Goal: Task Accomplishment & Management: Manage account settings

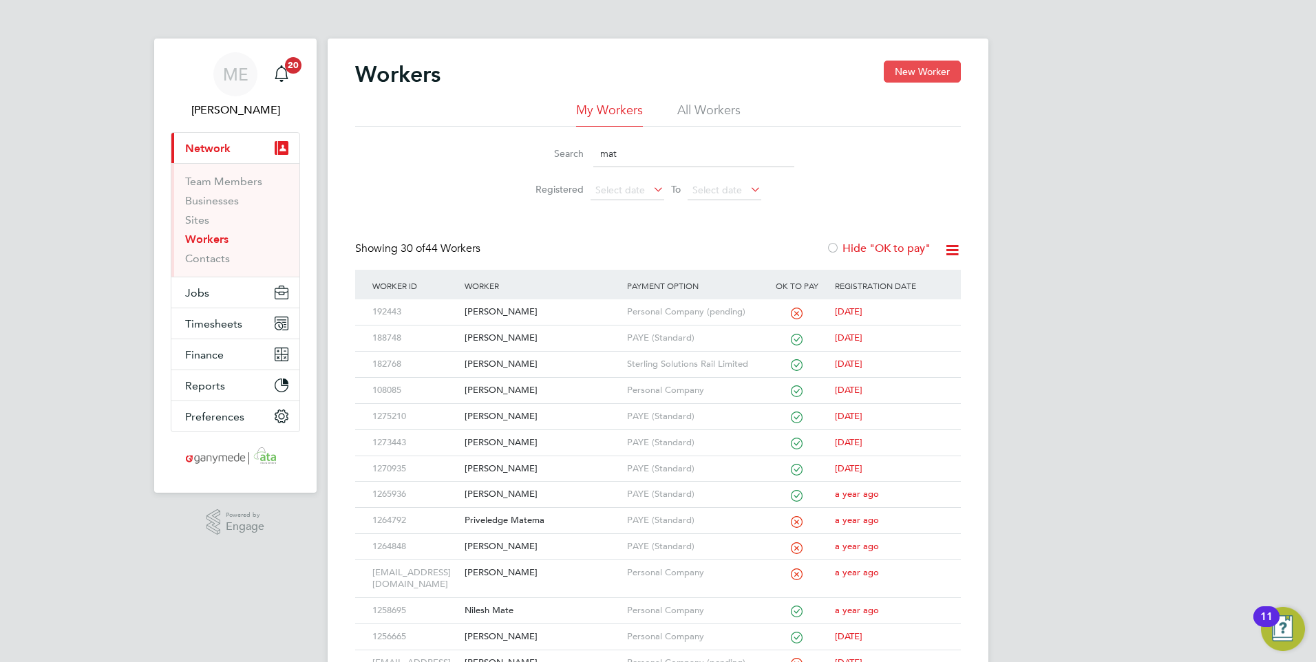
click at [921, 65] on button "New Worker" at bounding box center [922, 72] width 77 height 22
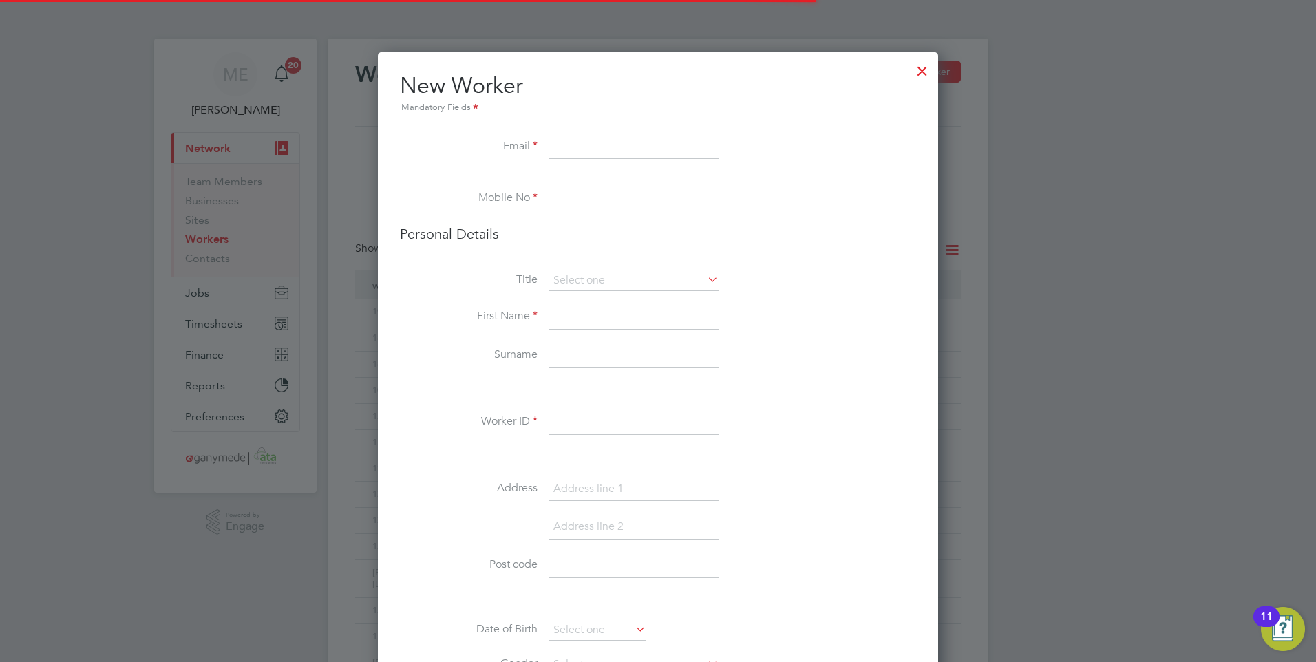
scroll to position [1540, 561]
paste input "[EMAIL_ADDRESS][DOMAIN_NAME]"
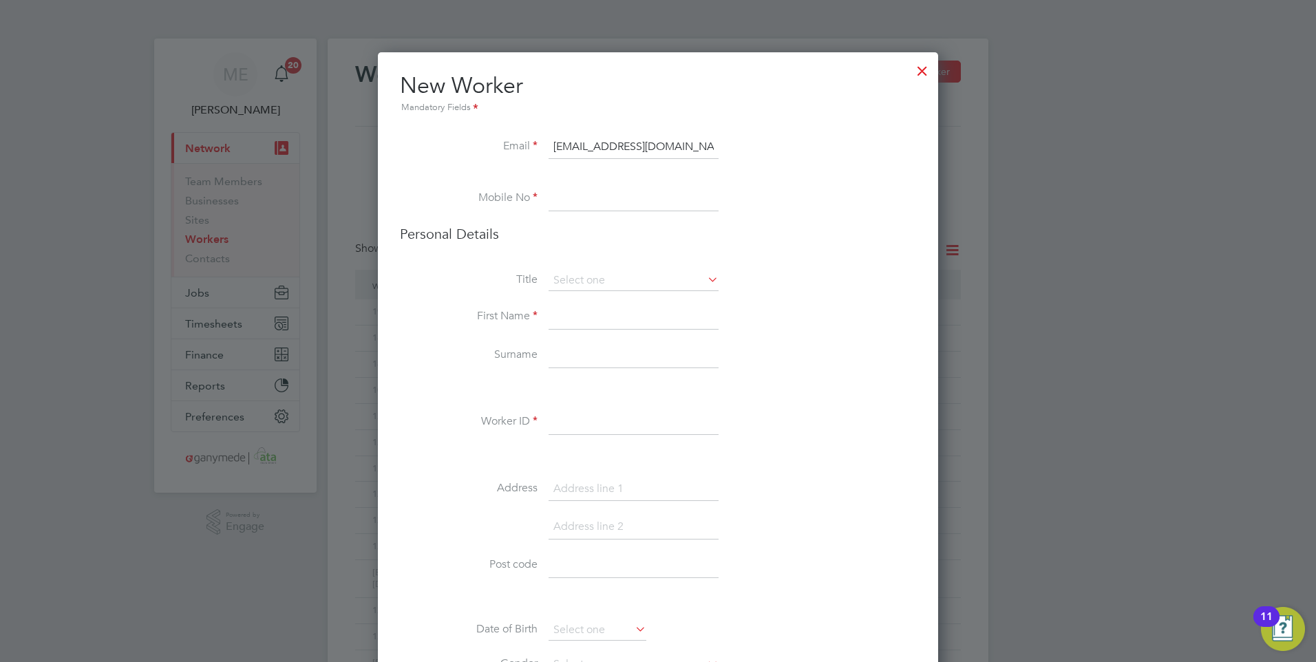
type input "[EMAIL_ADDRESS][DOMAIN_NAME]"
paste input "07480829416"
type input "07480829416"
drag, startPoint x: 580, startPoint y: 316, endPoint x: 570, endPoint y: 326, distance: 14.6
click at [580, 316] on input at bounding box center [634, 317] width 170 height 25
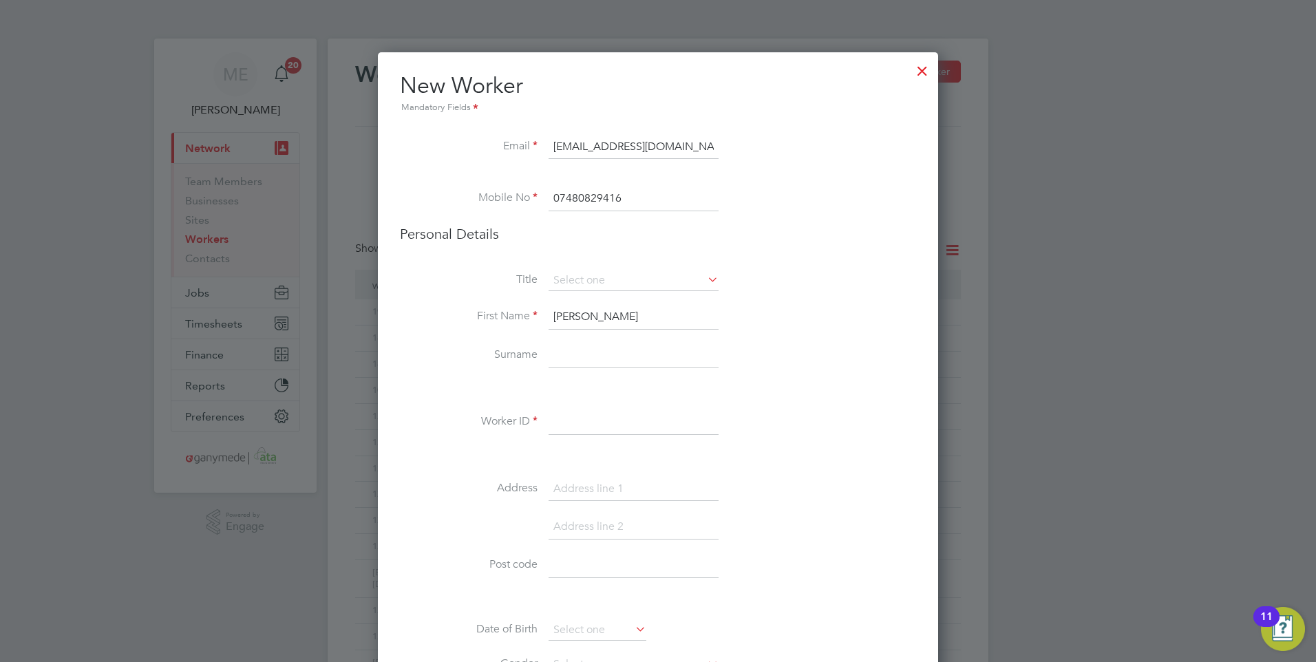
type input "Leon"
click at [555, 343] on input at bounding box center [634, 355] width 170 height 25
type input "Pinnock"
click at [613, 419] on input at bounding box center [634, 422] width 170 height 25
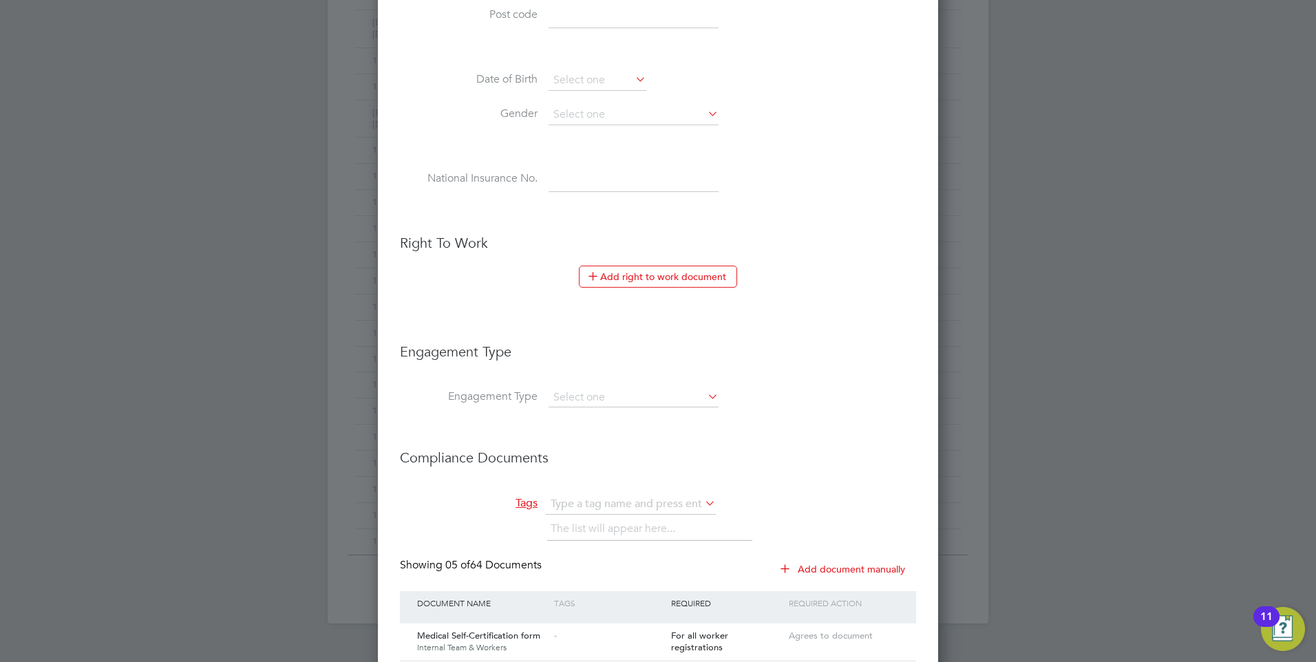
scroll to position [551, 0]
type input "160881"
click at [575, 392] on input at bounding box center [634, 396] width 170 height 19
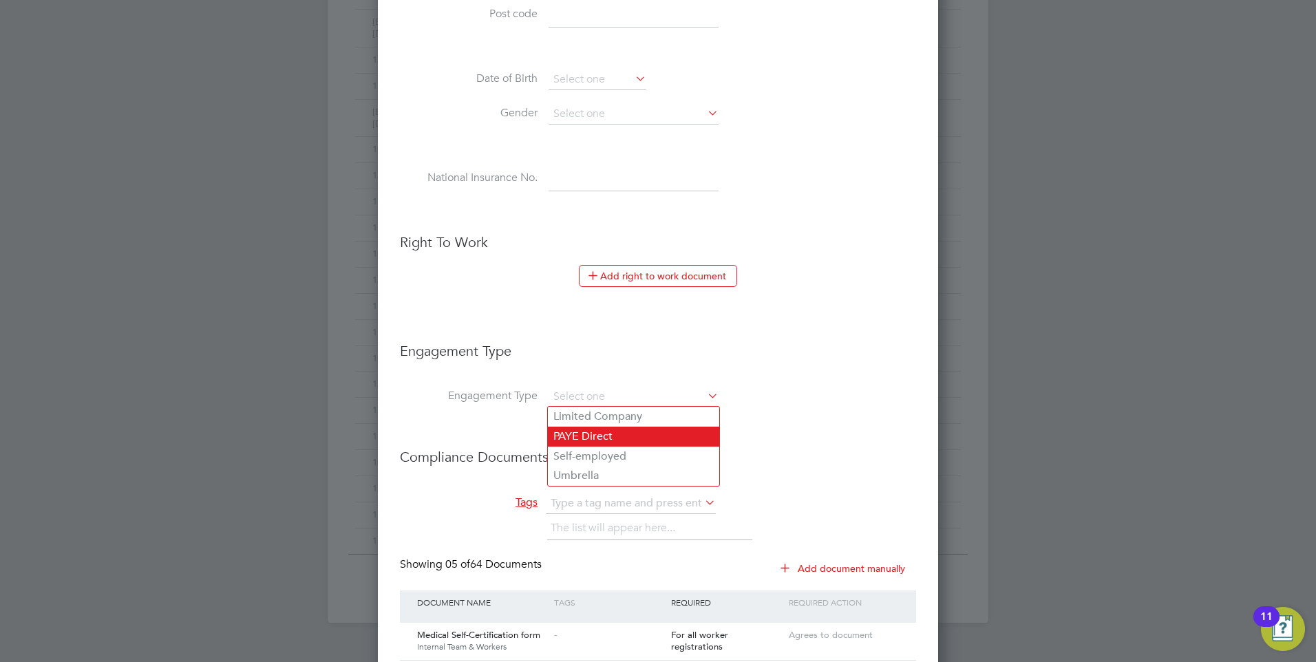
click at [577, 431] on li "PAYE Direct" at bounding box center [633, 437] width 171 height 20
type input "PAYE Direct"
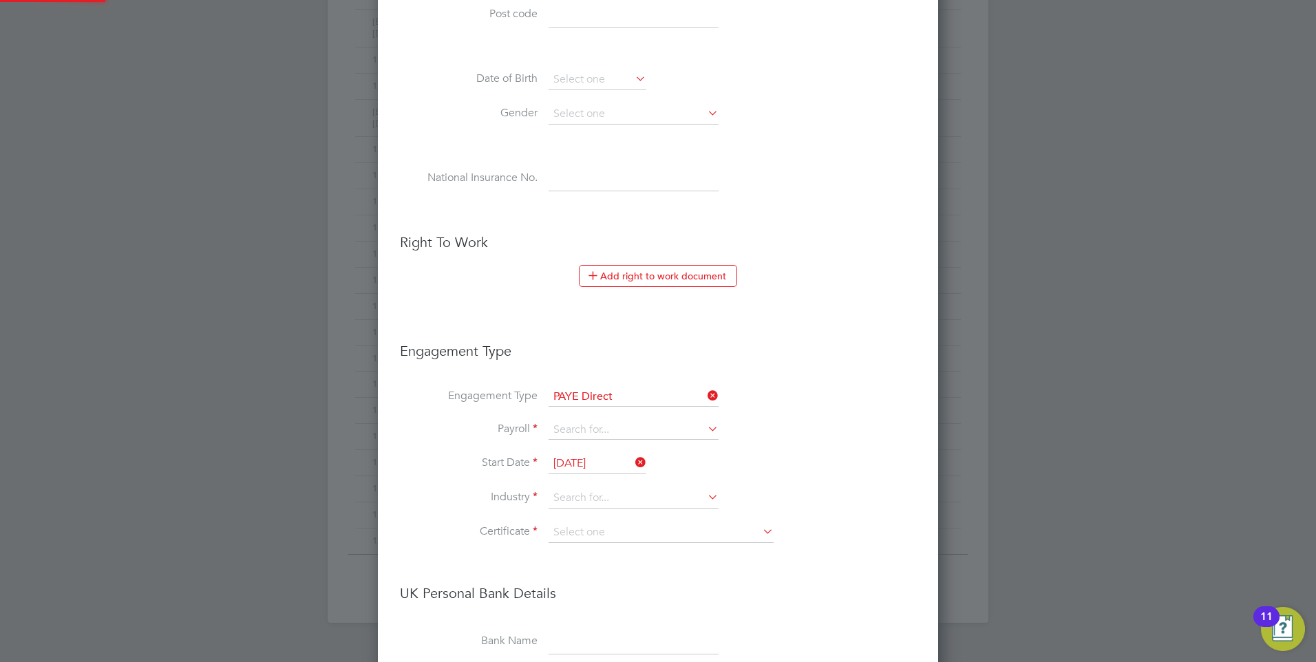
scroll to position [2152, 561]
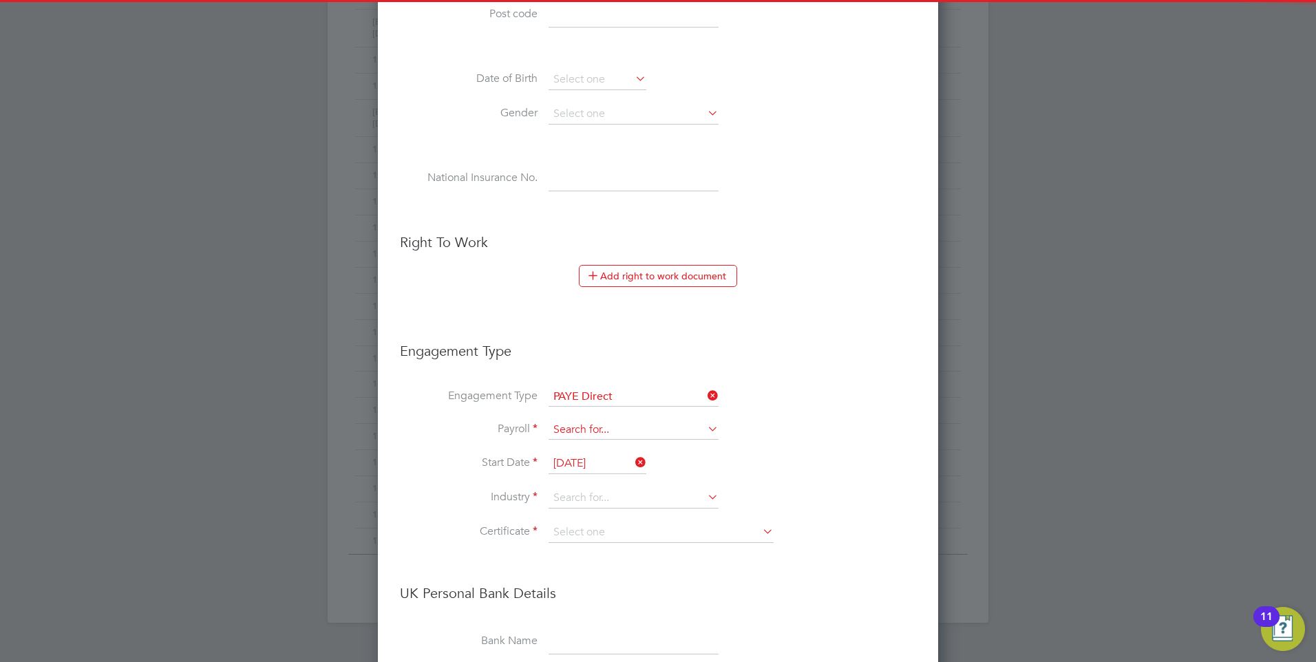
click at [582, 424] on input at bounding box center [634, 430] width 170 height 19
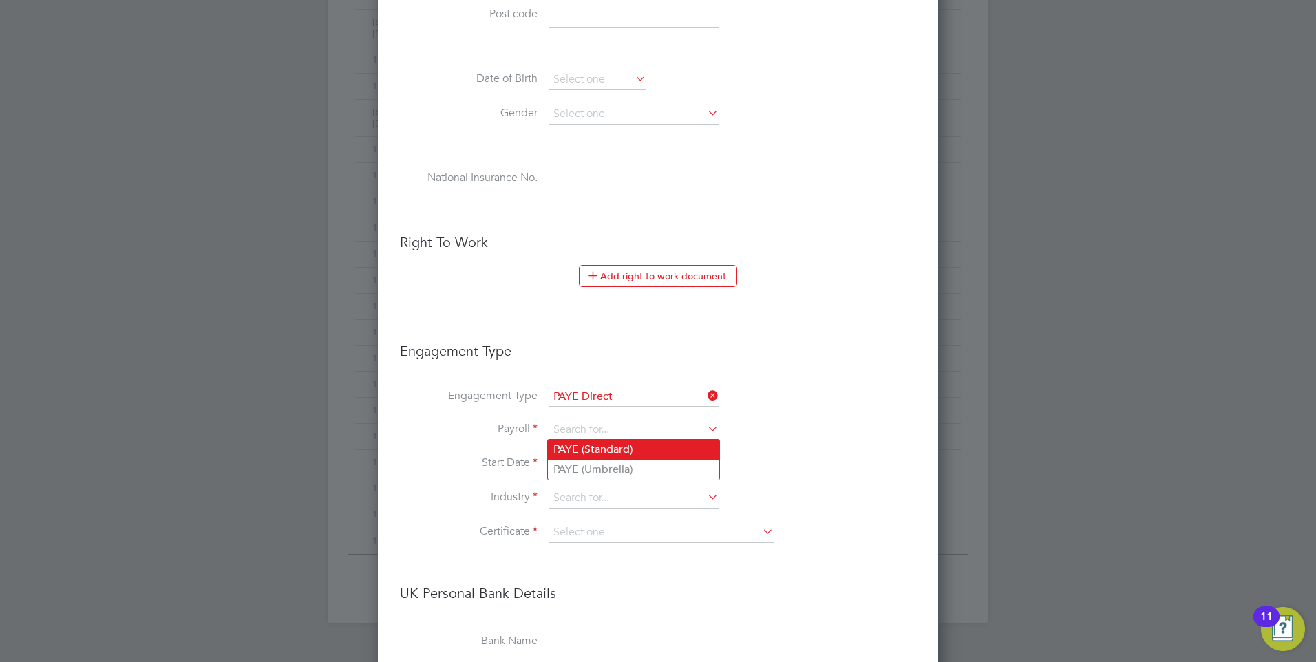
click at [579, 446] on li "PAYE (Standard)" at bounding box center [633, 450] width 171 height 20
type input "PAYE (Standard)"
click at [582, 493] on input at bounding box center [634, 498] width 170 height 21
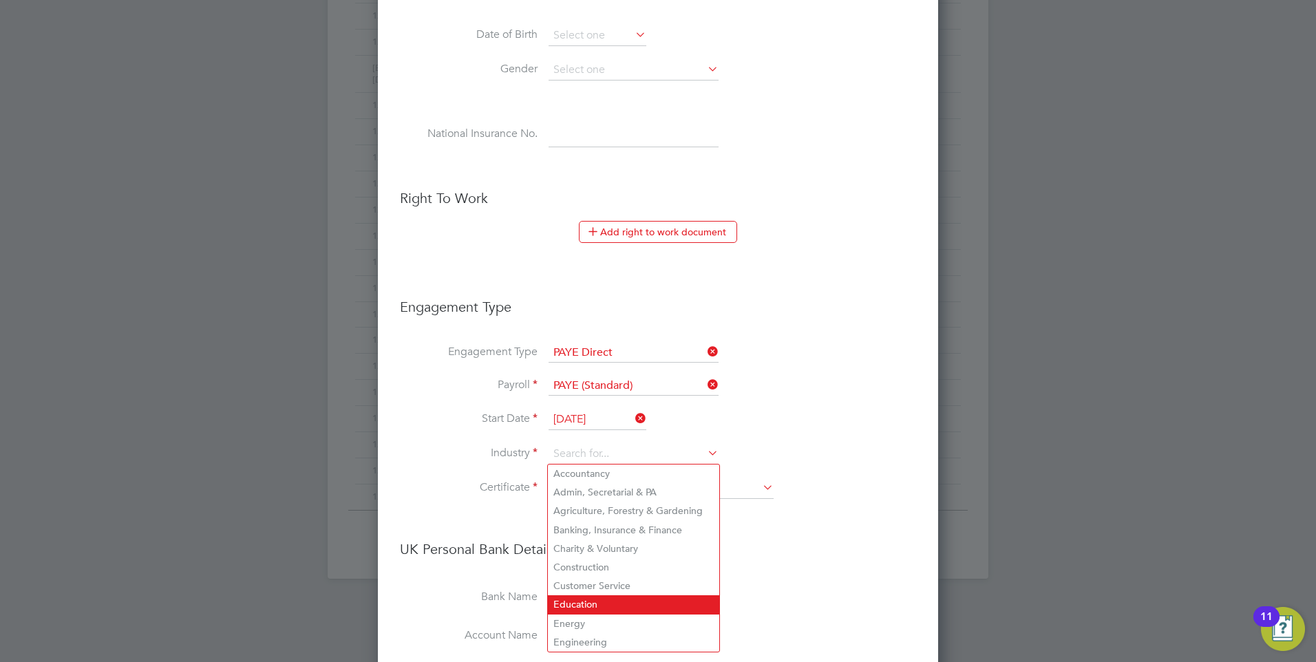
scroll to position [619, 0]
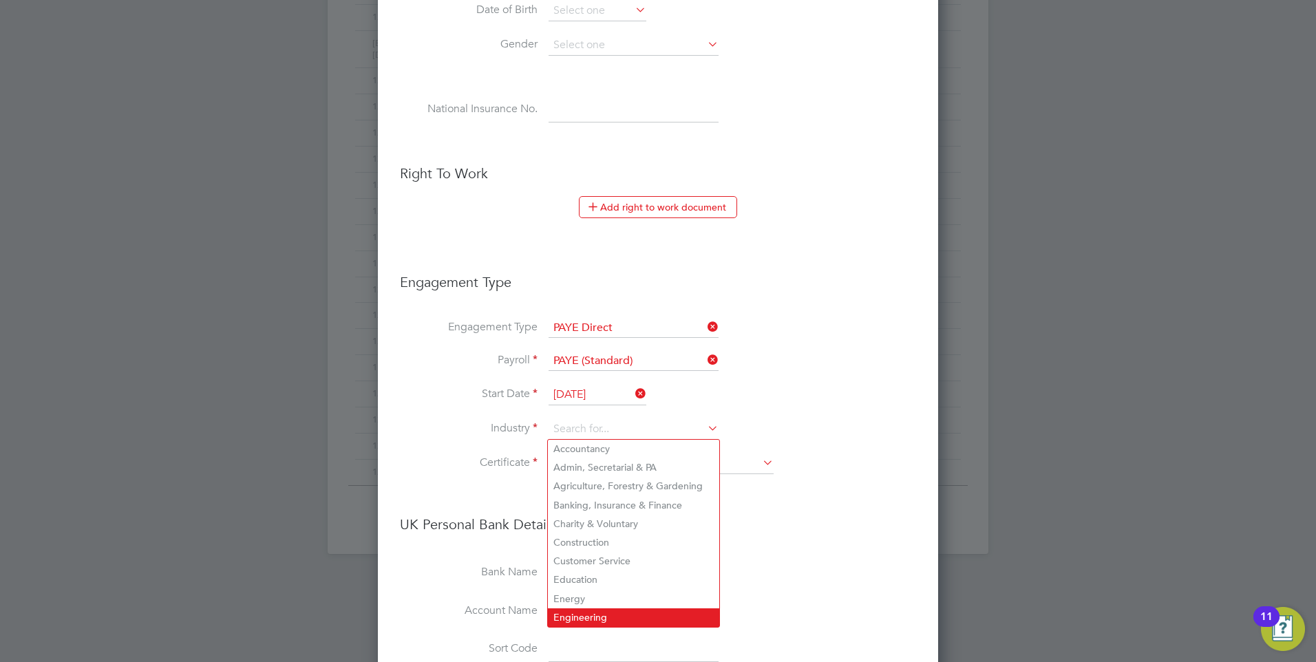
click at [575, 609] on li "Engineering" at bounding box center [633, 617] width 171 height 19
type input "Engineering"
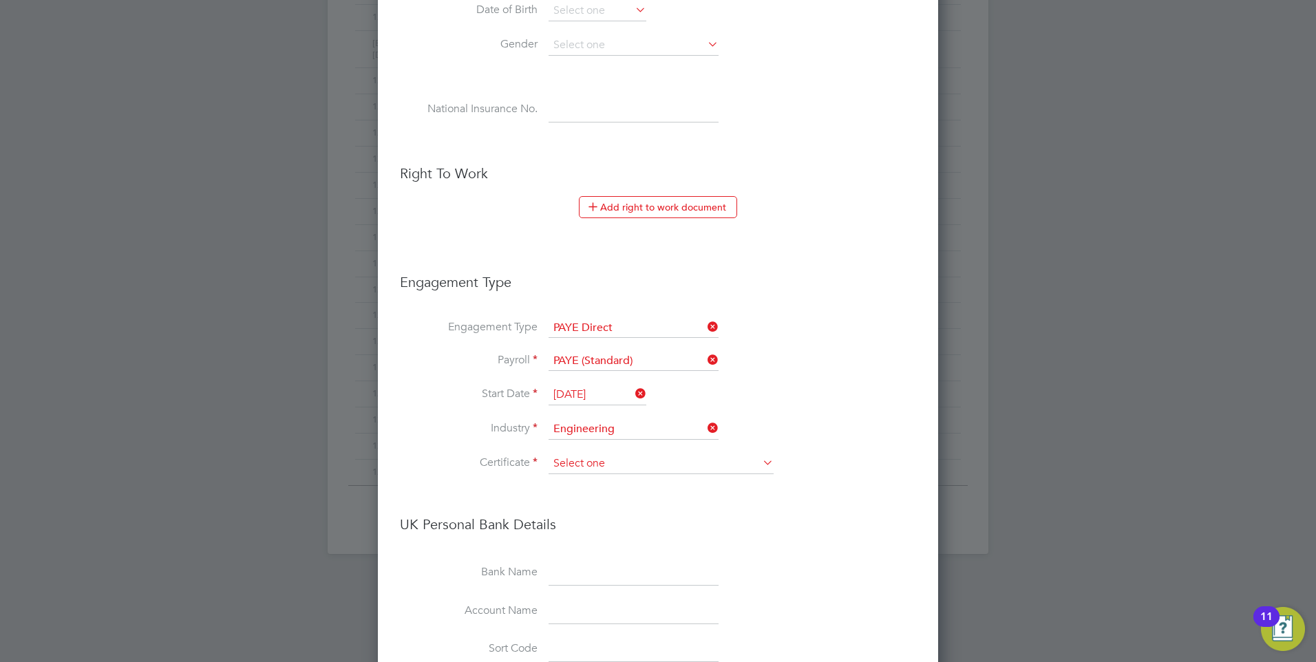
click at [579, 471] on input at bounding box center [661, 464] width 225 height 21
click at [582, 509] on li "No, worker doesn't have a P45 certificate" at bounding box center [661, 501] width 226 height 18
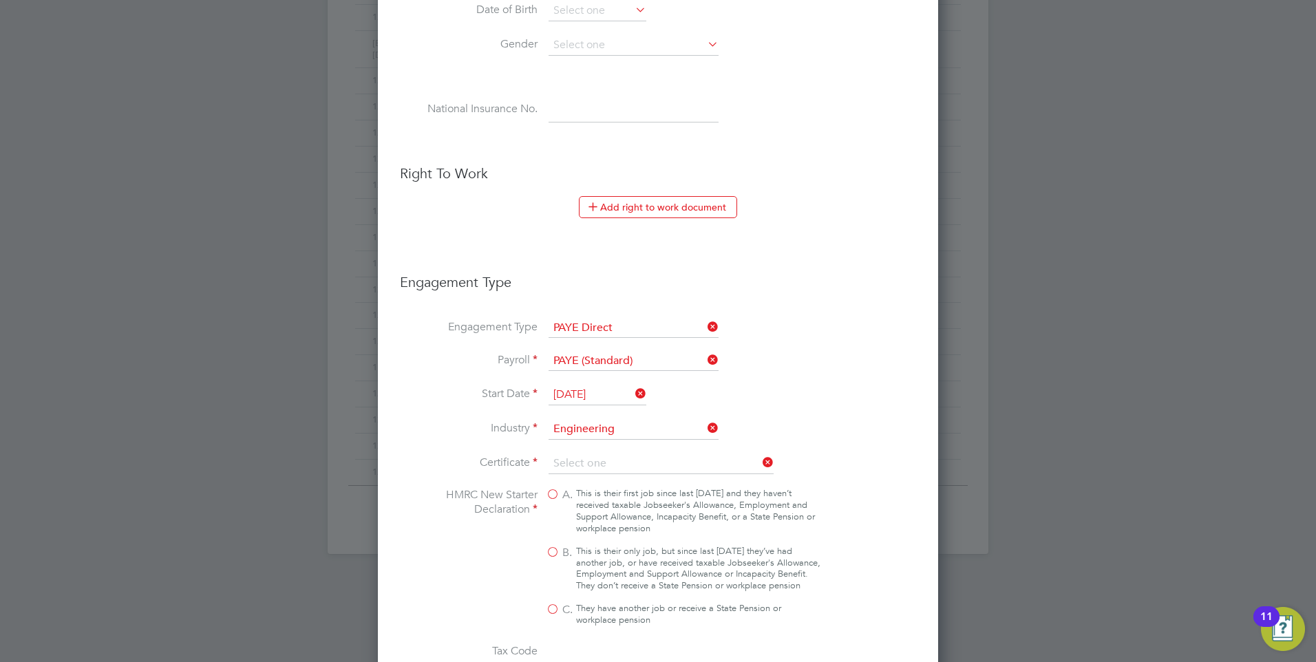
type input "No, worker doesn't have a P45 certificate"
click at [760, 456] on icon at bounding box center [760, 462] width 0 height 19
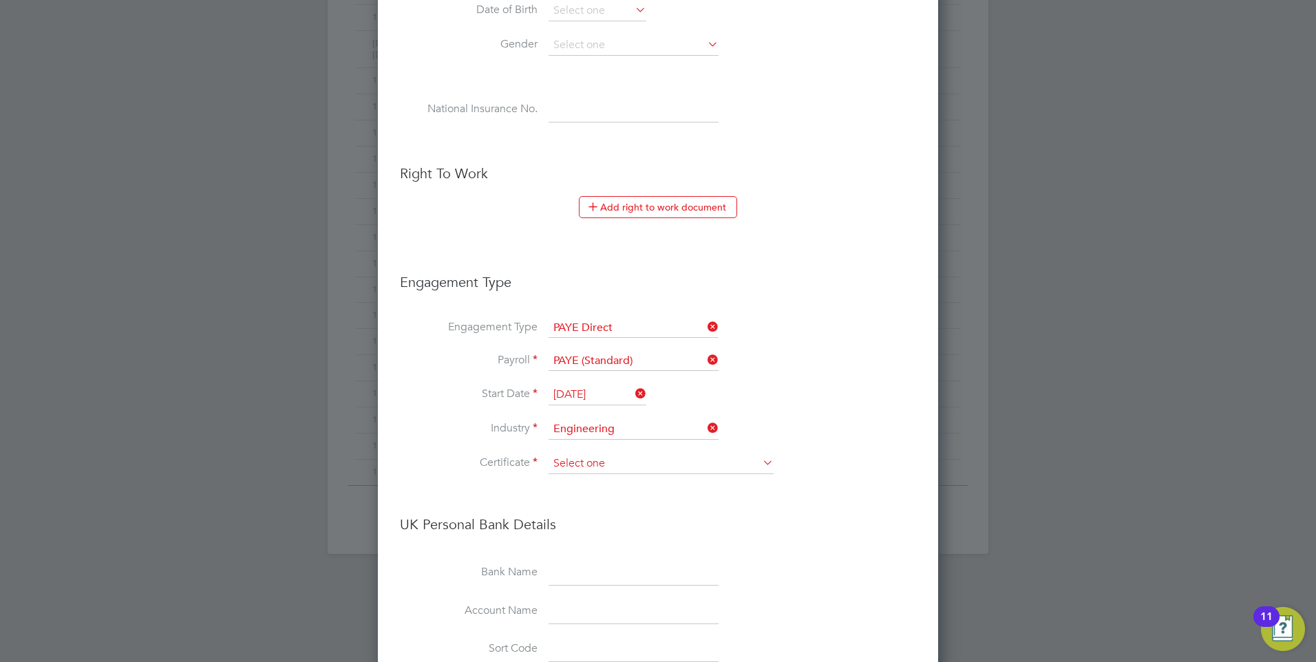
click at [657, 467] on input at bounding box center [661, 464] width 225 height 21
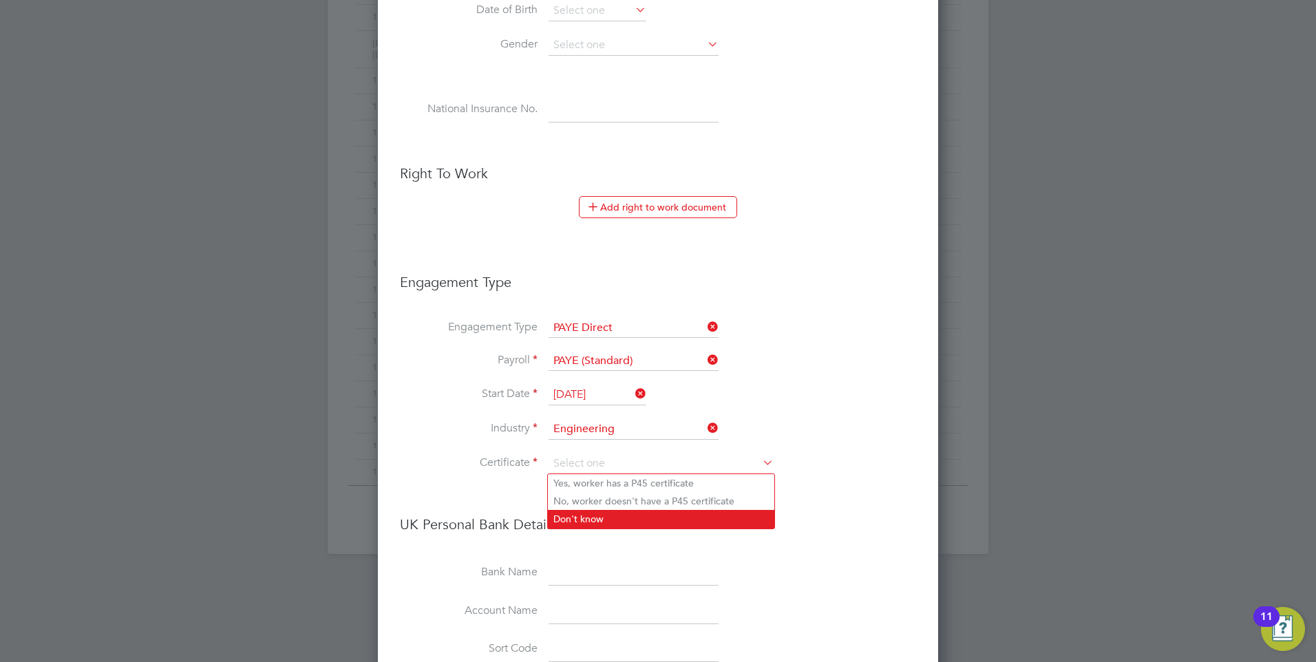
click at [571, 515] on li "Don't know" at bounding box center [661, 519] width 226 height 18
type input "Don't know"
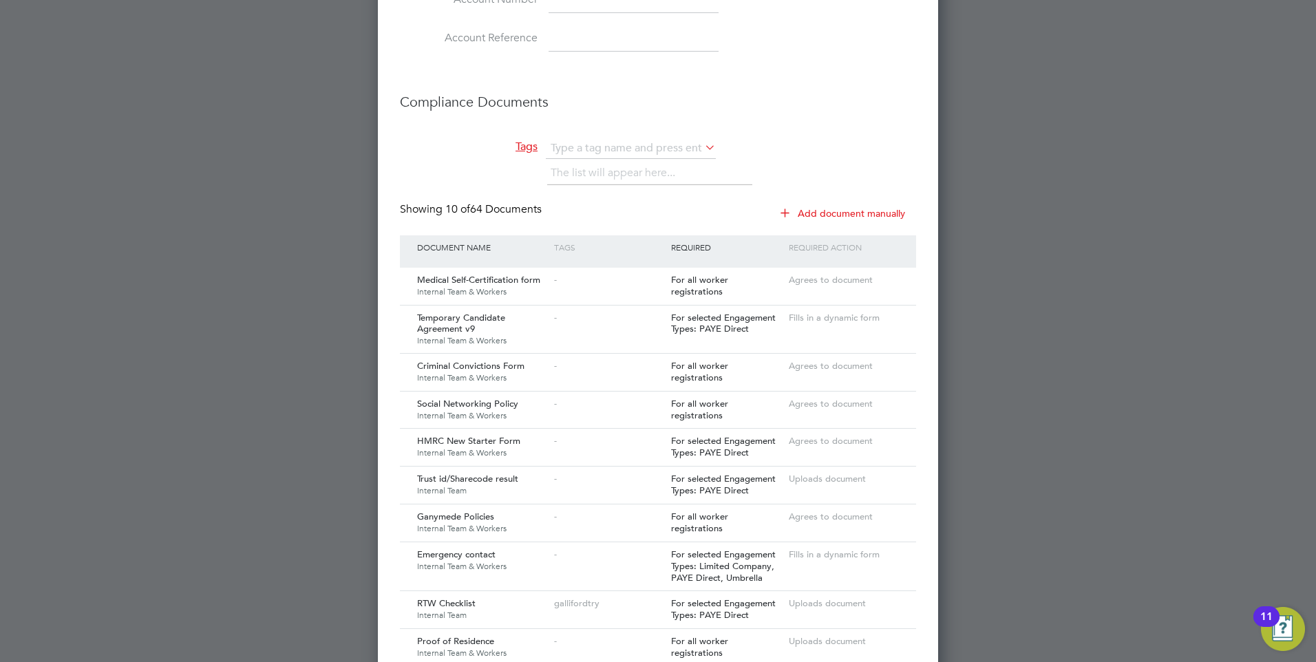
scroll to position [1610, 0]
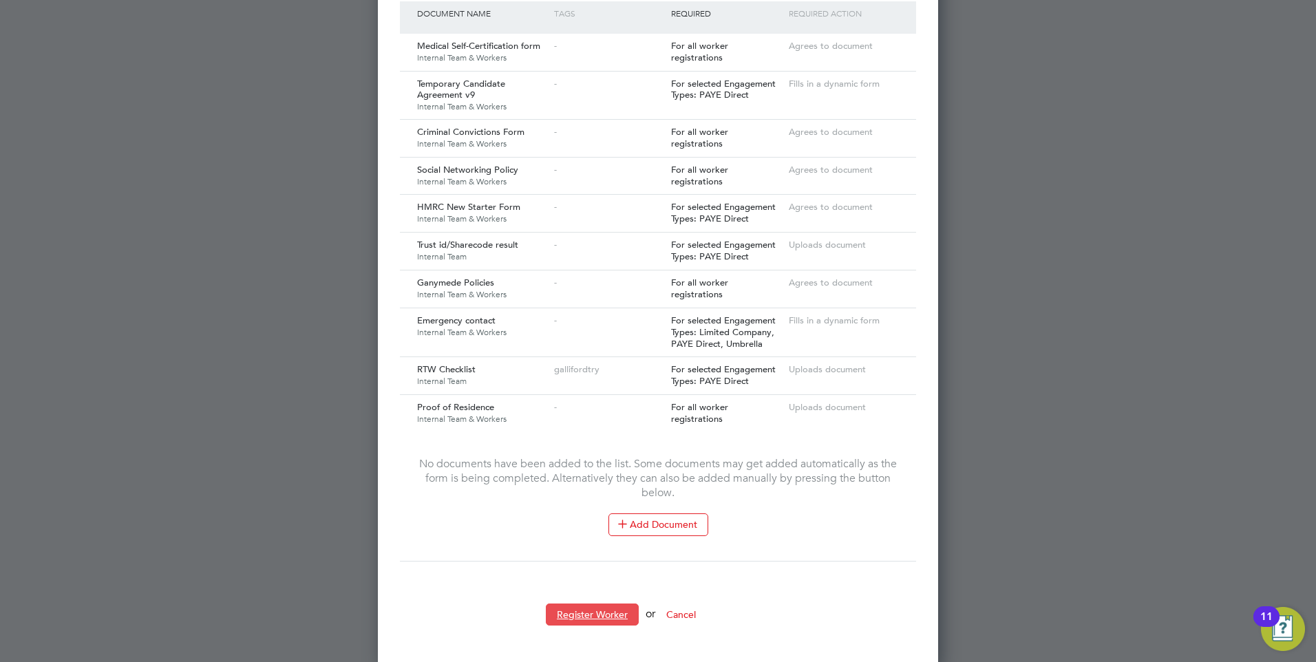
click at [579, 605] on button "Register Worker" at bounding box center [592, 615] width 93 height 22
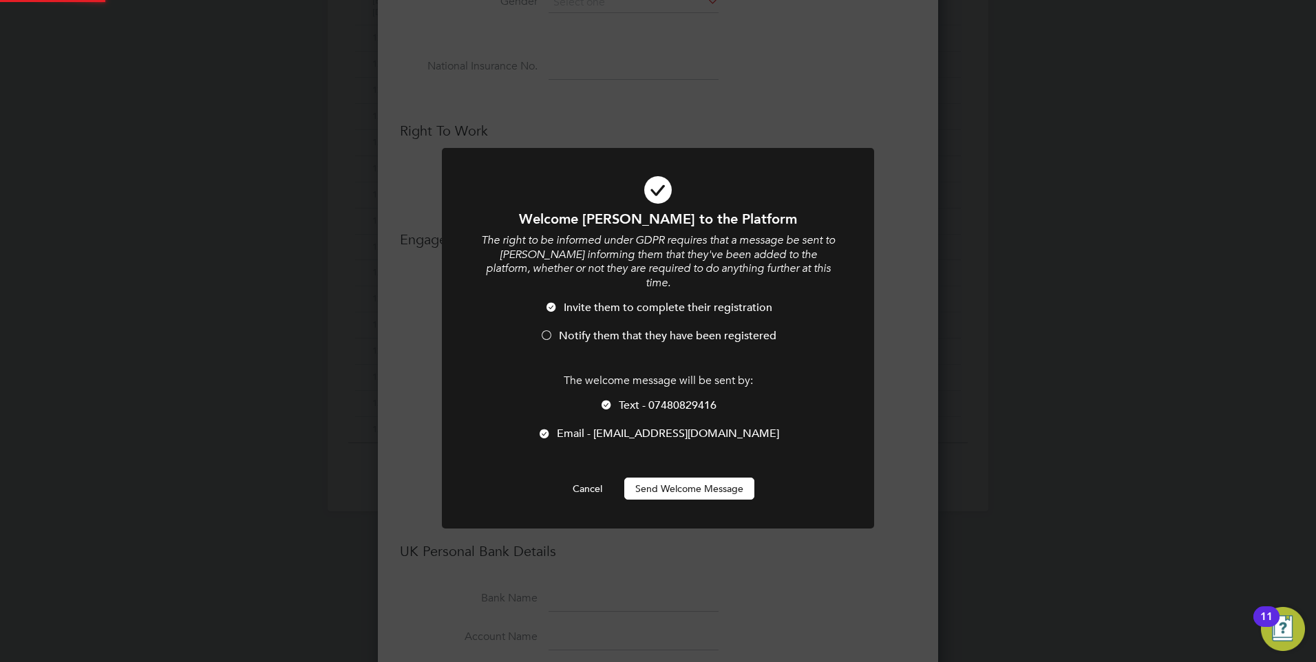
scroll to position [0, 0]
click at [677, 478] on button "Send Welcome Message" at bounding box center [689, 489] width 130 height 22
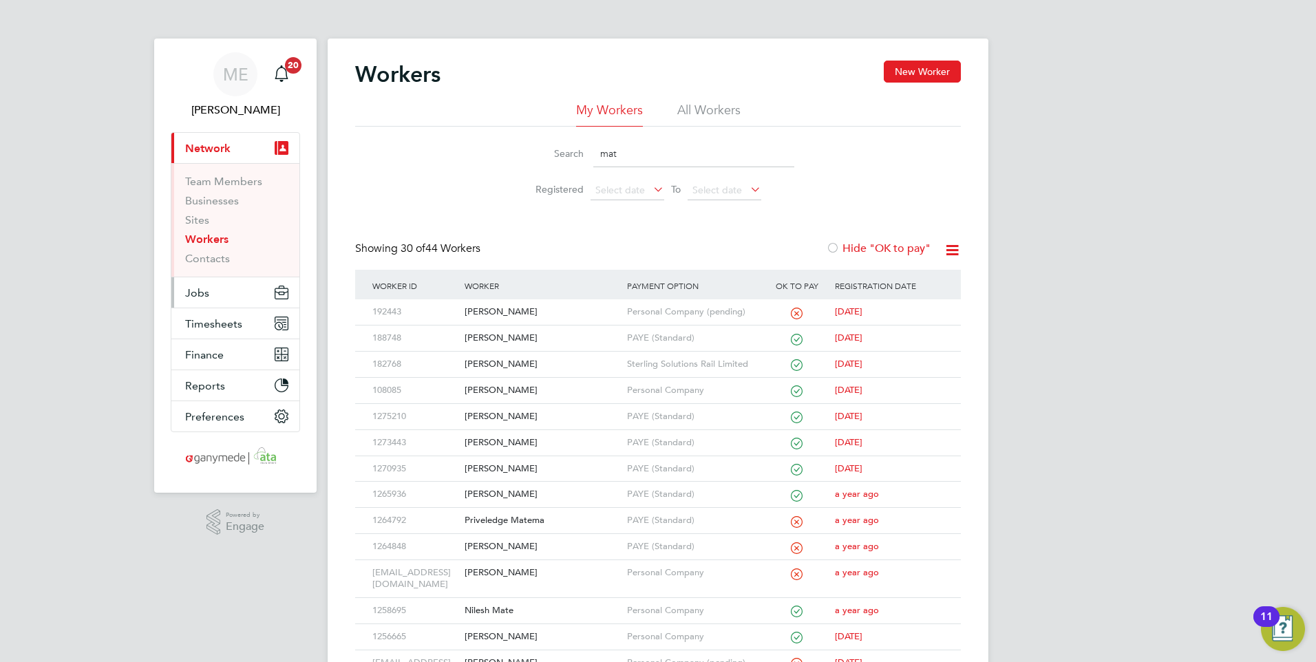
click at [204, 292] on span "Jobs" at bounding box center [197, 292] width 24 height 13
click at [624, 144] on input "mat" at bounding box center [693, 153] width 201 height 27
type input "m"
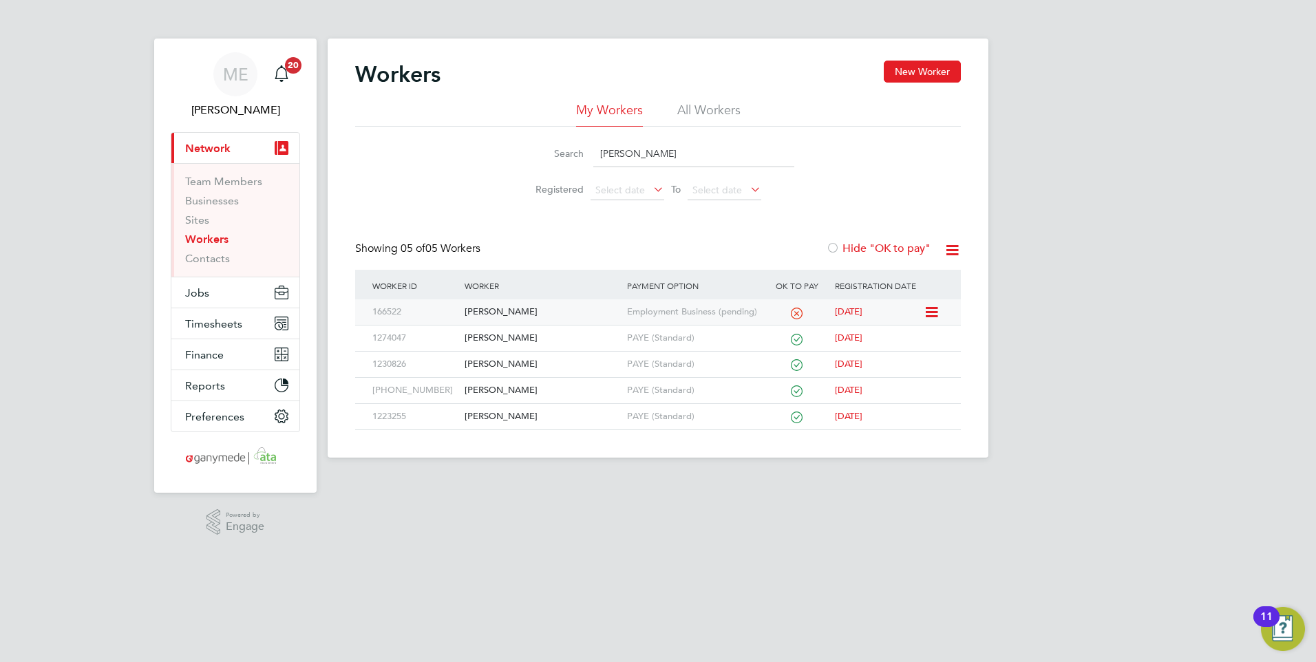
type input "[PERSON_NAME]"
click at [522, 315] on div "[PERSON_NAME]" at bounding box center [542, 311] width 162 height 25
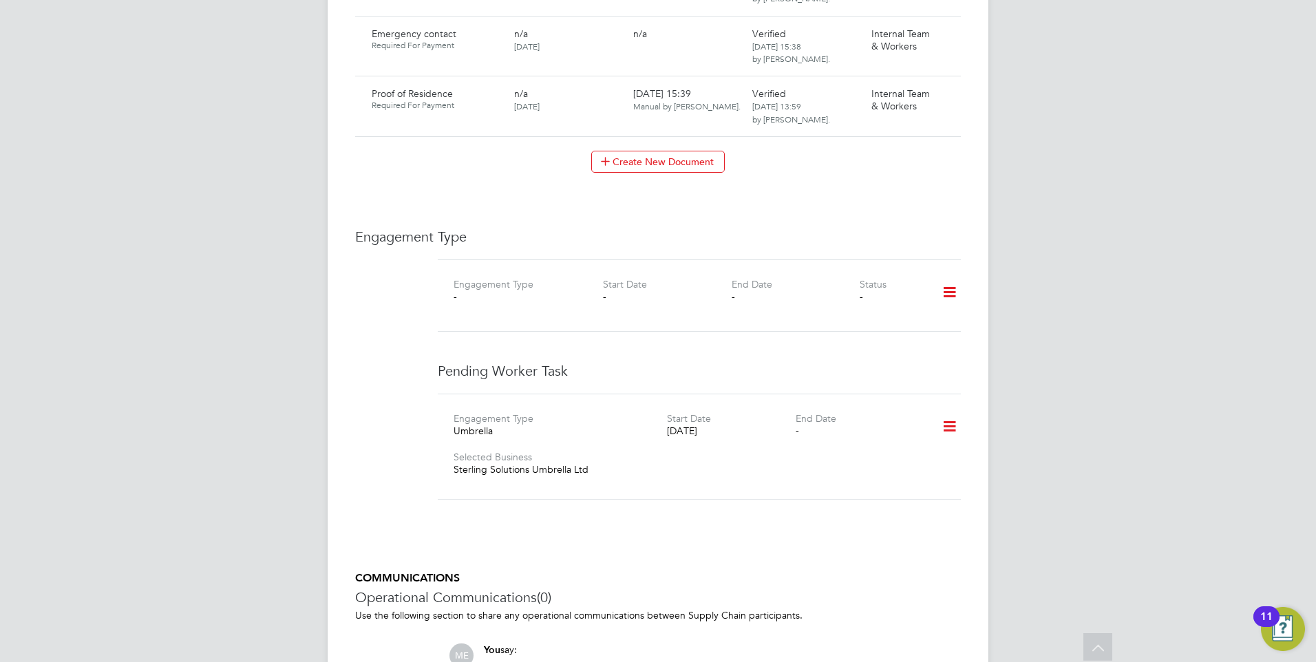
scroll to position [1170, 0]
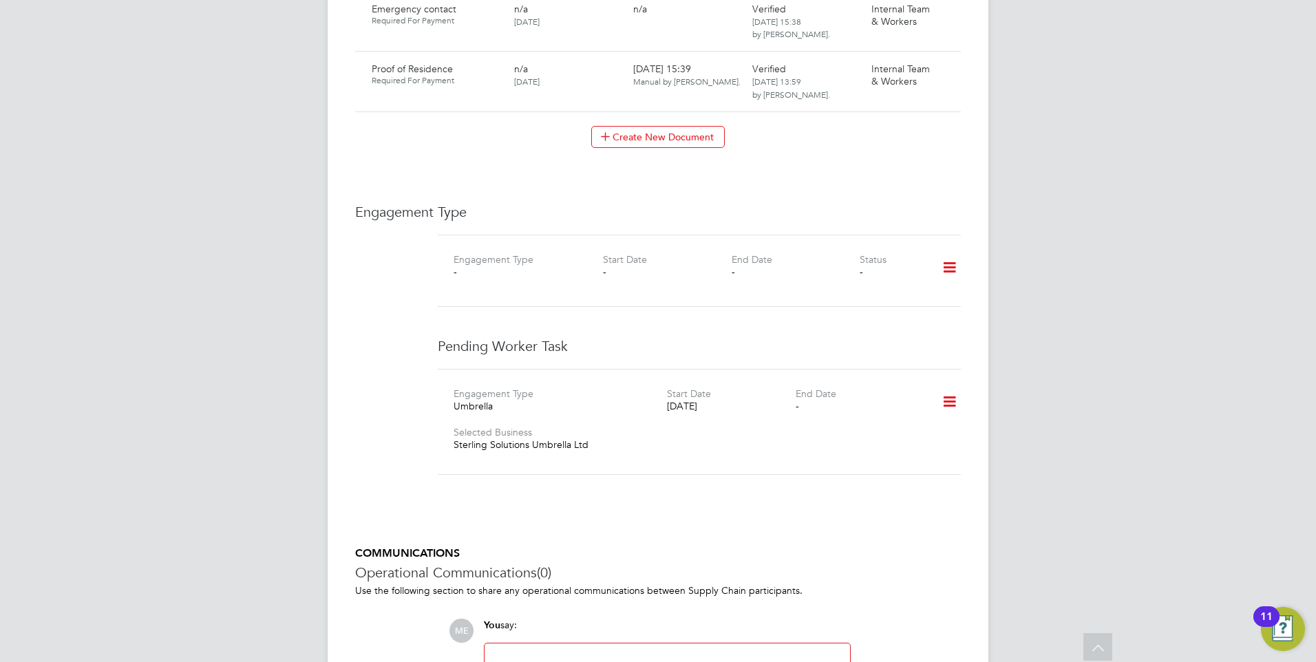
click at [948, 386] on icon at bounding box center [949, 402] width 24 height 32
click at [879, 372] on div "Engagement Type Umbrella Start Date [DATE] End Date - Selected Business Sterlin…" at bounding box center [699, 422] width 523 height 106
click at [948, 390] on icon at bounding box center [949, 402] width 24 height 32
click at [917, 424] on li "Edit" at bounding box center [929, 427] width 52 height 19
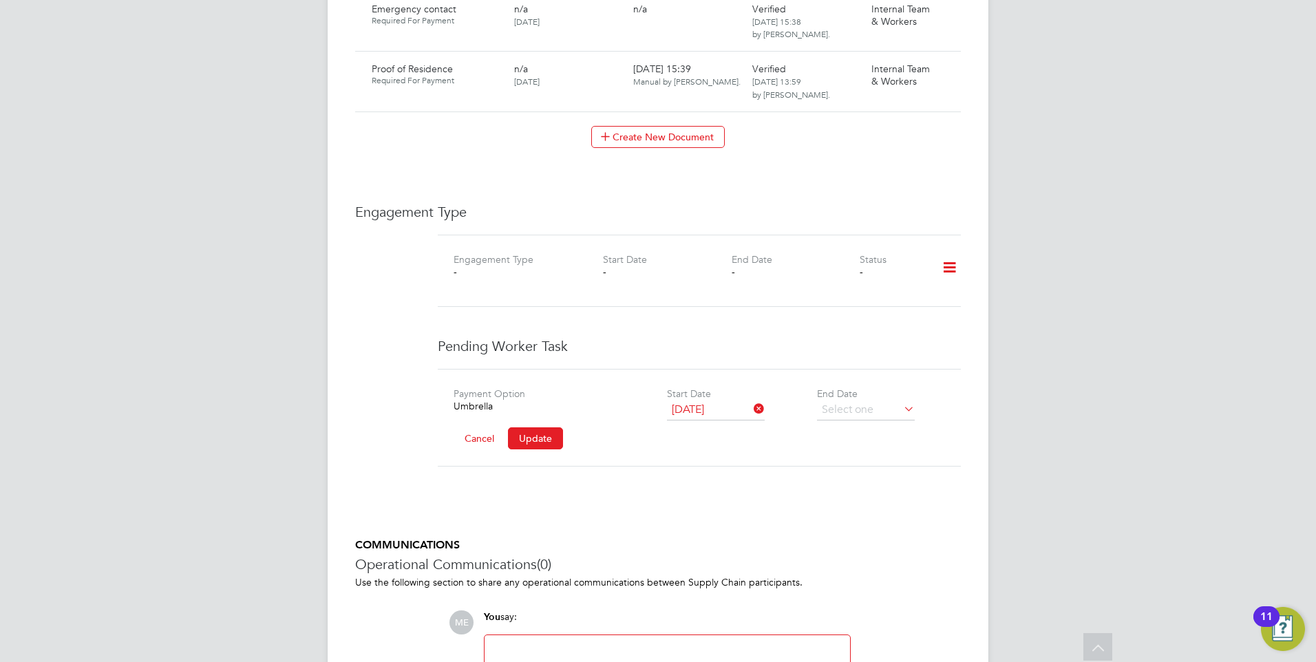
click at [949, 252] on icon at bounding box center [949, 268] width 24 height 32
click at [857, 310] on li "Add Engagement Type" at bounding box center [878, 313] width 156 height 19
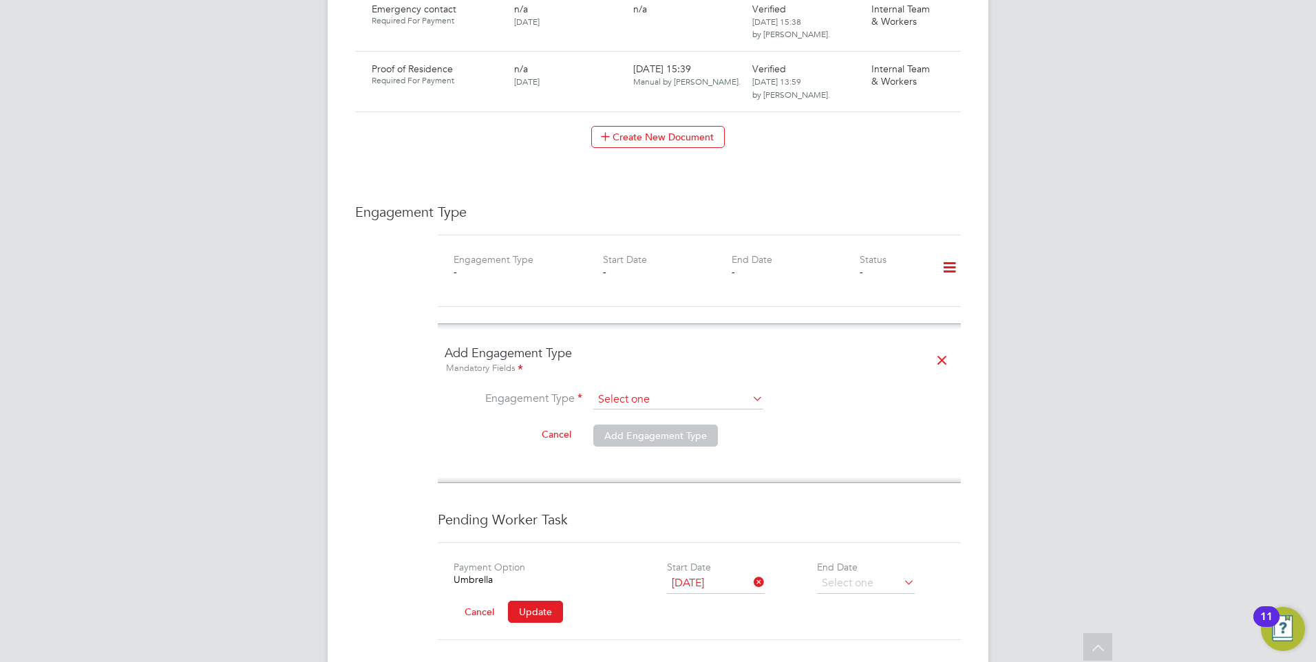
click at [695, 390] on input at bounding box center [678, 399] width 170 height 19
click at [670, 458] on li "Umbrella" at bounding box center [678, 466] width 171 height 20
type input "Umbrella"
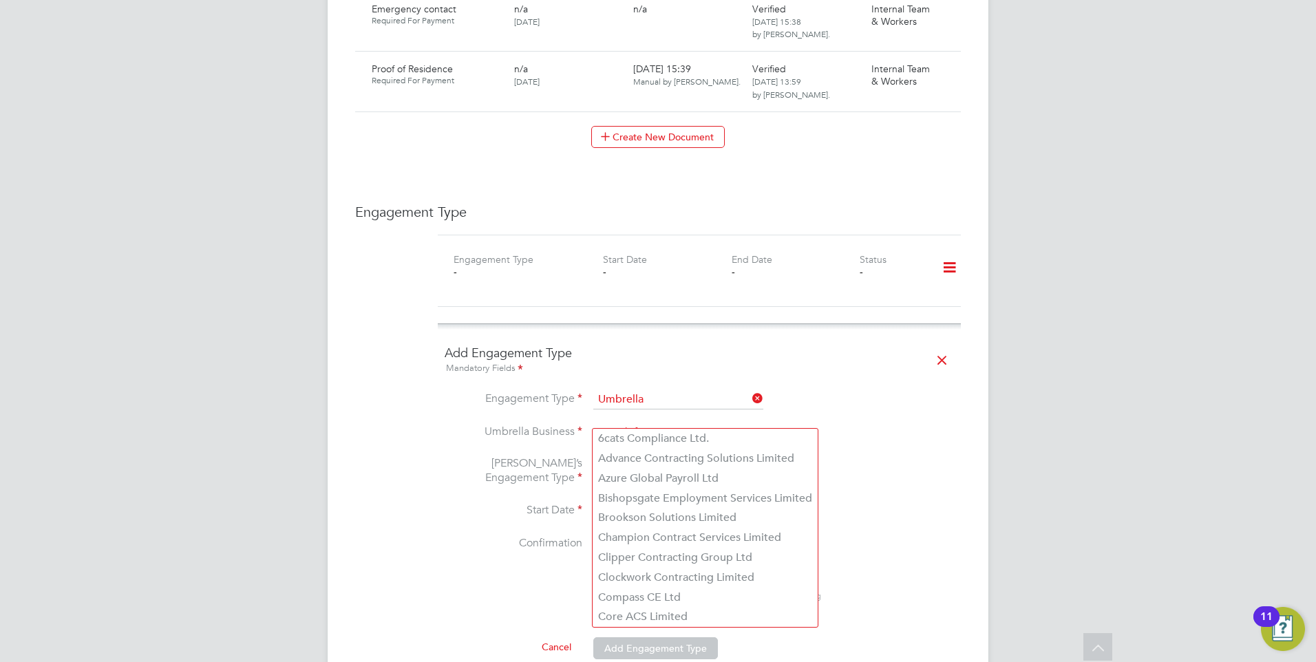
click at [665, 423] on input at bounding box center [678, 432] width 170 height 19
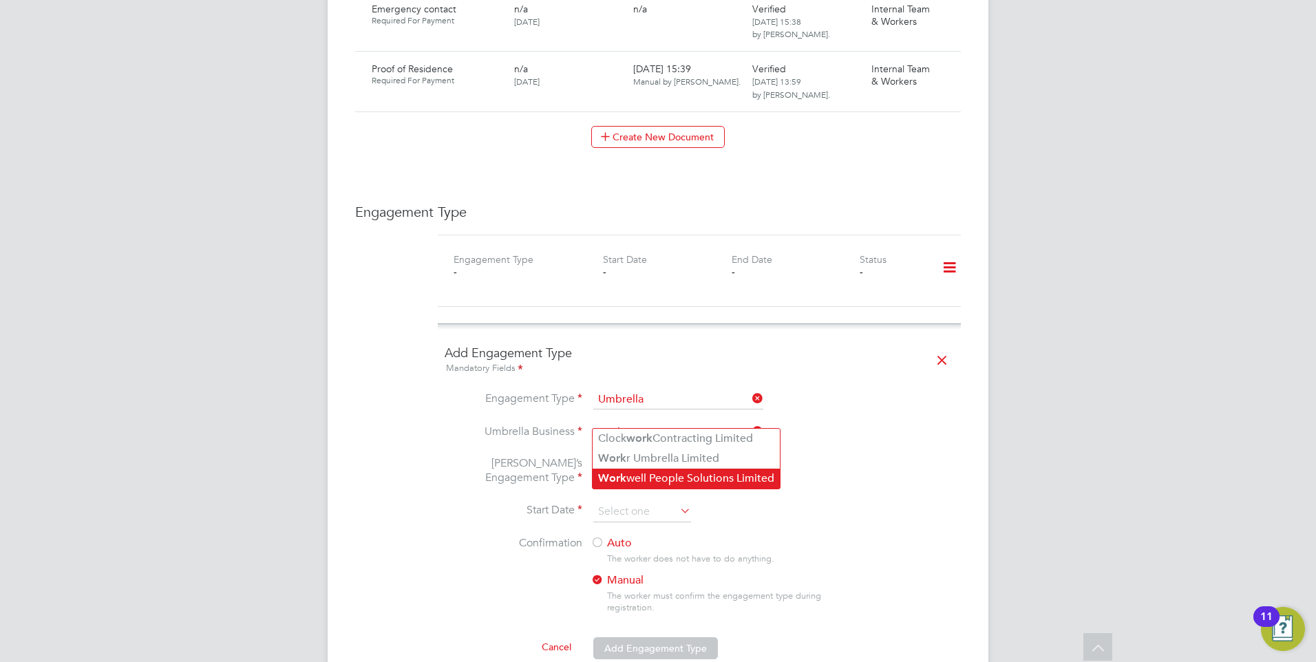
click at [671, 471] on li "Work well People Solutions Limited" at bounding box center [686, 479] width 187 height 20
type input "Workwell People Solutions Limited"
click at [650, 462] on input at bounding box center [678, 471] width 170 height 19
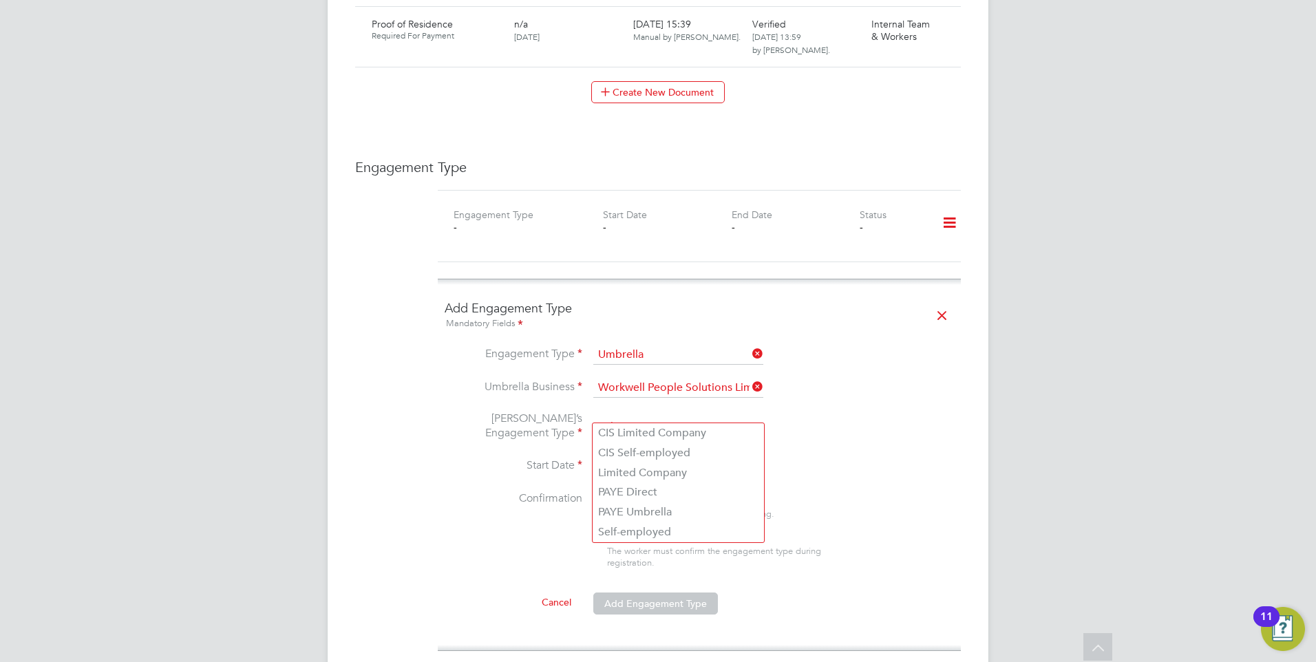
scroll to position [1239, 0]
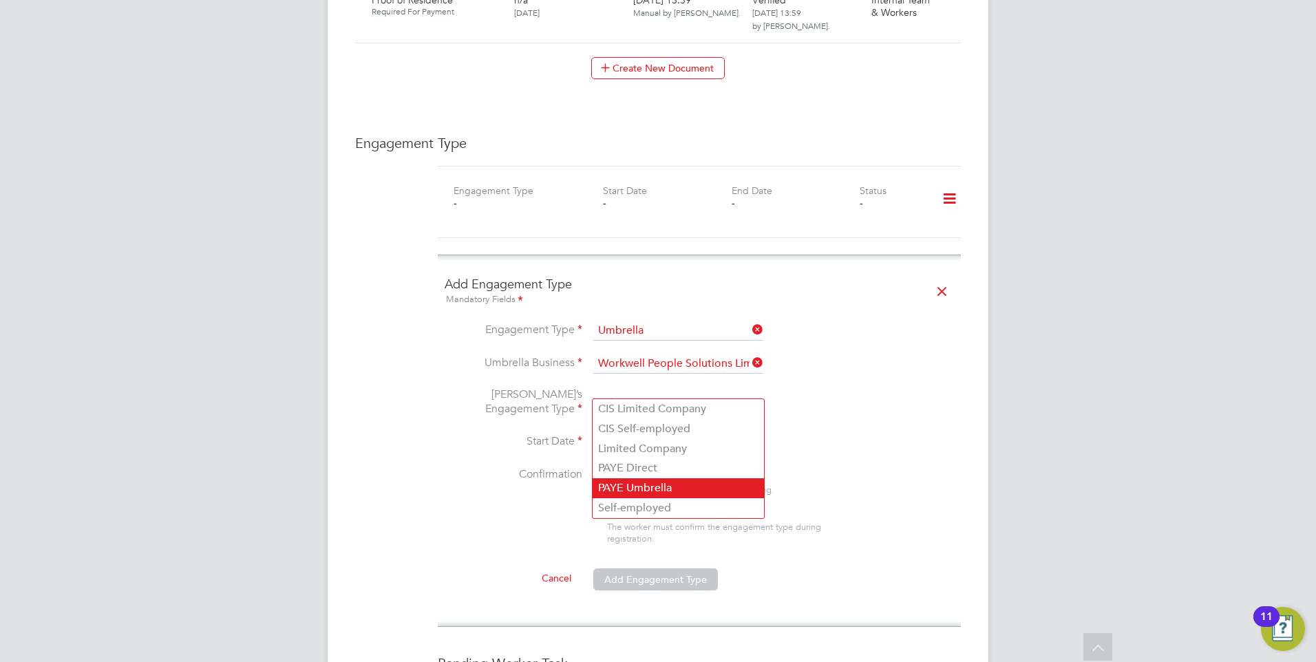
click at [726, 483] on li "PAYE Umbrella" at bounding box center [678, 488] width 171 height 20
type input "PAYE Umbrella"
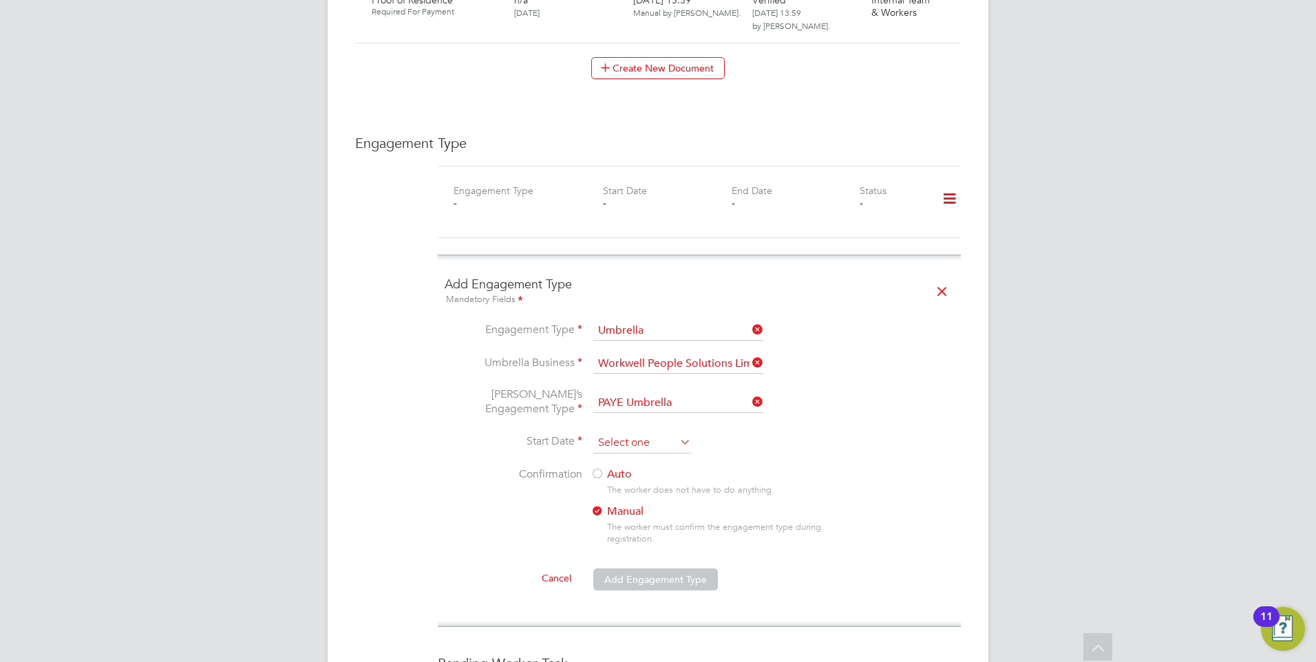
click at [635, 436] on input at bounding box center [642, 443] width 98 height 21
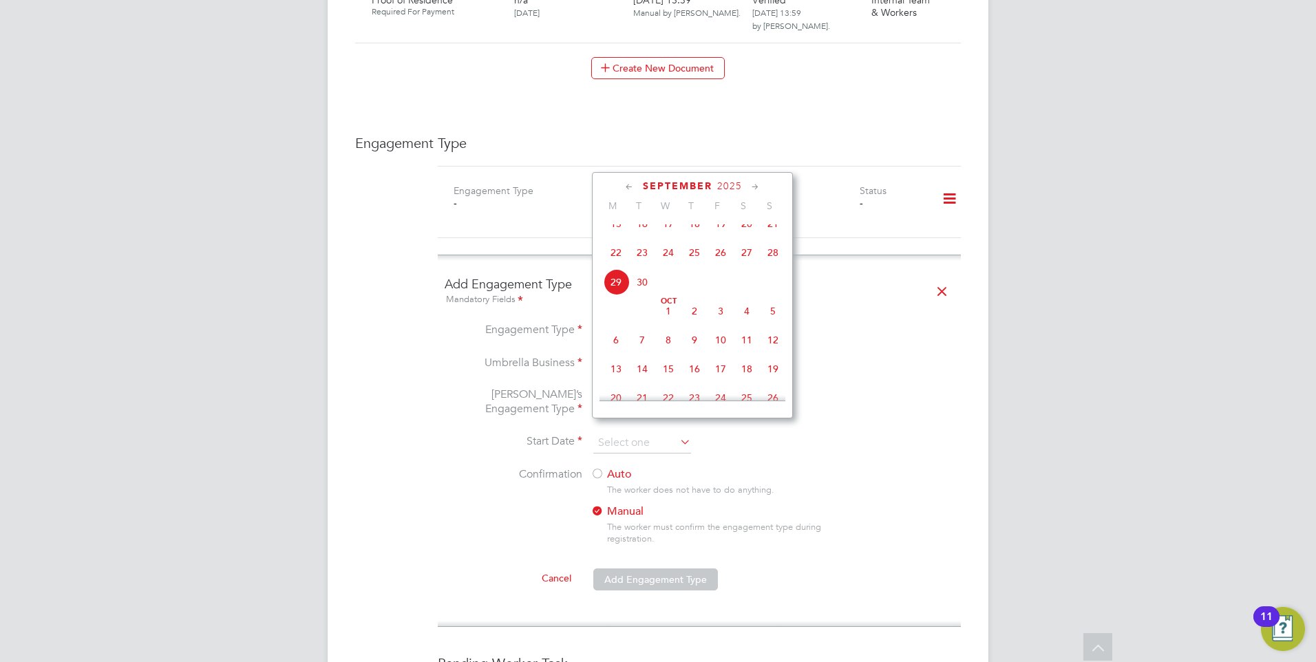
click at [724, 261] on span "26" at bounding box center [721, 253] width 26 height 26
type input "26 Sep 2025"
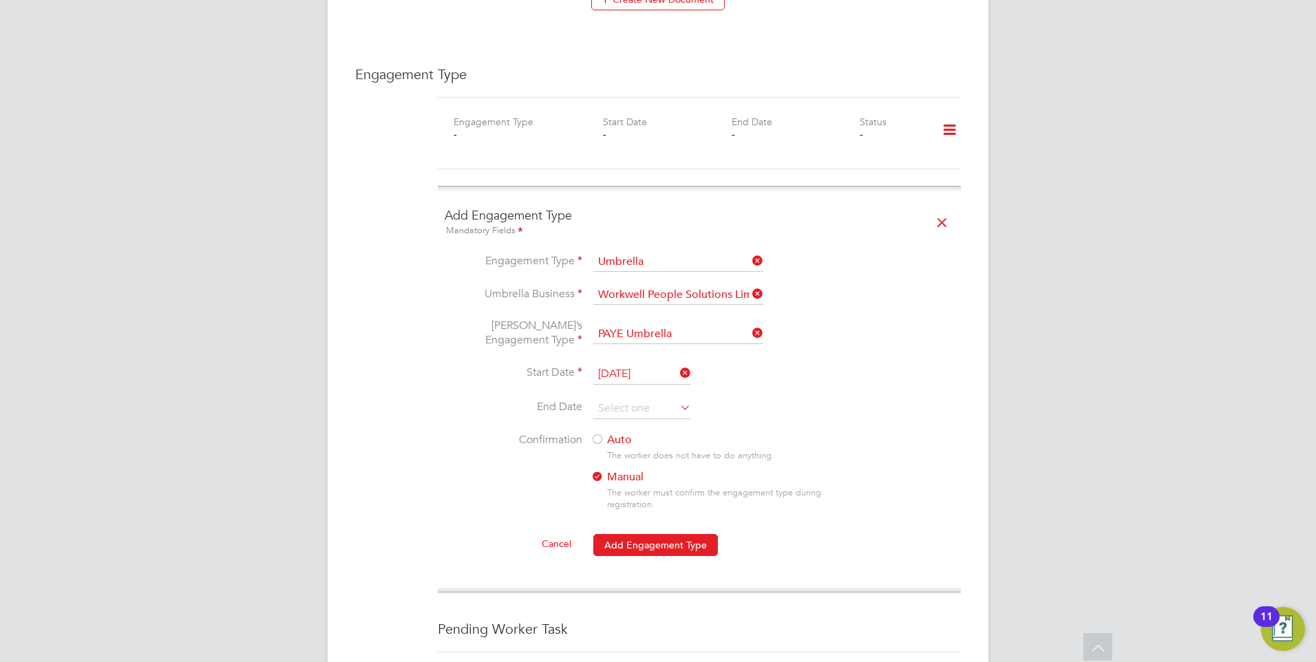
scroll to position [1376, 0]
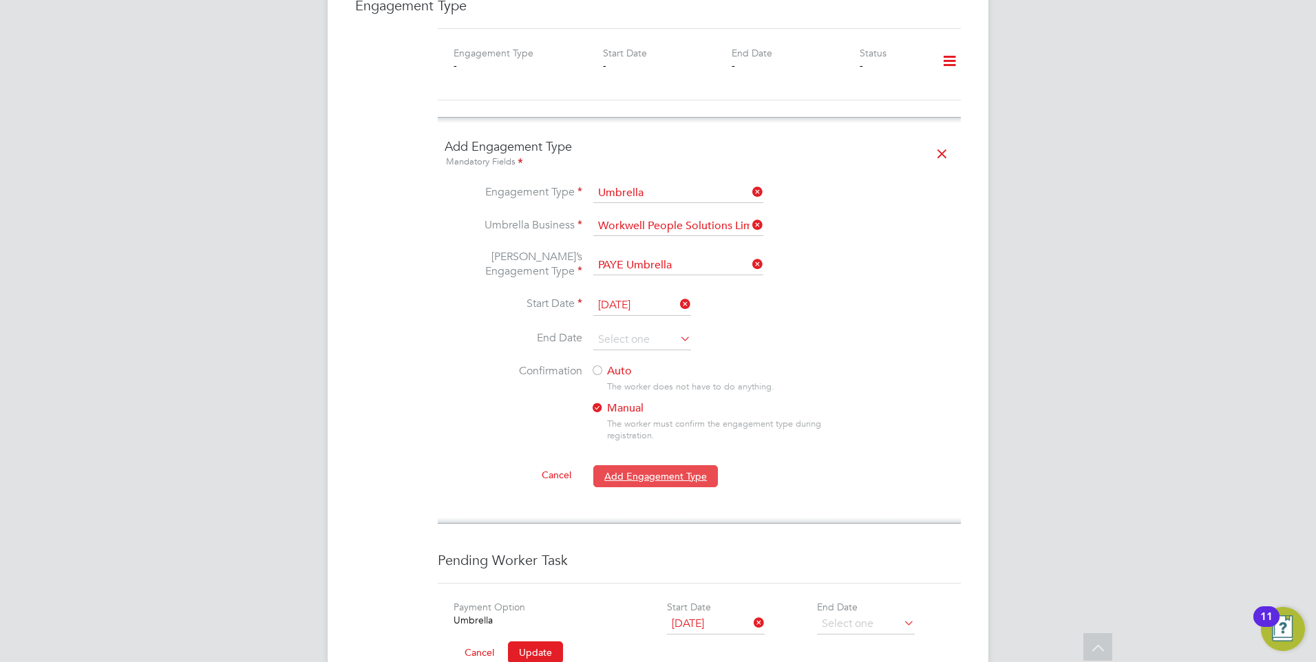
click at [629, 465] on button "Add Engagement Type" at bounding box center [655, 476] width 125 height 22
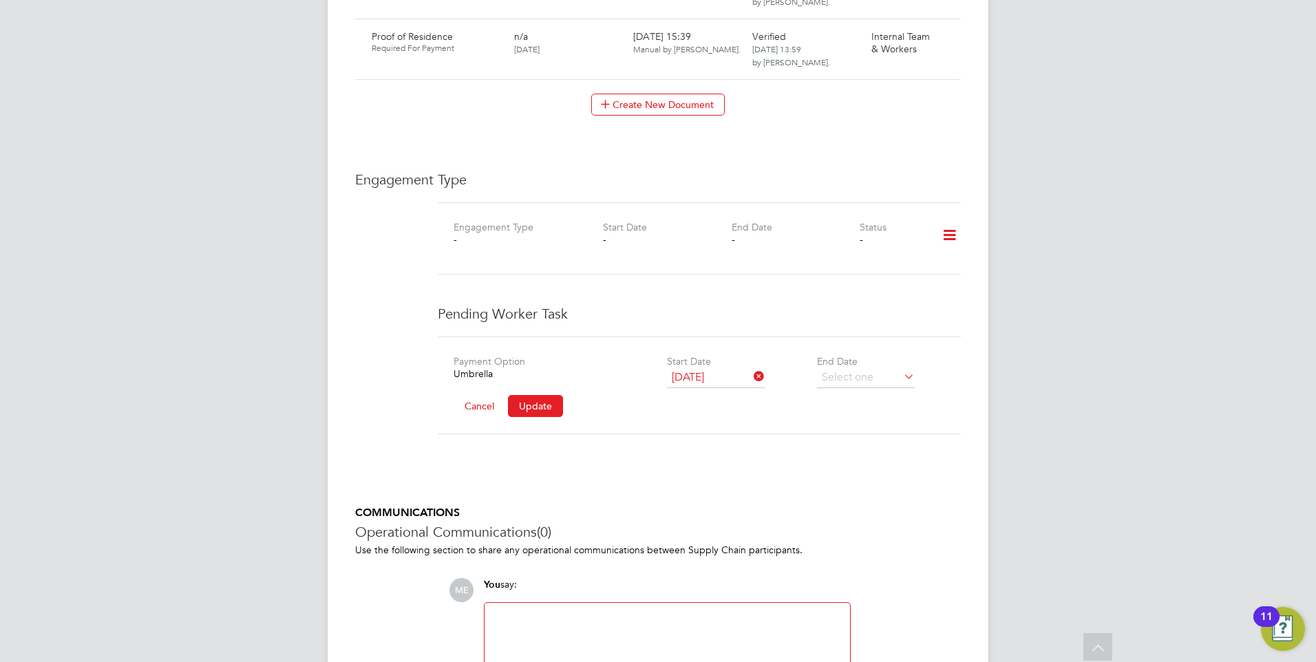
scroll to position [1171, 0]
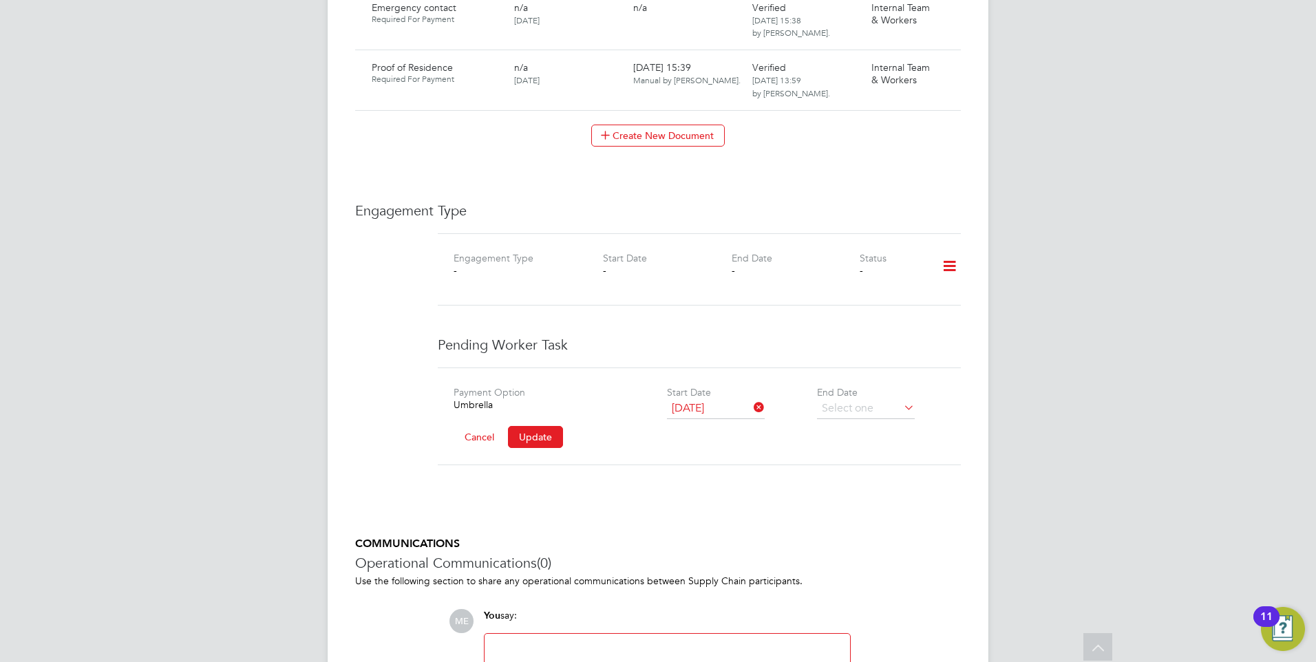
click at [467, 426] on button "Cancel" at bounding box center [480, 437] width 52 height 22
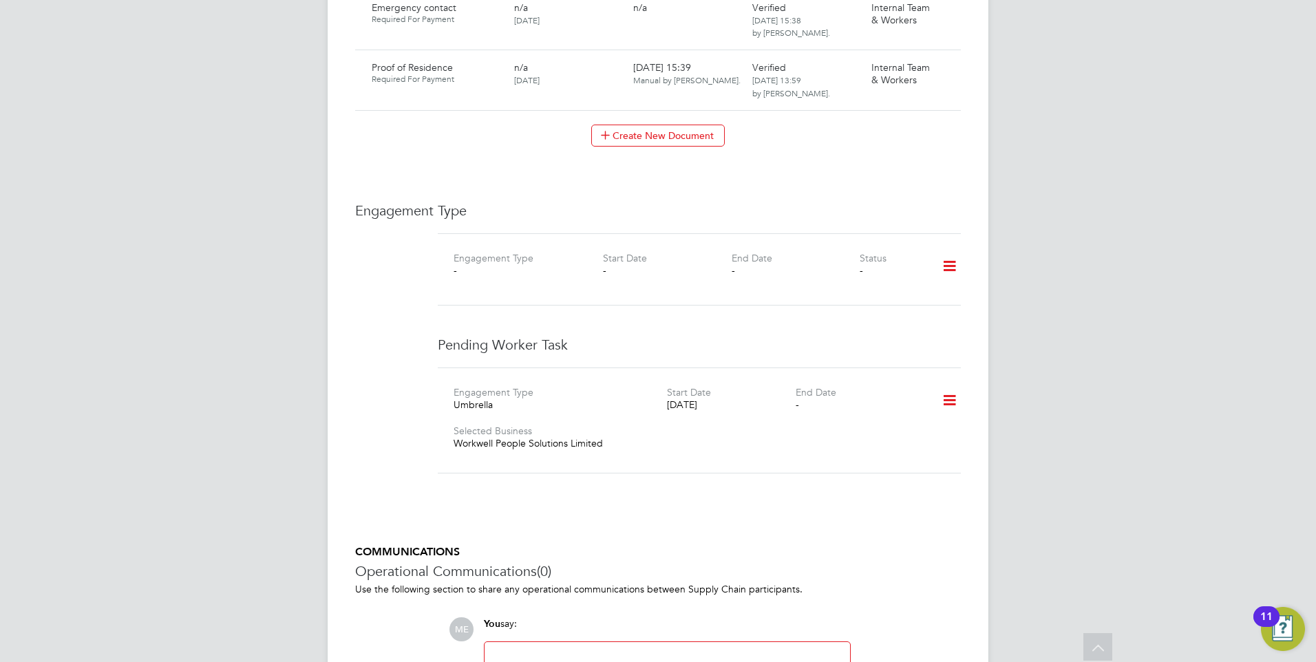
click at [955, 385] on icon at bounding box center [949, 401] width 24 height 32
click at [875, 385] on div "End Date -" at bounding box center [860, 401] width 128 height 33
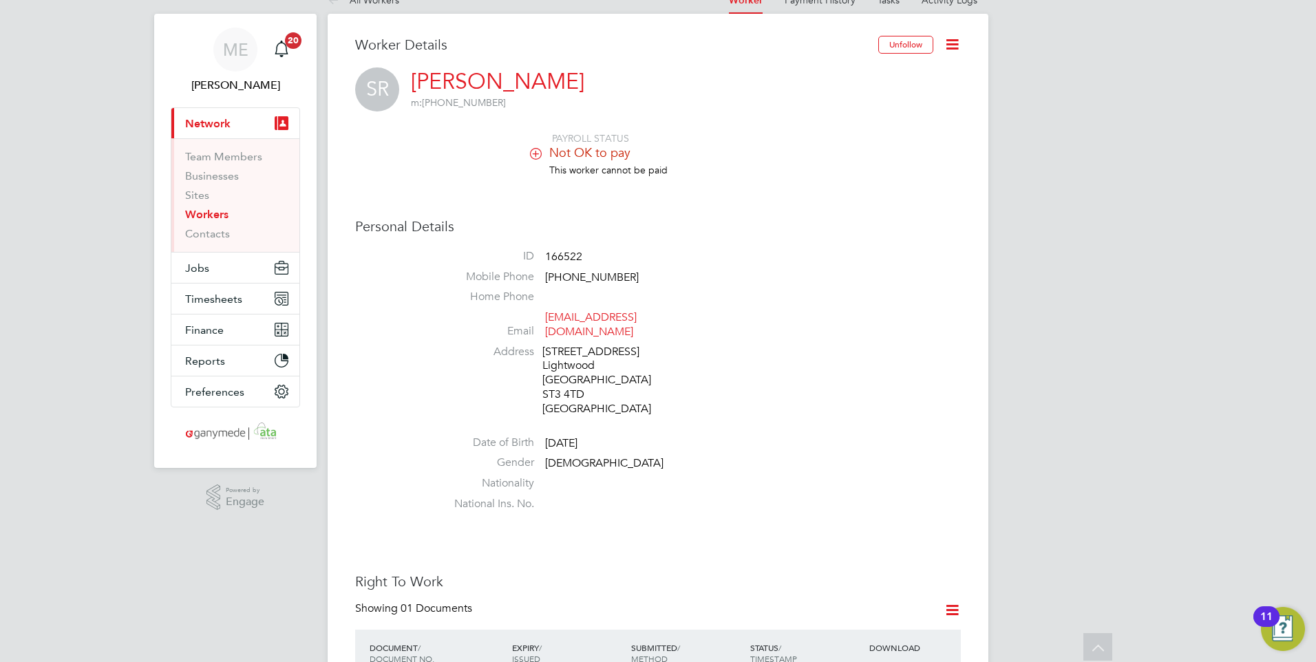
scroll to position [0, 0]
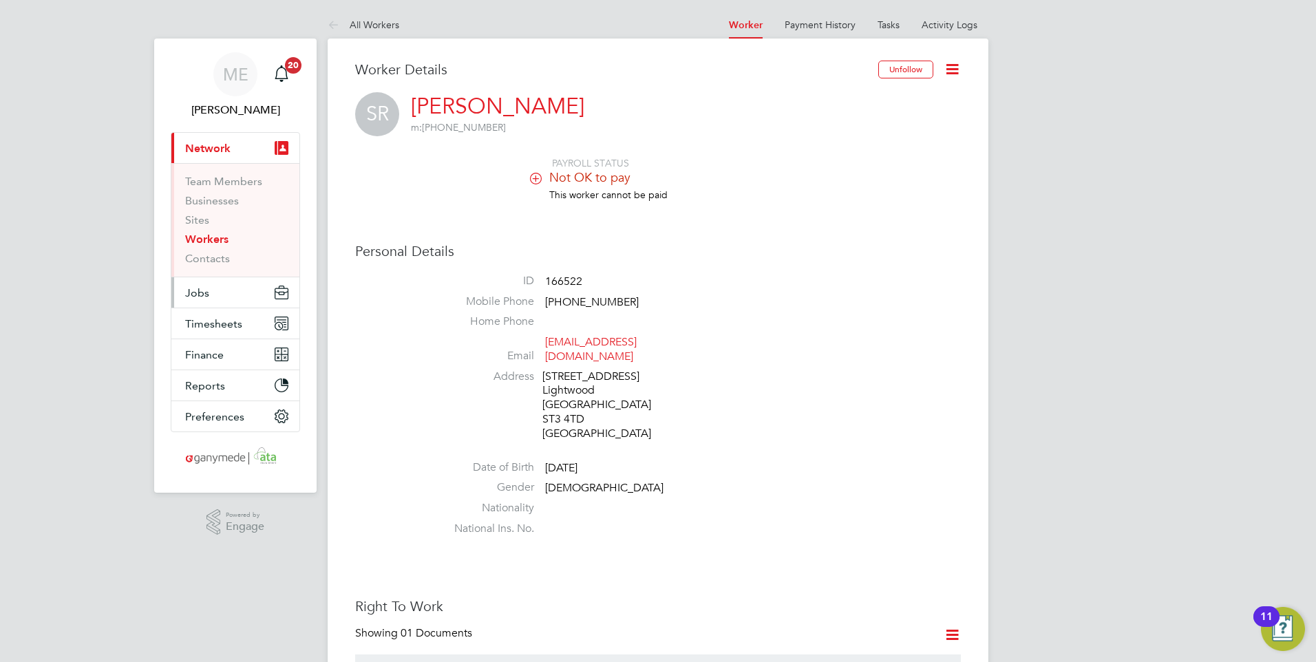
click at [217, 297] on button "Jobs" at bounding box center [235, 292] width 128 height 30
click at [195, 292] on span "Jobs" at bounding box center [197, 292] width 24 height 13
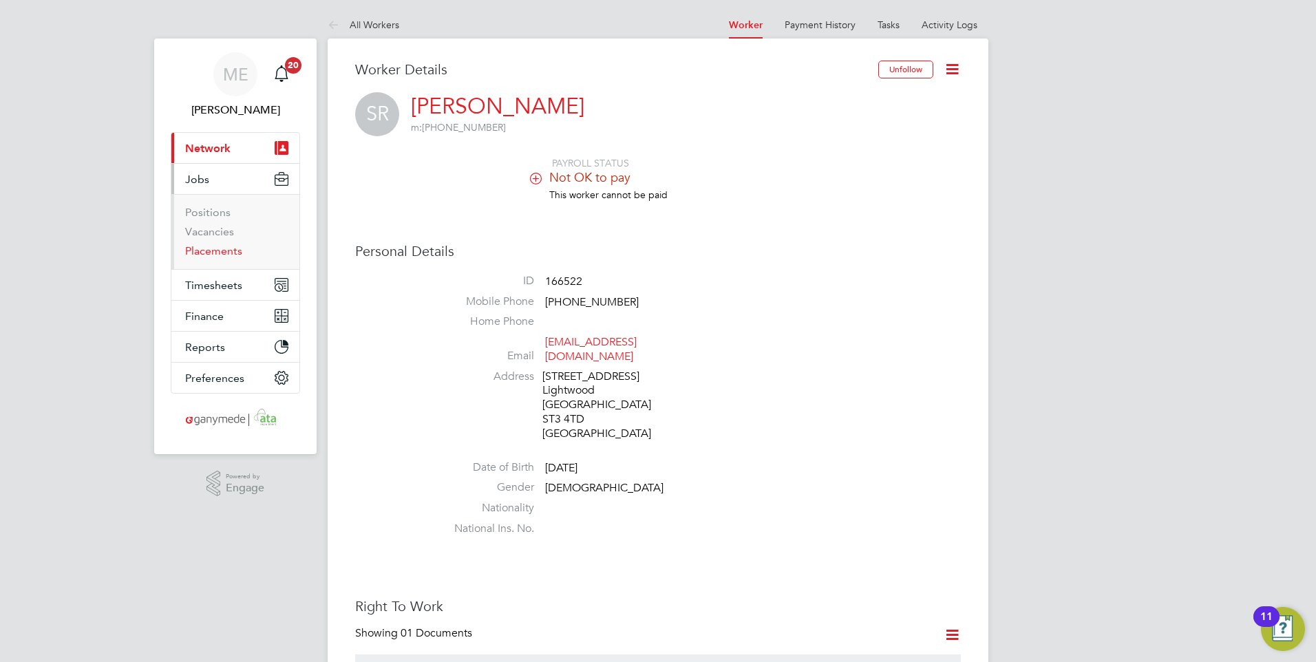
click at [202, 247] on link "Placements" at bounding box center [213, 250] width 57 height 13
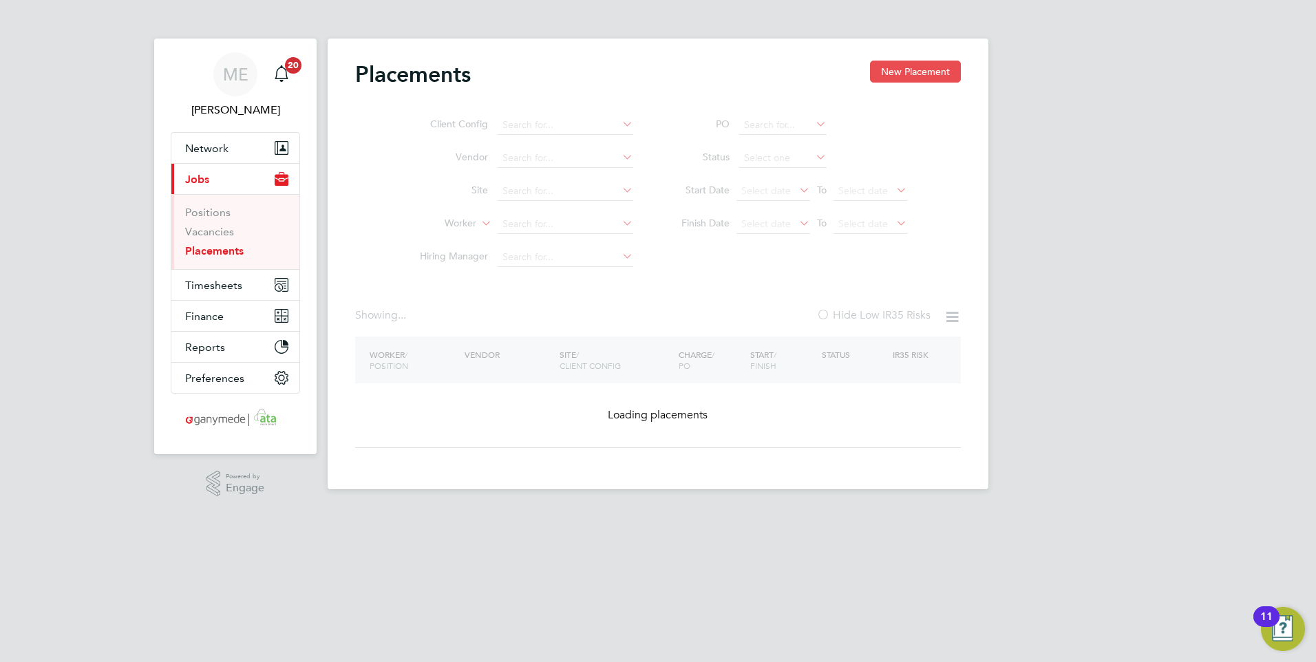
click at [888, 65] on button "New Placement" at bounding box center [915, 72] width 91 height 22
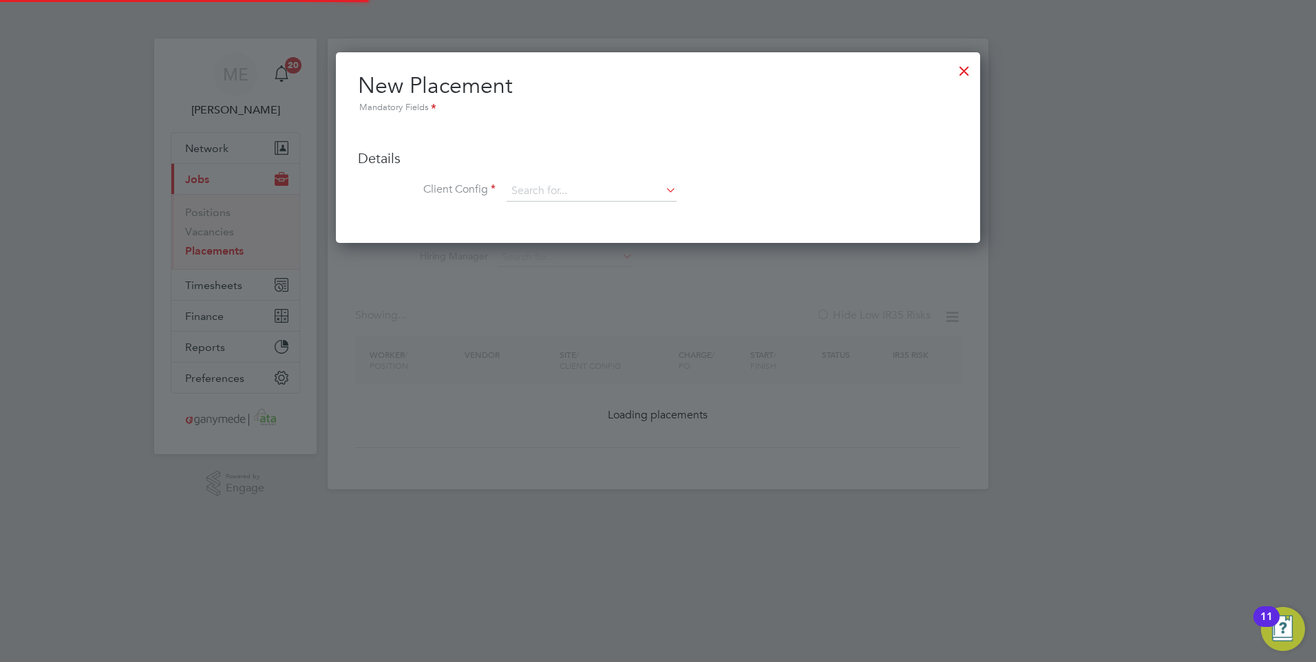
scroll to position [191, 645]
click at [540, 193] on input at bounding box center [592, 191] width 170 height 21
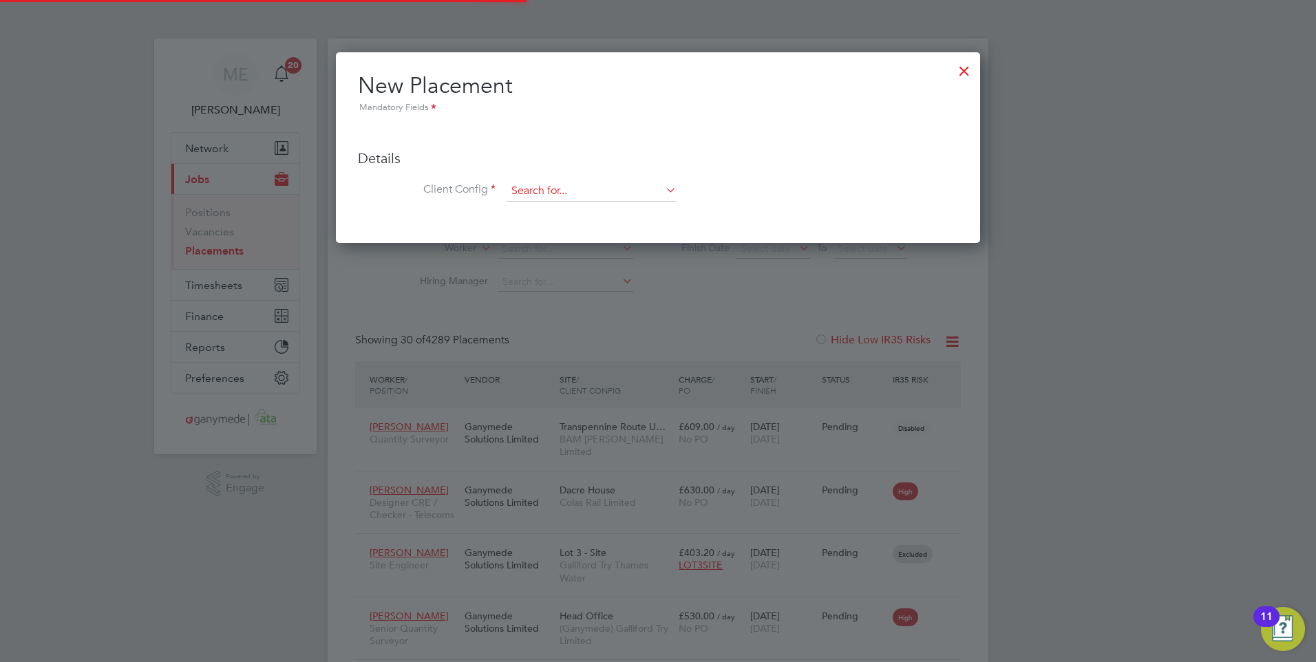
scroll to position [0, 0]
click at [586, 192] on input at bounding box center [592, 191] width 170 height 21
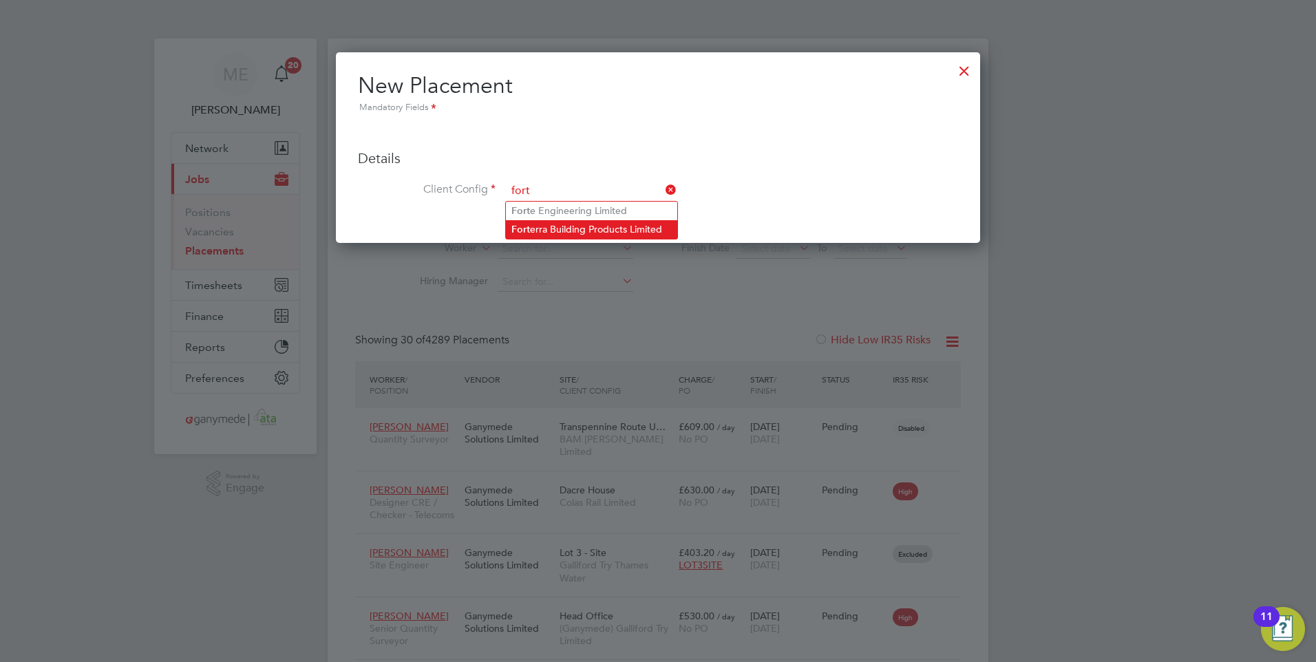
click at [578, 228] on li "Fort erra Building Products Limited" at bounding box center [591, 229] width 171 height 19
type input "Forterra Building Products Limited"
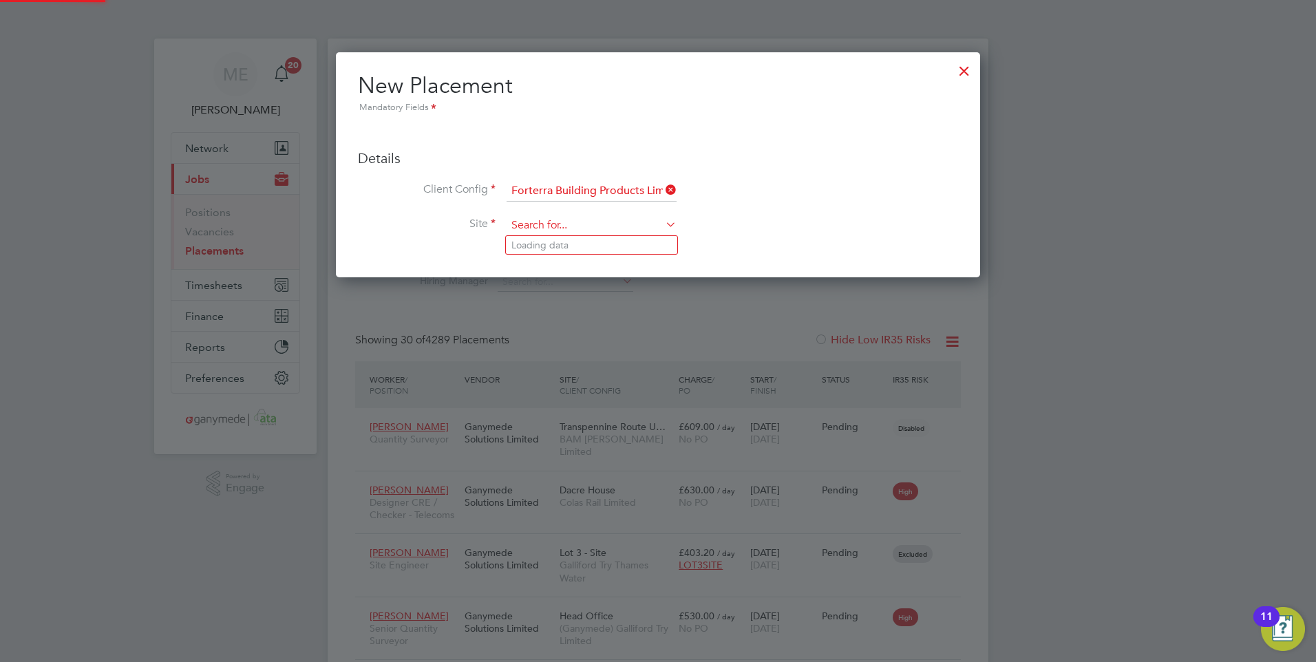
click at [566, 230] on input at bounding box center [592, 225] width 170 height 21
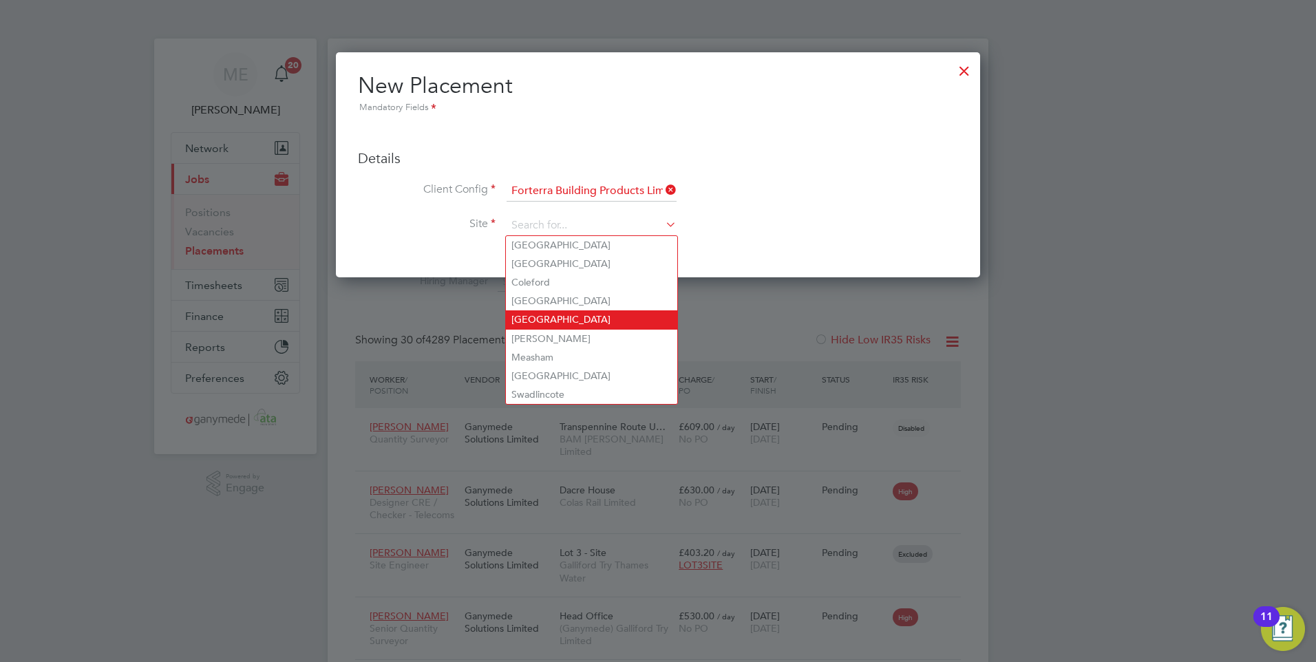
click at [543, 319] on li "Hams Hall" at bounding box center [591, 319] width 171 height 19
type input "Hams Hall"
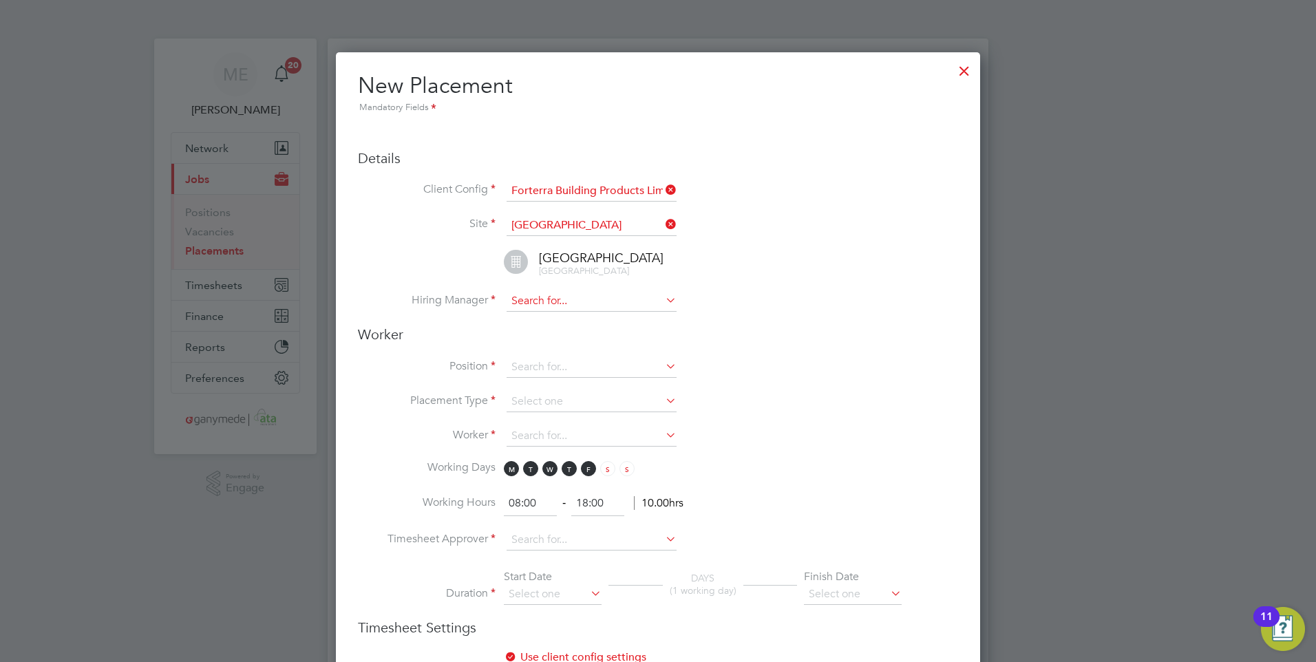
click at [539, 299] on input at bounding box center [592, 301] width 170 height 21
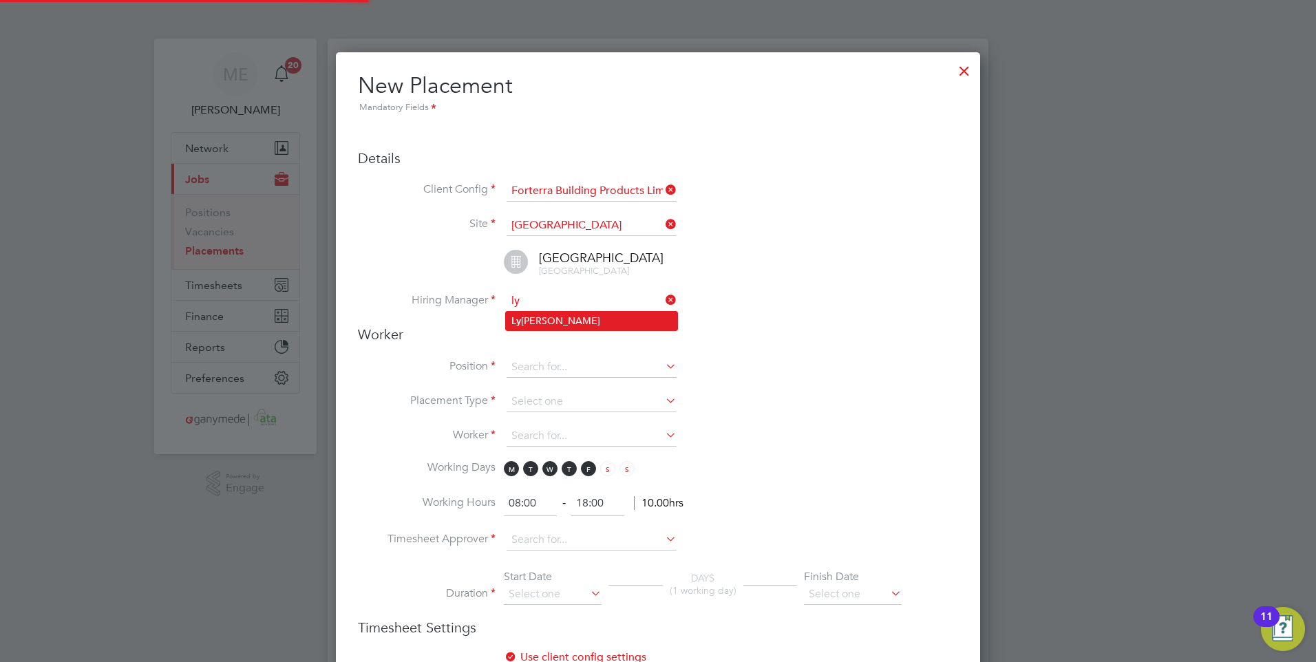
click at [543, 323] on li "Ly le Kapp" at bounding box center [591, 321] width 171 height 19
type input "Lyle Kapp"
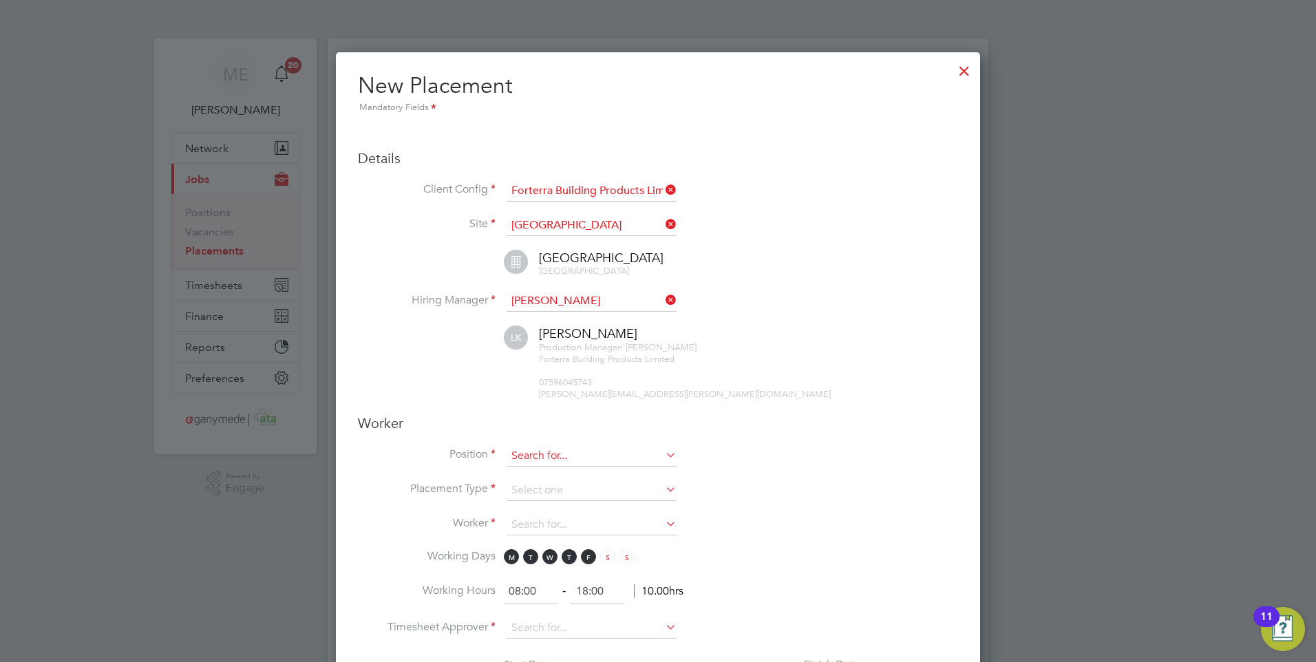
click at [531, 456] on input at bounding box center [592, 456] width 170 height 21
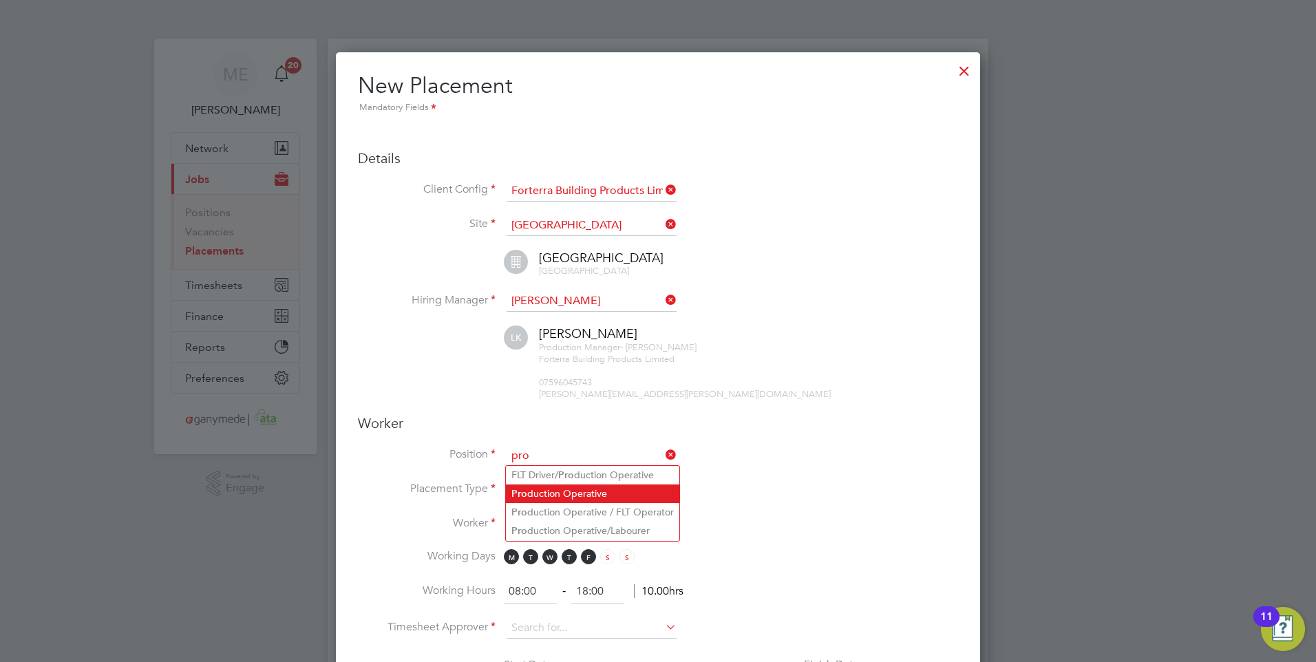
click at [551, 493] on li "Pro duction Operative" at bounding box center [592, 494] width 173 height 19
type input "Production Operative"
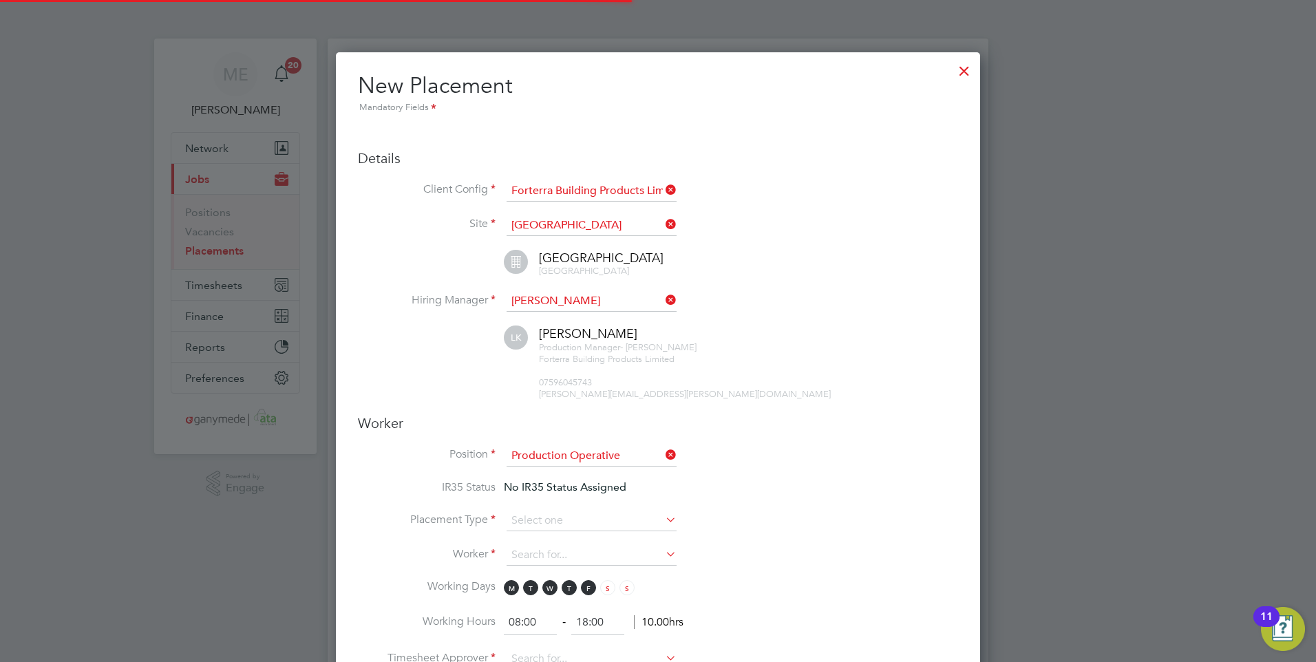
scroll to position [41, 72]
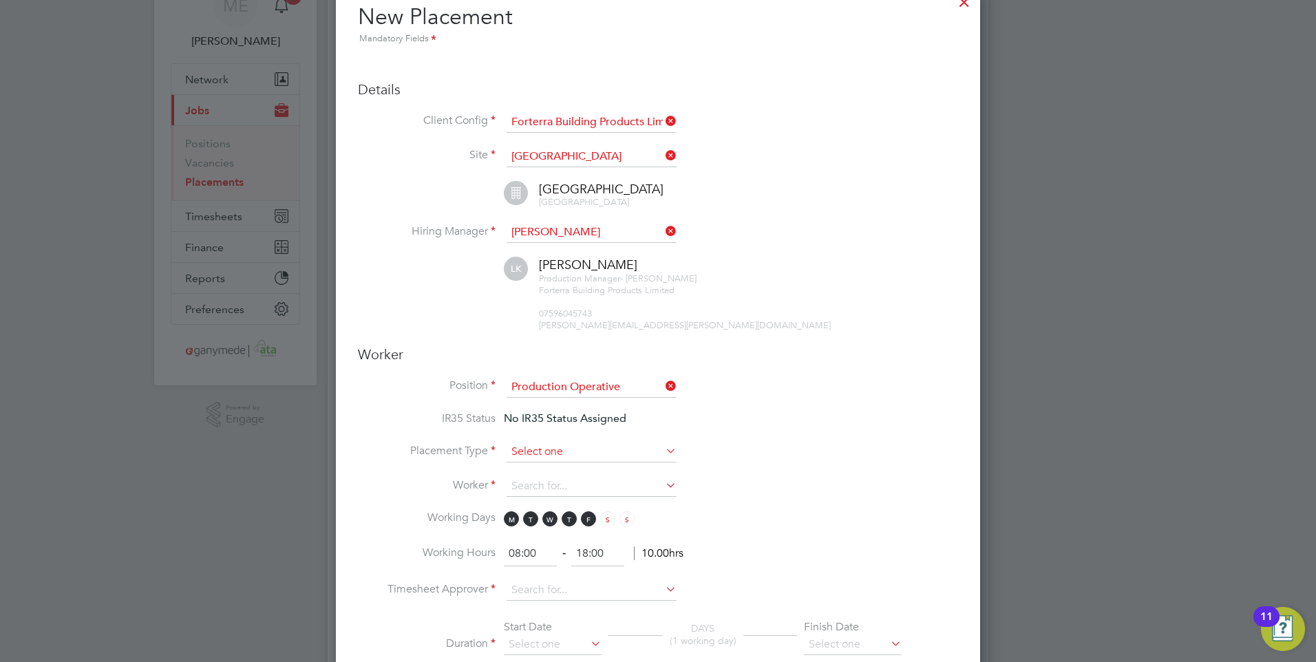
click at [546, 454] on input at bounding box center [592, 452] width 170 height 21
click at [549, 467] on li "Temporary" at bounding box center [591, 471] width 171 height 18
type input "Temporary"
click at [545, 485] on input at bounding box center [592, 486] width 170 height 21
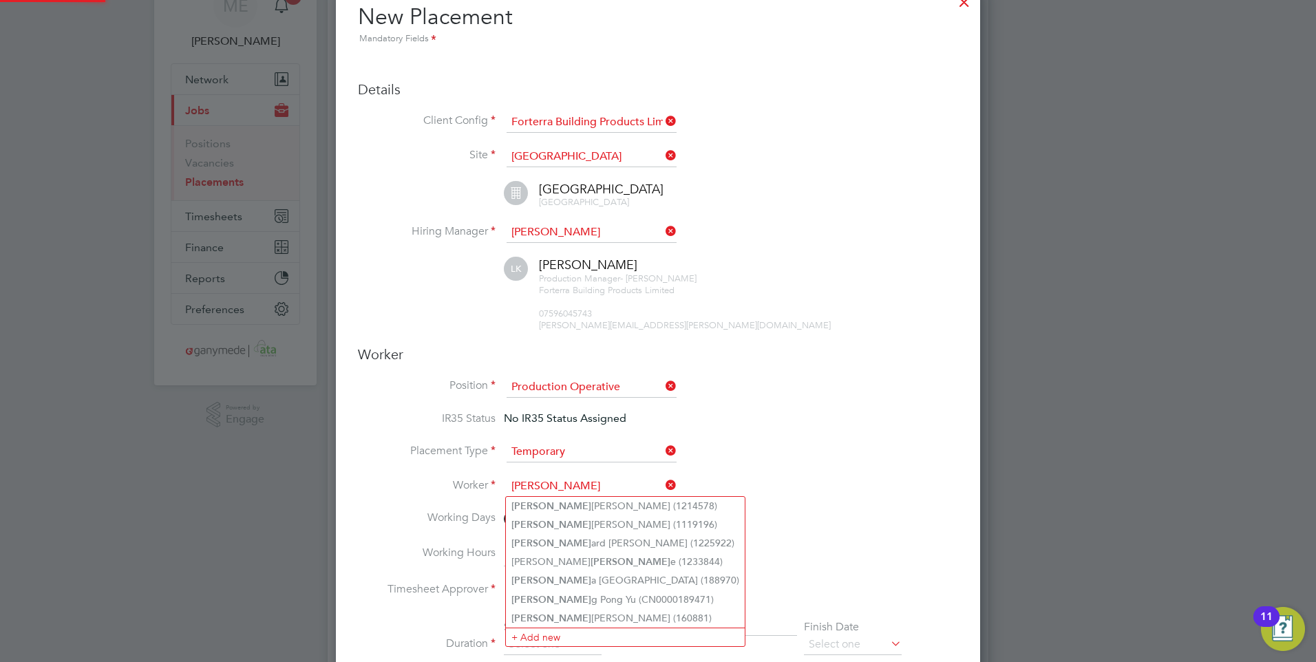
scroll to position [1669, 645]
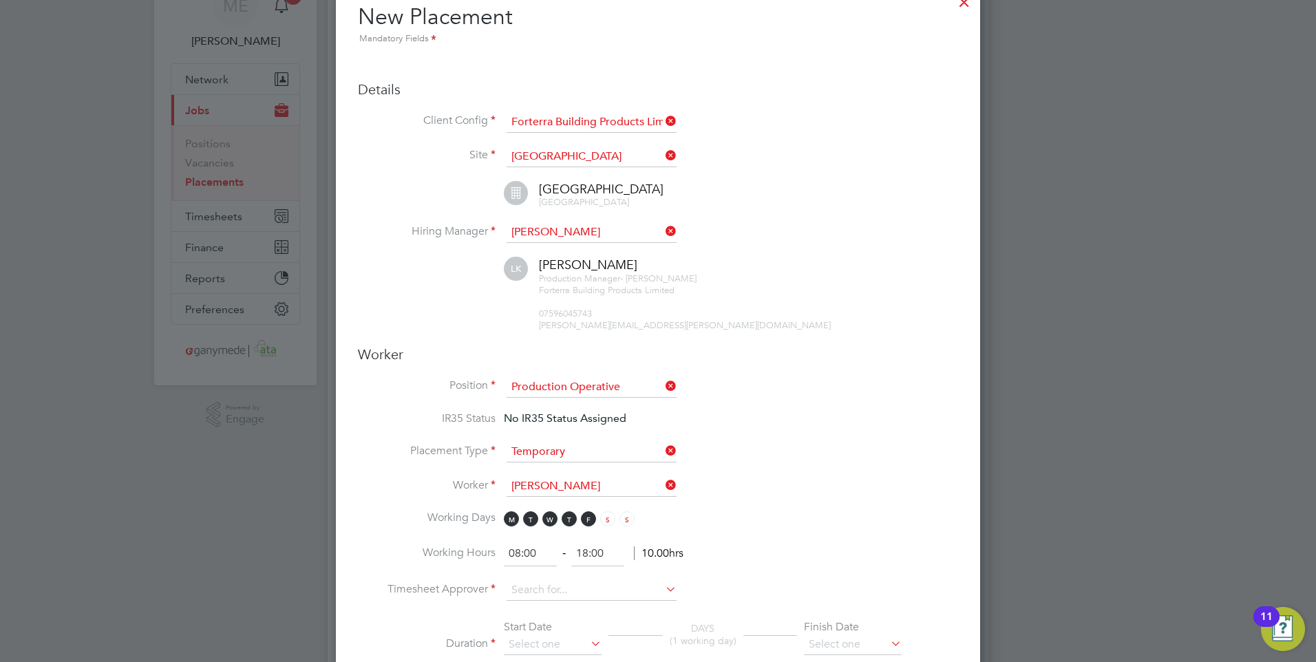
click at [602, 609] on li "Leon Pinnock (160881)" at bounding box center [625, 618] width 239 height 19
type input "Leon Pinnock (160881)"
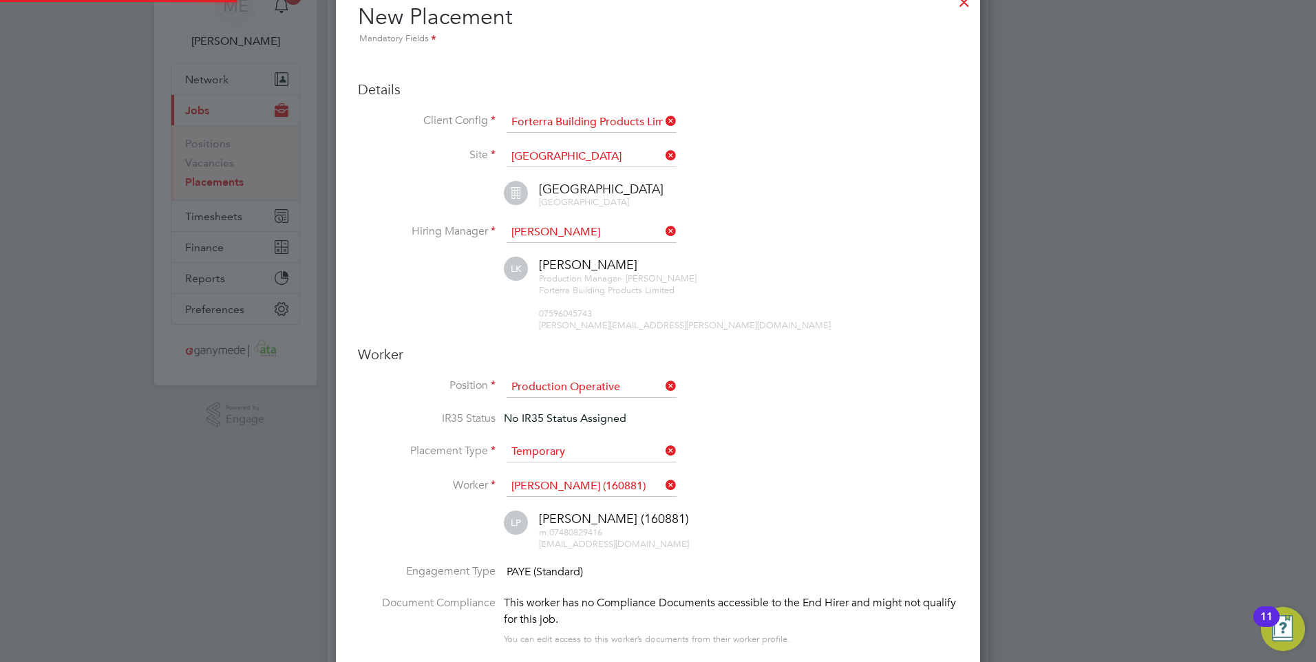
scroll to position [7, 7]
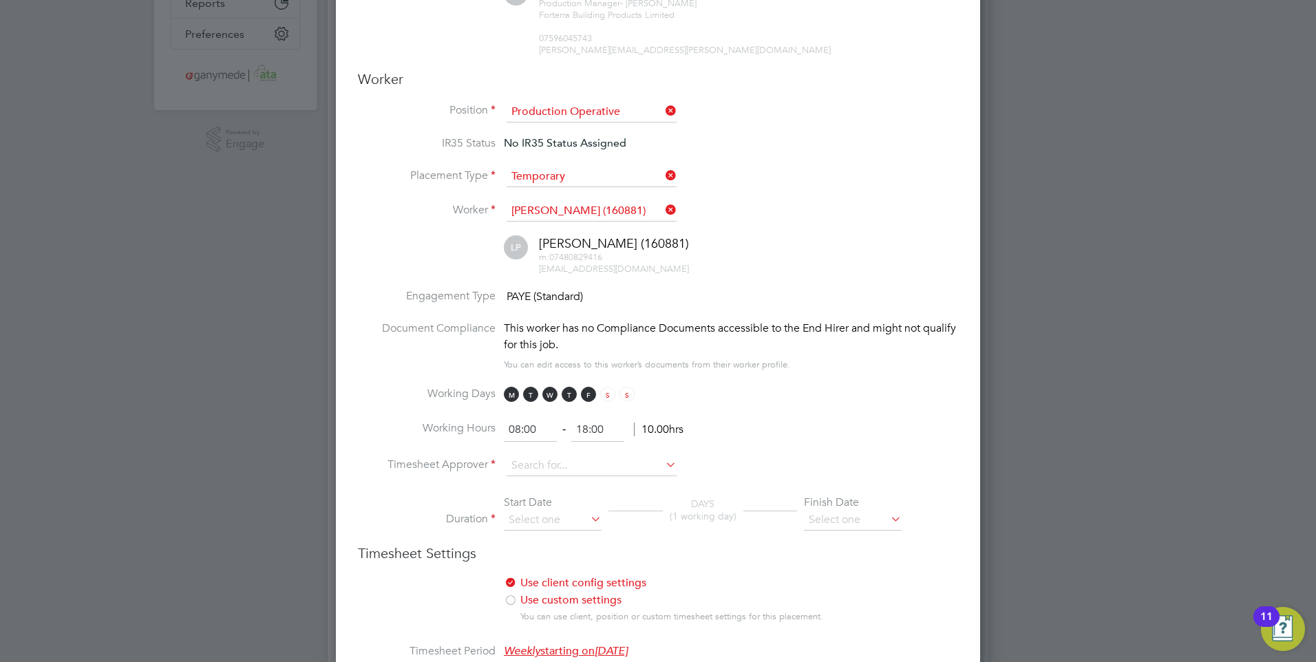
drag, startPoint x: 498, startPoint y: 464, endPoint x: 505, endPoint y: 465, distance: 6.9
click at [498, 464] on li "Timesheet Approver" at bounding box center [658, 473] width 600 height 34
click at [558, 469] on input at bounding box center [592, 466] width 170 height 21
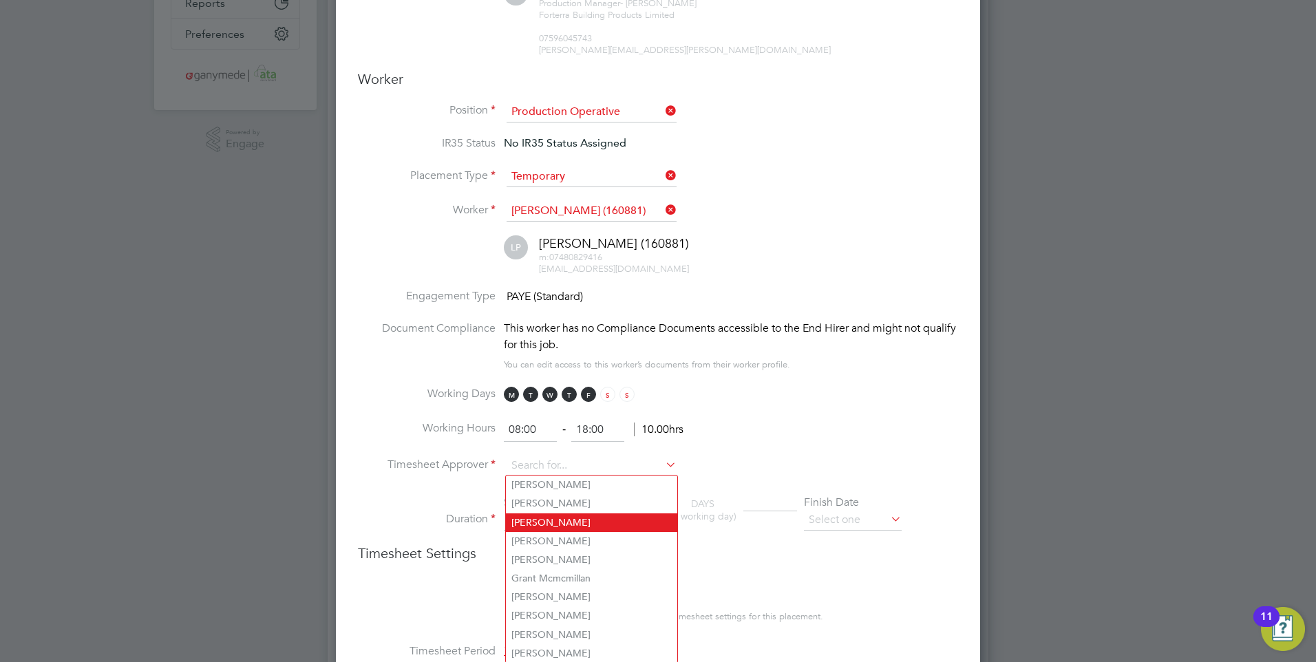
click at [556, 522] on li "Lyle Kapp" at bounding box center [591, 522] width 171 height 19
type input "Lyle Kapp"
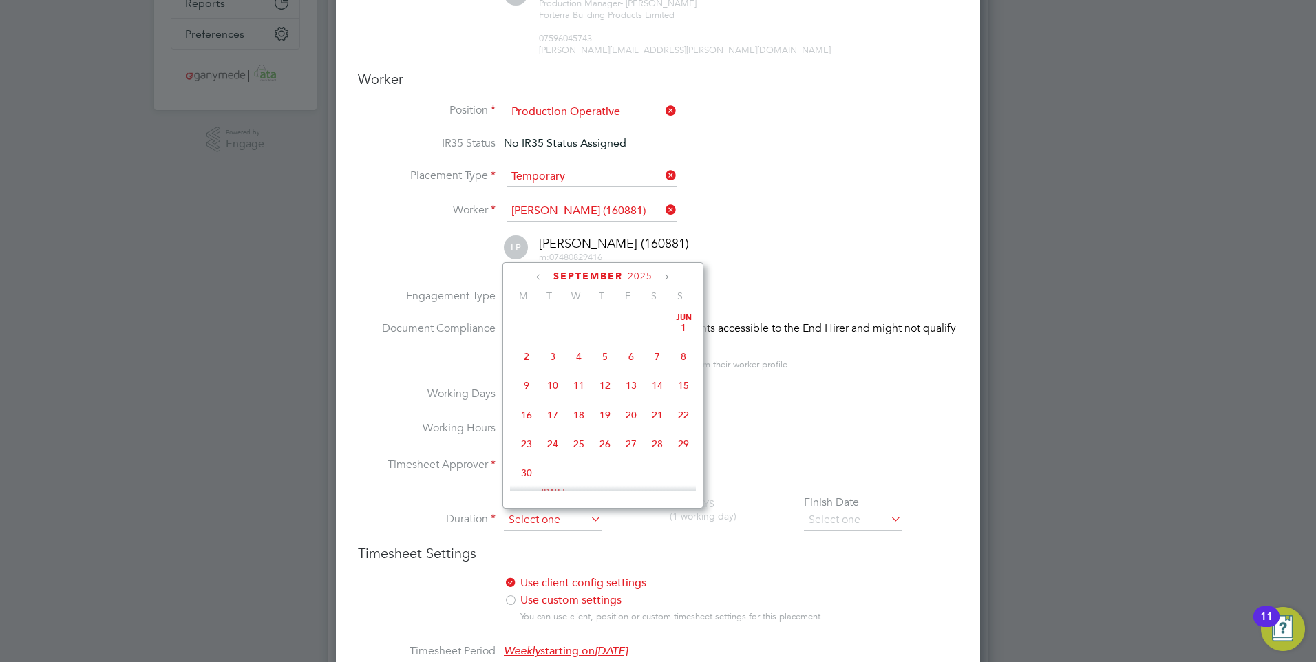
click at [545, 513] on input at bounding box center [553, 520] width 98 height 21
click at [521, 439] on span "6" at bounding box center [526, 430] width 26 height 26
type input "06 Oct 2025"
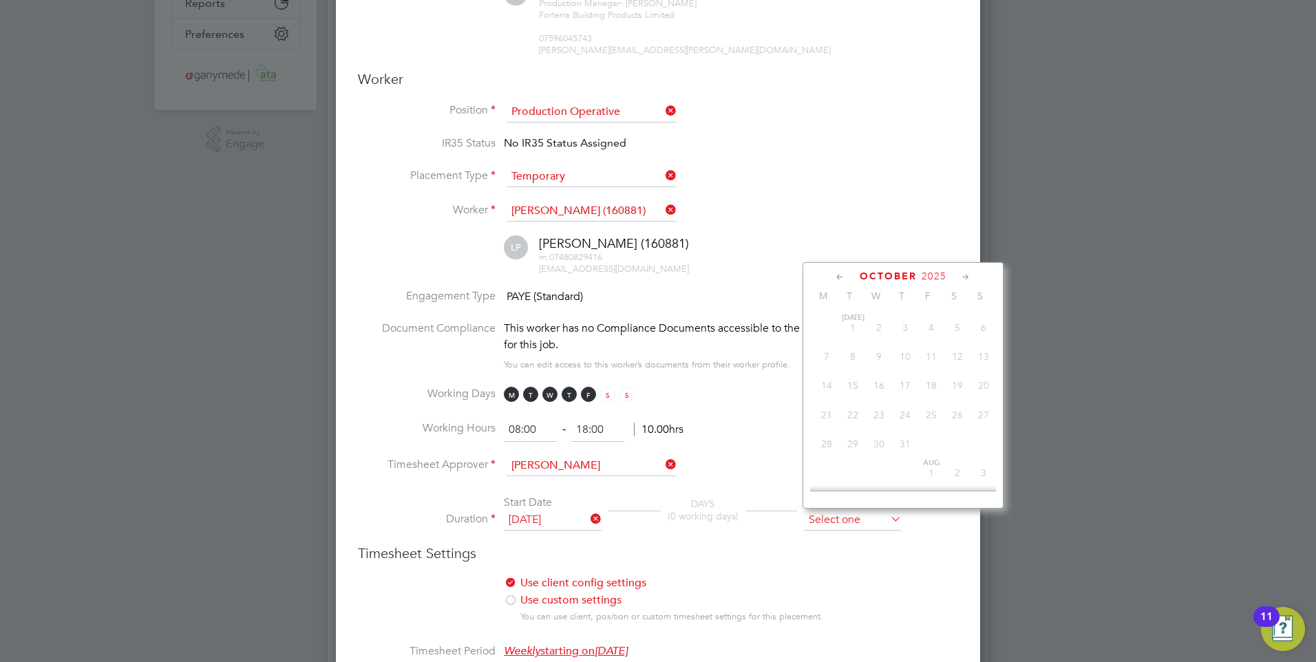
click at [837, 516] on input at bounding box center [853, 520] width 98 height 21
click at [855, 342] on span "6" at bounding box center [853, 329] width 26 height 26
type input "06 Jan 2026"
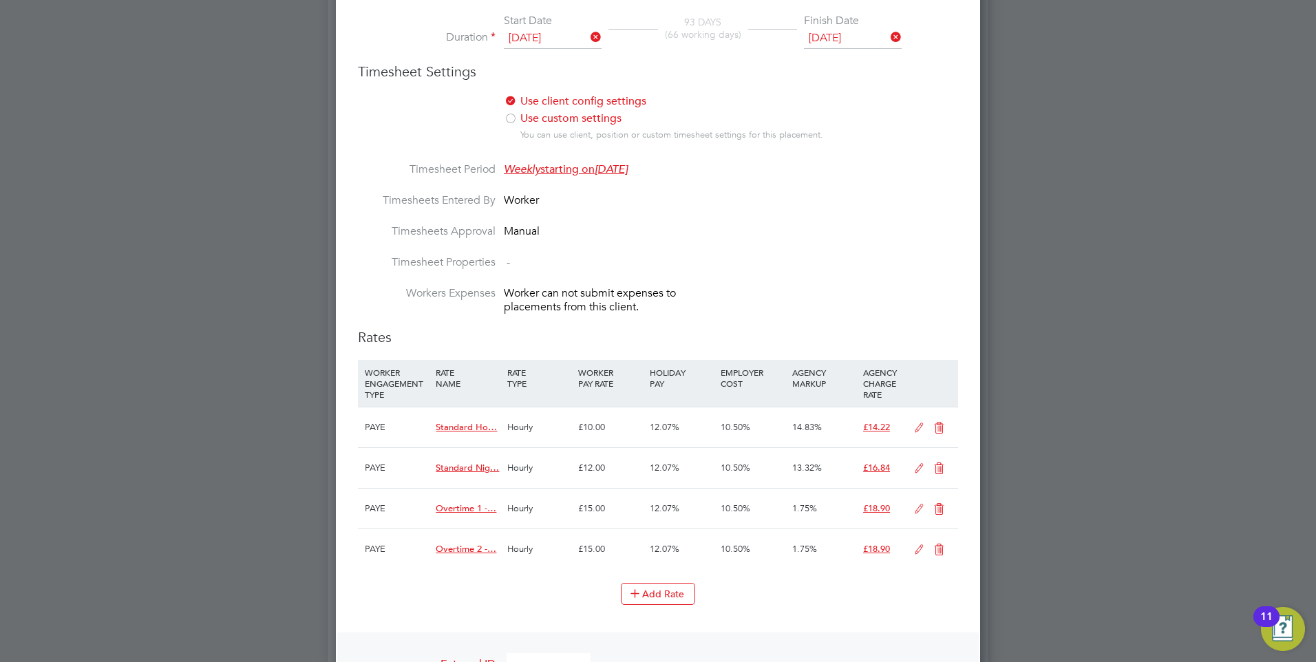
click at [937, 423] on icon at bounding box center [938, 428] width 17 height 11
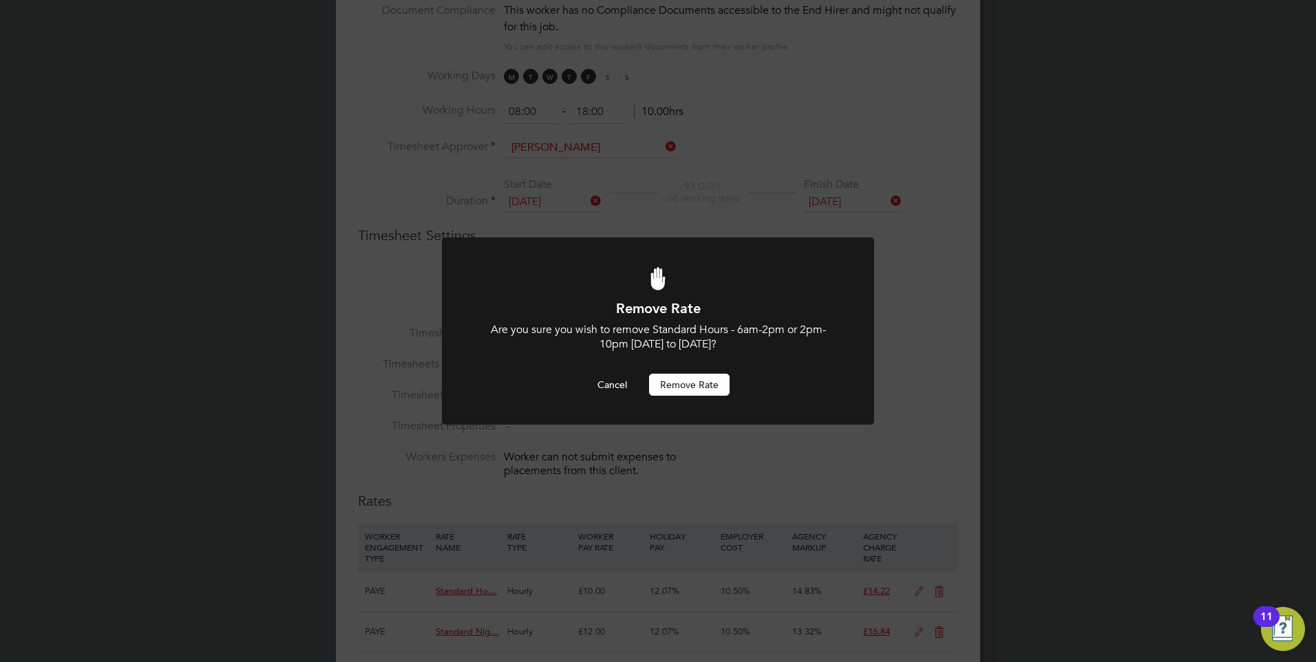
click at [692, 378] on button "Remove rate" at bounding box center [689, 385] width 81 height 22
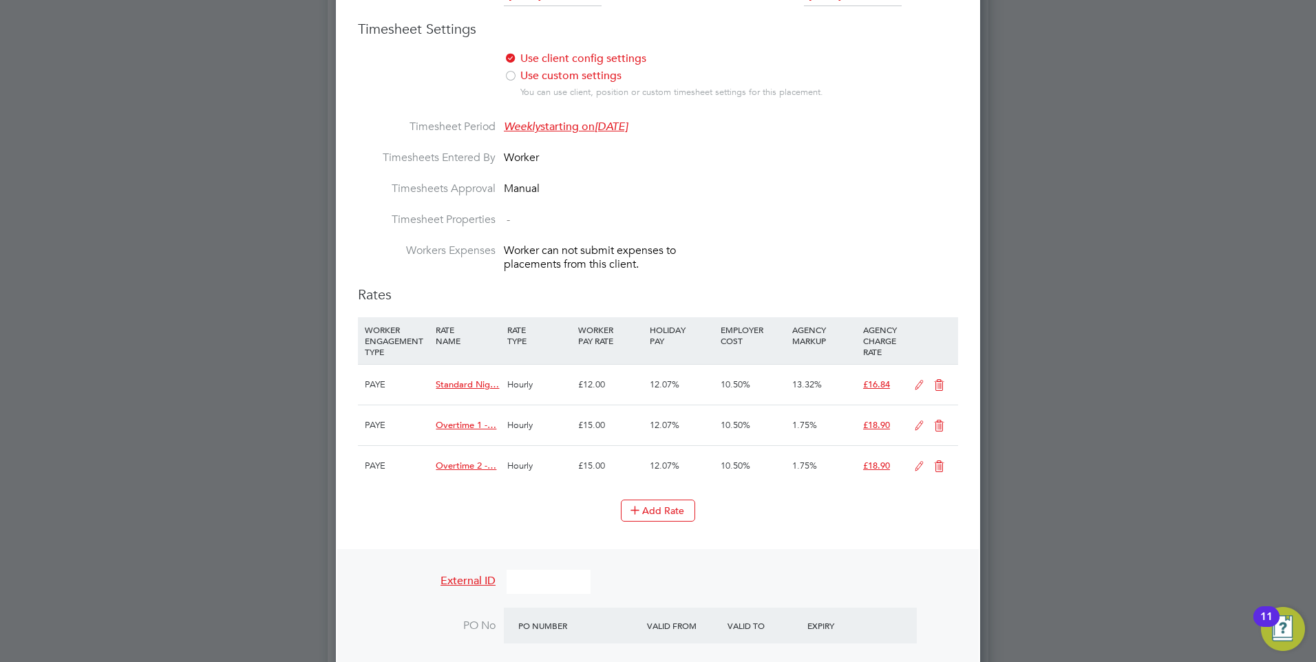
click at [942, 383] on icon at bounding box center [938, 385] width 17 height 11
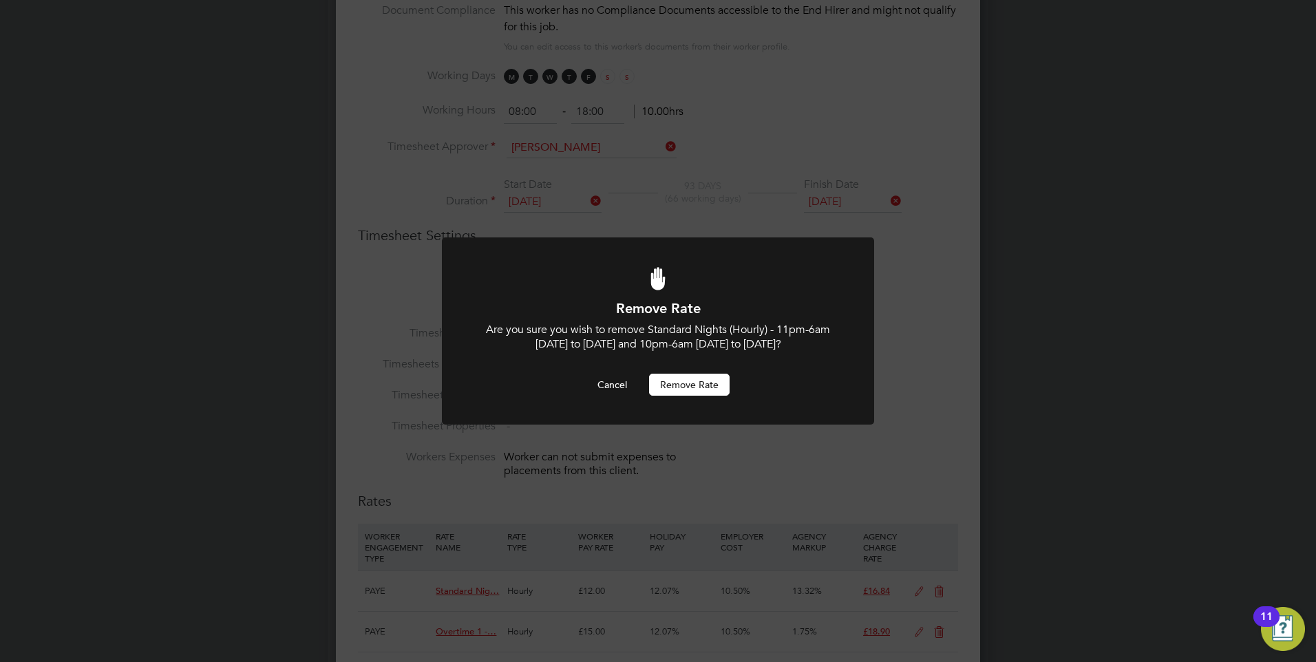
click at [681, 383] on button "Remove rate" at bounding box center [689, 385] width 81 height 22
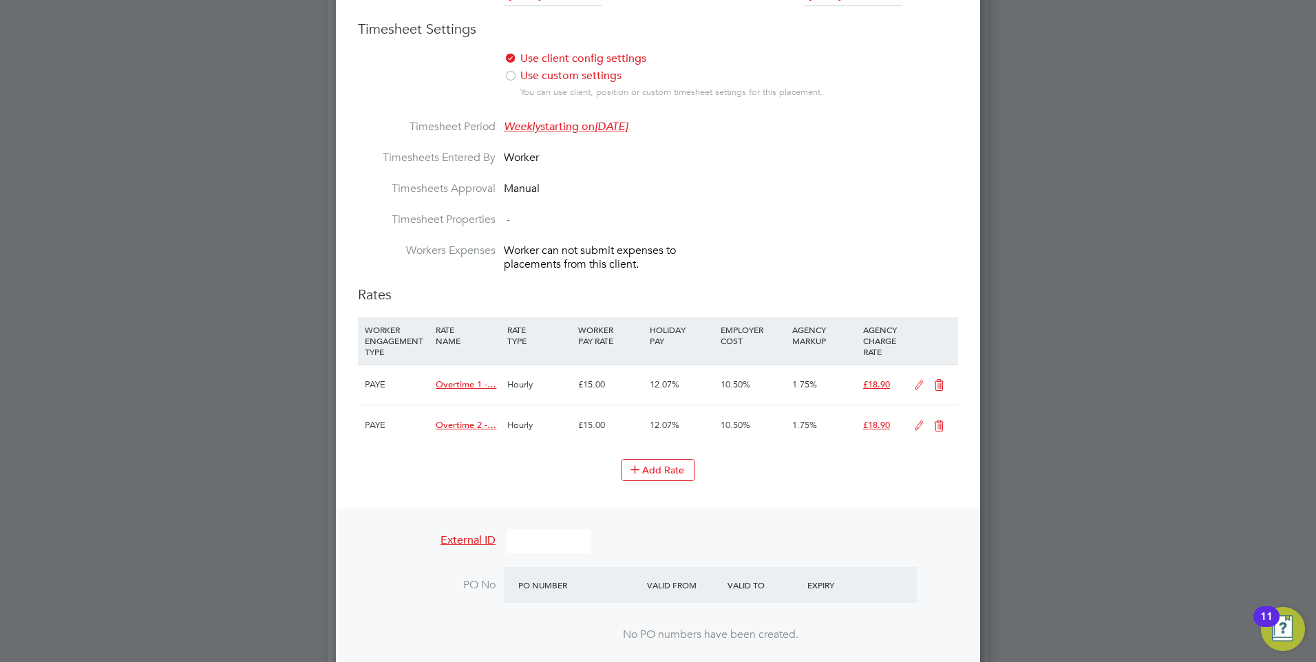
click at [930, 383] on icon at bounding box center [938, 385] width 17 height 11
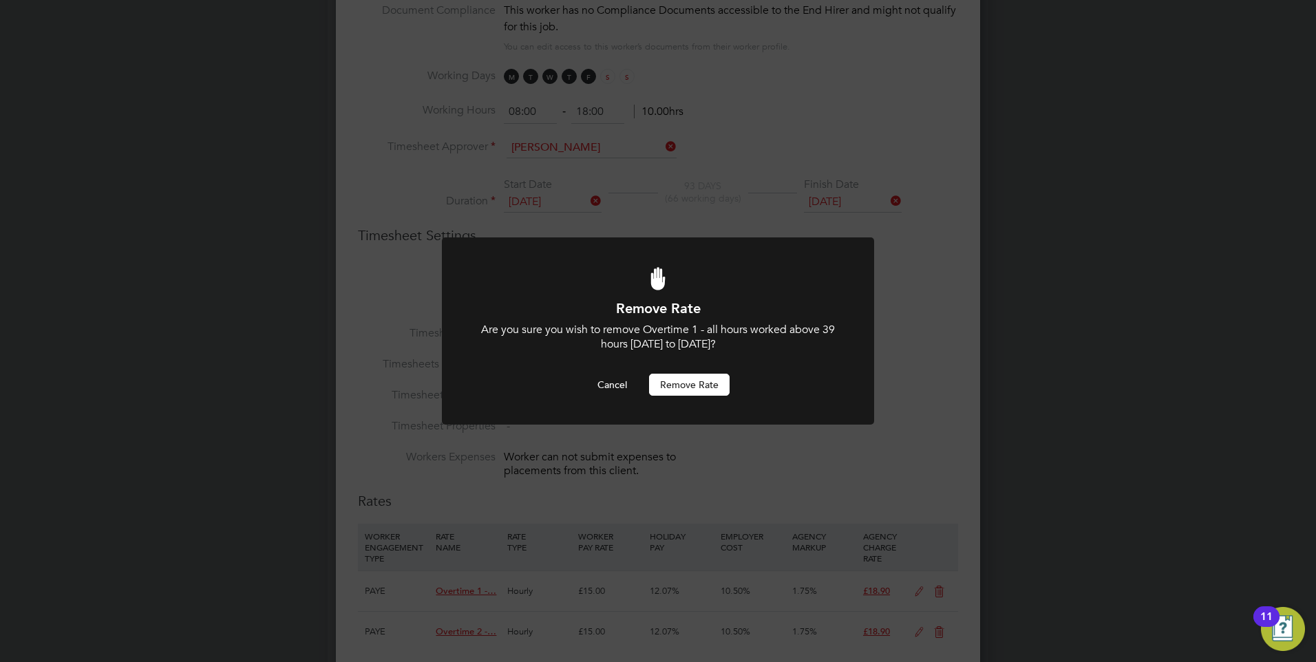
click at [672, 379] on button "Remove rate" at bounding box center [689, 385] width 81 height 22
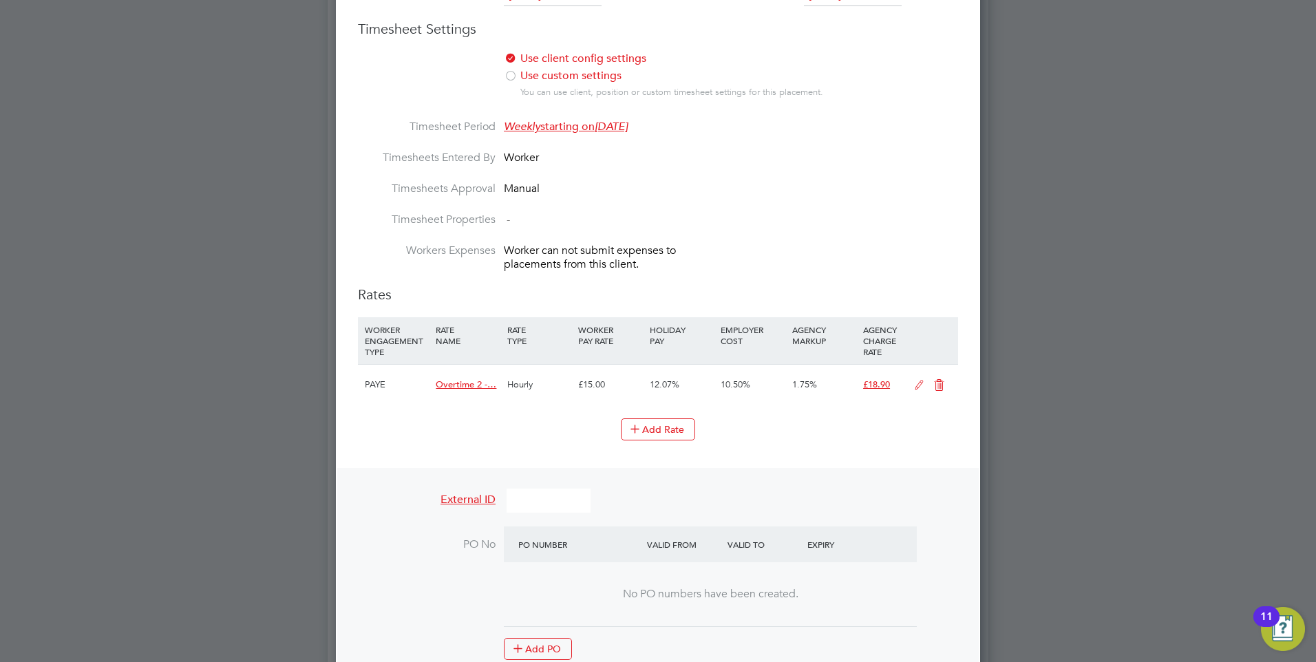
click at [935, 383] on icon at bounding box center [938, 385] width 17 height 11
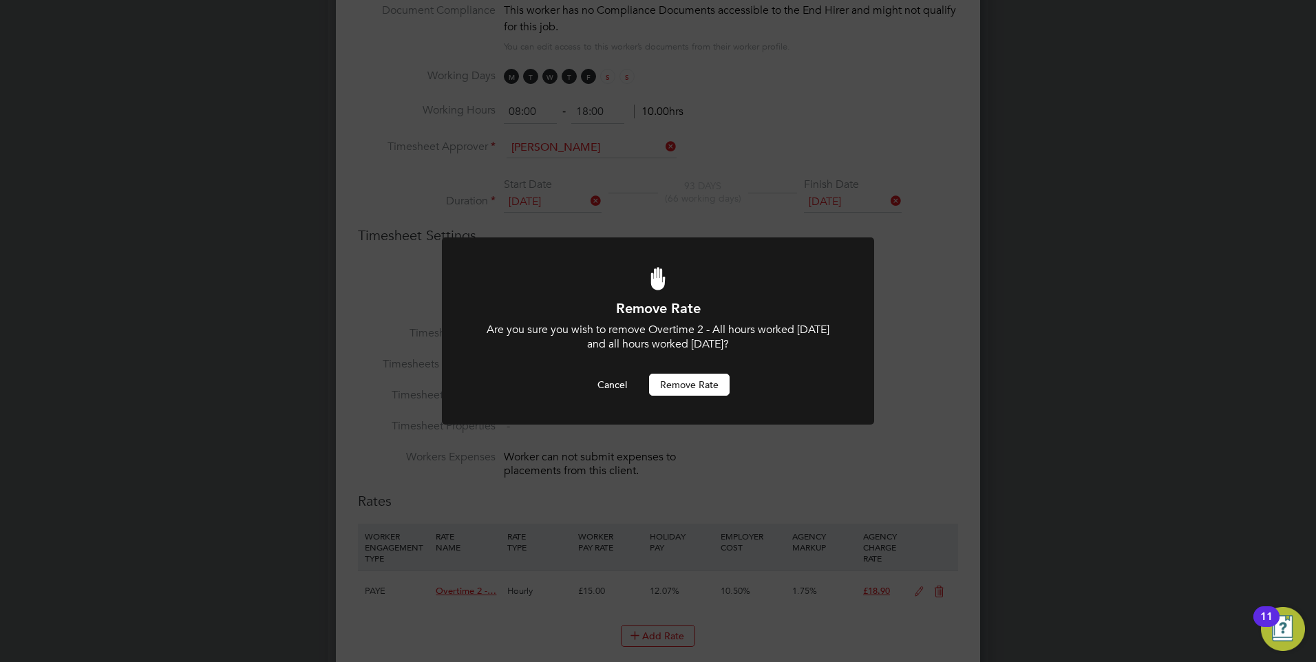
click at [674, 381] on button "Remove rate" at bounding box center [689, 385] width 81 height 22
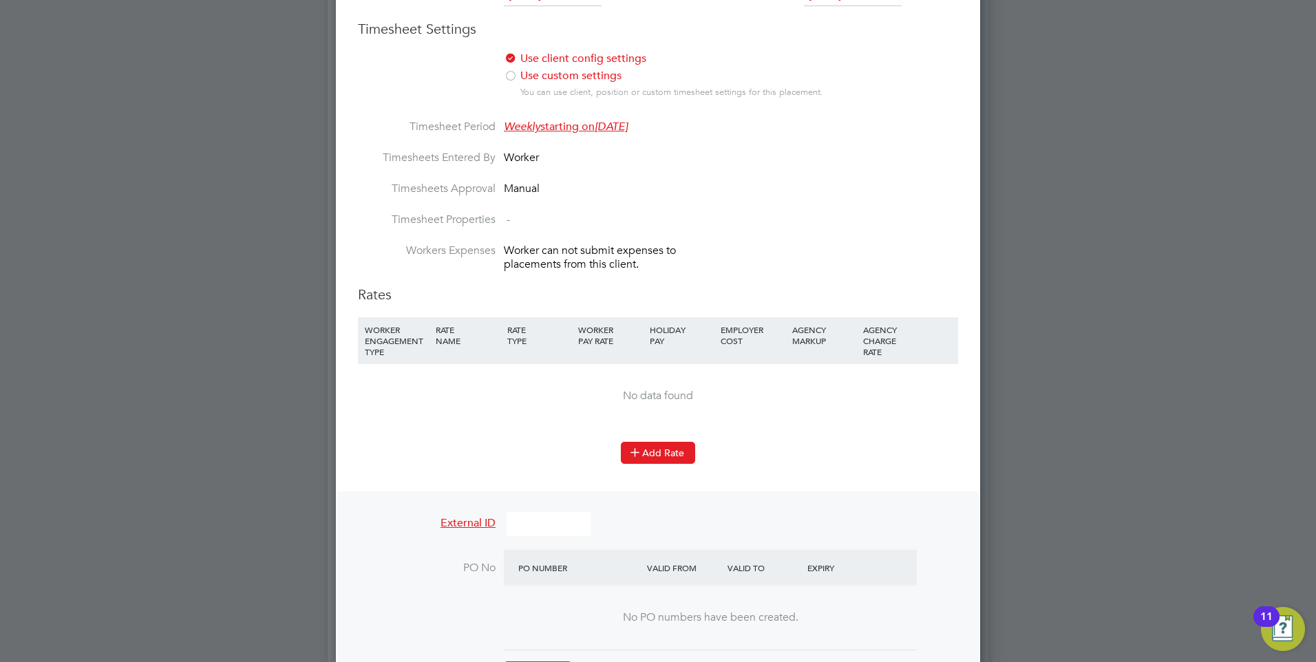
click at [637, 447] on icon at bounding box center [635, 452] width 10 height 10
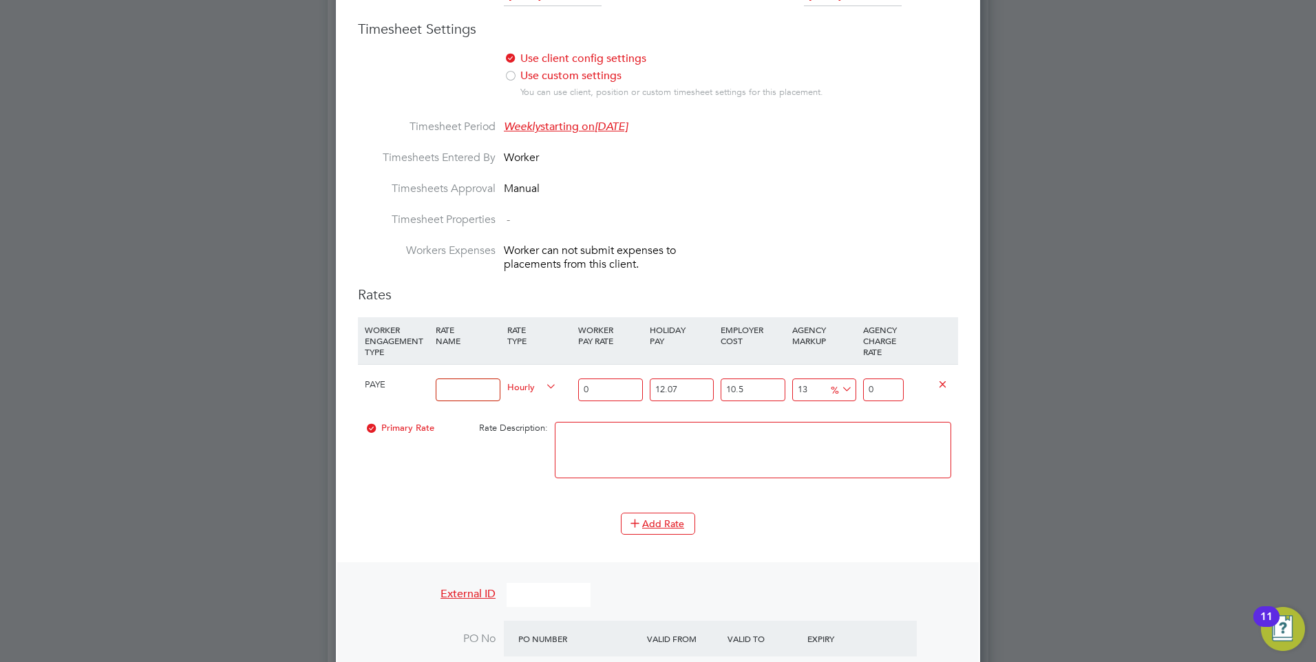
click at [462, 387] on input at bounding box center [468, 390] width 64 height 23
type input "Hourly rate"
click at [605, 379] on input "0" at bounding box center [610, 390] width 64 height 23
type input "1"
type input "1.399362055"
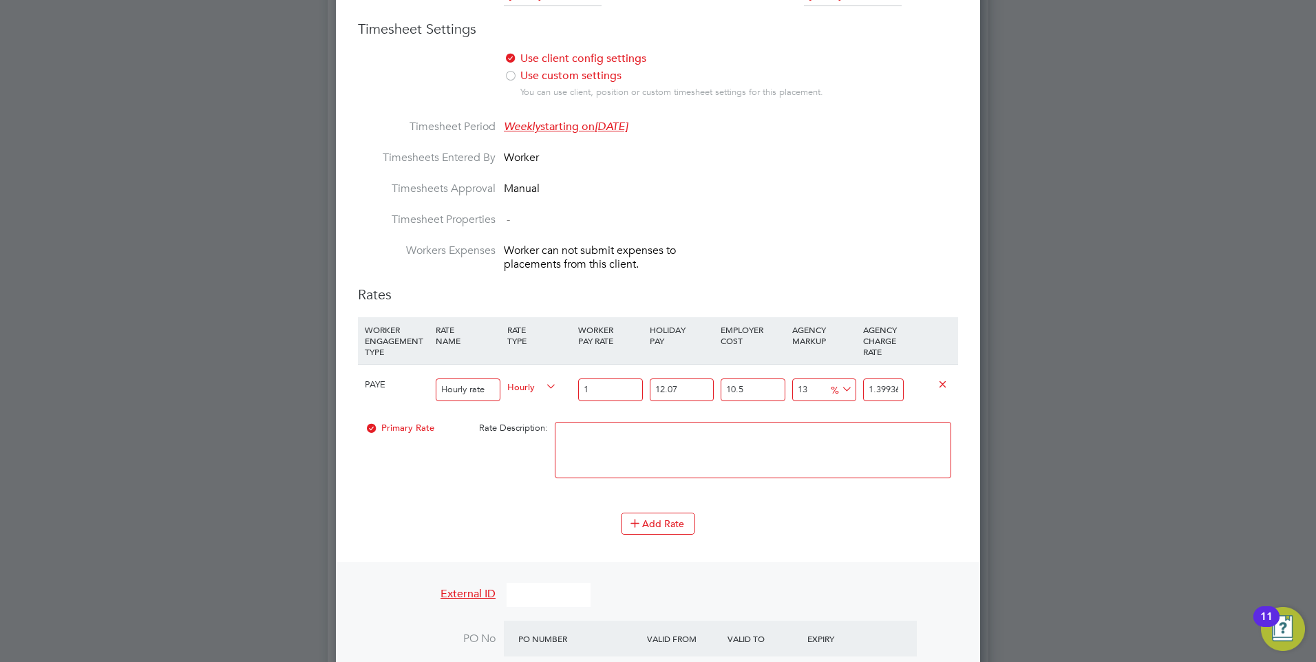
type input "14"
type input "19.59106877"
type input "14.8"
type input "20.710558414"
type input "14.80"
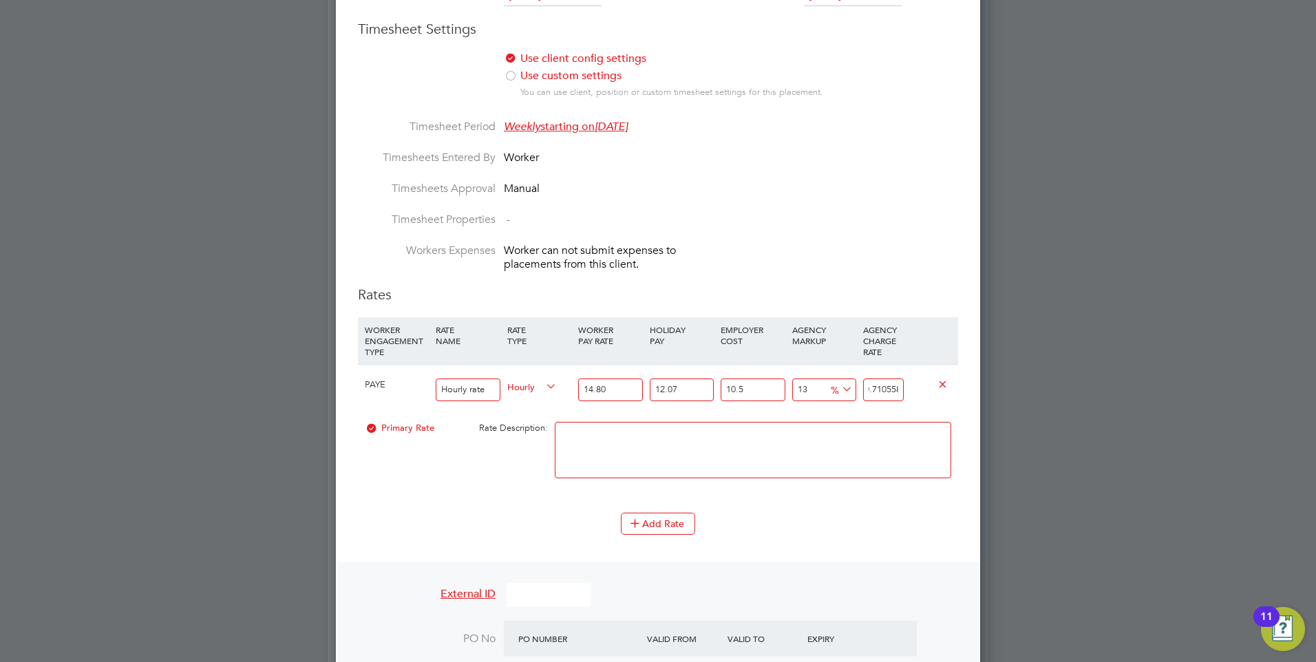
scroll to position [0, 0]
drag, startPoint x: 898, startPoint y: 389, endPoint x: 870, endPoint y: 389, distance: 28.2
click at [870, 389] on input "20.710558414" at bounding box center [883, 390] width 41 height 23
type input "3046692.8840269656"
type input "558414"
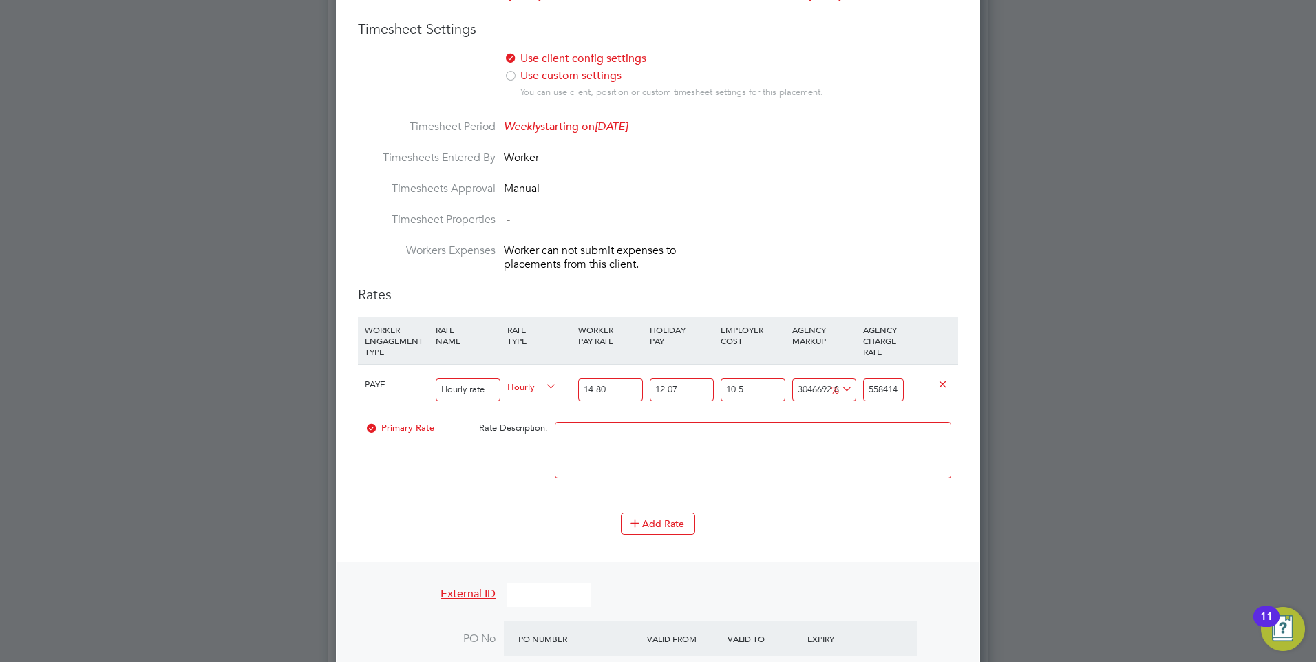
drag, startPoint x: 895, startPoint y: 388, endPoint x: 866, endPoint y: 382, distance: 29.6
click at [866, 382] on input "558414" at bounding box center [883, 390] width 41 height 23
type input "-78.17538325309204"
type input "4"
click at [895, 390] on input "4" at bounding box center [883, 390] width 41 height 23
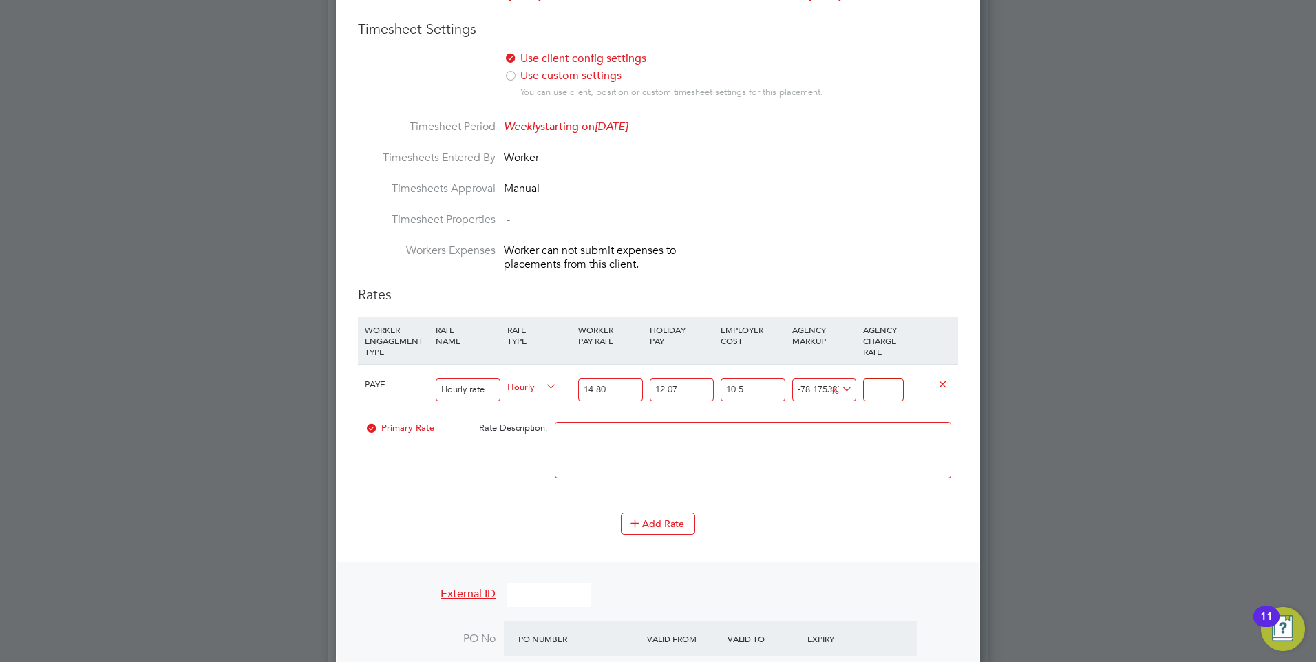
type input "-89.08769162654602"
type input "2"
type input "20.03539210799379"
type input "22"
type input "24.400315457375385"
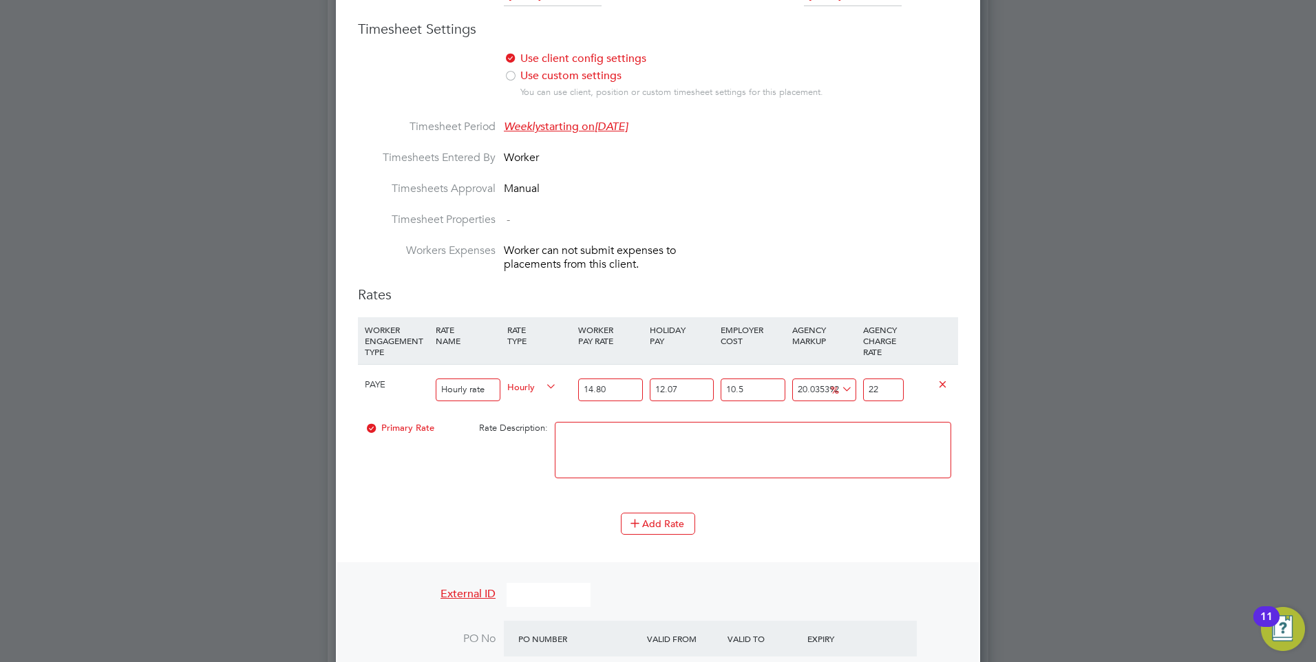
type input "22.8"
type input "24.727684708579"
type input "22.86"
click at [850, 506] on li "WORKER ENGAGEMENT TYPE RATE NAME RATE TYPE WORKER PAY RATE HOLIDAY PAY EMPLOYER…" at bounding box center [658, 414] width 600 height 195
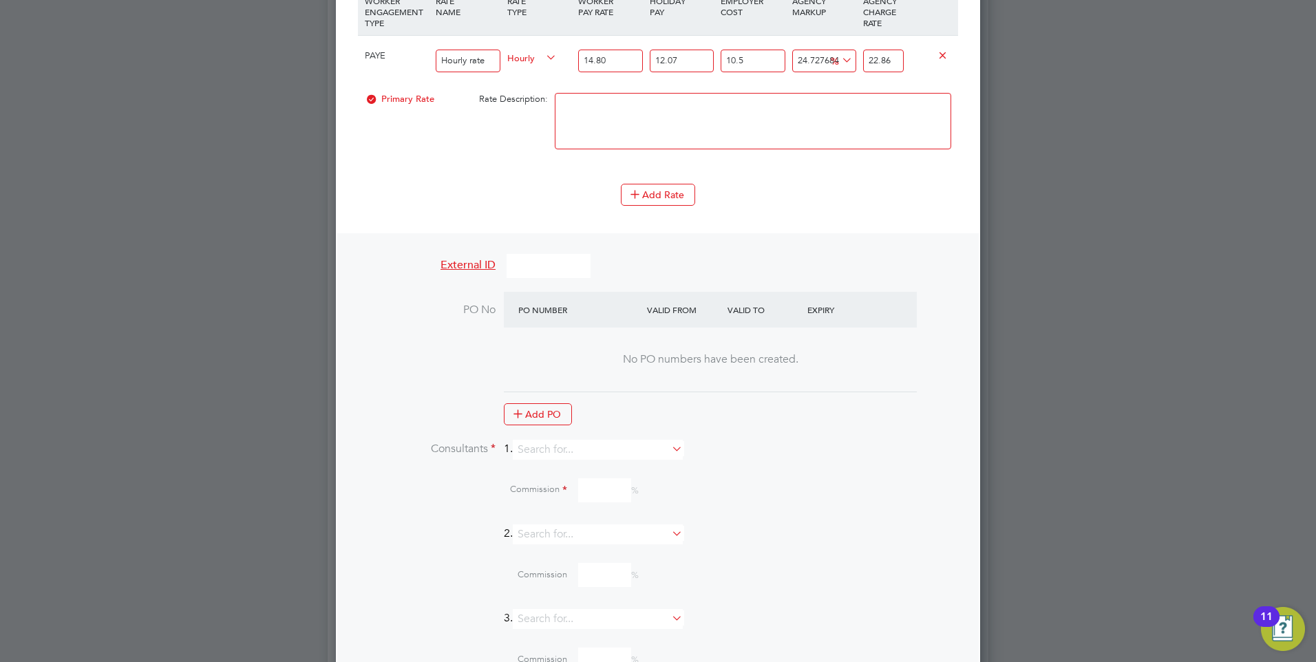
scroll to position [1213, 0]
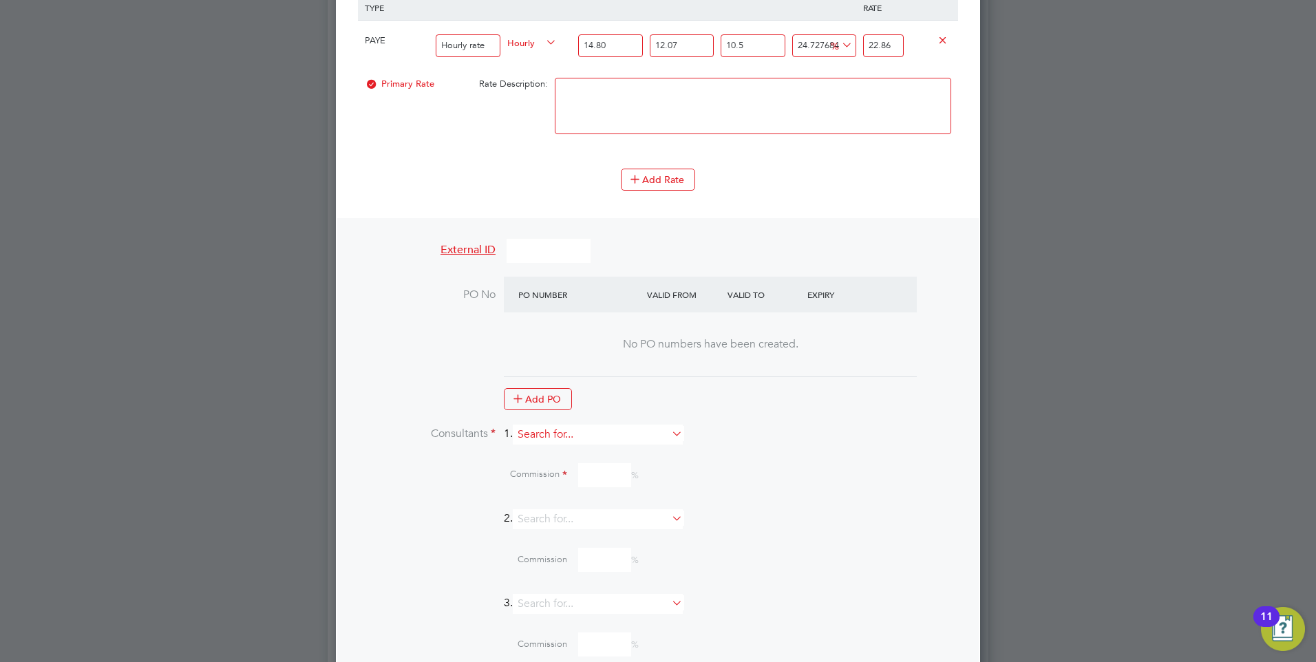
click at [602, 432] on input at bounding box center [598, 435] width 170 height 20
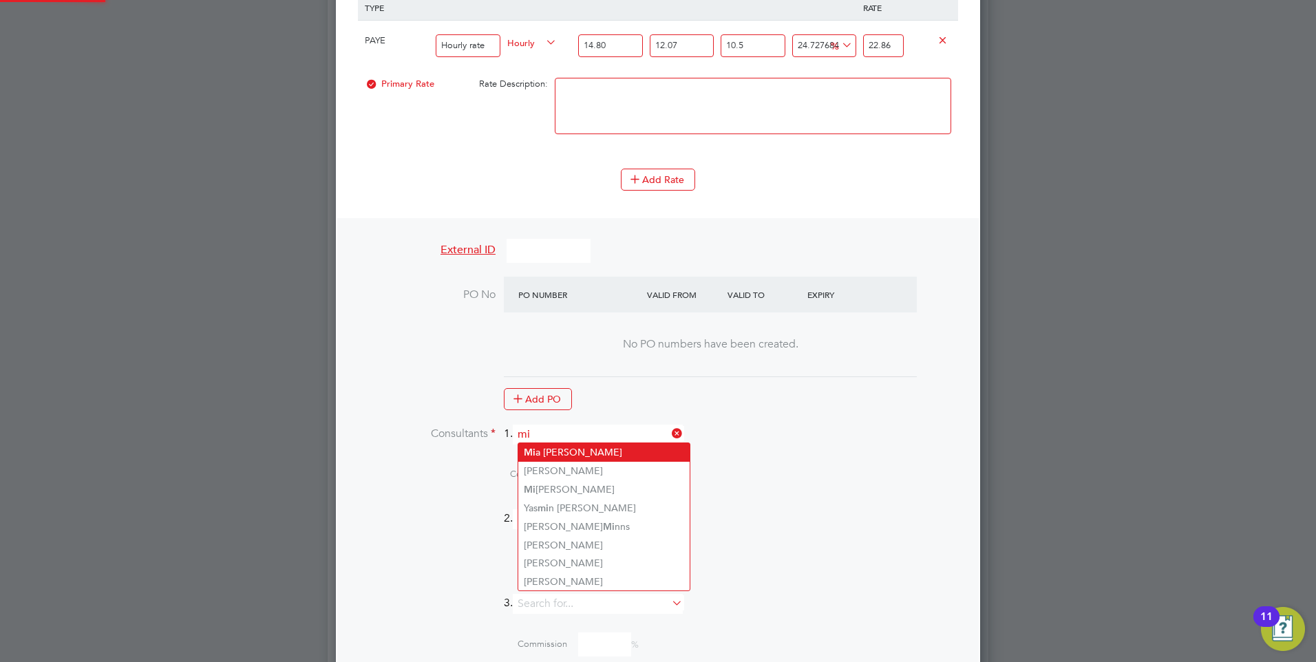
click at [584, 449] on li "Mi a Eckersley" at bounding box center [603, 452] width 171 height 19
type input "[PERSON_NAME]"
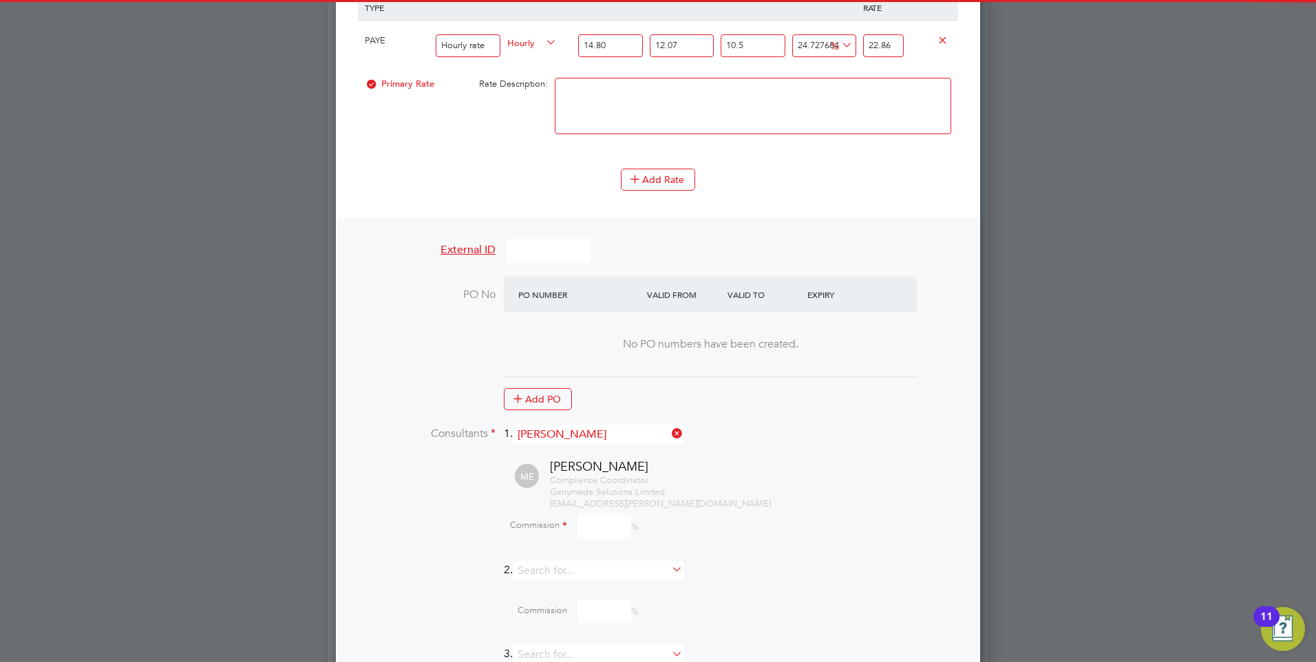
scroll to position [1959, 645]
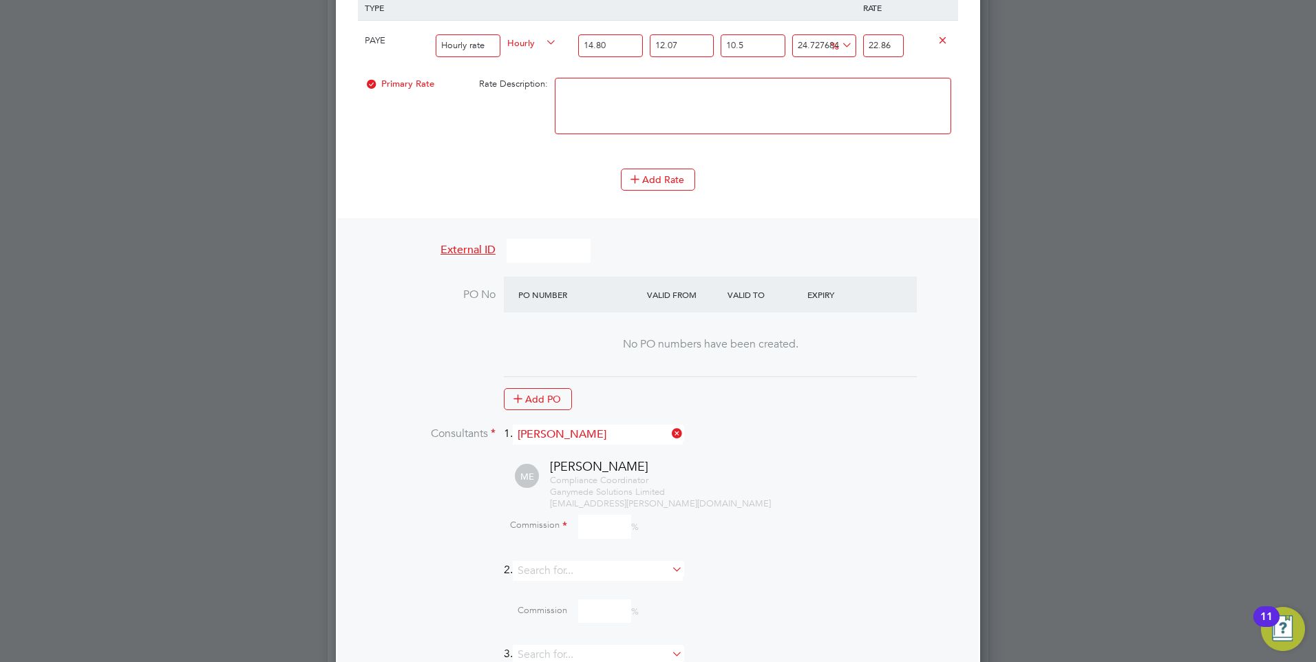
click at [604, 527] on input at bounding box center [604, 527] width 53 height 24
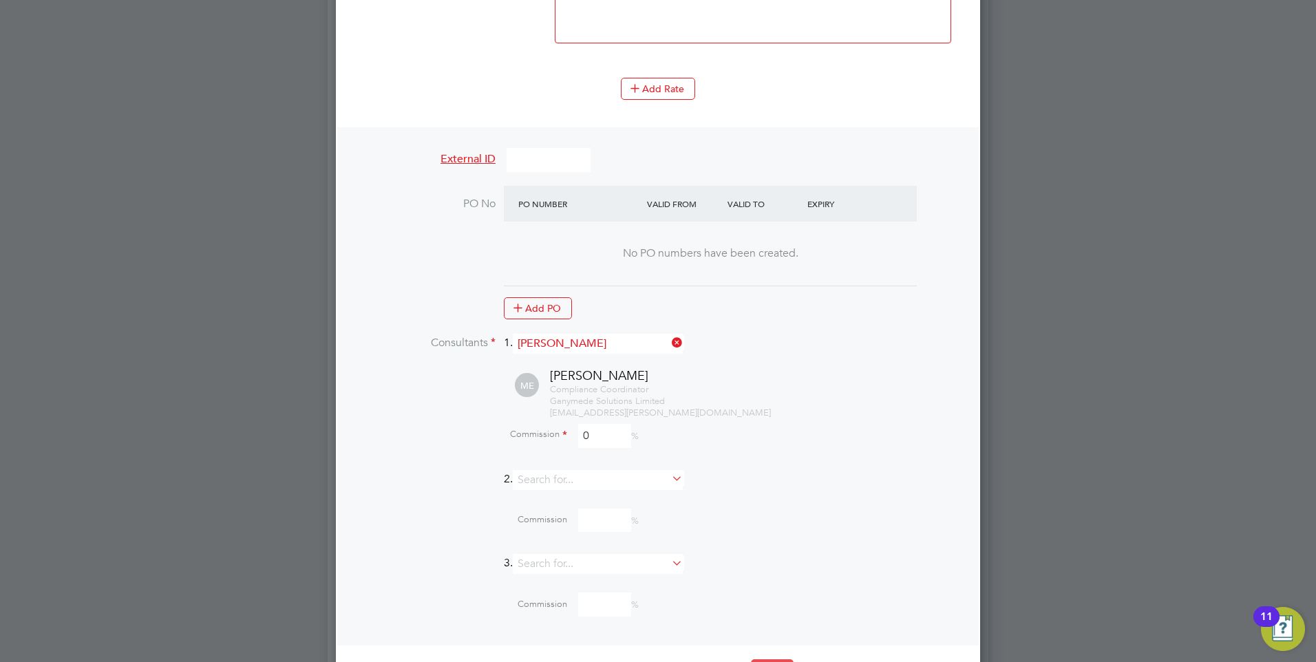
scroll to position [1350, 0]
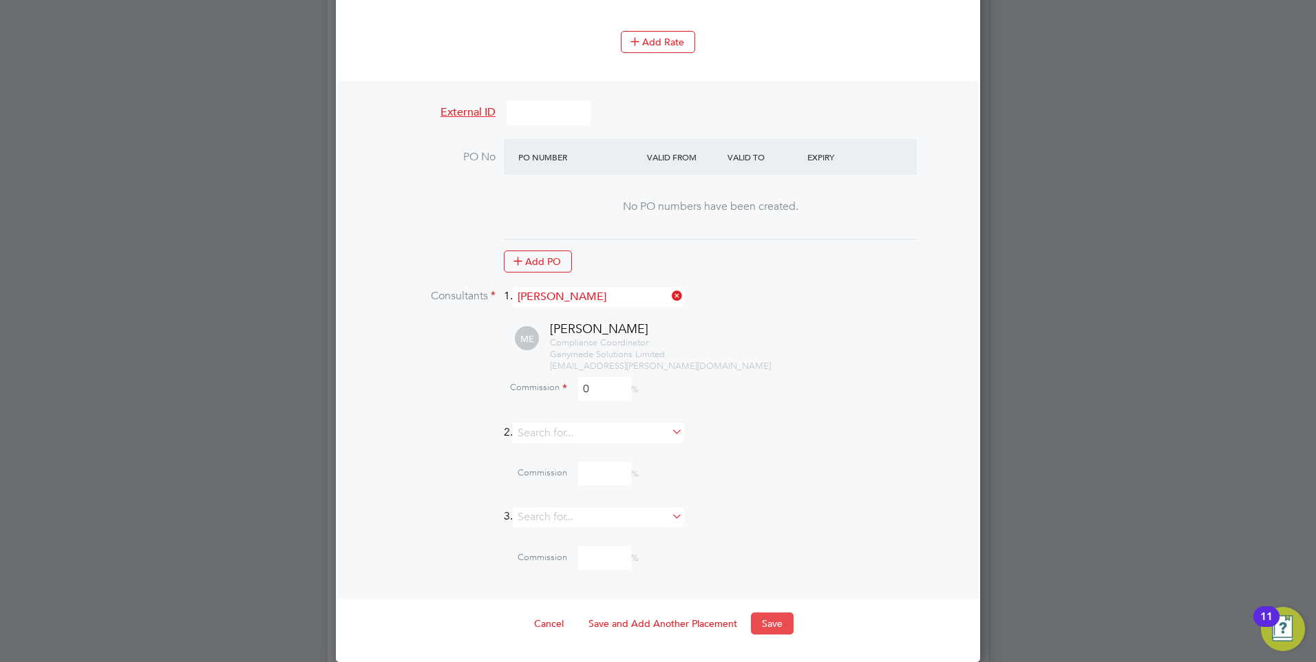
type input "0"
click at [769, 619] on button "Save" at bounding box center [772, 624] width 43 height 22
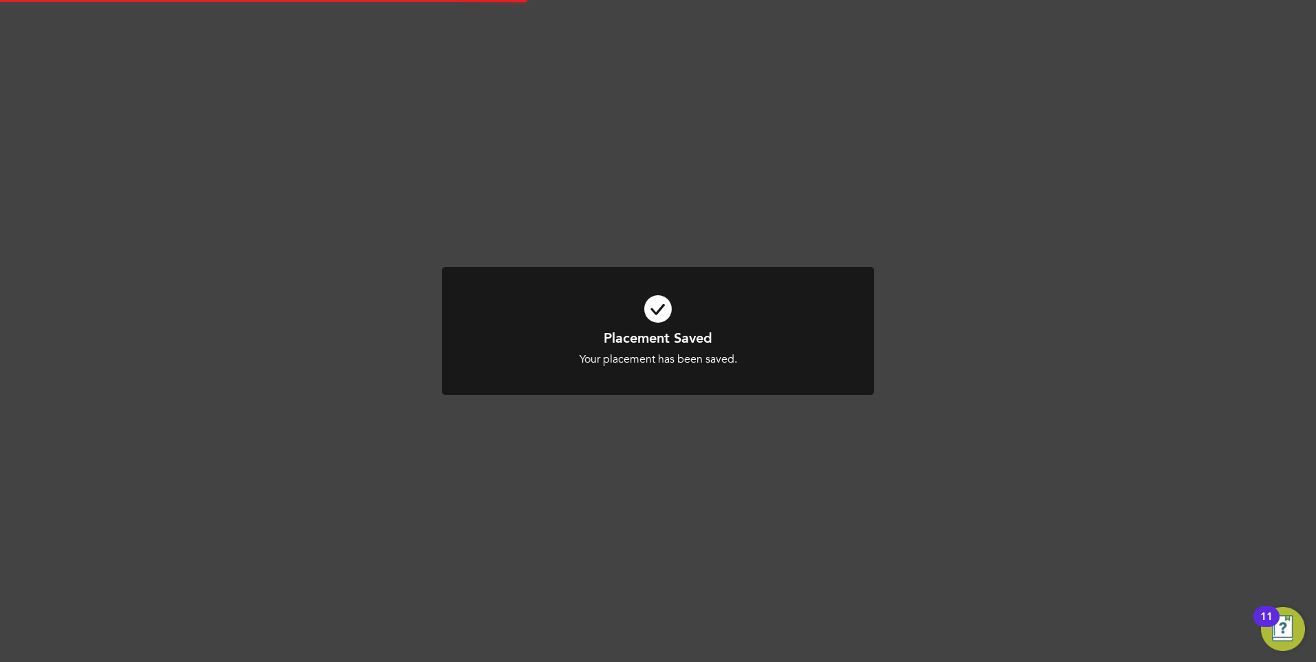
scroll to position [13, 197]
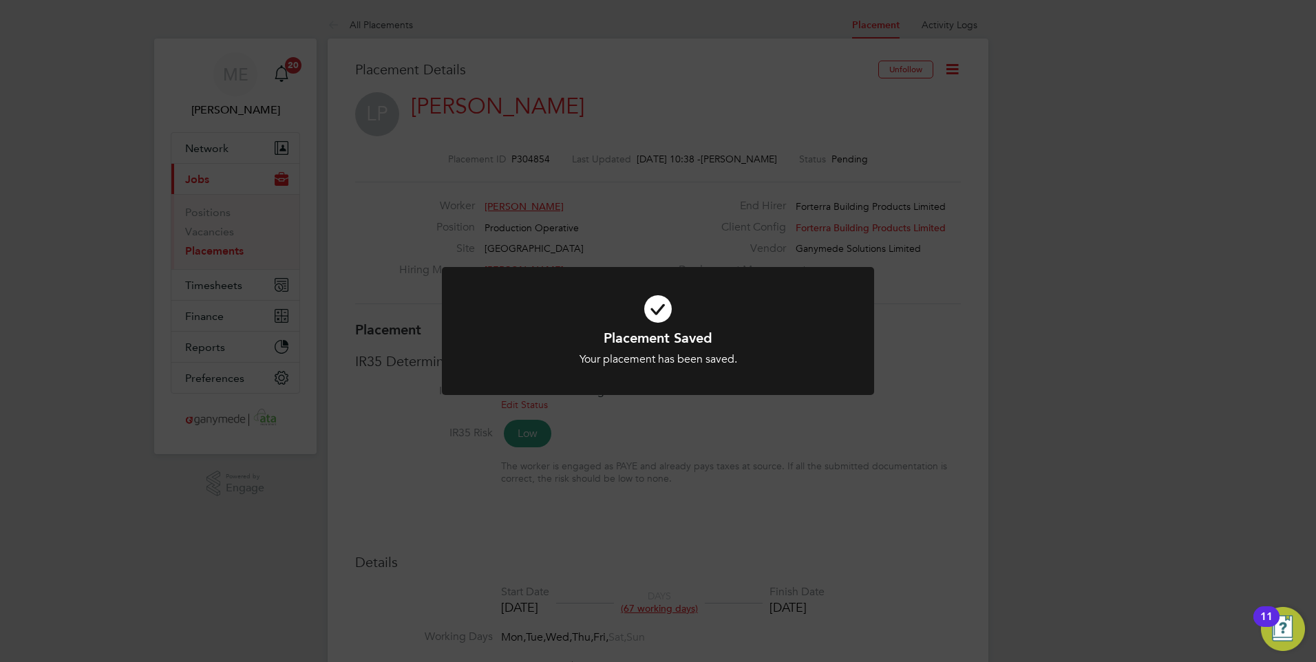
click at [702, 359] on div "Your placement has been saved." at bounding box center [658, 359] width 358 height 14
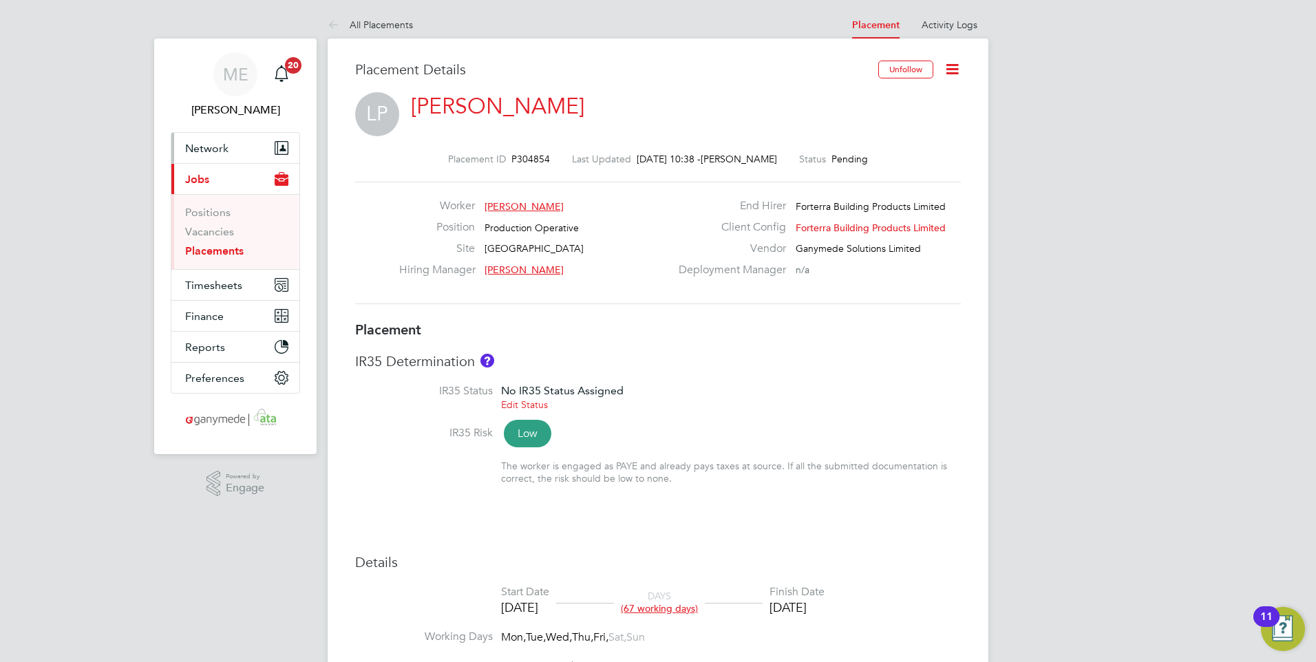
click at [239, 142] on button "Network" at bounding box center [235, 148] width 128 height 30
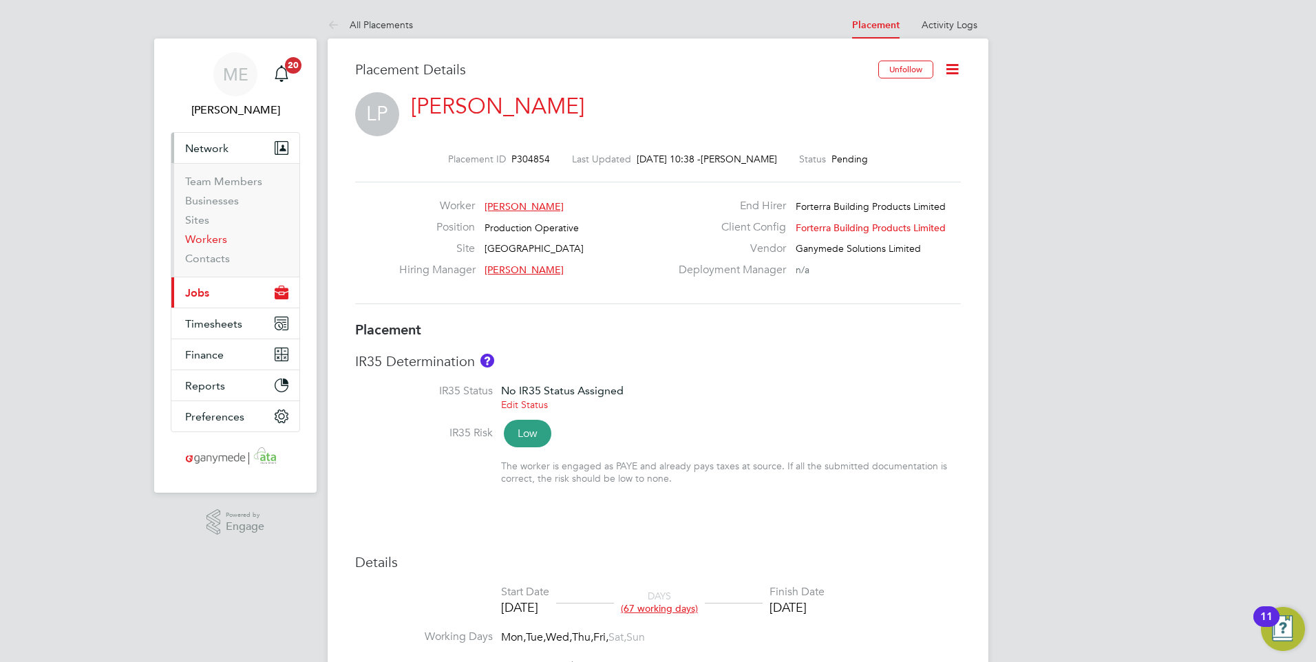
click at [206, 237] on link "Workers" at bounding box center [206, 239] width 42 height 13
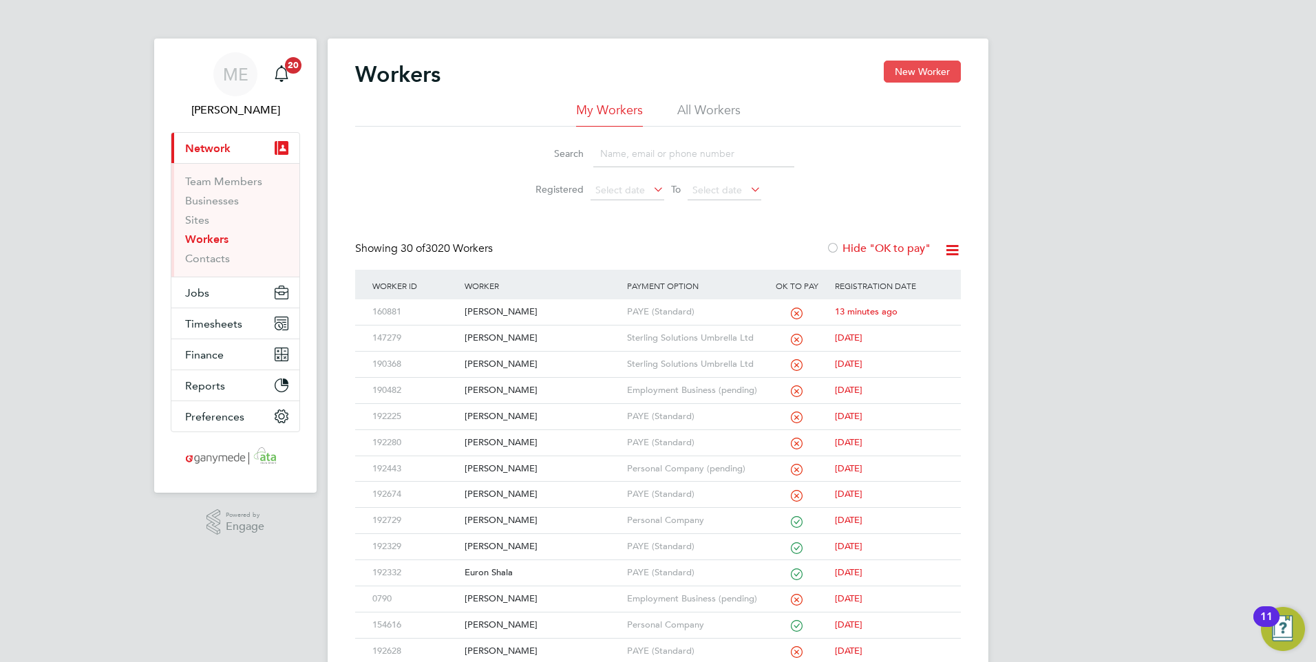
click at [905, 66] on button "New Worker" at bounding box center [922, 72] width 77 height 22
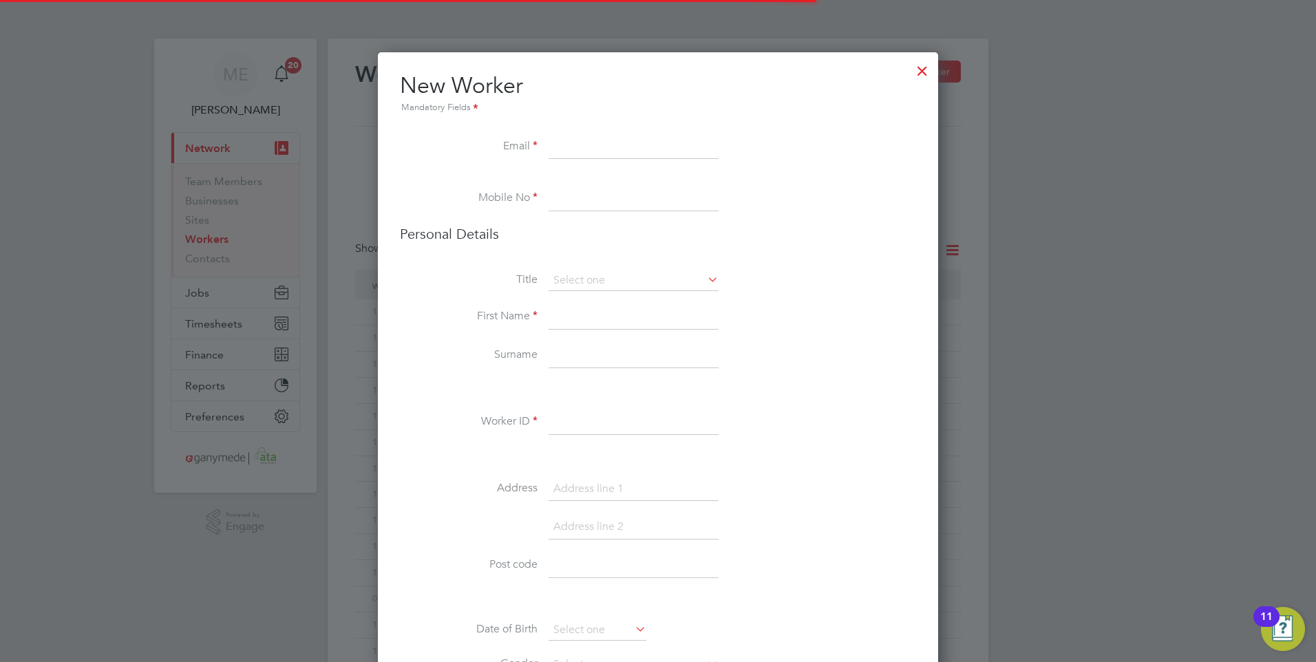
scroll to position [1540, 561]
paste input "danf41875@gmail.com"
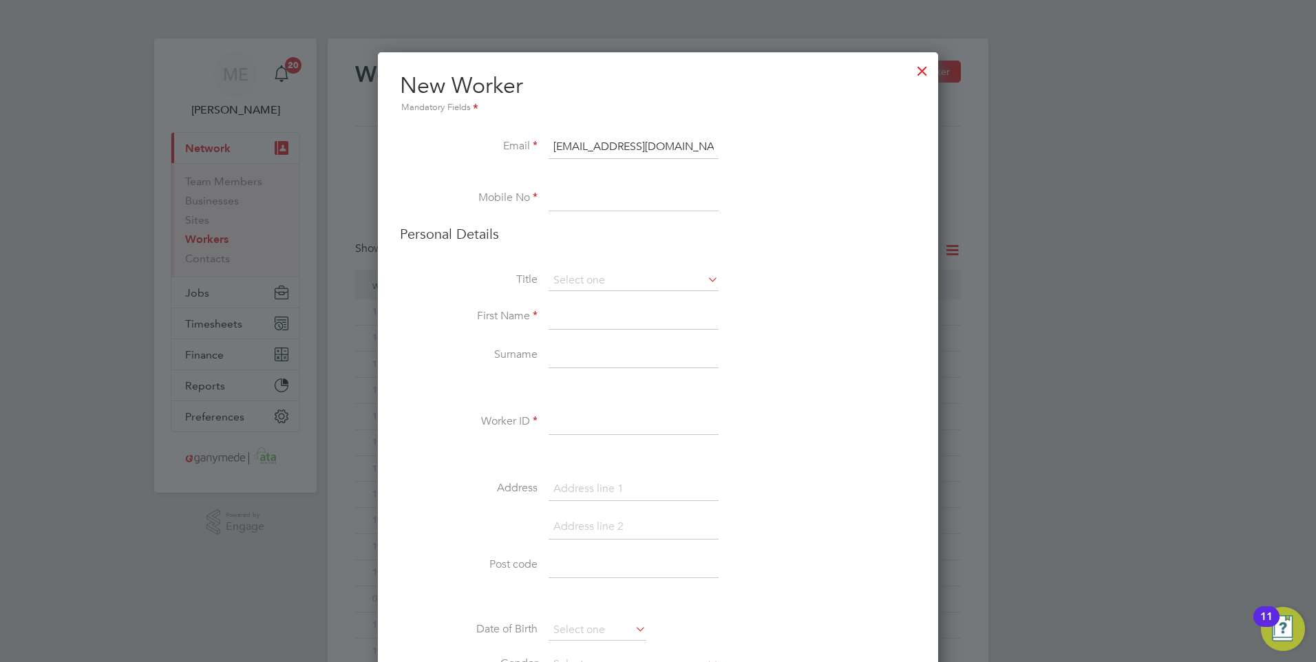
type input "danf41875@gmail.com"
paste input "07756079589"
type input "07756079589"
click at [568, 312] on input at bounding box center [634, 317] width 170 height 25
type input "Daniel"
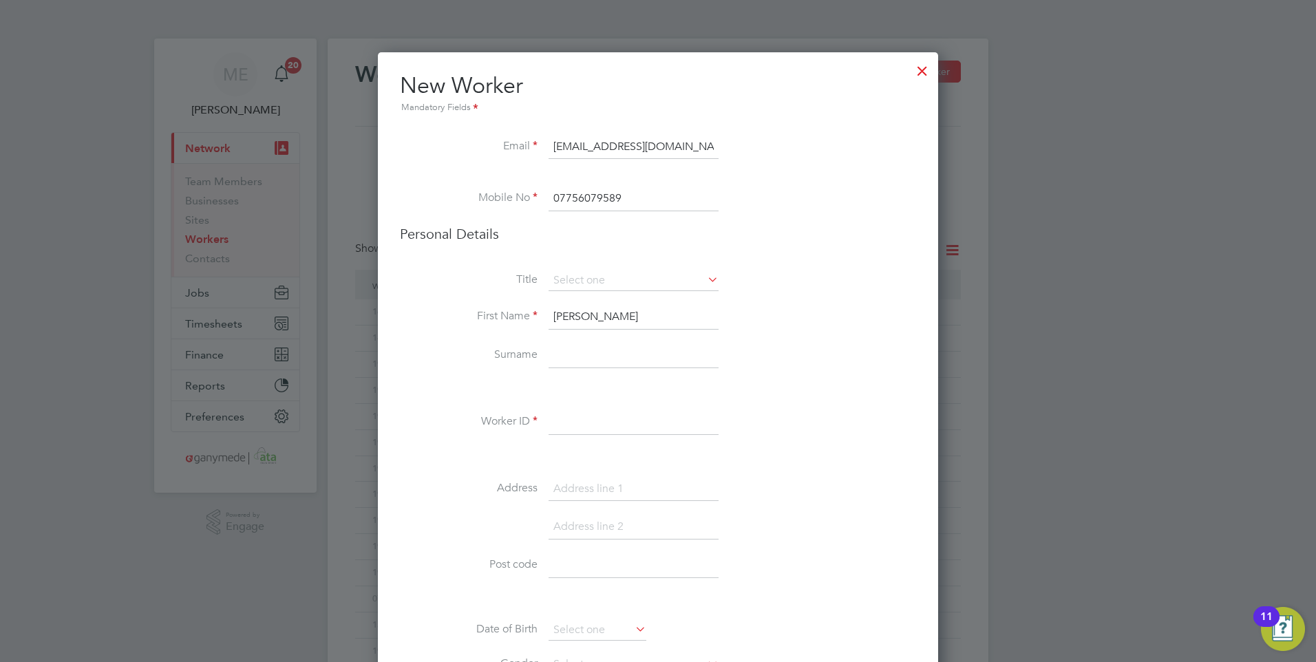
click at [574, 363] on input at bounding box center [634, 355] width 170 height 25
click at [563, 353] on input "Frnklin" at bounding box center [634, 355] width 170 height 25
type input "Franklin"
click at [553, 423] on input at bounding box center [634, 422] width 170 height 25
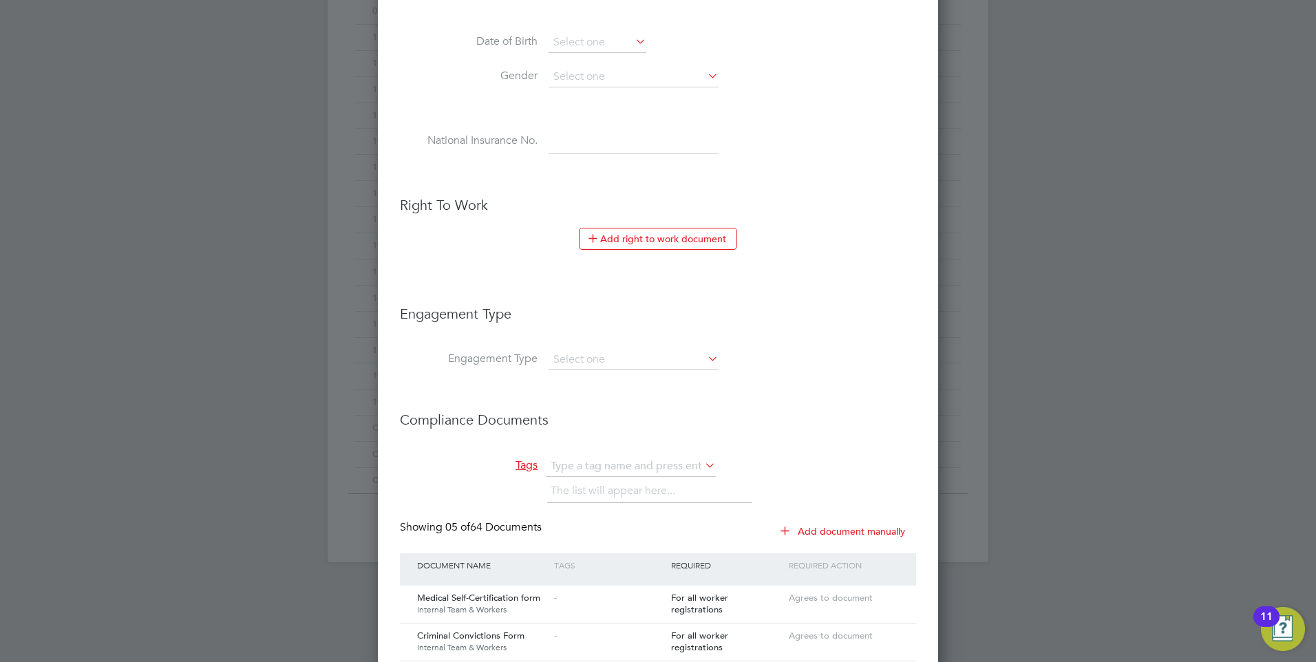
scroll to position [619, 0]
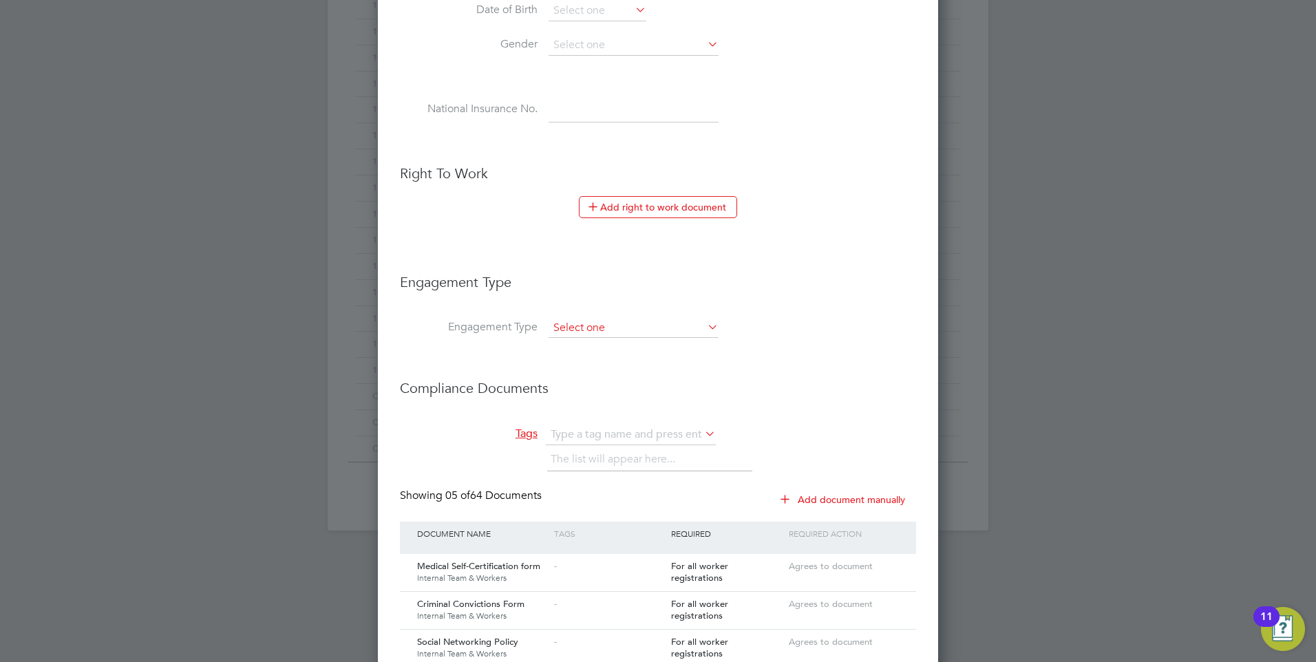
type input "192781"
click at [600, 326] on input at bounding box center [634, 328] width 170 height 19
click at [597, 365] on li "PAYE Direct" at bounding box center [633, 368] width 171 height 20
type input "PAYE Direct"
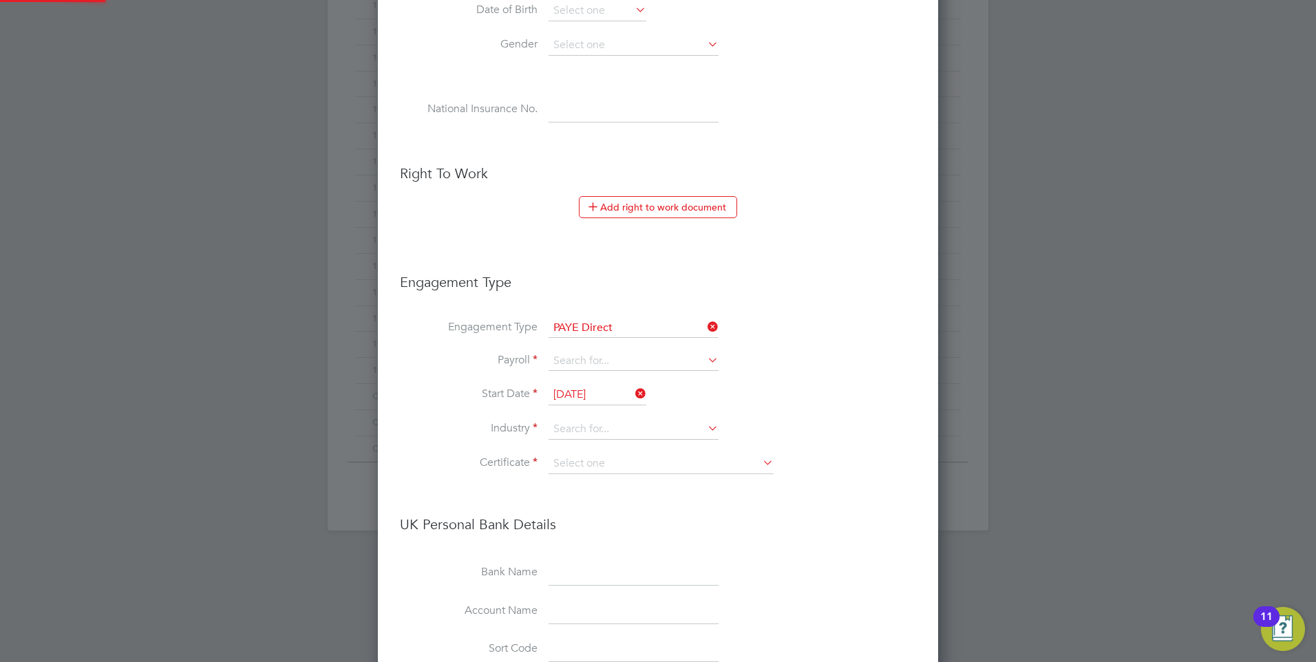
scroll to position [2152, 561]
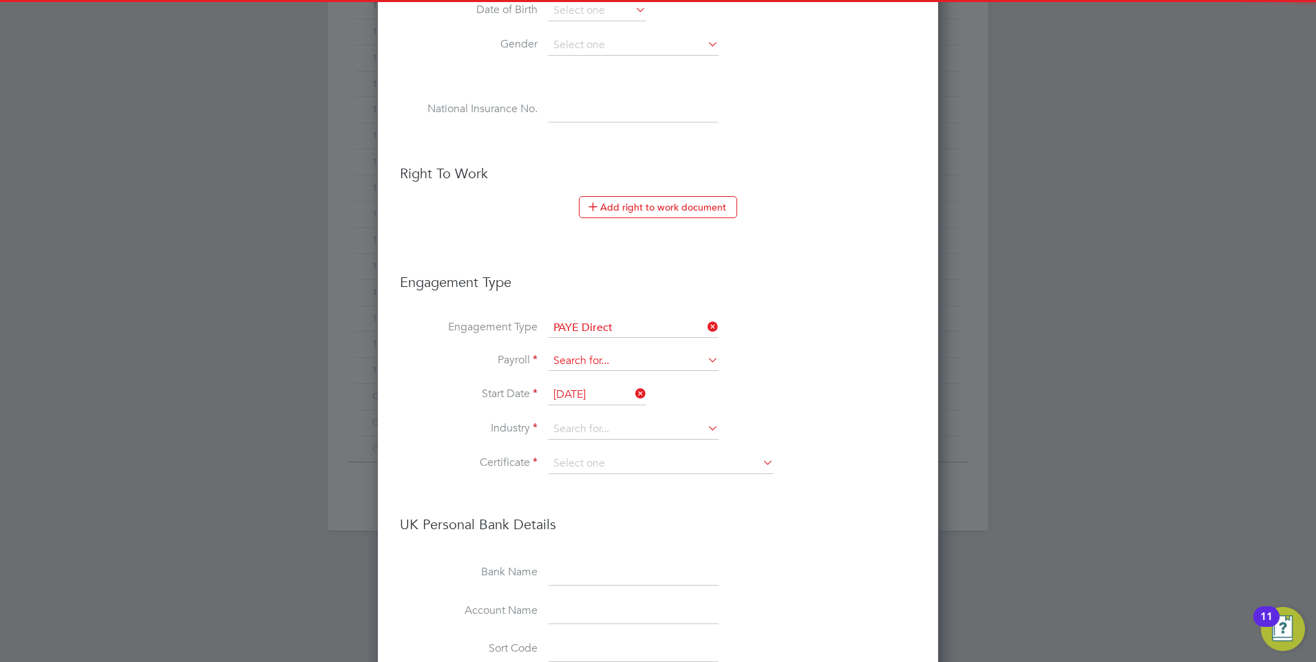
click at [585, 358] on input at bounding box center [634, 361] width 170 height 19
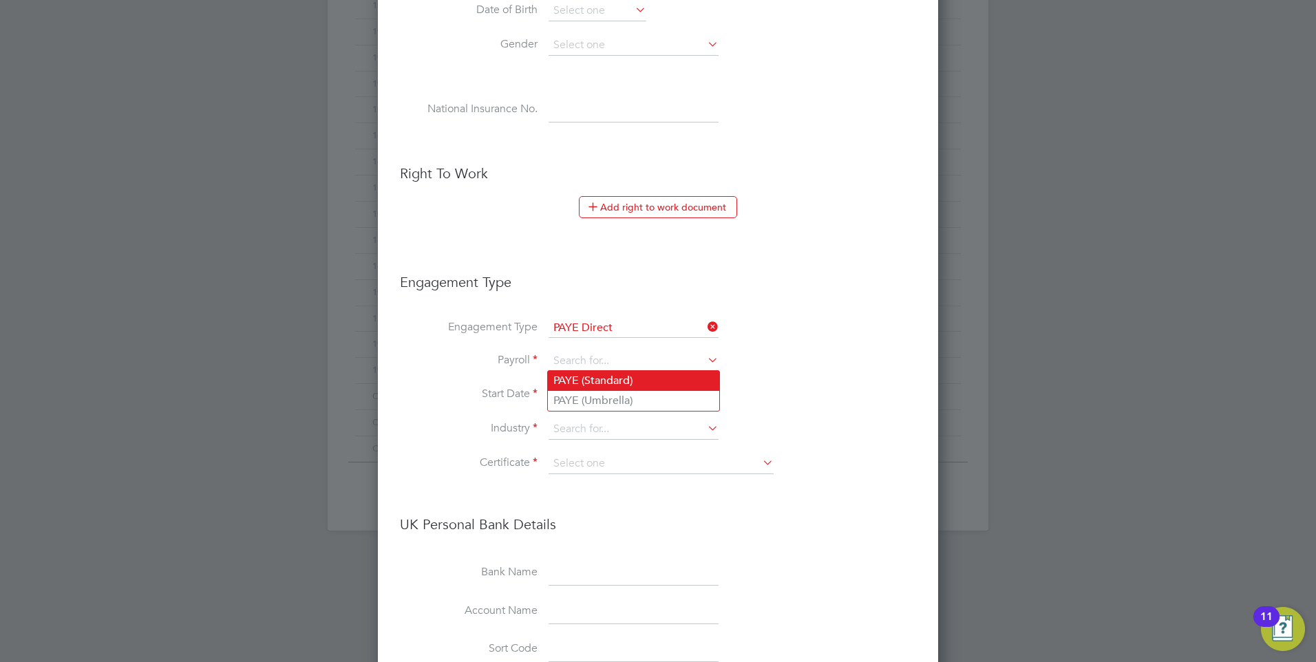
click at [585, 376] on li "PAYE (Standard)" at bounding box center [633, 381] width 171 height 20
type input "PAYE (Standard)"
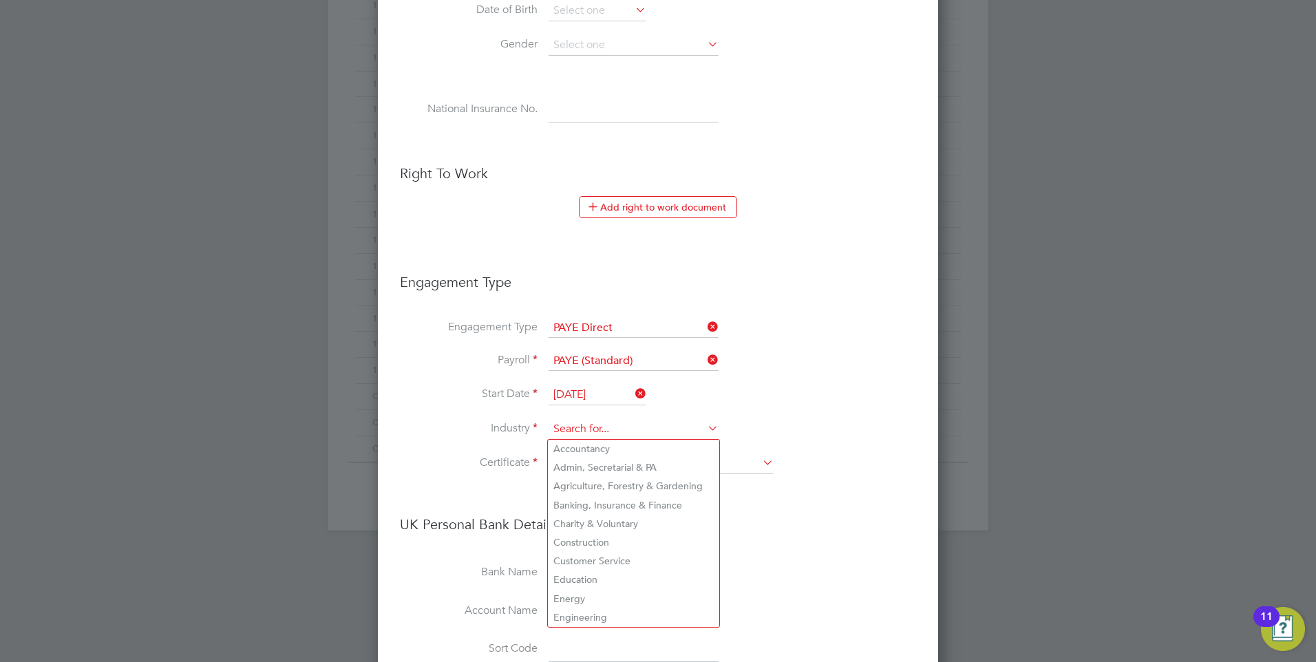
click at [587, 425] on input at bounding box center [634, 429] width 170 height 21
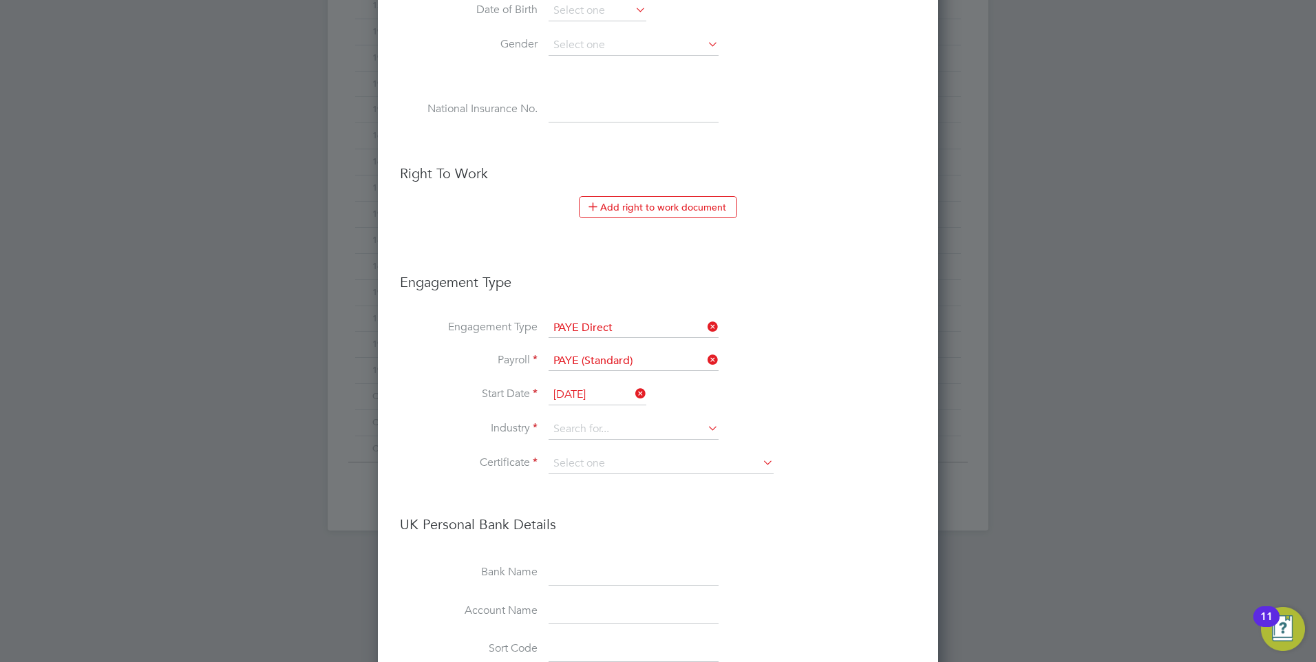
click at [579, 613] on li "Engineering" at bounding box center [633, 617] width 171 height 19
type input "Engineering"
click at [584, 449] on li "Industry Engineering" at bounding box center [658, 436] width 516 height 34
click at [584, 457] on input at bounding box center [661, 464] width 225 height 21
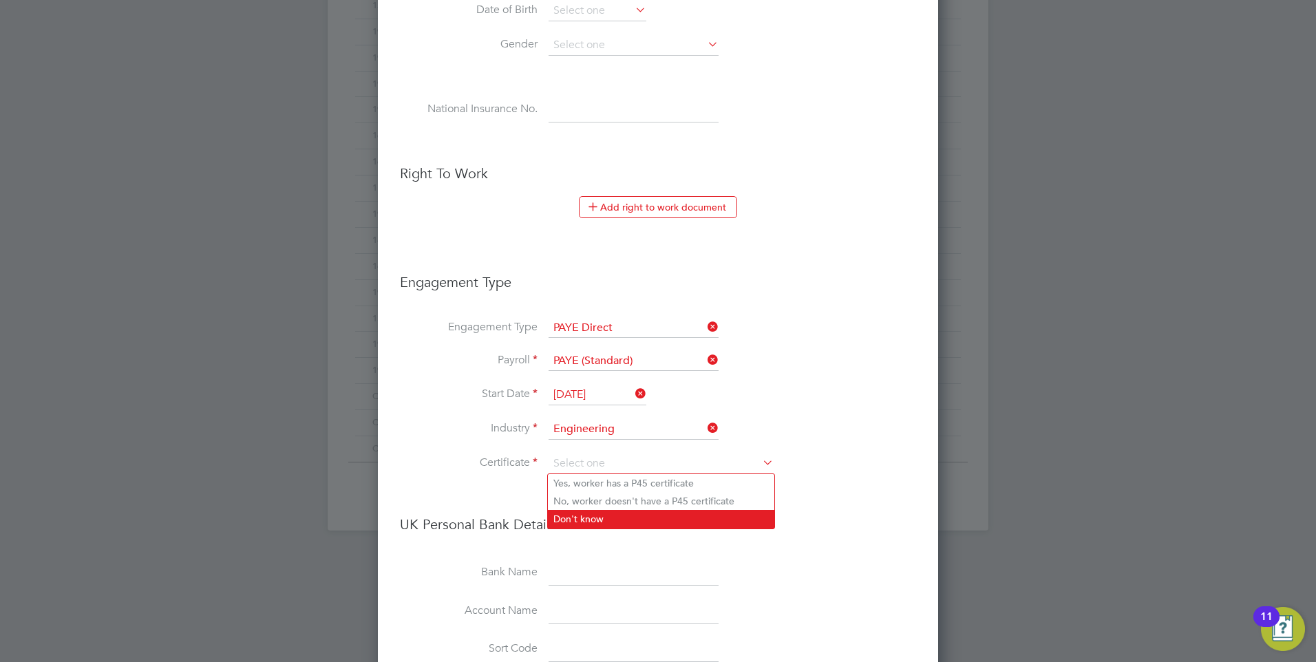
click at [581, 517] on li "Don't know" at bounding box center [661, 519] width 226 height 18
type input "Don't know"
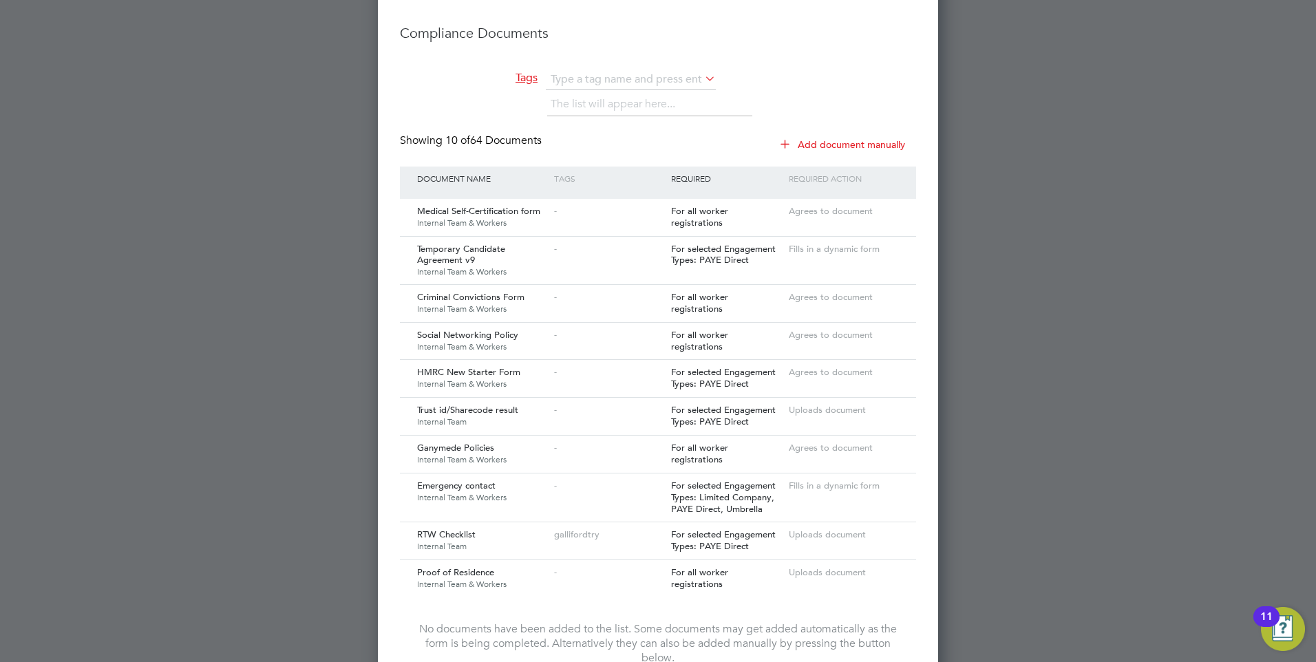
scroll to position [1610, 0]
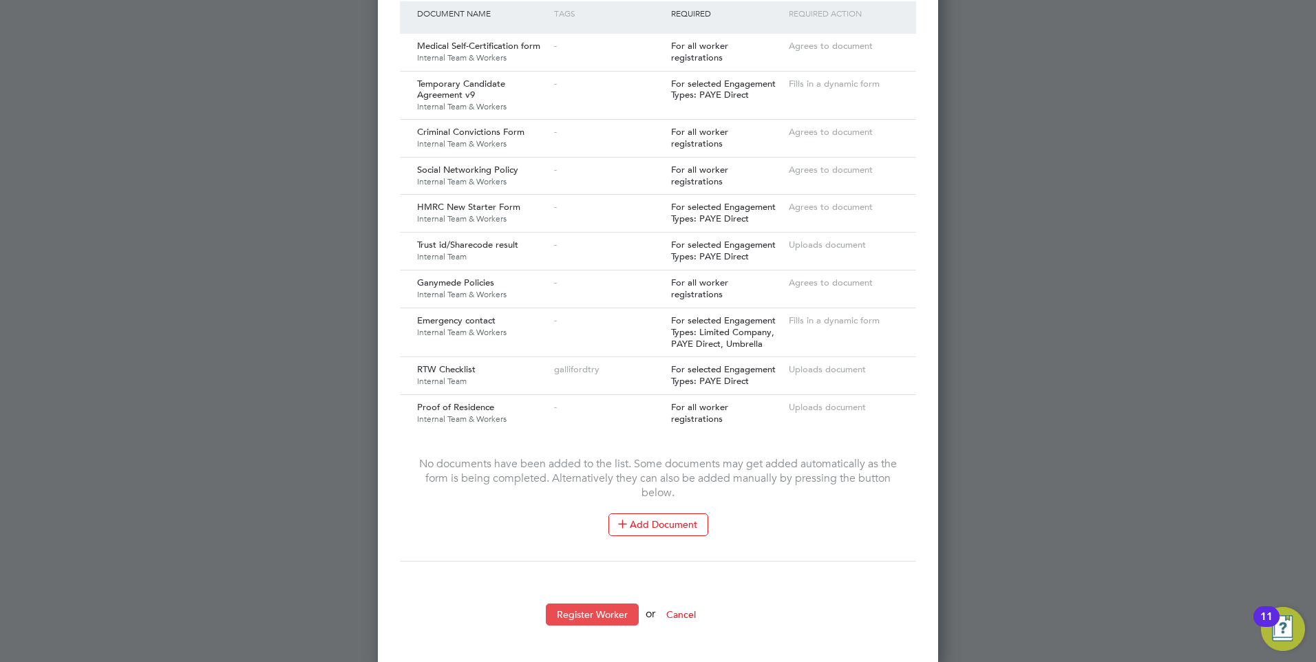
click at [571, 606] on button "Register Worker" at bounding box center [592, 615] width 93 height 22
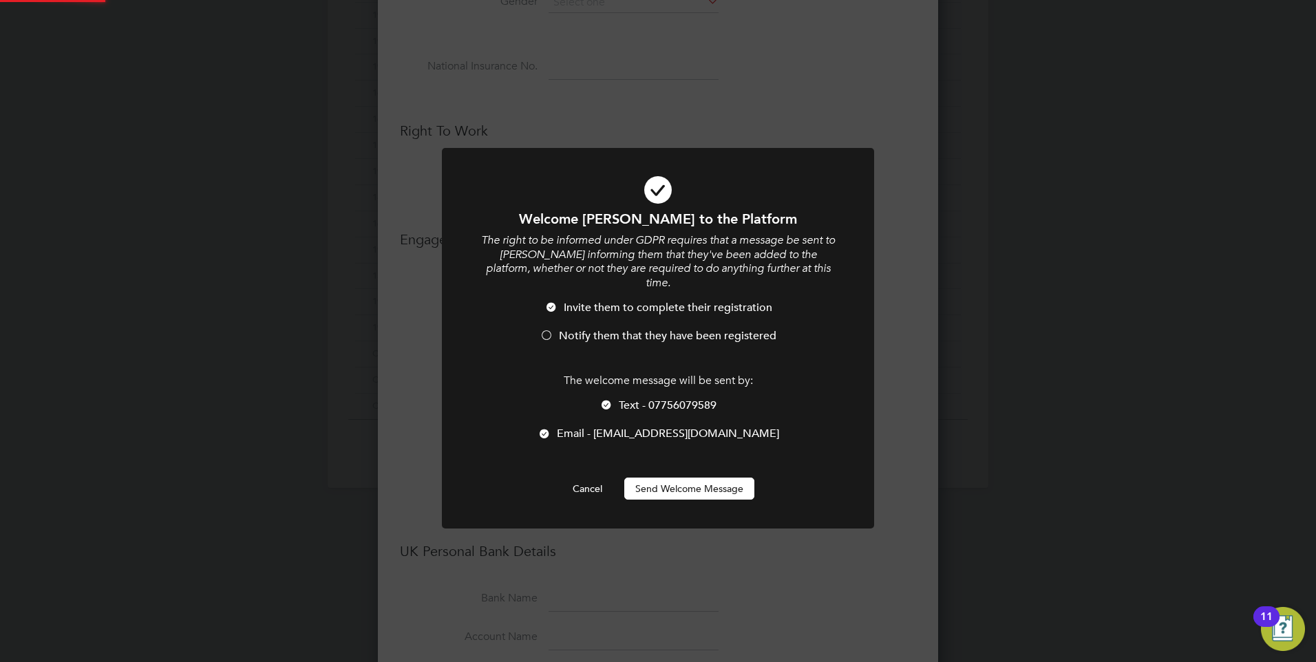
scroll to position [0, 0]
click at [679, 478] on button "Send Welcome Message" at bounding box center [689, 489] width 130 height 22
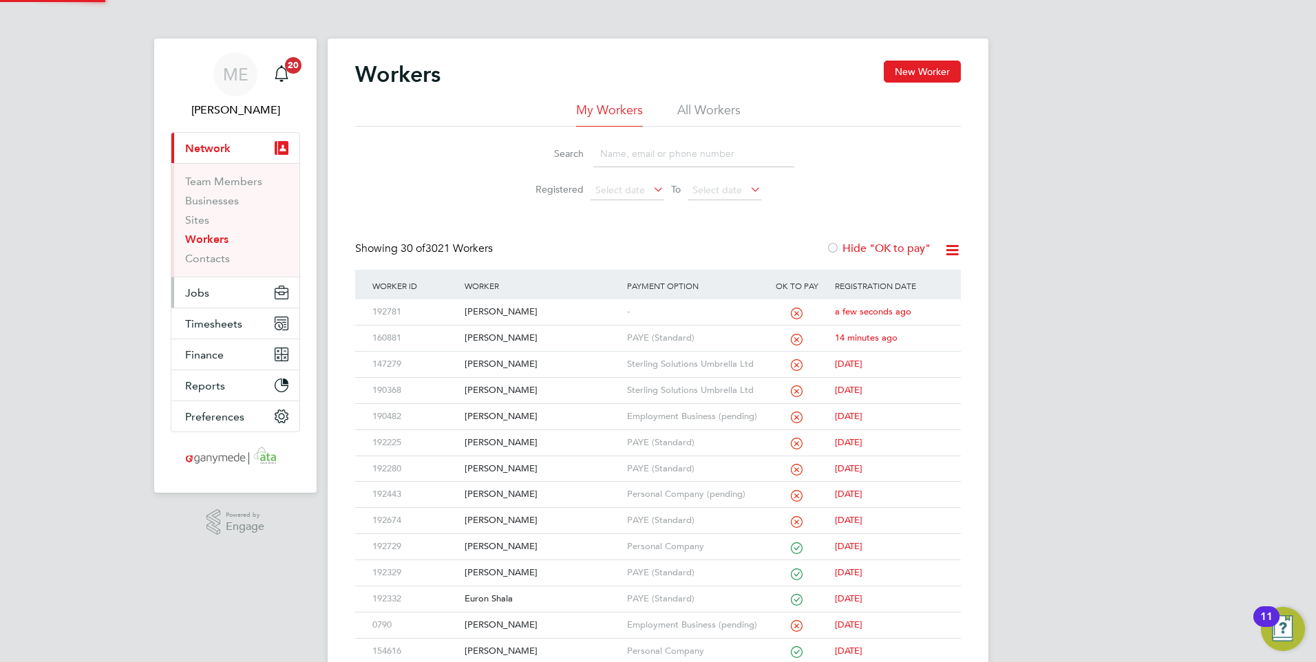
click at [207, 290] on span "Jobs" at bounding box center [197, 292] width 24 height 13
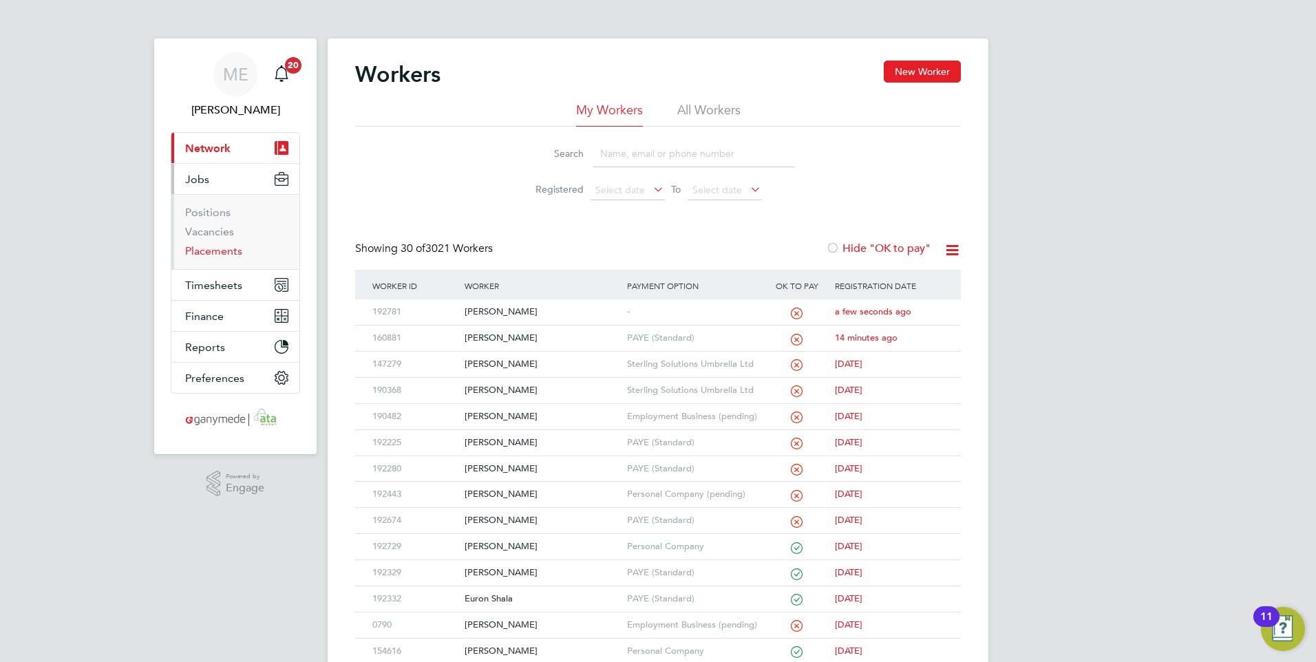
click at [198, 251] on link "Placements" at bounding box center [213, 250] width 57 height 13
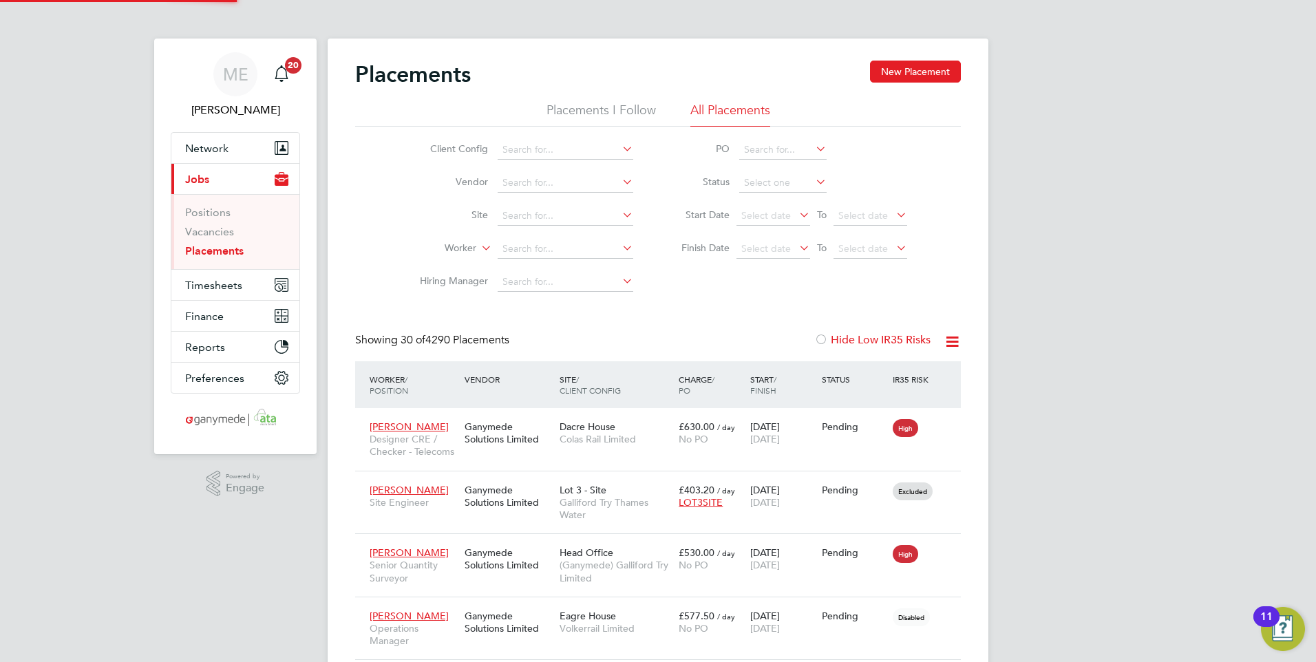
scroll to position [13, 65]
click at [892, 69] on button "New Placement" at bounding box center [915, 72] width 91 height 22
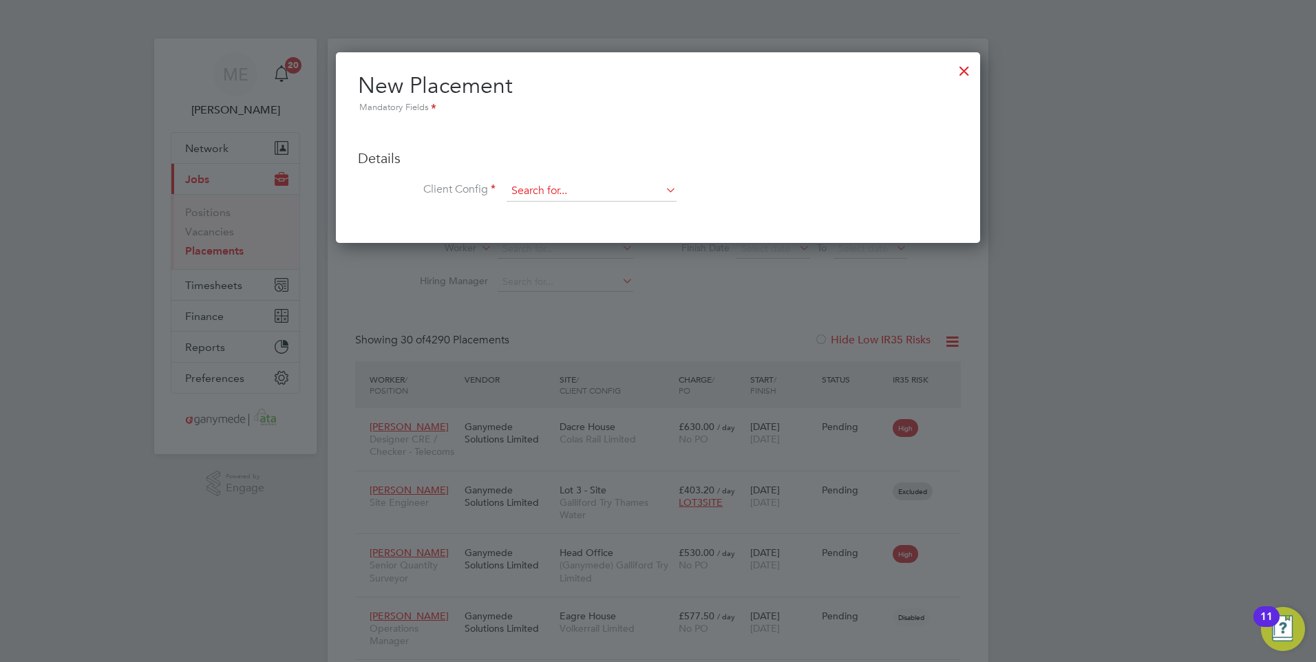
click at [527, 193] on input at bounding box center [592, 191] width 170 height 21
click at [557, 224] on li "Fort erra Building Products Limited" at bounding box center [591, 229] width 171 height 19
type input "Forterra Building Products Limited"
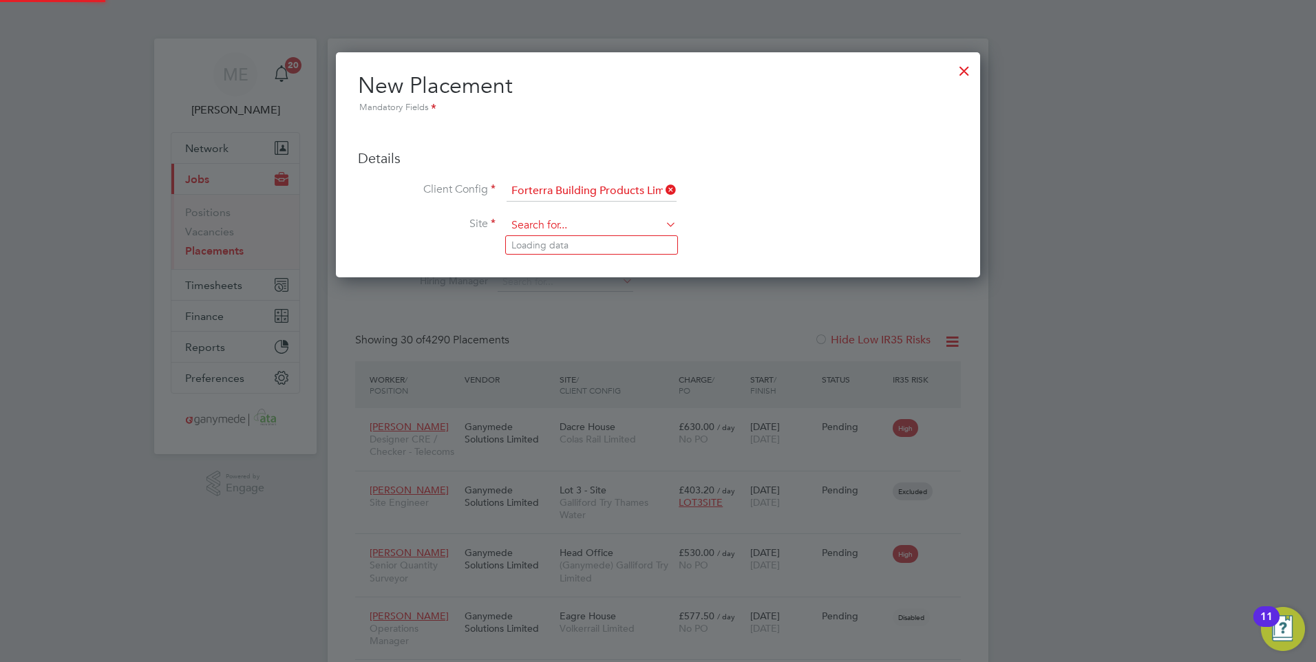
click at [533, 231] on input at bounding box center [592, 225] width 170 height 21
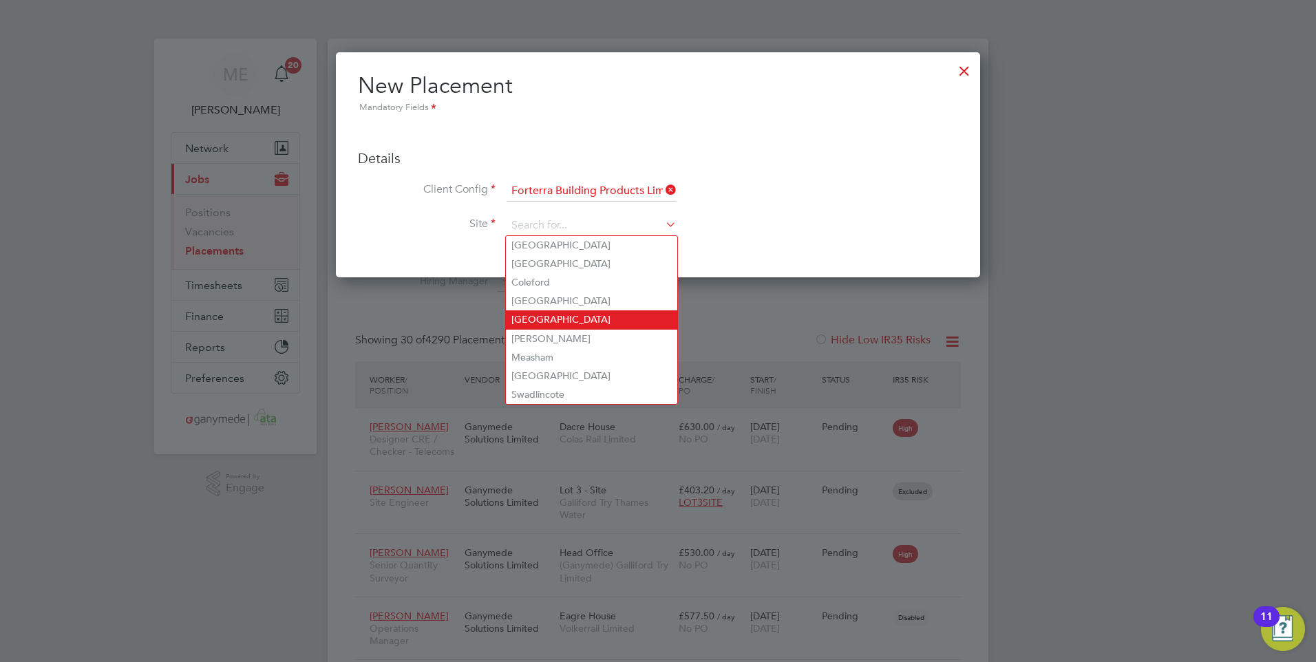
click at [548, 316] on li "Hams Hall" at bounding box center [591, 319] width 171 height 19
type input "Hams Hall"
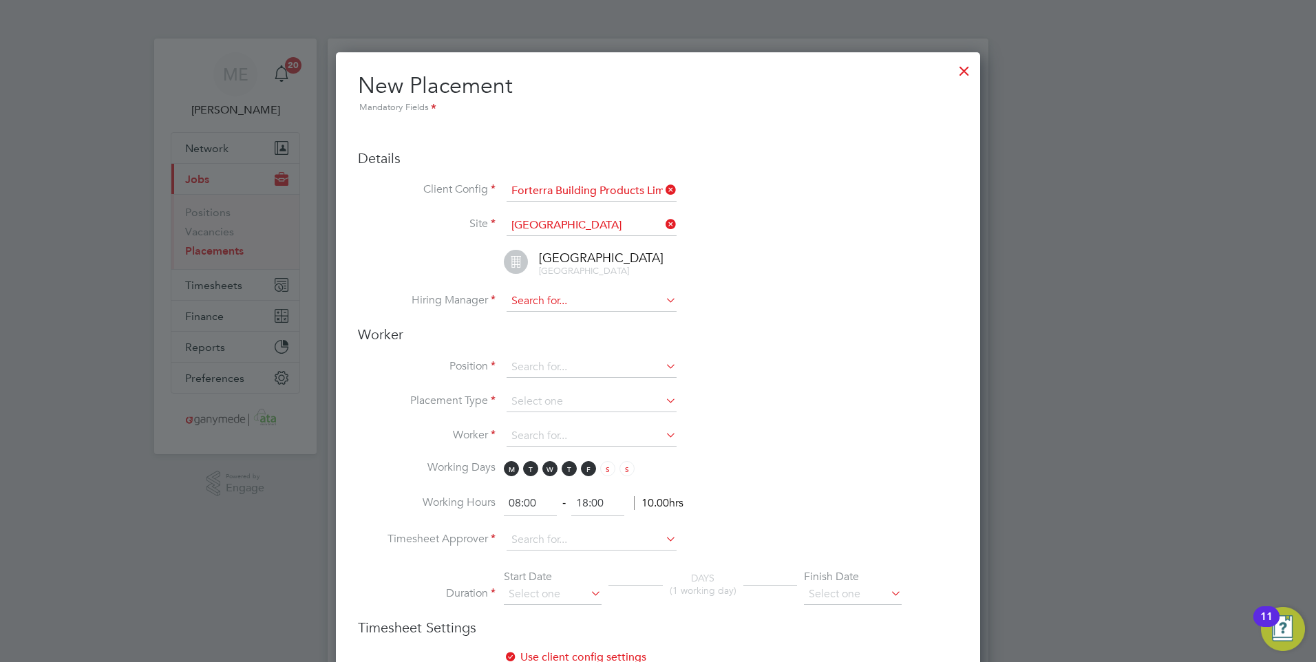
click at [554, 301] on input at bounding box center [592, 301] width 170 height 21
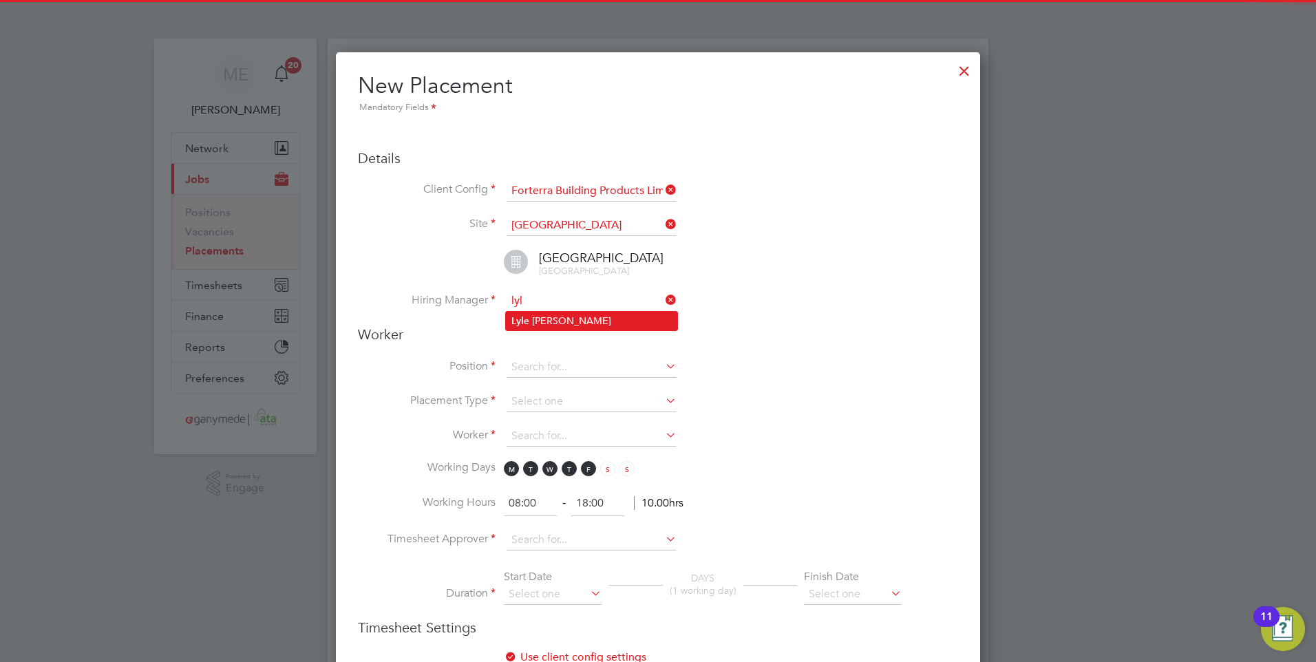
click at [546, 314] on li "Lyl e Kapp" at bounding box center [591, 321] width 171 height 19
type input "Lyle Kapp"
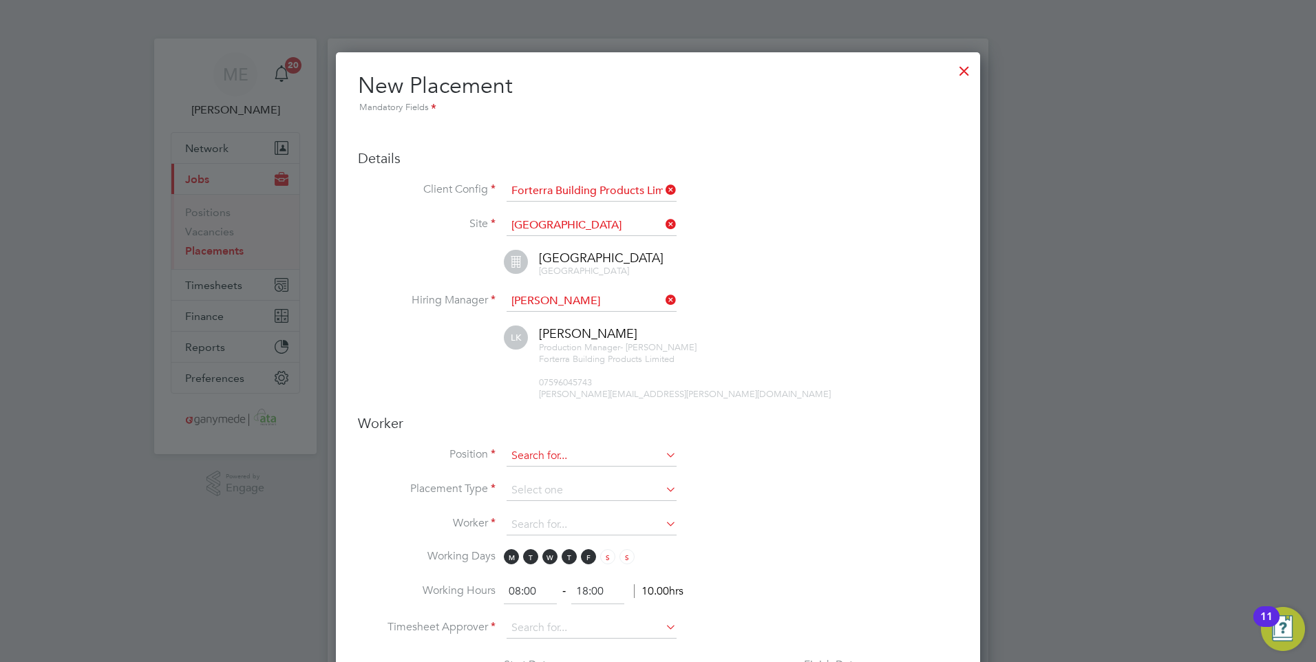
click at [560, 457] on input at bounding box center [592, 456] width 170 height 21
click at [558, 485] on li "Prod uction Operative" at bounding box center [592, 494] width 173 height 19
type input "Production Operative"
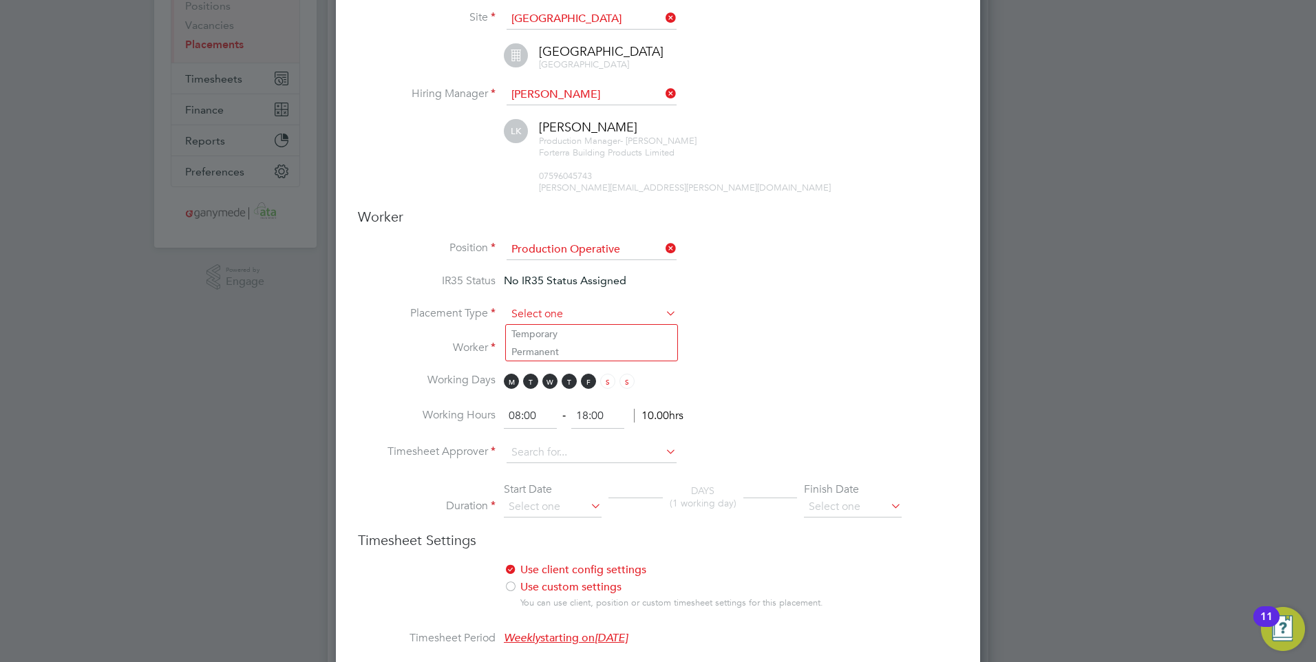
click at [524, 310] on input at bounding box center [592, 314] width 170 height 21
click at [534, 331] on li "Temporary" at bounding box center [591, 334] width 171 height 18
type input "Temporary"
click at [532, 350] on input at bounding box center [592, 349] width 170 height 21
click at [594, 363] on b "Fr" at bounding box center [598, 369] width 9 height 12
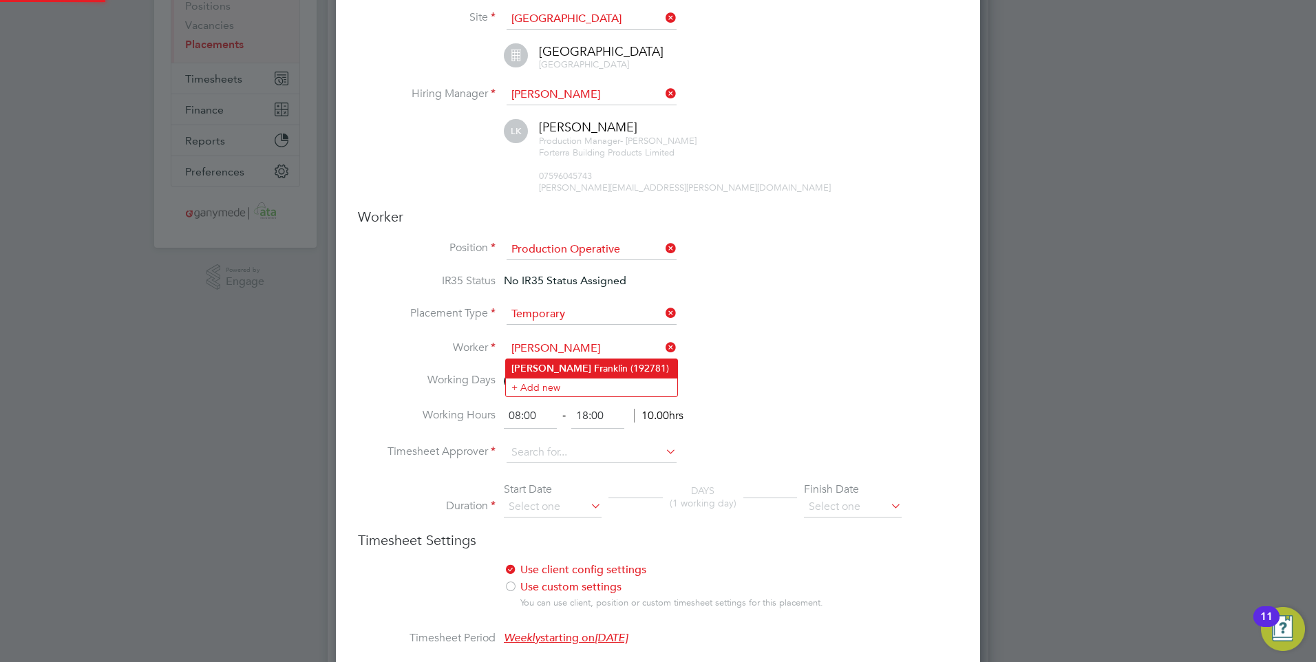
type input "Daniel Franklin (192781)"
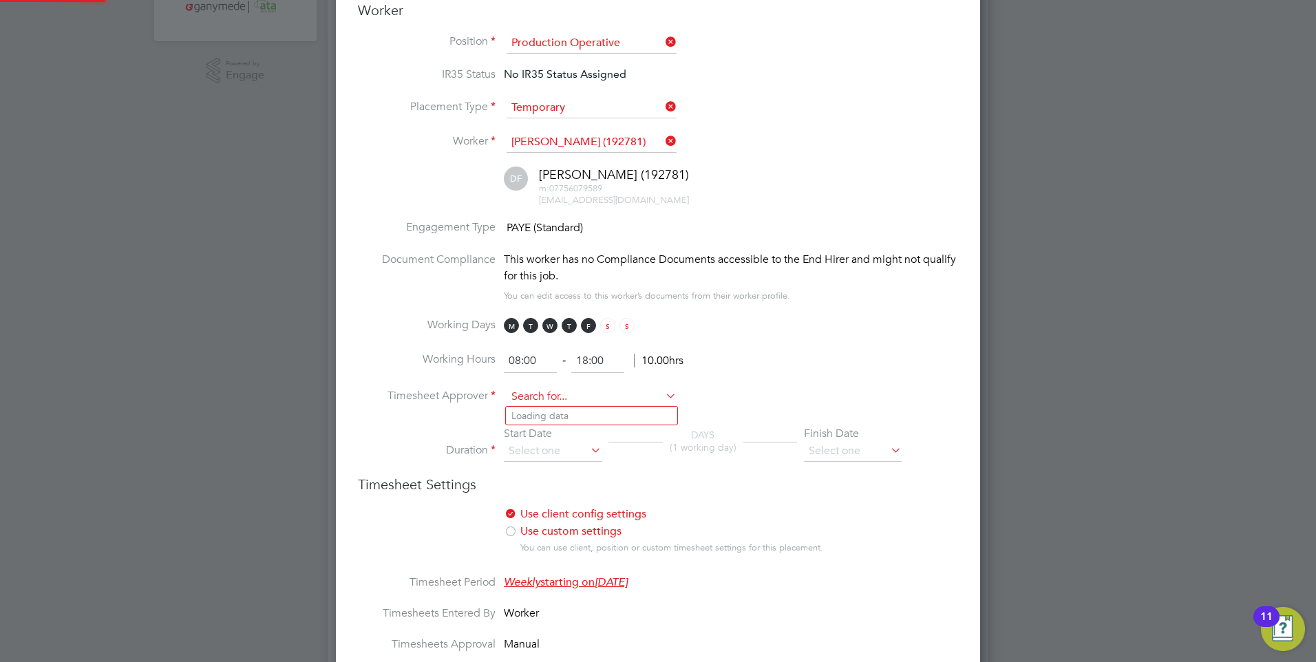
click at [535, 398] on input at bounding box center [592, 397] width 170 height 21
click at [537, 453] on li "Lyle Kapp" at bounding box center [591, 454] width 171 height 19
type input "Lyle Kapp"
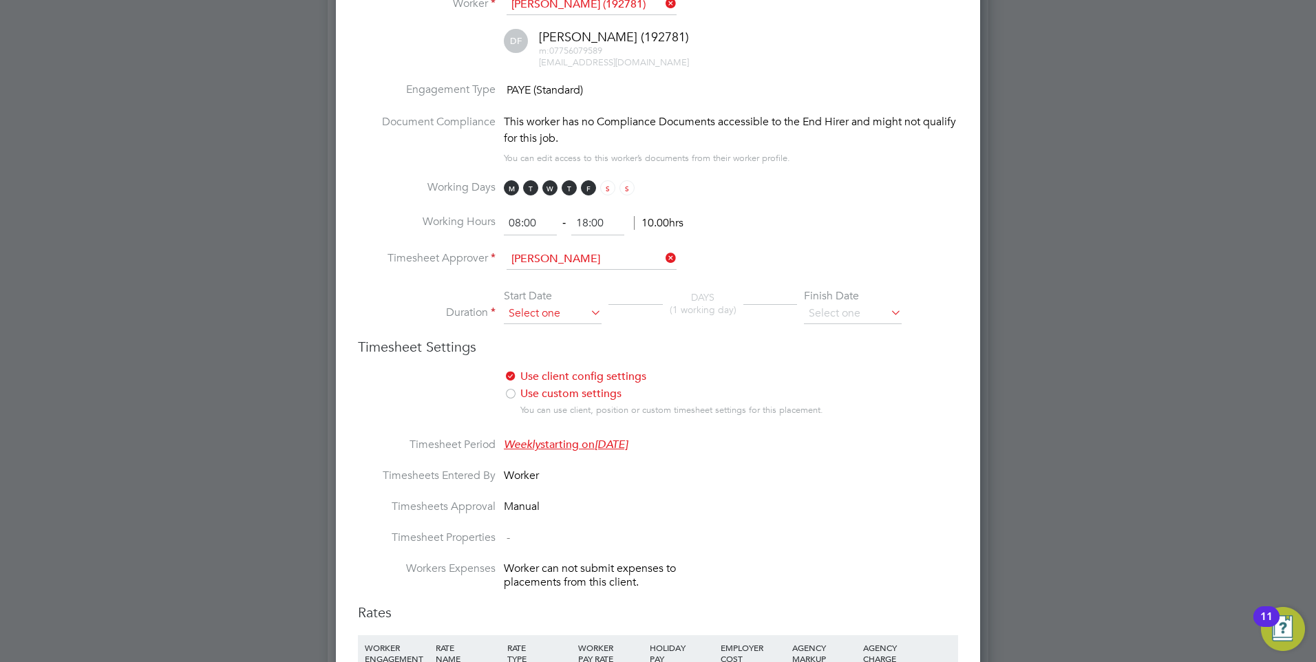
click at [536, 308] on input at bounding box center [553, 314] width 98 height 21
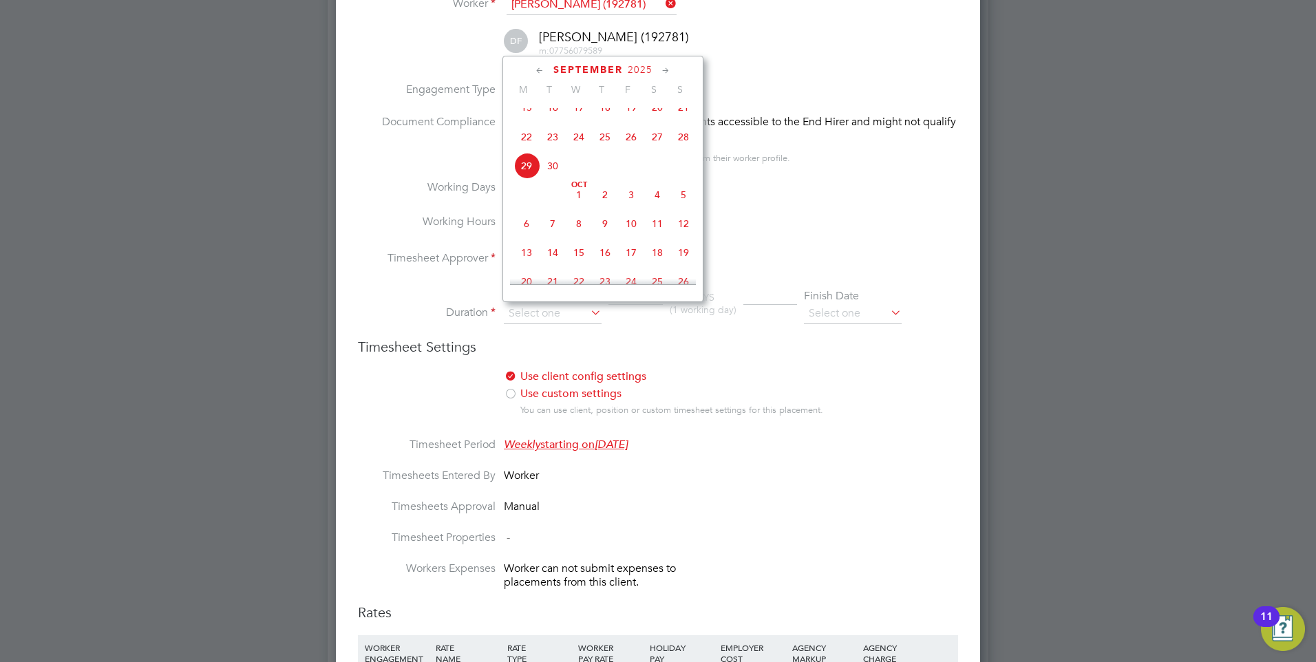
click at [526, 235] on span "6" at bounding box center [526, 224] width 26 height 26
type input "06 Oct 2025"
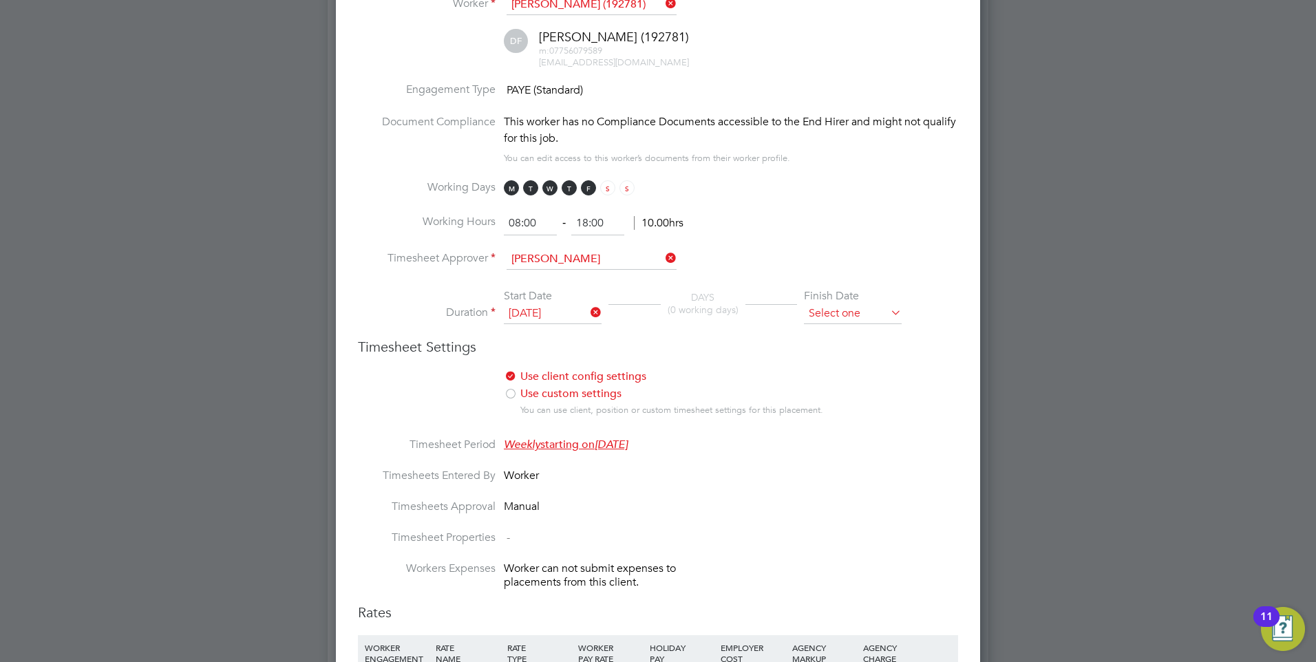
click at [844, 317] on input at bounding box center [853, 314] width 98 height 21
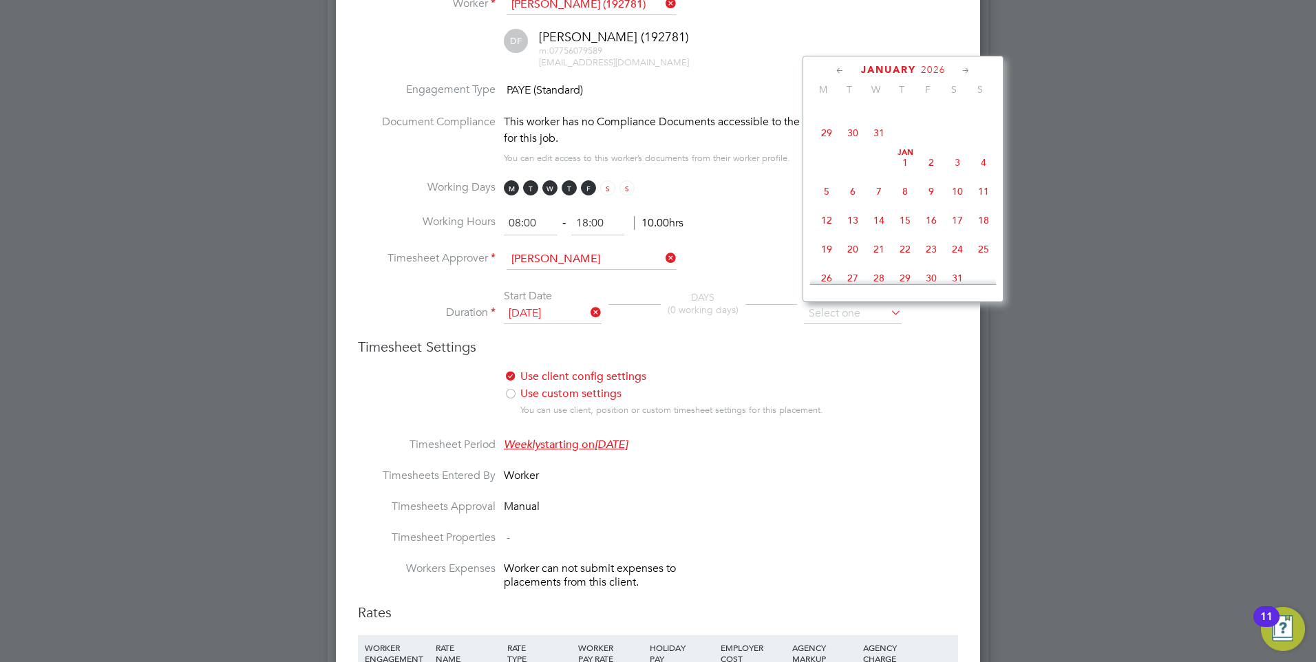
click at [853, 204] on span "6" at bounding box center [853, 191] width 26 height 26
type input "06 Jan 2026"
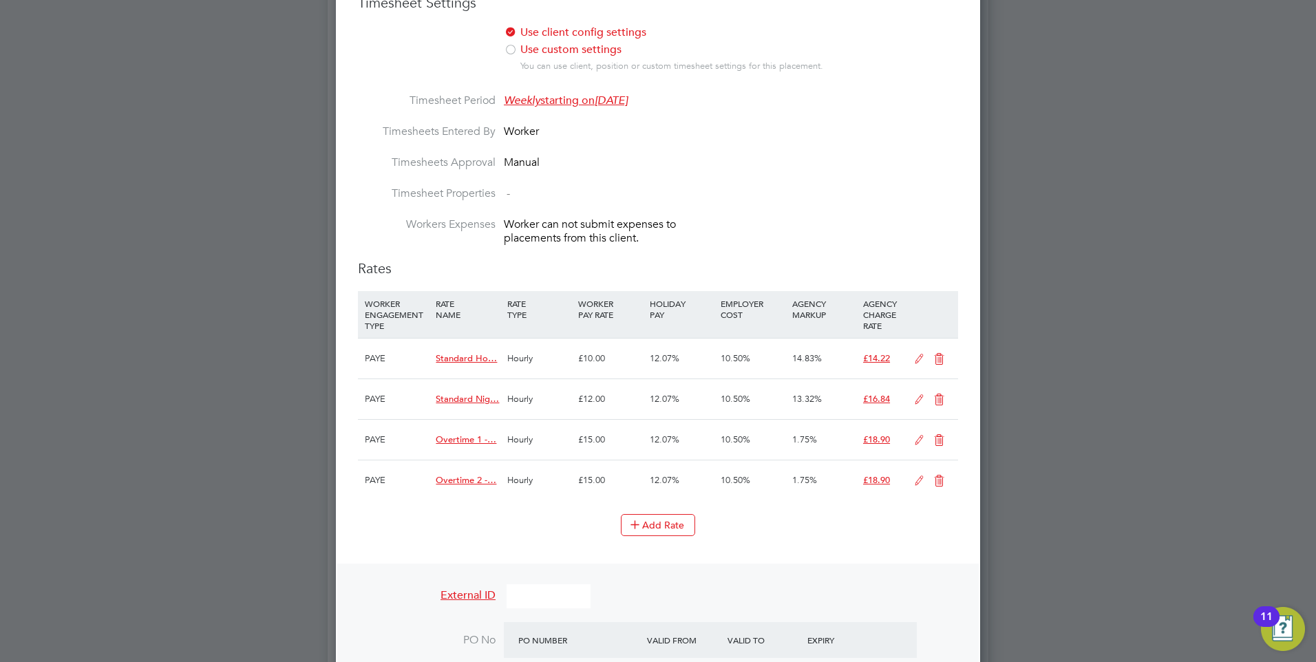
drag, startPoint x: 941, startPoint y: 354, endPoint x: 919, endPoint y: 352, distance: 21.5
click at [941, 354] on icon at bounding box center [938, 359] width 17 height 11
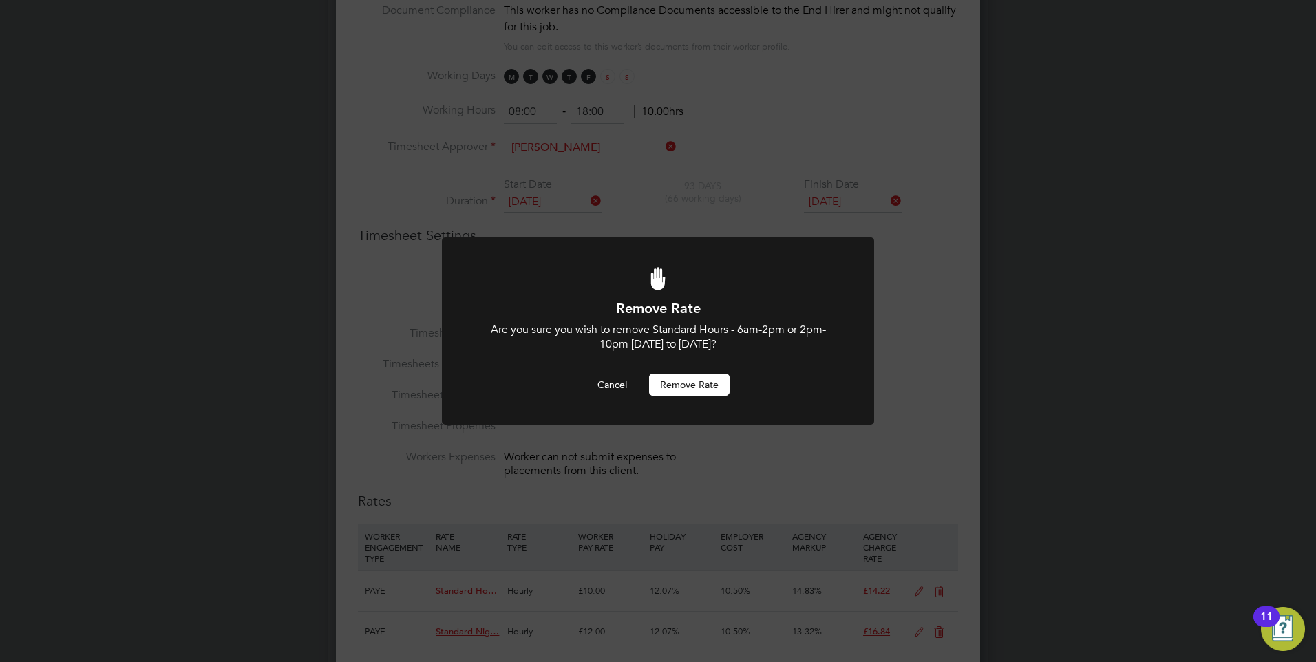
click at [663, 384] on button "Remove rate" at bounding box center [689, 385] width 81 height 22
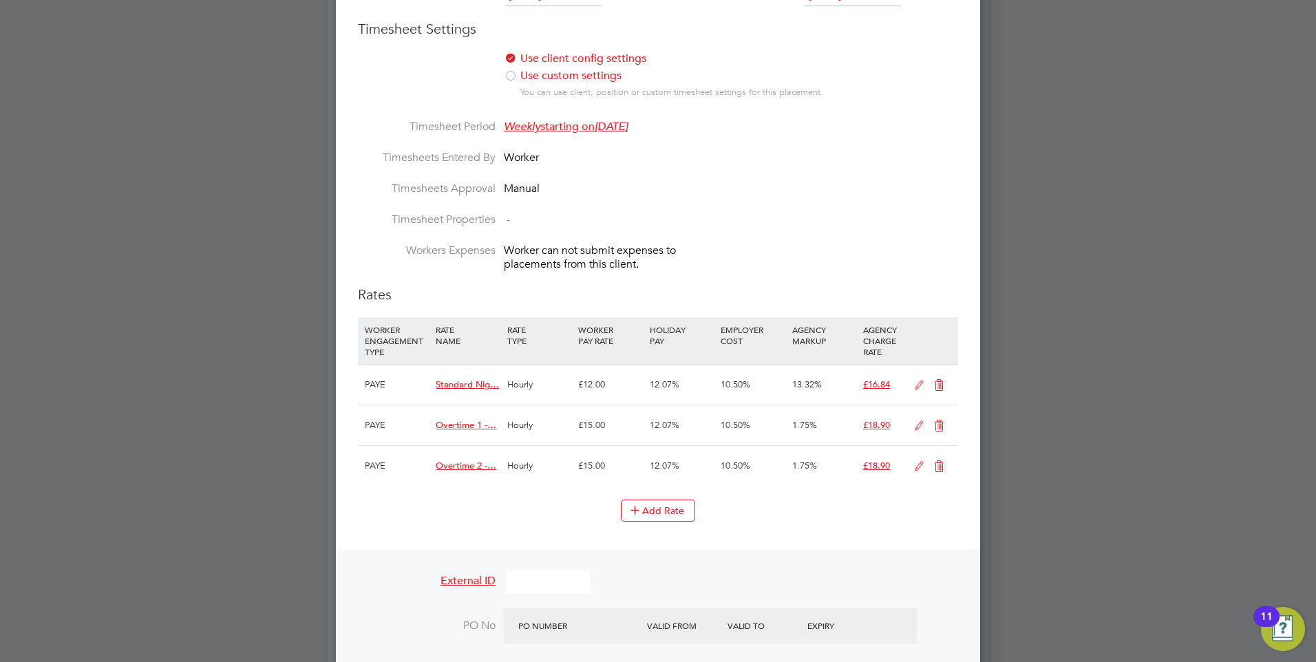
click at [936, 383] on icon at bounding box center [938, 385] width 17 height 11
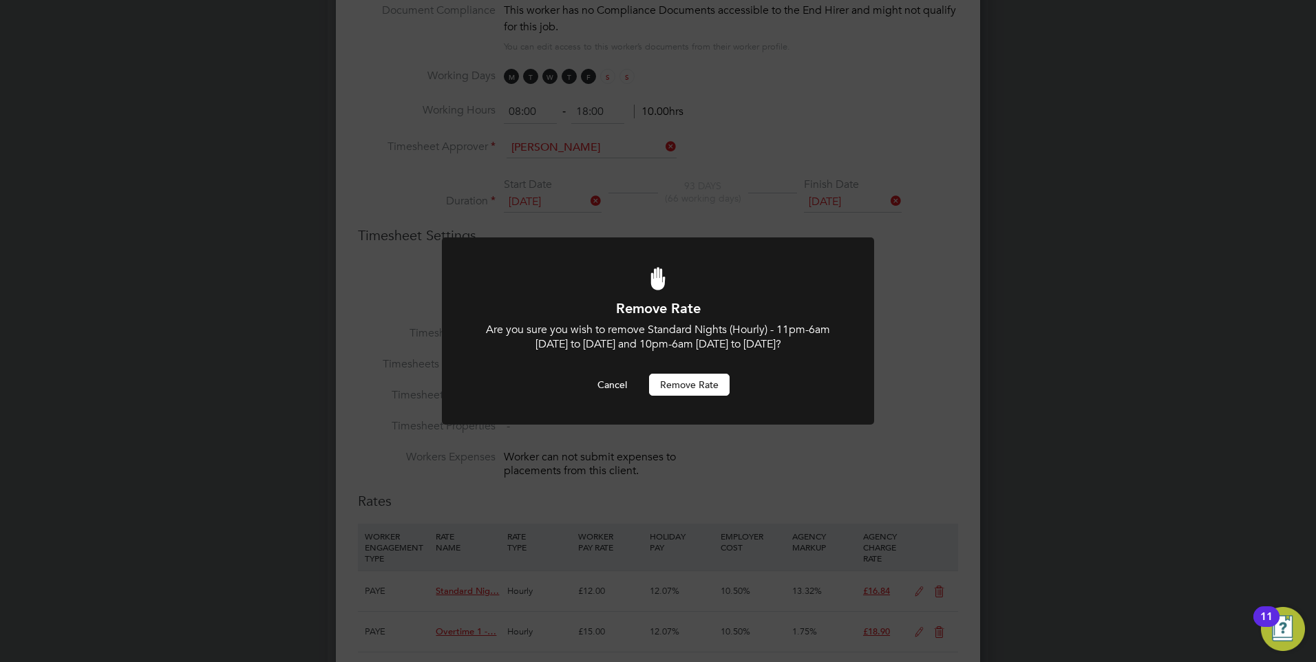
click at [683, 381] on button "Remove rate" at bounding box center [689, 385] width 81 height 22
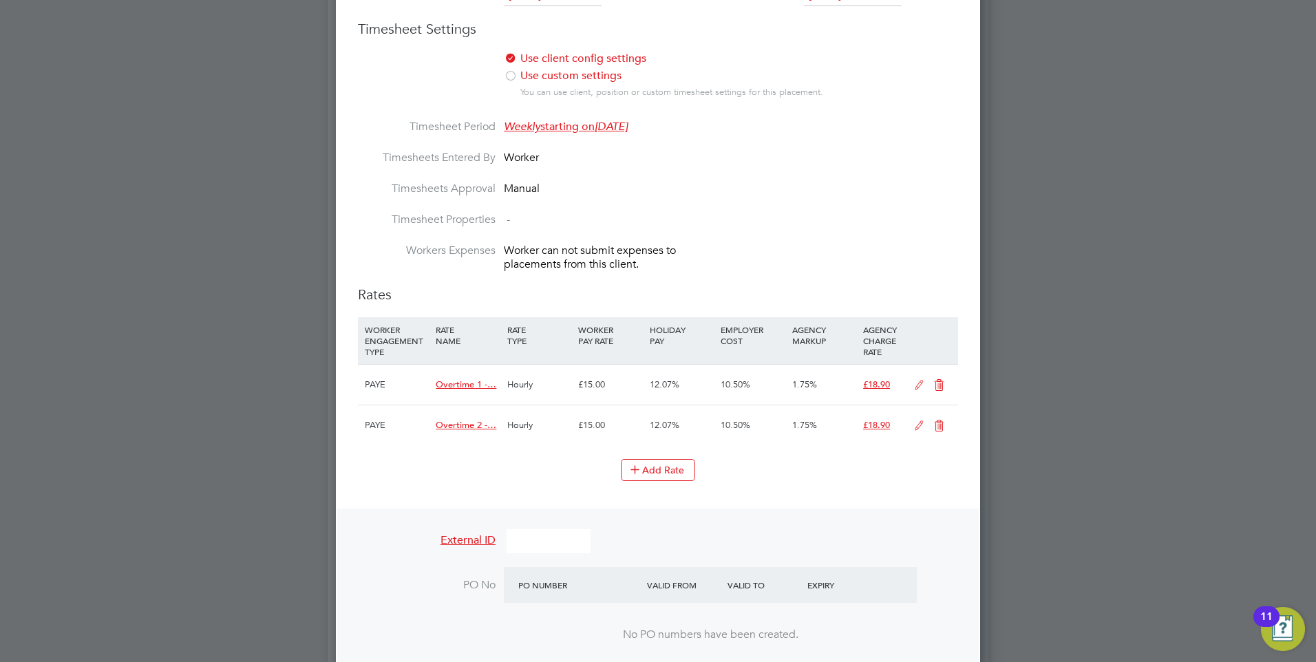
click at [946, 383] on icon at bounding box center [938, 385] width 17 height 11
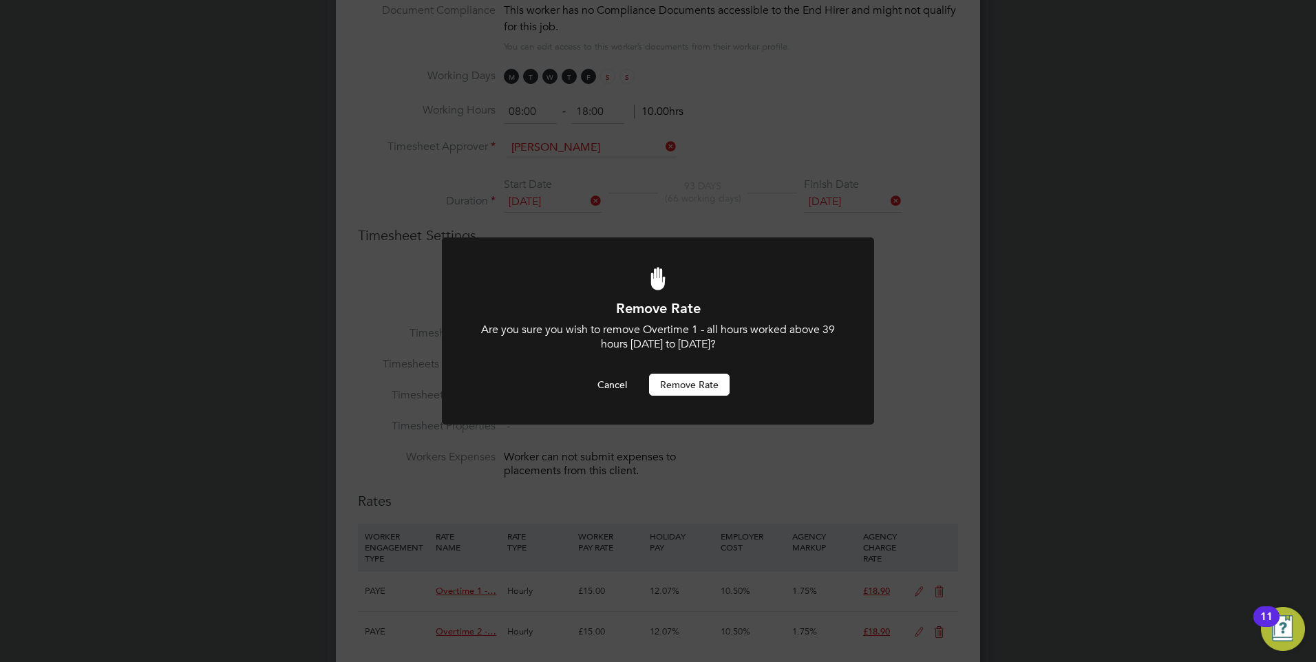
click at [645, 381] on div "Cancel Remove rate" at bounding box center [658, 385] width 358 height 22
drag, startPoint x: 667, startPoint y: 383, endPoint x: 683, endPoint y: 385, distance: 16.6
click at [683, 385] on button "Remove rate" at bounding box center [689, 385] width 81 height 22
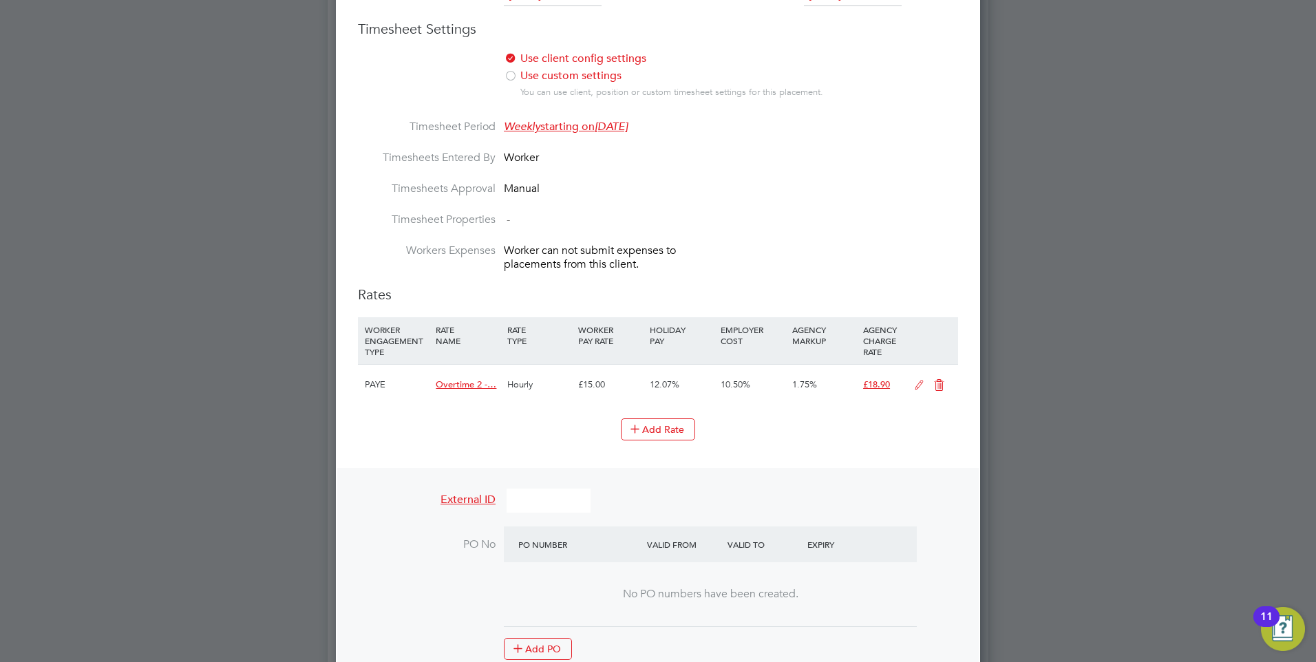
click at [937, 382] on icon at bounding box center [938, 385] width 17 height 11
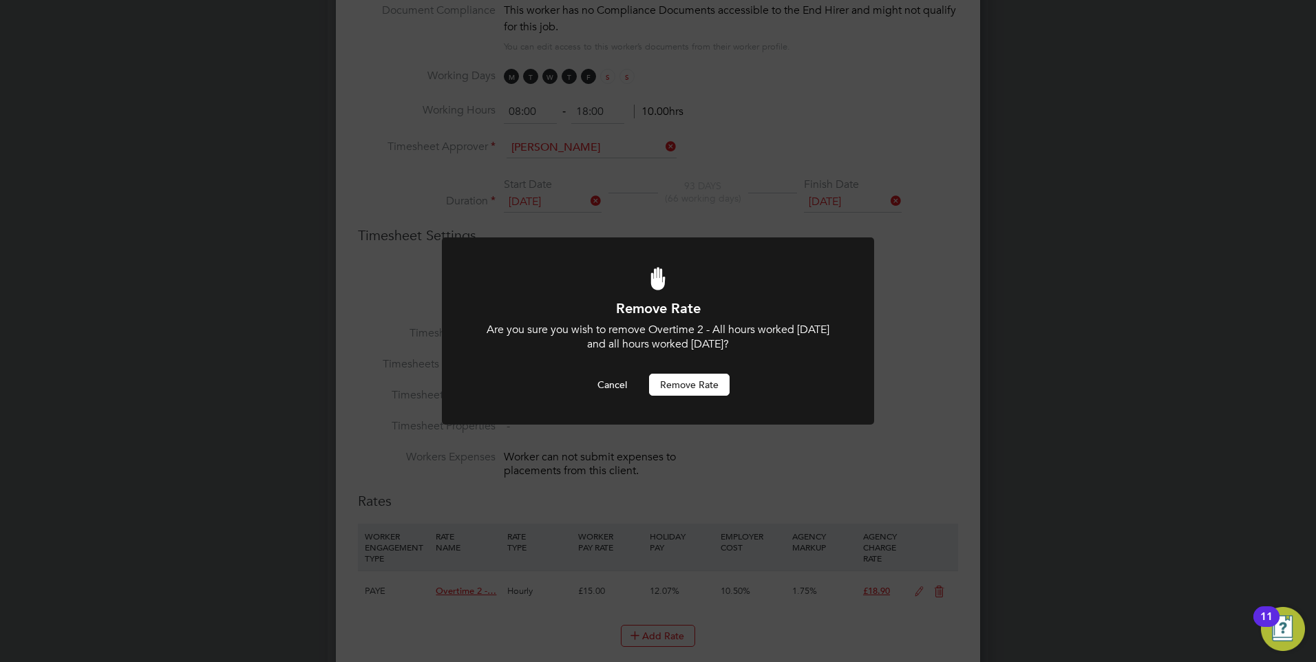
click at [708, 383] on button "Remove rate" at bounding box center [689, 385] width 81 height 22
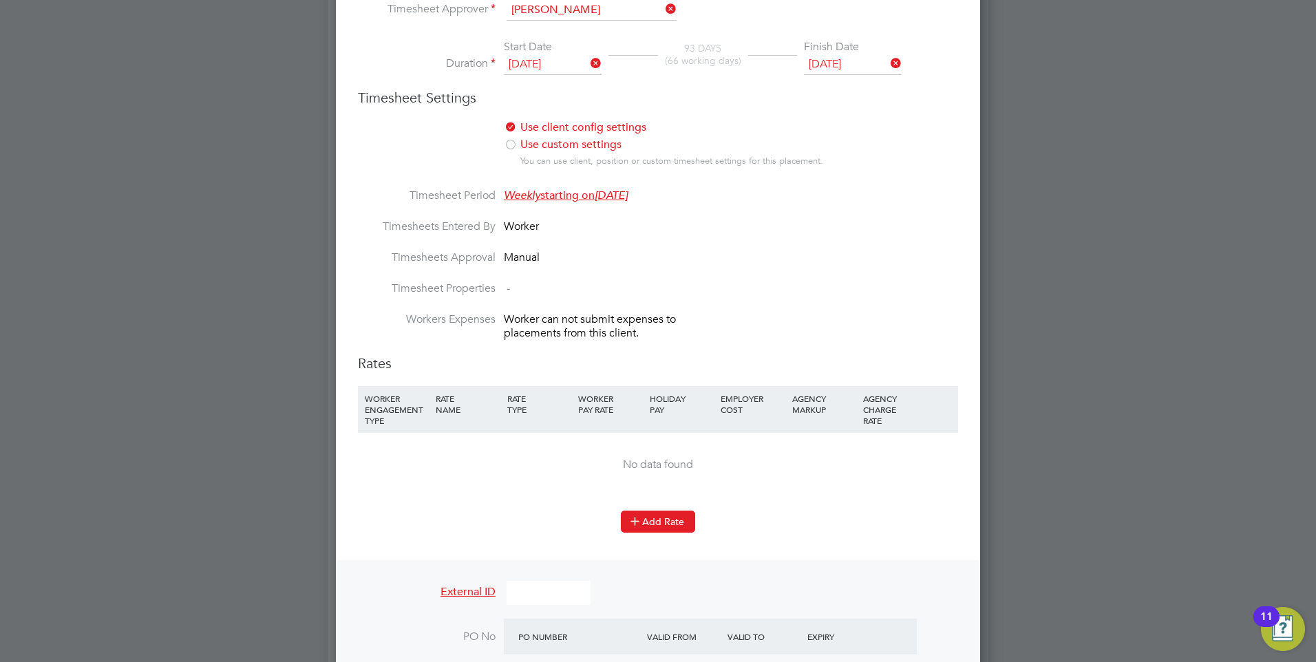
click at [647, 512] on button "Add Rate" at bounding box center [658, 522] width 74 height 22
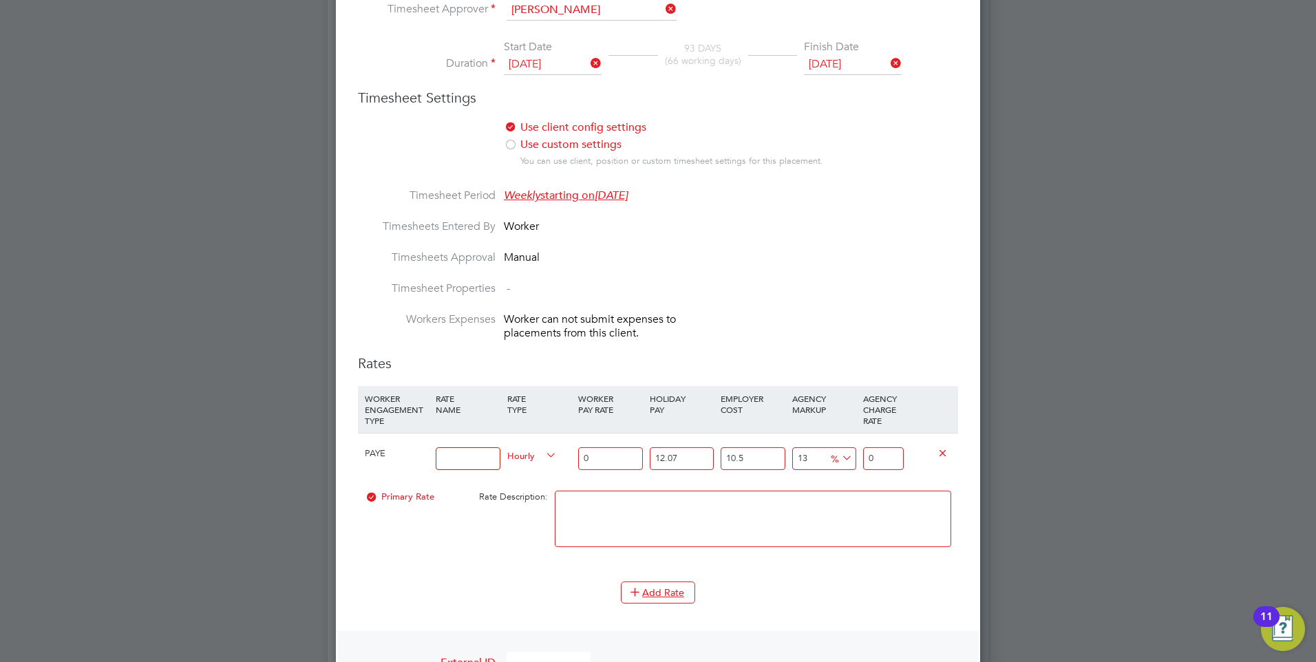
click at [463, 462] on input at bounding box center [468, 458] width 64 height 23
type input "Hourly rate"
click at [610, 457] on input "0" at bounding box center [610, 458] width 64 height 23
type input "1"
type input "1.399362055"
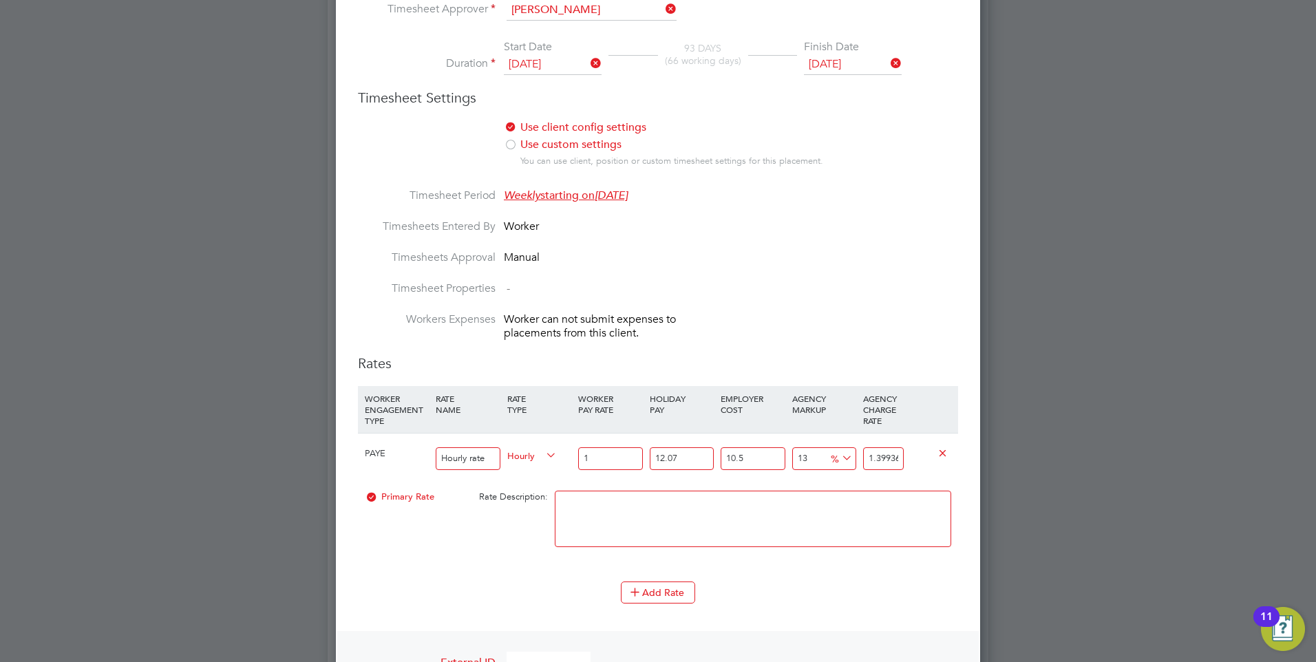
type input "14"
type input "19.59106877"
type input "14.8"
type input "20.710558414"
type input "14.80"
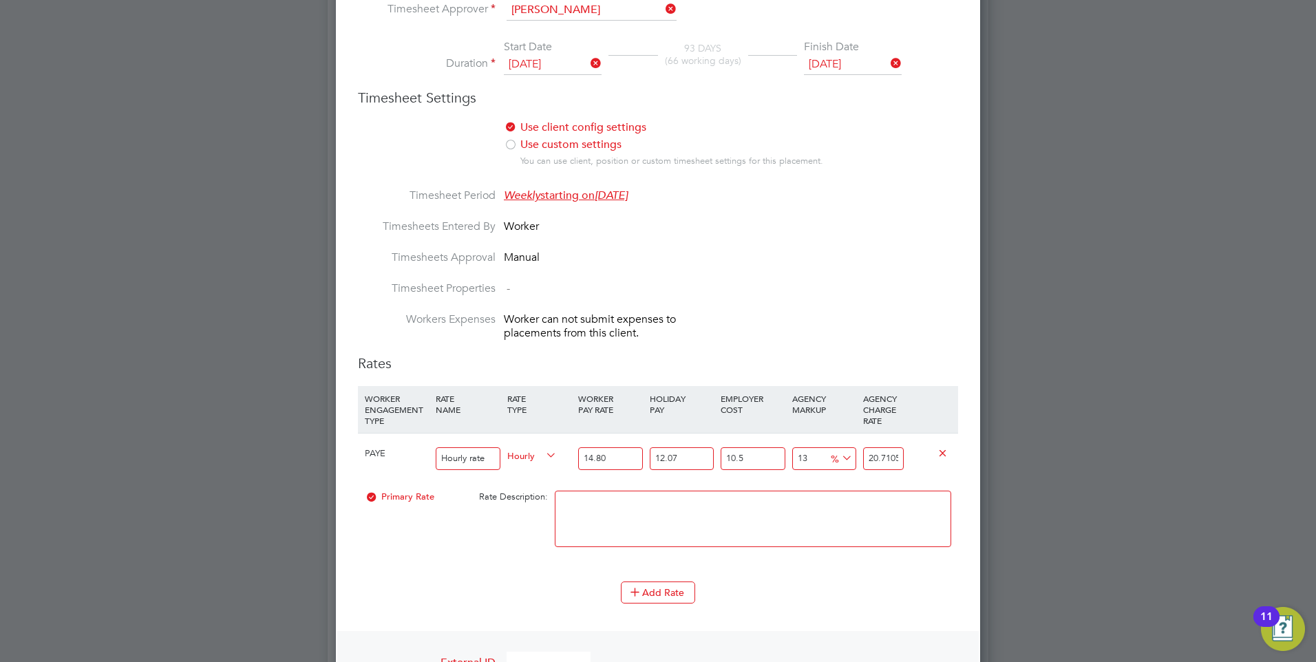
drag, startPoint x: 899, startPoint y: 454, endPoint x: 856, endPoint y: 462, distance: 43.5
click at [856, 462] on div "PAYE Hourly rate Hourly 14.80 12.07 n/a 10.5 n/a 13 2.382630614 % 20.710558414" at bounding box center [658, 458] width 600 height 51
type input "318615.7906634704"
type input "58414"
drag, startPoint x: 900, startPoint y: 455, endPoint x: 863, endPoint y: 448, distance: 37.1
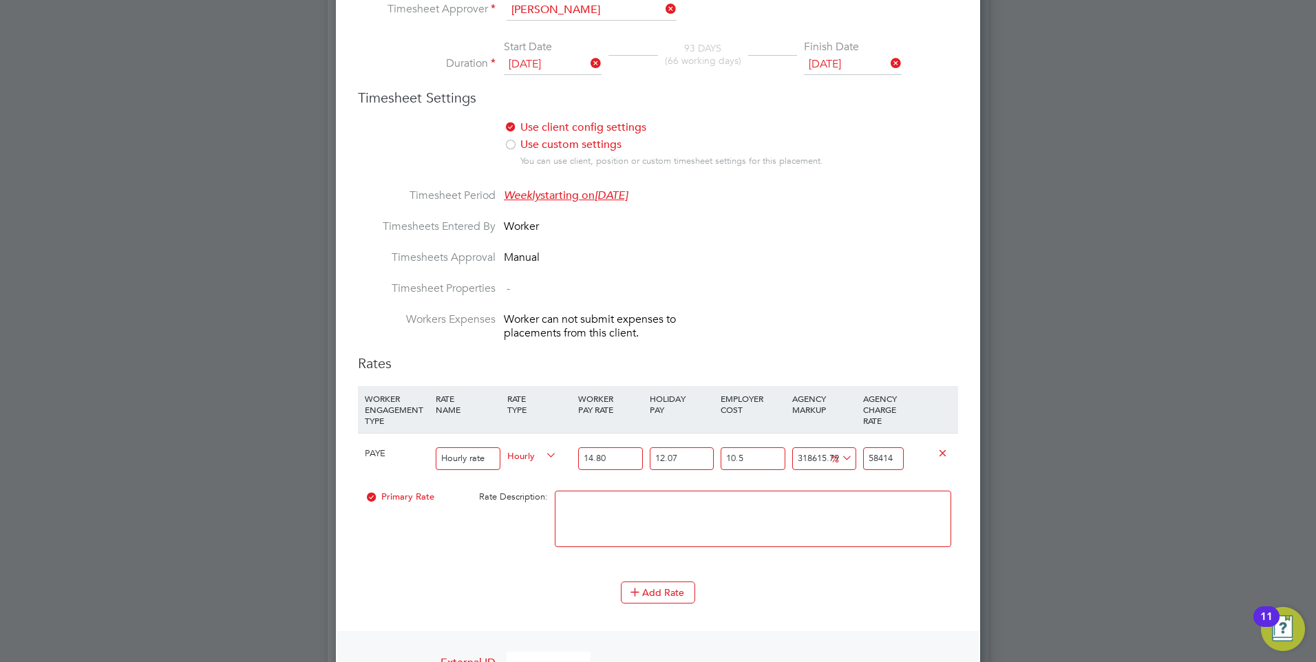
click at [863, 448] on input "58414" at bounding box center [883, 458] width 41 height 23
type input "-89.08769162654602"
type input "2"
type input "20.03539210799379"
type input "22"
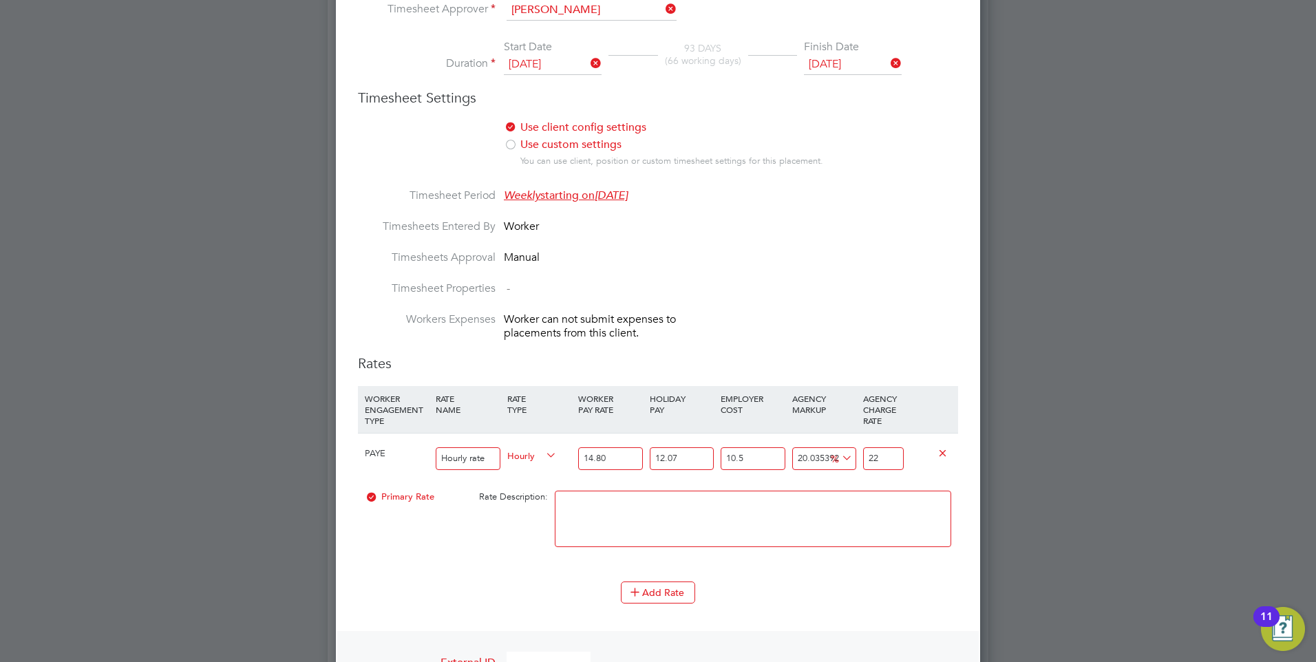
type input "24.400315457375385"
type input "22.8"
type input "24.727684708579"
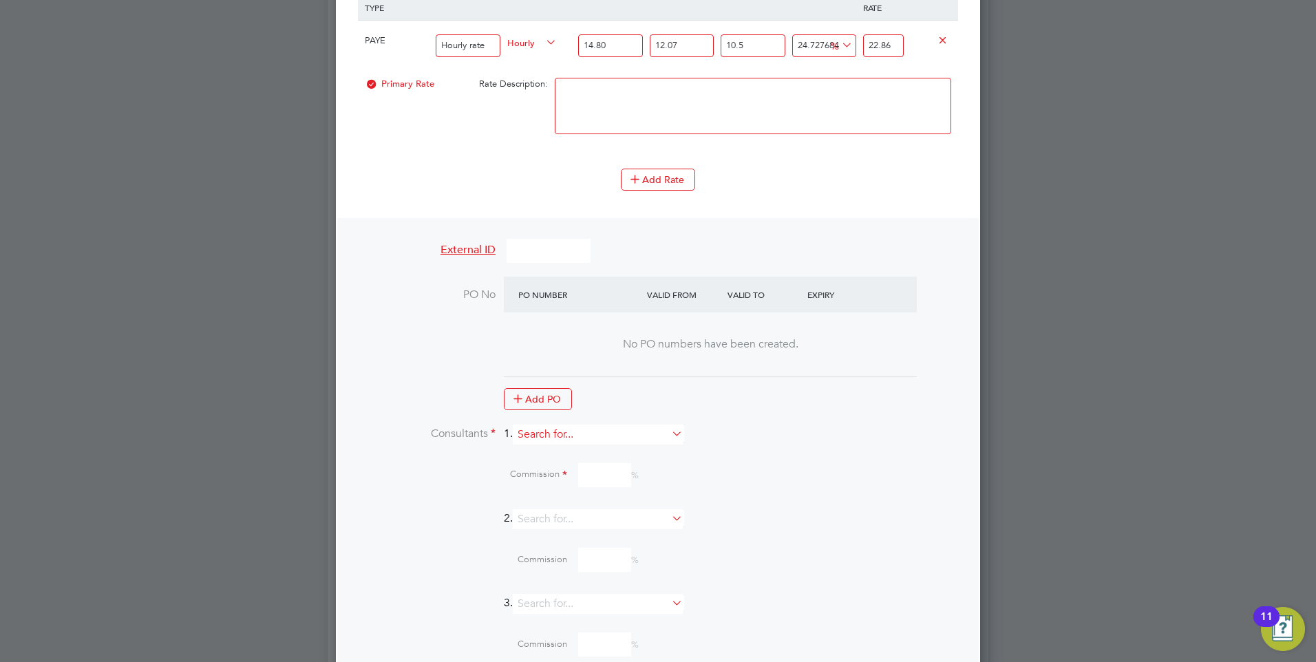
type input "22.86"
click at [580, 439] on input at bounding box center [598, 435] width 170 height 20
drag, startPoint x: 568, startPoint y: 445, endPoint x: 585, endPoint y: 454, distance: 19.1
click at [569, 446] on li "Mia Eckersley" at bounding box center [603, 452] width 171 height 19
type input "[PERSON_NAME]"
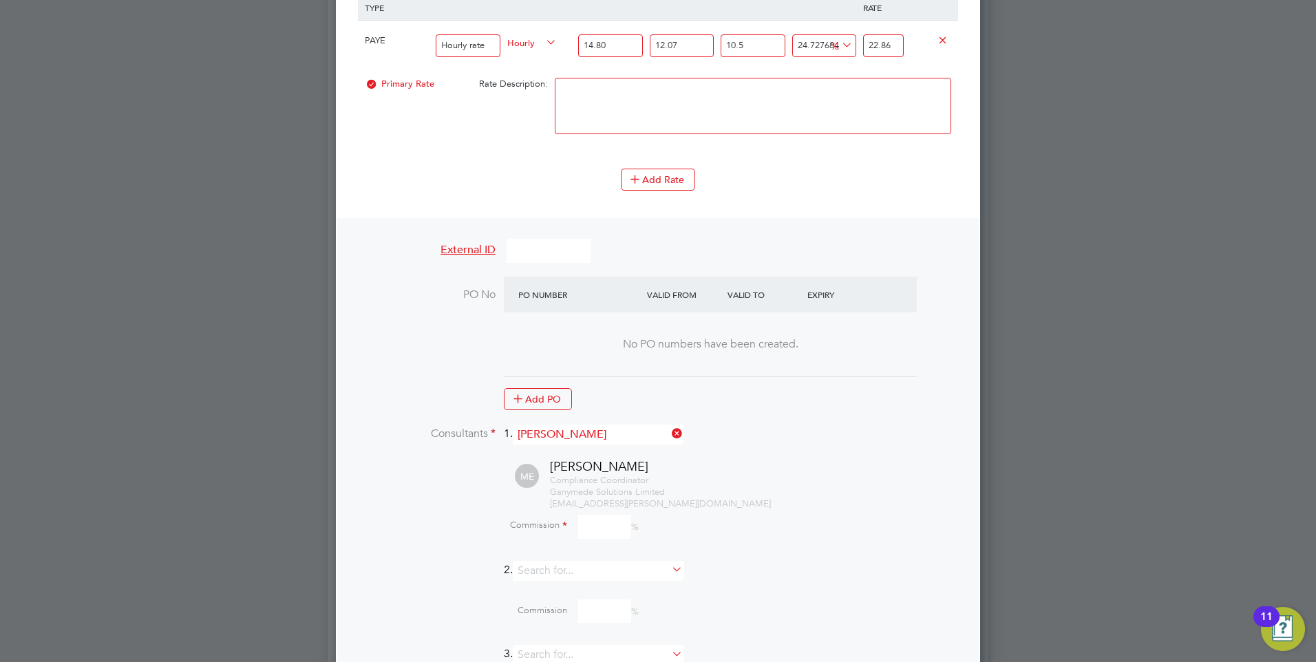
click at [604, 526] on input at bounding box center [604, 527] width 53 height 24
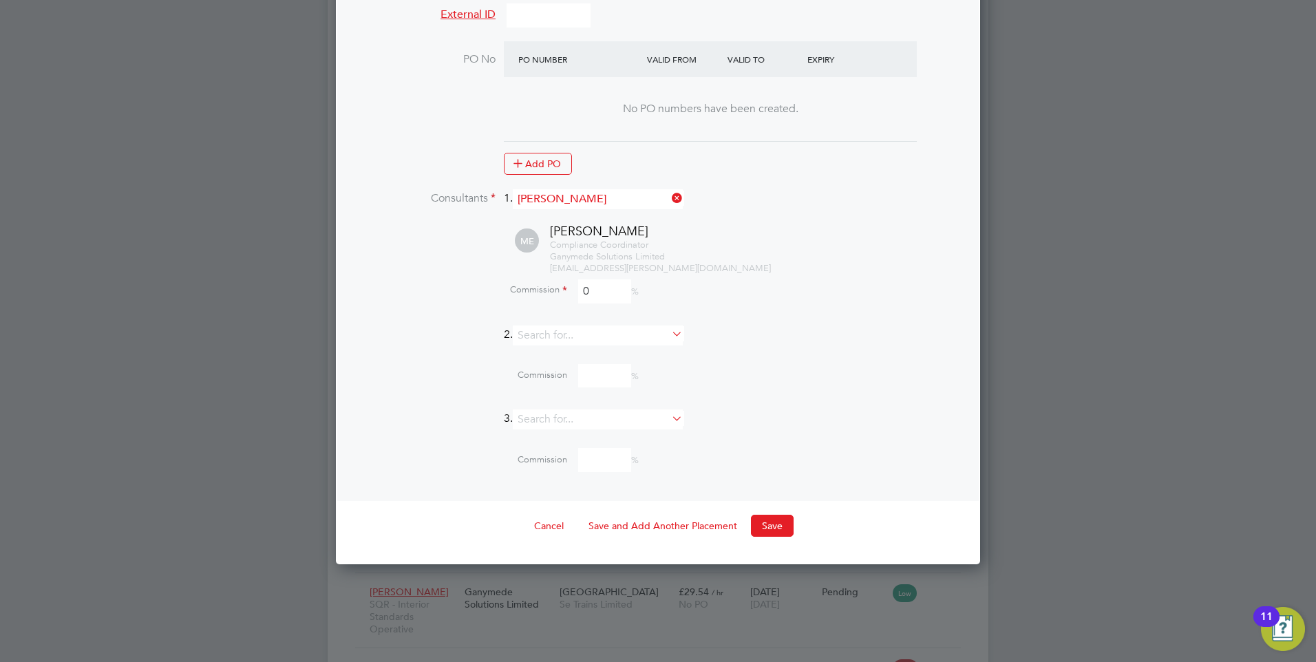
scroll to position [1488, 0]
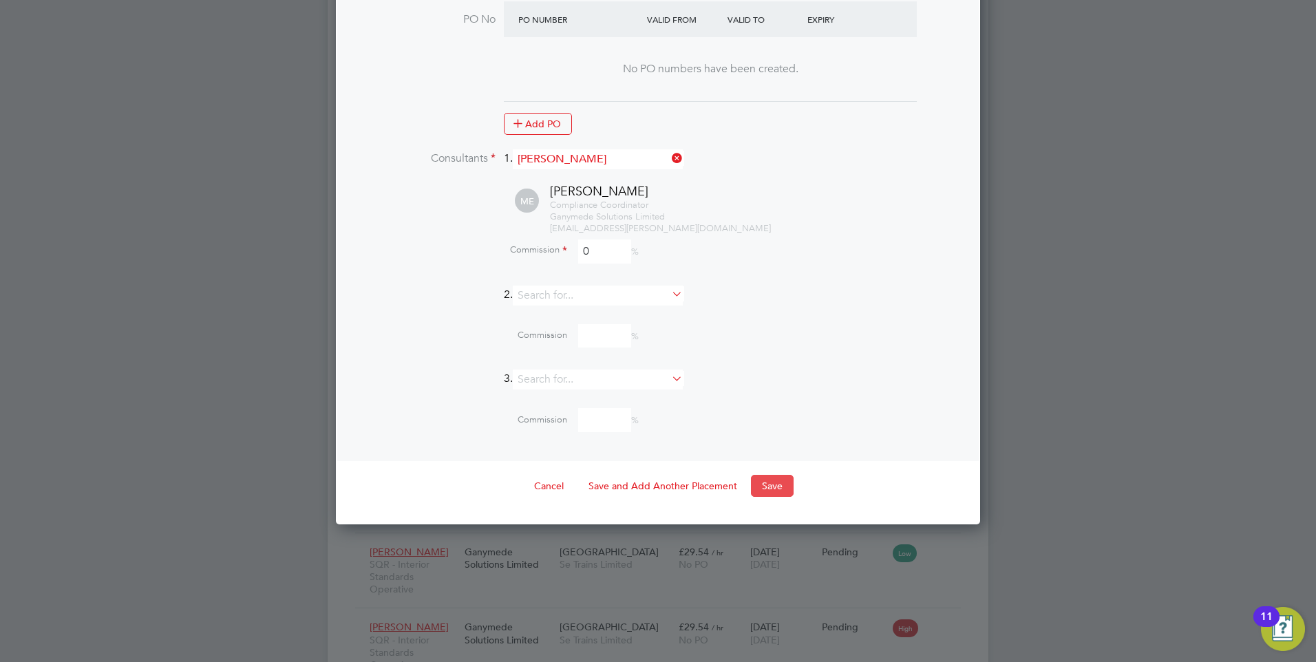
type input "0"
click at [765, 476] on button "Save" at bounding box center [772, 486] width 43 height 22
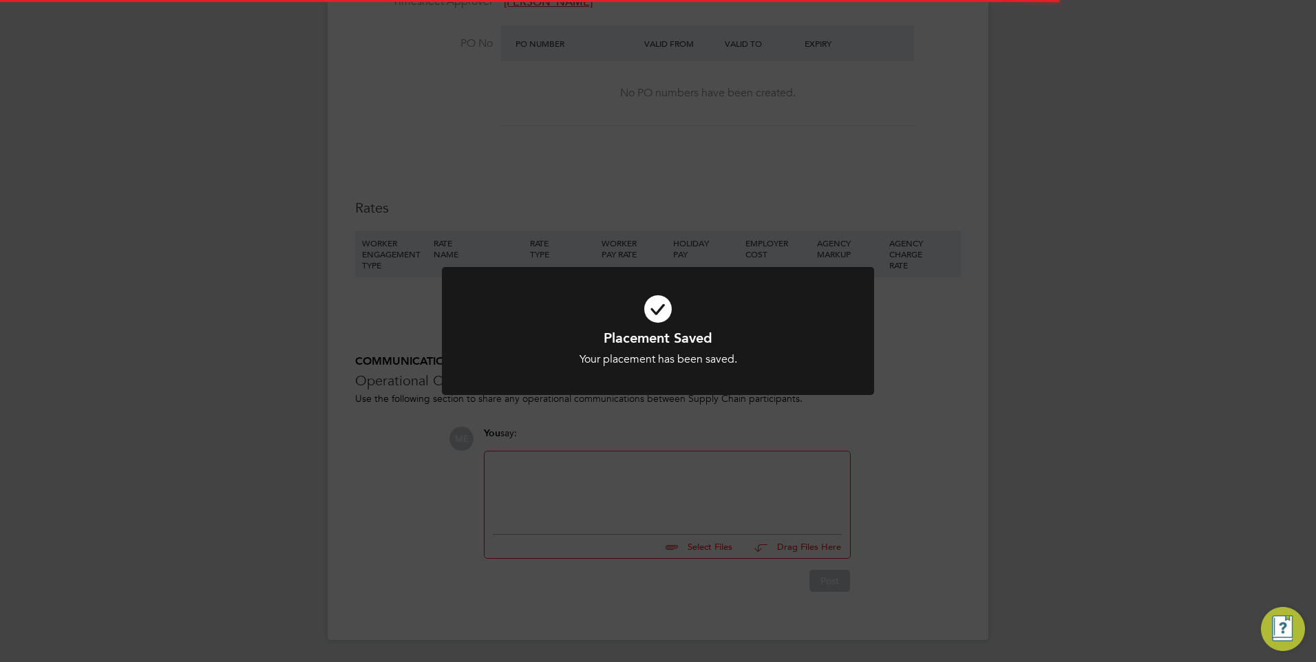
scroll to position [238, 0]
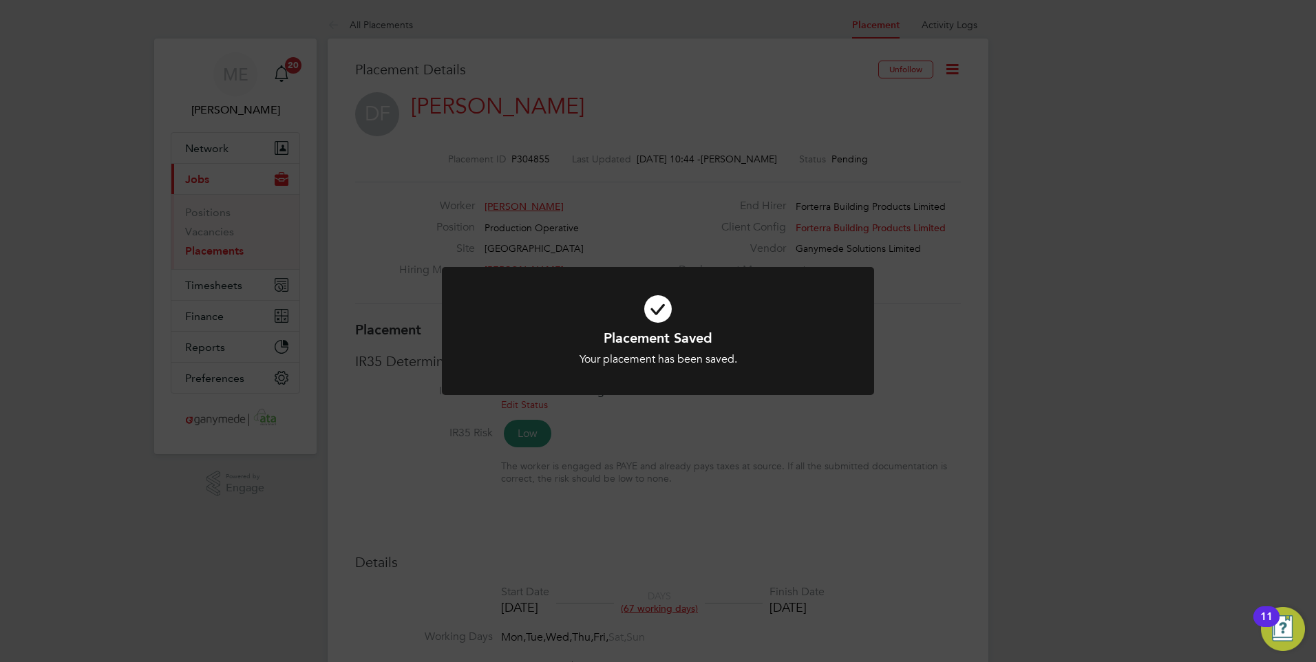
click at [676, 343] on h1 "Placement Saved" at bounding box center [658, 338] width 358 height 18
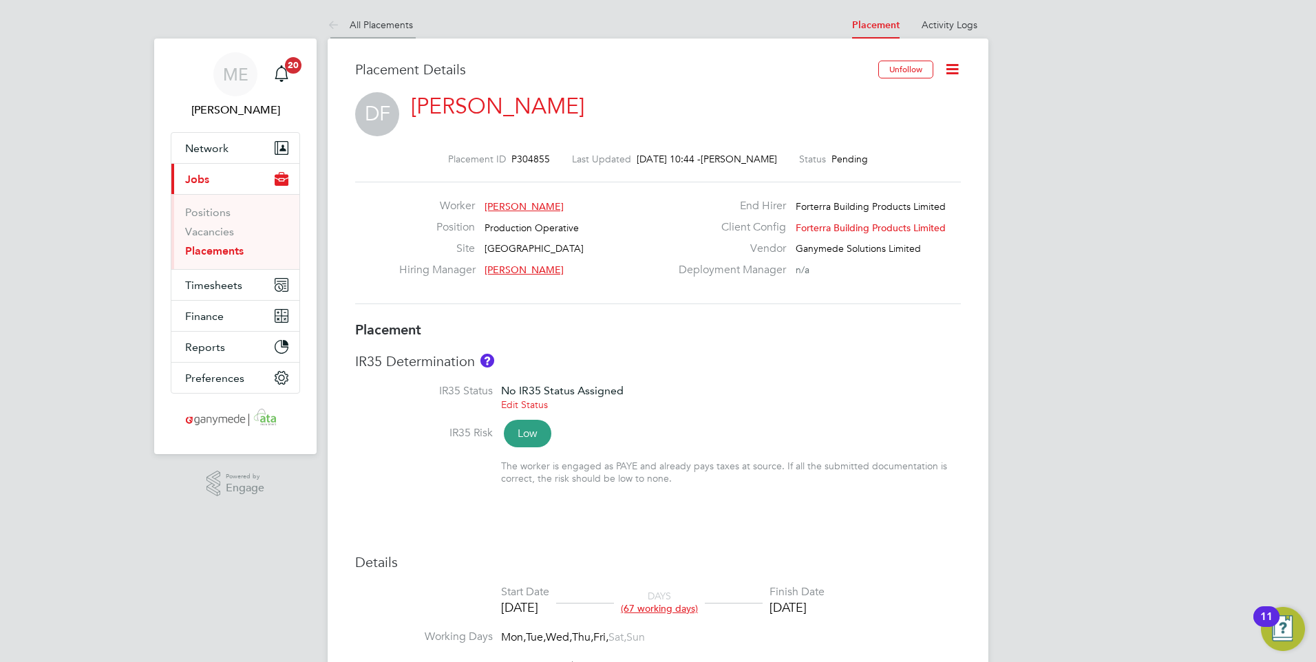
click at [330, 18] on icon at bounding box center [336, 25] width 17 height 17
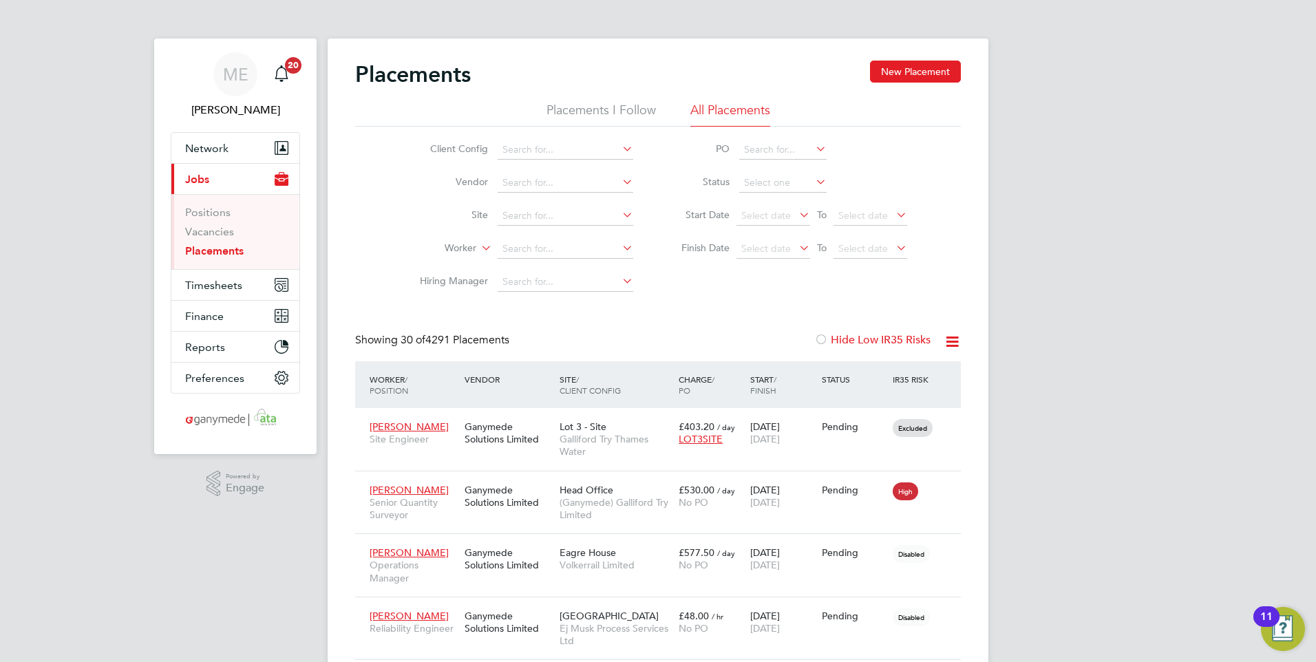
click at [526, 259] on li "Worker" at bounding box center [521, 249] width 259 height 33
click at [521, 252] on input at bounding box center [566, 249] width 136 height 19
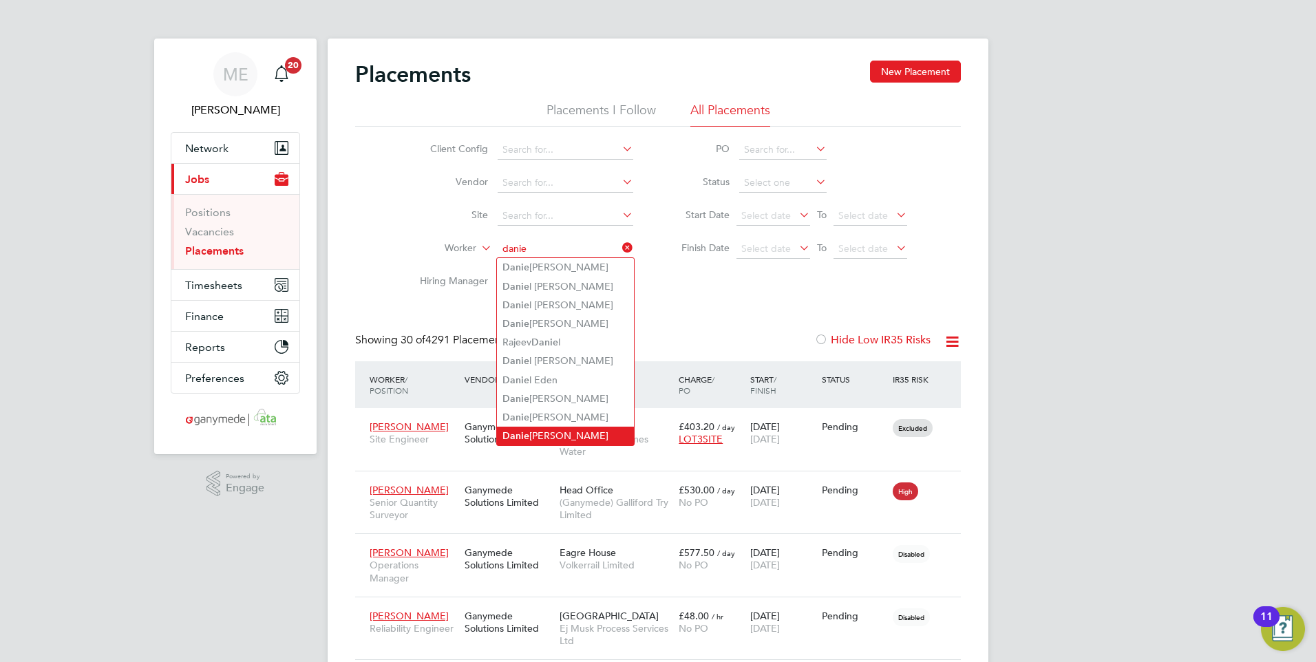
click at [542, 427] on li "Danie l Franklin" at bounding box center [565, 436] width 137 height 19
type input "Daniel Franklin"
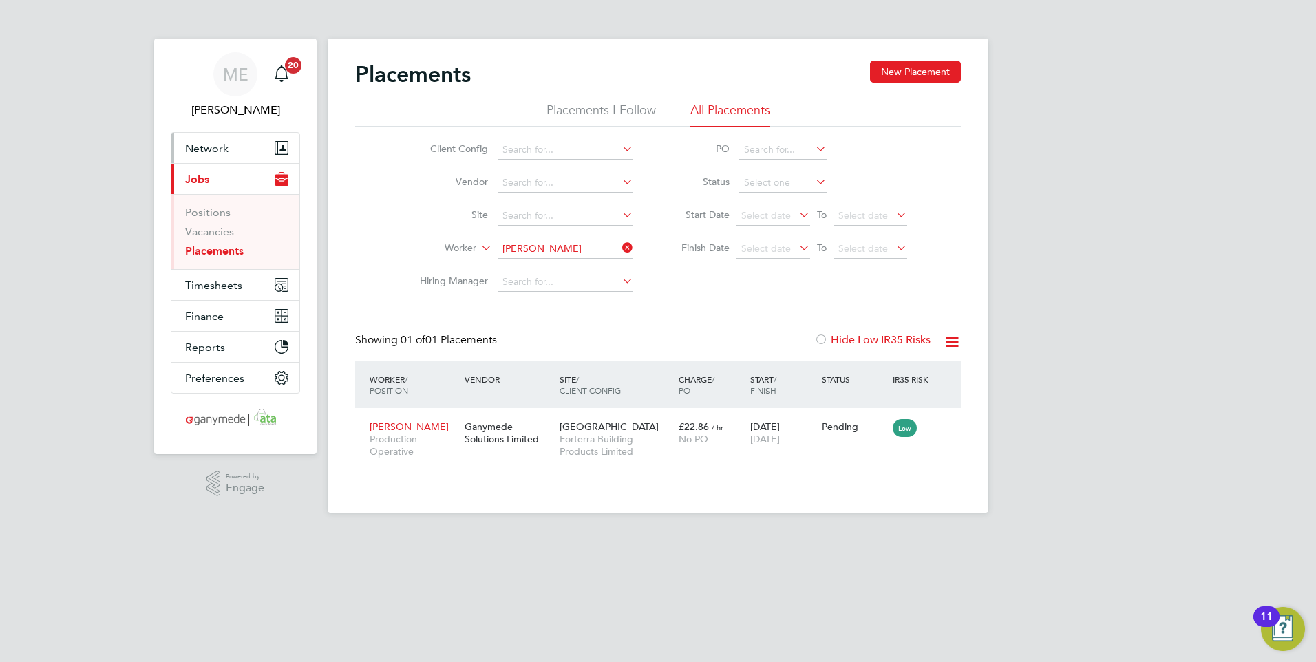
click at [213, 145] on span "Network" at bounding box center [206, 148] width 43 height 13
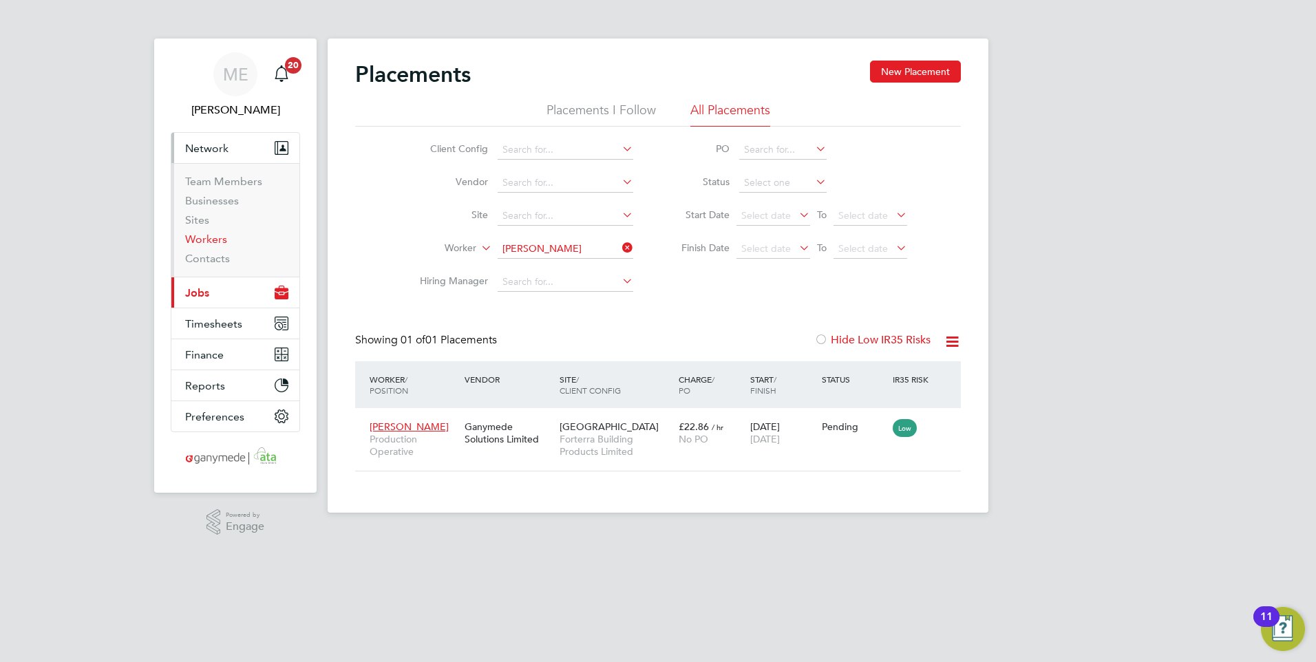
click at [210, 237] on link "Workers" at bounding box center [206, 239] width 42 height 13
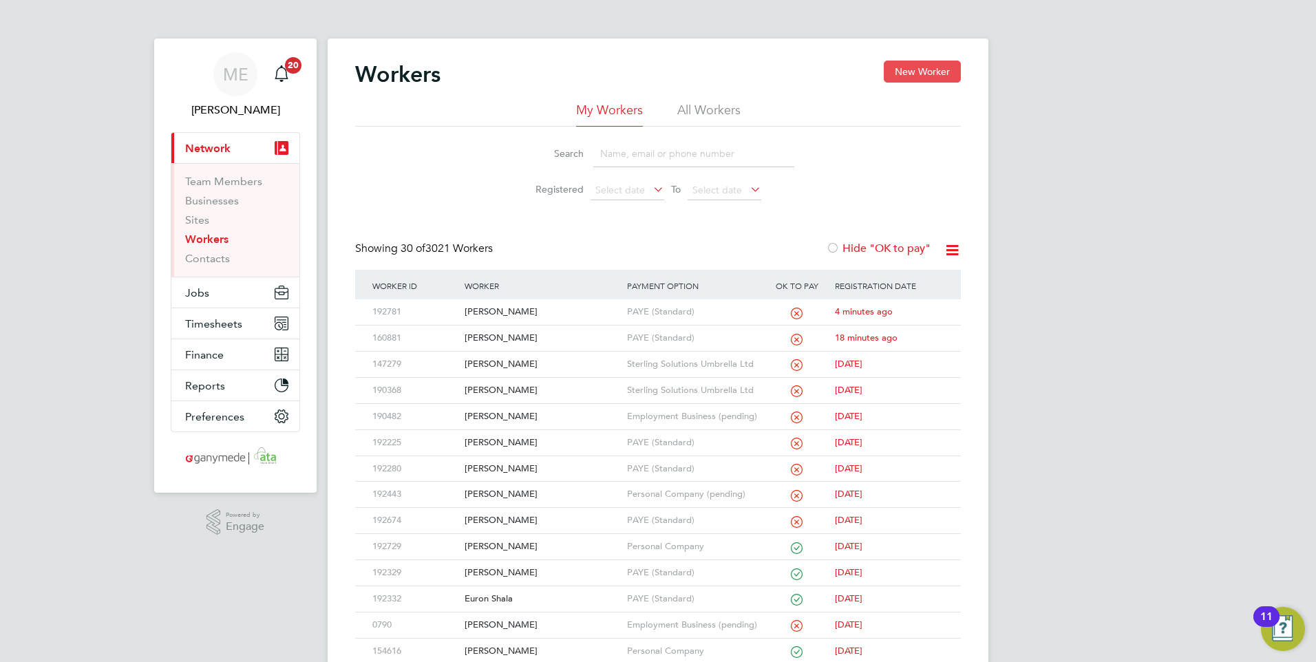
click at [904, 65] on button "New Worker" at bounding box center [922, 72] width 77 height 22
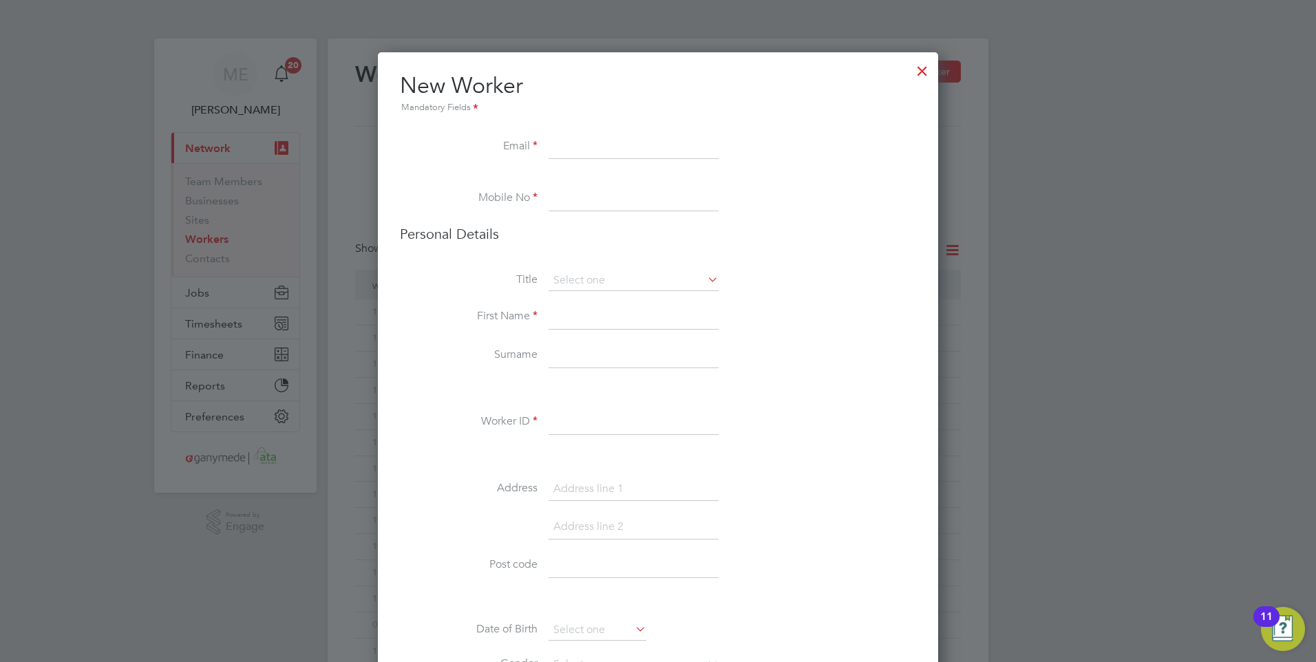
scroll to position [1540, 561]
paste input "addilhussain47@gmail.com"
type input "addilhussain47@gmail.com"
paste input "07412311918"
type input "07412311918"
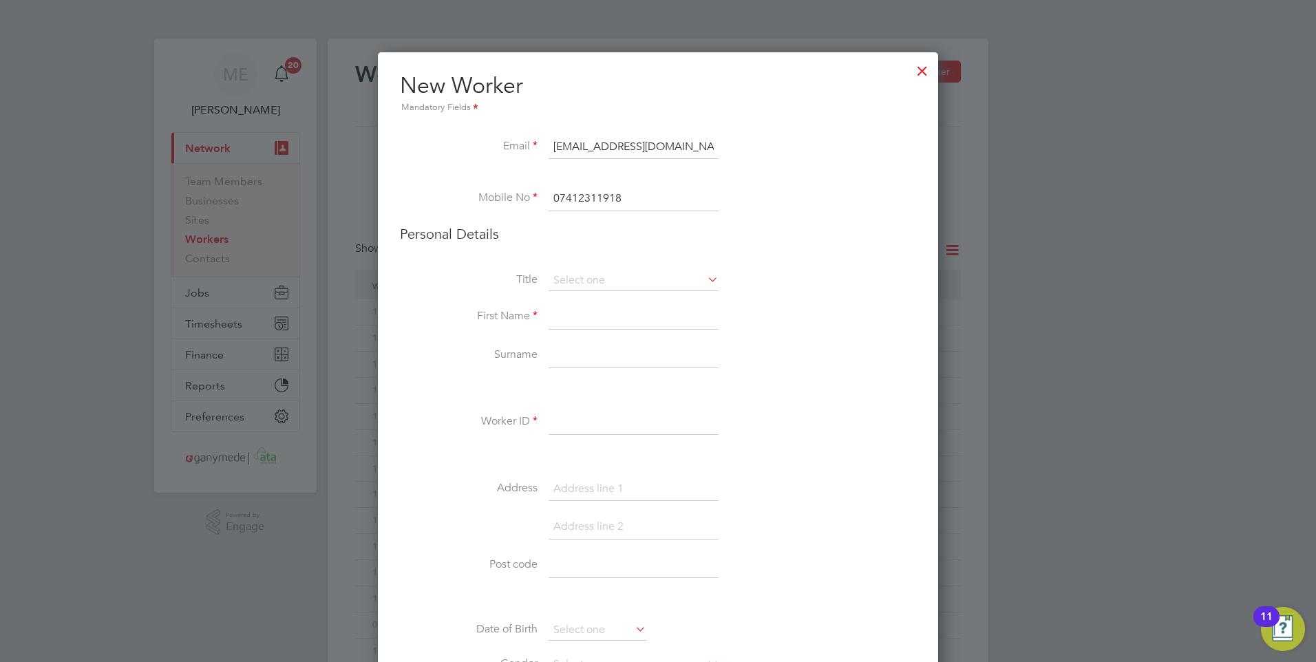
click at [587, 317] on input at bounding box center [634, 317] width 170 height 25
type input "Addil"
click at [597, 352] on input at bounding box center [634, 355] width 170 height 25
type input "Hussain"
click at [568, 424] on input at bounding box center [634, 422] width 170 height 25
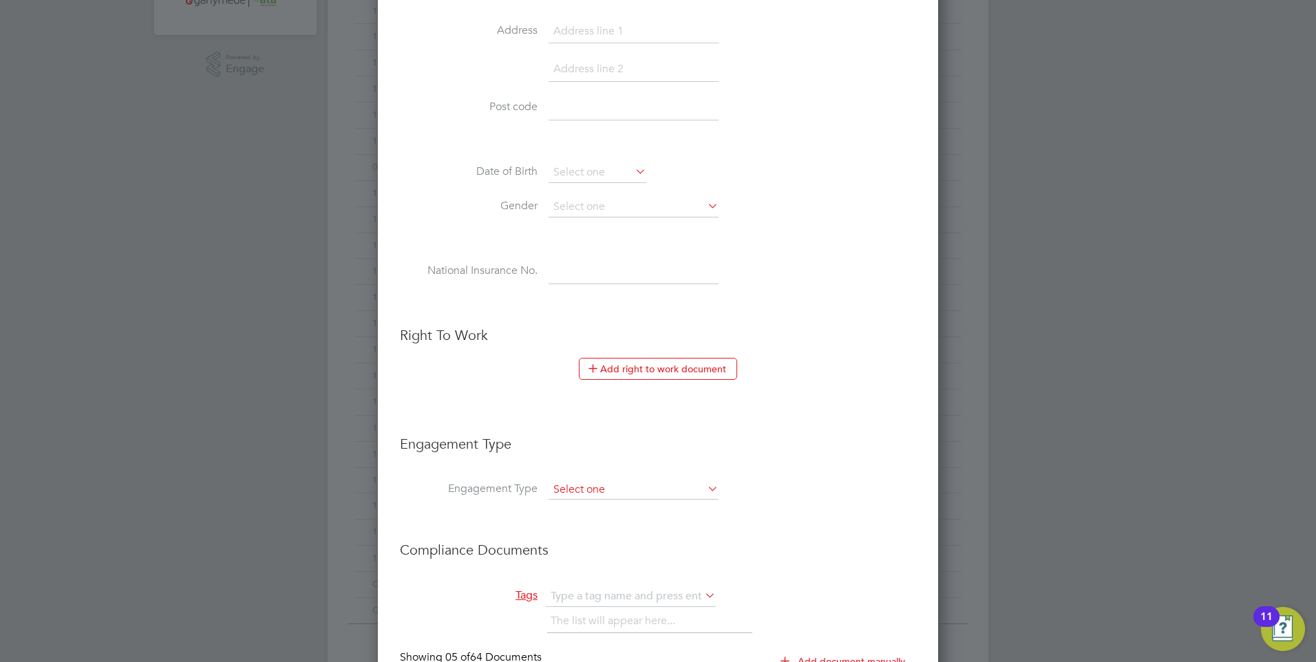
scroll to position [482, 0]
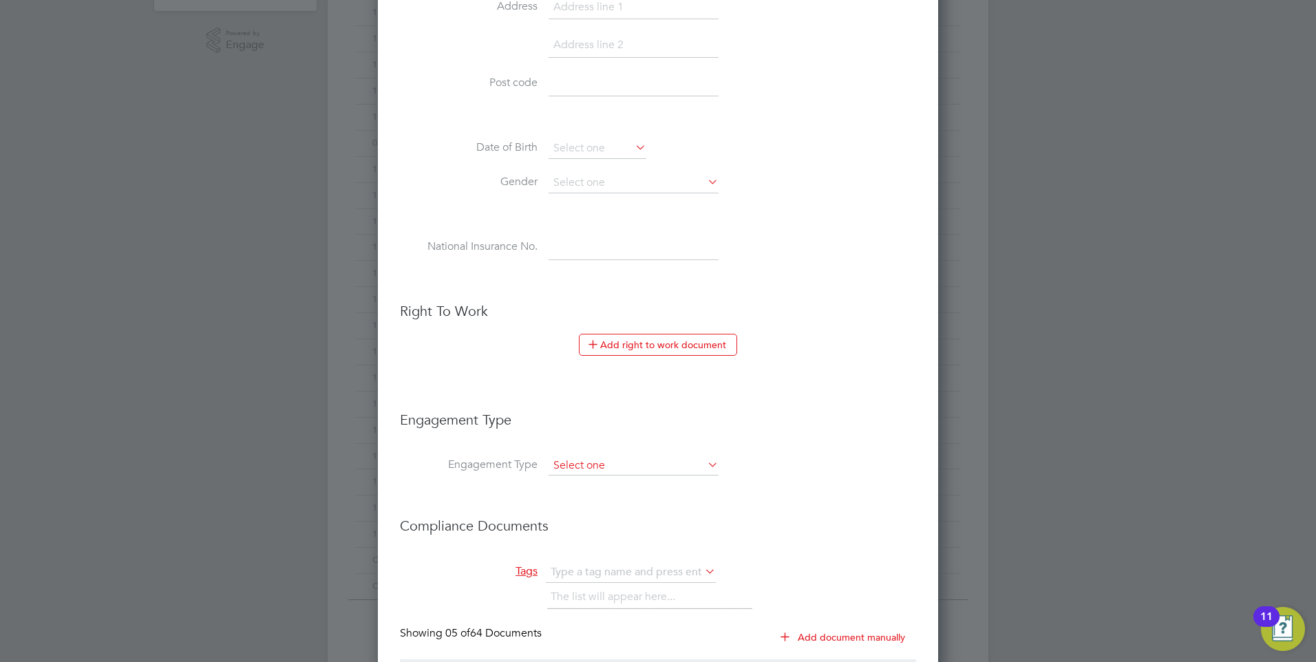
type input "192809"
click at [595, 463] on input at bounding box center [634, 465] width 170 height 19
click at [595, 499] on li "PAYE Direct" at bounding box center [633, 506] width 171 height 20
type input "PAYE Direct"
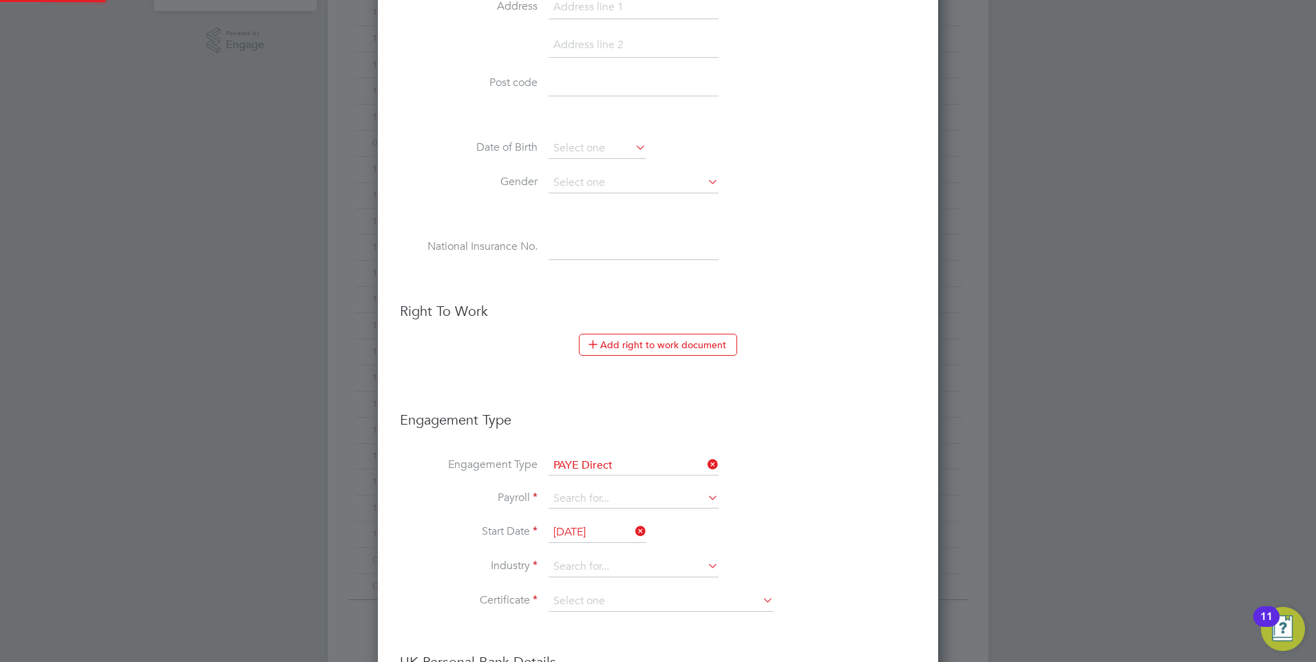
scroll to position [619, 0]
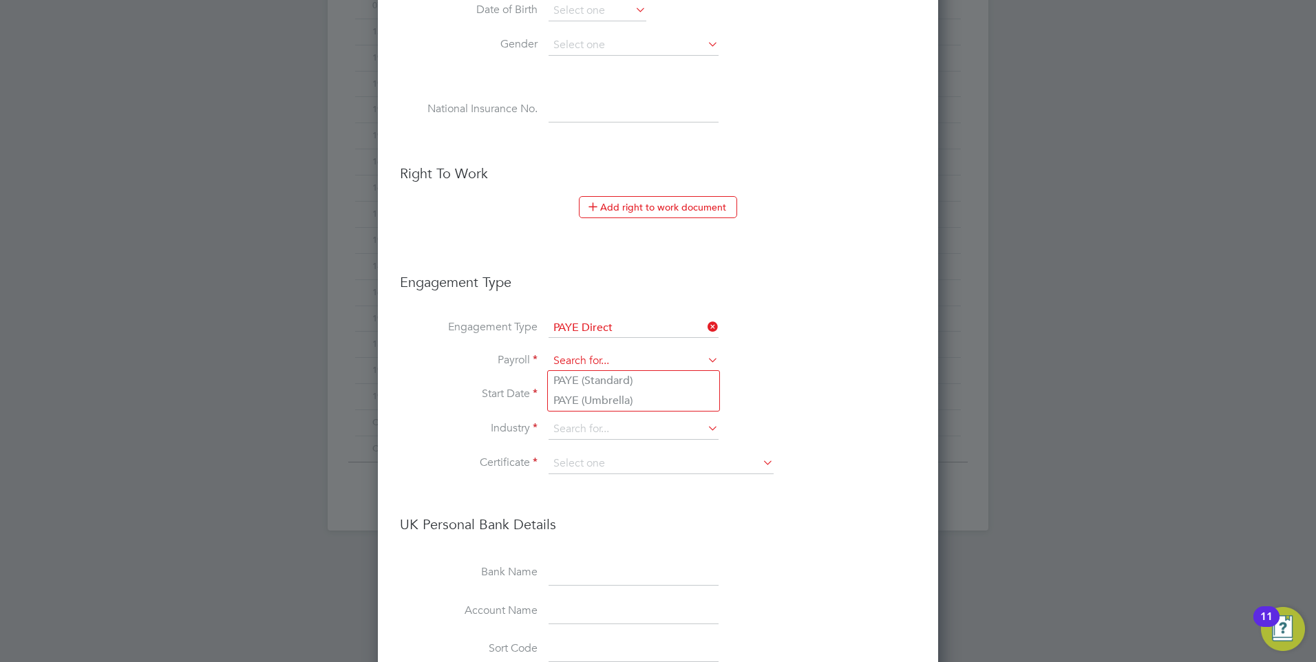
click at [601, 360] on input at bounding box center [634, 361] width 170 height 19
click at [591, 379] on li "PAYE (Standard)" at bounding box center [633, 381] width 171 height 20
type input "PAYE (Standard)"
click at [607, 429] on input at bounding box center [634, 429] width 170 height 21
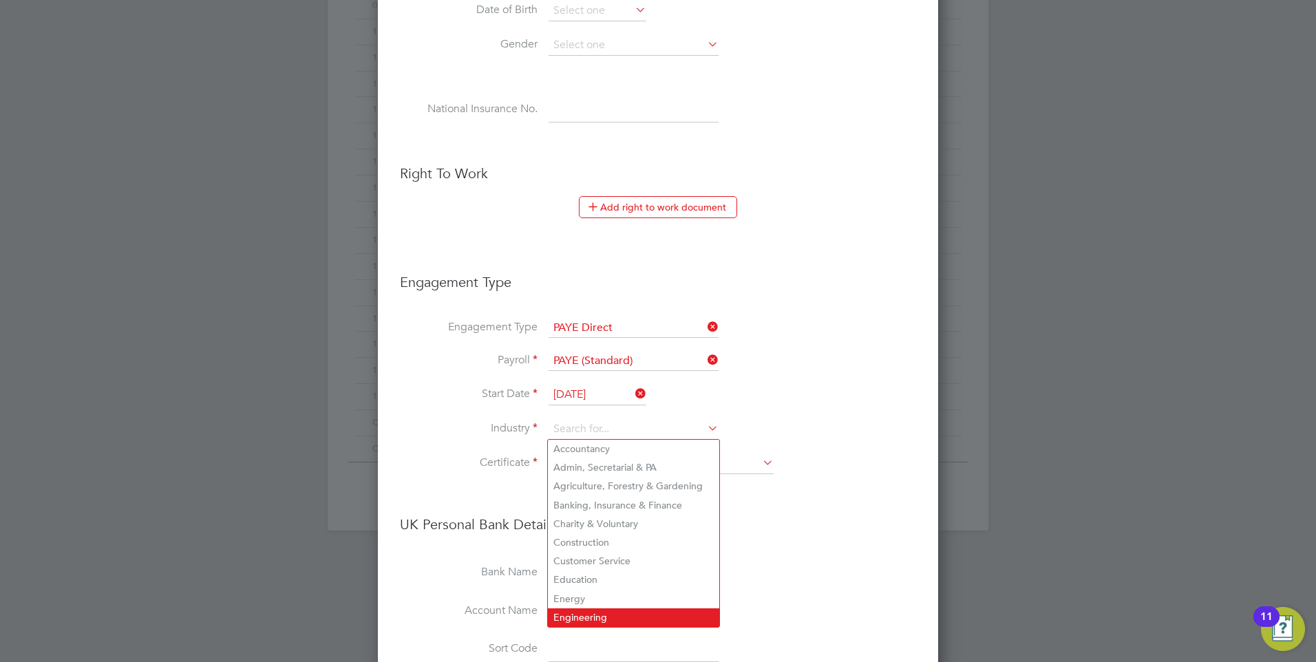
click at [571, 612] on li "Engineering" at bounding box center [633, 617] width 171 height 19
type input "Engineering"
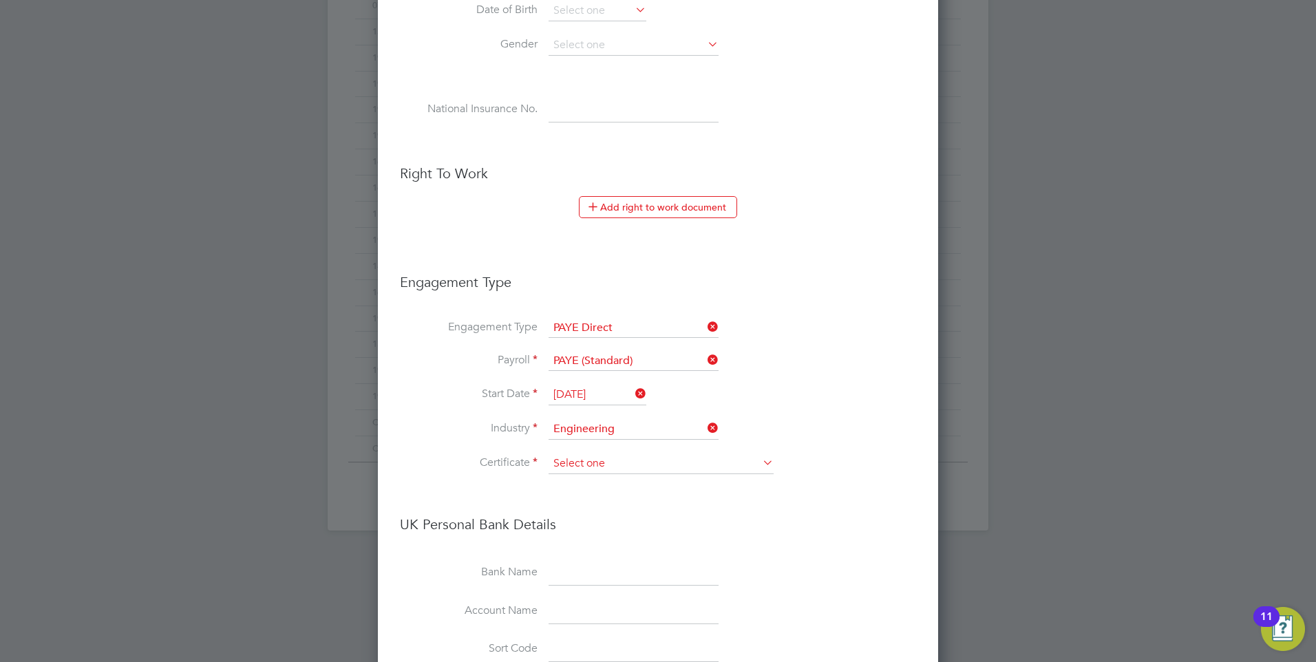
click at [585, 457] on input at bounding box center [661, 464] width 225 height 21
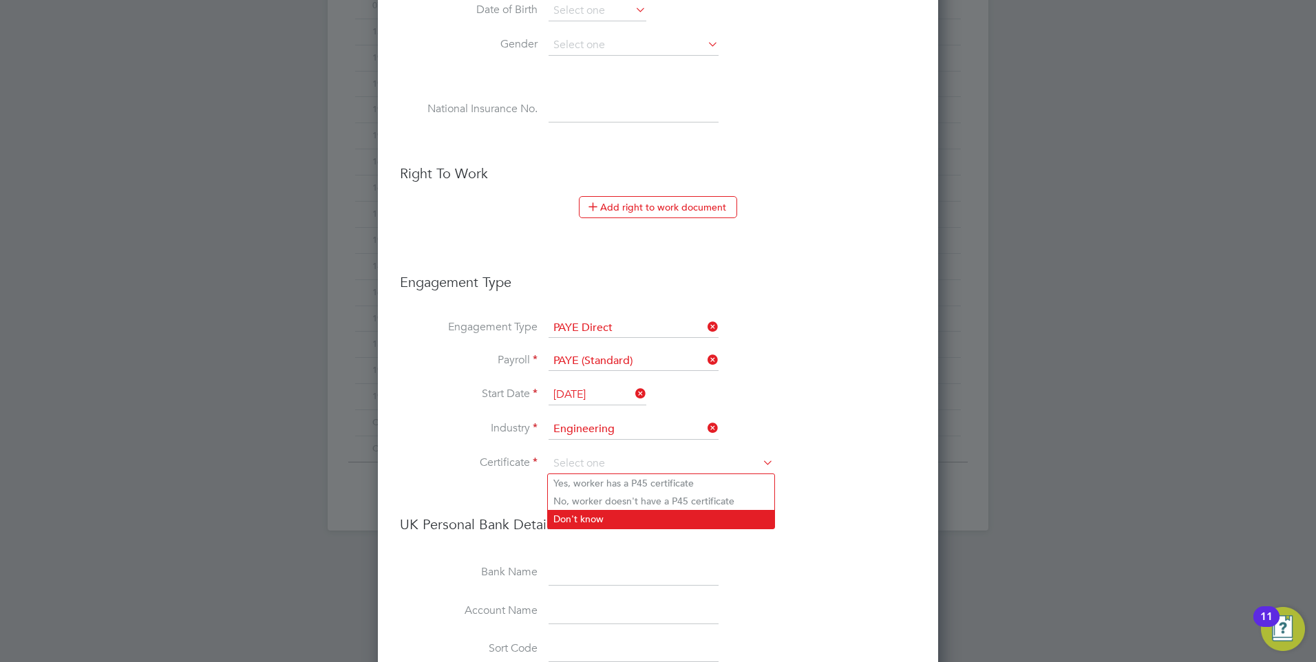
click at [591, 515] on li "Don't know" at bounding box center [661, 519] width 226 height 18
type input "Don't know"
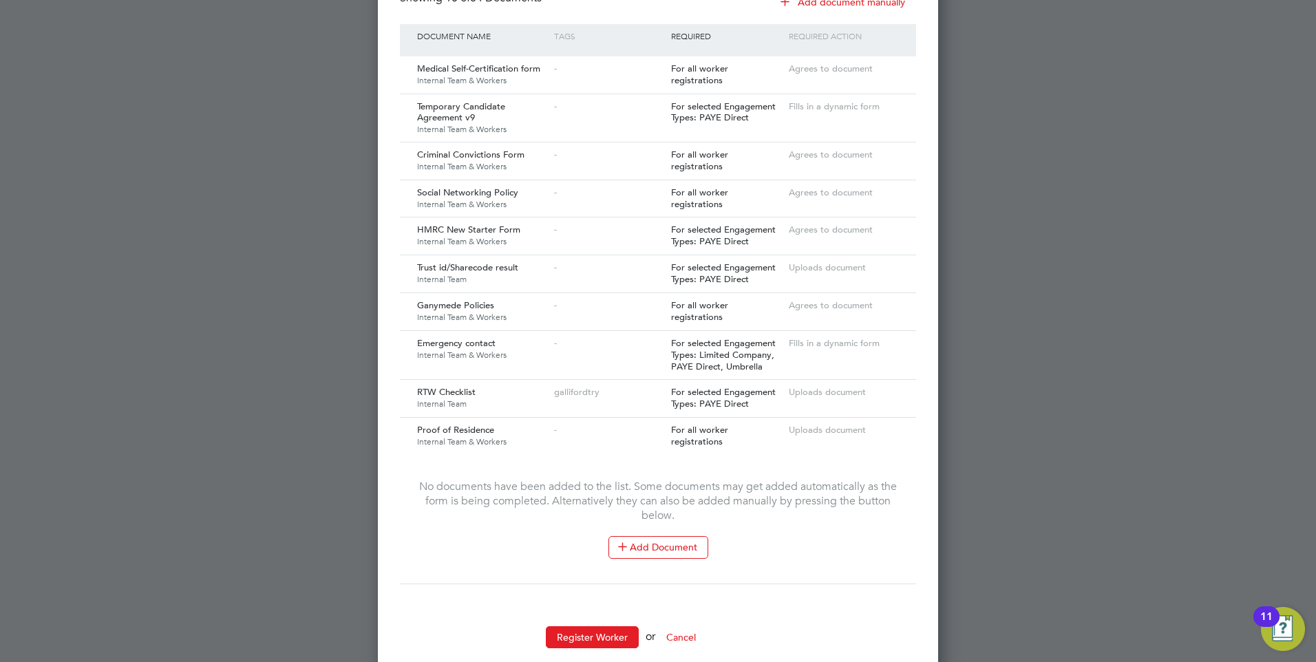
scroll to position [1610, 0]
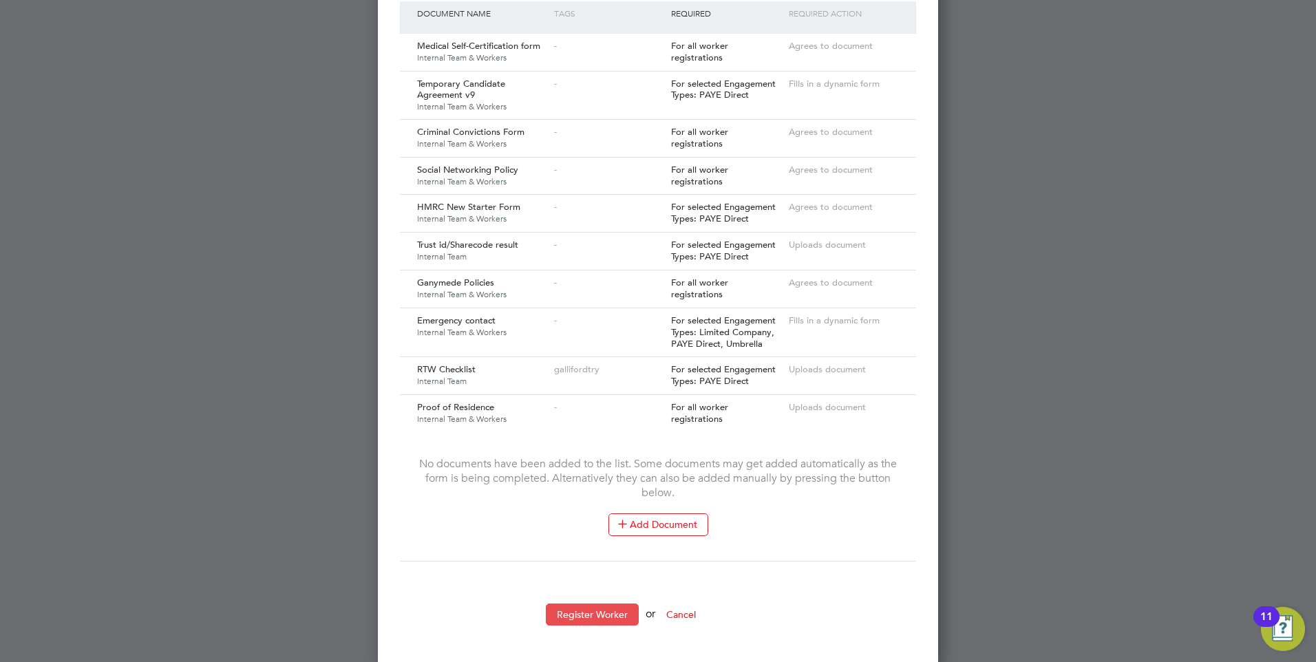
click at [588, 608] on button "Register Worker" at bounding box center [592, 615] width 93 height 22
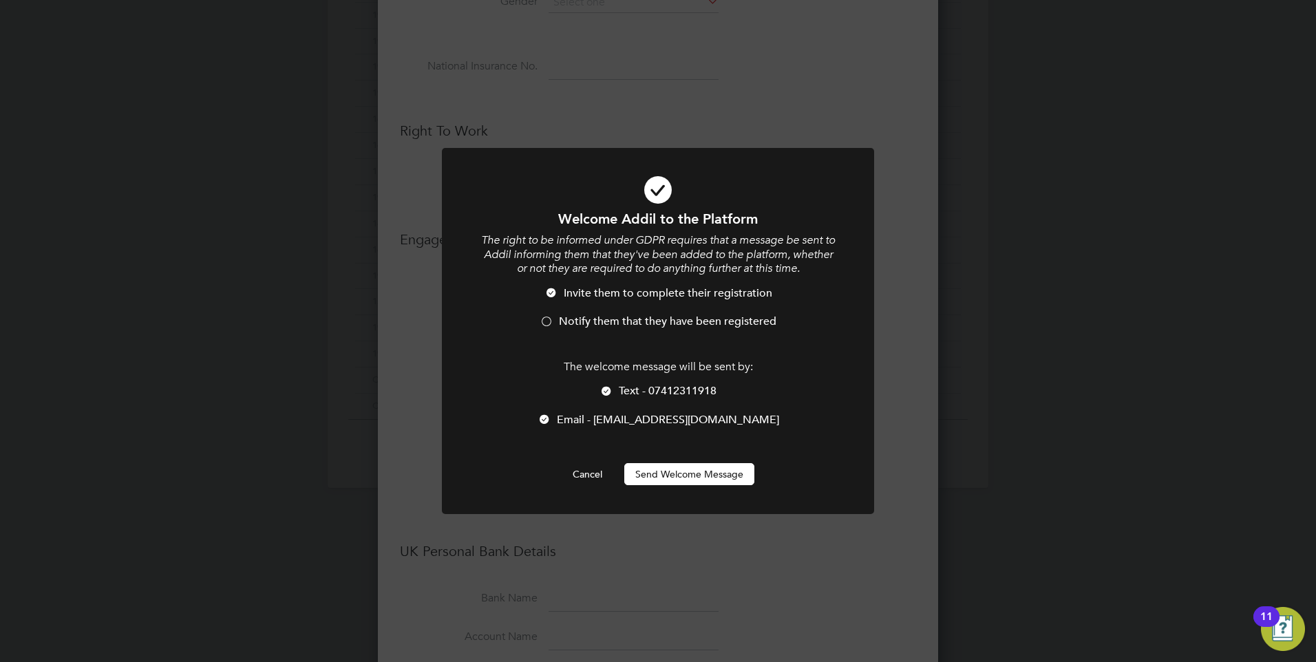
click at [667, 474] on button "Send Welcome Message" at bounding box center [689, 474] width 130 height 22
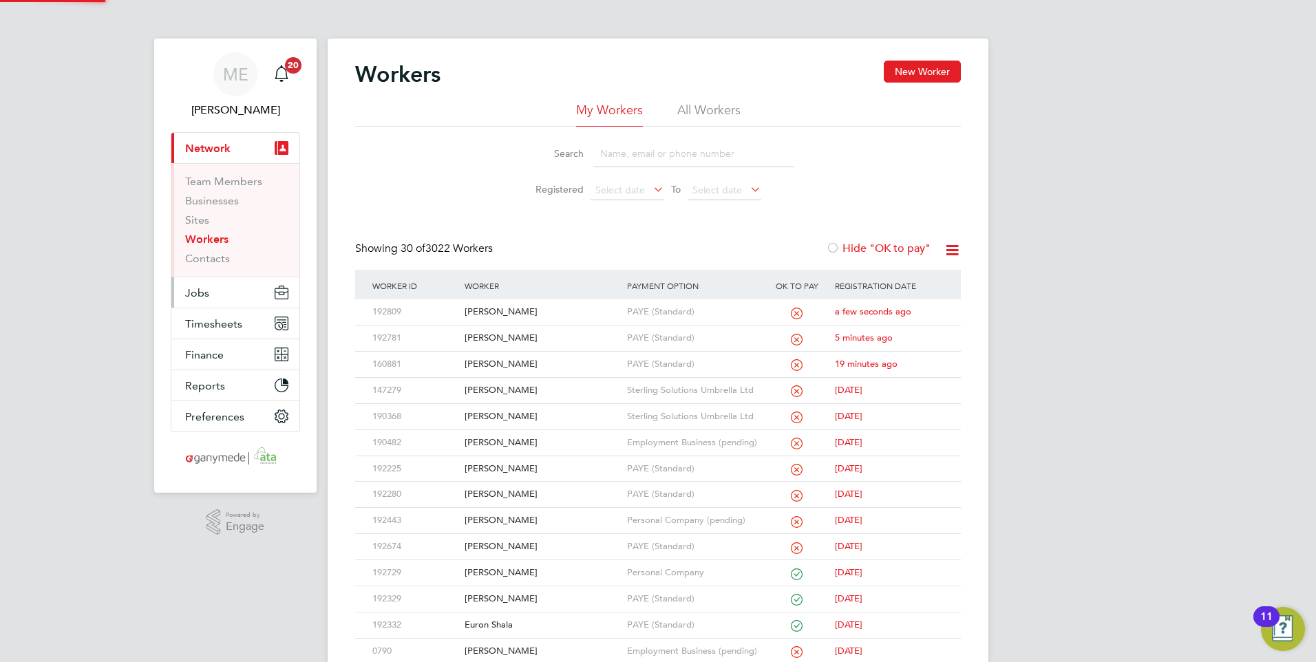
drag, startPoint x: 213, startPoint y: 290, endPoint x: 245, endPoint y: 283, distance: 32.4
click at [213, 290] on button "Jobs" at bounding box center [235, 292] width 128 height 30
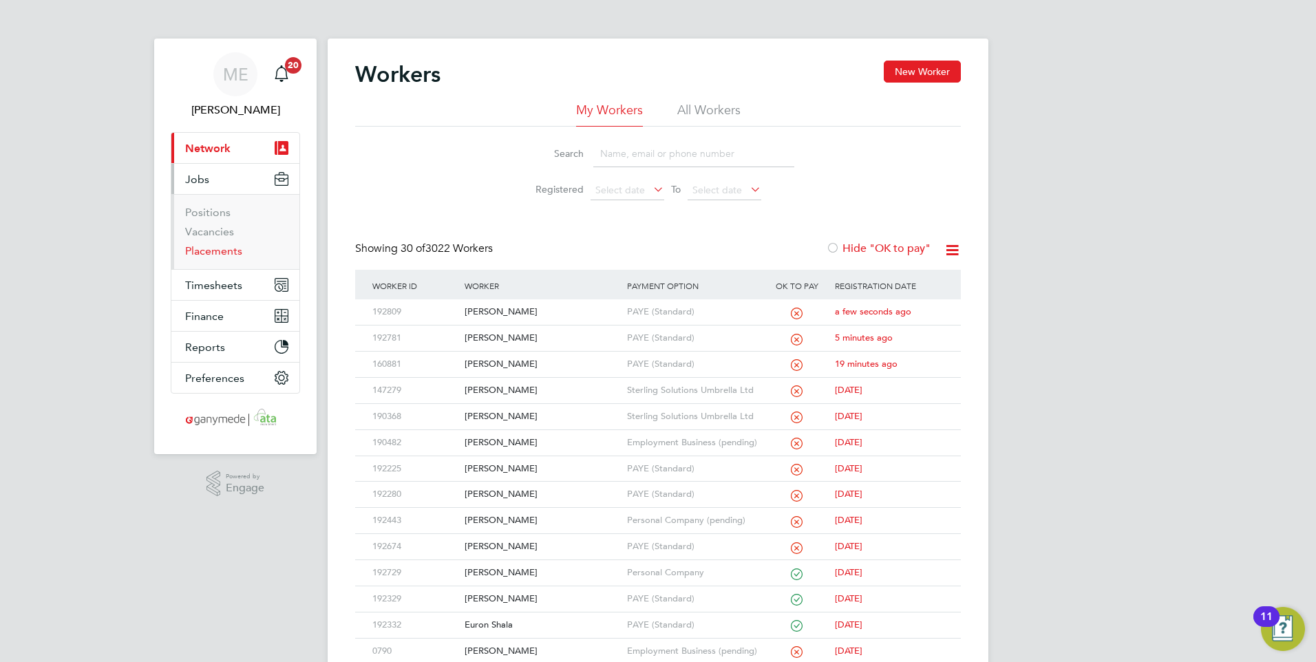
click at [215, 247] on link "Placements" at bounding box center [213, 250] width 57 height 13
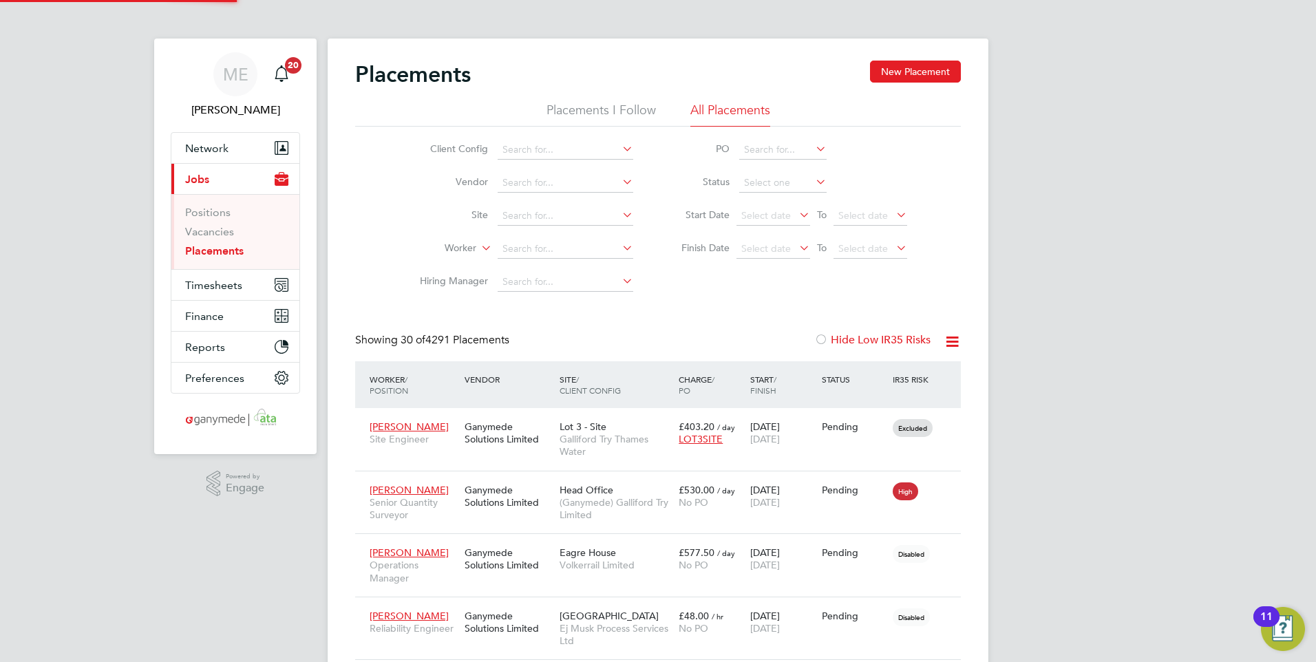
scroll to position [52, 96]
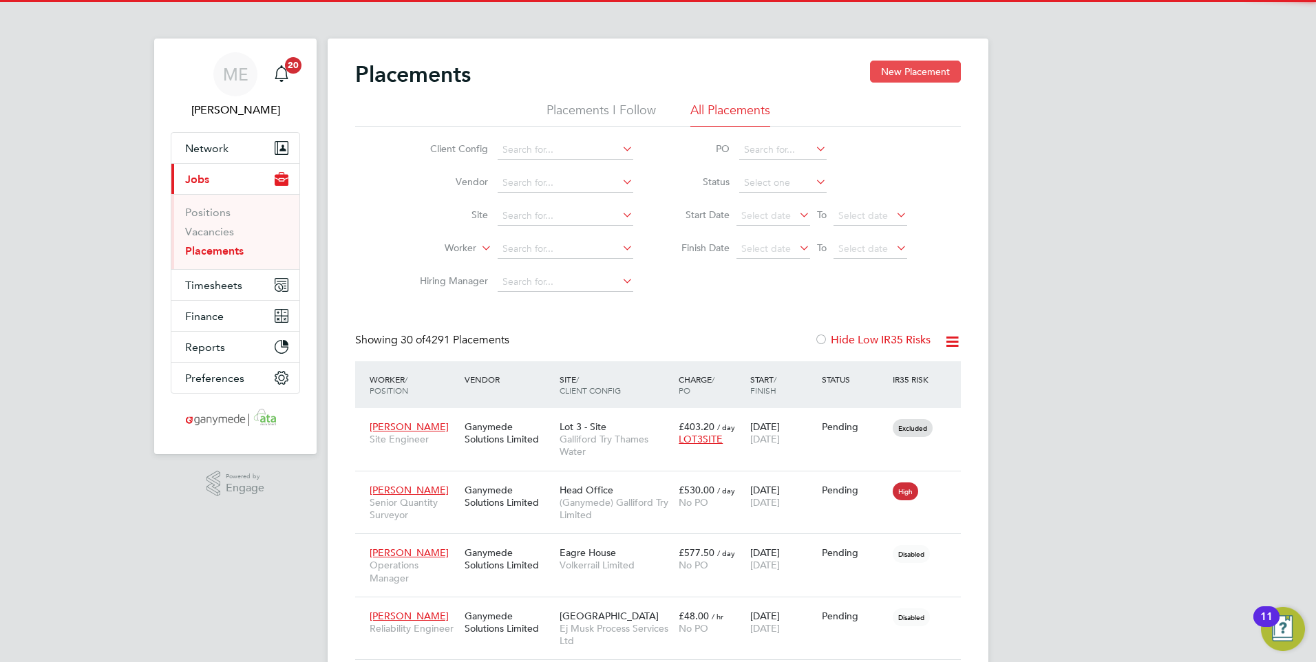
click at [899, 75] on button "New Placement" at bounding box center [915, 72] width 91 height 22
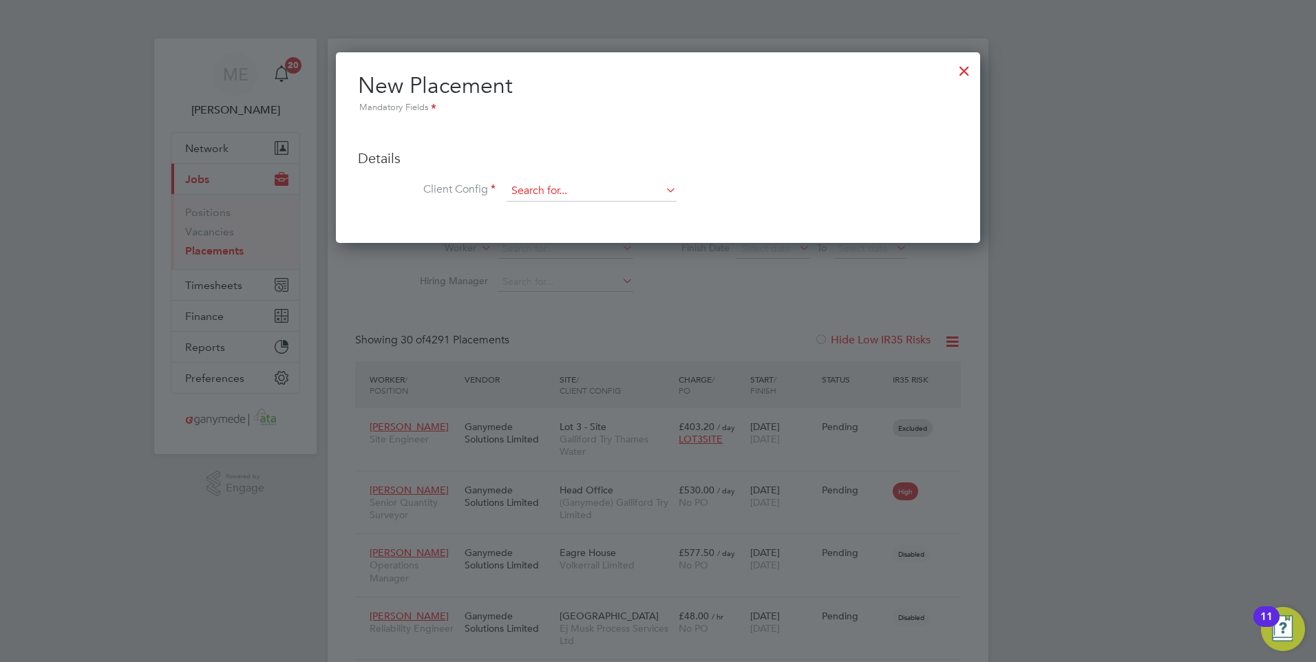
click at [564, 187] on input at bounding box center [592, 191] width 170 height 21
click at [561, 225] on li "Fort erra Building Products Limited" at bounding box center [591, 229] width 171 height 19
type input "Forterra Building Products Limited"
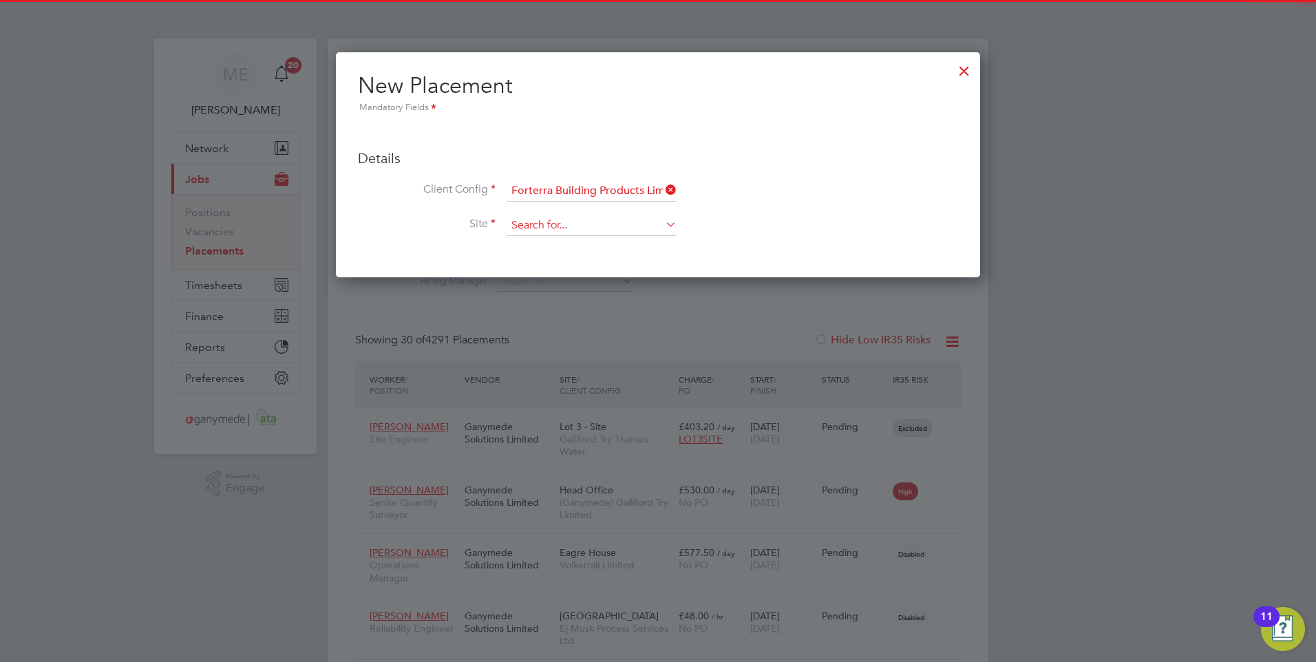
click at [560, 234] on input at bounding box center [592, 225] width 170 height 21
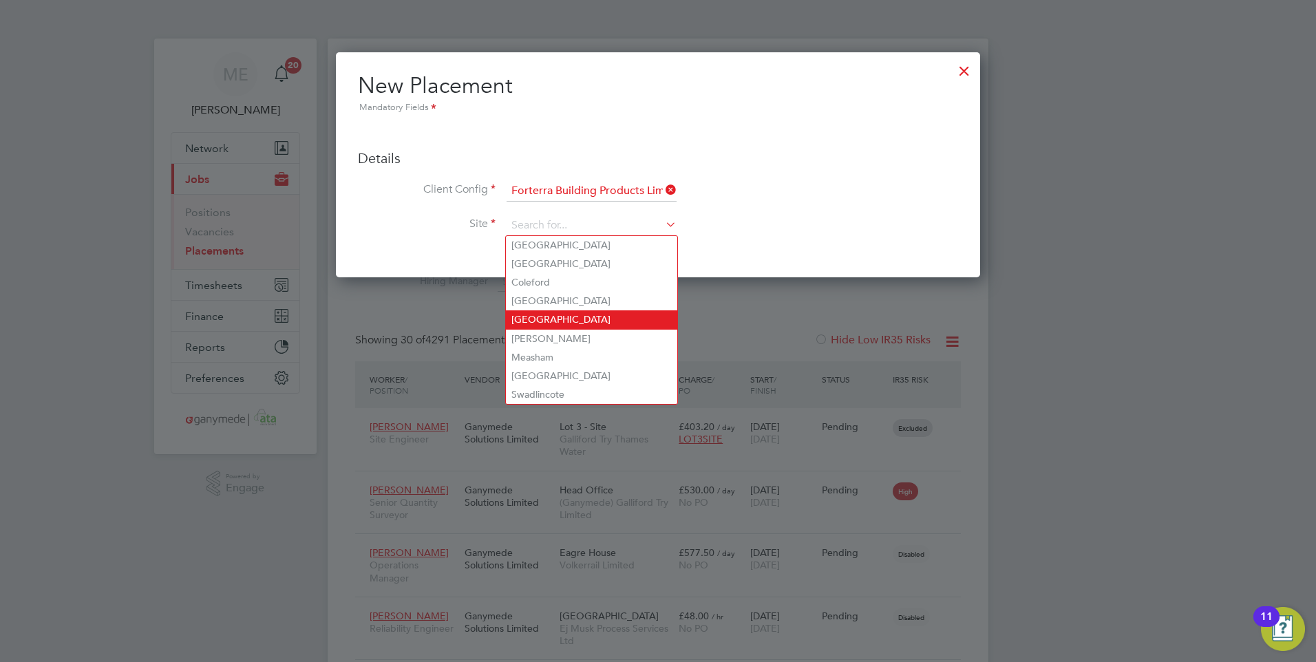
click at [563, 311] on li "Hams Hall" at bounding box center [591, 319] width 171 height 19
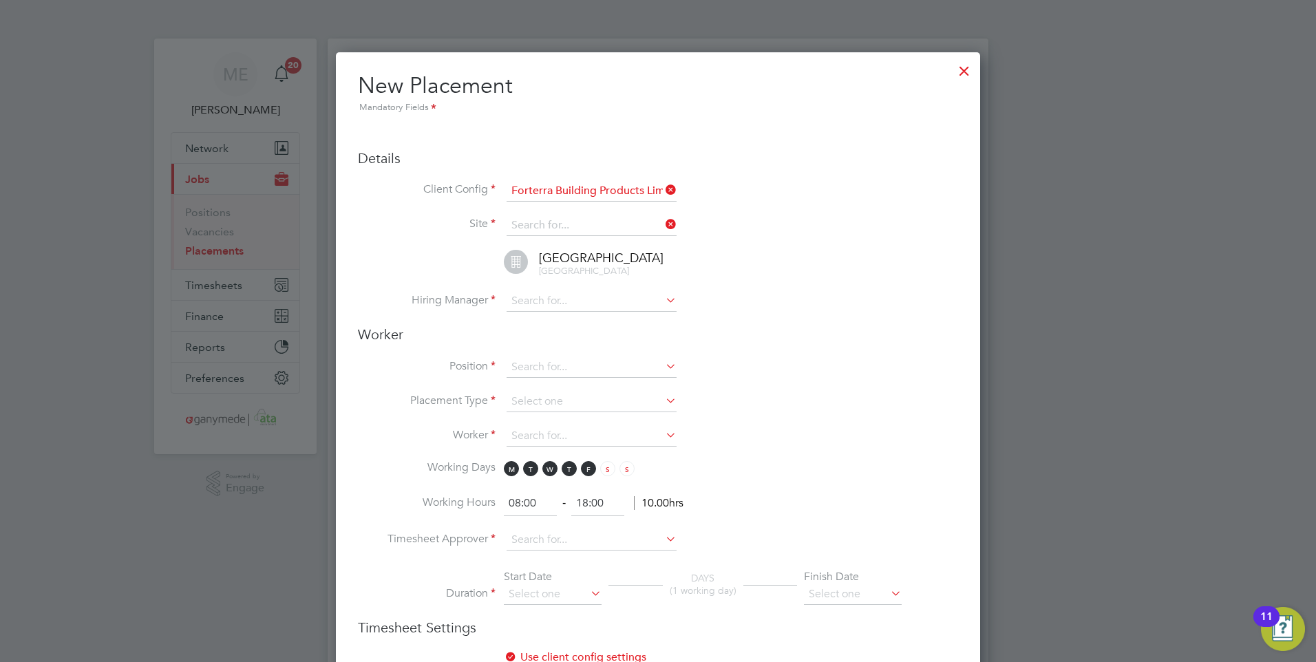
type input "Hams Hall"
click at [557, 301] on input at bounding box center [592, 301] width 170 height 21
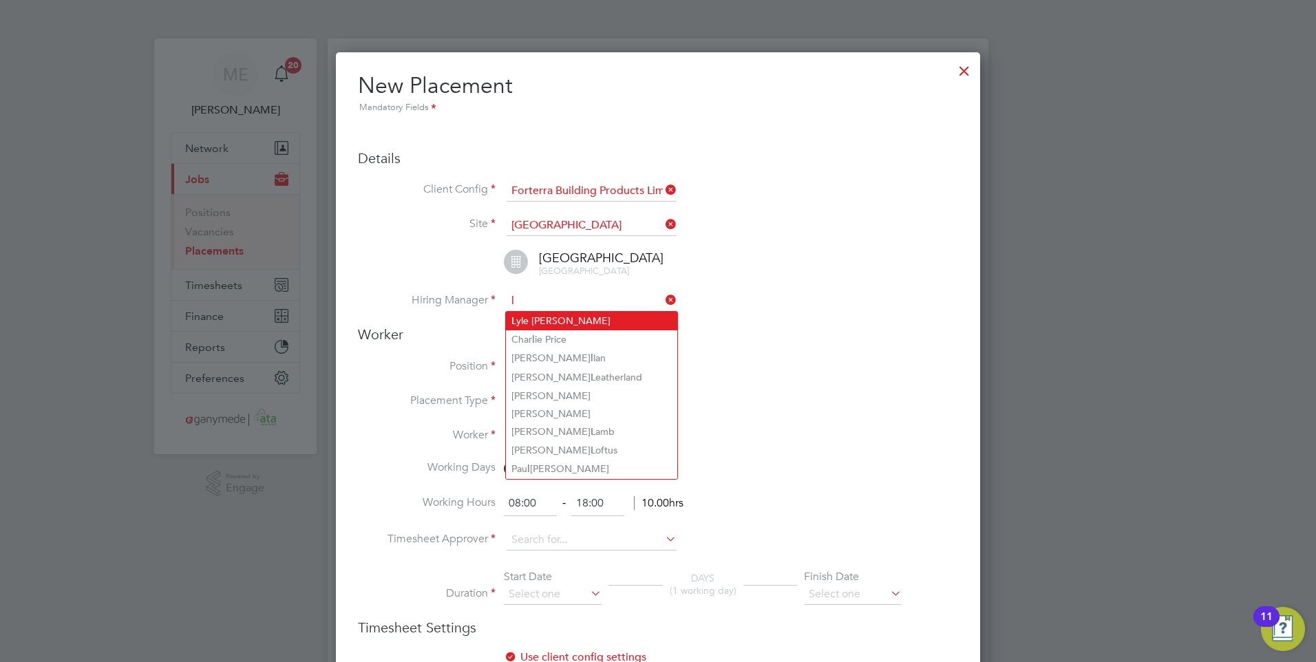
click at [531, 317] on li "L yle Kapp" at bounding box center [591, 321] width 171 height 19
type input "Lyle Kapp"
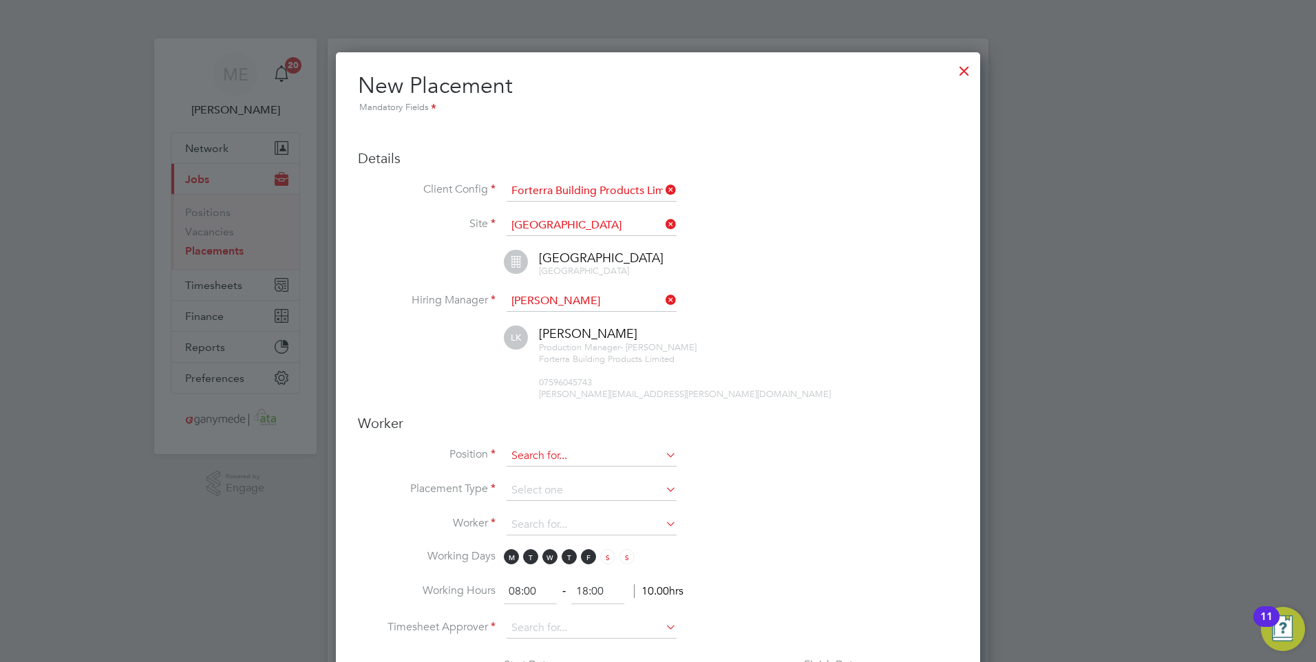
click at [544, 457] on input at bounding box center [592, 456] width 170 height 21
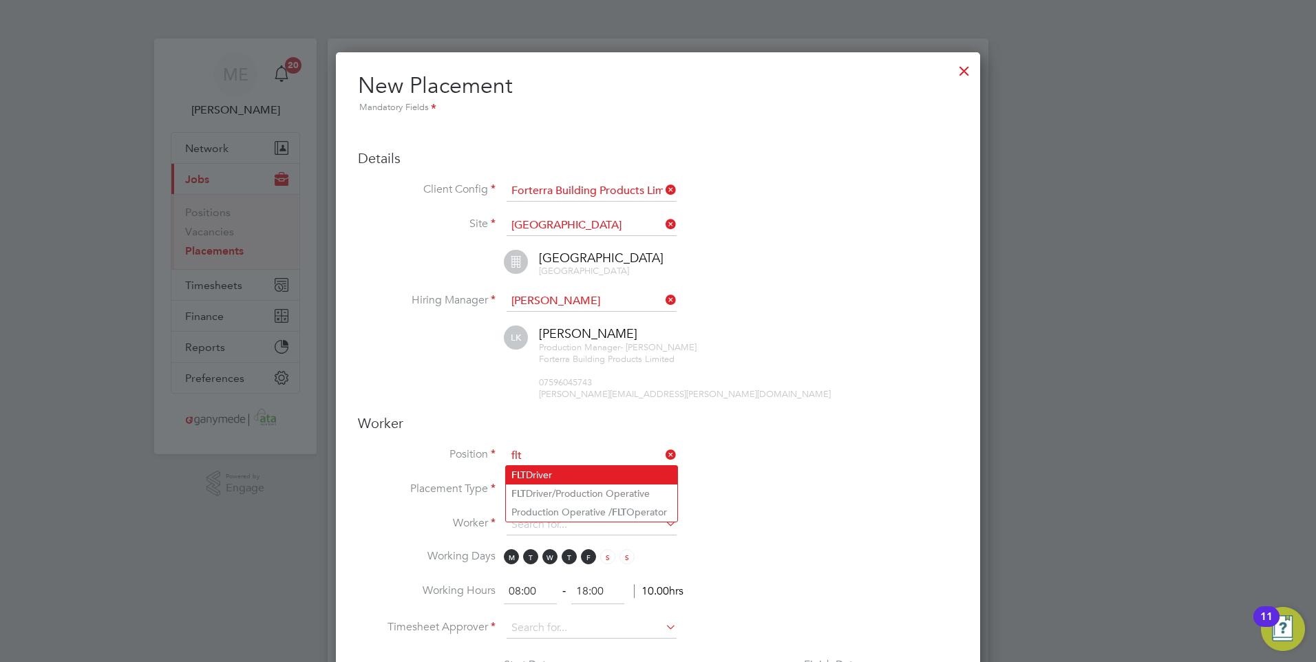
click at [543, 470] on li "FLT Driver" at bounding box center [591, 475] width 171 height 19
type input "FLT Driver"
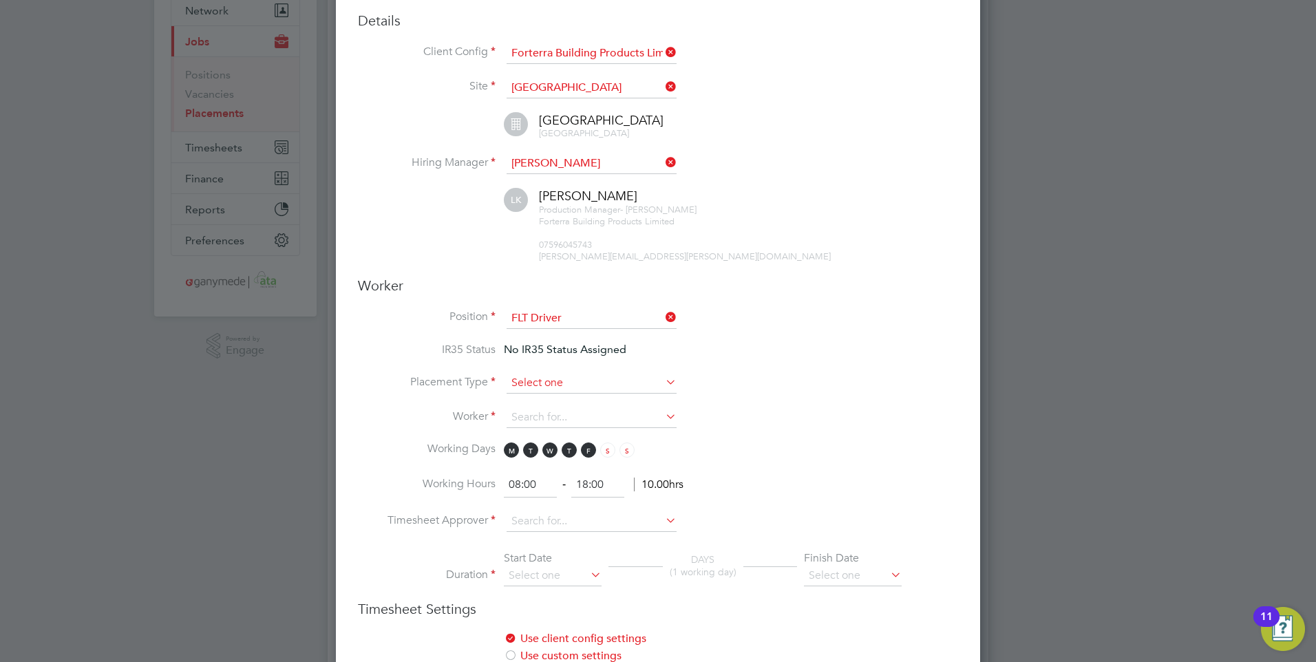
click at [528, 379] on input at bounding box center [592, 383] width 170 height 21
click at [533, 401] on li "Temporary" at bounding box center [591, 403] width 171 height 18
type input "Temporary"
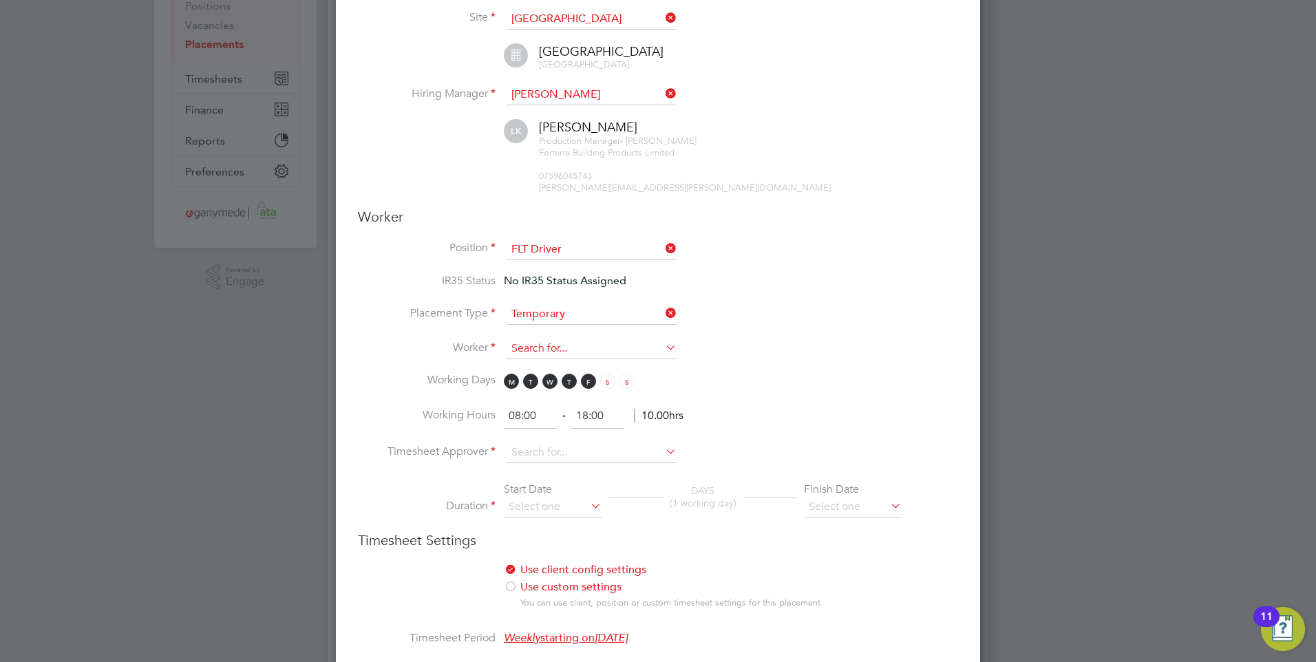
click at [531, 351] on input at bounding box center [592, 349] width 170 height 21
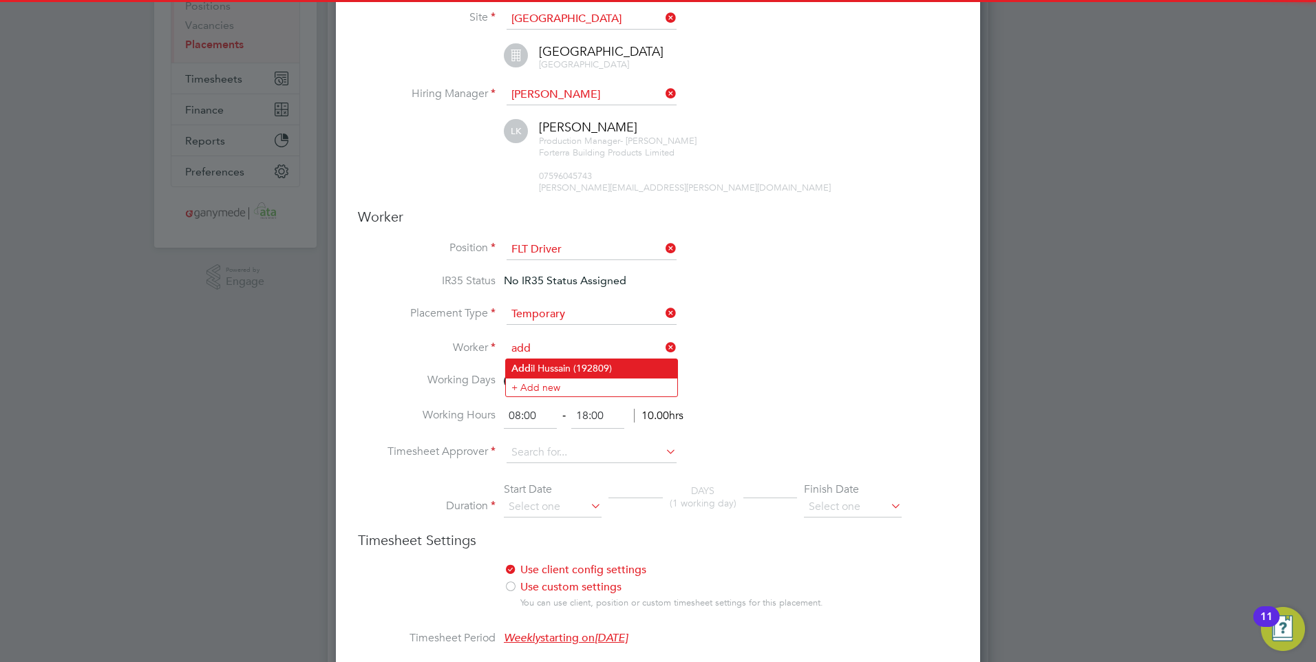
click at [544, 369] on li "Add il Hussain (192809)" at bounding box center [591, 368] width 171 height 19
type input "Addil Hussain (192809)"
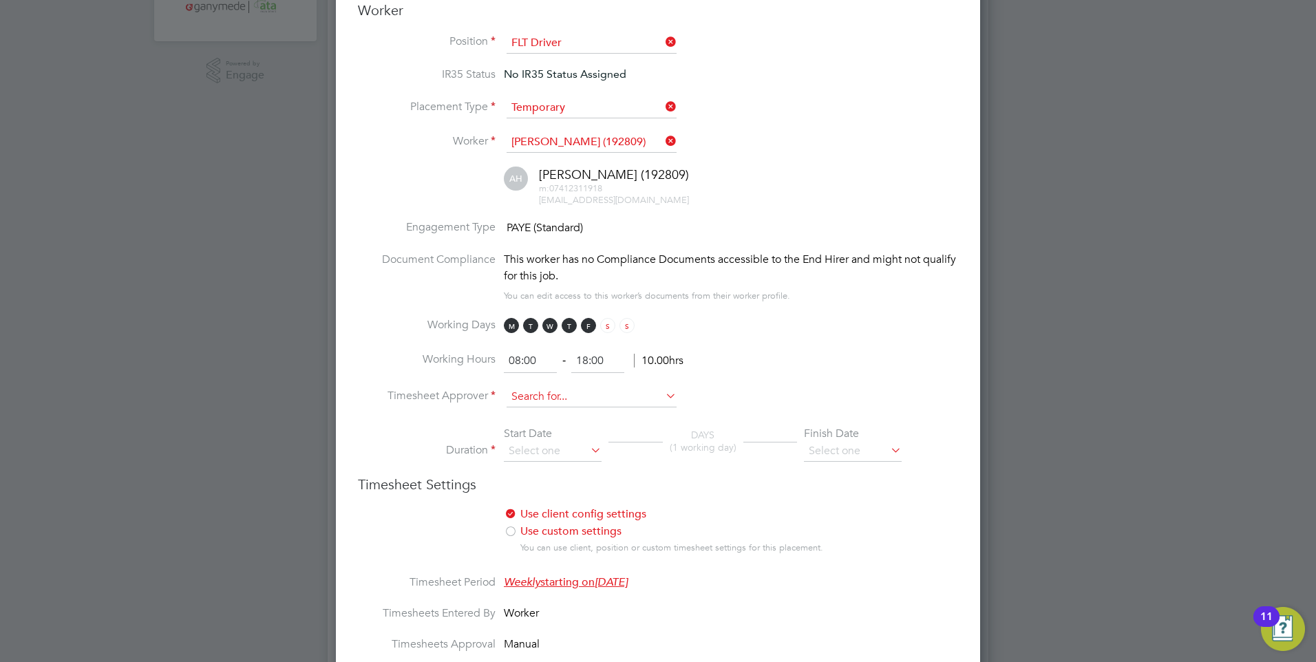
click at [533, 397] on input at bounding box center [592, 397] width 170 height 21
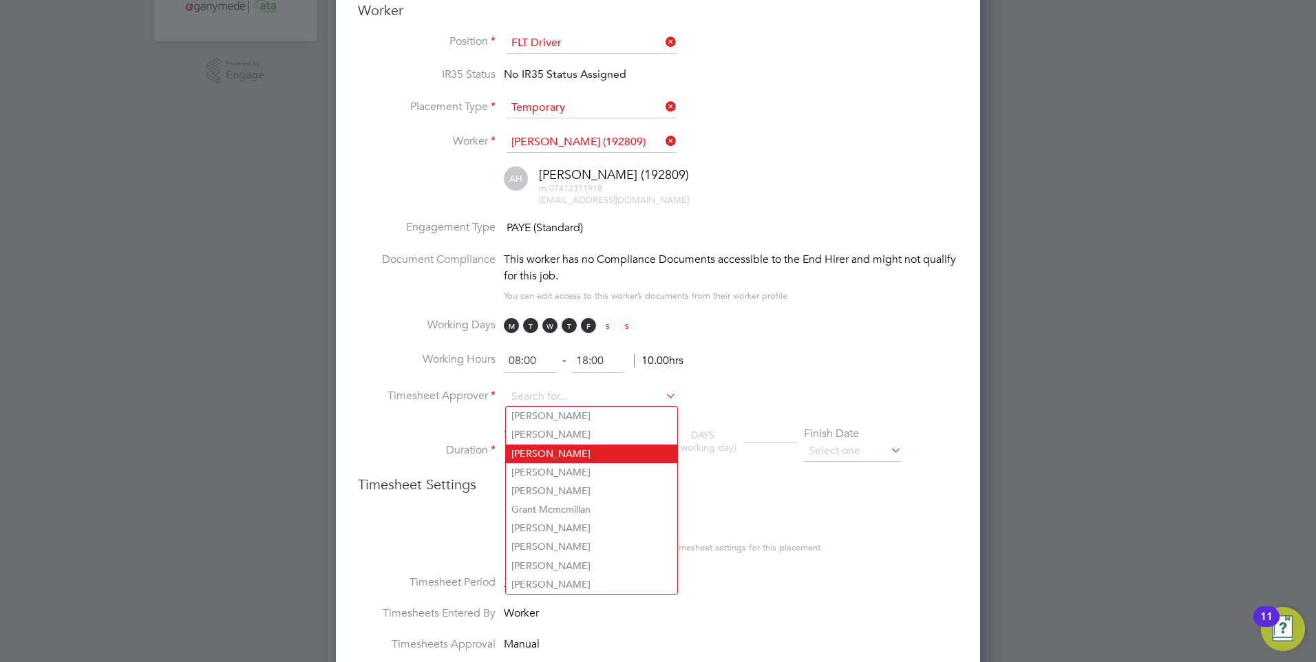
click at [542, 446] on li "Lyle Kapp" at bounding box center [591, 454] width 171 height 19
type input "Lyle Kapp"
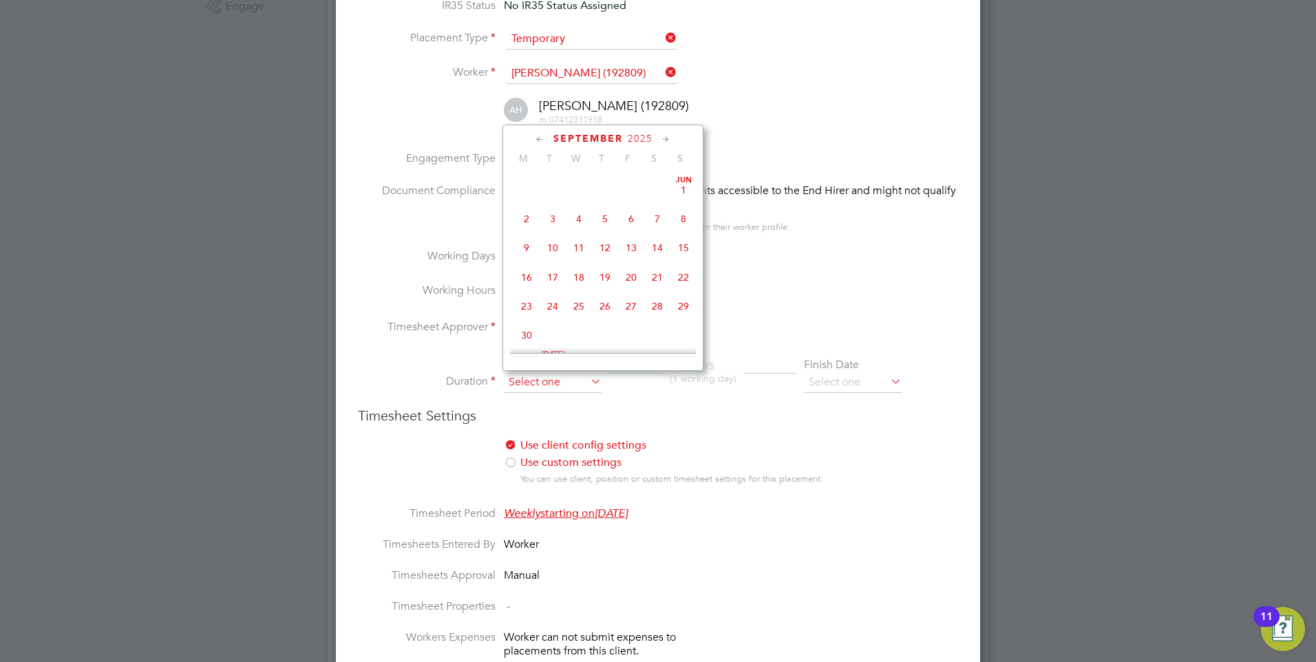
click at [537, 383] on input at bounding box center [553, 382] width 98 height 21
click at [523, 301] on span "6" at bounding box center [526, 292] width 26 height 26
type input "06 Oct 2025"
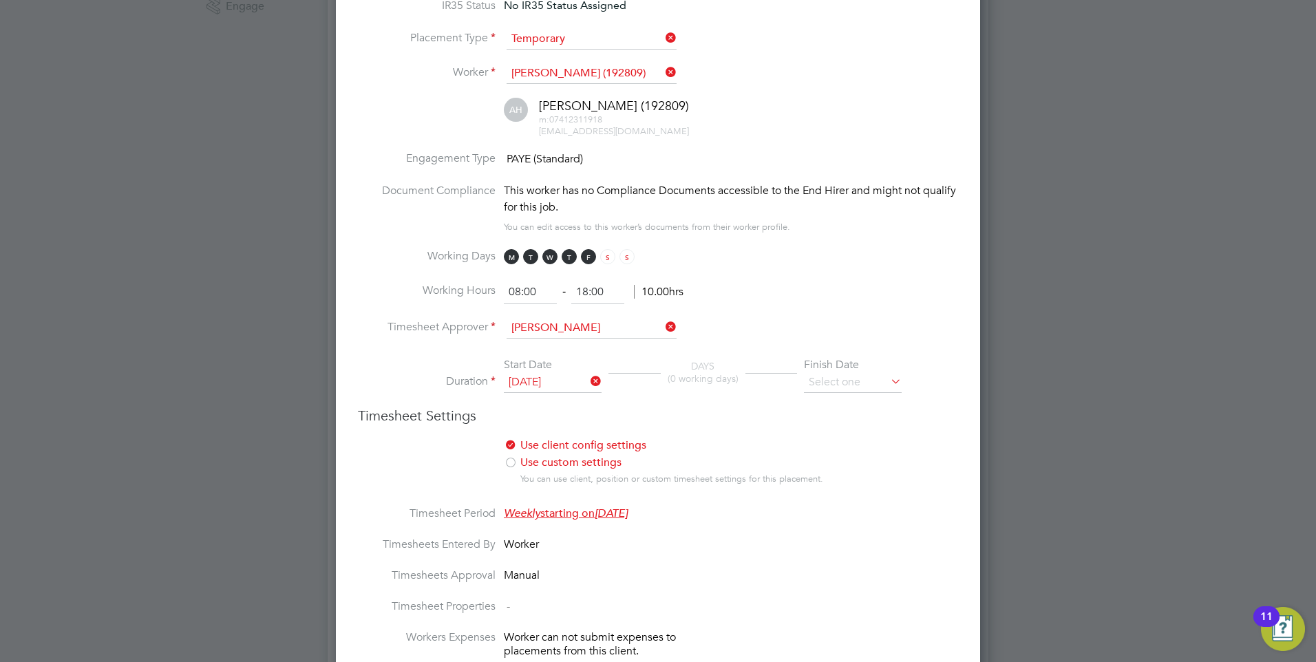
drag, startPoint x: 832, startPoint y: 378, endPoint x: 825, endPoint y: 367, distance: 13.4
click at [825, 372] on input at bounding box center [853, 382] width 98 height 21
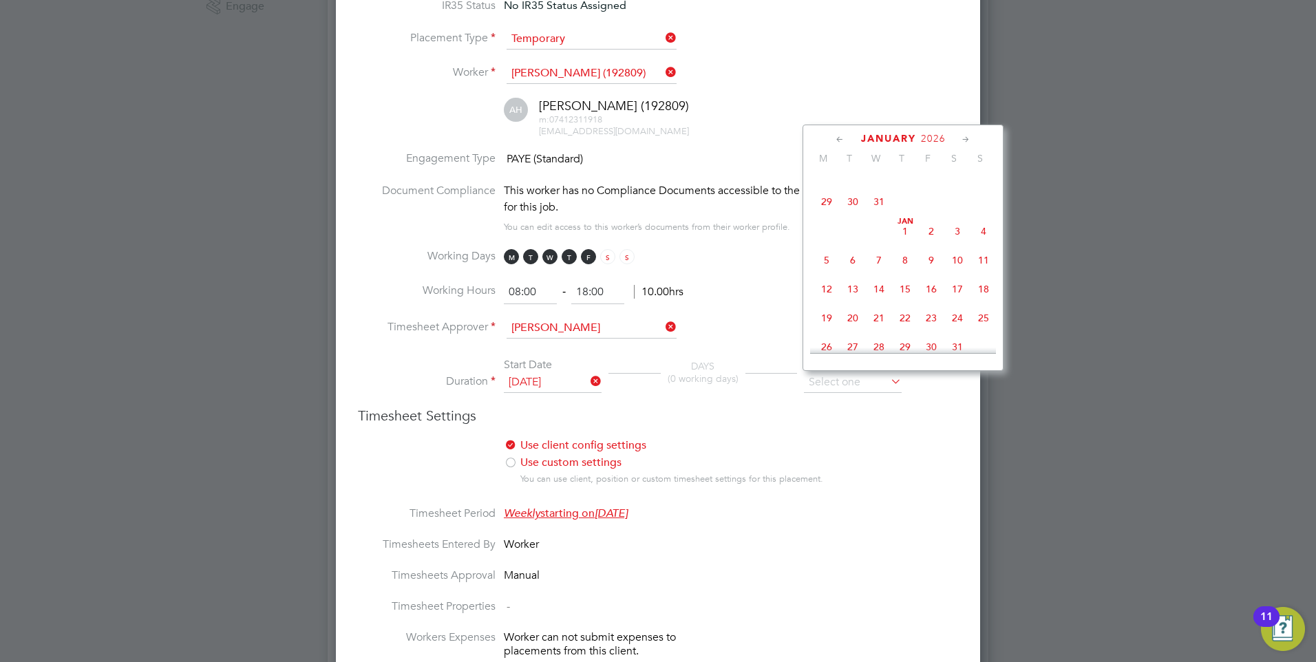
click at [851, 273] on span "6" at bounding box center [853, 260] width 26 height 26
type input "06 Jan 2026"
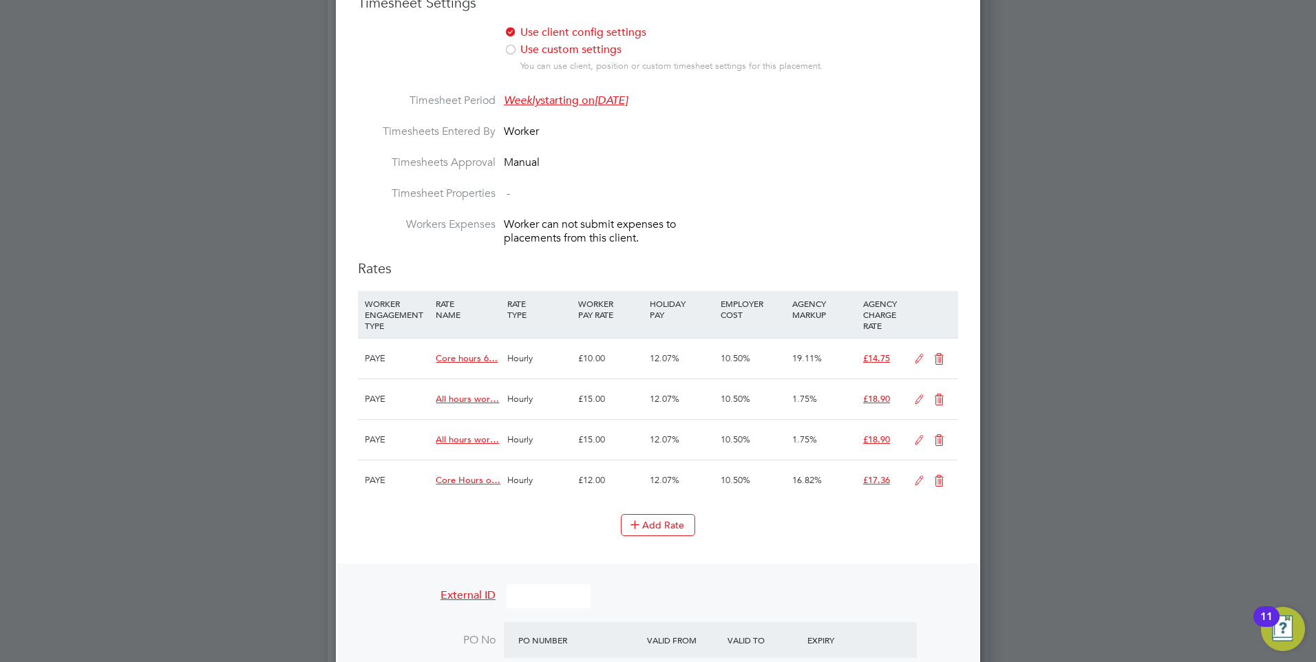
click at [941, 359] on icon at bounding box center [938, 359] width 17 height 11
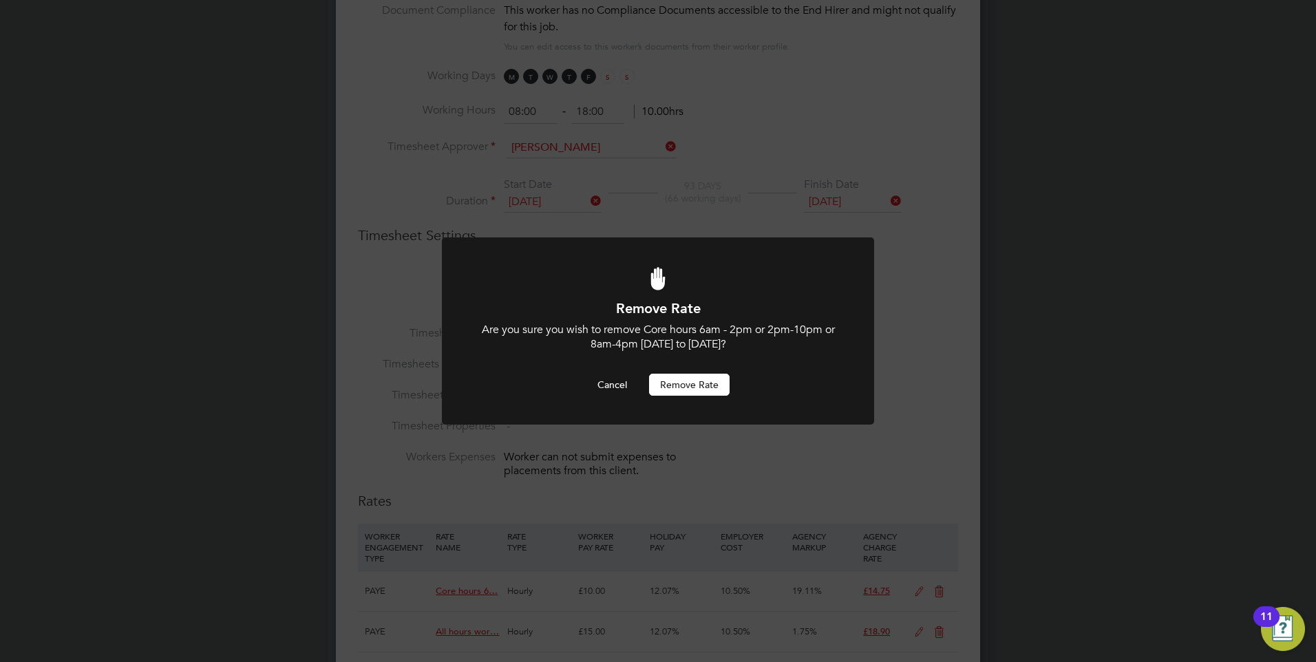
click at [673, 385] on button "Remove rate" at bounding box center [689, 385] width 81 height 22
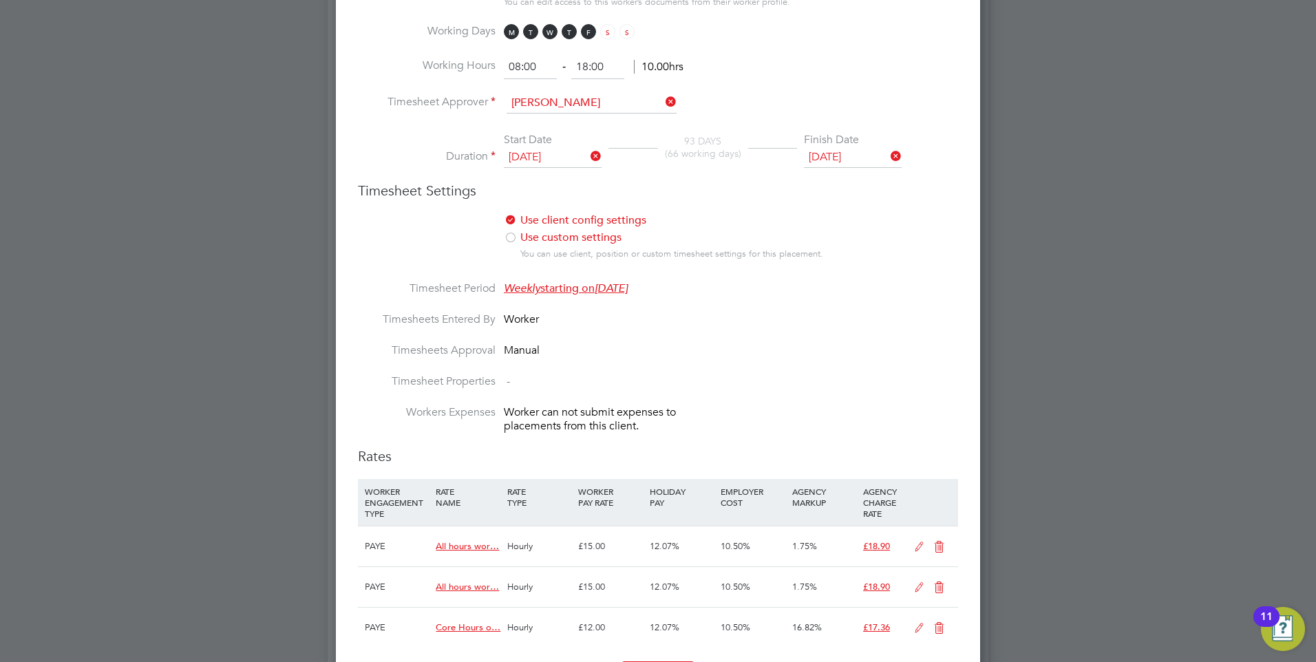
scroll to position [800, 0]
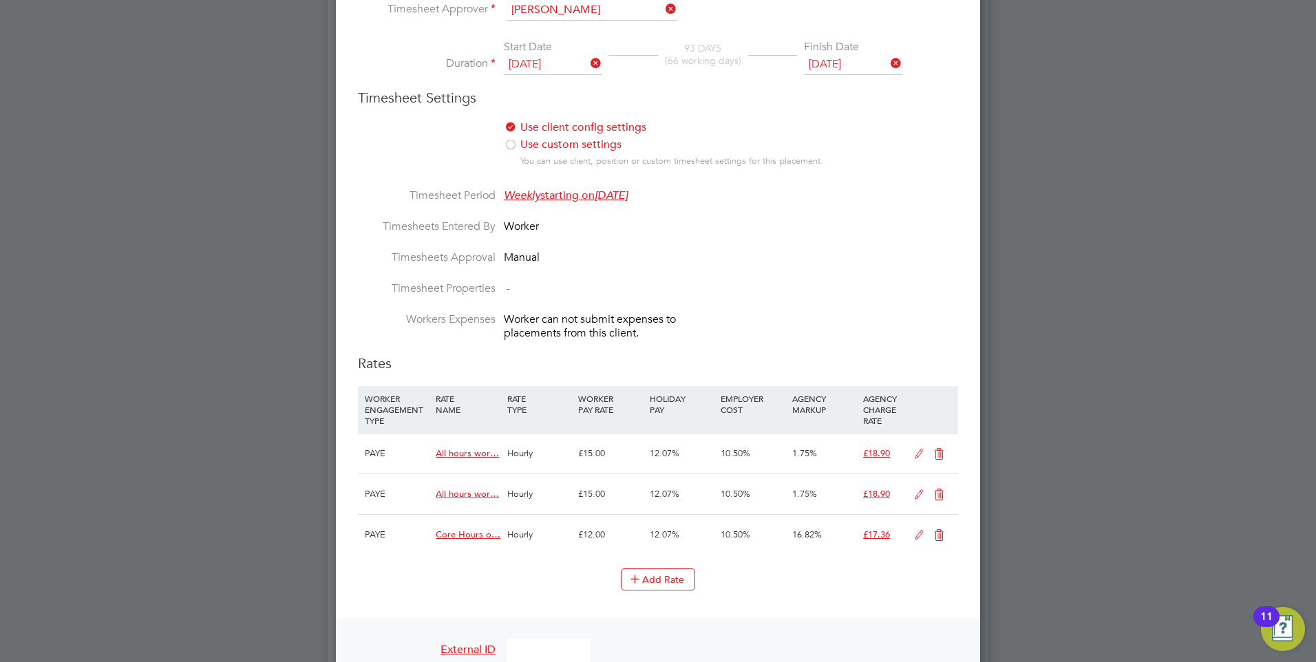
click at [938, 453] on icon at bounding box center [938, 454] width 17 height 11
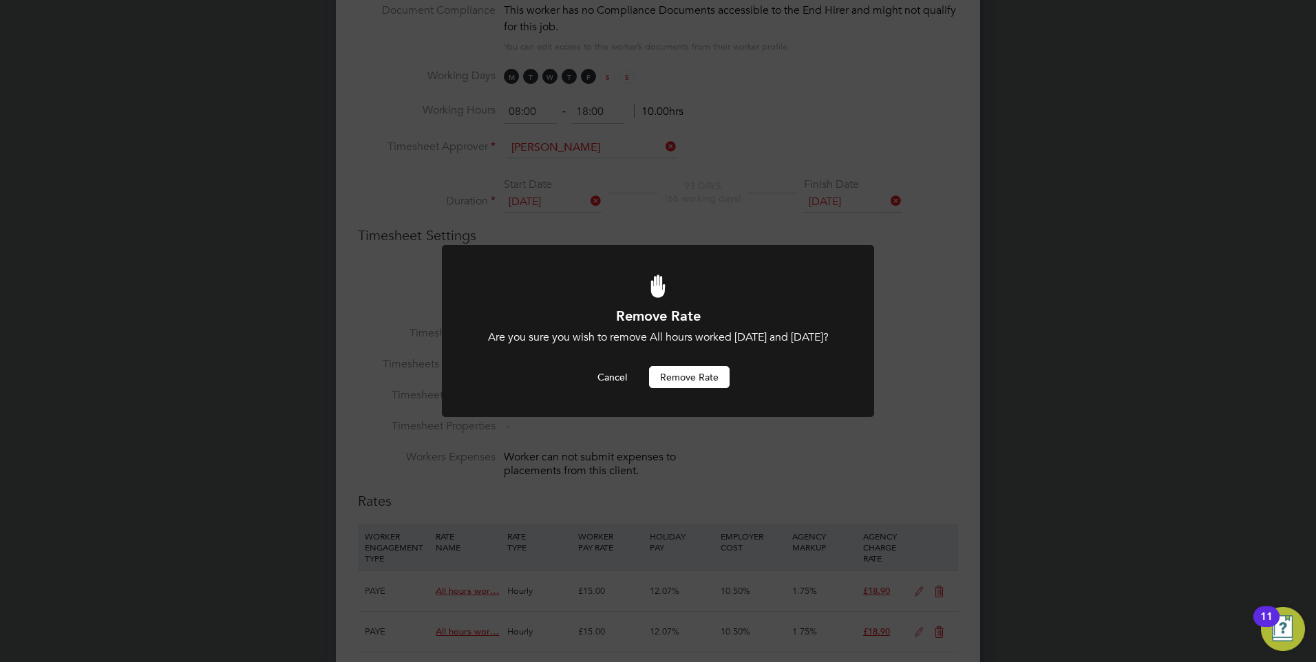
scroll to position [0, 0]
click at [694, 372] on button "Remove rate" at bounding box center [689, 377] width 81 height 22
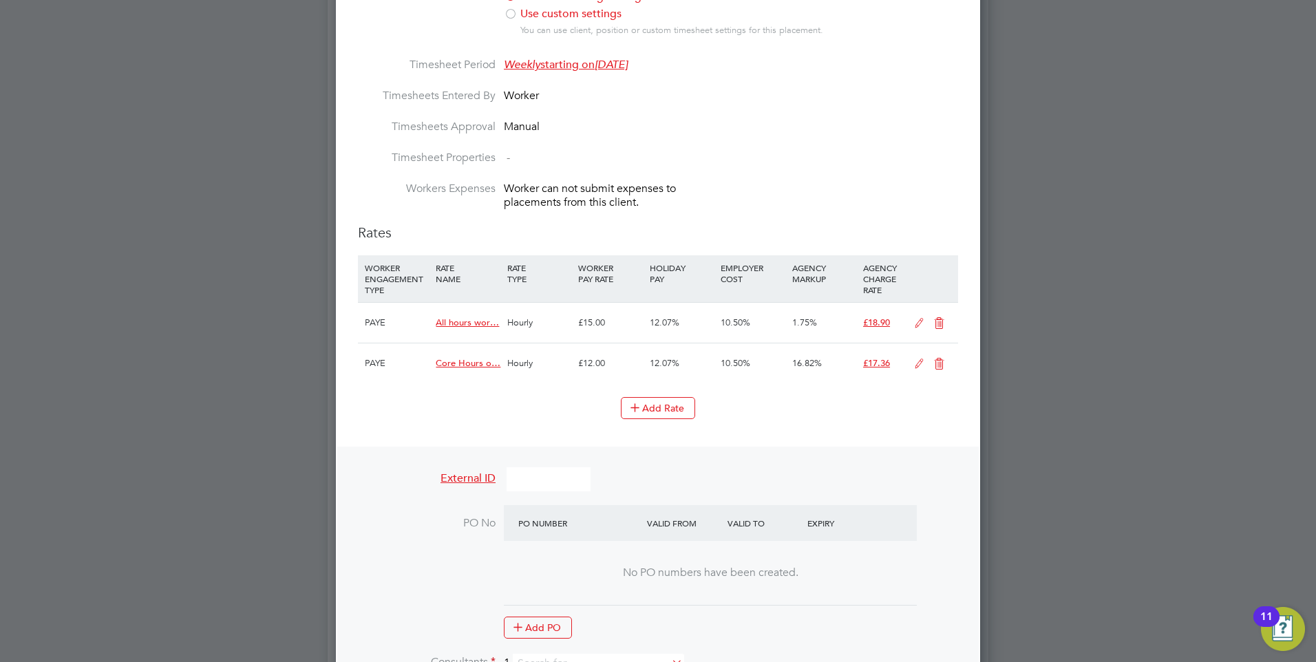
scroll to position [937, 0]
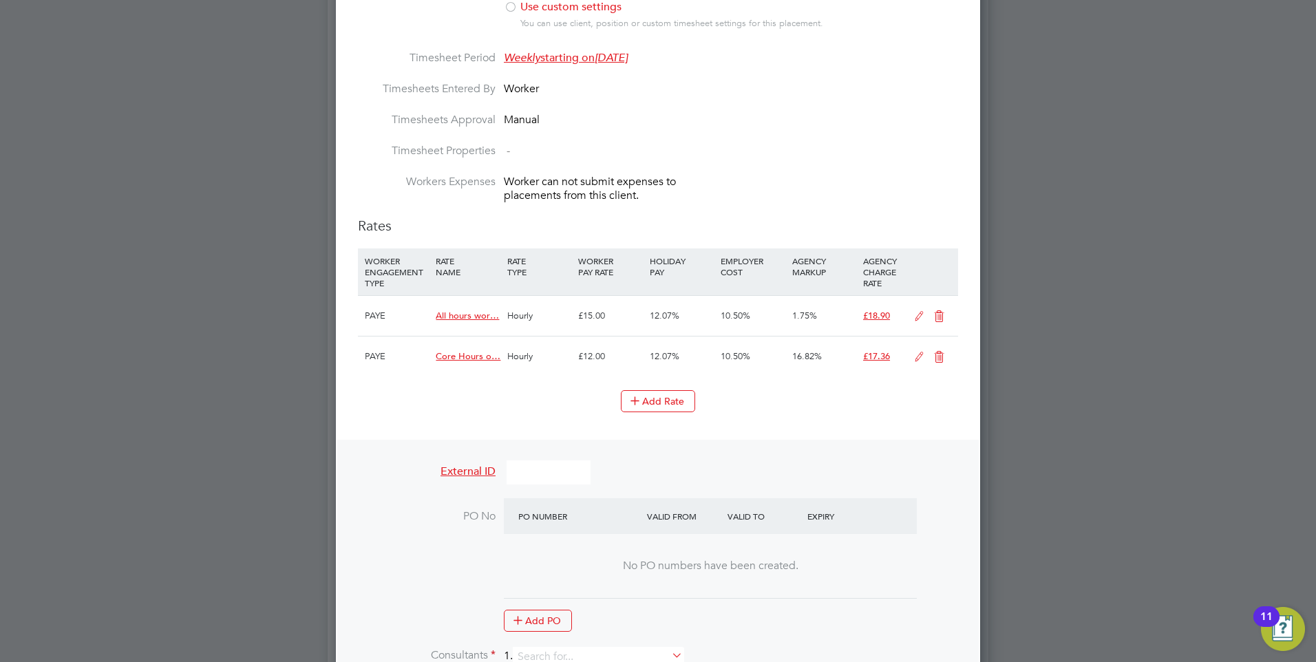
click at [937, 322] on icon at bounding box center [938, 316] width 17 height 11
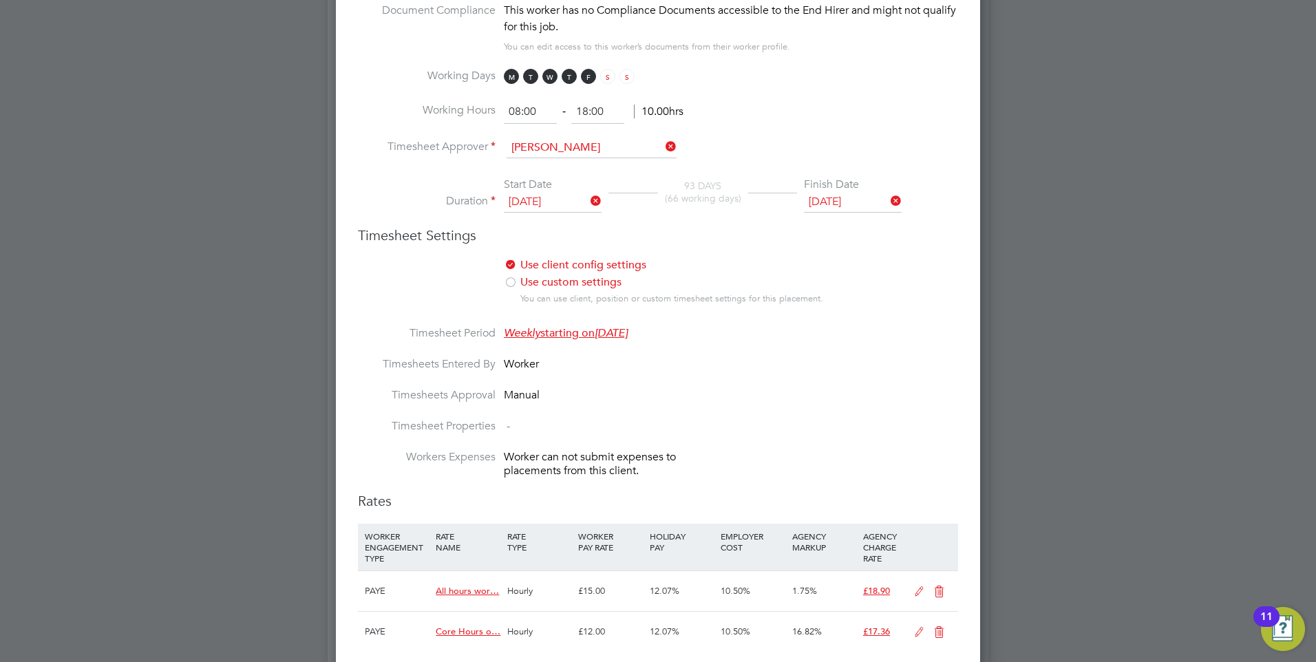
scroll to position [0, 0]
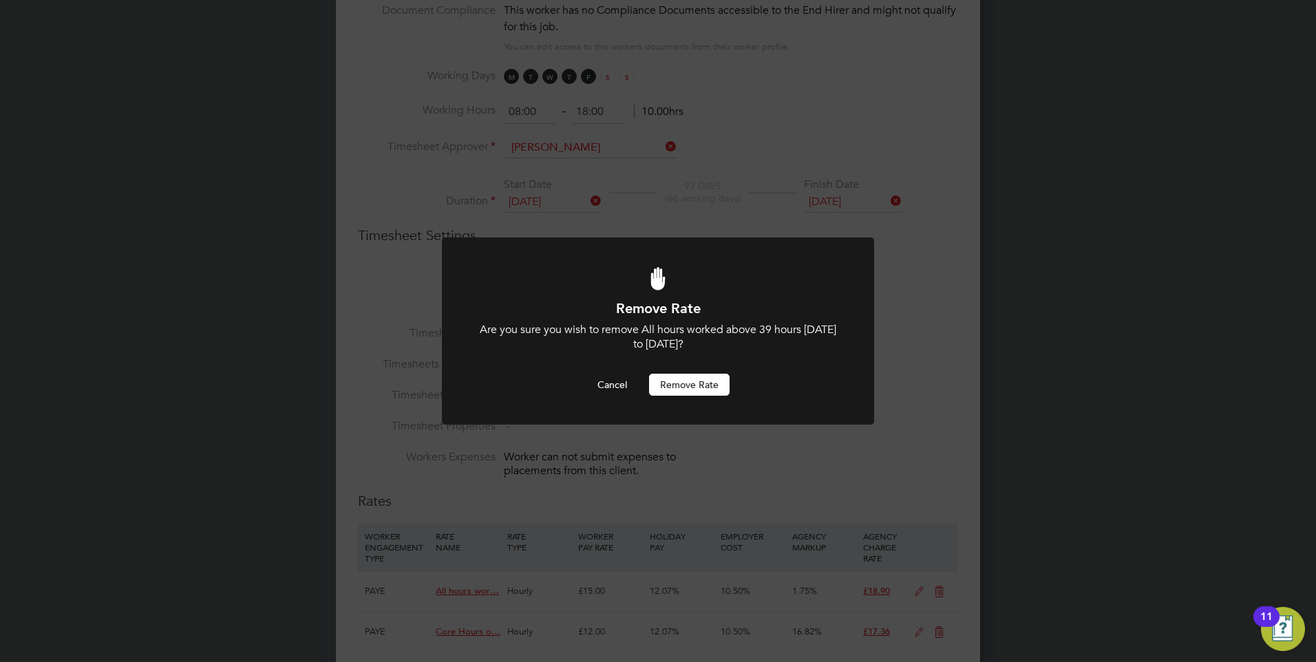
click at [679, 380] on button "Remove rate" at bounding box center [689, 385] width 81 height 22
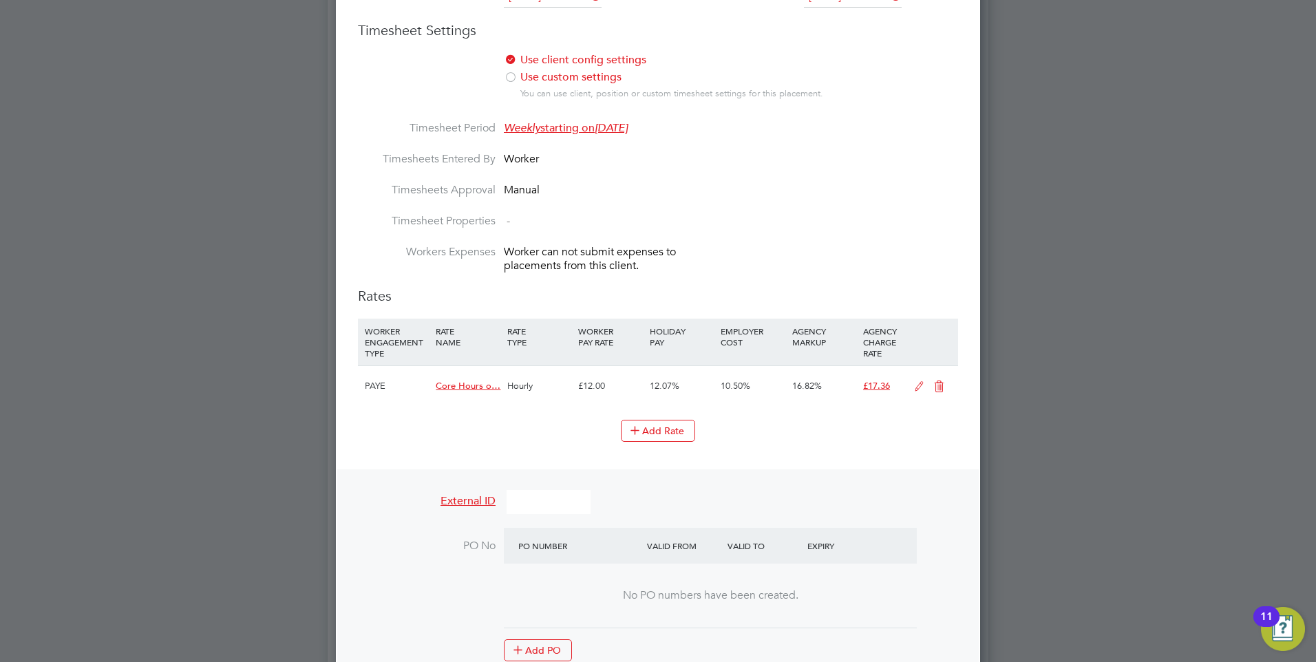
scroll to position [869, 0]
click at [940, 380] on icon at bounding box center [938, 385] width 17 height 11
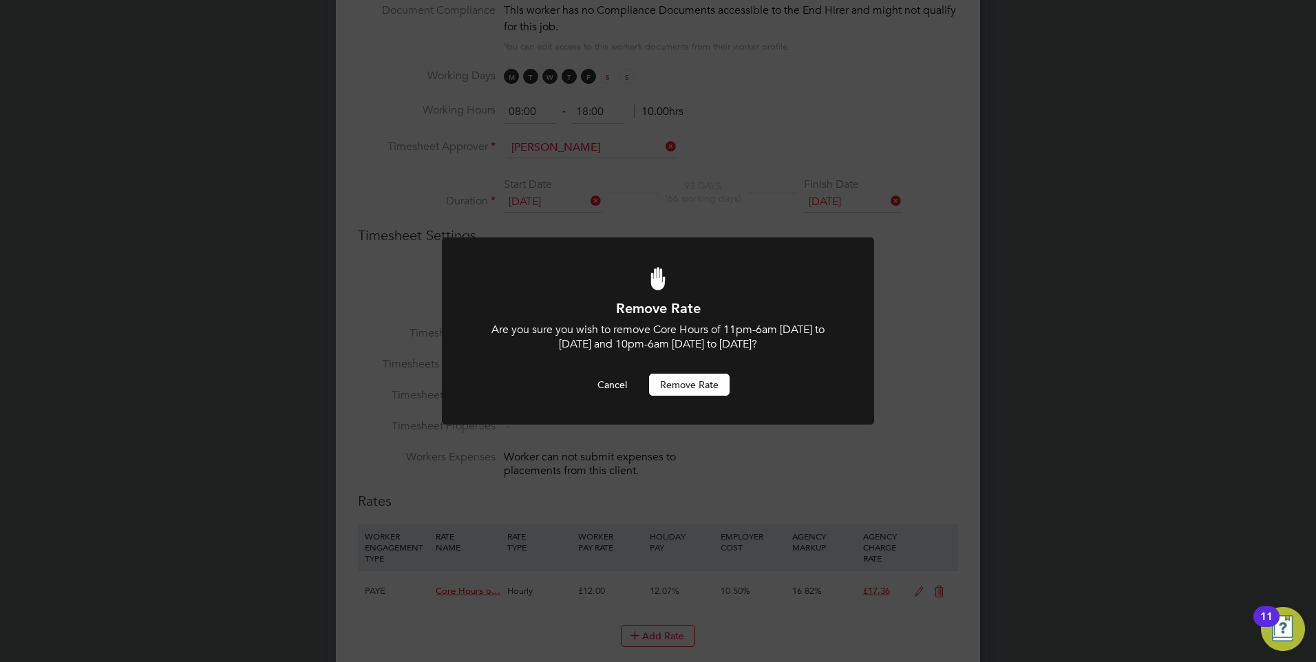
scroll to position [0, 0]
click at [682, 381] on button "Remove rate" at bounding box center [689, 385] width 81 height 22
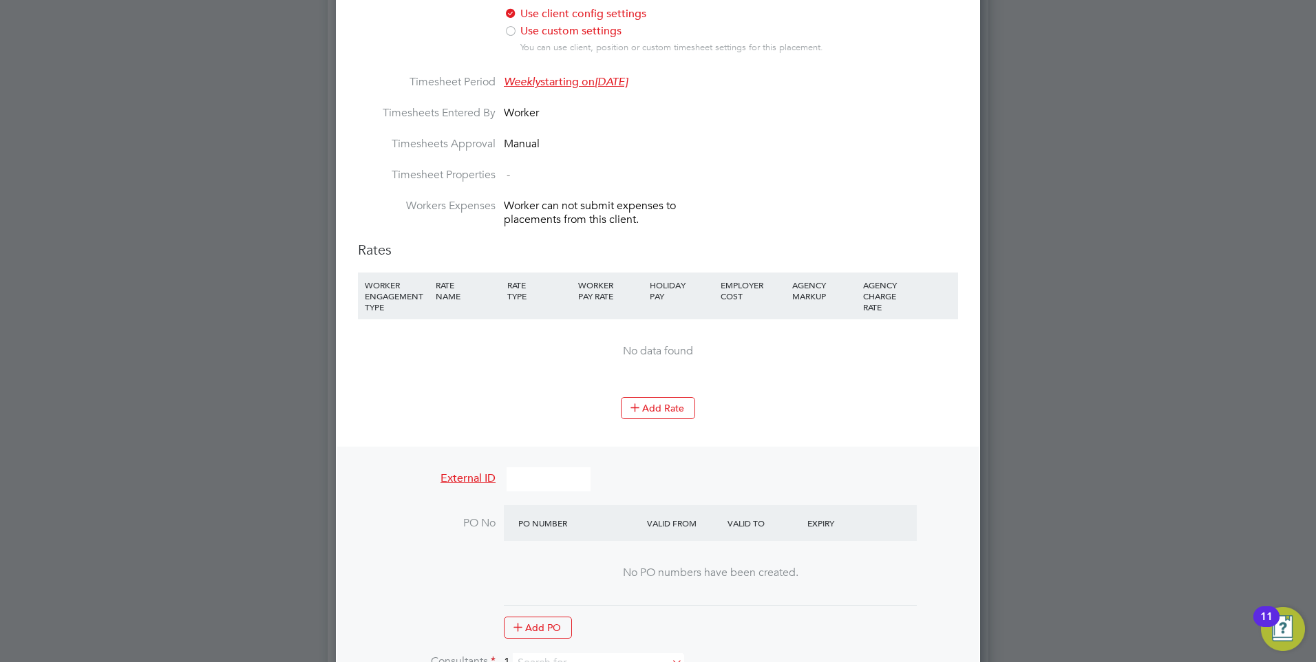
scroll to position [937, 0]
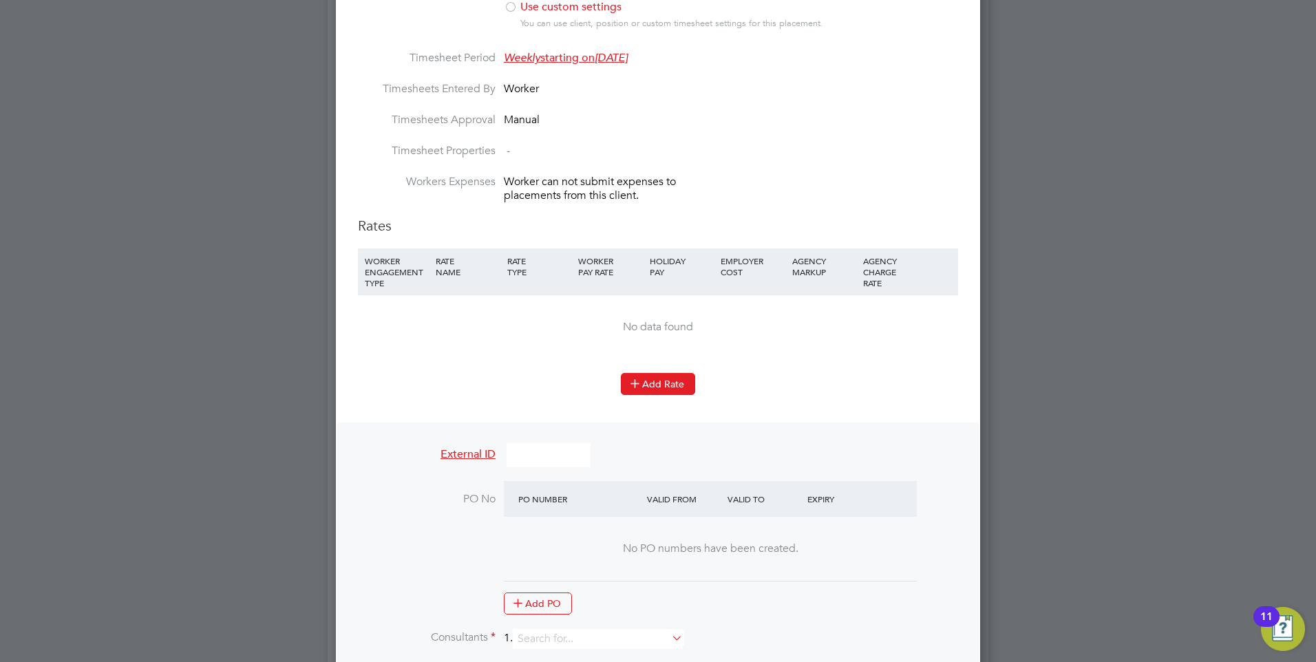
click at [666, 381] on button "Add Rate" at bounding box center [658, 384] width 74 height 22
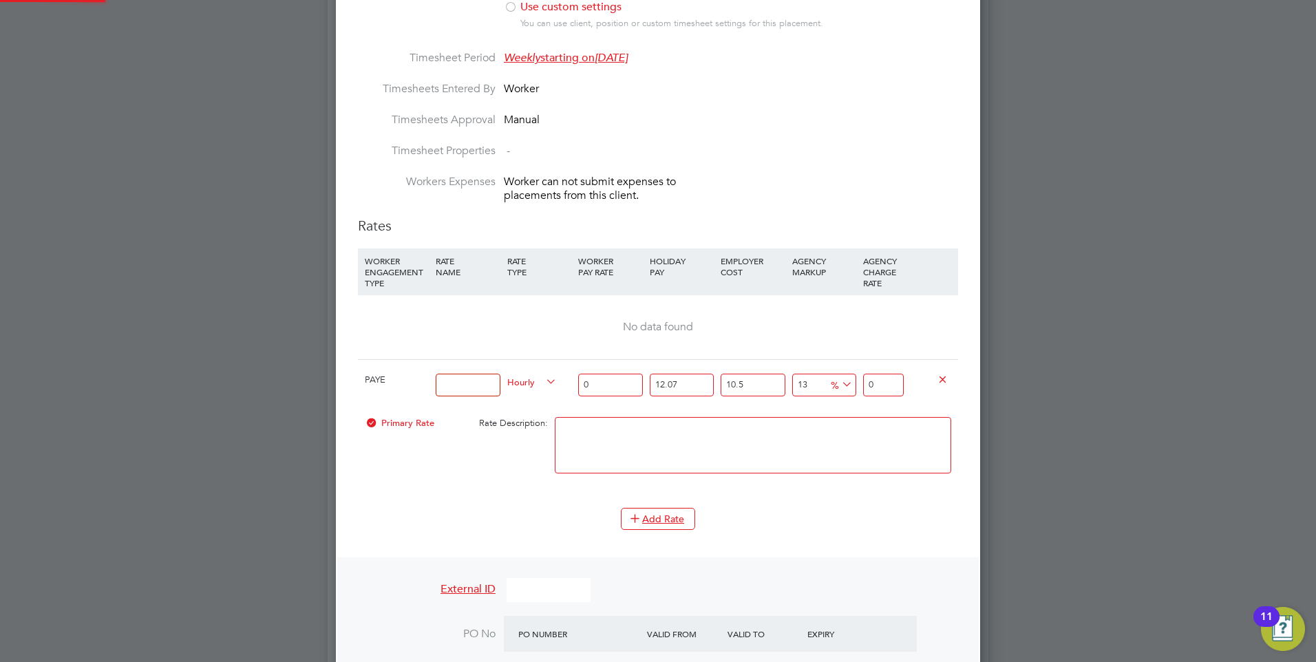
scroll to position [1908, 645]
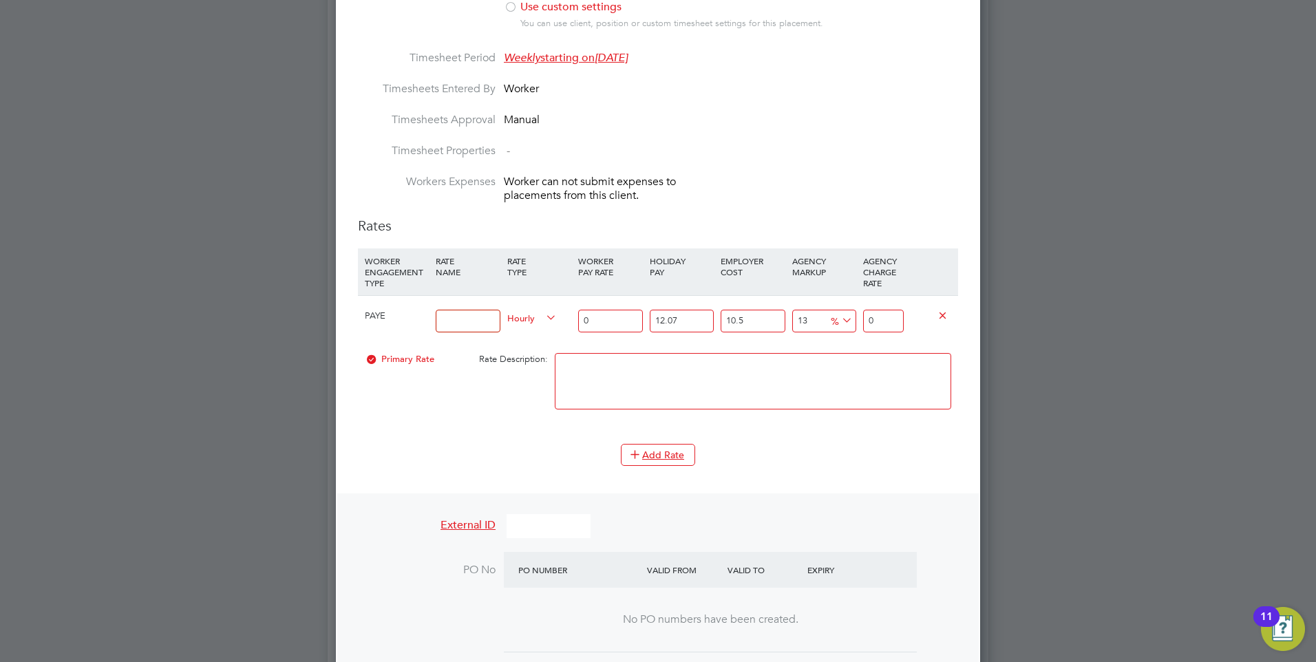
click at [468, 321] on input at bounding box center [468, 321] width 64 height 23
type input "Hourly rate"
type input "0"
click at [603, 319] on input "0" at bounding box center [610, 321] width 64 height 23
type input "1"
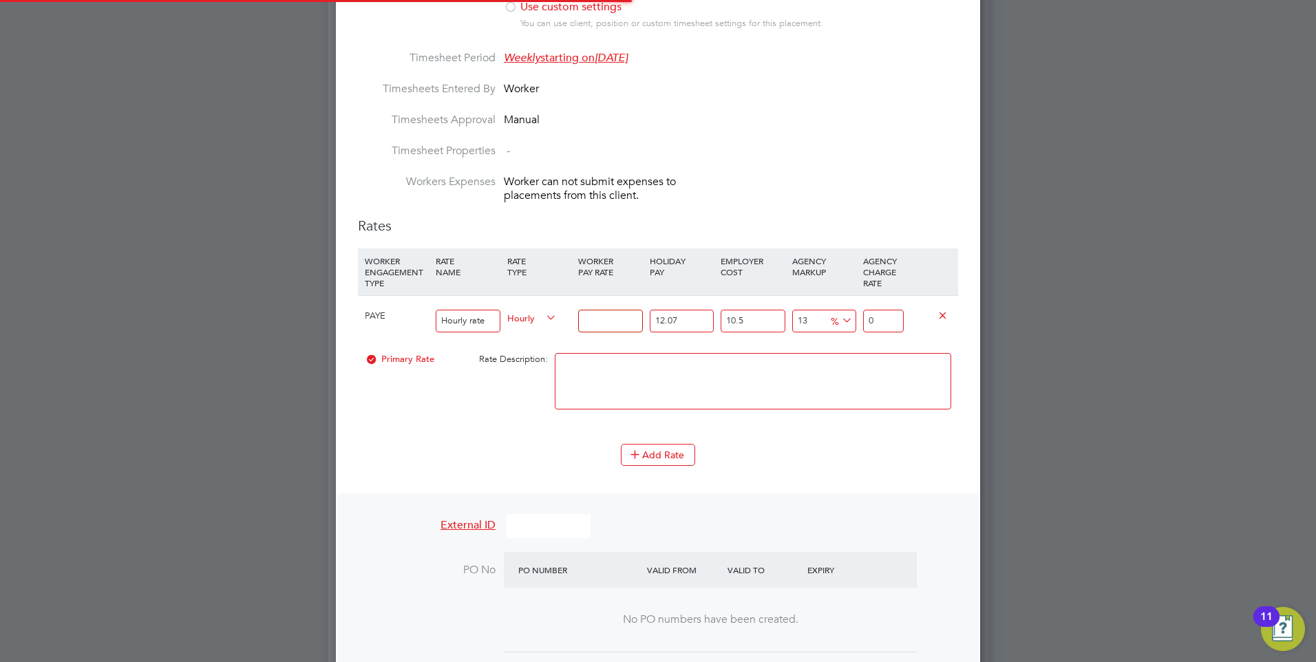
type input "1.399362055"
type input "14"
type input "19.59106877"
type input "14.8"
type input "20.710558414"
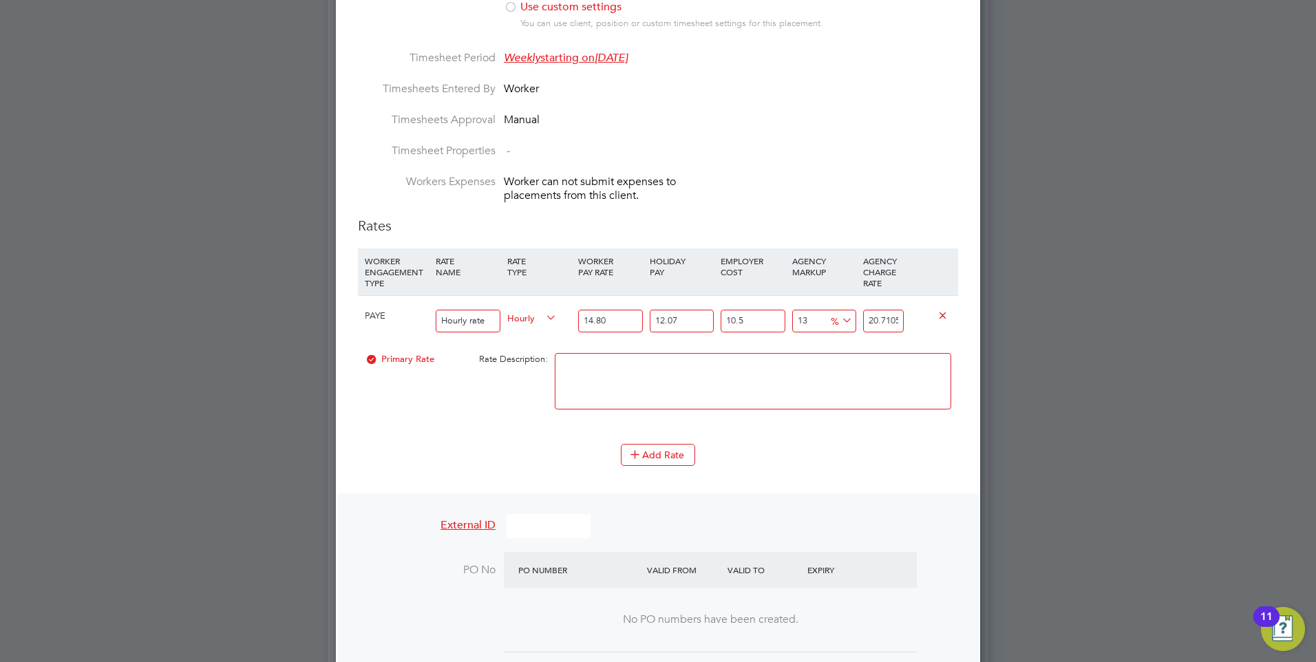
type input "14.80"
drag, startPoint x: 901, startPoint y: 319, endPoint x: 877, endPoint y: 319, distance: 24.1
click at [877, 319] on input "20.710558414" at bounding box center [883, 321] width 41 height 23
type input "112169776.61856678"
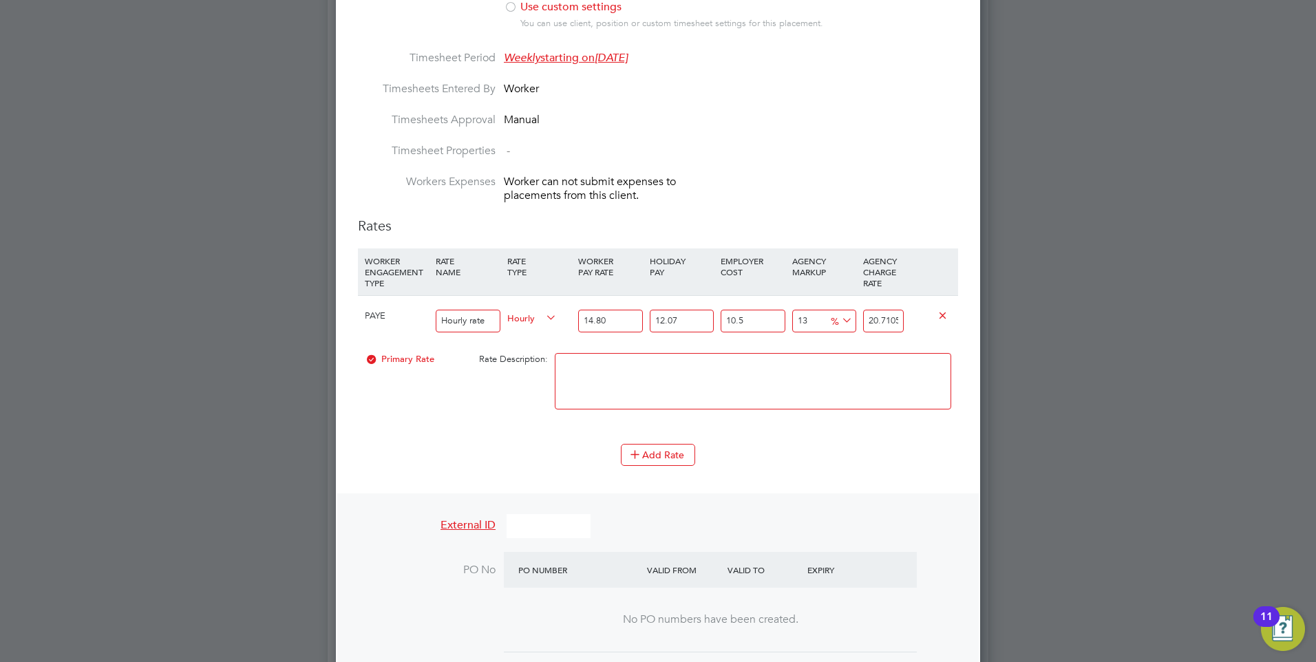
type input "20558414"
drag, startPoint x: 897, startPoint y: 315, endPoint x: 868, endPoint y: 315, distance: 28.9
click at [868, 315] on input "20558414" at bounding box center [883, 321] width 41 height 23
type input "-23.613841385822134"
type input "14"
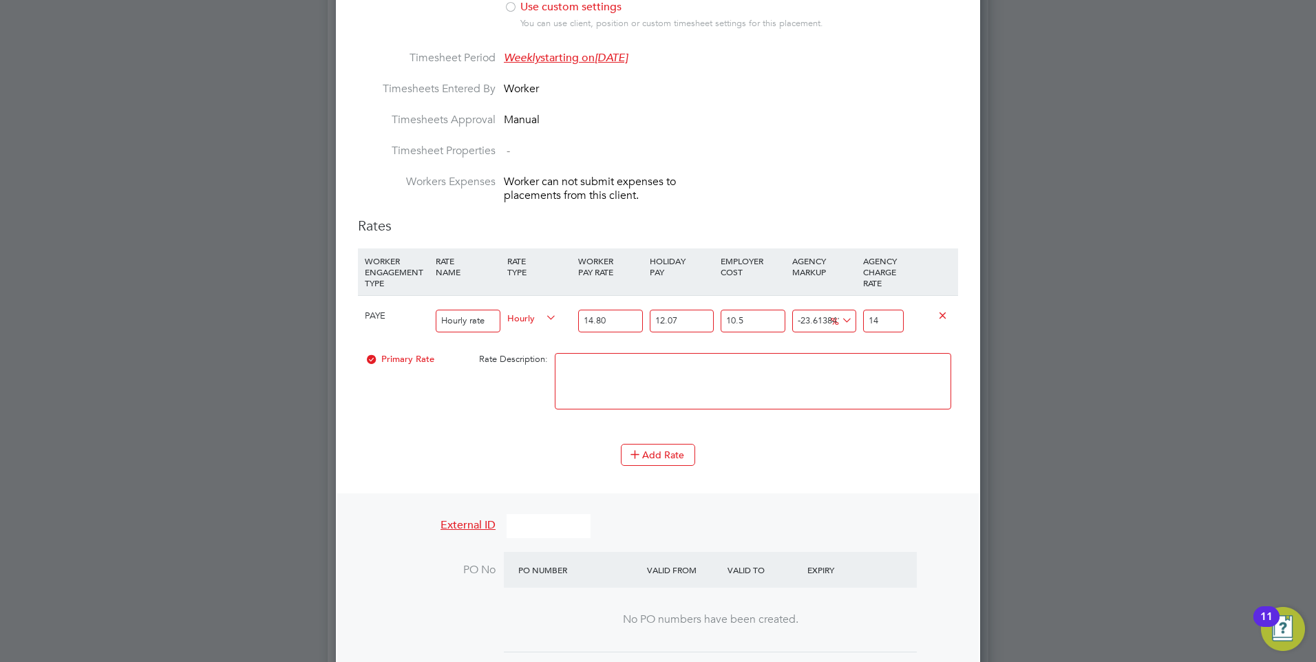
click at [895, 321] on input "14" at bounding box center [883, 321] width 41 height 23
type input "-94.54384581327301"
type input "1"
type input "-89.08769162654602"
type input "2"
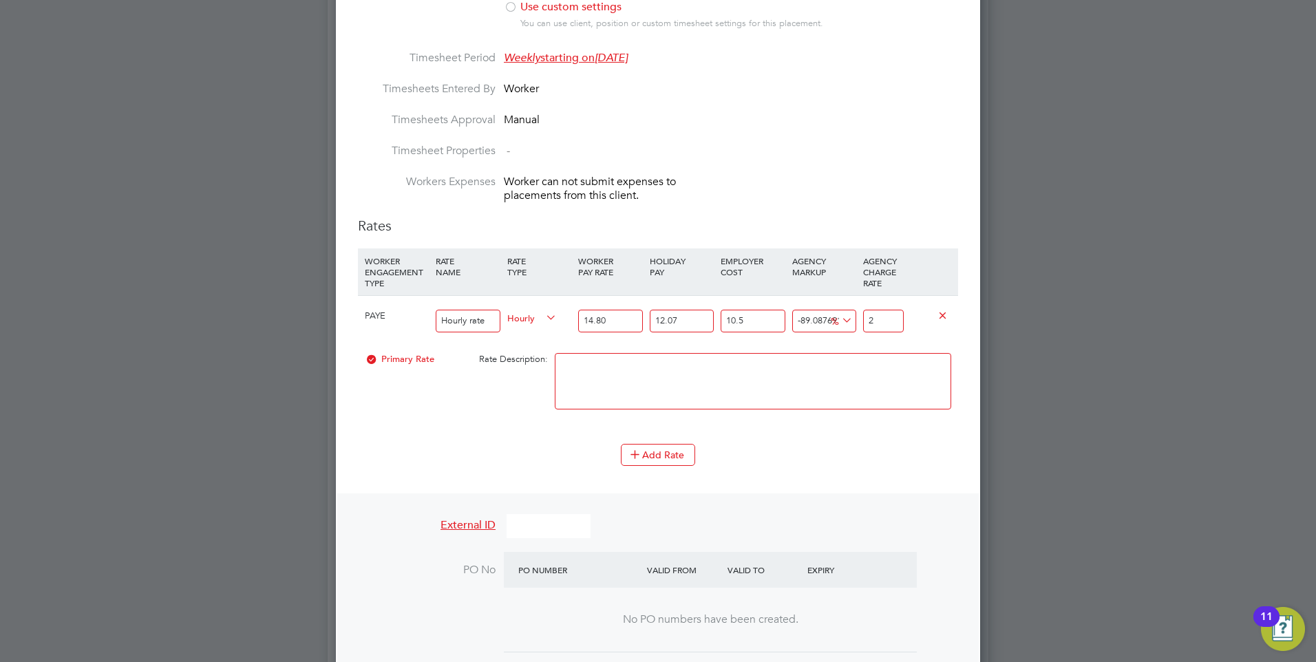
type input "20.03539210799379"
type input "22"
type input "24.400315457375385"
type input "22.8"
type input "24.727684708579"
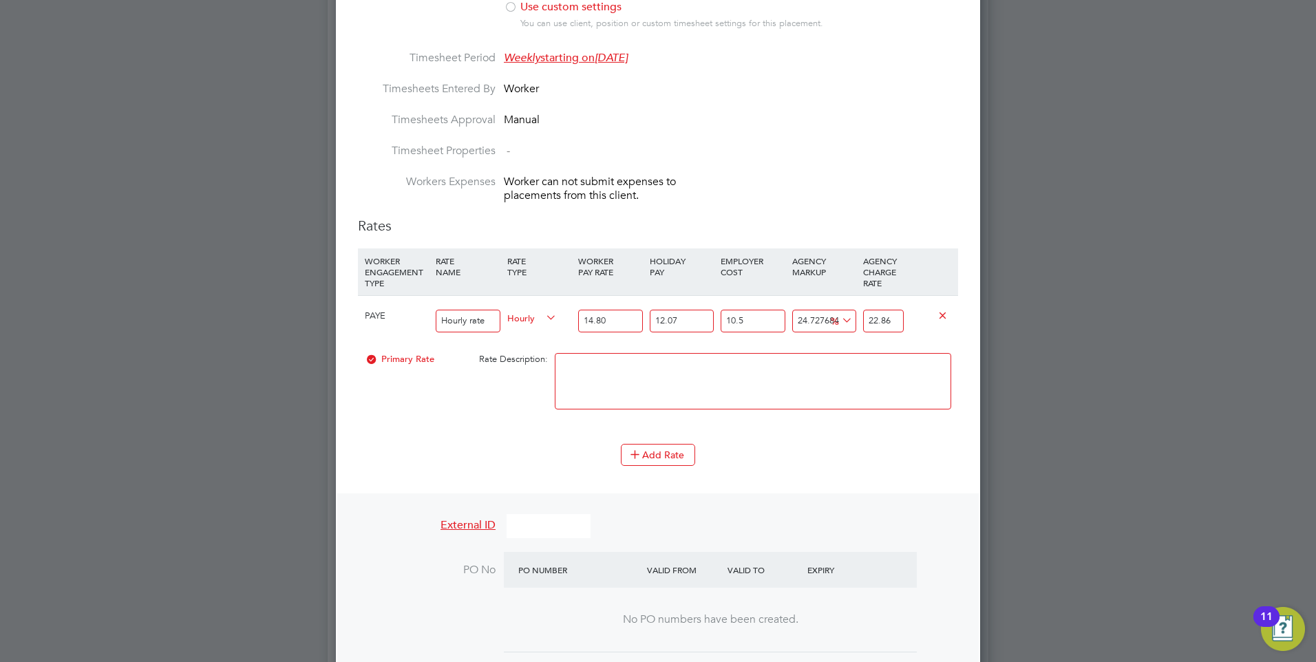
type input "22.86"
click at [877, 431] on li "WORKER ENGAGEMENT TYPE RATE NAME RATE TYPE WORKER PAY RATE HOLIDAY PAY EMPLOYER…" at bounding box center [658, 345] width 600 height 195
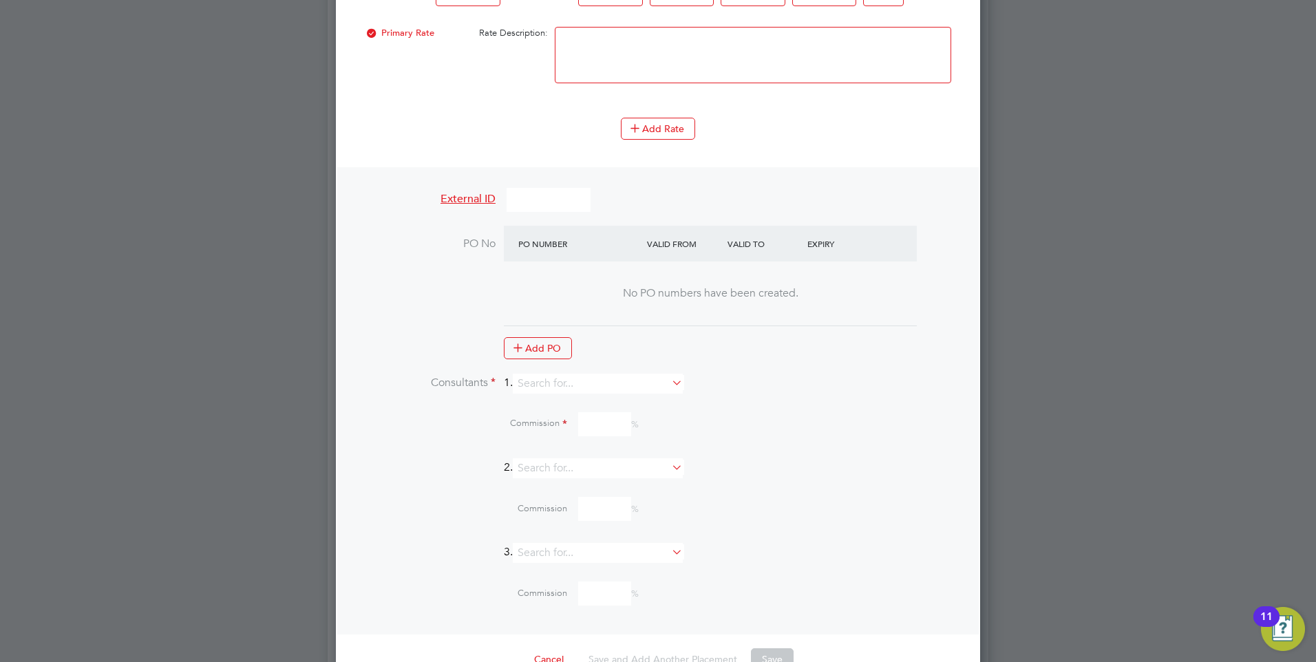
scroll to position [1281, 0]
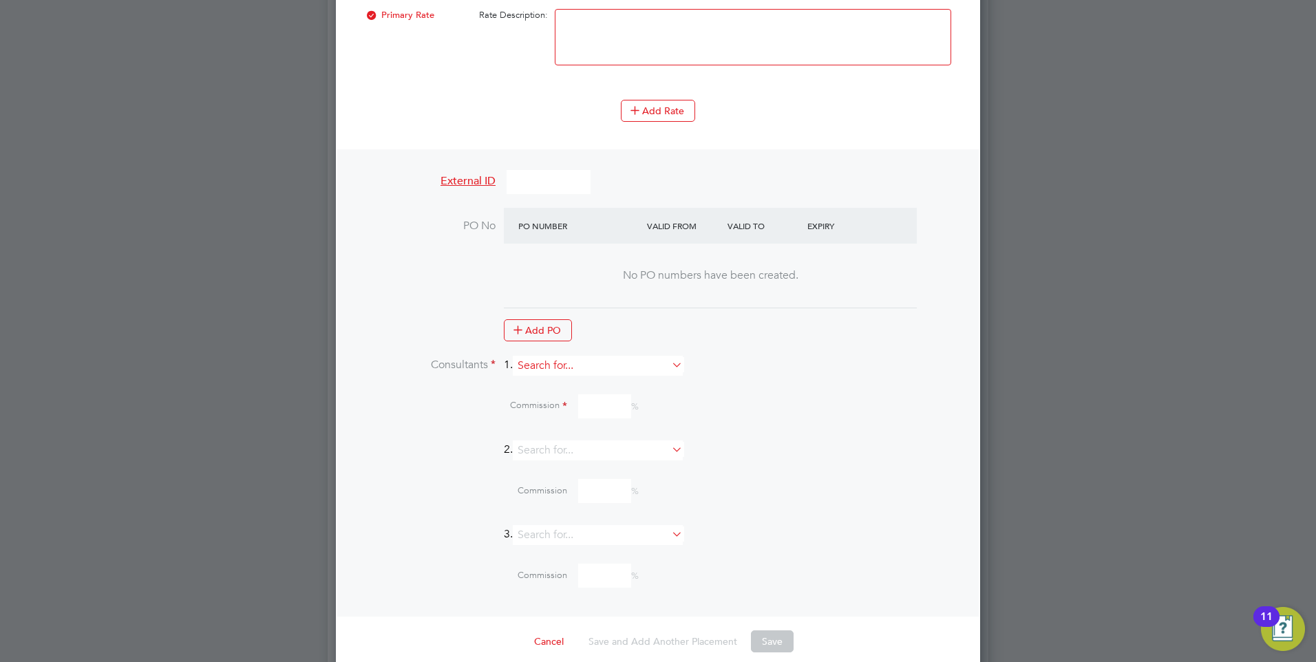
click at [584, 365] on input at bounding box center [598, 366] width 170 height 20
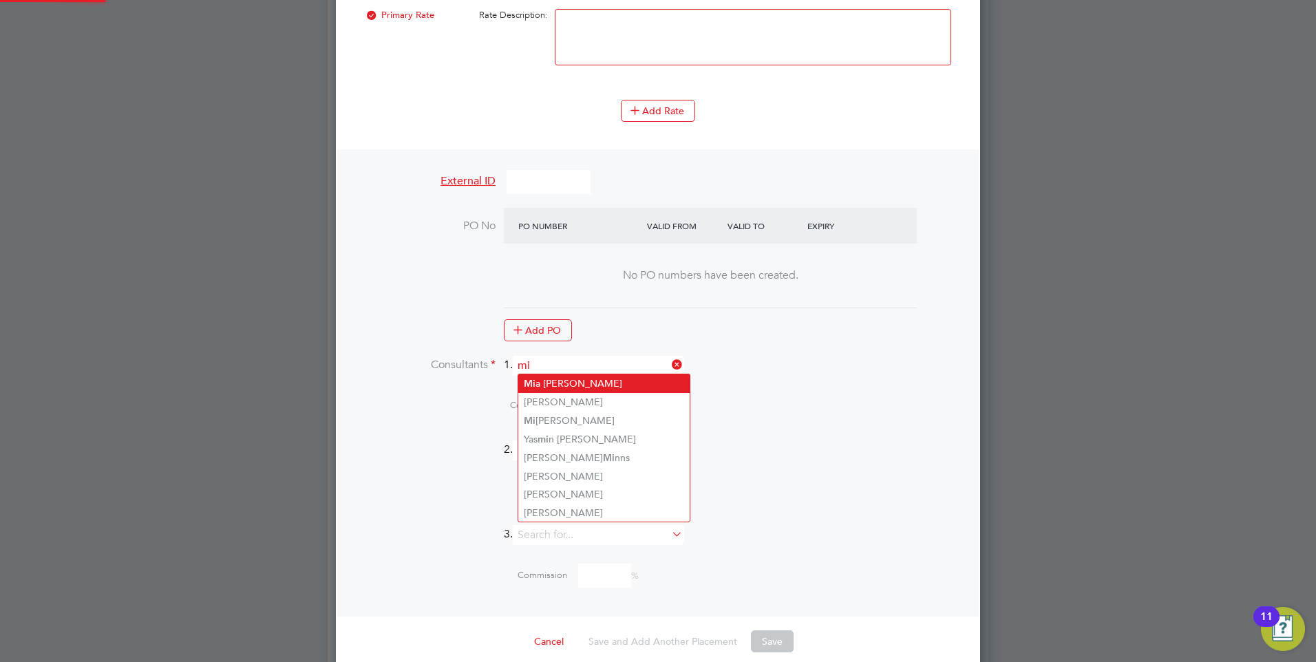
click at [552, 374] on li "Mi a Eckersley" at bounding box center [603, 383] width 171 height 19
type input "[PERSON_NAME]"
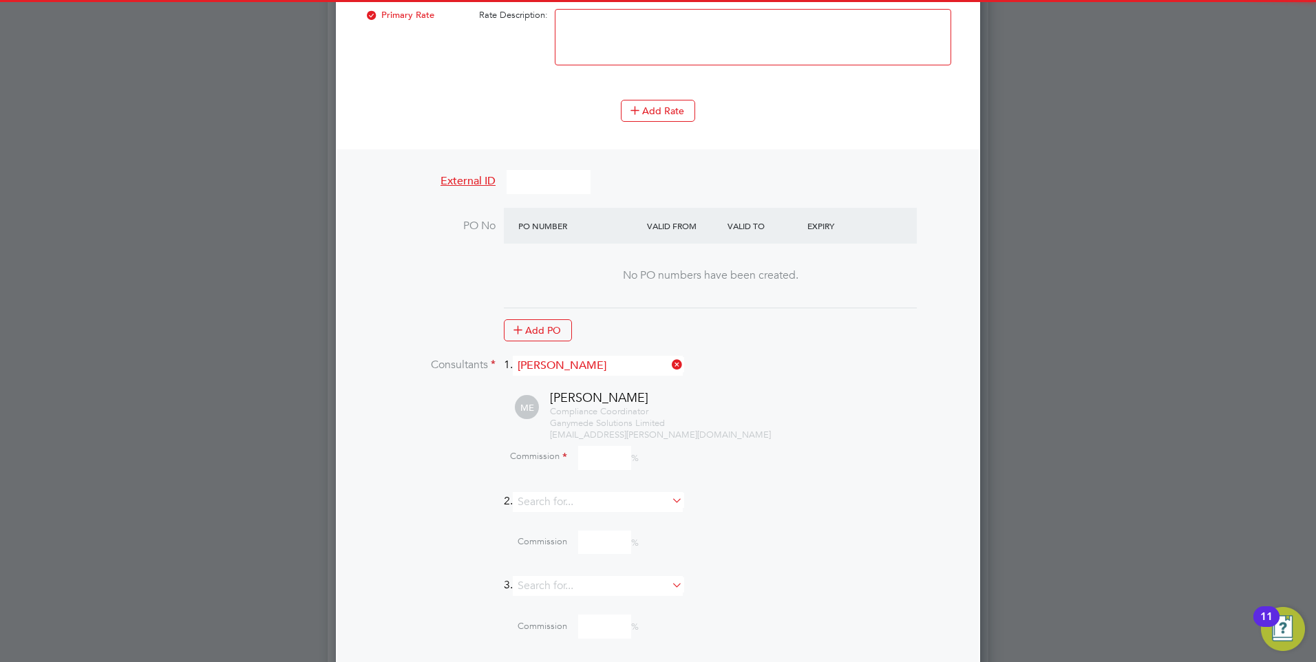
scroll to position [1959, 645]
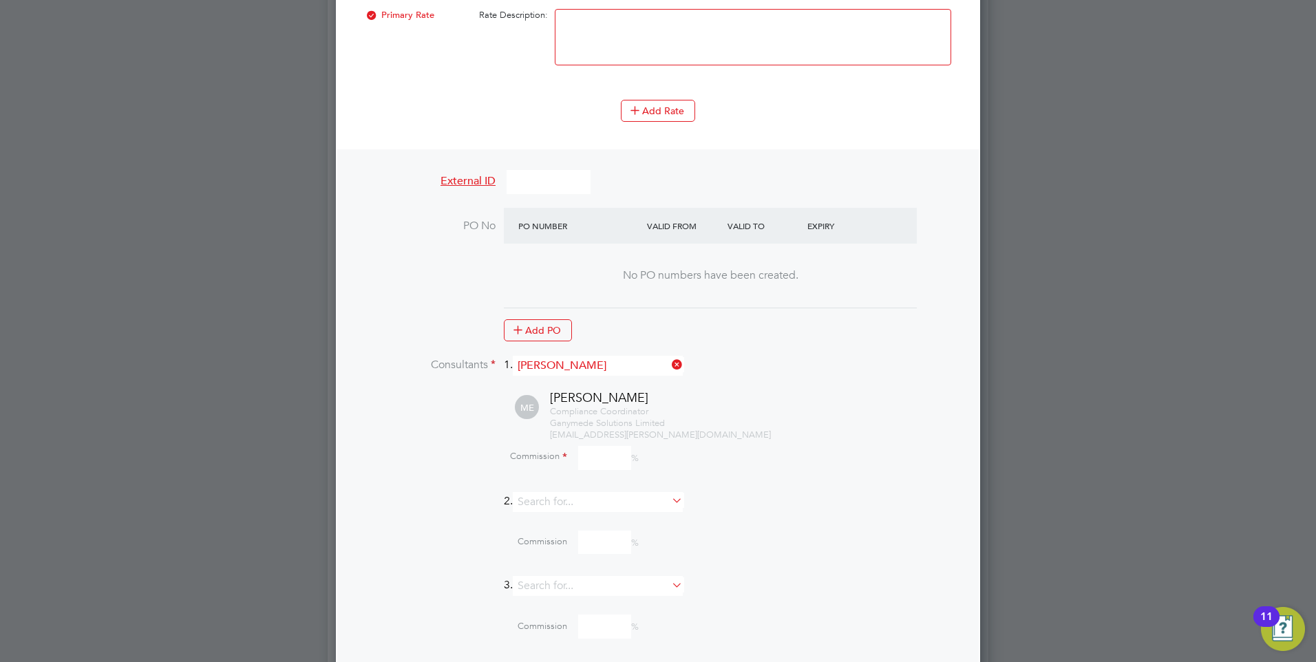
click at [602, 457] on input at bounding box center [604, 458] width 53 height 24
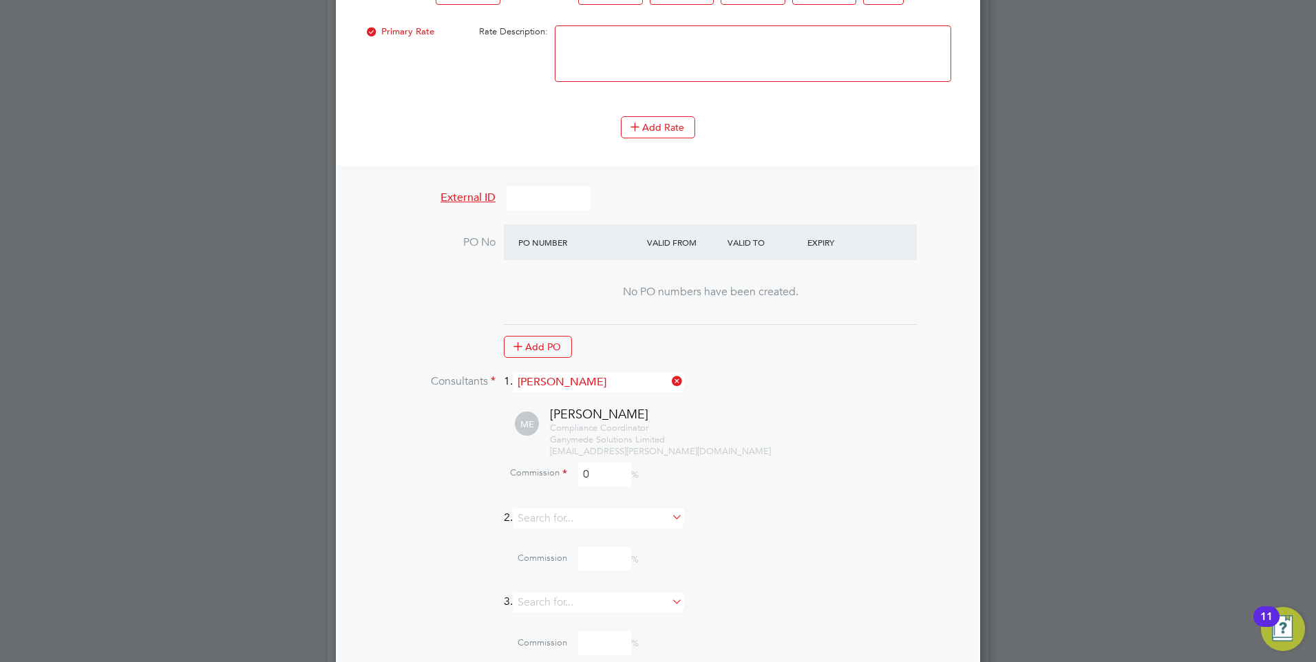
scroll to position [1419, 0]
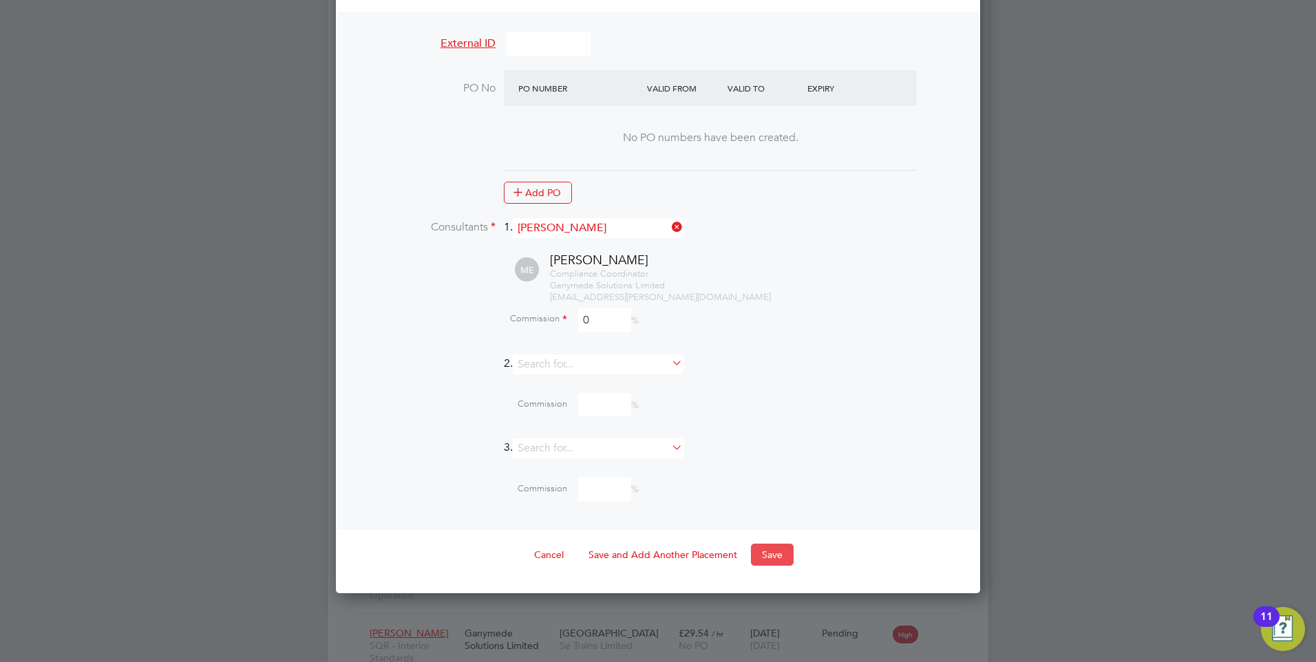
type input "0"
click at [761, 557] on button "Save" at bounding box center [772, 555] width 43 height 22
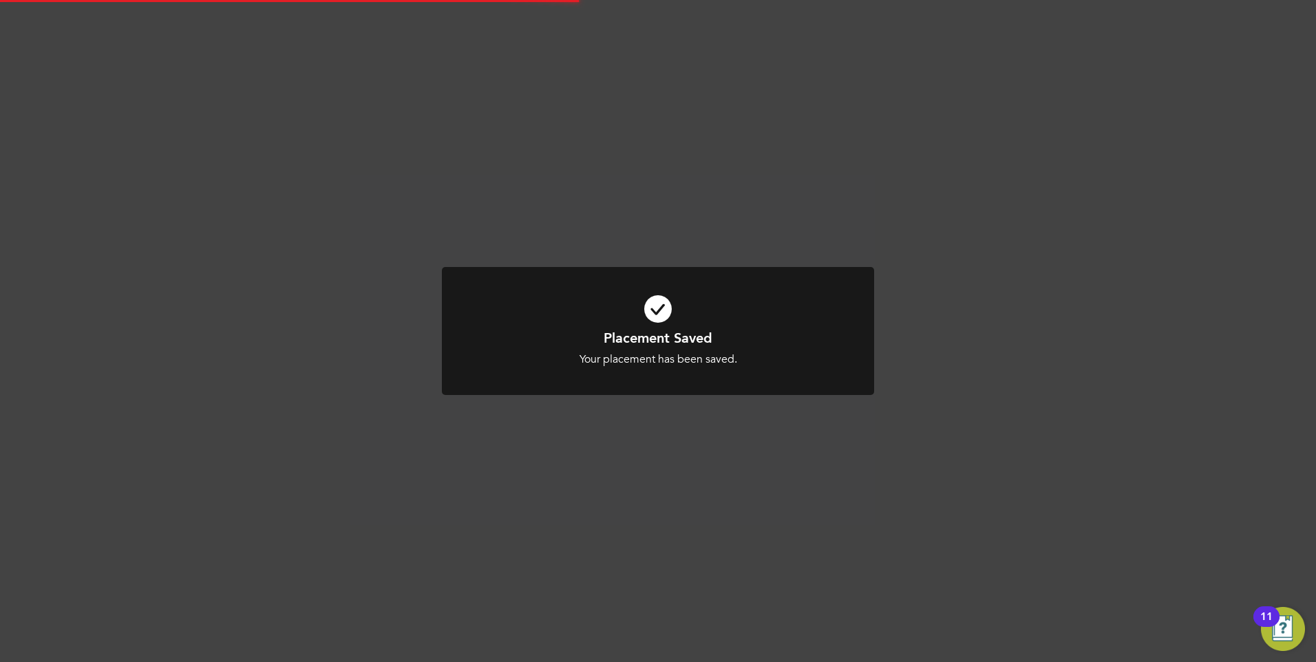
scroll to position [1130, 0]
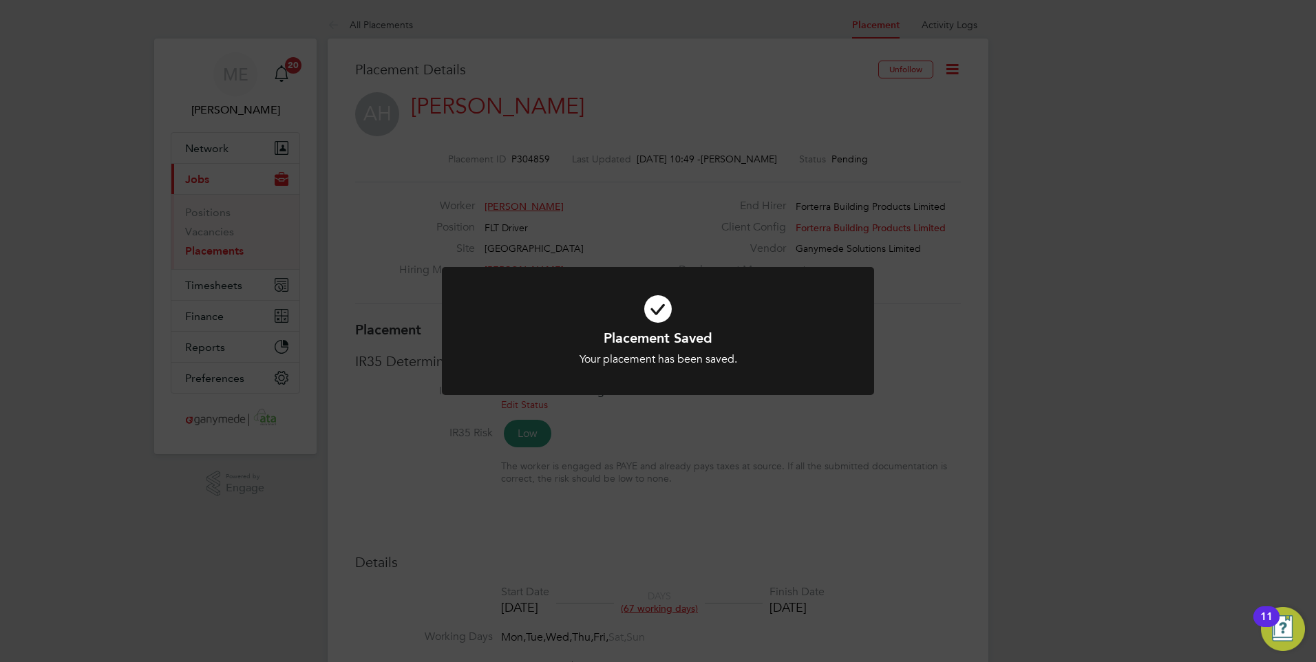
click at [842, 462] on div "Placement Saved Your placement has been saved. Cancel Okay" at bounding box center [658, 331] width 1316 height 662
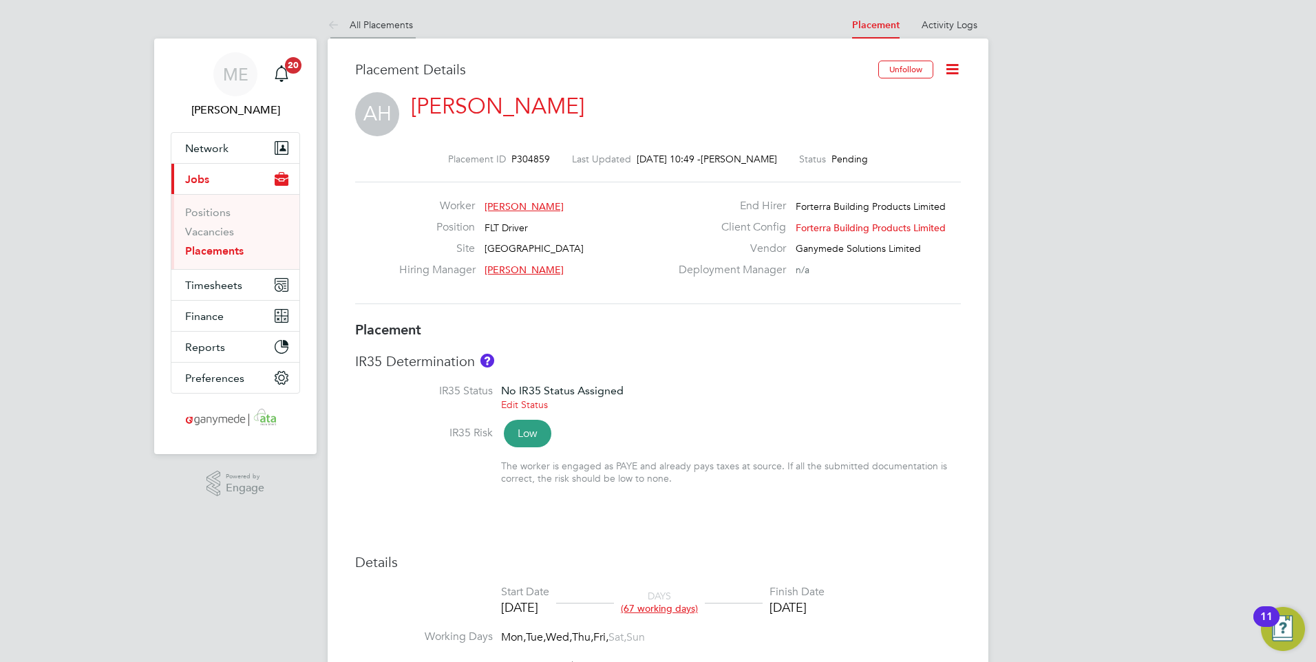
click at [340, 26] on icon at bounding box center [336, 25] width 17 height 17
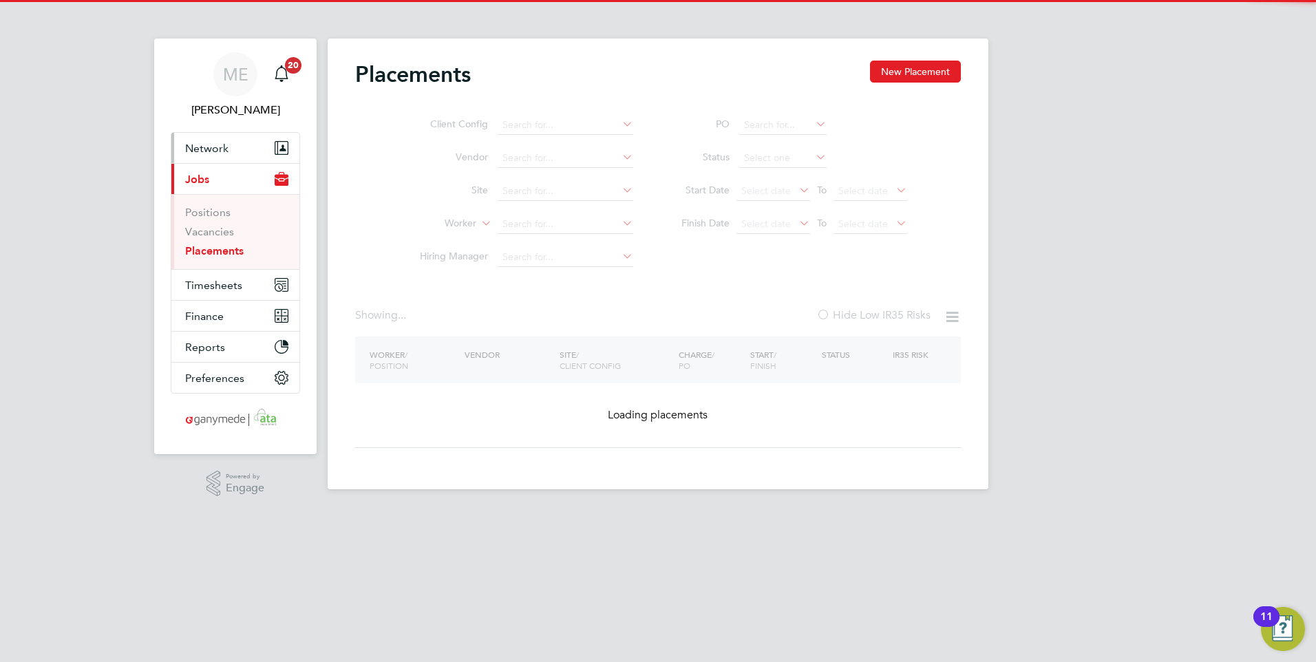
click at [233, 155] on button "Network" at bounding box center [235, 148] width 128 height 30
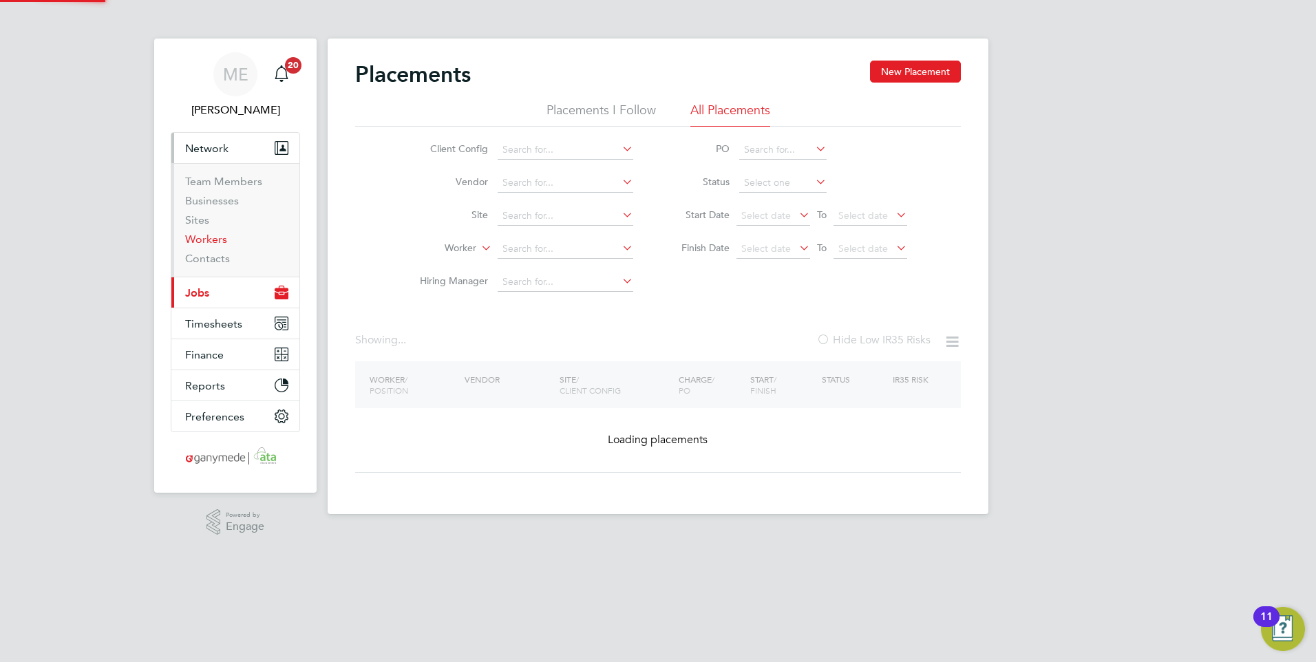
click at [207, 240] on link "Workers" at bounding box center [206, 239] width 42 height 13
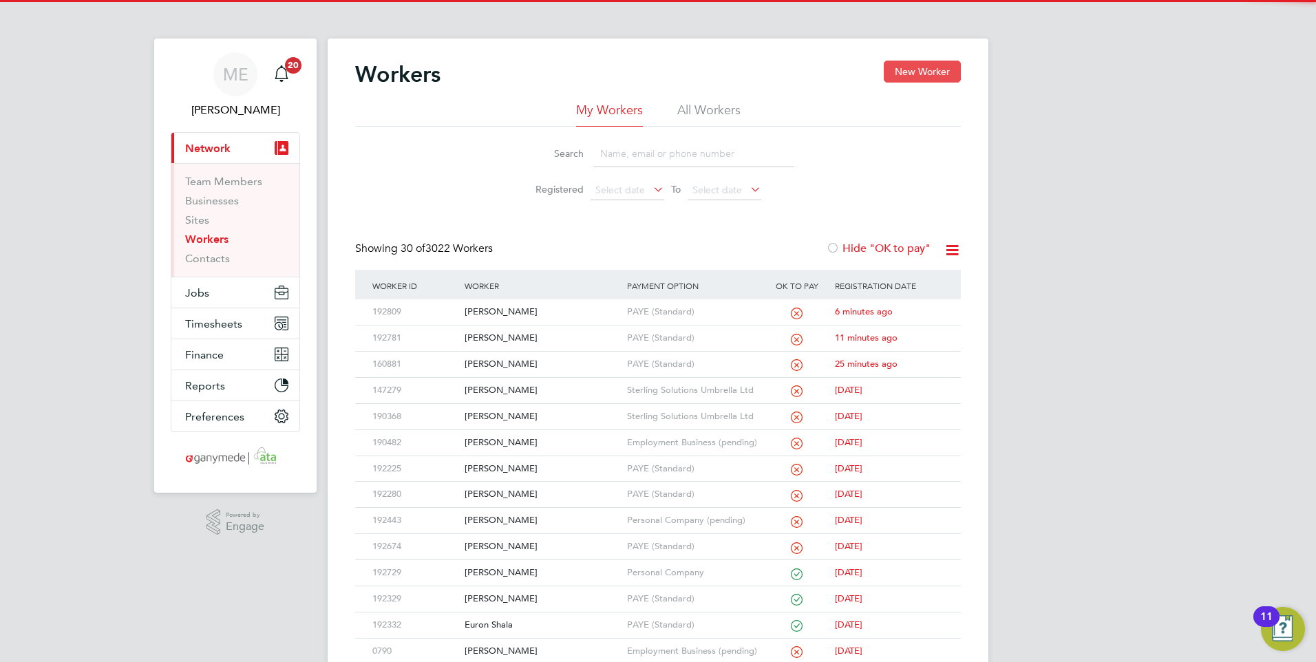
click at [946, 70] on button "New Worker" at bounding box center [922, 72] width 77 height 22
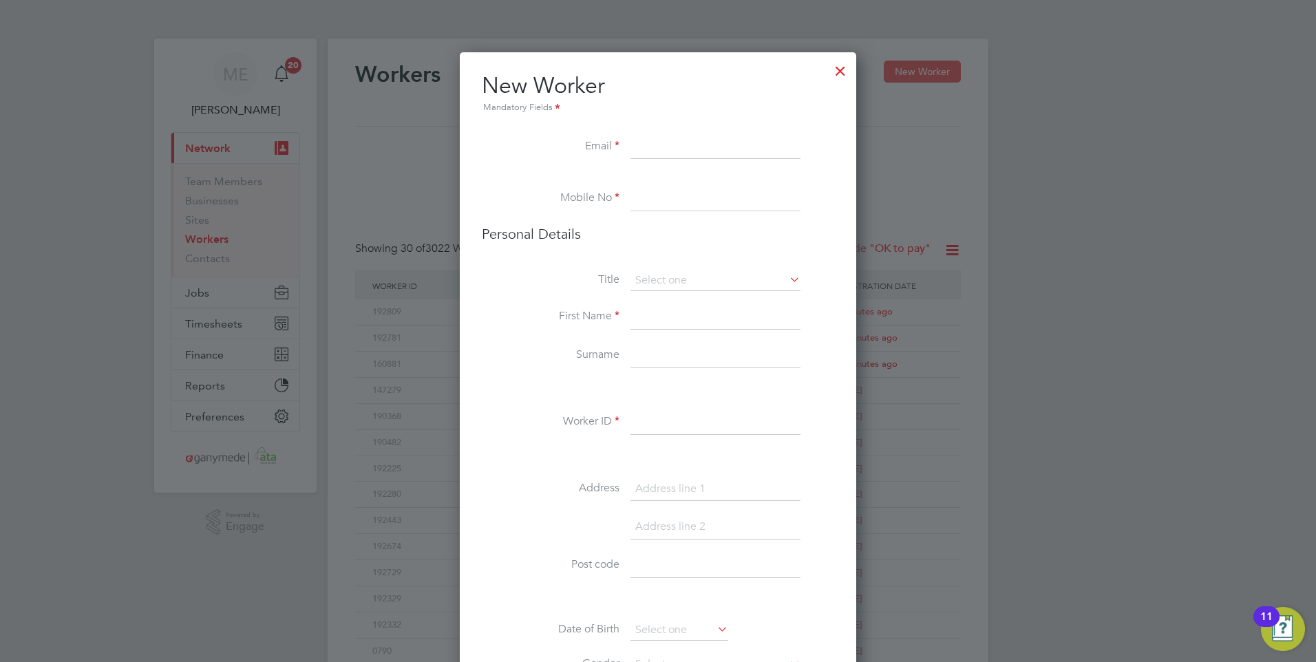
scroll to position [1540, 561]
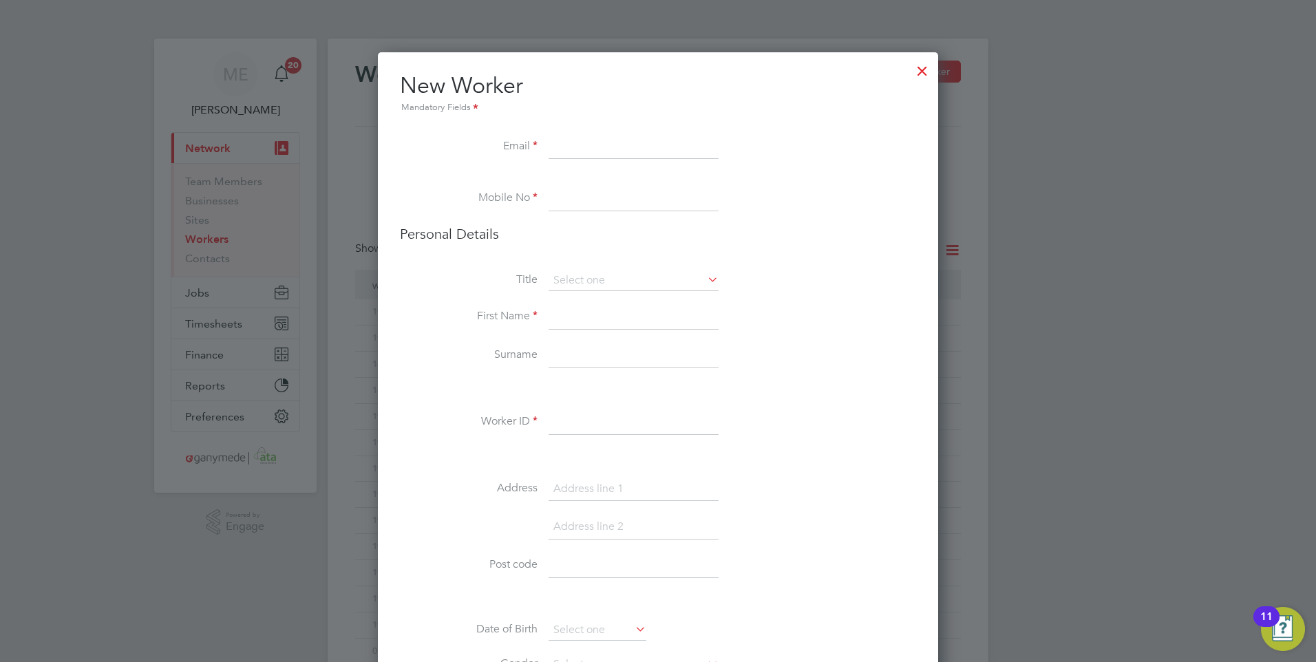
drag, startPoint x: 590, startPoint y: 129, endPoint x: 575, endPoint y: 138, distance: 17.9
paste input "adrian.taylor73@yahoo.co.uk"
type input "adrian.taylor73@yahoo.co.uk"
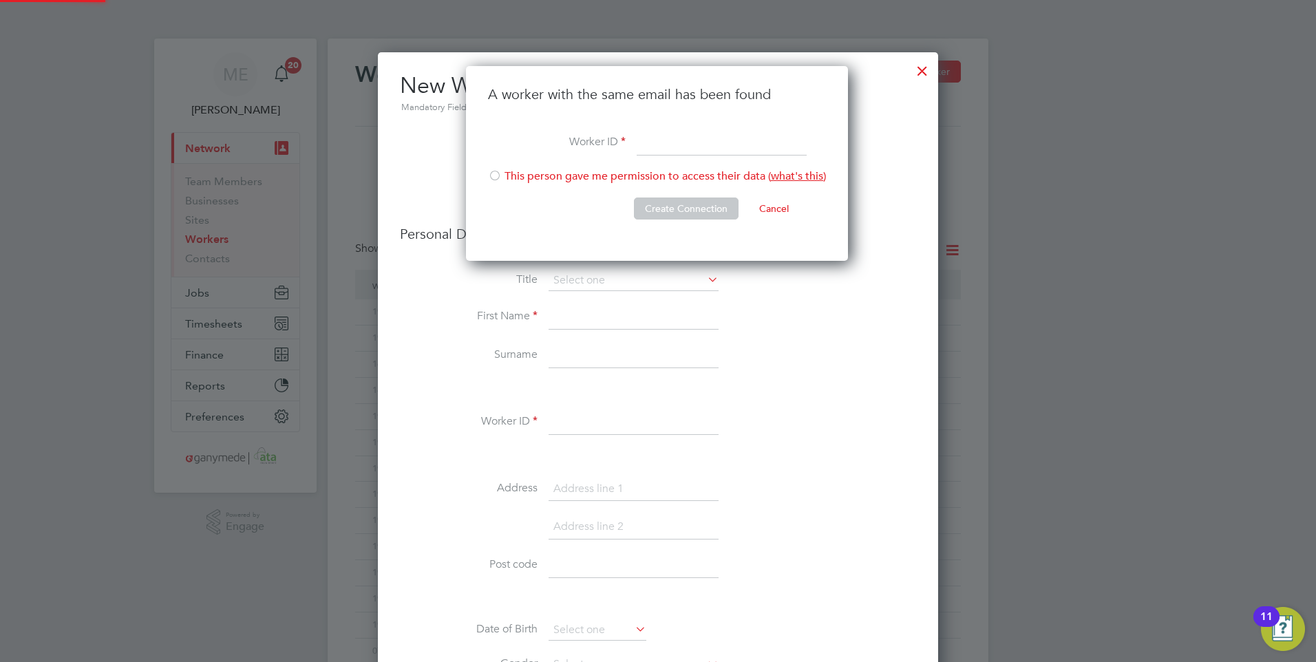
scroll to position [195, 384]
drag, startPoint x: 659, startPoint y: 145, endPoint x: 553, endPoint y: 201, distance: 119.1
click at [553, 201] on li "Create Connection Cancel" at bounding box center [657, 216] width 338 height 36
click at [670, 138] on input at bounding box center [722, 143] width 170 height 25
type input "84823"
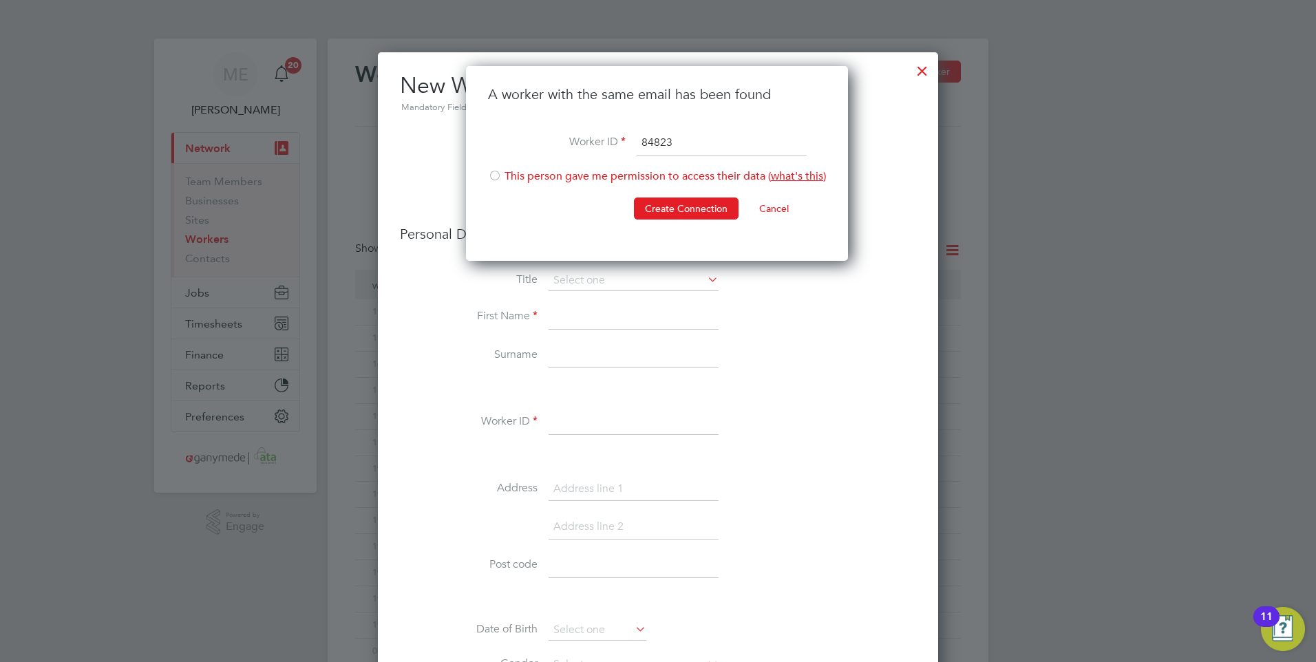
click at [485, 171] on div "A worker with the same email has been found Worker ID 84823 This person gave me…" at bounding box center [657, 163] width 382 height 195
click at [490, 173] on div at bounding box center [495, 177] width 14 height 14
click at [694, 206] on button "Create Connection" at bounding box center [686, 209] width 105 height 22
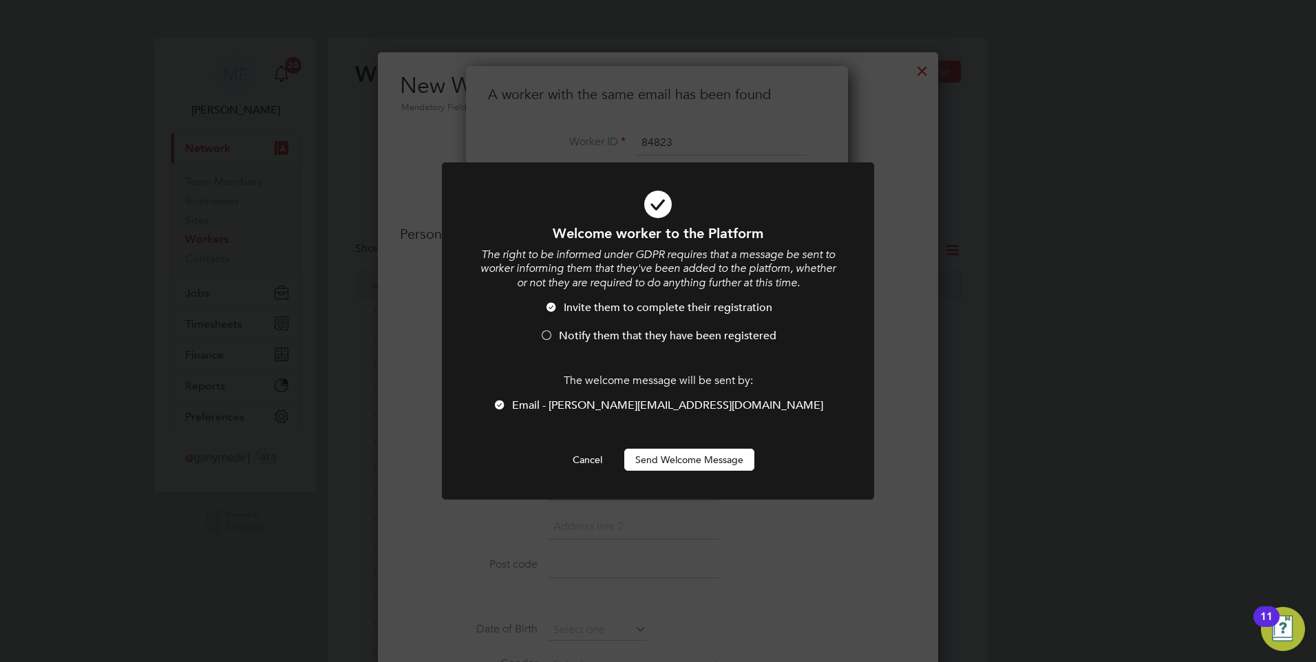
click at [677, 456] on button "Send Welcome Message" at bounding box center [689, 460] width 130 height 22
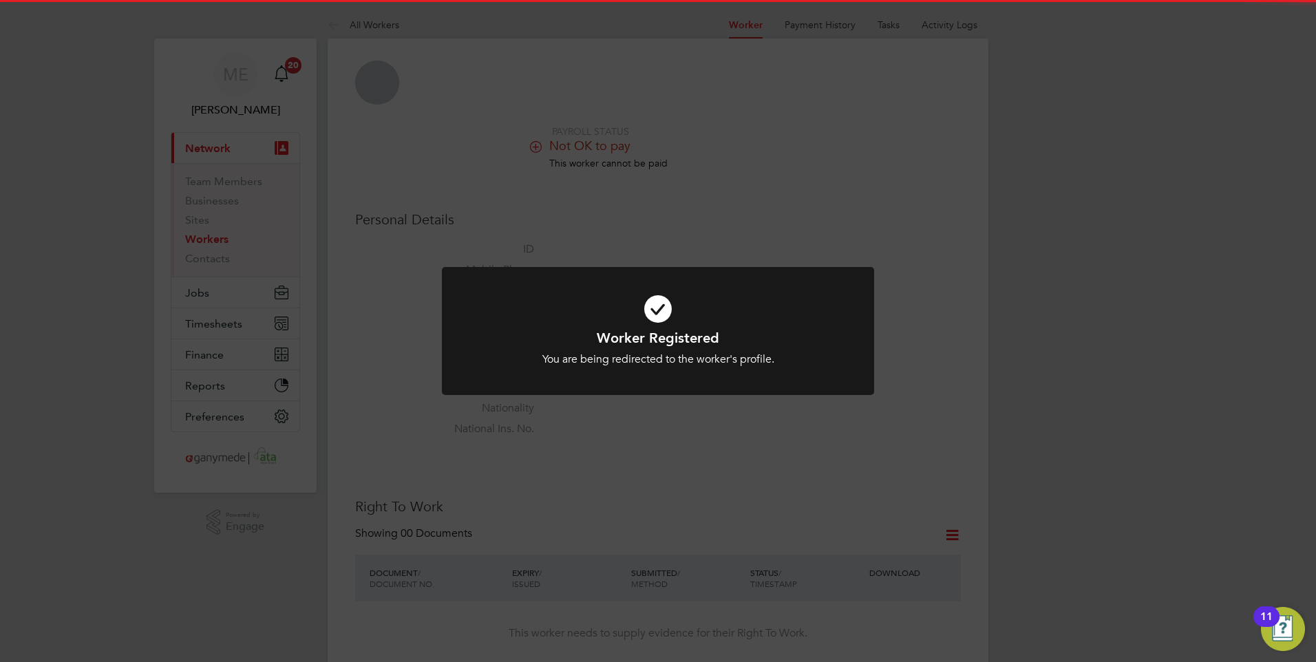
click at [666, 326] on icon at bounding box center [658, 309] width 358 height 54
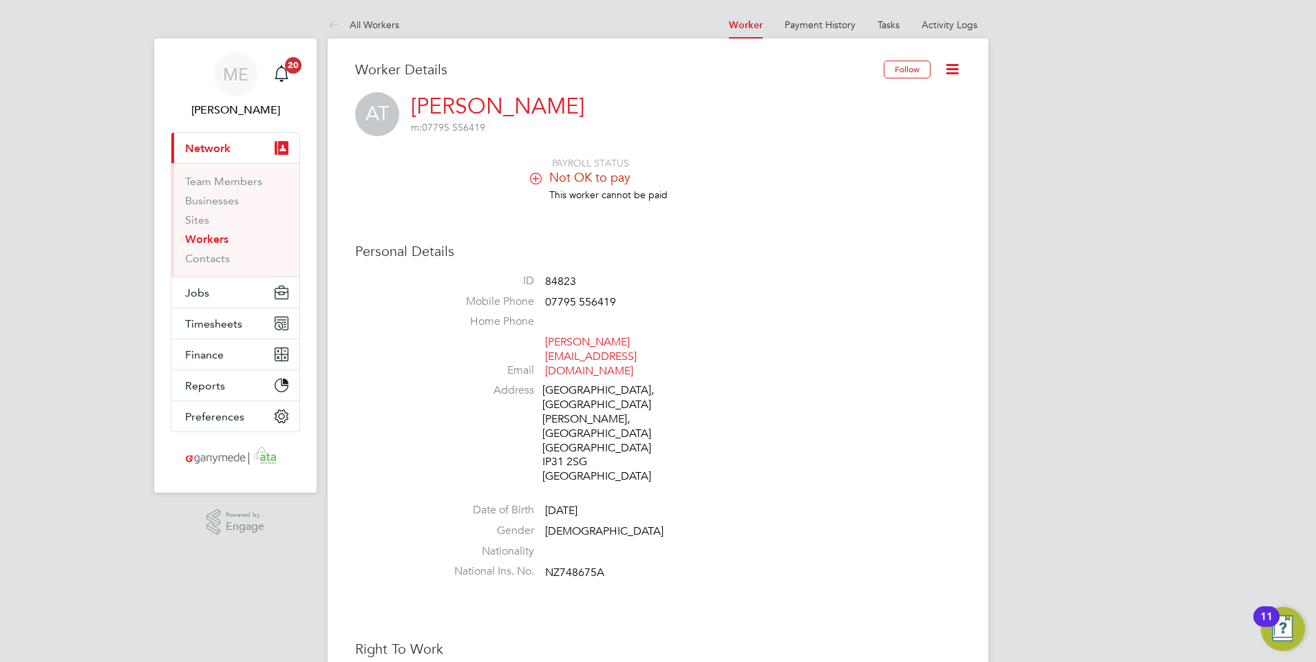
click at [950, 67] on icon at bounding box center [952, 69] width 17 height 17
click at [820, 156] on li "Edit Personal Details e" at bounding box center [874, 160] width 172 height 19
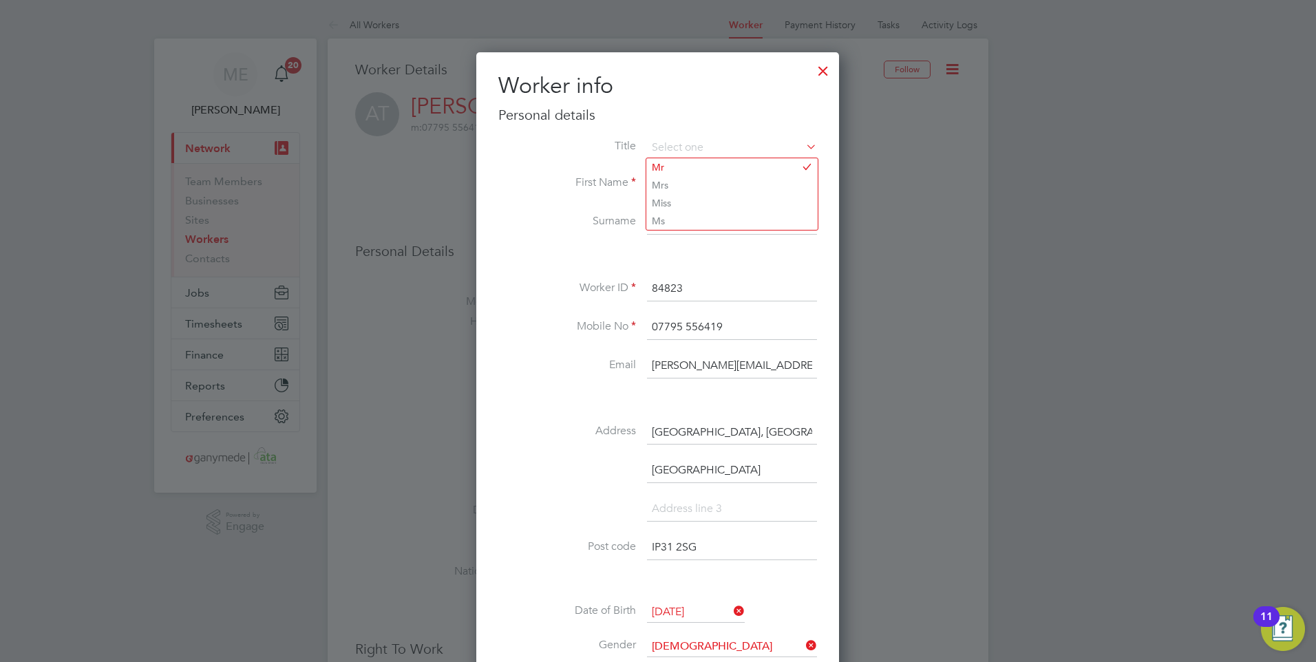
click at [827, 70] on div at bounding box center [823, 67] width 25 height 25
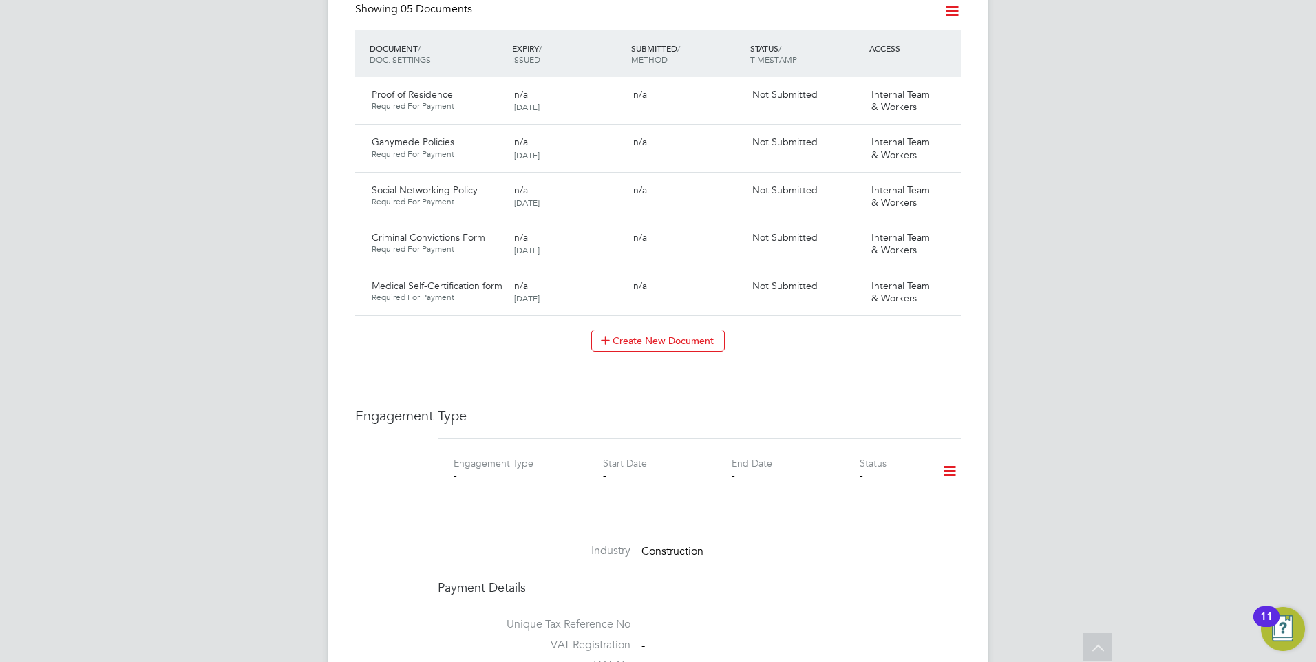
scroll to position [895, 0]
click at [946, 451] on icon at bounding box center [949, 467] width 24 height 32
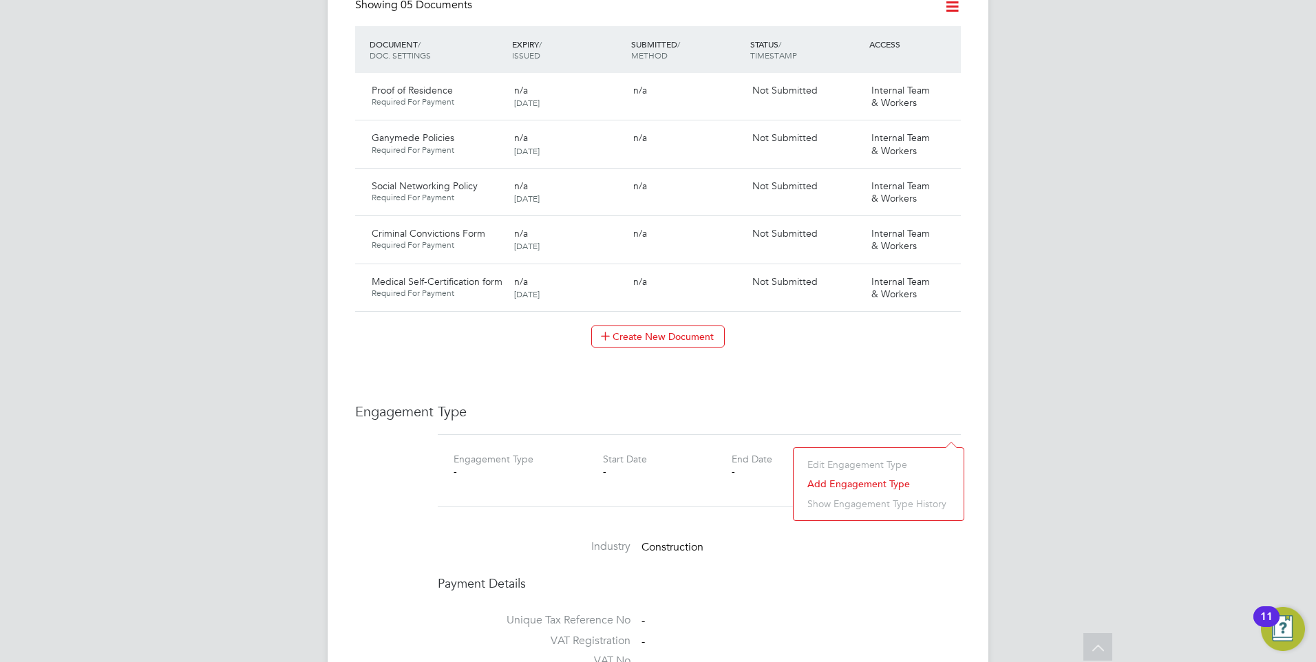
click at [864, 480] on li "Add Engagement Type" at bounding box center [878, 483] width 156 height 19
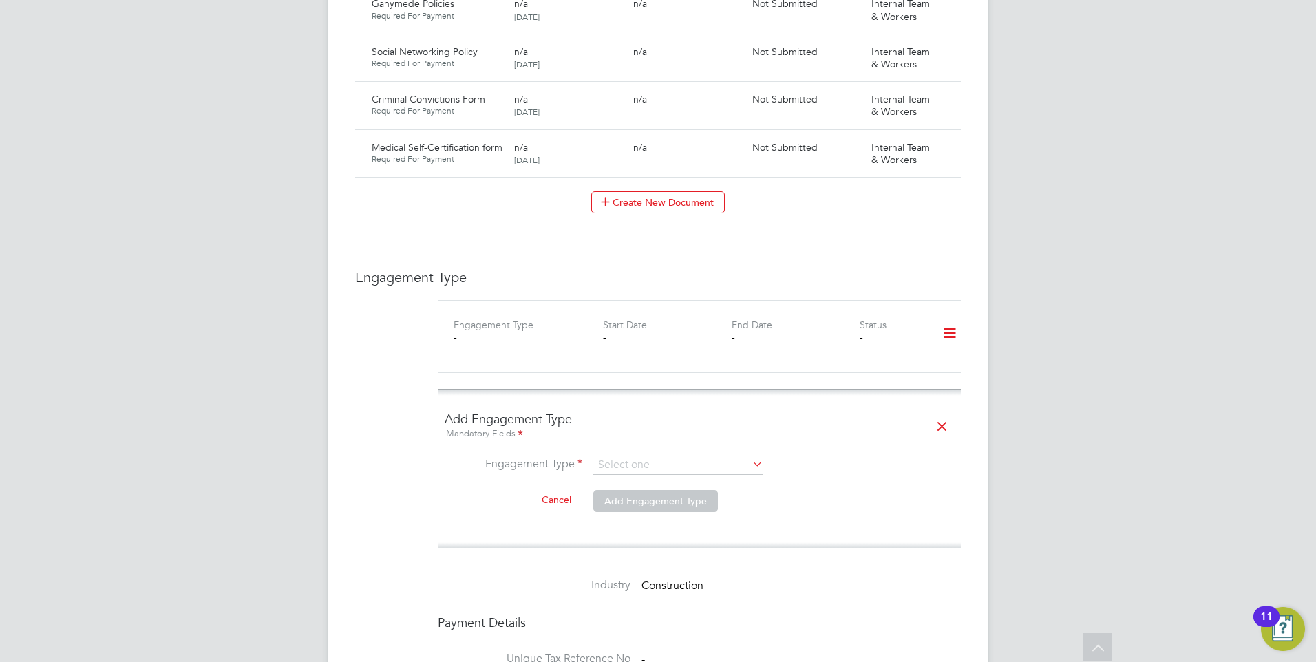
scroll to position [1032, 0]
click at [638, 452] on input at bounding box center [678, 461] width 170 height 19
click at [638, 440] on li "Limited Company" at bounding box center [678, 439] width 171 height 20
type input "Limited Company"
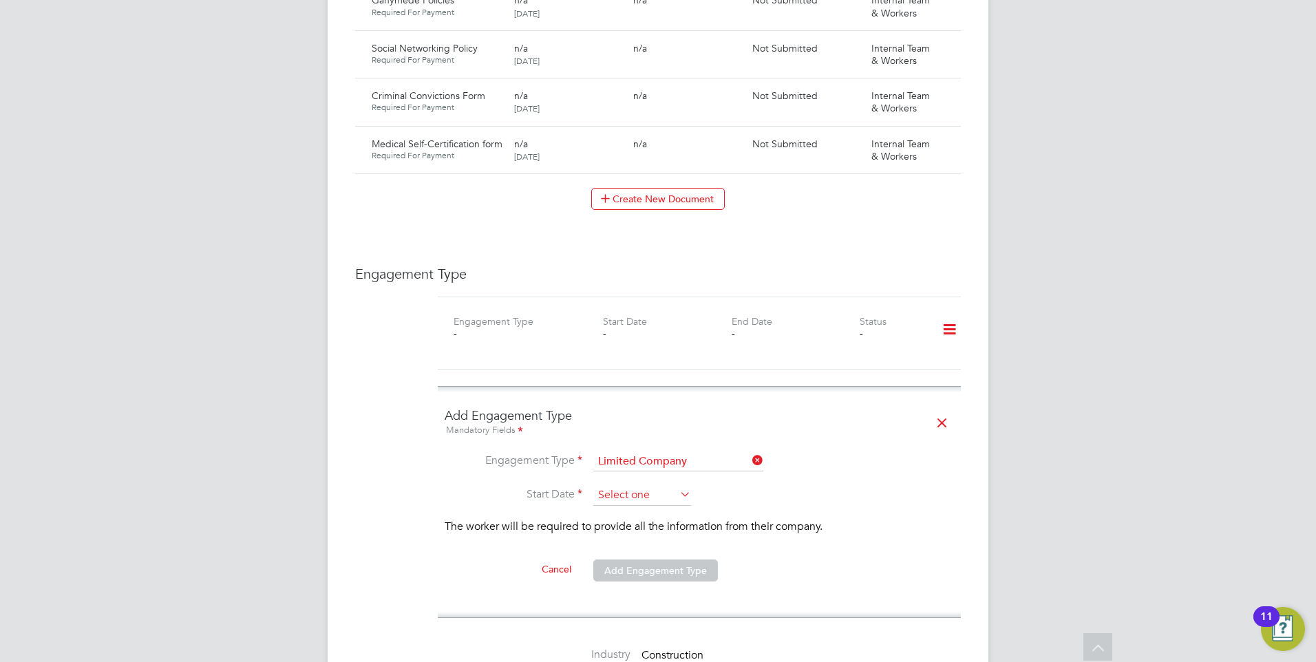
click at [630, 485] on input at bounding box center [642, 495] width 98 height 21
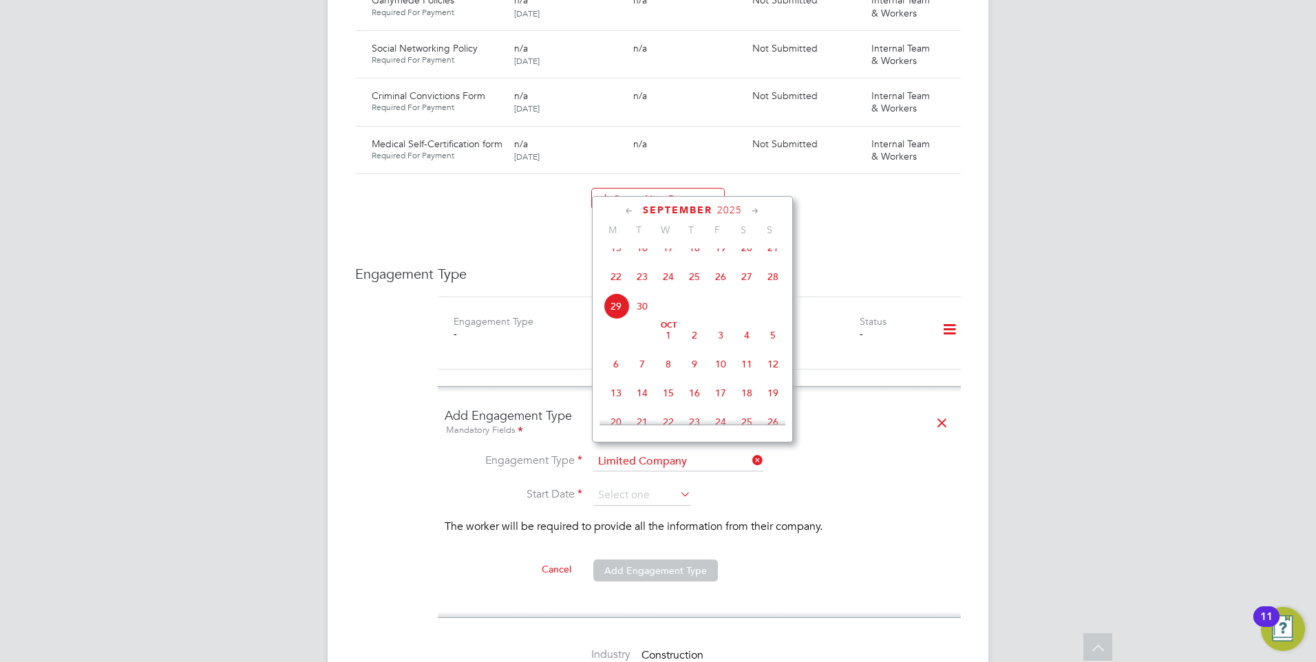
click at [610, 319] on span "29" at bounding box center [616, 306] width 26 height 26
type input "[DATE]"
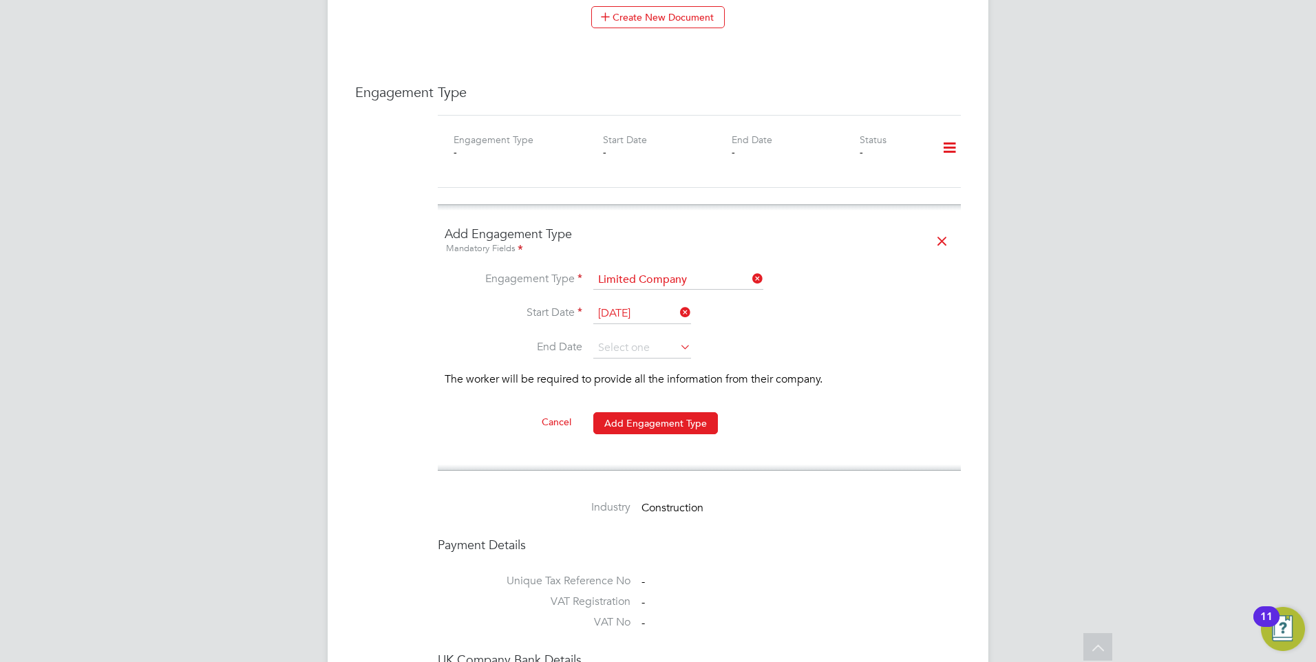
scroll to position [1239, 0]
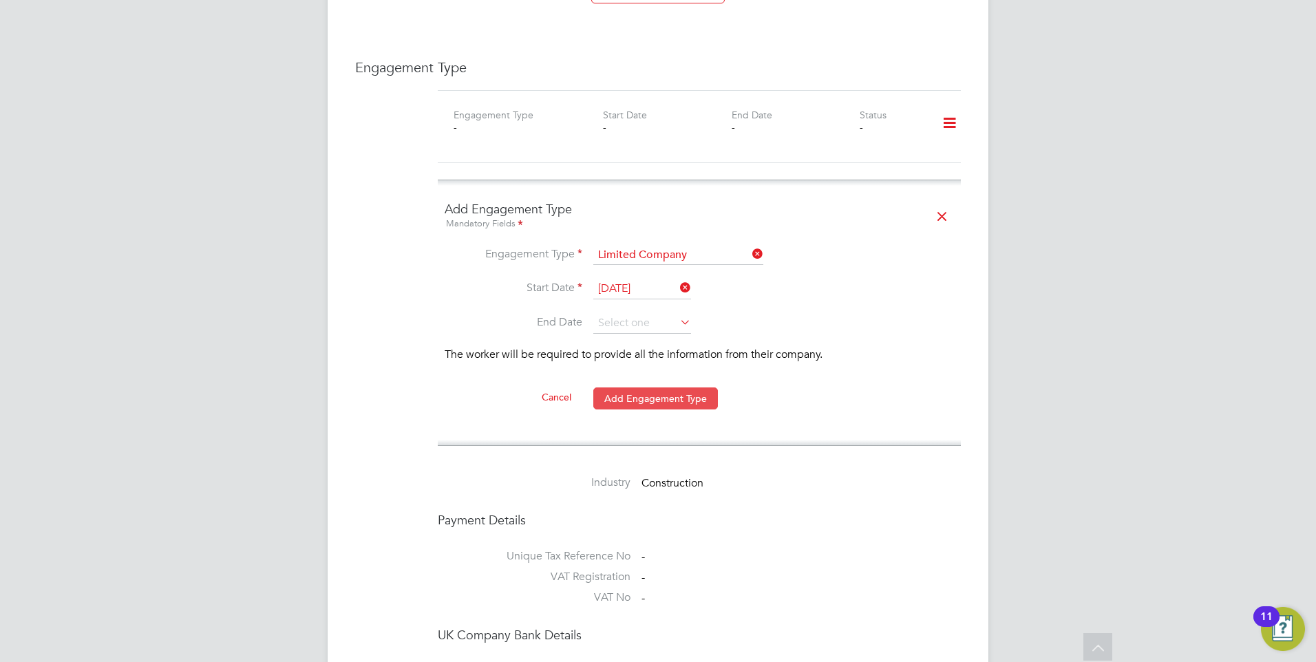
click at [624, 387] on button "Add Engagement Type" at bounding box center [655, 398] width 125 height 22
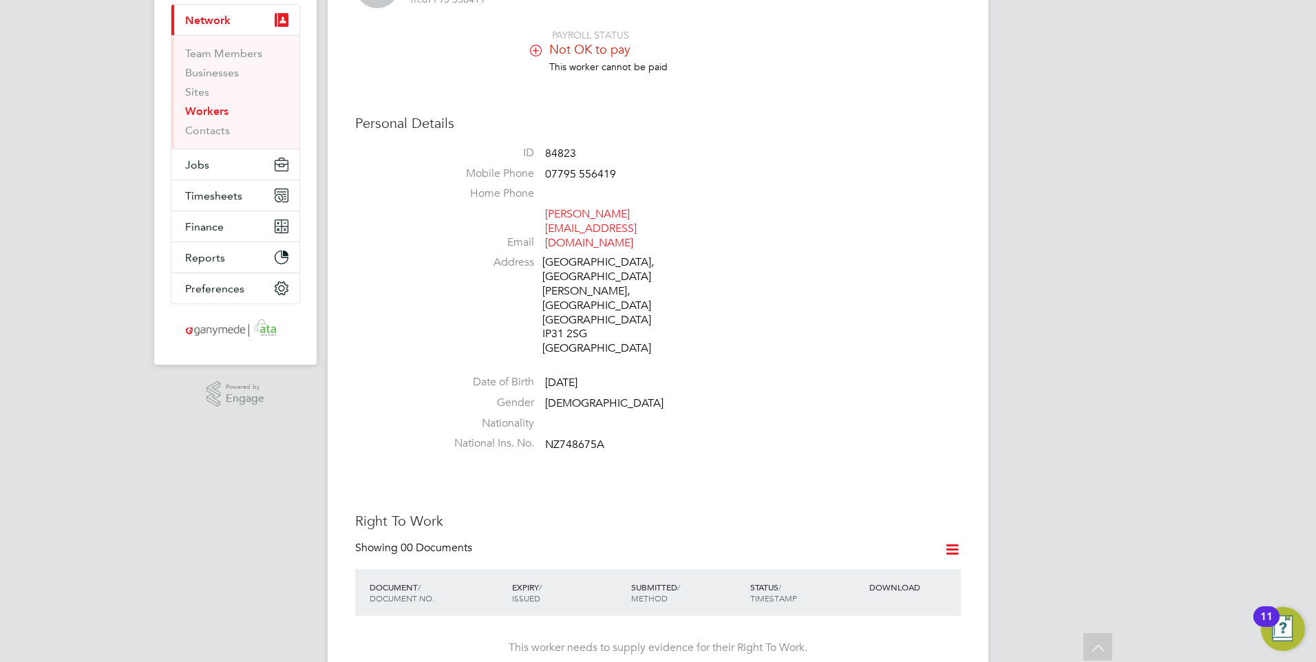
scroll to position [0, 0]
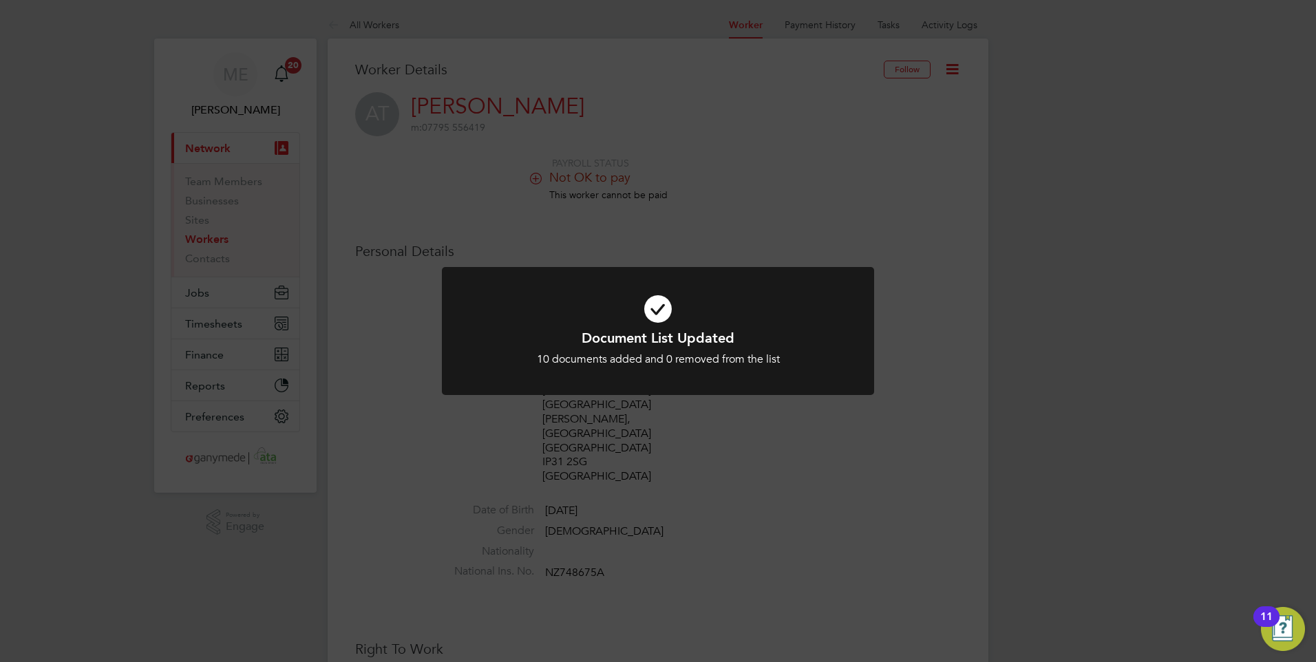
click at [632, 326] on icon at bounding box center [658, 309] width 358 height 54
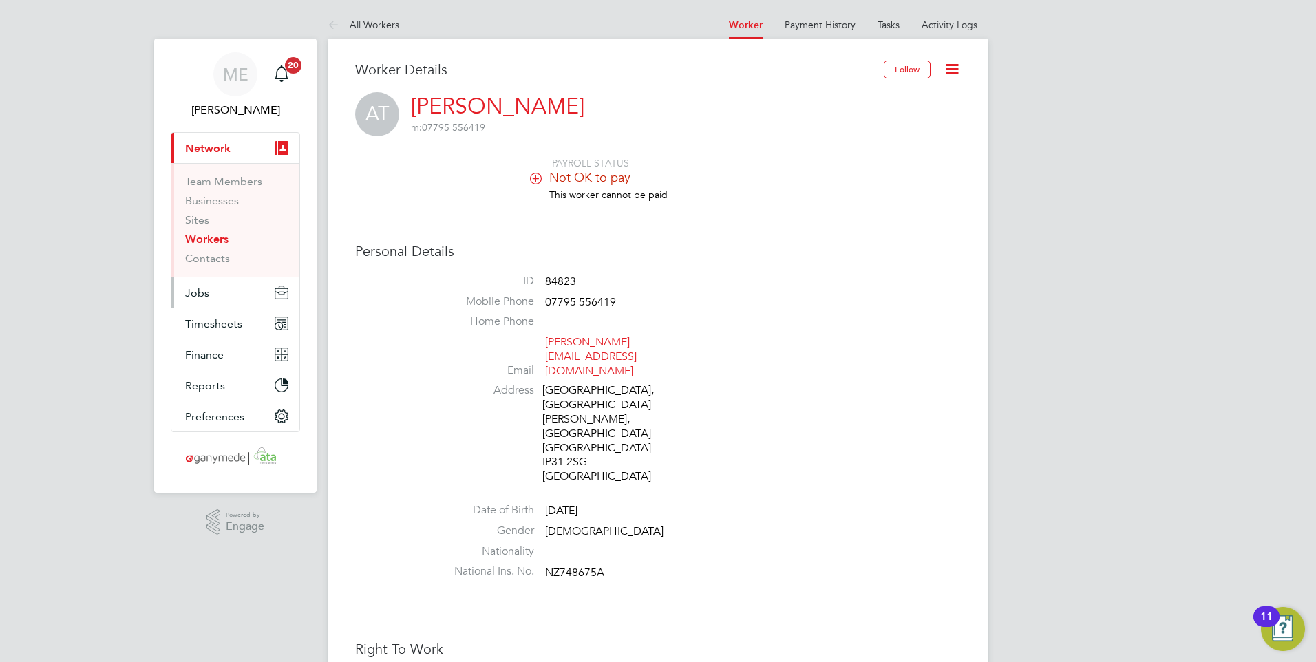
click at [215, 294] on button "Jobs" at bounding box center [235, 292] width 128 height 30
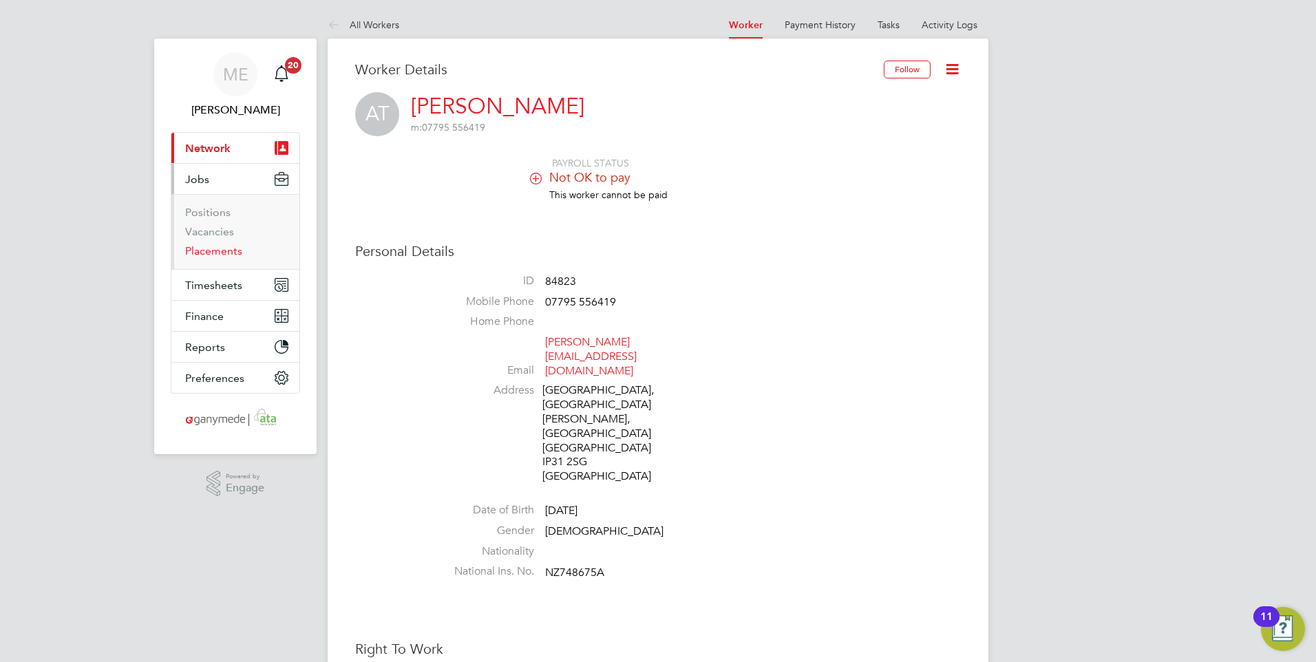
click at [222, 251] on link "Placements" at bounding box center [213, 250] width 57 height 13
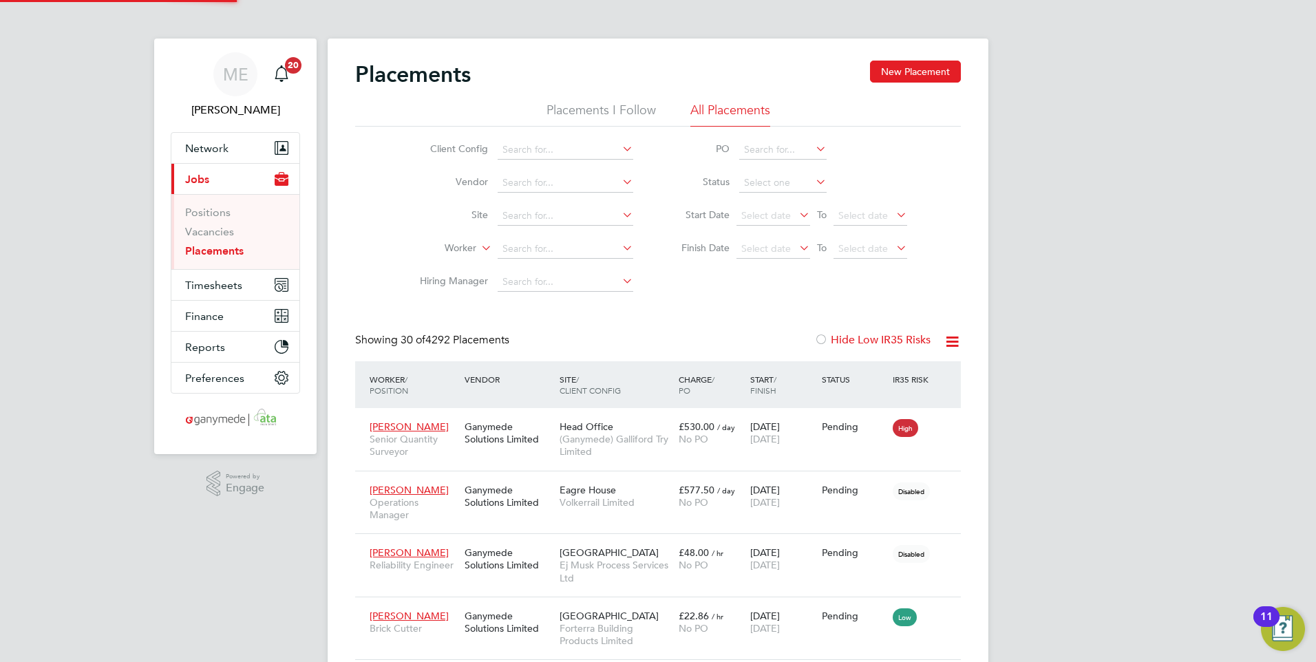
scroll to position [40, 96]
click at [904, 71] on button "New Placement" at bounding box center [915, 72] width 91 height 22
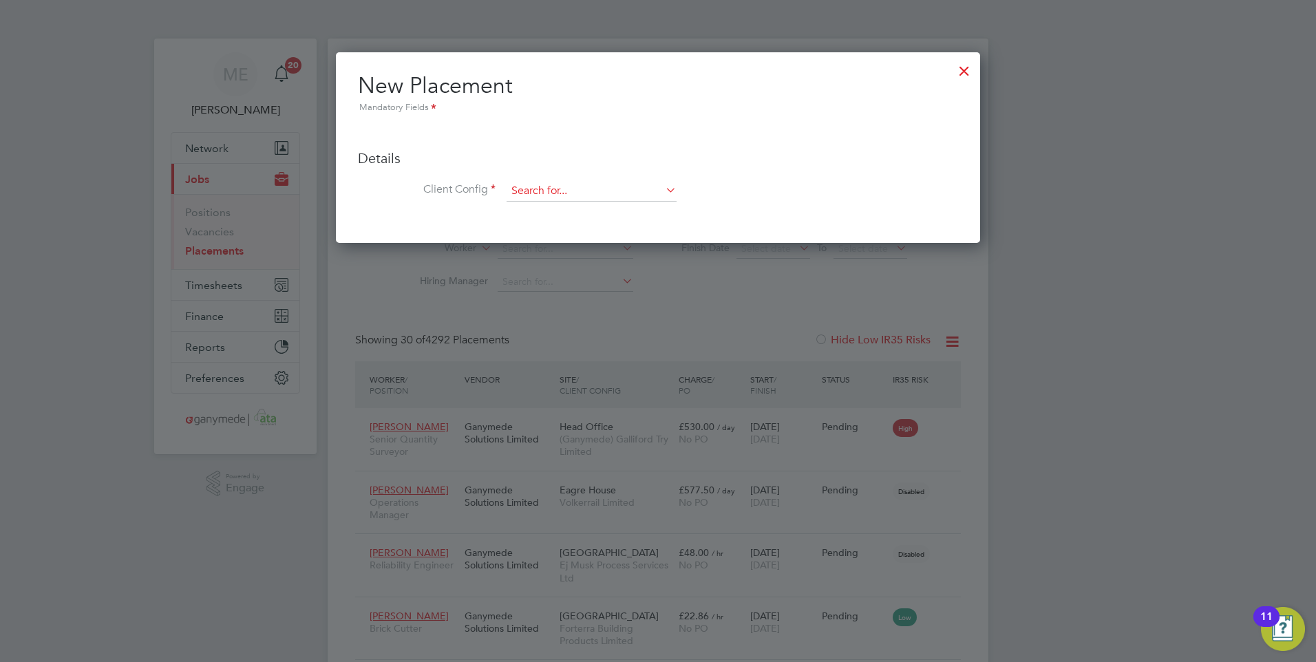
click at [585, 188] on input at bounding box center [592, 191] width 170 height 21
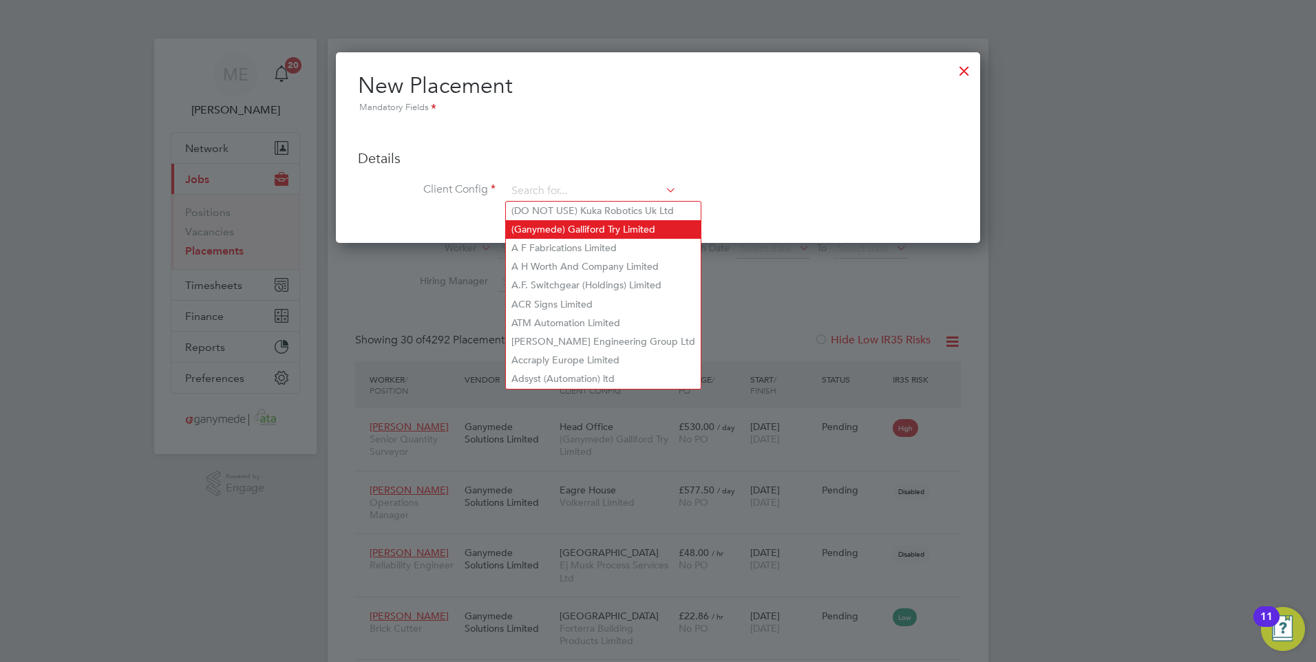
click at [581, 226] on li "(Ganymede) Galliford Try Limited" at bounding box center [603, 229] width 195 height 19
type input "(Ganymede) Galliford Try Limited"
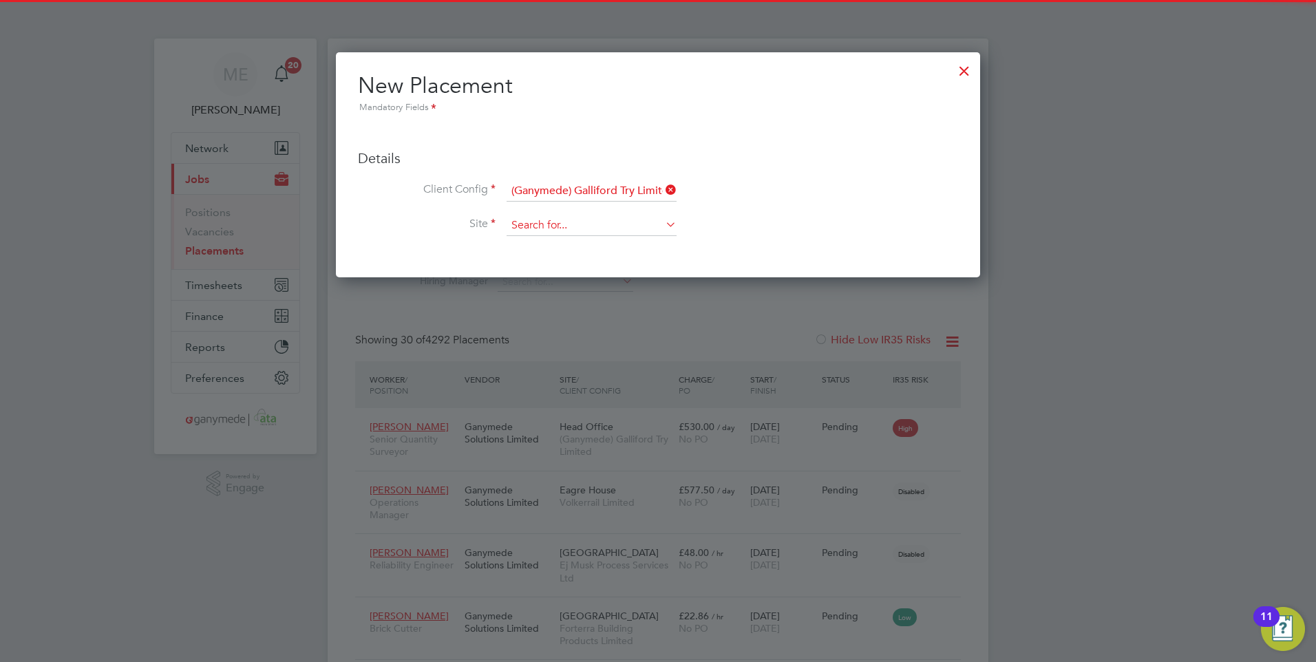
click at [539, 233] on input at bounding box center [592, 225] width 170 height 21
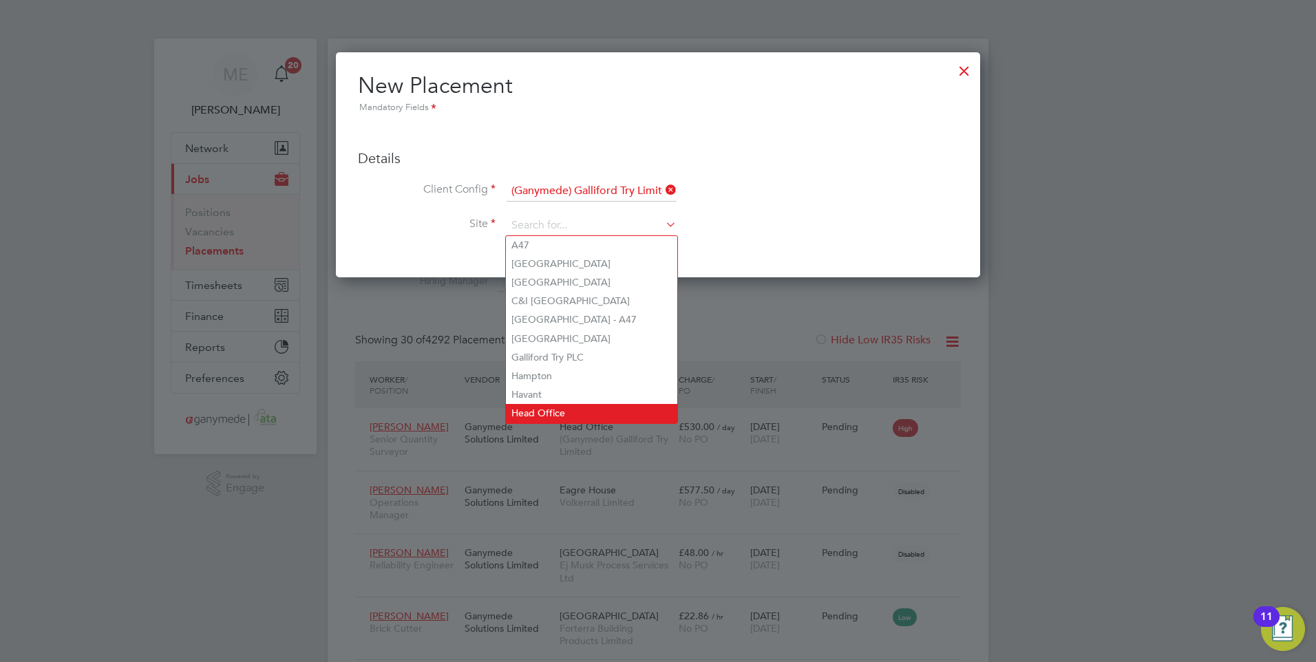
click at [540, 404] on li "Head Office" at bounding box center [591, 413] width 171 height 19
type input "Head Office"
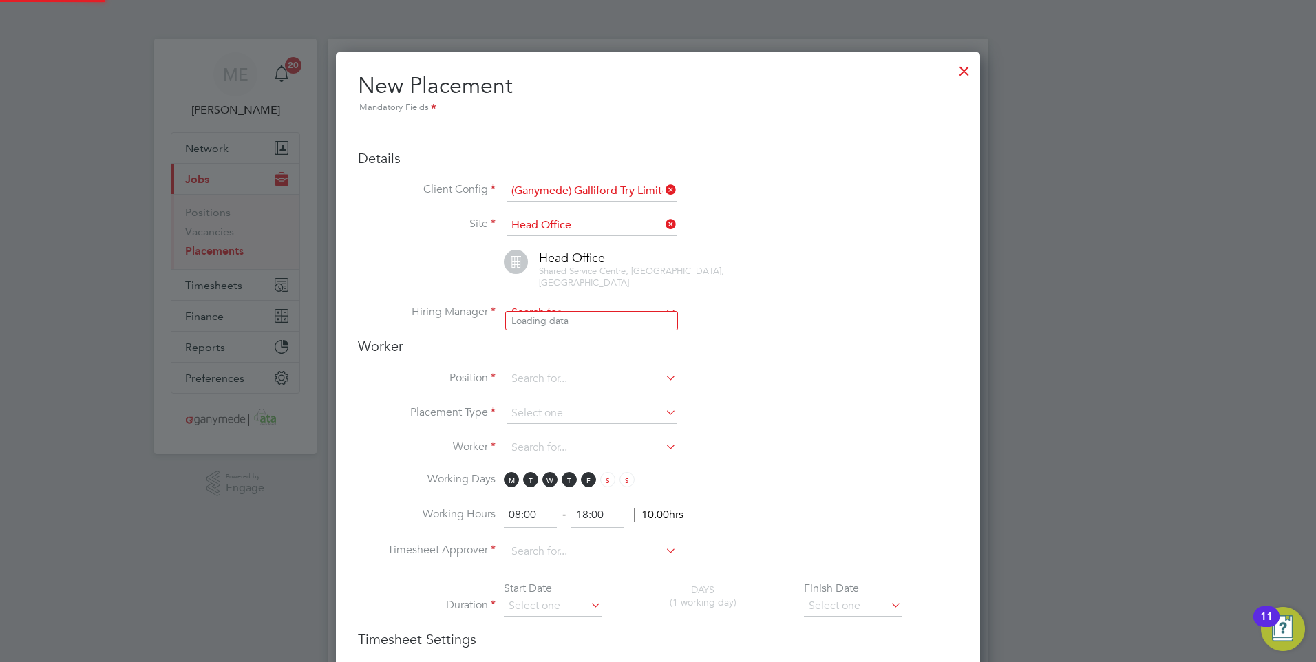
click at [541, 303] on input at bounding box center [592, 313] width 170 height 21
click at [546, 315] on li "Th omas Farley" at bounding box center [601, 321] width 191 height 19
type input "Thomas Farley"
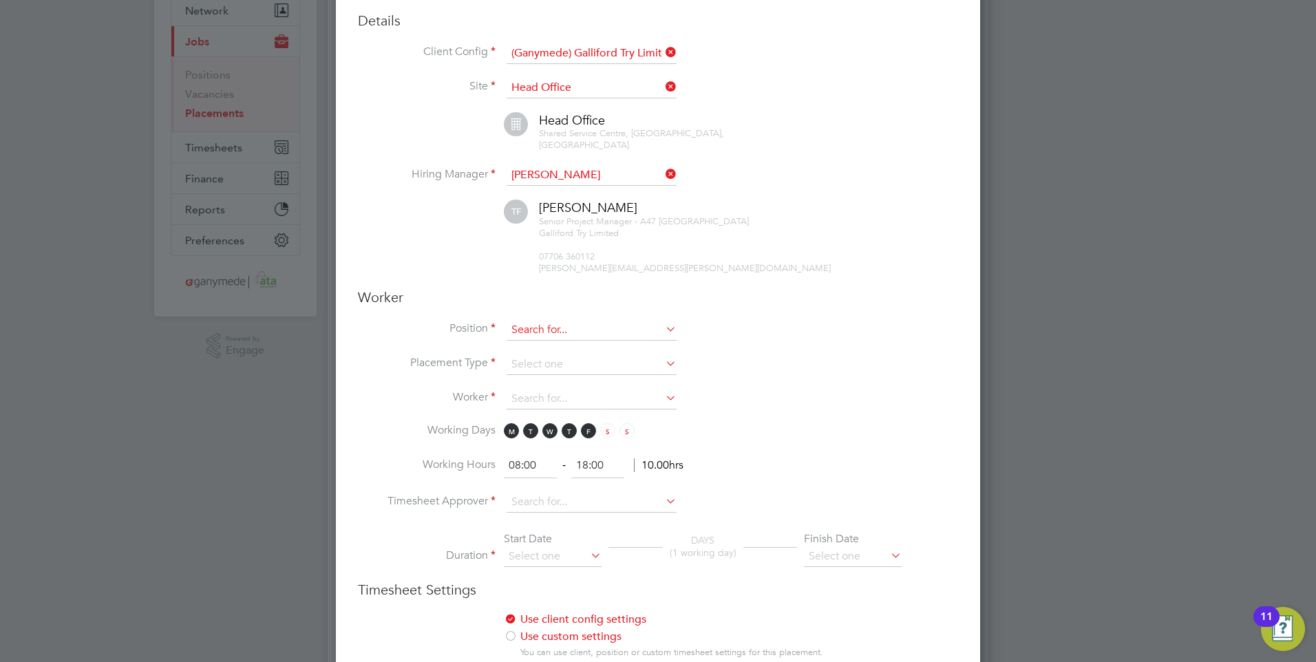
click at [542, 320] on input at bounding box center [592, 330] width 170 height 21
click at [553, 351] on li "Sub Agent" at bounding box center [591, 356] width 171 height 19
type input "Sub Agent"
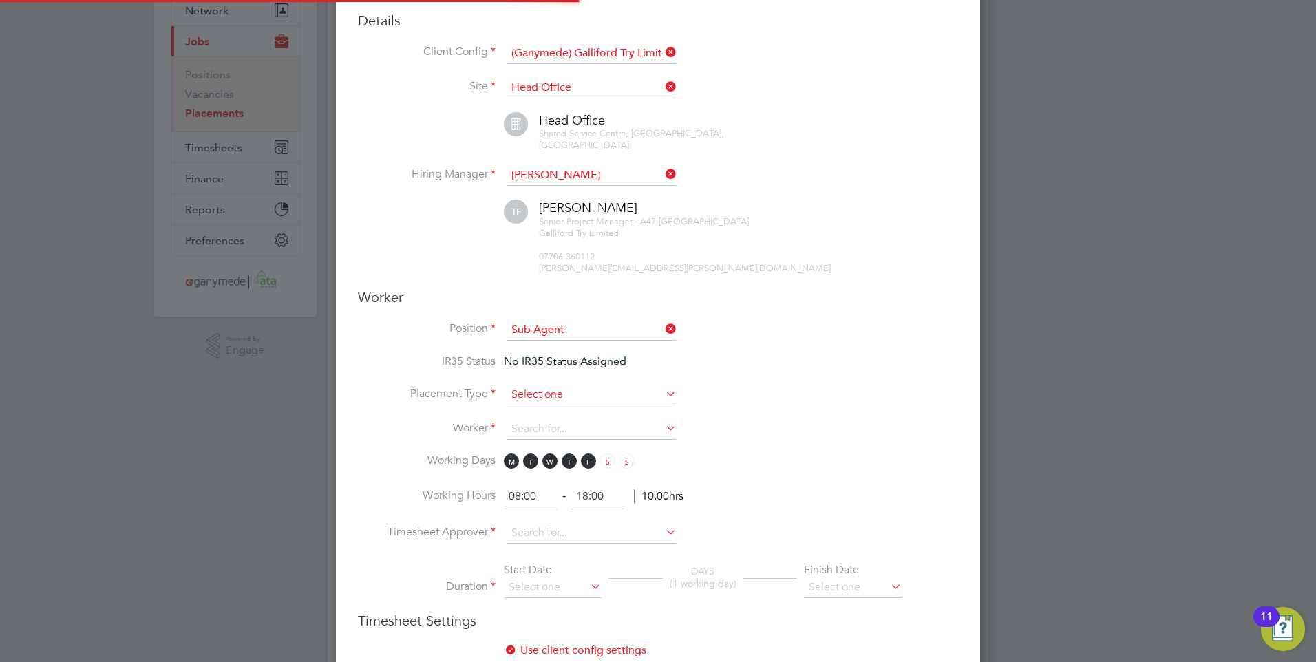
click at [545, 385] on input at bounding box center [592, 395] width 170 height 21
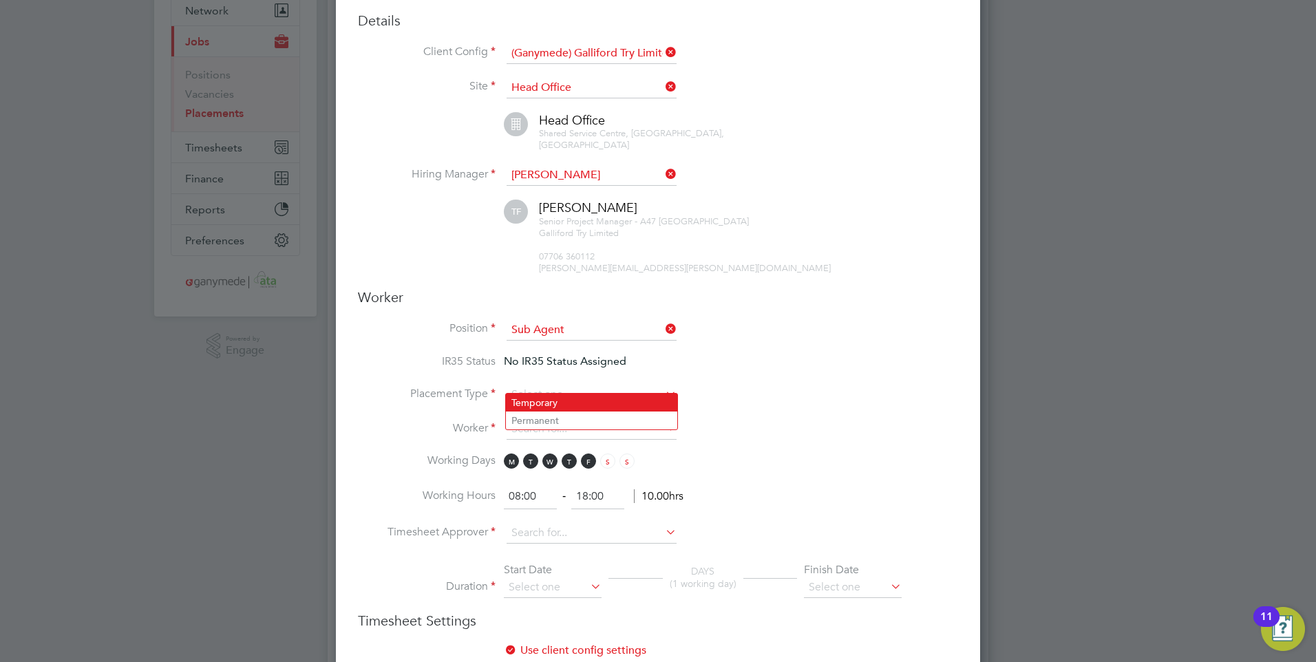
click at [542, 394] on li "Temporary" at bounding box center [591, 403] width 171 height 18
type input "Temporary"
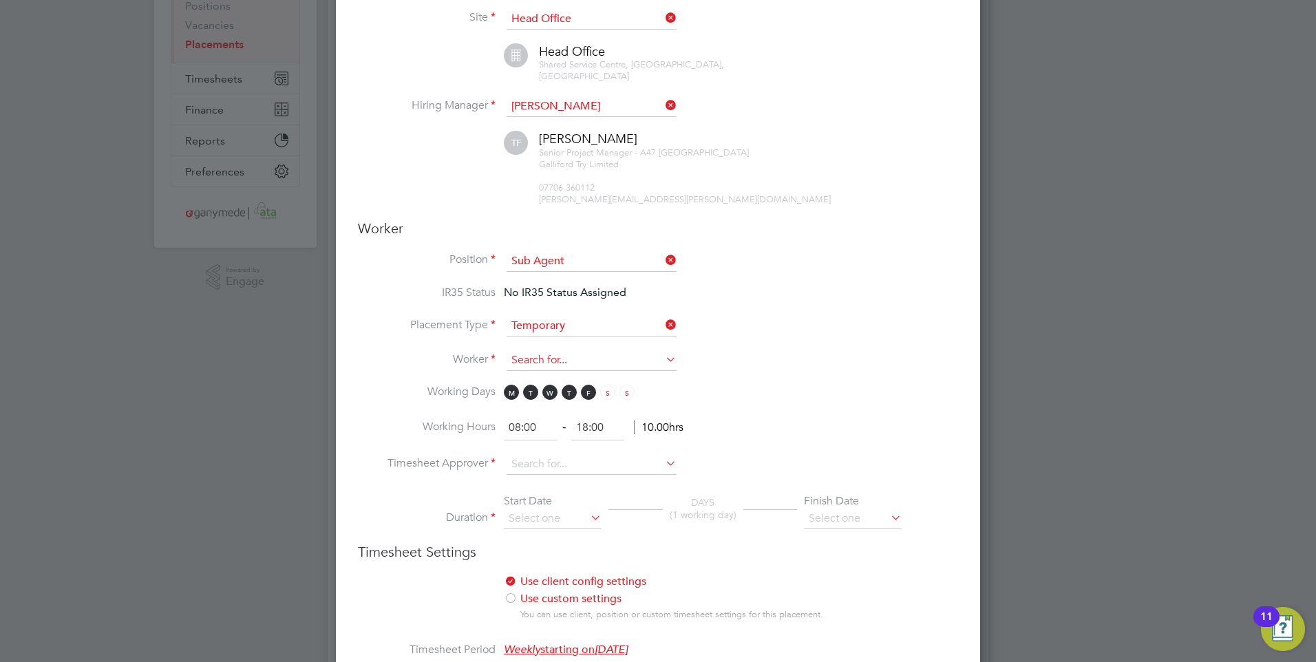
click at [531, 350] on input at bounding box center [592, 360] width 170 height 21
type input "thomas far"
click at [663, 350] on icon at bounding box center [663, 359] width 0 height 19
click at [575, 352] on input at bounding box center [592, 360] width 170 height 21
click at [579, 509] on li "Adr ian Taylor (84823)" at bounding box center [701, 518] width 390 height 19
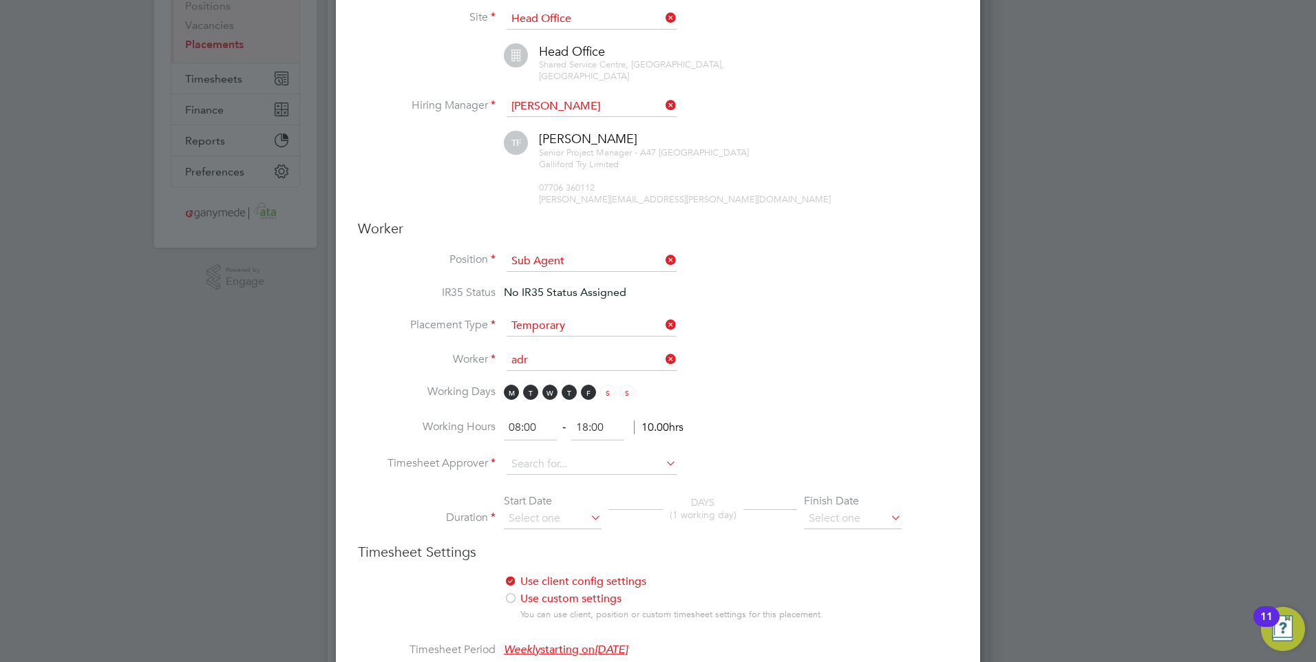
type input "Adrian Taylor (84823)"
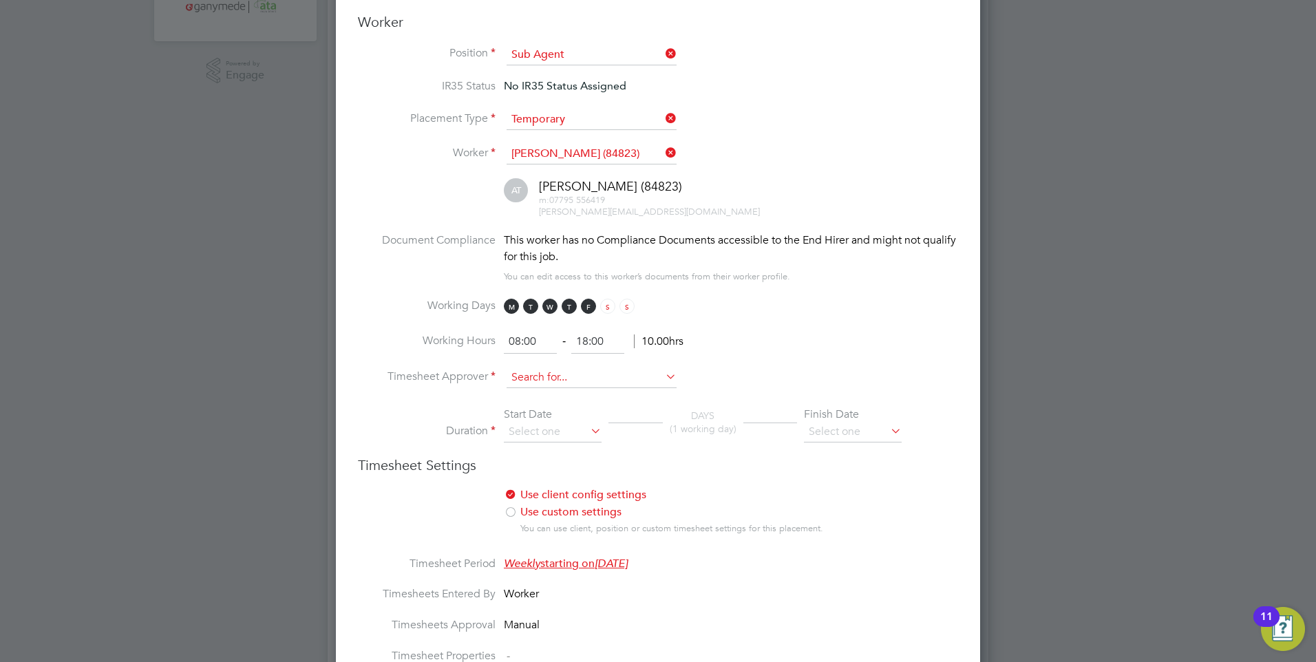
click at [542, 370] on input at bounding box center [592, 378] width 170 height 21
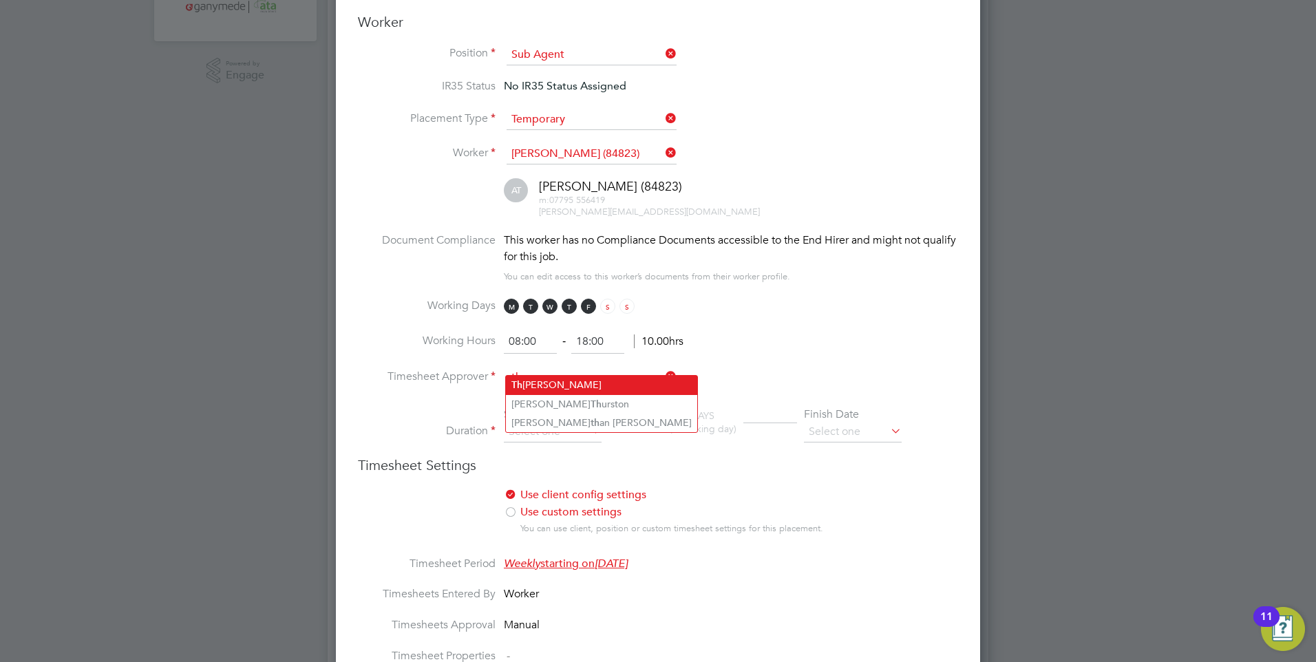
click at [556, 386] on li "Th omas Farley" at bounding box center [601, 385] width 191 height 19
type input "Thomas Farley"
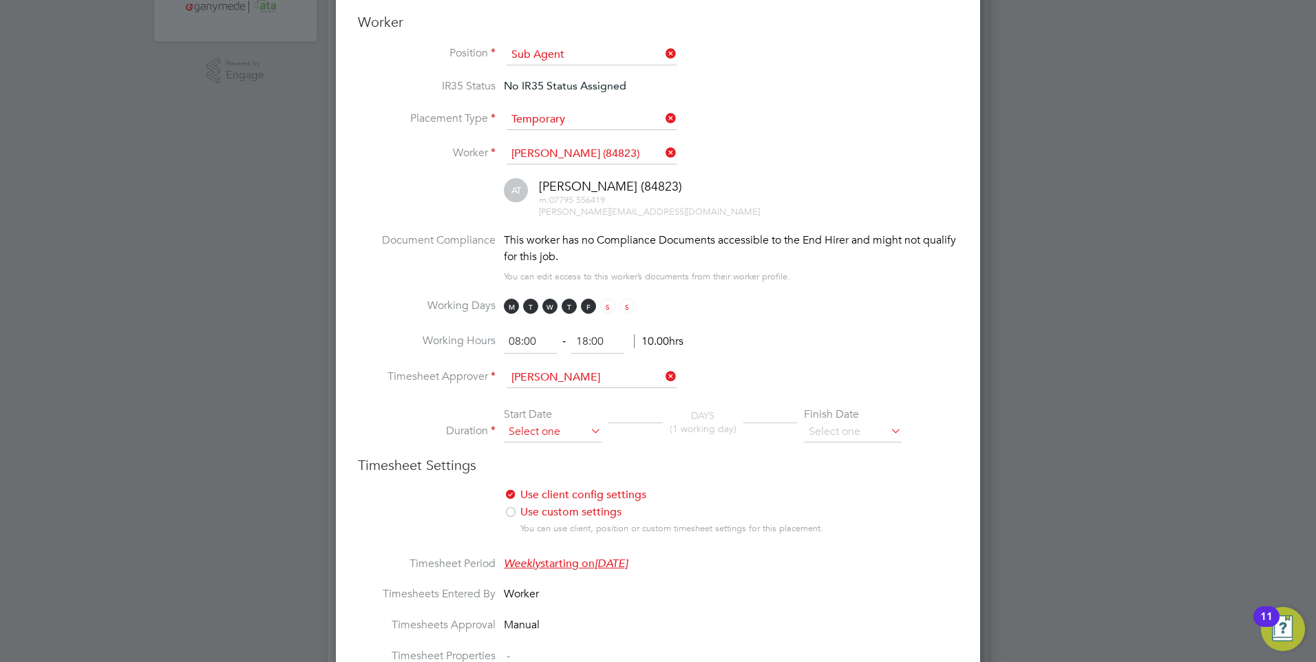
click at [542, 422] on input at bounding box center [553, 432] width 98 height 21
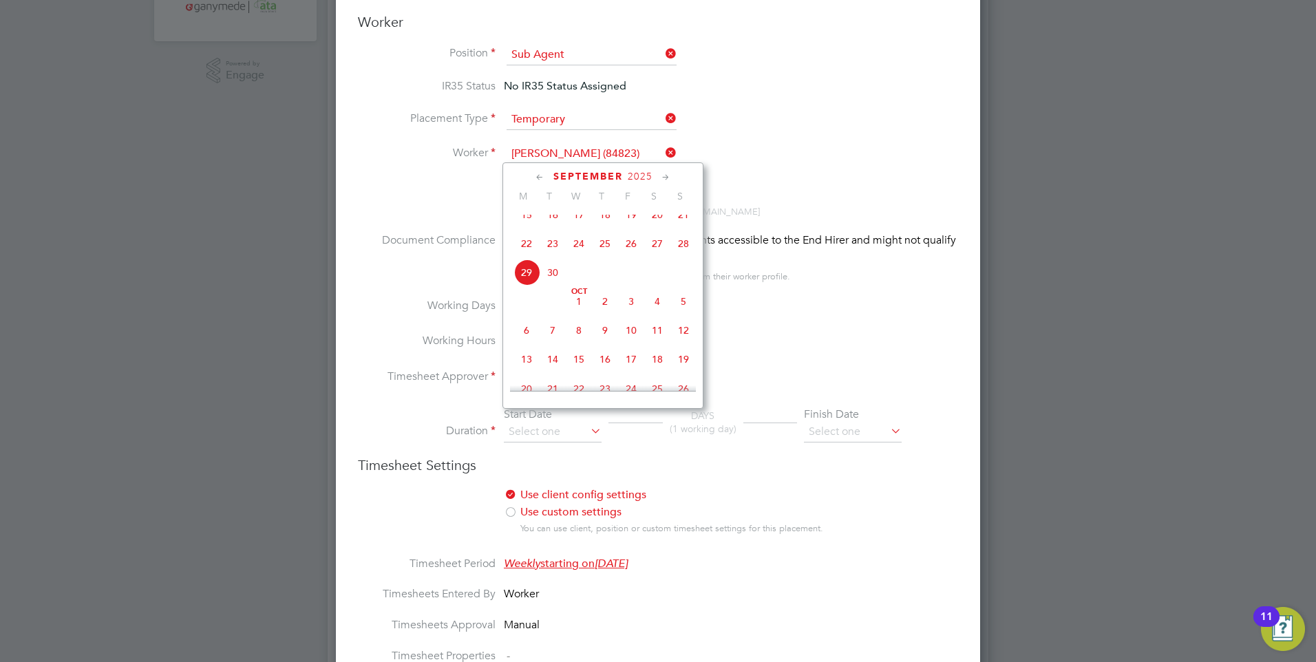
click at [525, 369] on span "13" at bounding box center [526, 359] width 26 height 26
type input "13 Oct 2025"
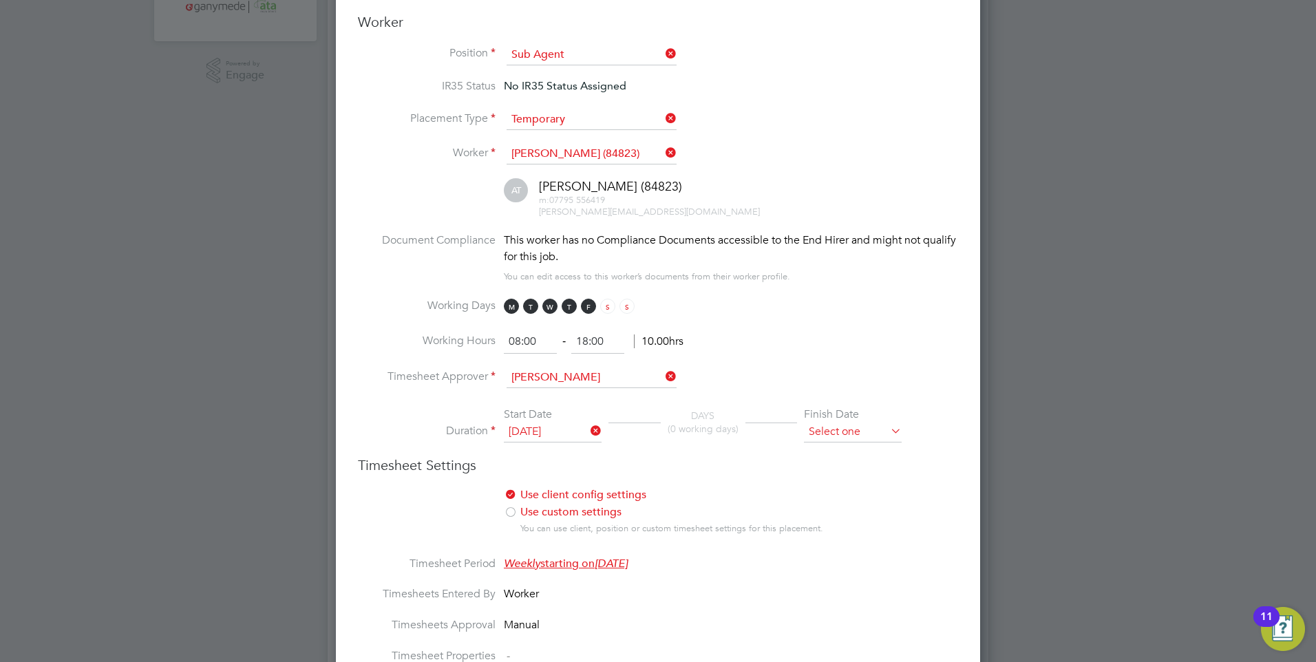
click at [829, 422] on input at bounding box center [853, 432] width 98 height 21
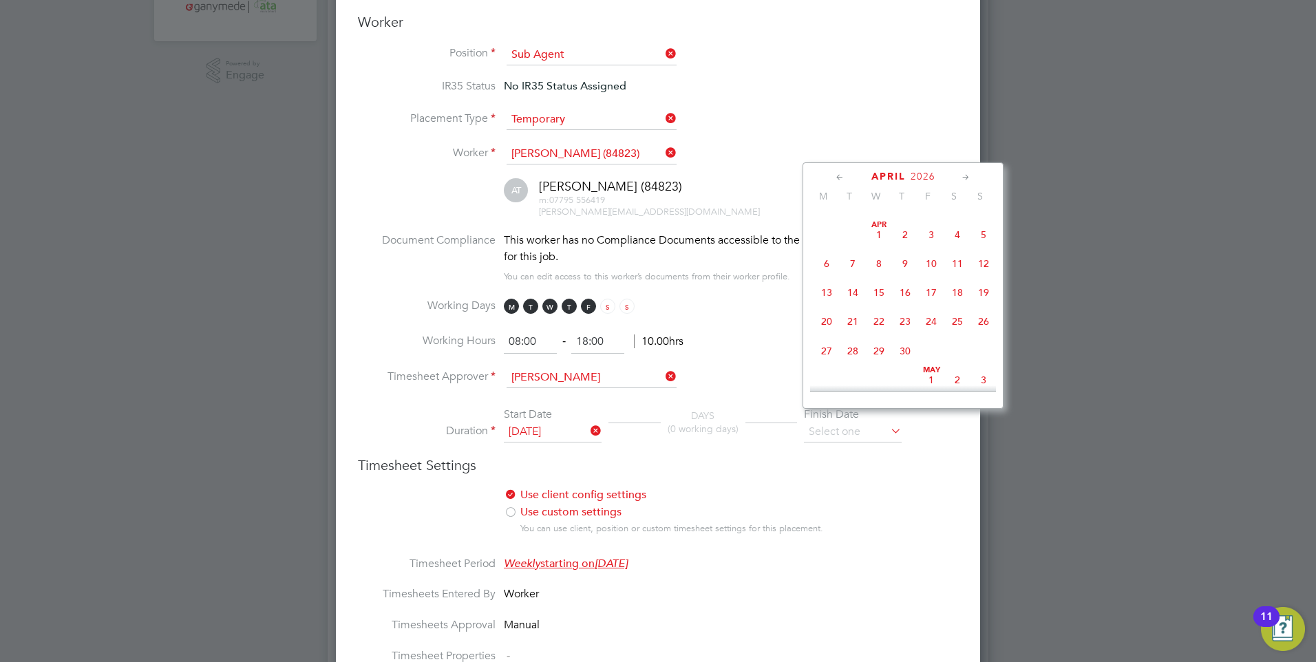
click at [929, 306] on span "17" at bounding box center [931, 292] width 26 height 26
type input "17 Apr 2026"
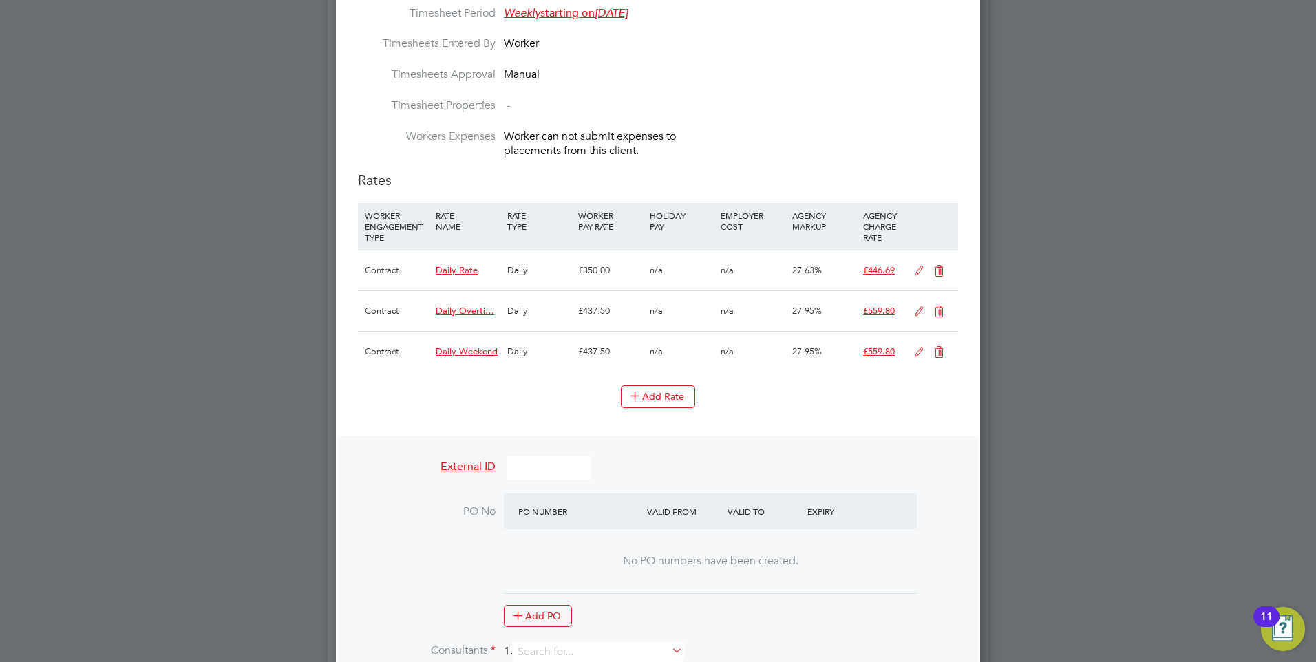
click at [939, 266] on icon at bounding box center [938, 271] width 17 height 11
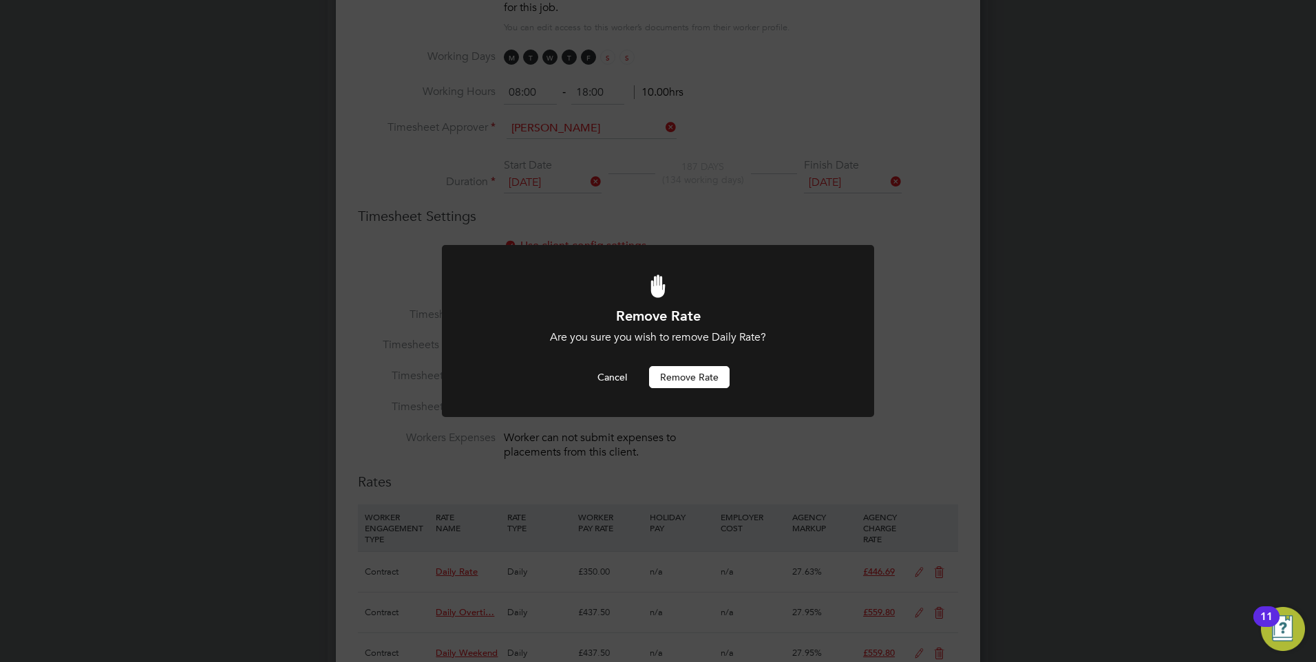
click at [677, 370] on button "Remove rate" at bounding box center [689, 377] width 81 height 22
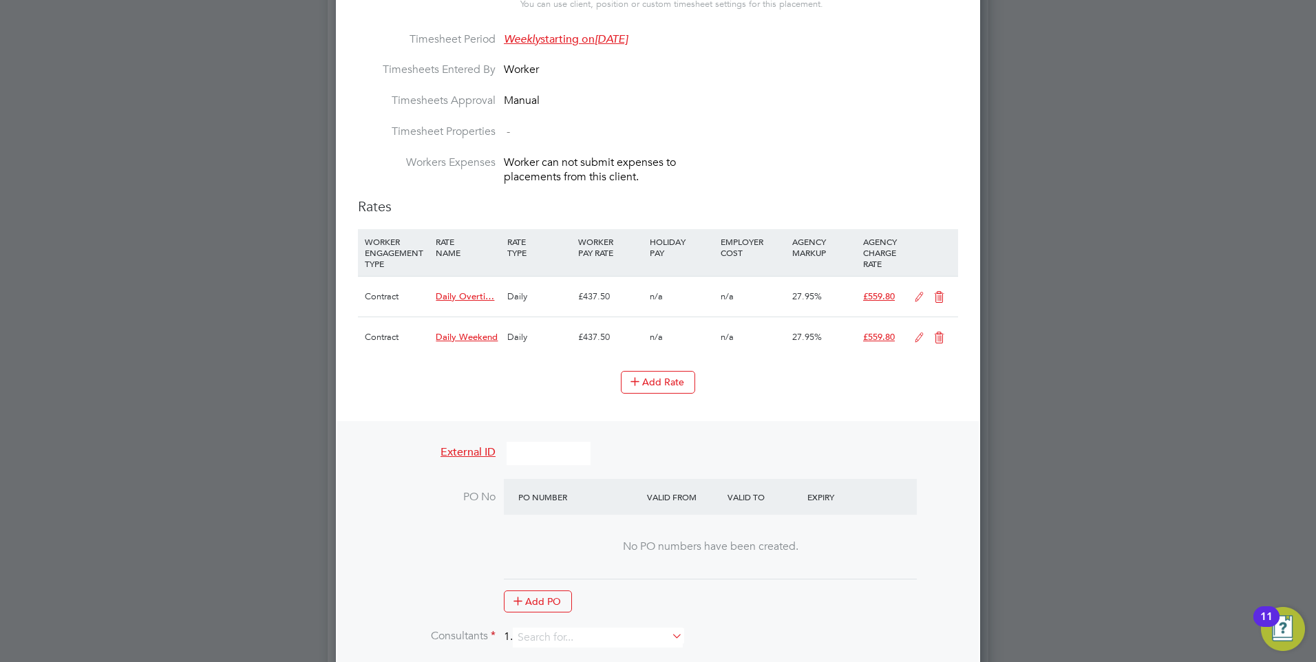
click at [937, 292] on icon at bounding box center [938, 297] width 17 height 11
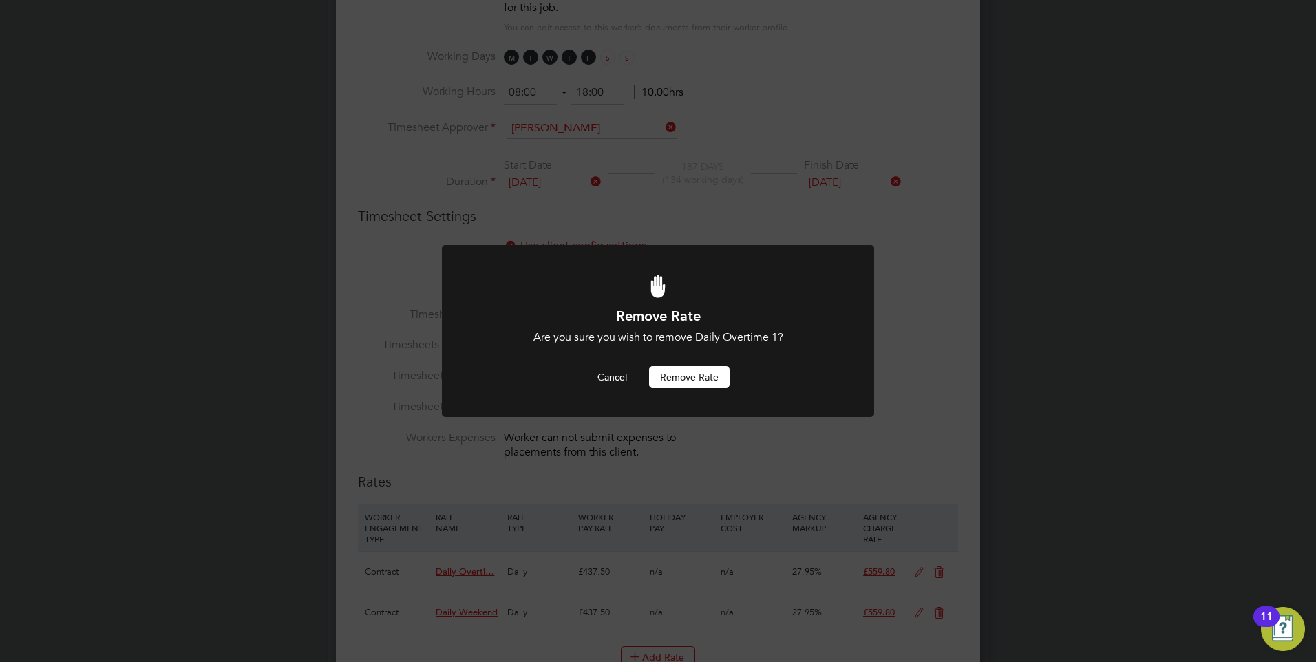
click at [679, 374] on button "Remove rate" at bounding box center [689, 377] width 81 height 22
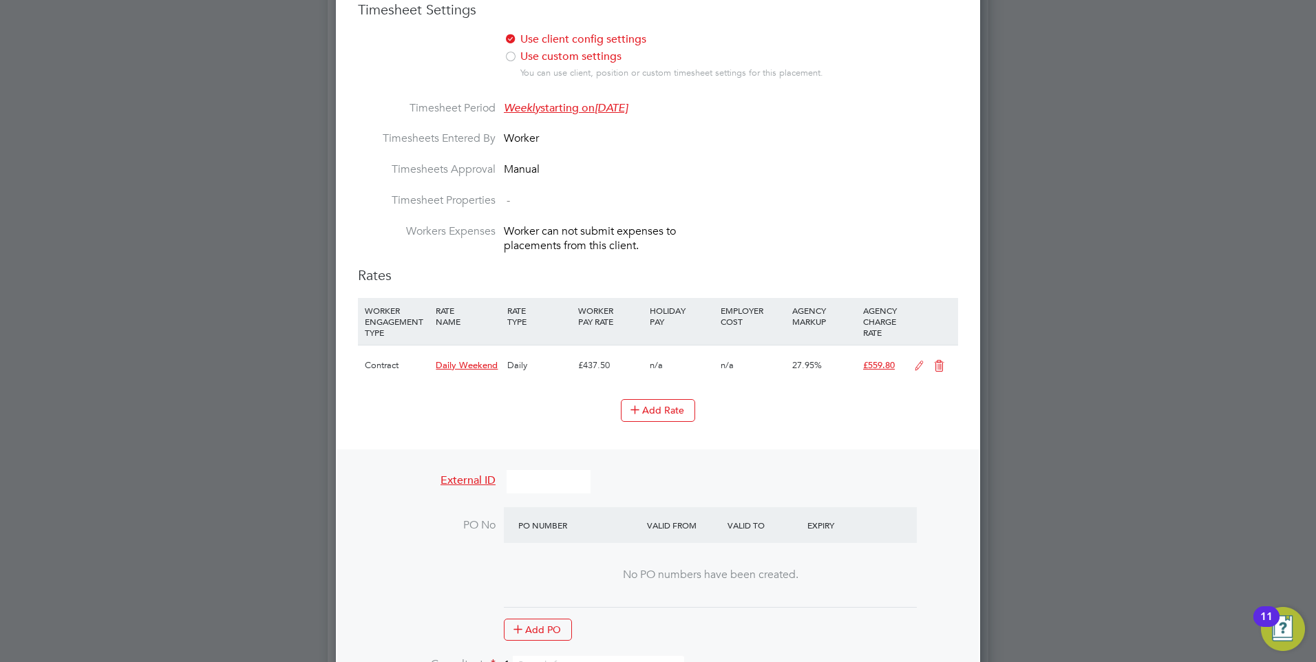
click at [937, 361] on icon at bounding box center [938, 366] width 17 height 11
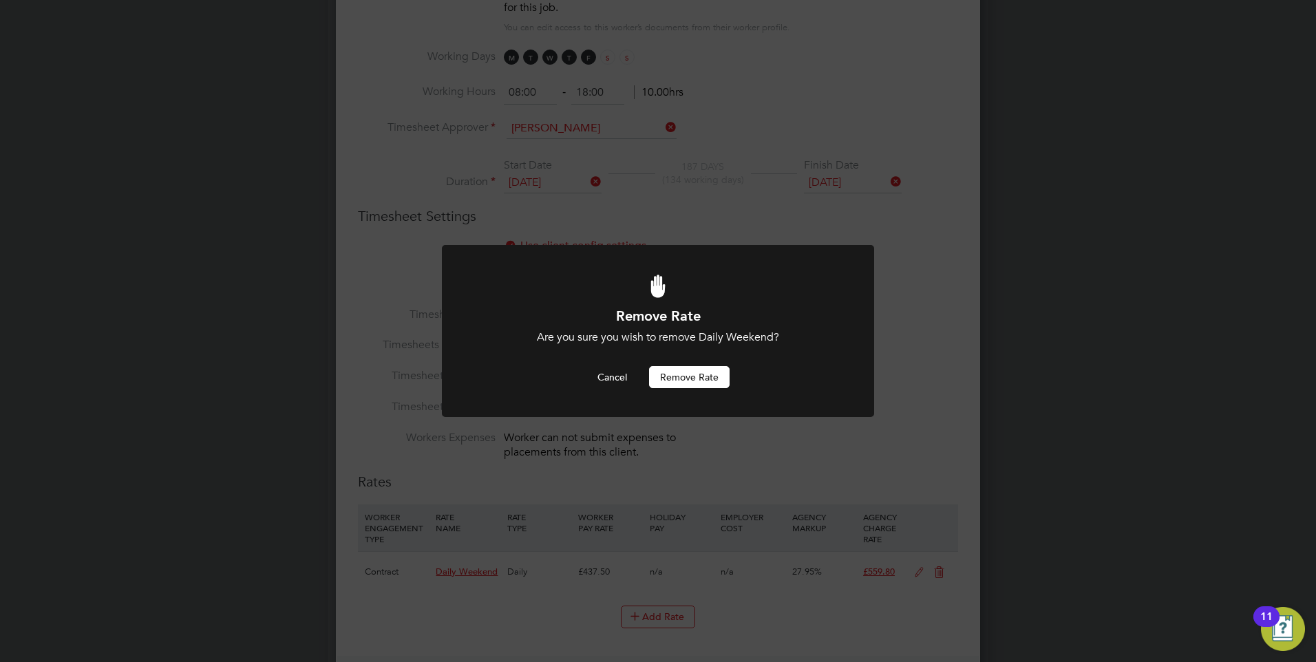
click at [685, 374] on button "Remove rate" at bounding box center [689, 377] width 81 height 22
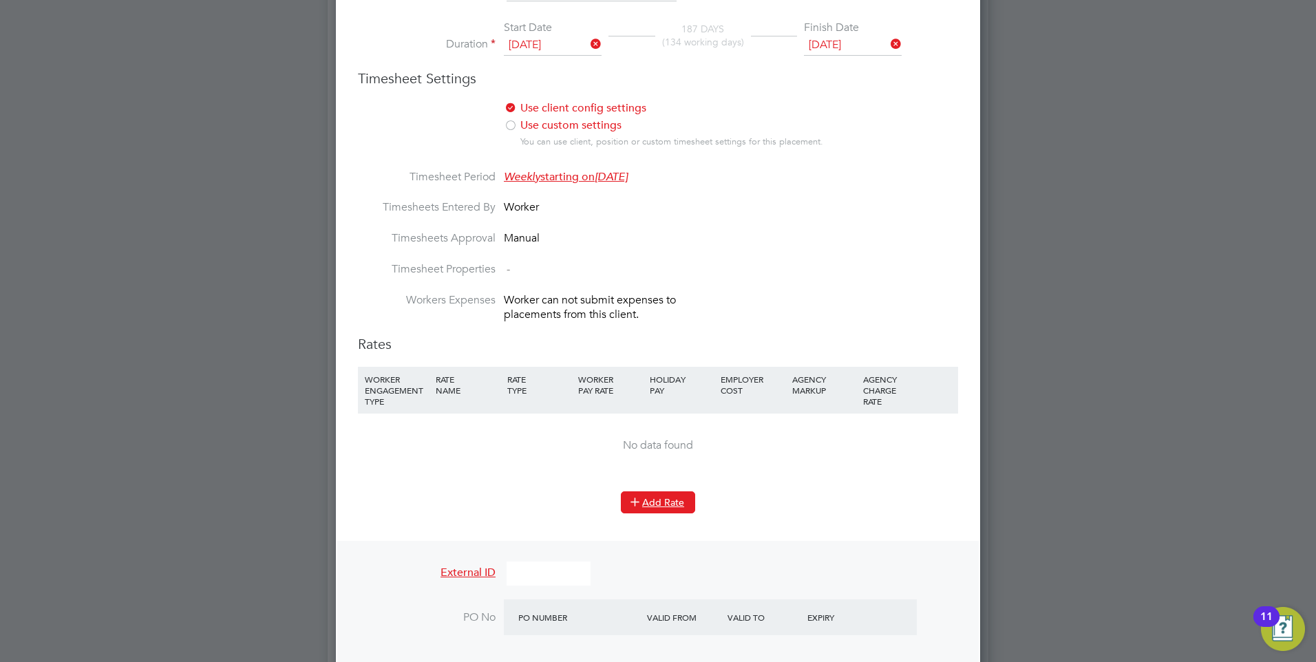
click at [667, 492] on button "Add Rate" at bounding box center [658, 502] width 74 height 22
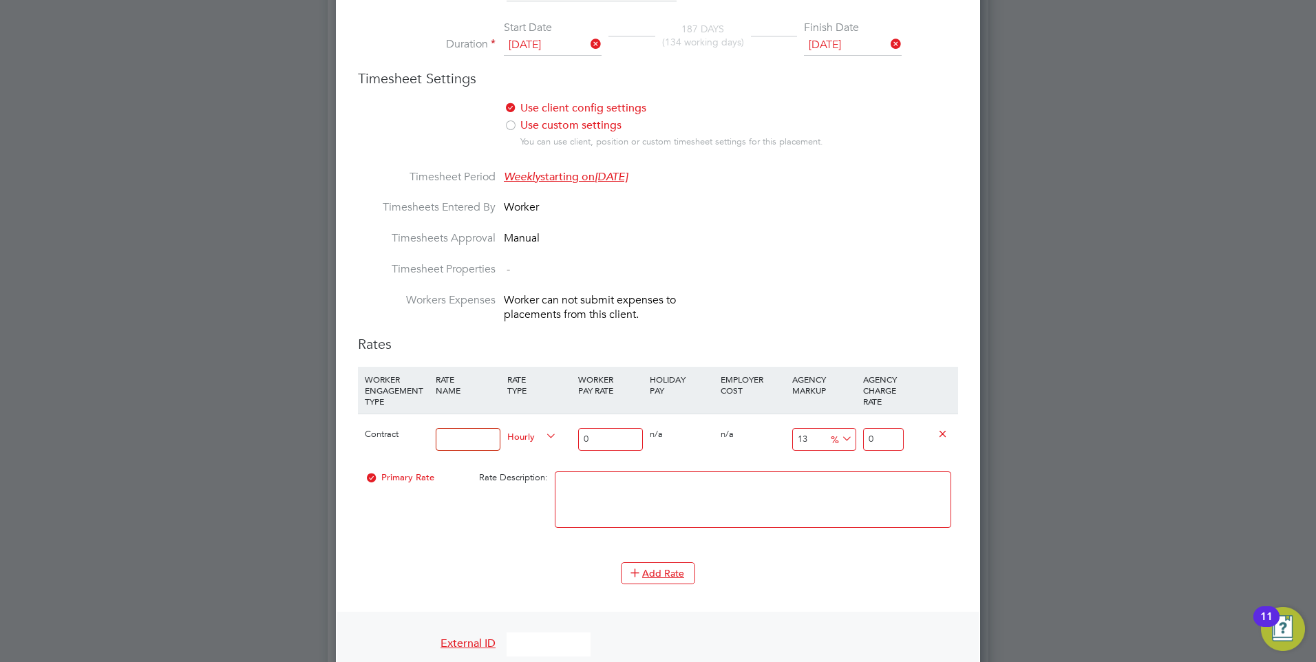
click at [445, 428] on input at bounding box center [468, 439] width 64 height 23
click at [543, 427] on icon at bounding box center [543, 436] width 0 height 19
drag, startPoint x: 529, startPoint y: 451, endPoint x: 520, endPoint y: 441, distance: 14.1
click at [524, 447] on ul "HOURLY DAILY PIECE" at bounding box center [531, 456] width 61 height 53
click at [465, 428] on input at bounding box center [468, 439] width 64 height 23
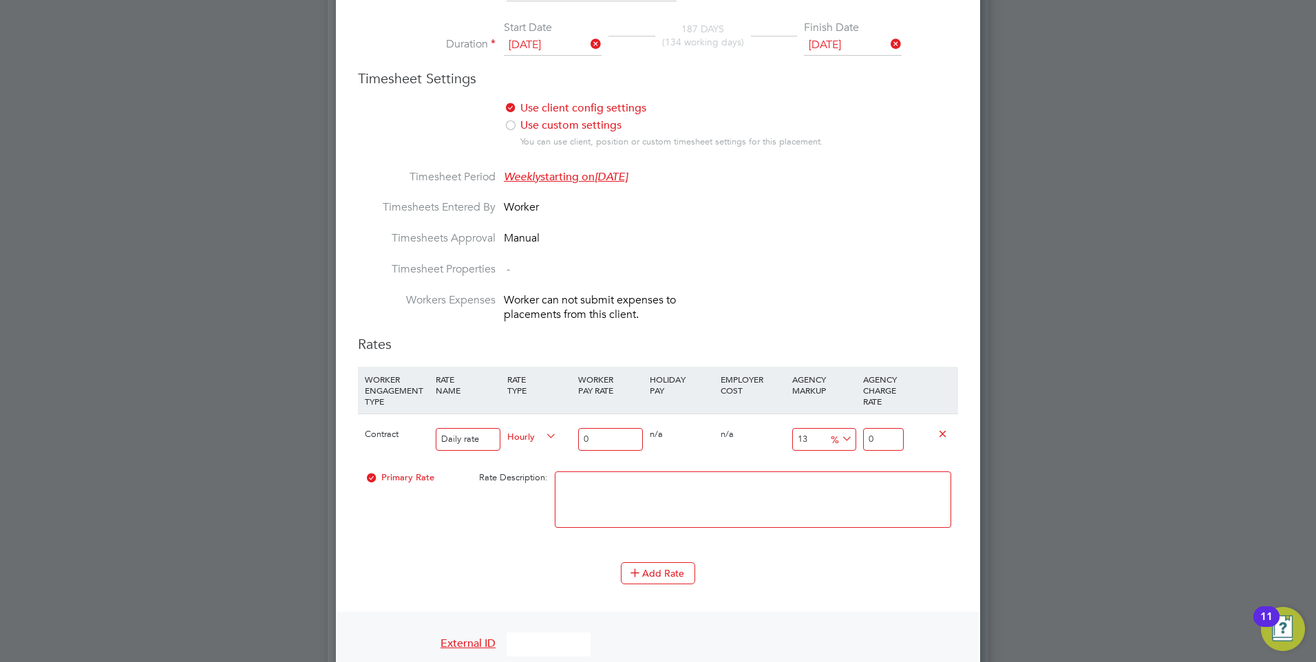
type input "Daily rate"
click at [603, 428] on input "0" at bounding box center [610, 439] width 64 height 23
type input "4"
type input "4.52"
type input "42"
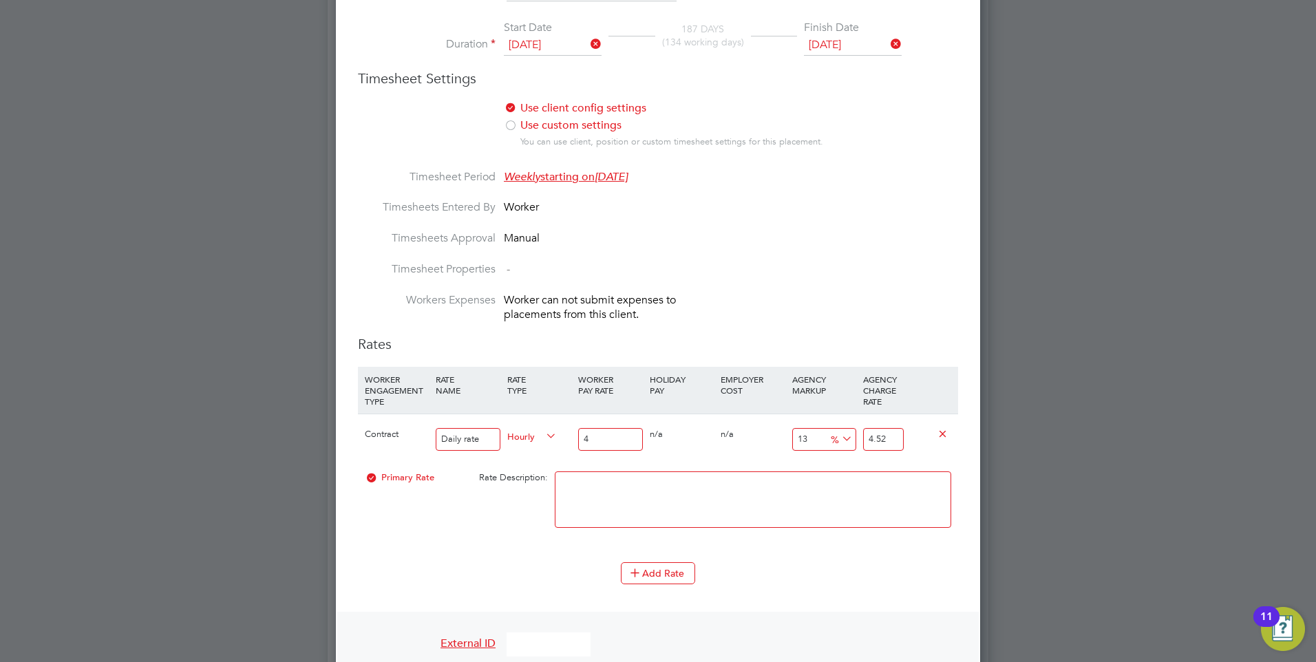
type input "47.46"
type input "425"
type input "480.25"
type input "425.00"
drag, startPoint x: 900, startPoint y: 424, endPoint x: 866, endPoint y: 423, distance: 33.8
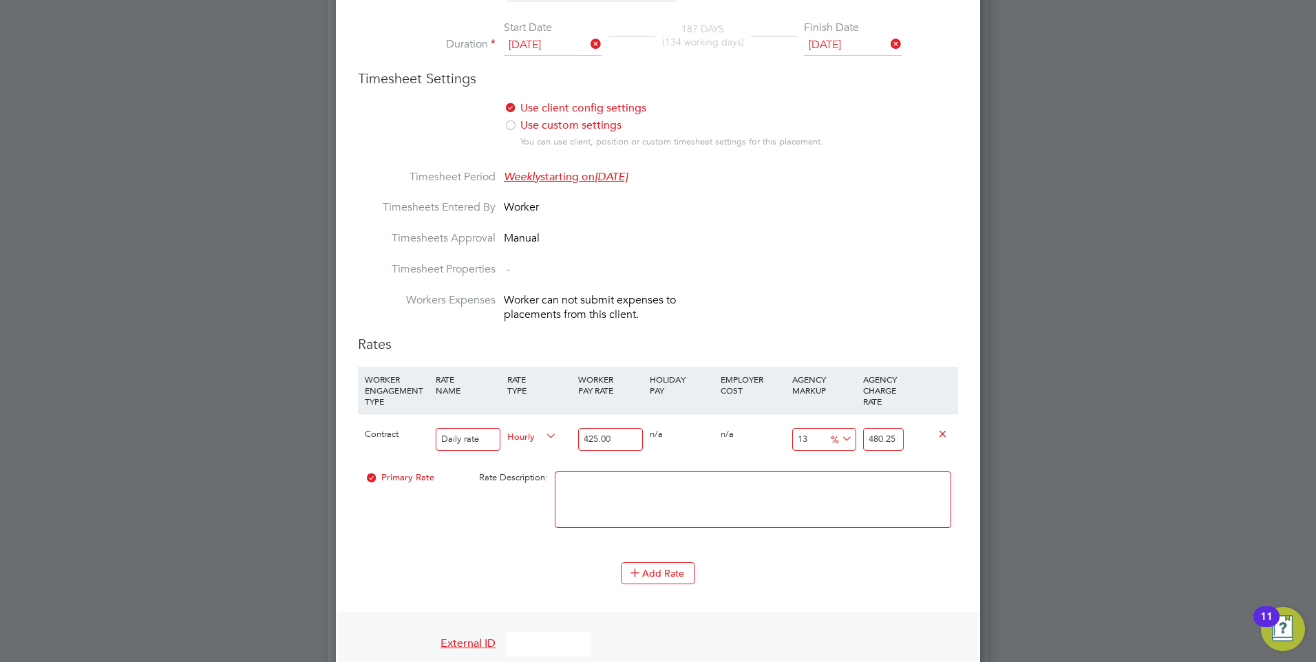
click at [866, 428] on input "480.25" at bounding box center [883, 439] width 41 height 23
type input "-99.05882352941177"
type input "4"
type input "-88.70588235294117"
type input "48"
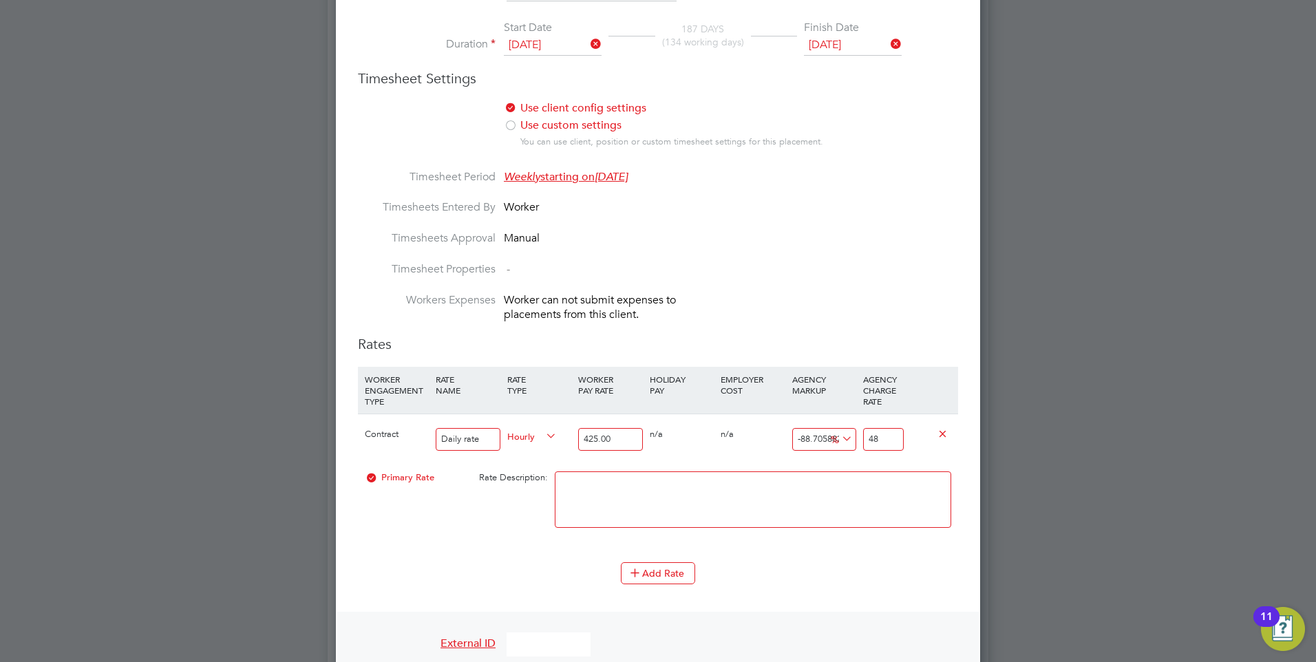
type input "12.941176470588236"
type input "480"
type input "12.988235294117647"
type input "480.2"
type input "13"
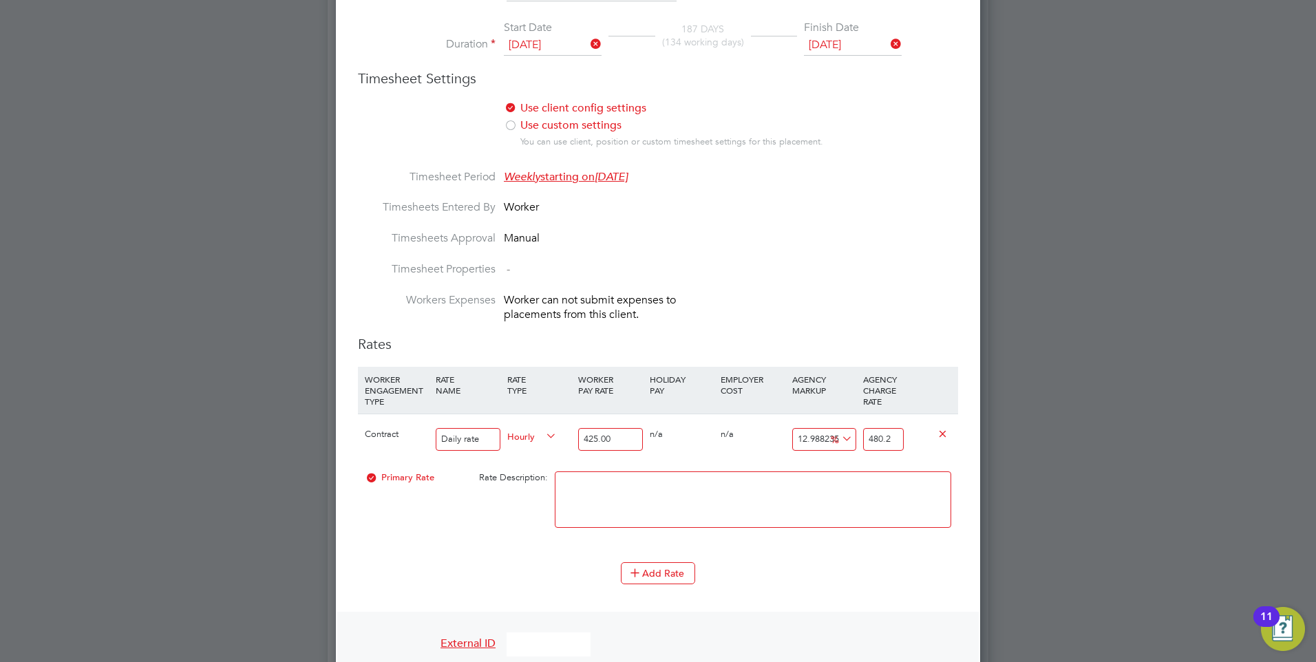
type input "480.25"
click at [749, 438] on div "0 n/a" at bounding box center [752, 434] width 71 height 40
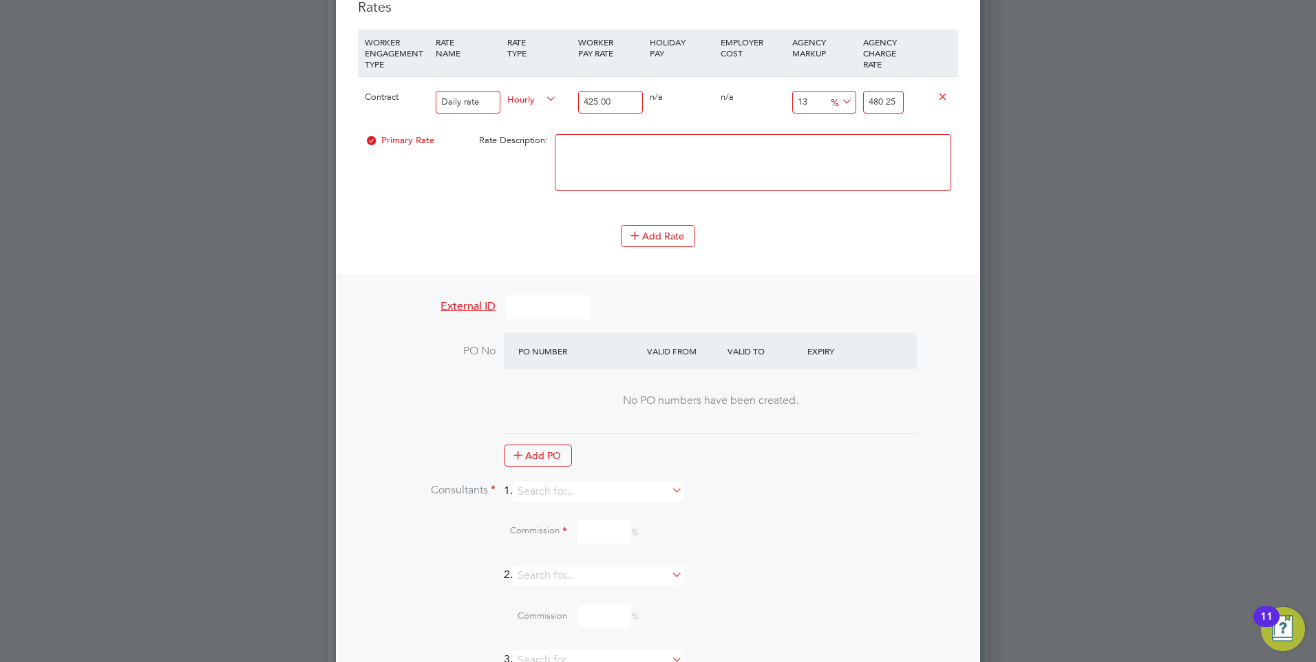
scroll to position [1213, 0]
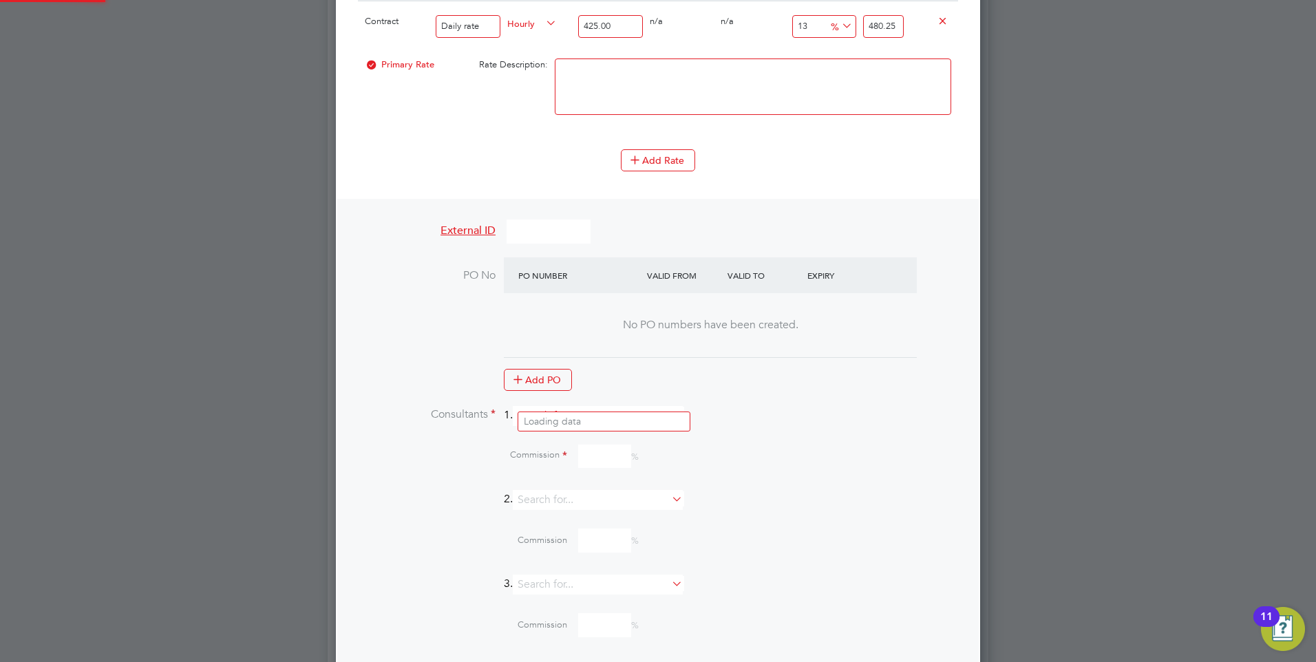
click at [583, 410] on input at bounding box center [598, 416] width 170 height 20
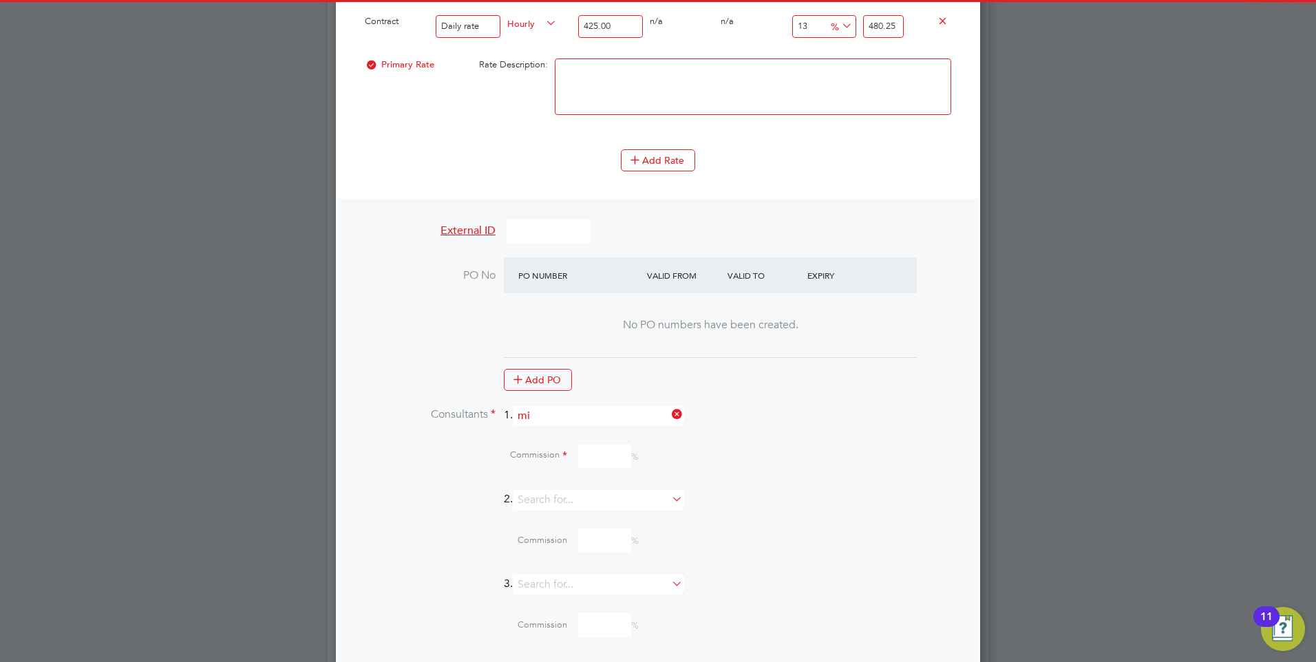
click at [573, 415] on li "Mi a Eckersley" at bounding box center [603, 421] width 171 height 19
type input "[PERSON_NAME]"
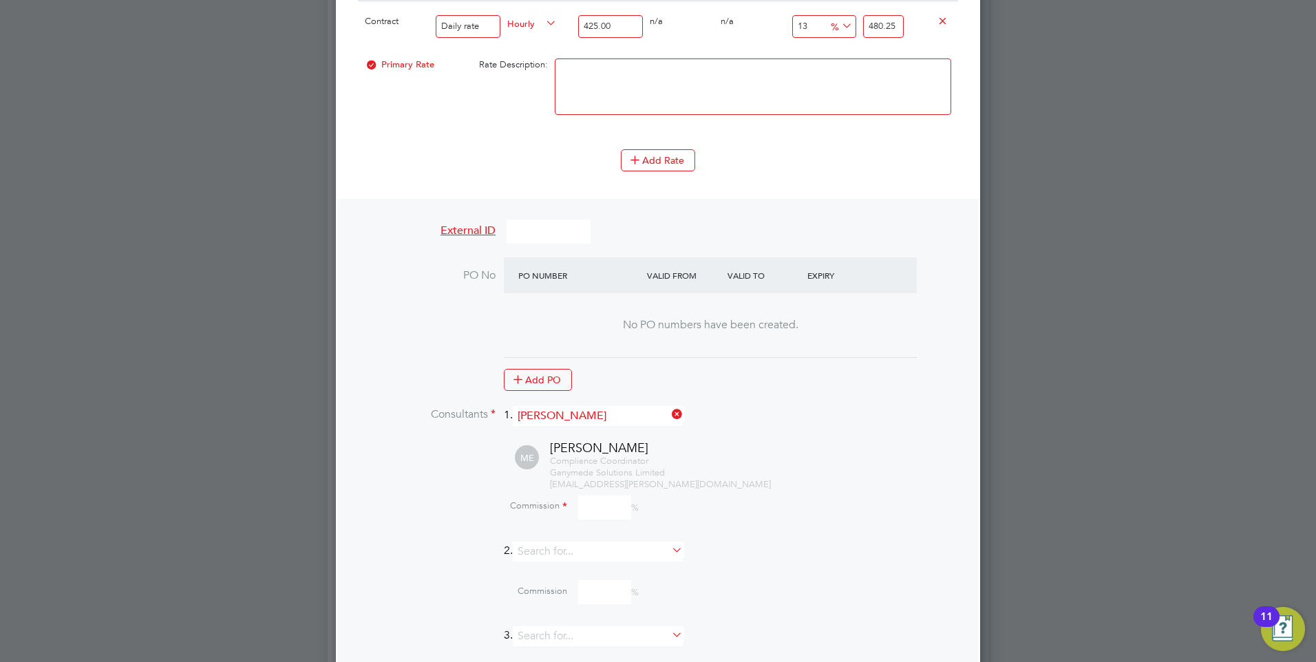
click at [592, 496] on input at bounding box center [604, 508] width 53 height 24
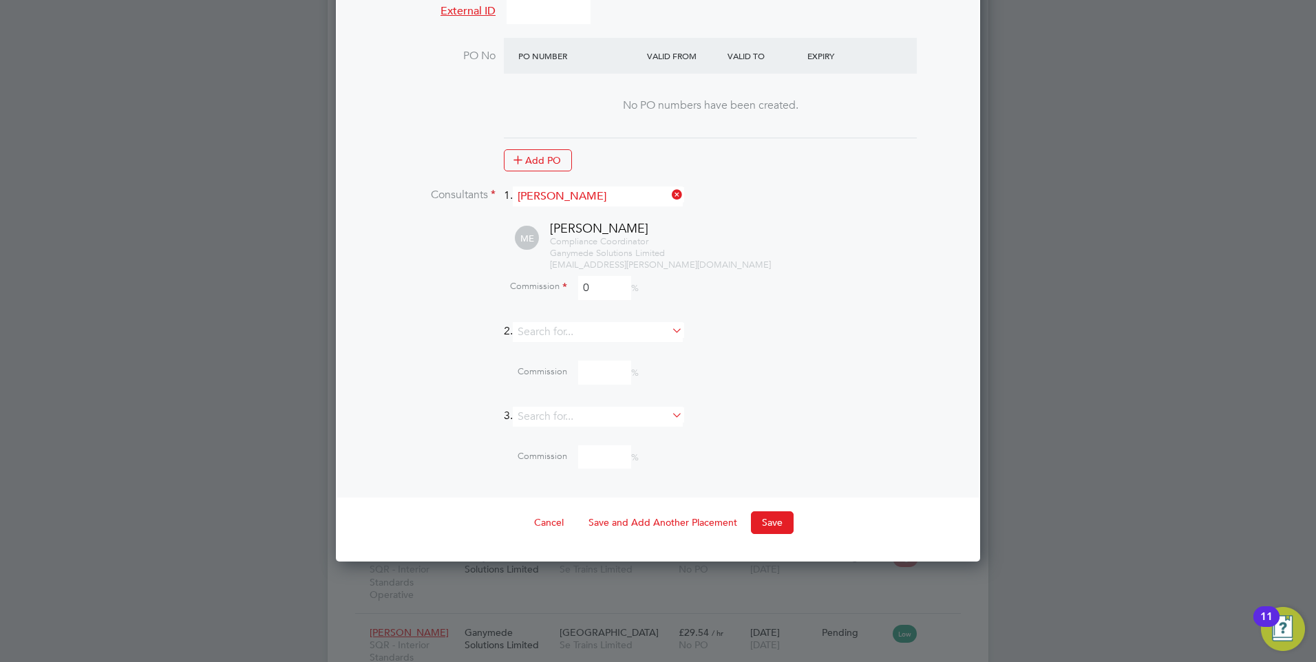
scroll to position [1488, 0]
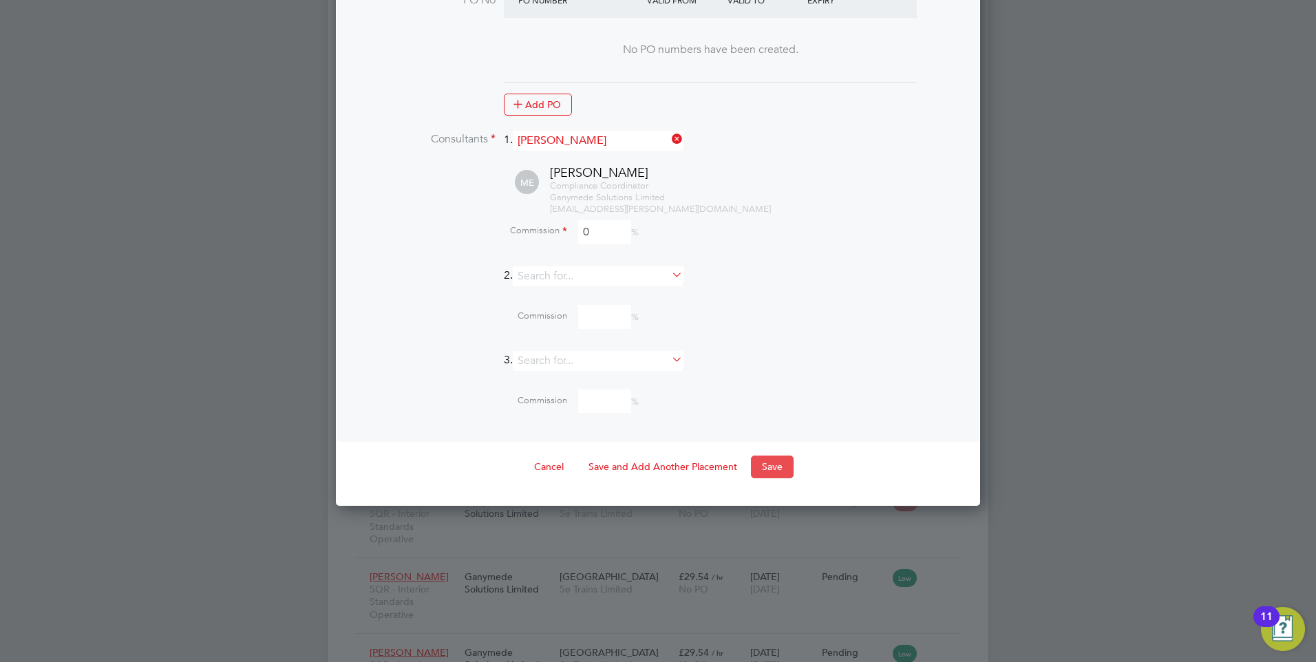
type input "0"
click at [760, 456] on button "Save" at bounding box center [772, 467] width 43 height 22
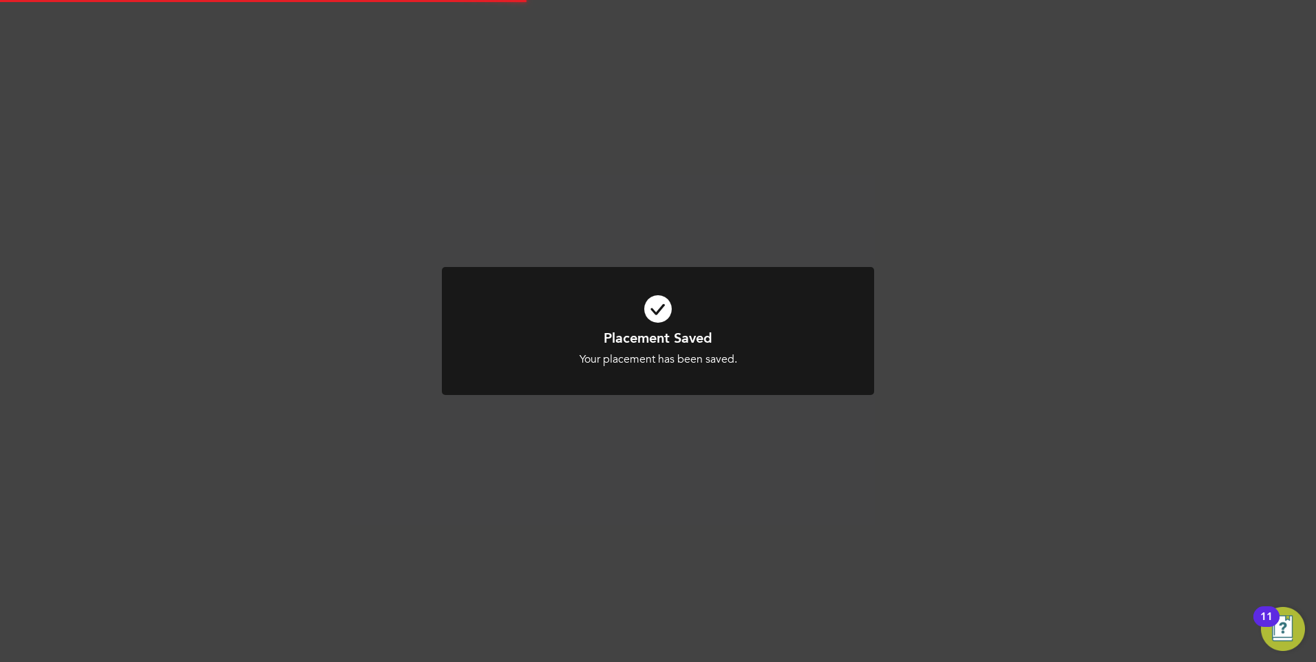
scroll to position [7, 7]
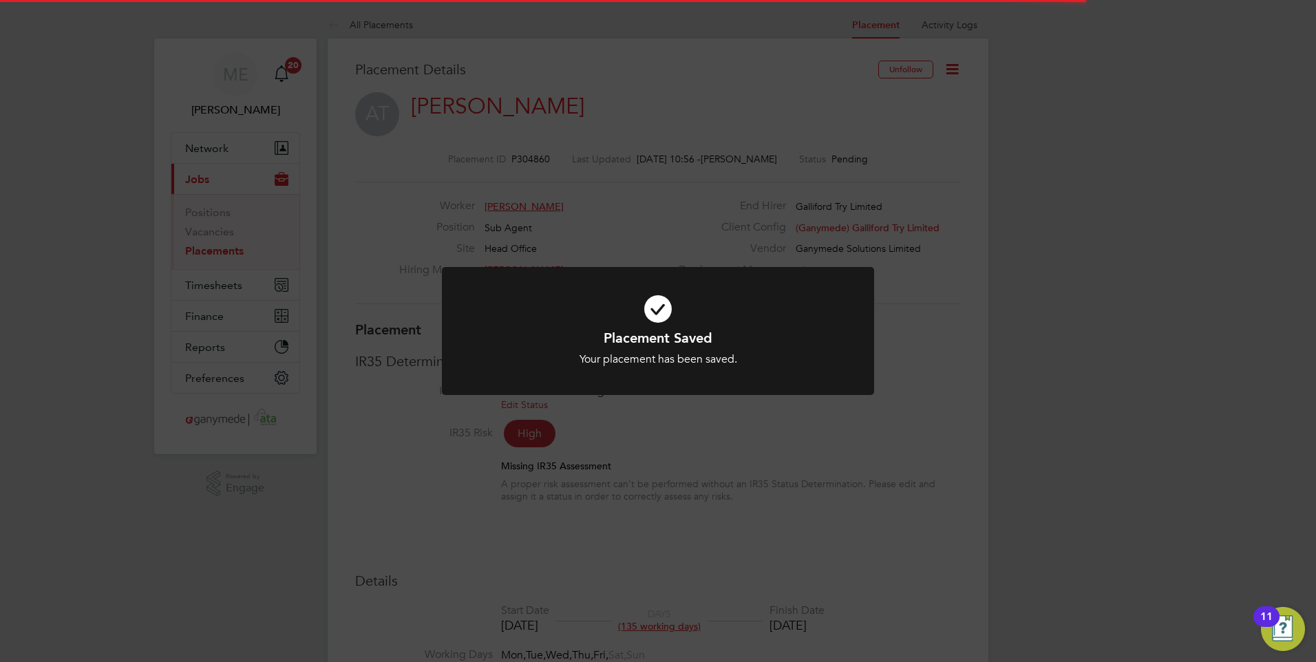
click at [603, 347] on div "Placement Saved Your placement has been saved. Cancel Okay" at bounding box center [658, 348] width 358 height 38
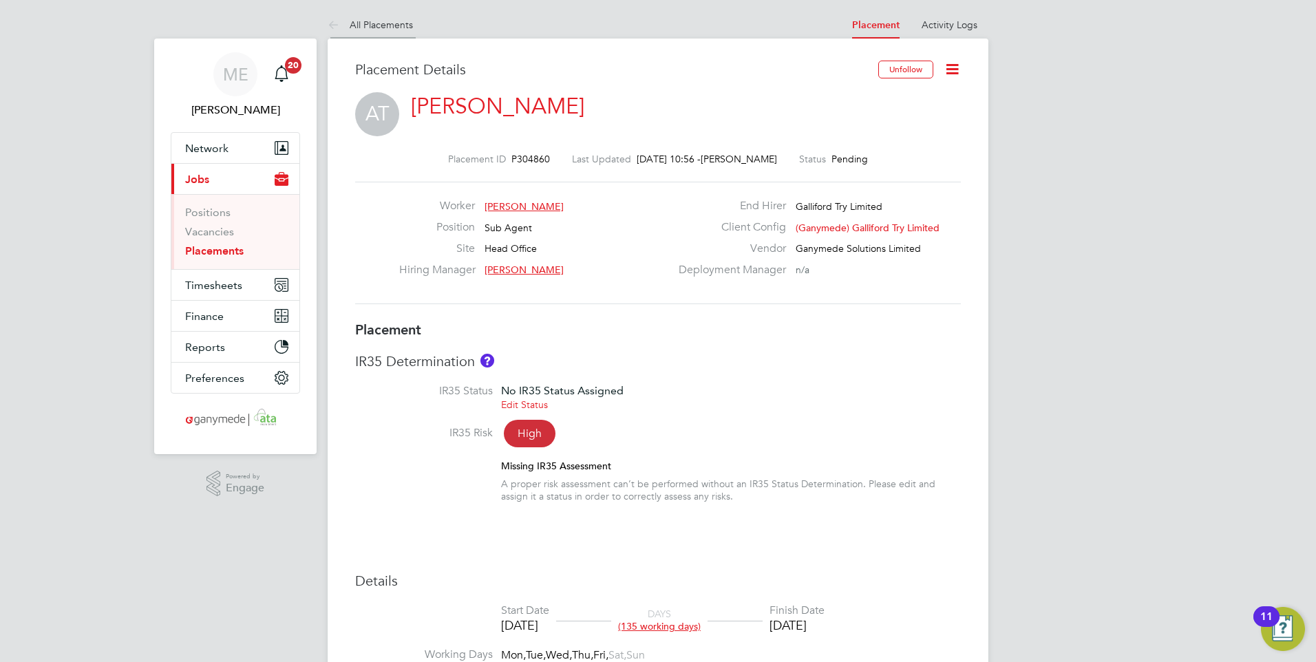
click at [332, 23] on icon at bounding box center [336, 25] width 17 height 17
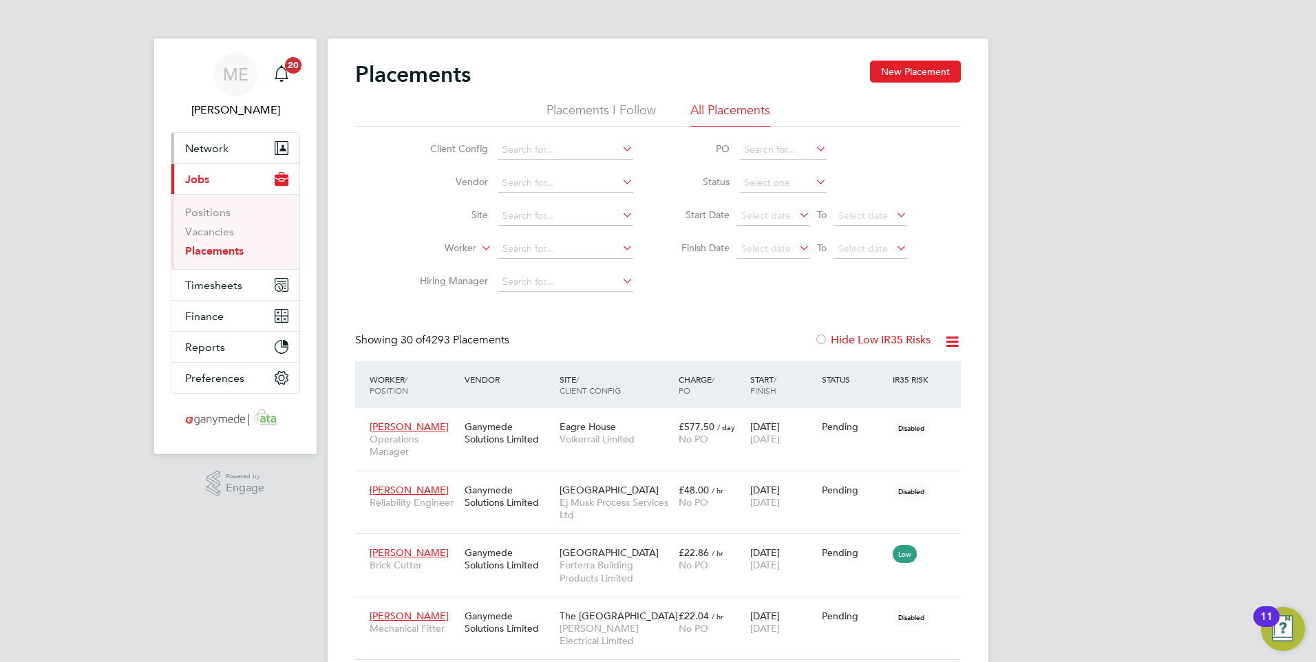
click at [251, 145] on button "Network" at bounding box center [235, 148] width 128 height 30
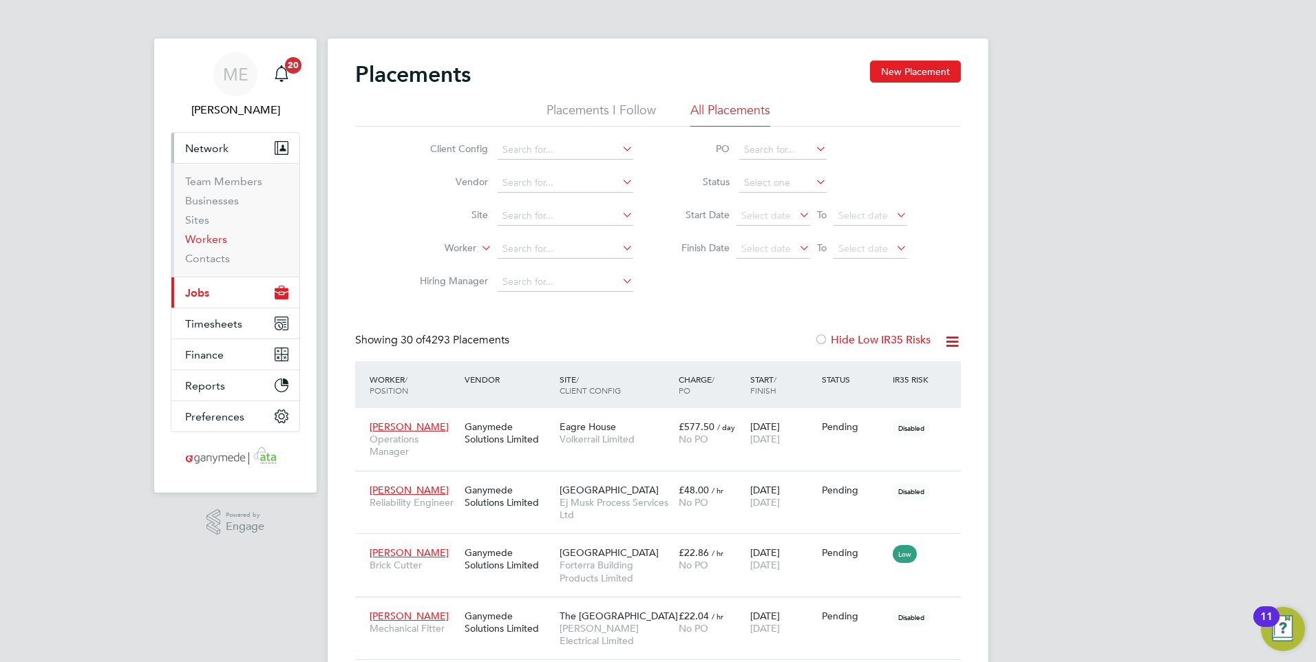
click at [223, 237] on link "Workers" at bounding box center [206, 239] width 42 height 13
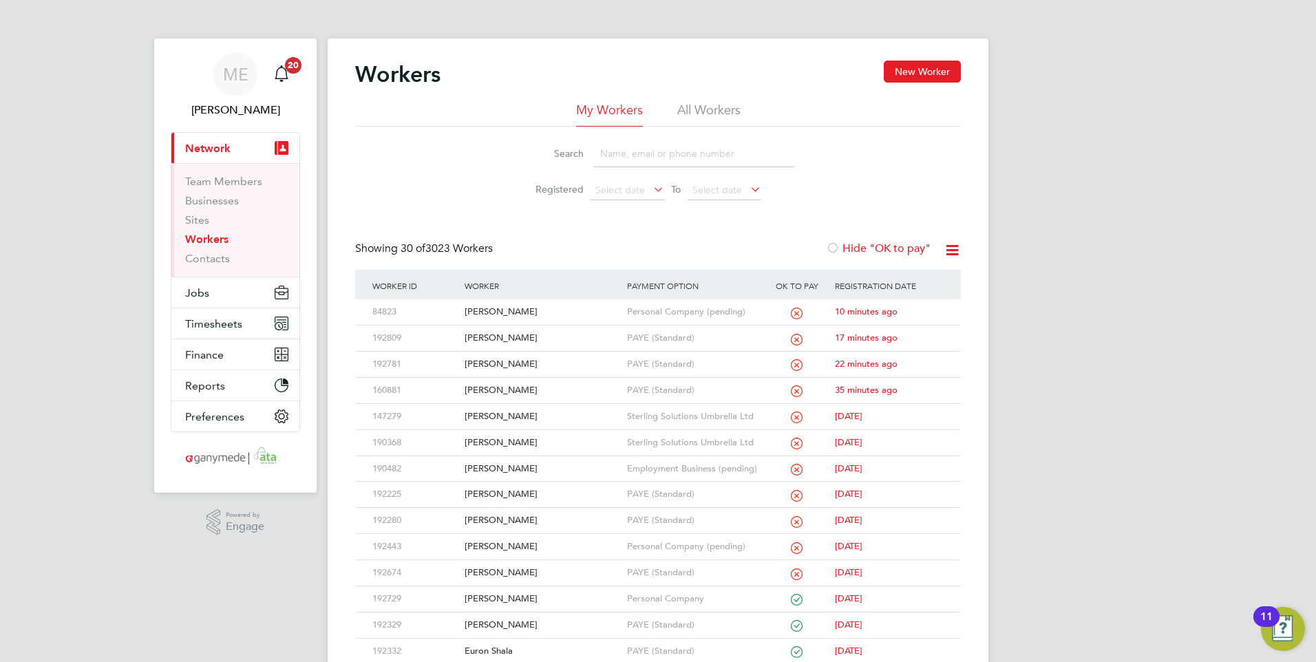
click at [633, 152] on input at bounding box center [693, 153] width 201 height 27
click at [243, 283] on button "Jobs" at bounding box center [235, 292] width 128 height 30
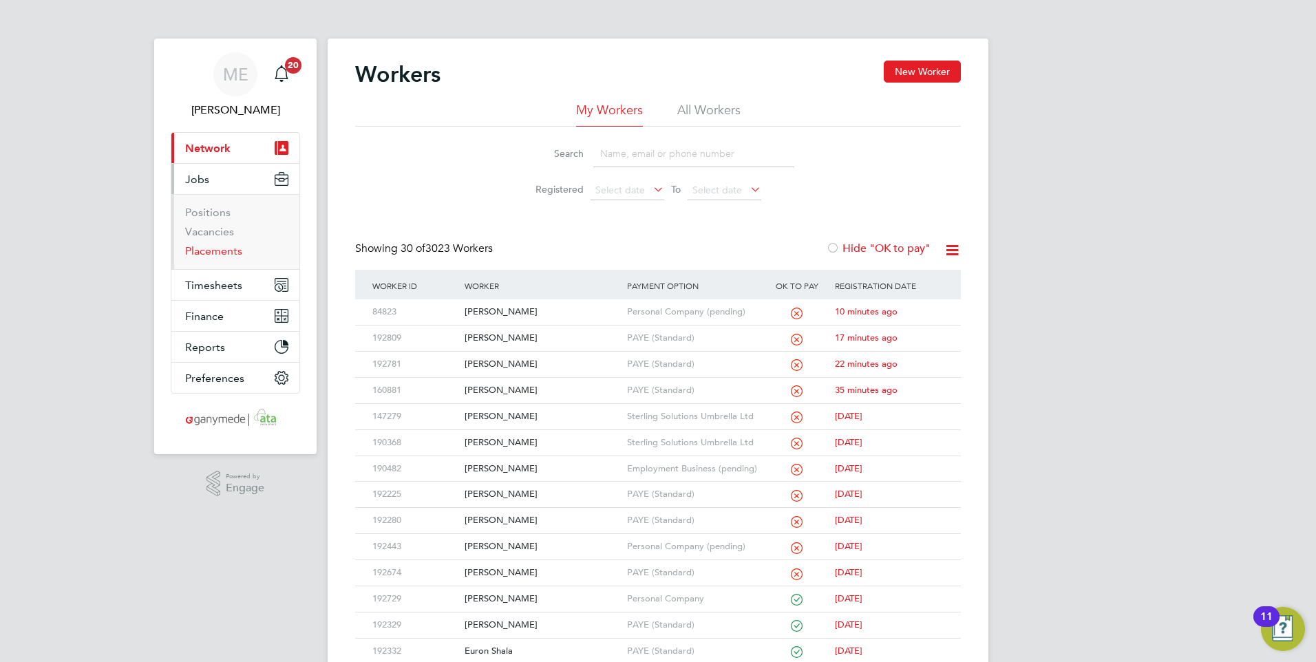
click at [222, 250] on link "Placements" at bounding box center [213, 250] width 57 height 13
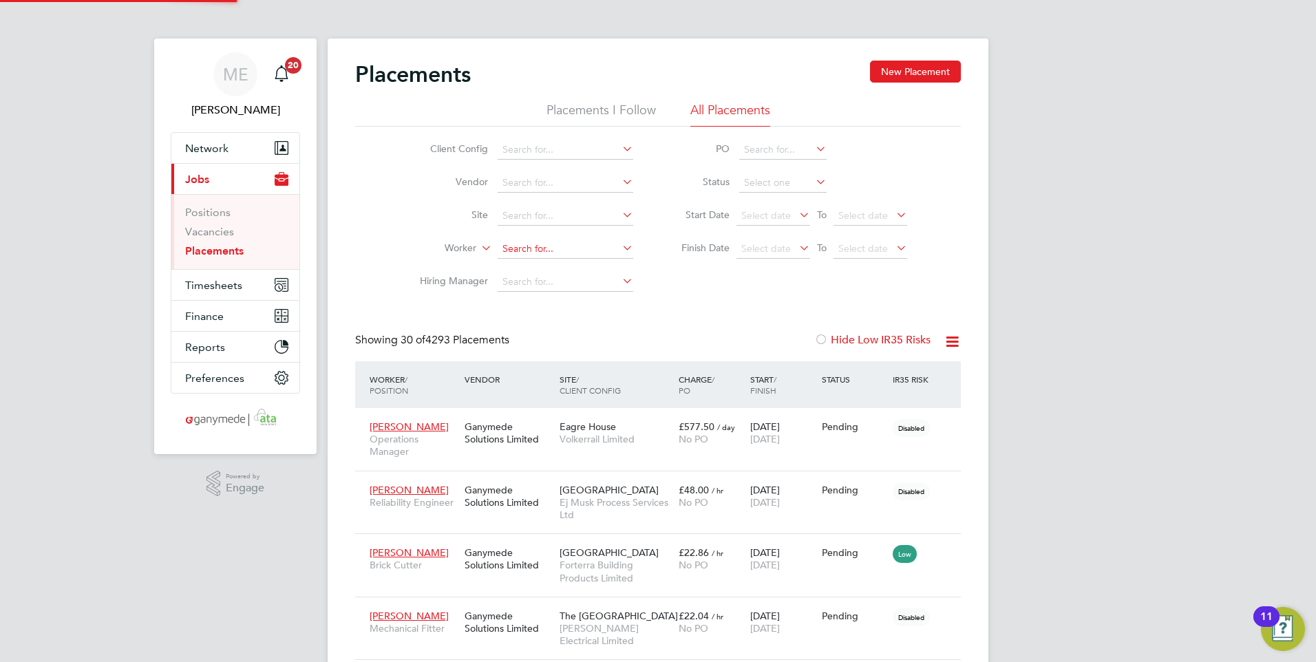
scroll to position [40, 96]
click at [515, 251] on input at bounding box center [566, 249] width 136 height 19
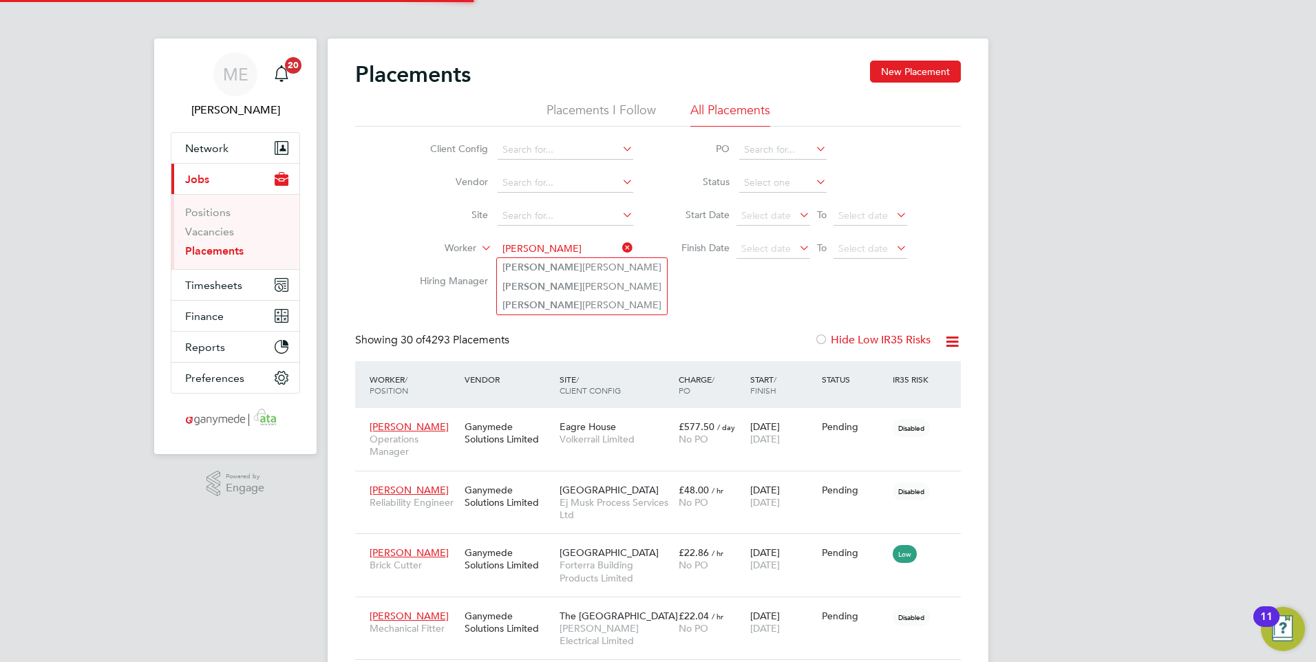
type input "lucy"
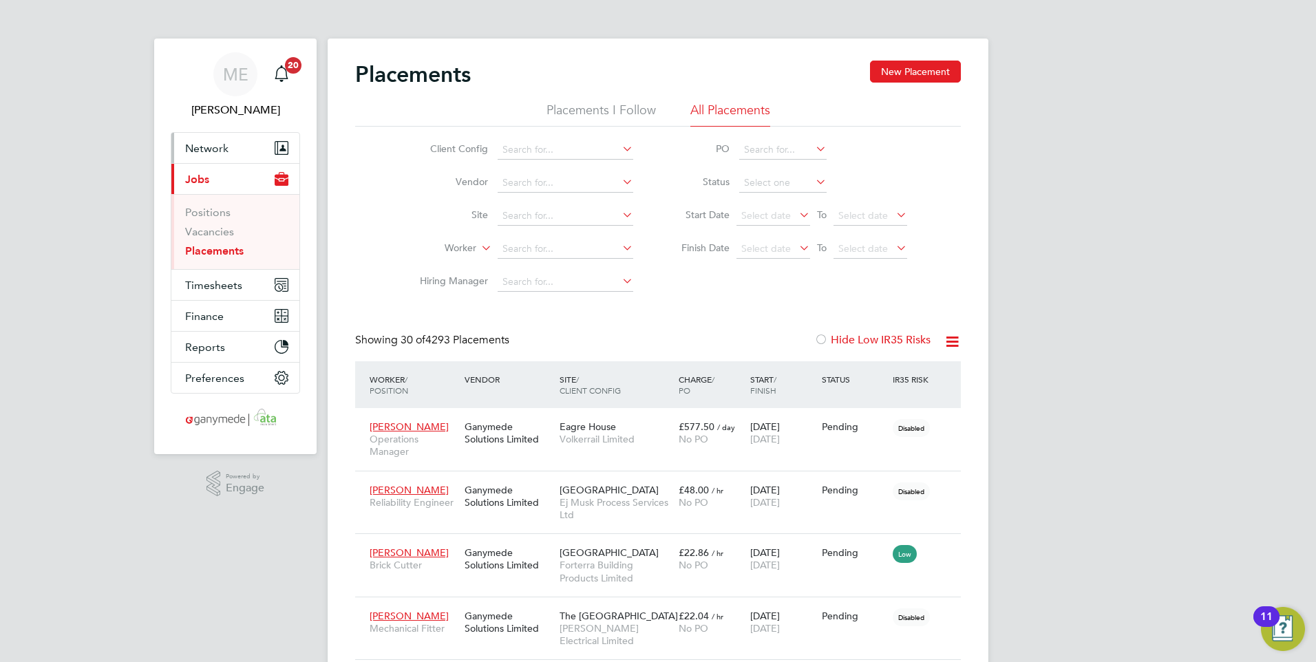
click at [208, 145] on span "Network" at bounding box center [206, 148] width 43 height 13
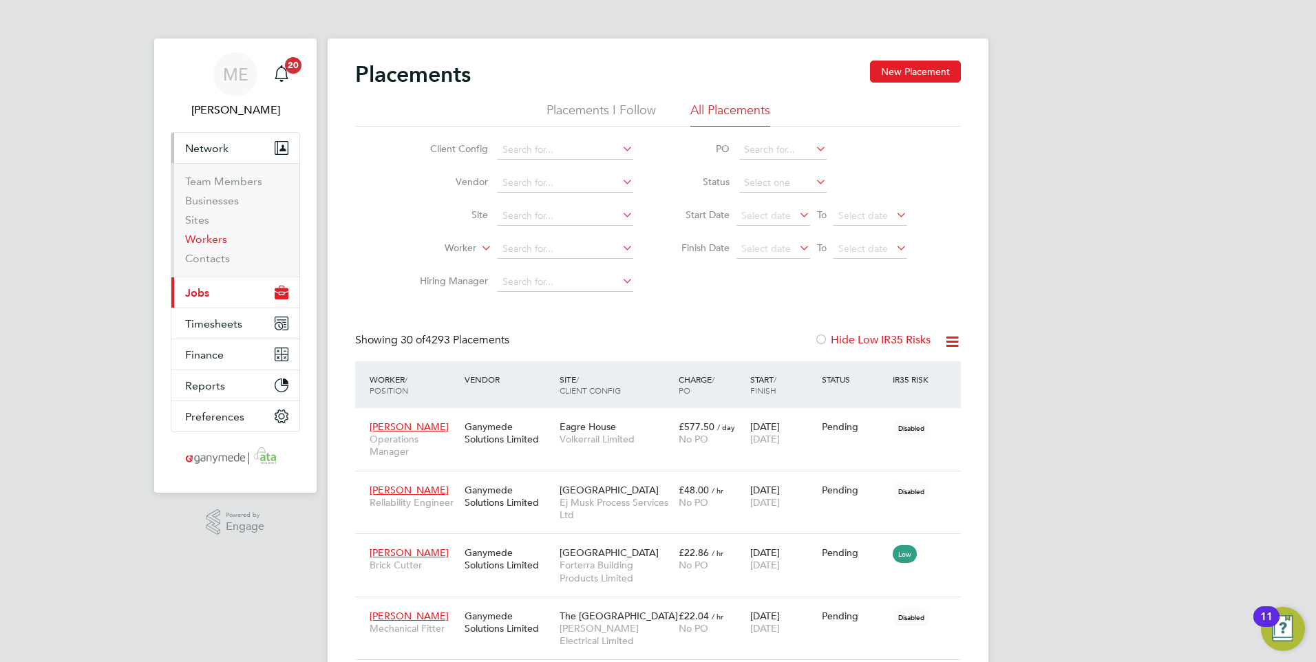
click at [228, 240] on li "Workers" at bounding box center [236, 242] width 103 height 19
click at [218, 236] on link "Workers" at bounding box center [206, 239] width 42 height 13
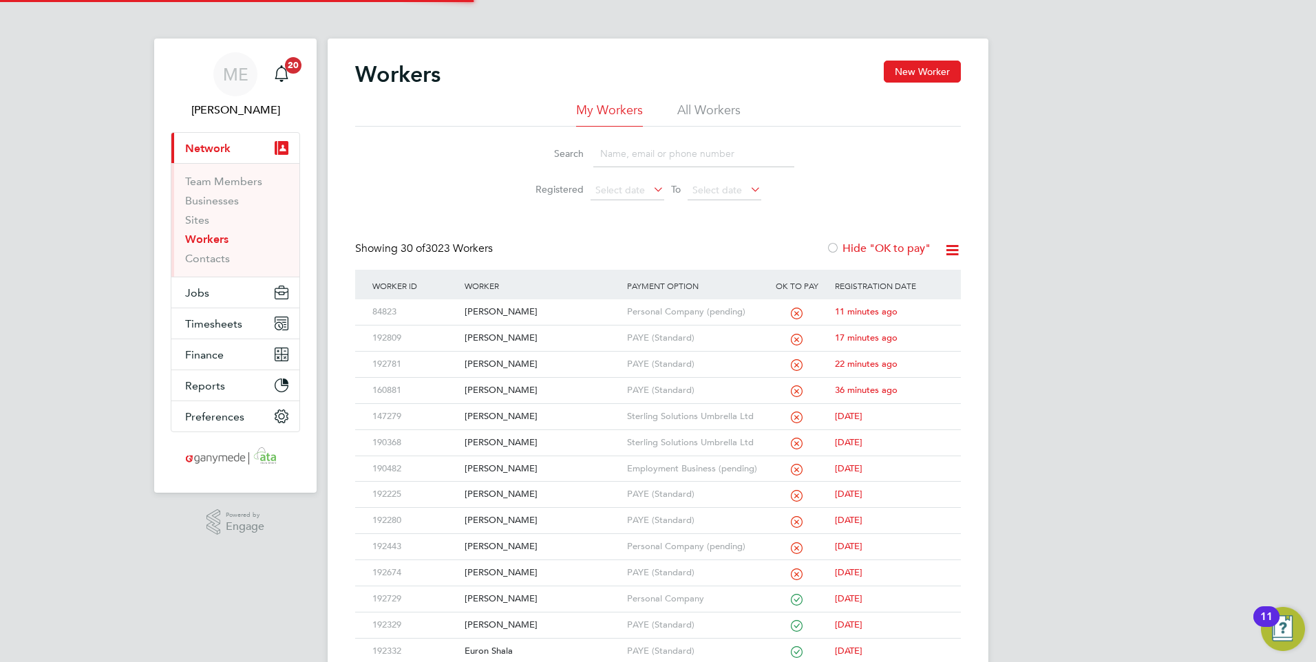
click at [657, 147] on input at bounding box center [693, 153] width 201 height 27
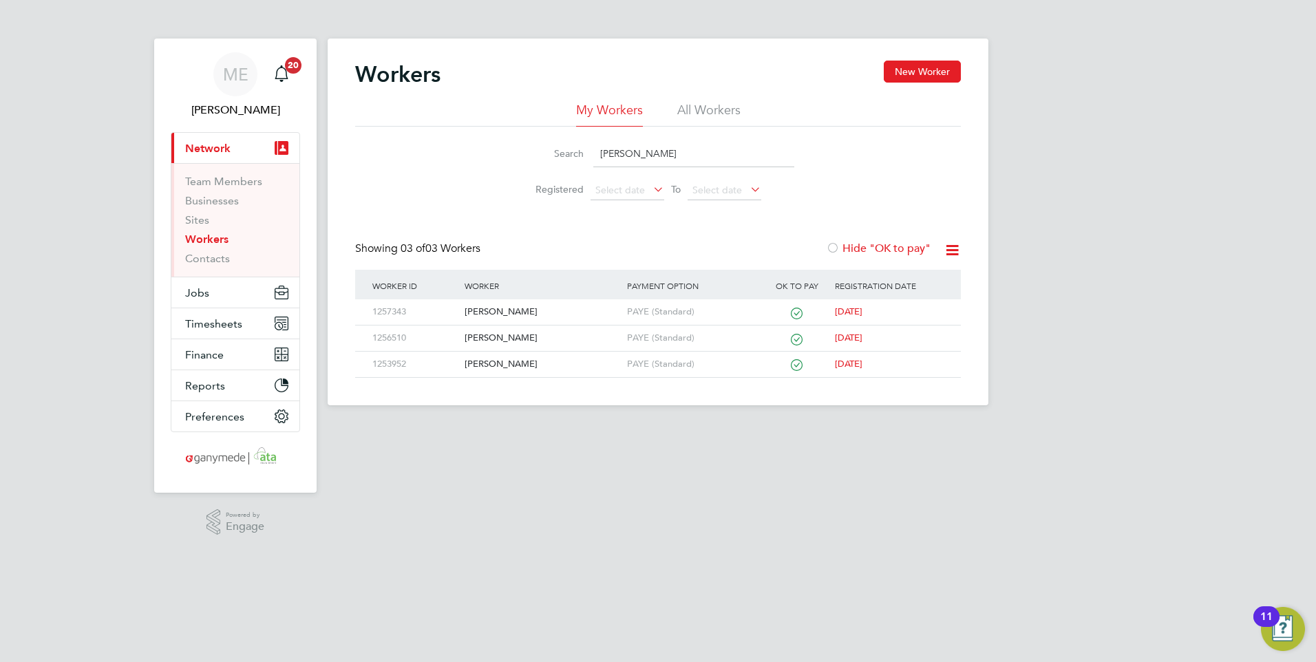
type input "lucy"
click at [206, 294] on span "Jobs" at bounding box center [197, 292] width 24 height 13
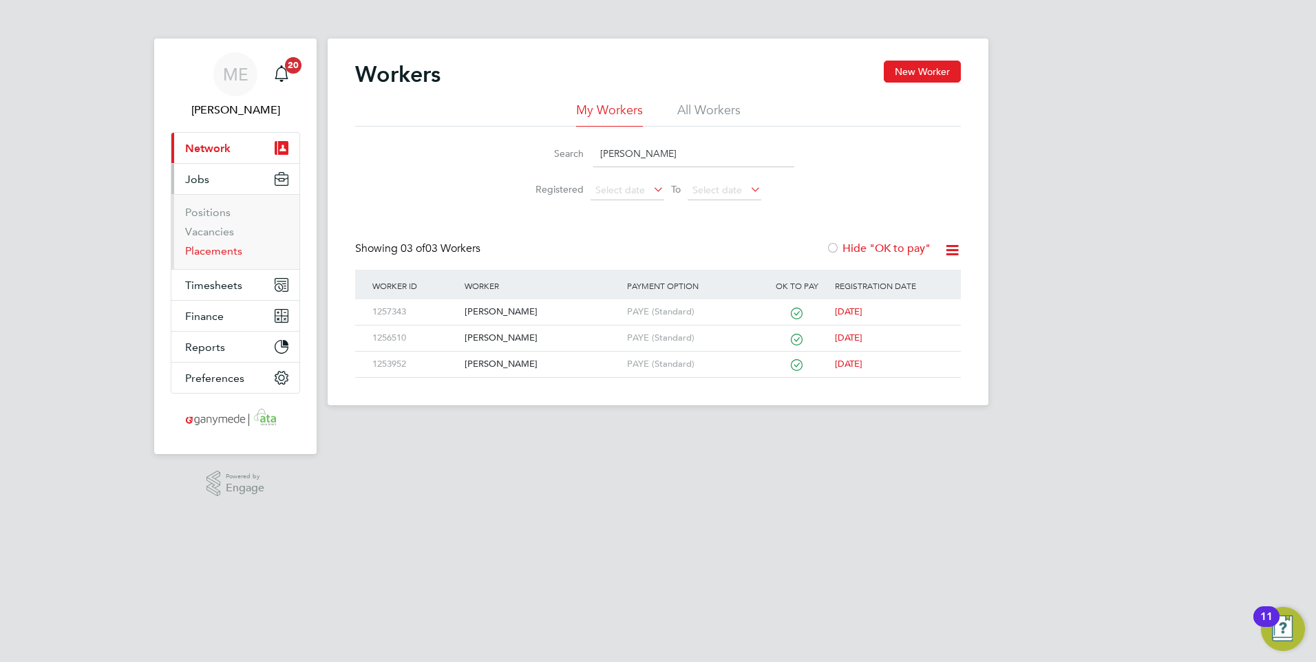
click at [224, 253] on link "Placements" at bounding box center [213, 250] width 57 height 13
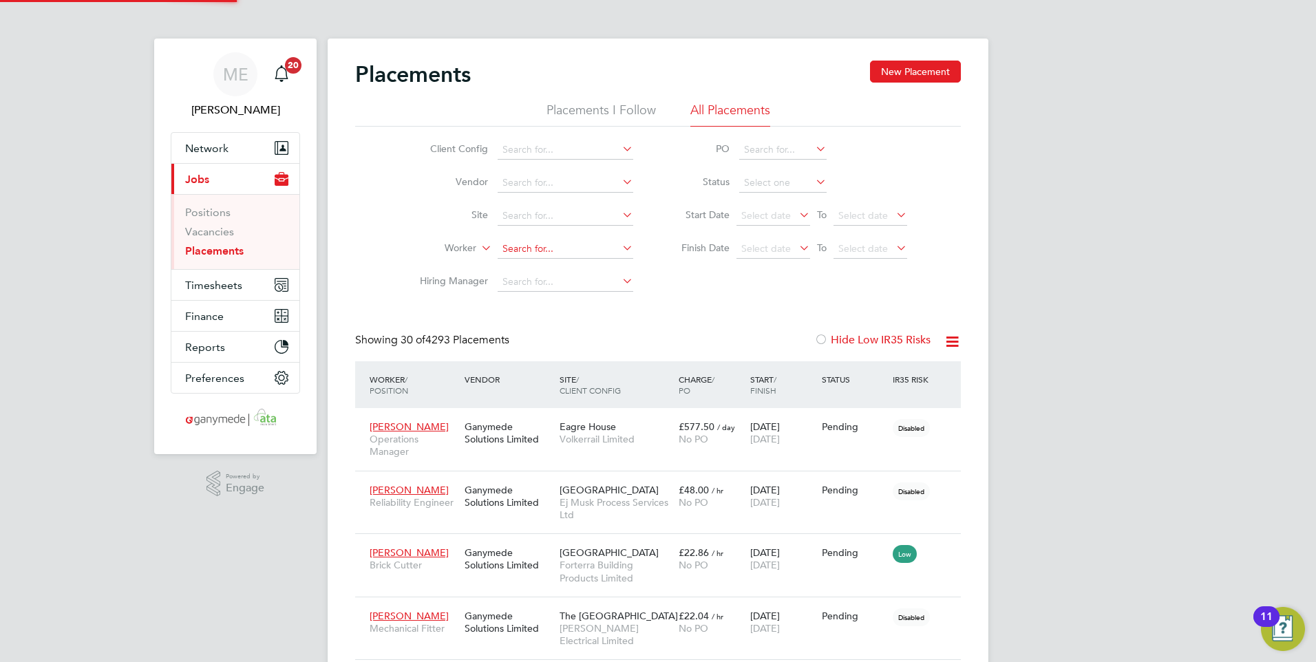
click at [523, 251] on input at bounding box center [566, 249] width 136 height 19
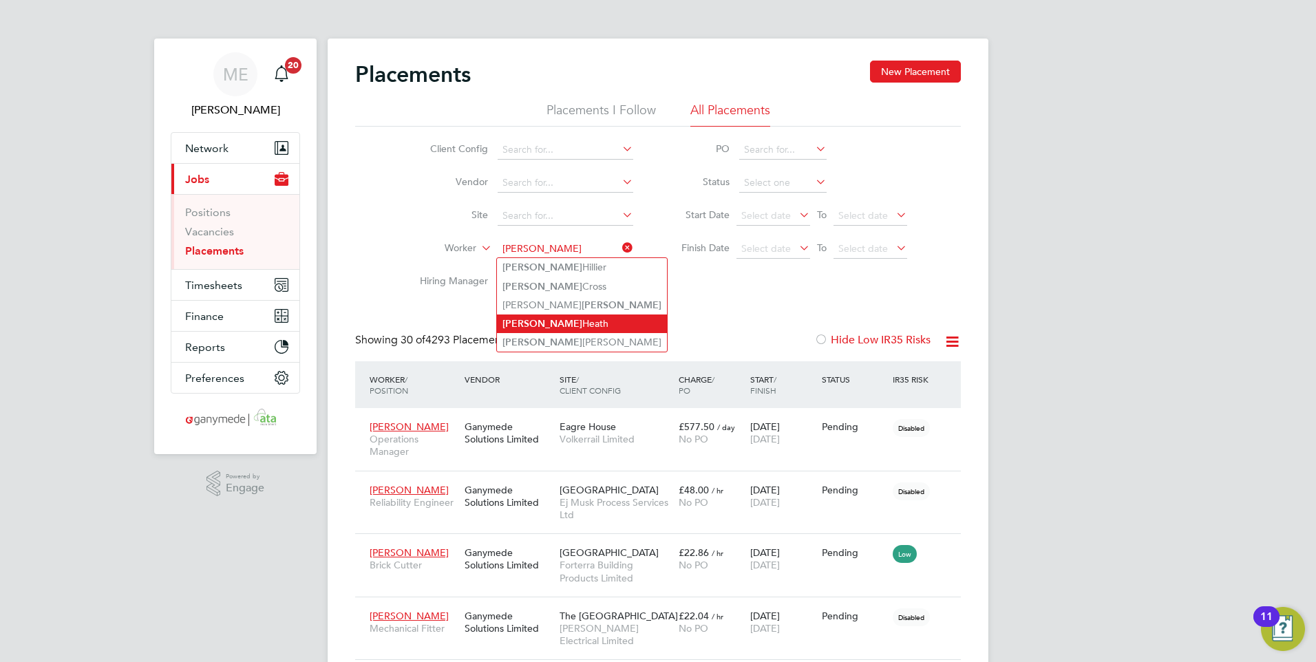
click at [542, 318] on li "Reece Heath" at bounding box center [582, 324] width 170 height 19
type input "Reece Heath"
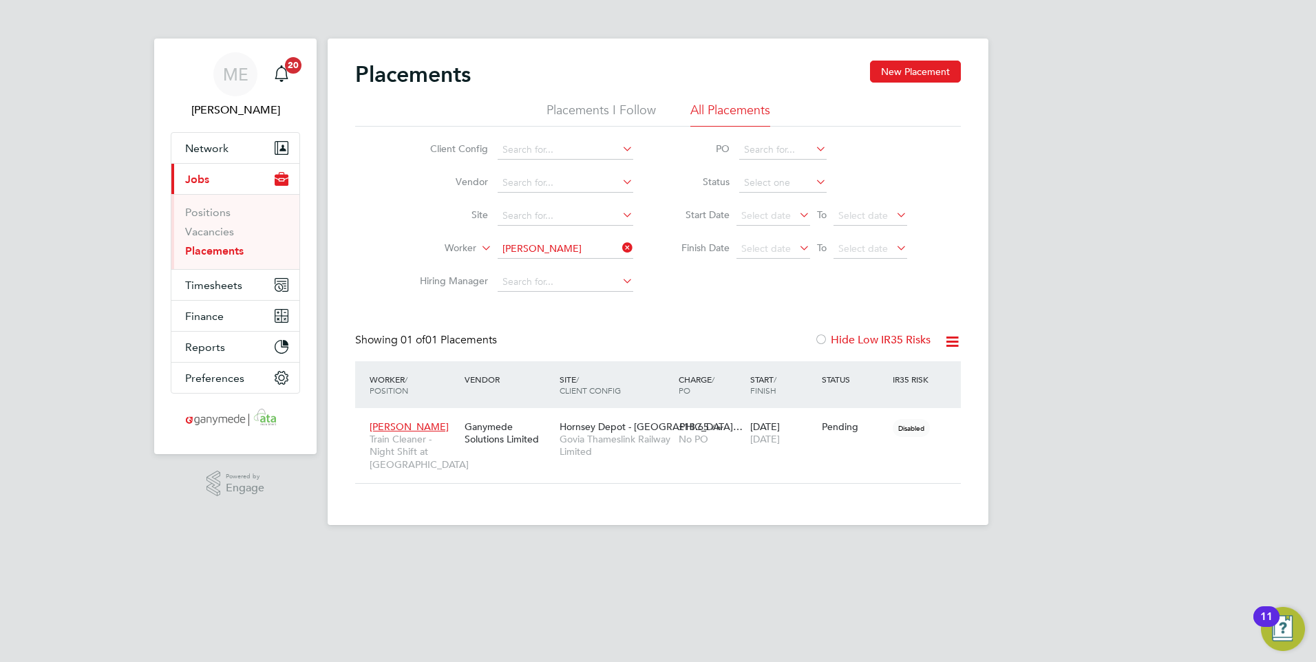
click at [619, 246] on icon at bounding box center [619, 247] width 0 height 19
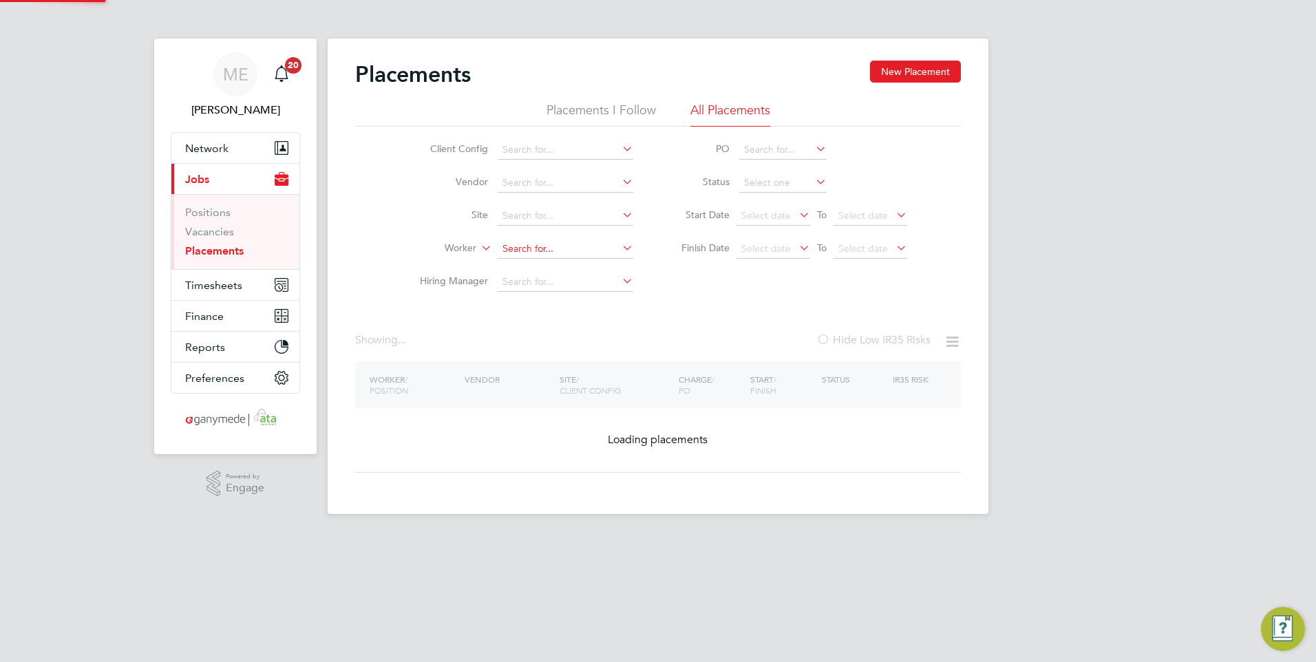
click at [560, 242] on input at bounding box center [566, 249] width 136 height 19
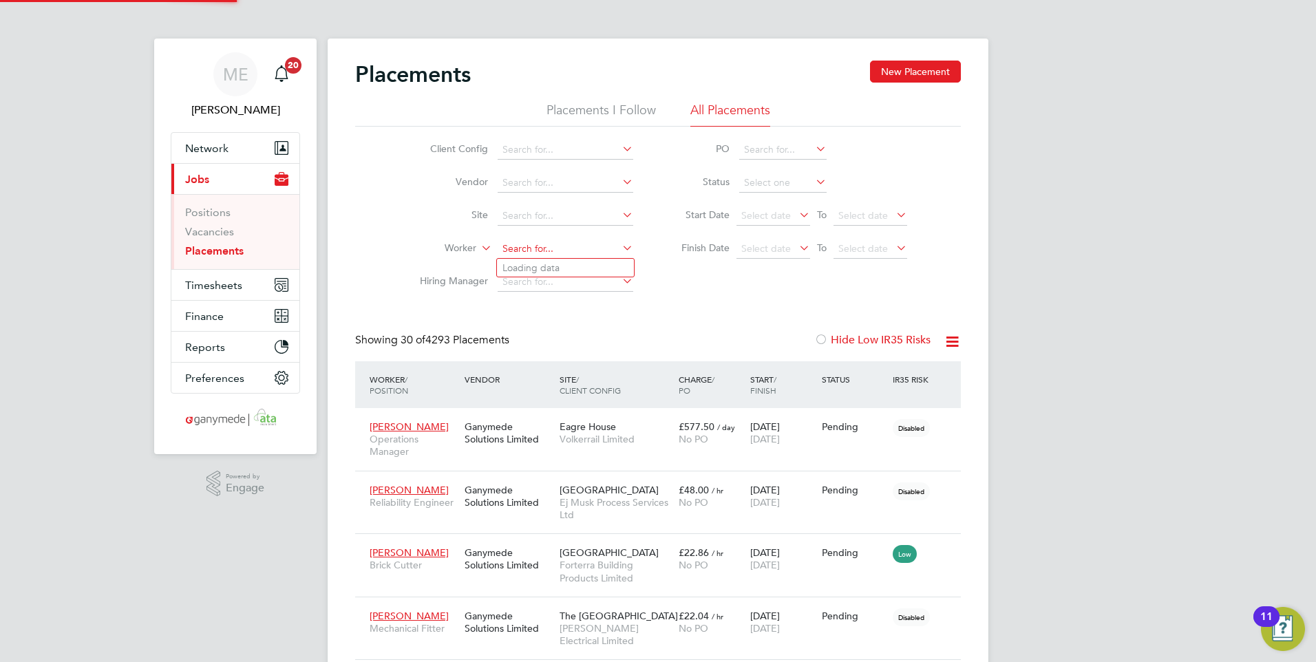
scroll to position [40, 96]
click at [585, 271] on b "Allen" at bounding box center [625, 268] width 80 height 12
type input "Ross Allen"
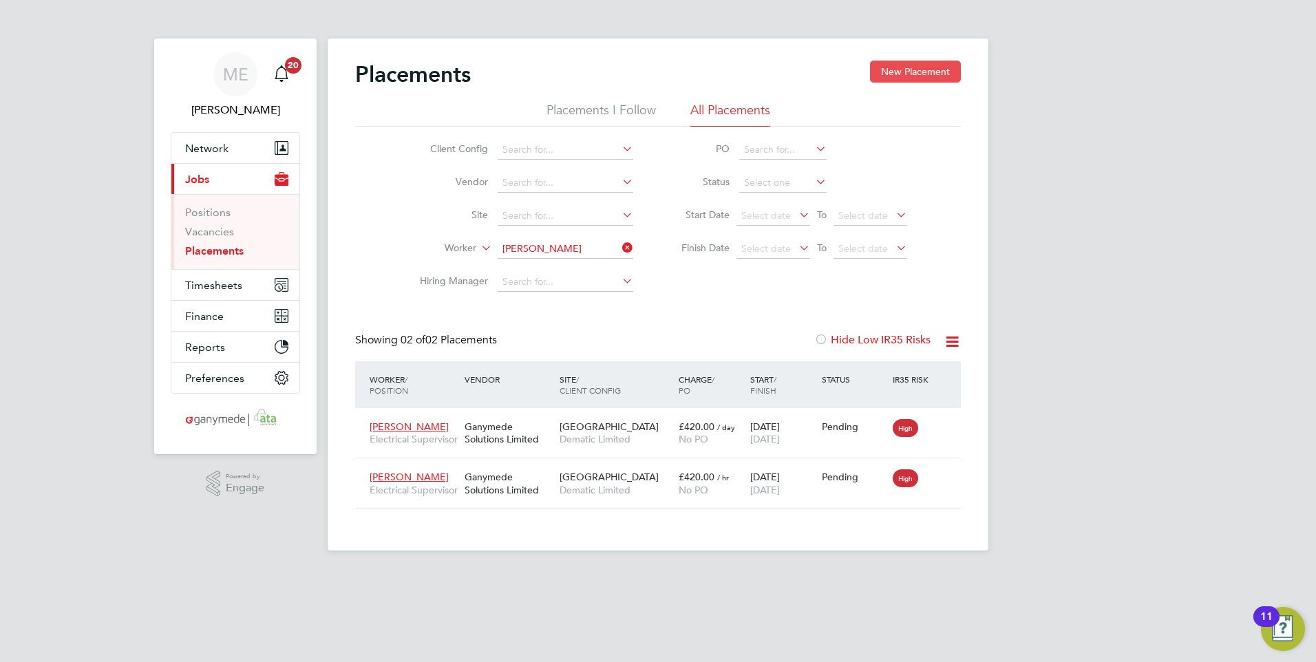
click at [915, 69] on button "New Placement" at bounding box center [915, 72] width 91 height 22
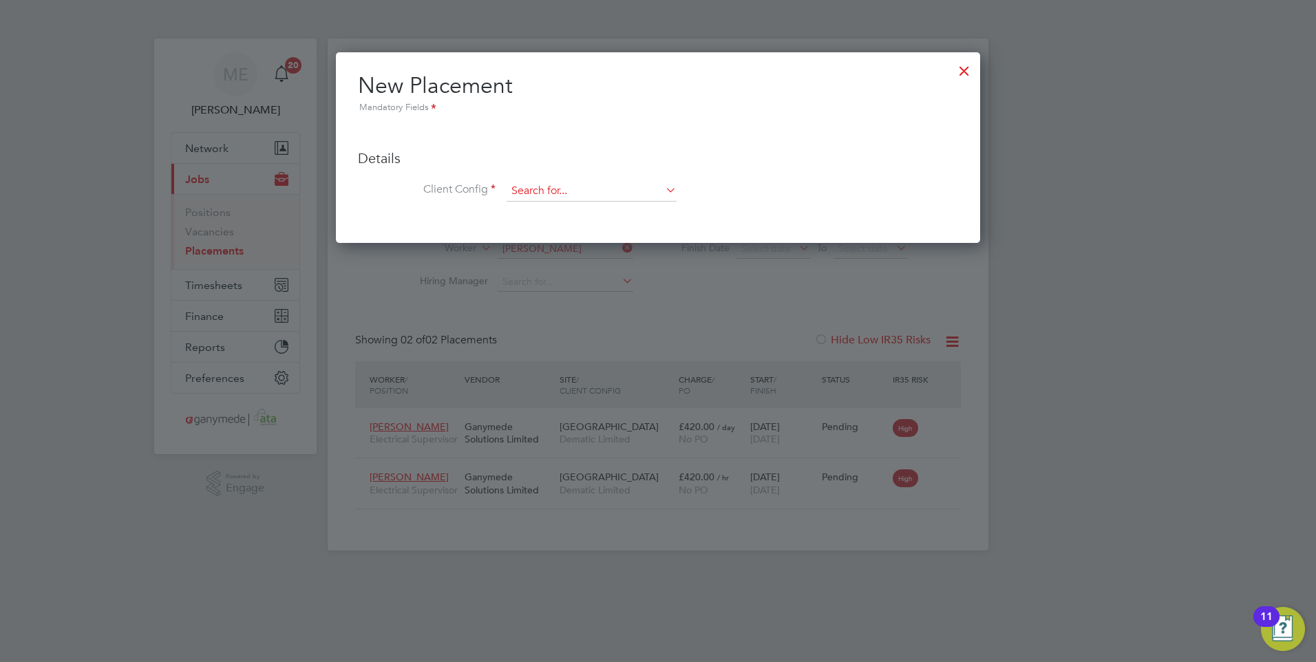
click at [546, 187] on input at bounding box center [592, 191] width 170 height 21
click at [546, 212] on li "Dem atic Limited" at bounding box center [591, 211] width 171 height 19
type input "Dematic Limited"
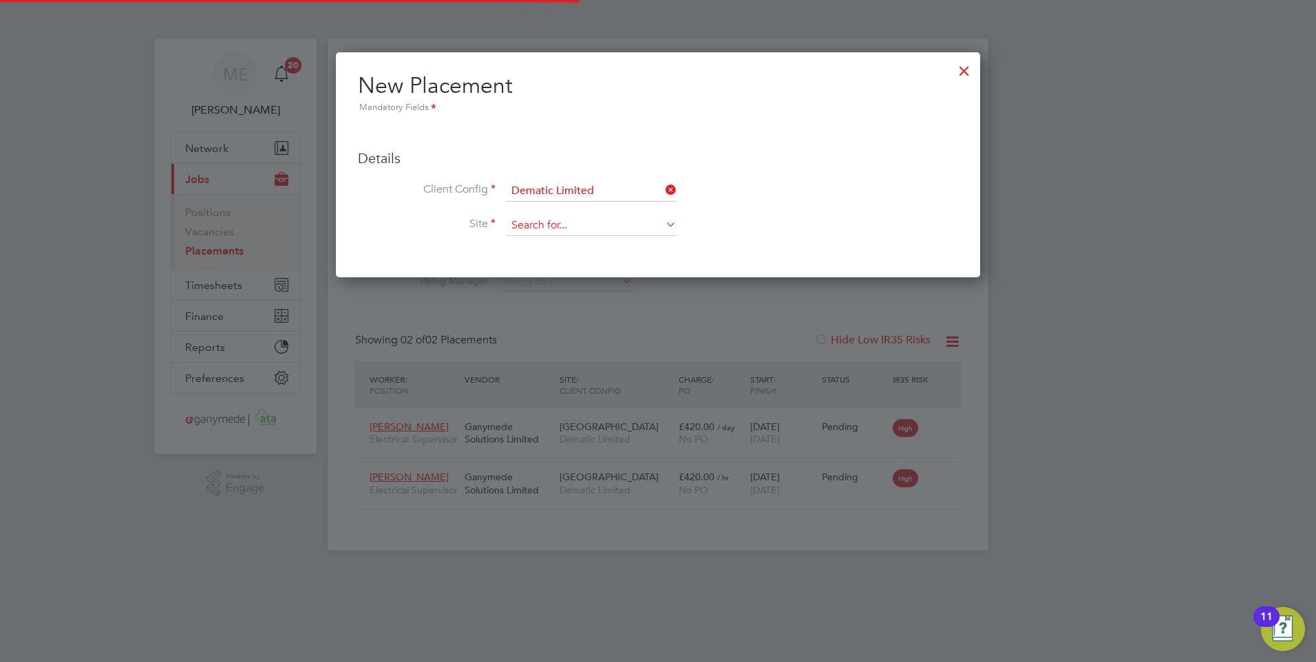
click at [553, 220] on input at bounding box center [592, 225] width 170 height 21
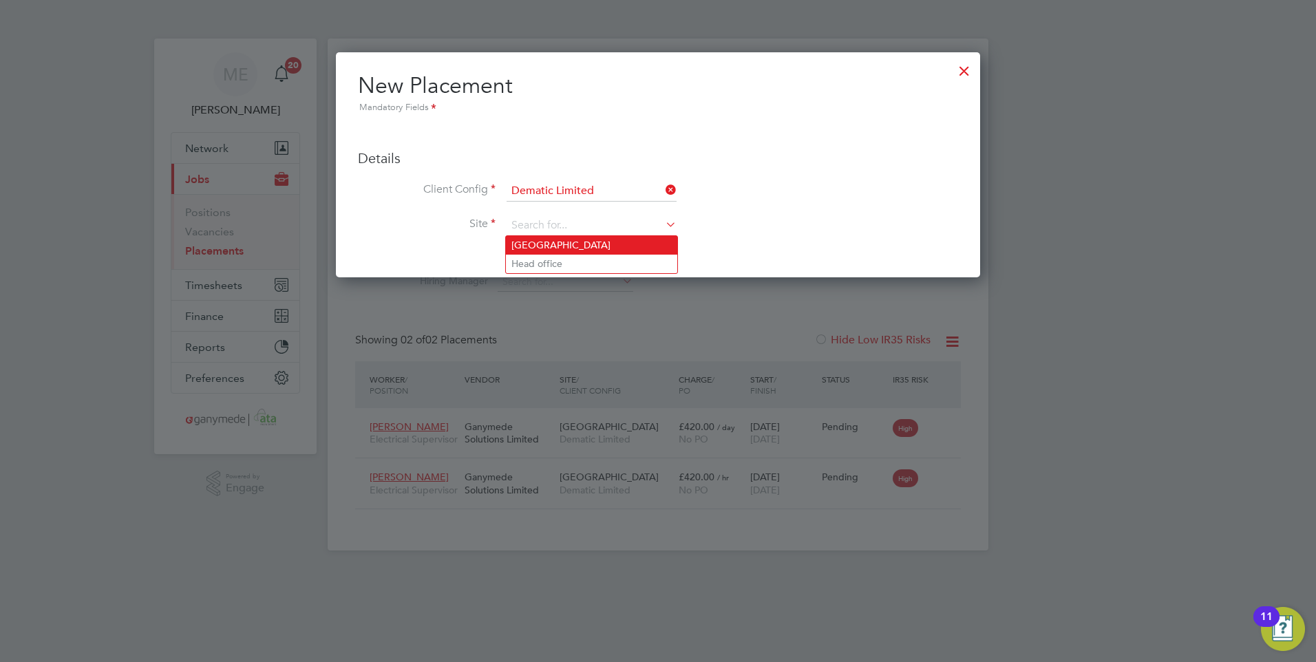
click at [553, 240] on li "Beaumont Road" at bounding box center [591, 245] width 171 height 19
type input "Beaumont Road"
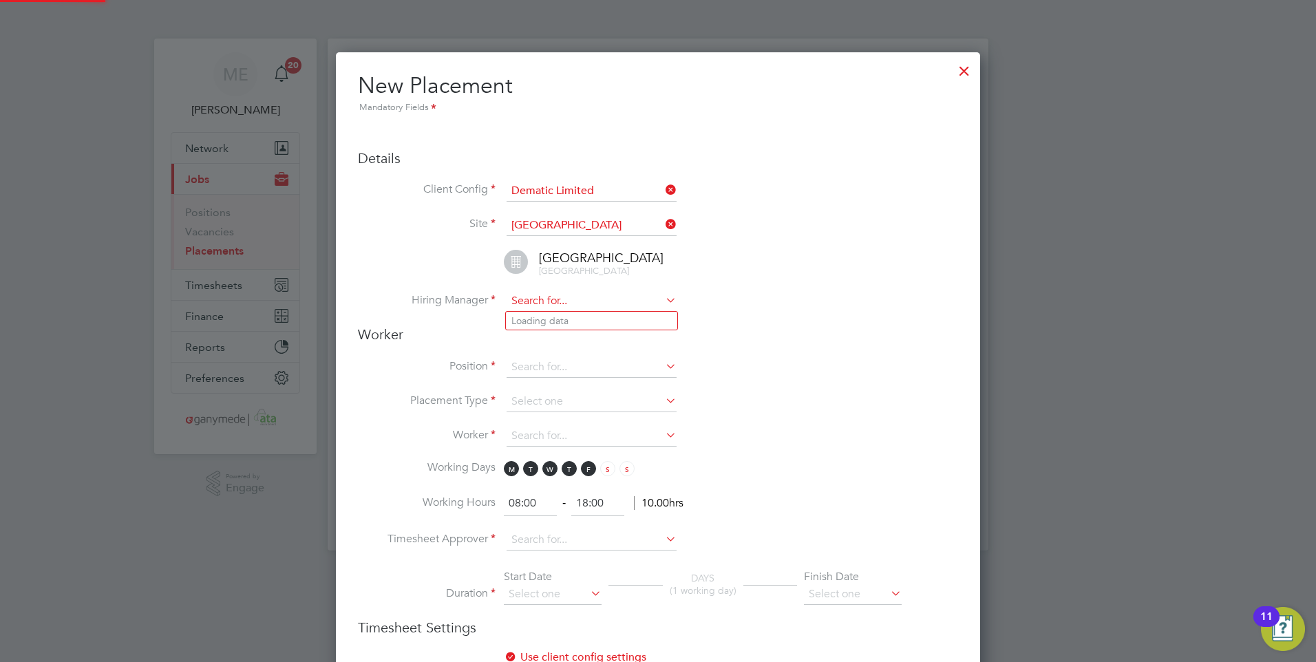
click at [542, 301] on input at bounding box center [592, 301] width 170 height 21
click at [551, 319] on li "Luke McDaid" at bounding box center [591, 321] width 171 height 19
type input "Luke McDaid"
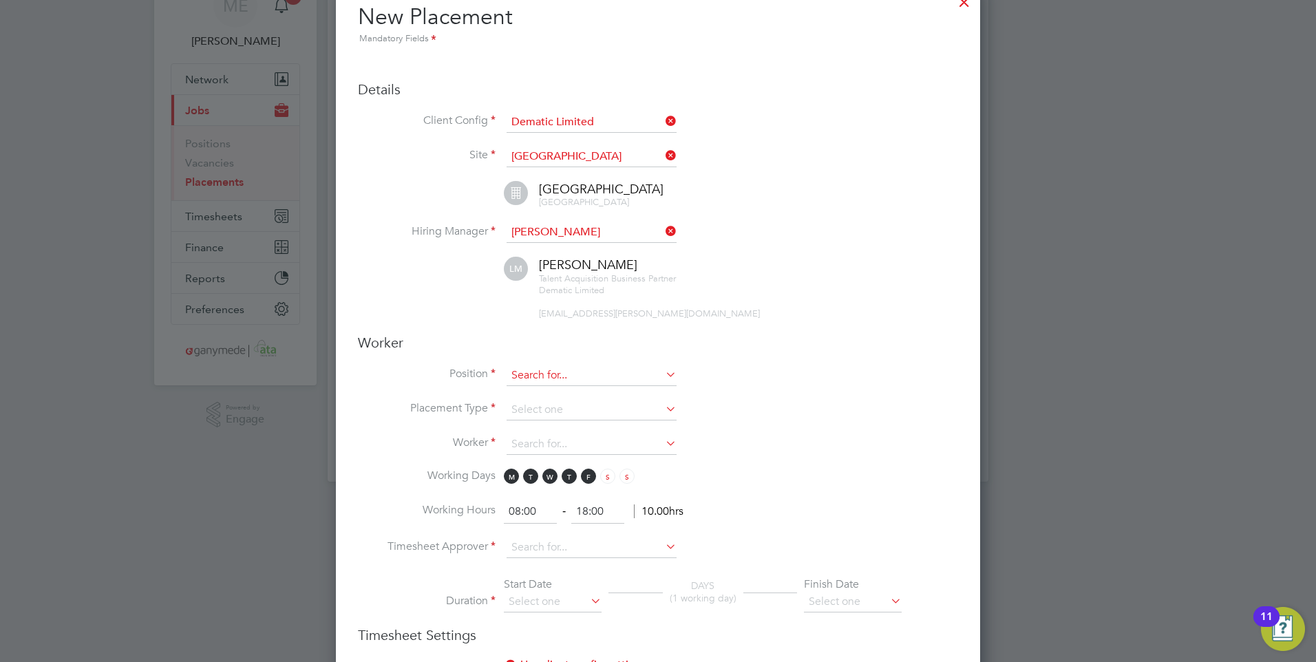
click at [533, 366] on input at bounding box center [592, 375] width 170 height 21
click at [549, 391] on li "Electri cal Supervisor" at bounding box center [591, 394] width 171 height 19
type input "Electrical Supervisor"
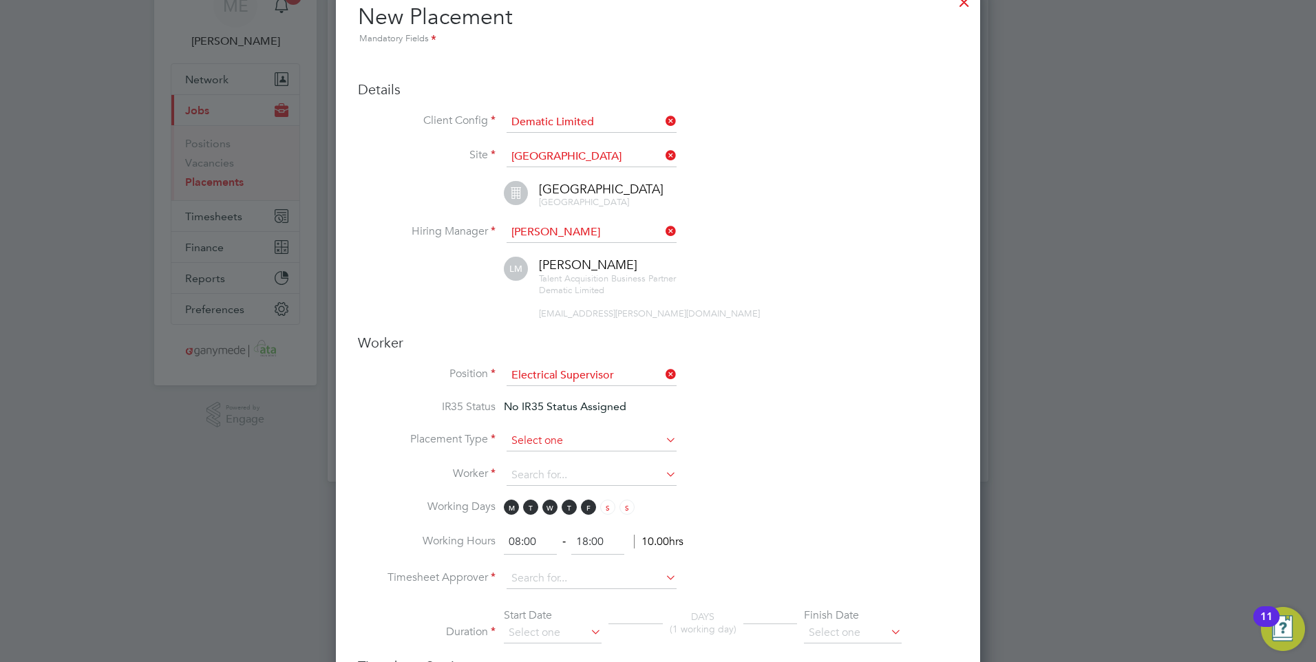
click at [543, 439] on input at bounding box center [592, 441] width 170 height 21
click at [541, 454] on li "Temporary" at bounding box center [591, 460] width 171 height 18
type input "Temporary"
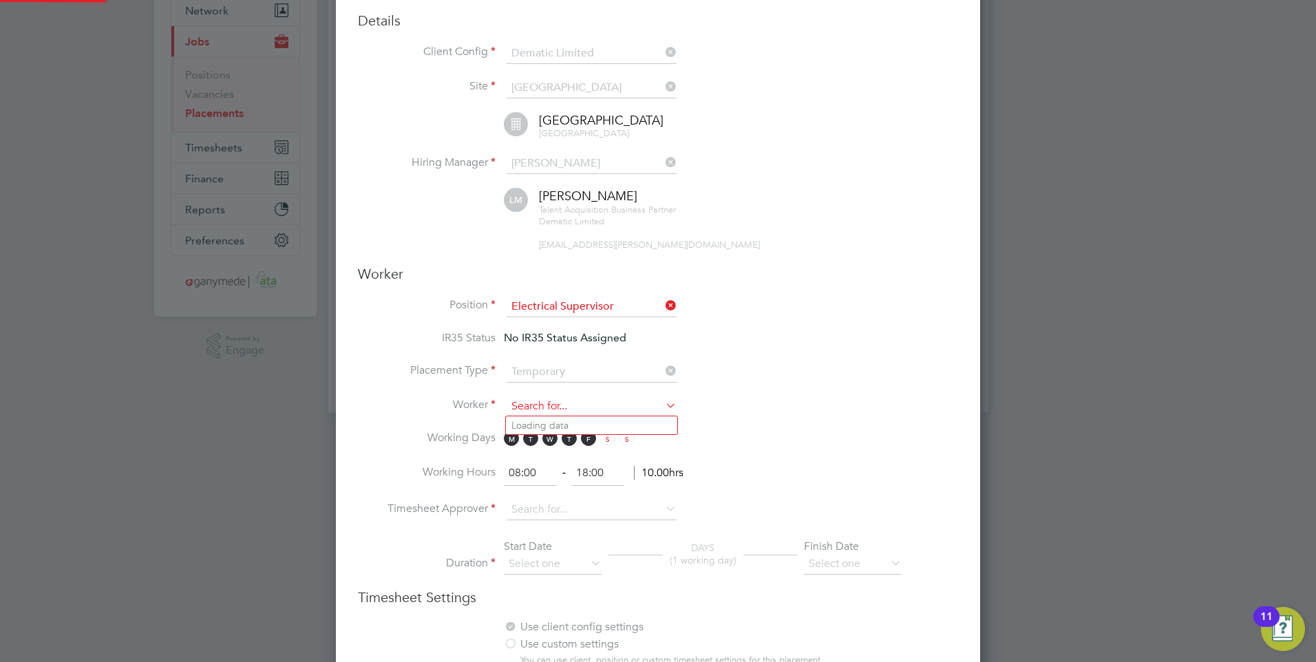
click at [546, 403] on input at bounding box center [592, 406] width 170 height 21
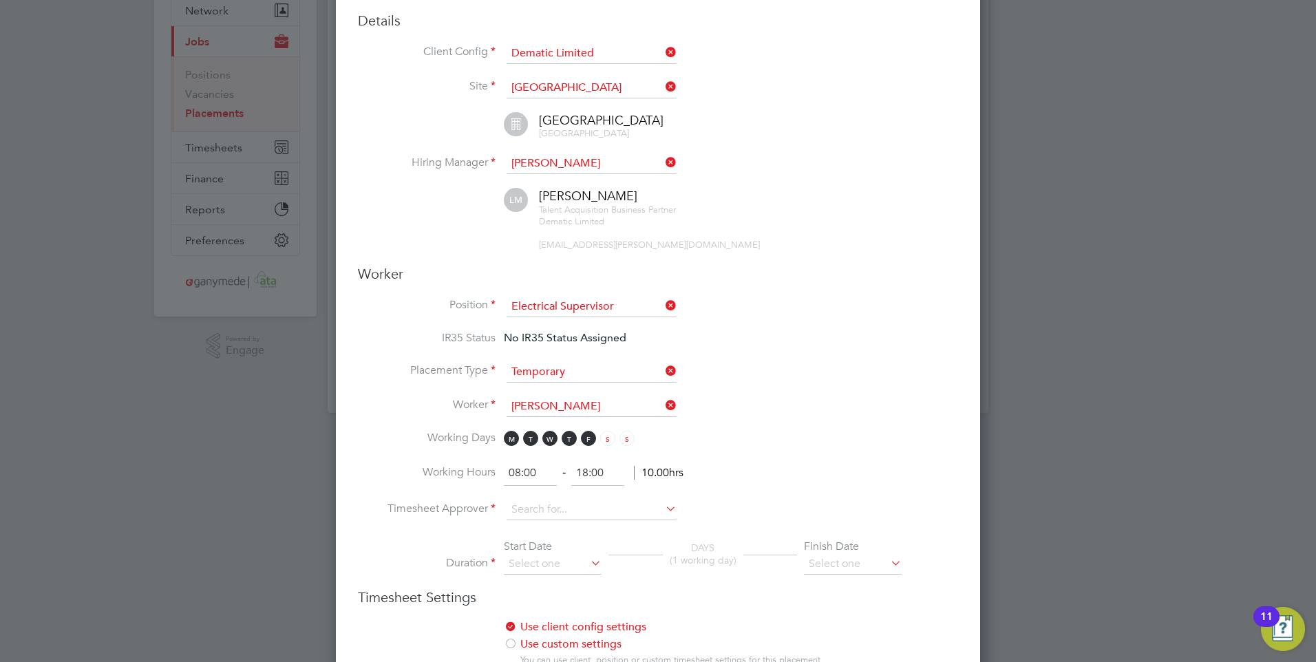
click at [553, 529] on li "Ross Allen (1276412)" at bounding box center [614, 538] width 217 height 19
type input "Ross Allen (1276412)"
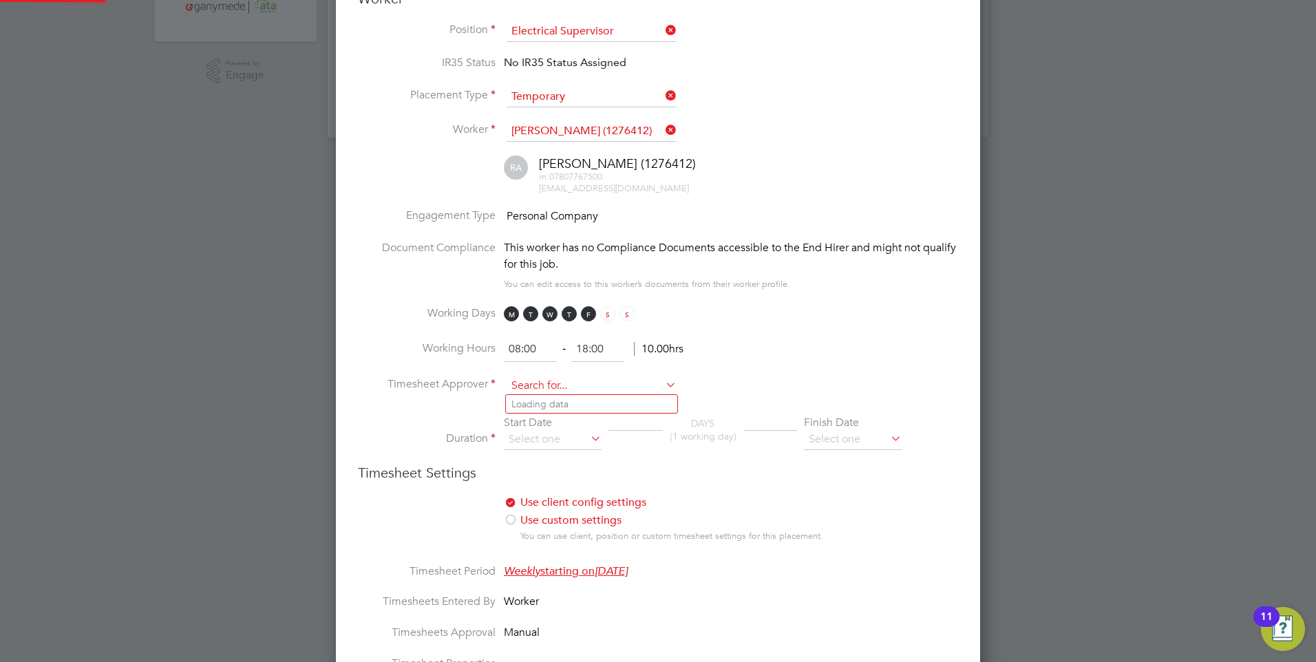
click at [535, 394] on input at bounding box center [592, 386] width 170 height 21
click at [533, 403] on li "Luke McDaid" at bounding box center [591, 404] width 171 height 19
type input "Luke McDaid"
click at [532, 438] on input at bounding box center [553, 439] width 98 height 21
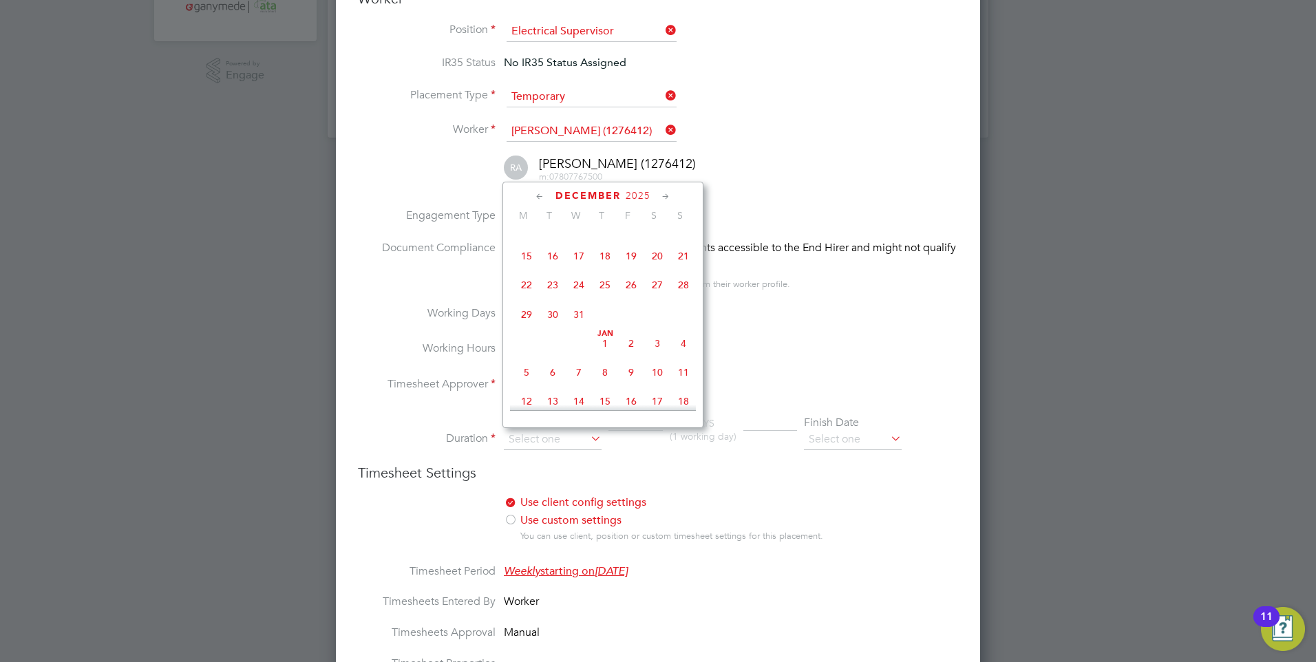
click at [579, 328] on span "31" at bounding box center [579, 314] width 26 height 26
type input "31 Dec 2025"
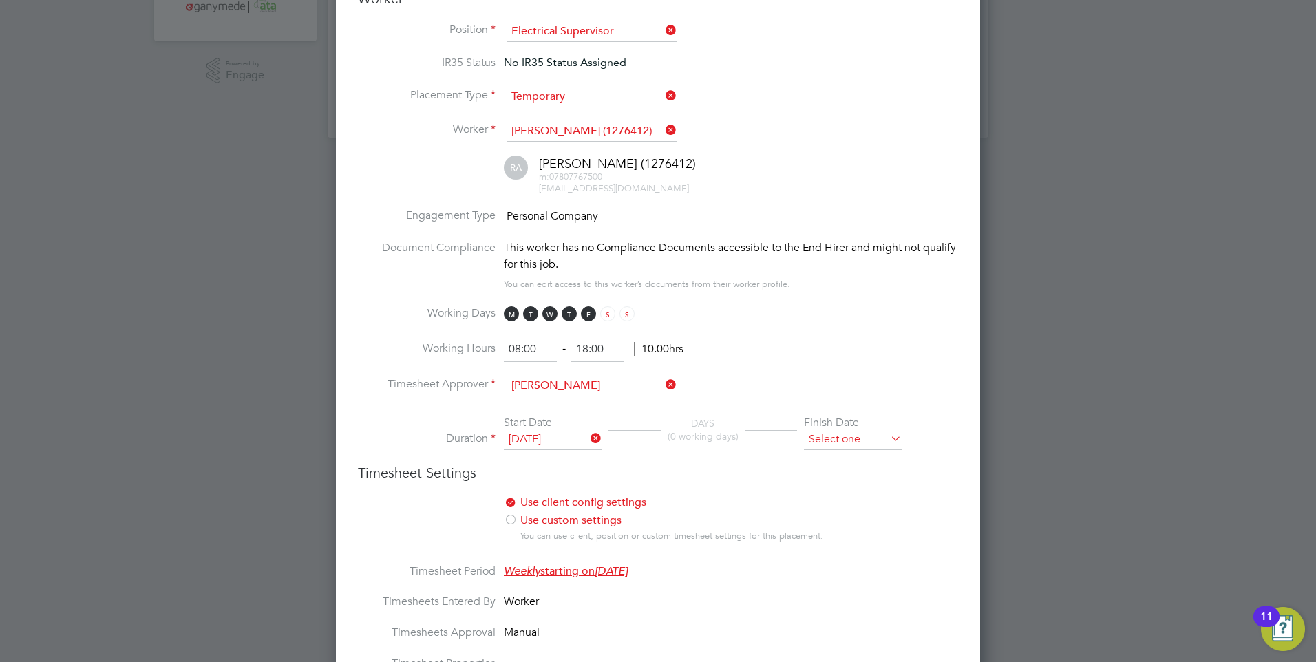
click at [832, 438] on input at bounding box center [853, 439] width 98 height 21
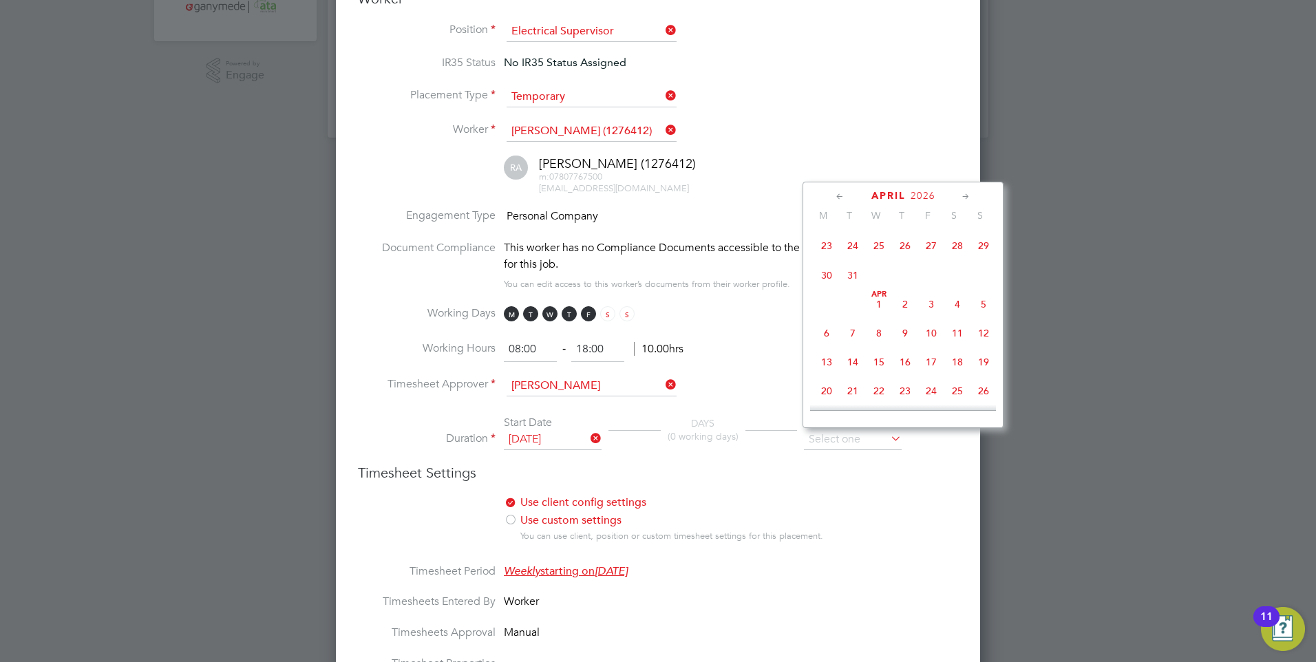
click at [851, 288] on span "31" at bounding box center [853, 275] width 26 height 26
type input "31 Mar 2026"
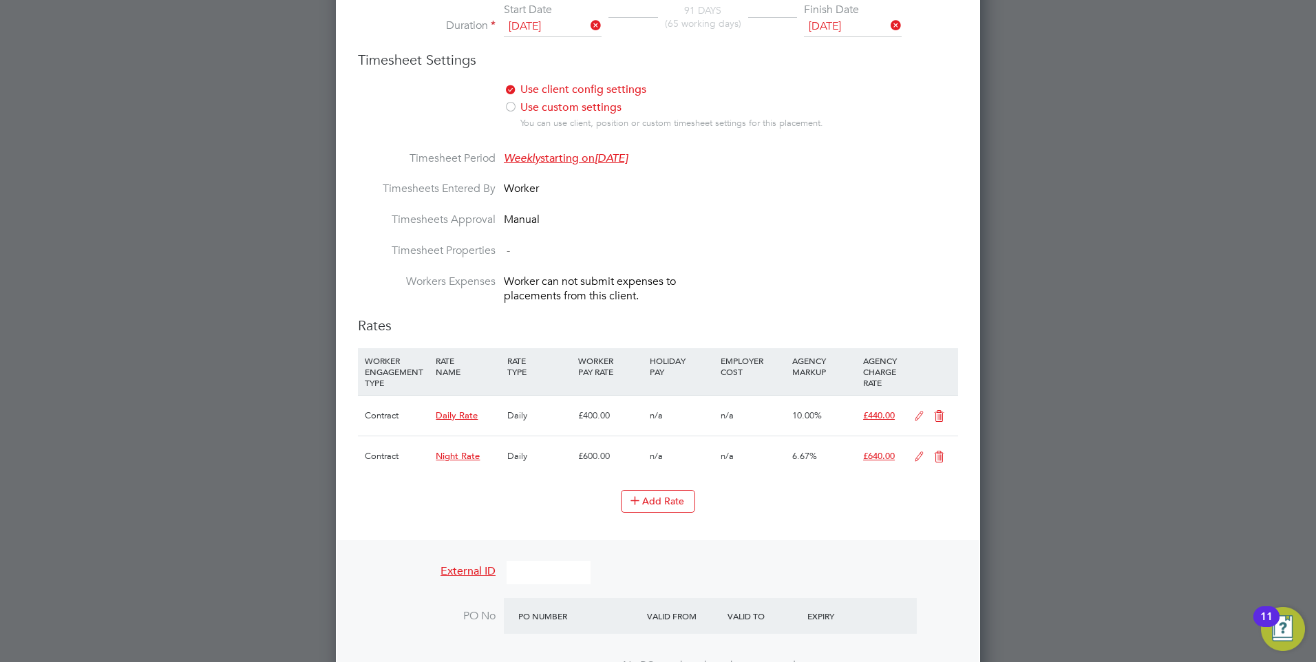
click at [936, 411] on icon at bounding box center [938, 416] width 17 height 11
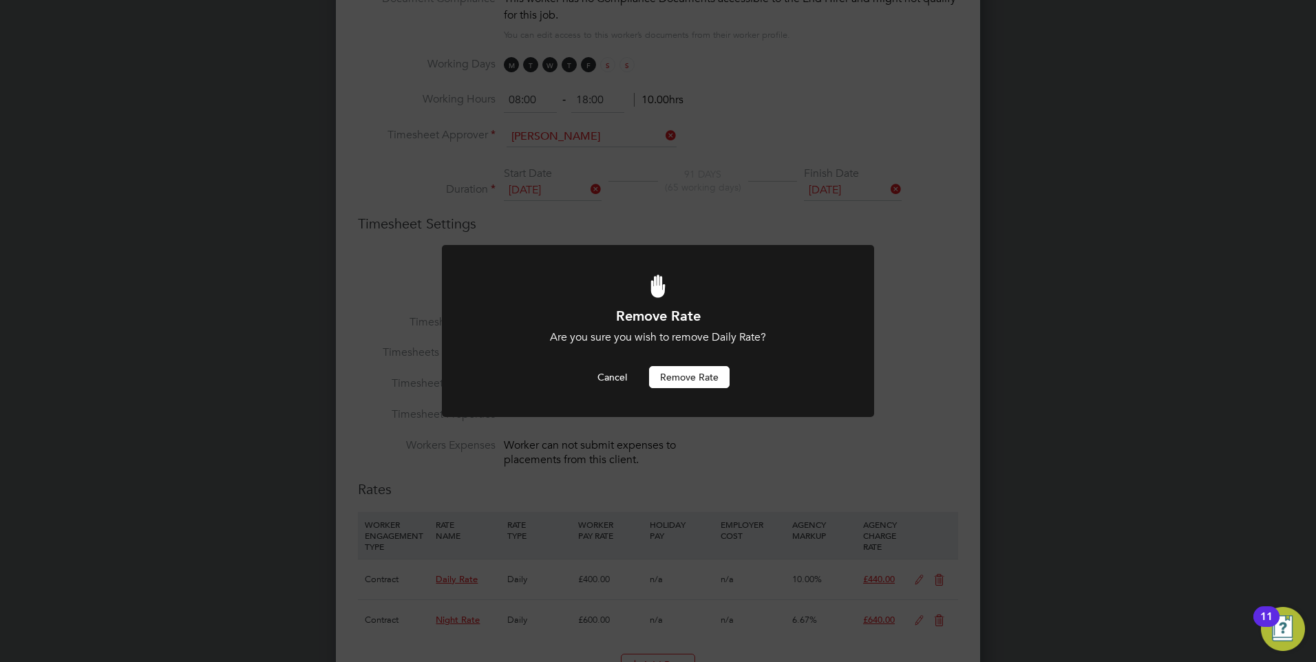
click at [682, 370] on button "Remove rate" at bounding box center [689, 377] width 81 height 22
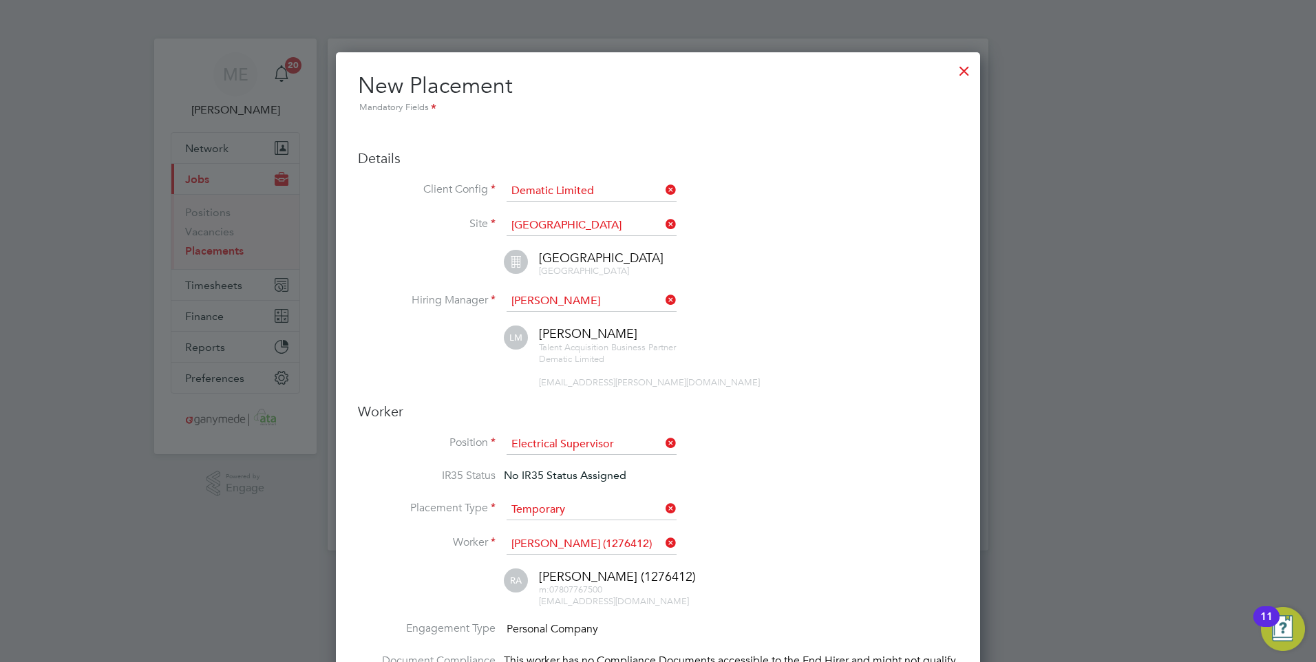
scroll to position [1802, 645]
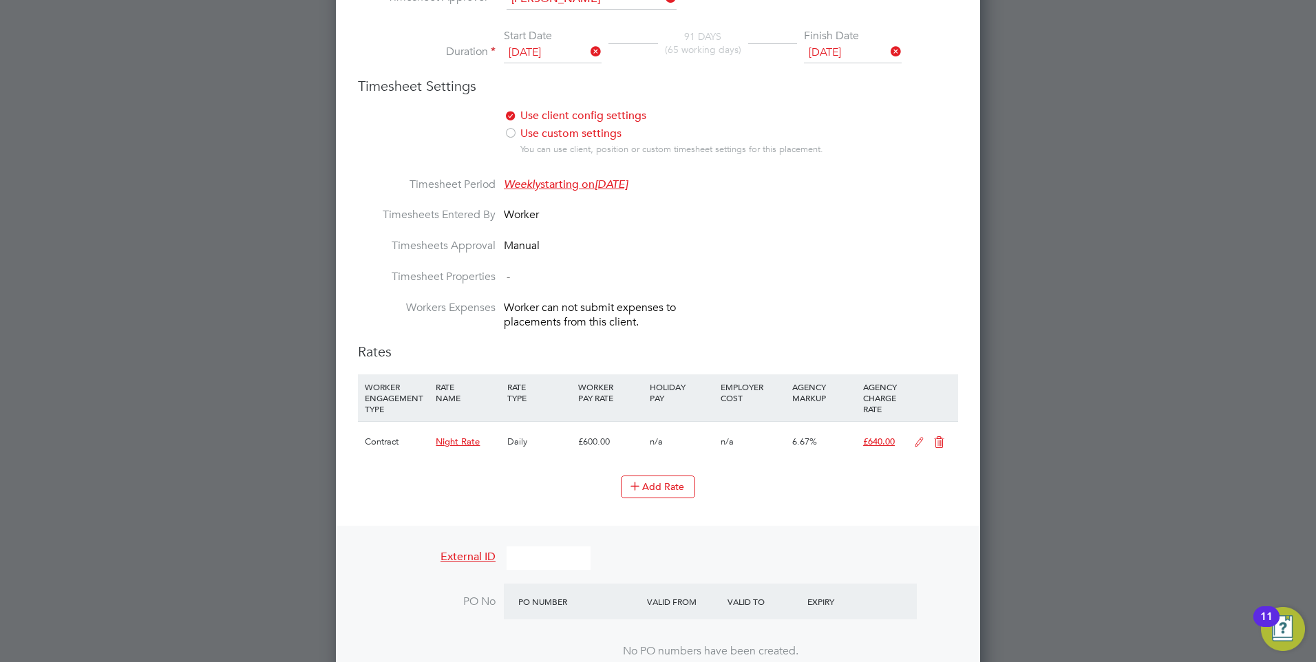
click at [941, 442] on icon at bounding box center [938, 442] width 17 height 11
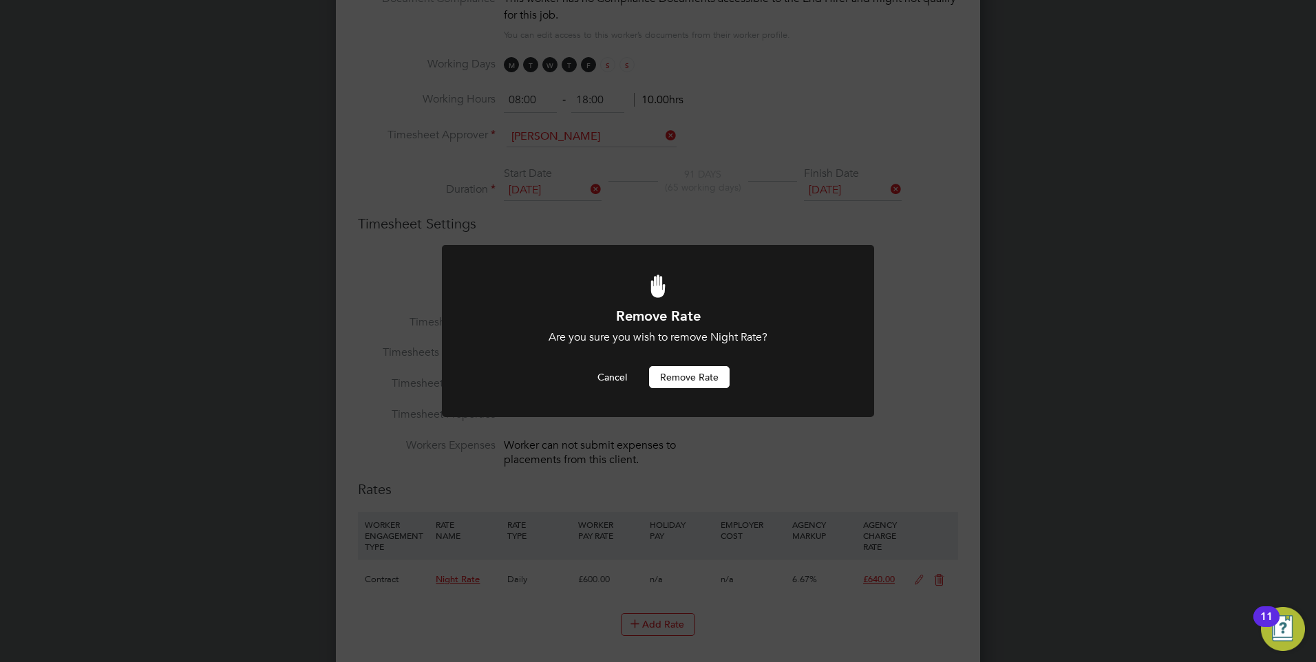
click at [688, 368] on button "Remove rate" at bounding box center [689, 377] width 81 height 22
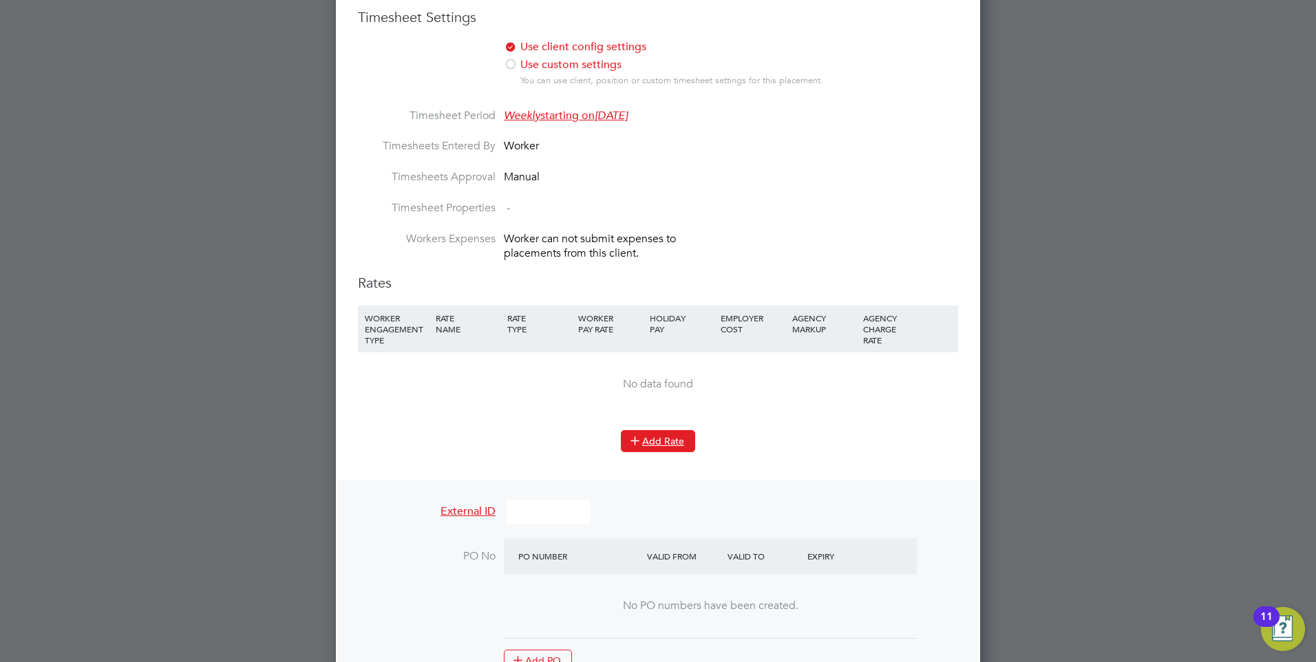
click at [657, 434] on button "Add Rate" at bounding box center [658, 441] width 74 height 22
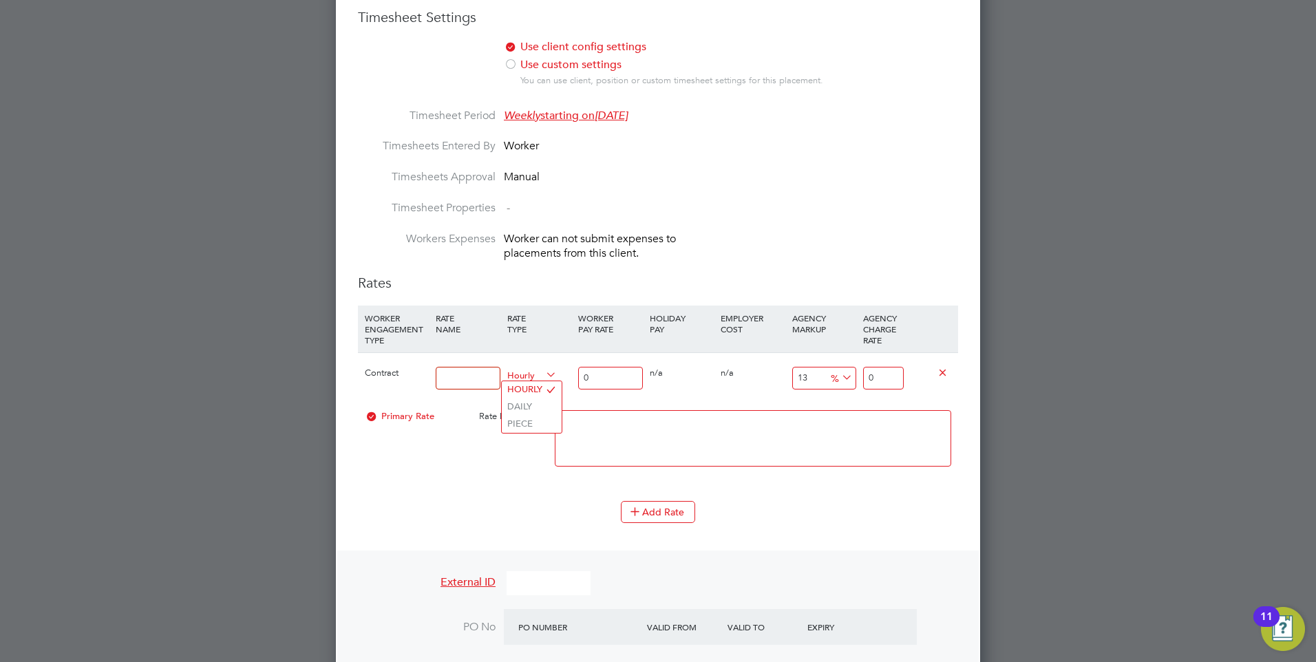
click at [515, 378] on span "Hourly" at bounding box center [532, 374] width 50 height 15
click at [526, 407] on li "DAILY" at bounding box center [532, 406] width 60 height 17
click at [453, 381] on input at bounding box center [468, 378] width 64 height 23
type input "Daily rate"
click at [610, 368] on input "0" at bounding box center [610, 378] width 64 height 23
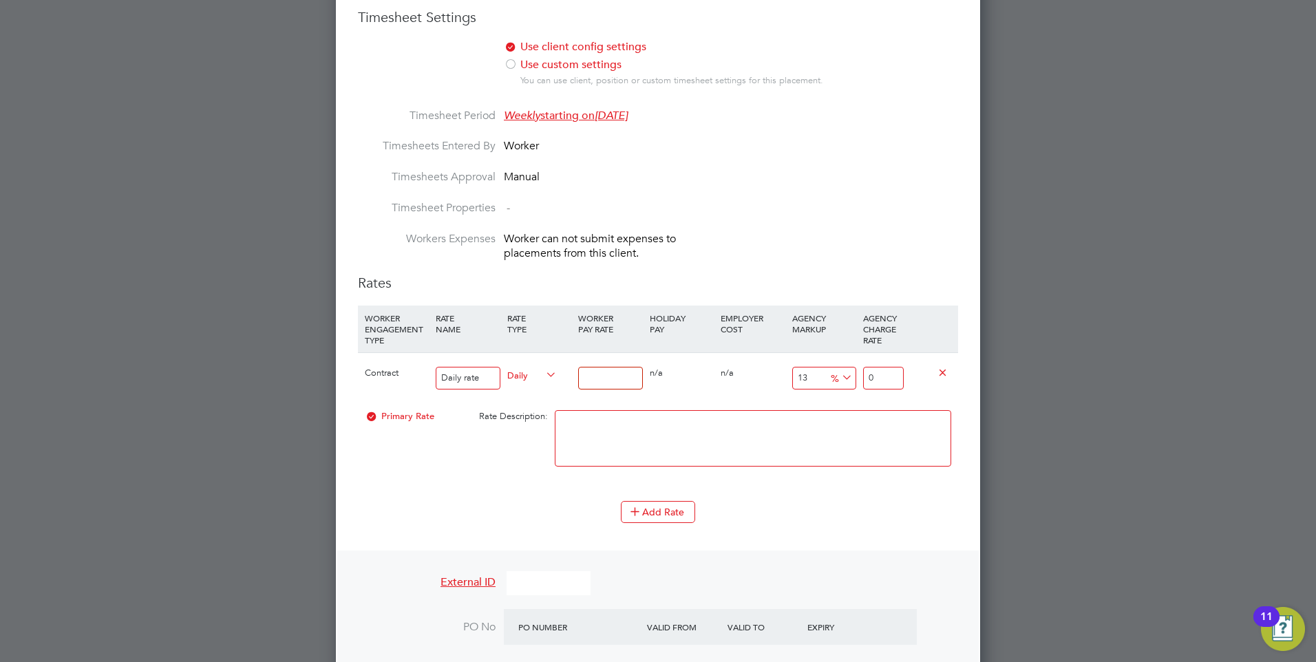
type input "3"
type input "3.39"
type input "38"
type input "42.94"
type input "380"
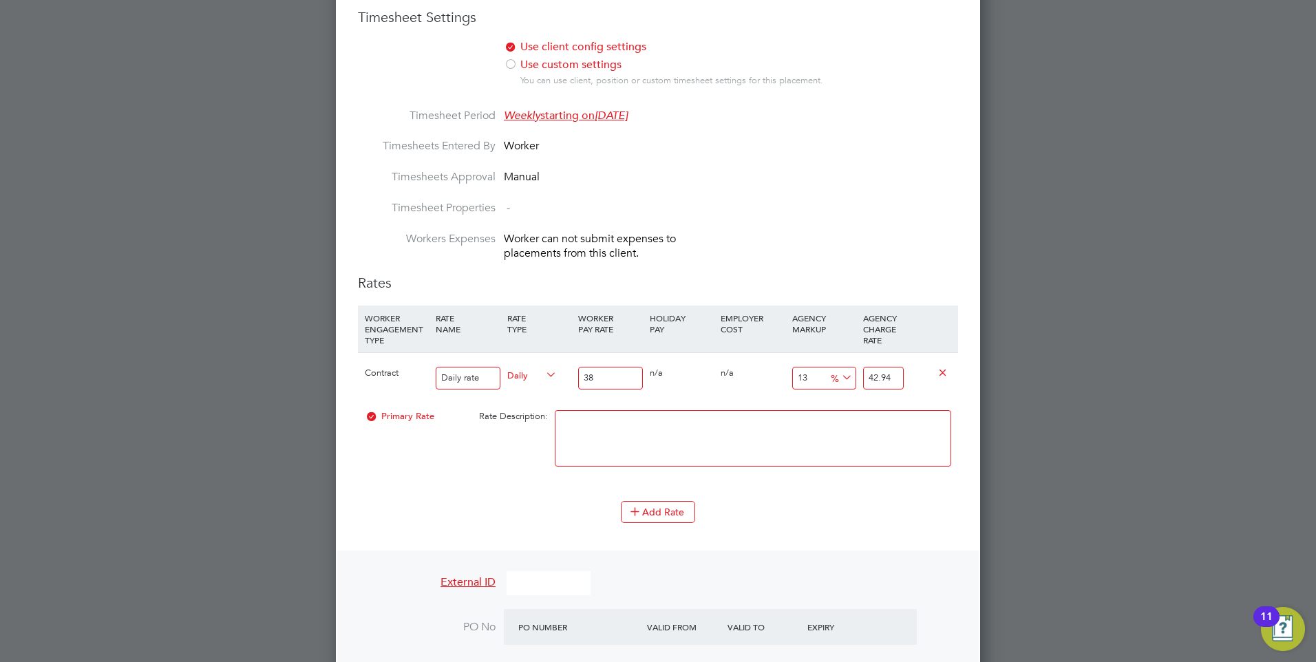
type input "429.4"
type input "380.00"
drag, startPoint x: 900, startPoint y: 379, endPoint x: 851, endPoint y: 374, distance: 49.0
click at [851, 374] on div "Contract Daily rate Daily 380.00 0 n/a 0 n/a 13 49.4 % 429.4" at bounding box center [658, 377] width 600 height 51
type input "-98.94736842105263"
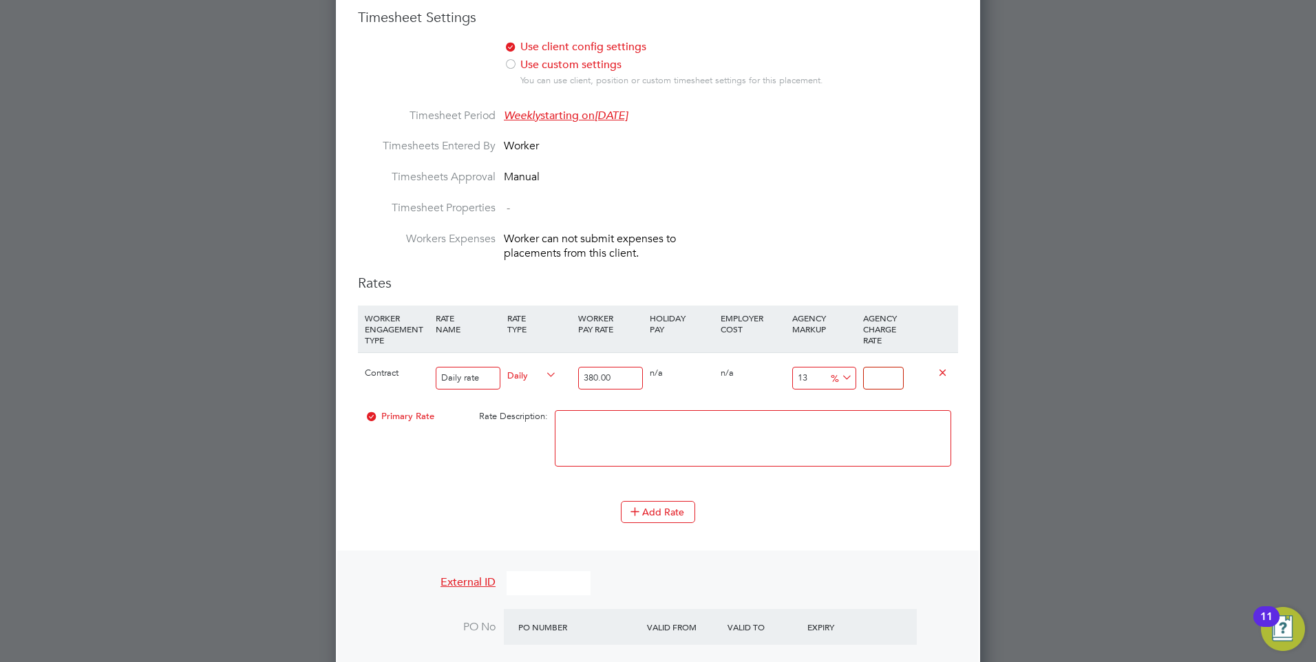
type input "4"
type input "-88.94736842105263"
type input "42"
type input "10.526315789473685"
type input "420.00"
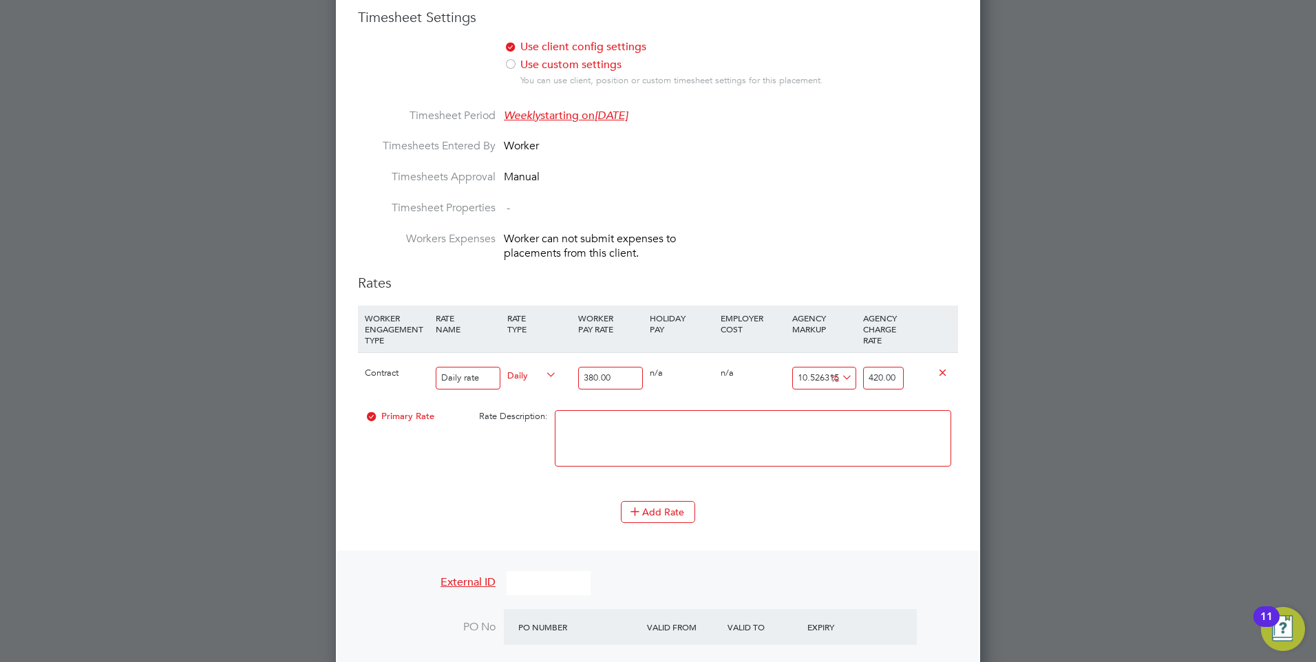
click at [811, 422] on textarea at bounding box center [753, 438] width 396 height 56
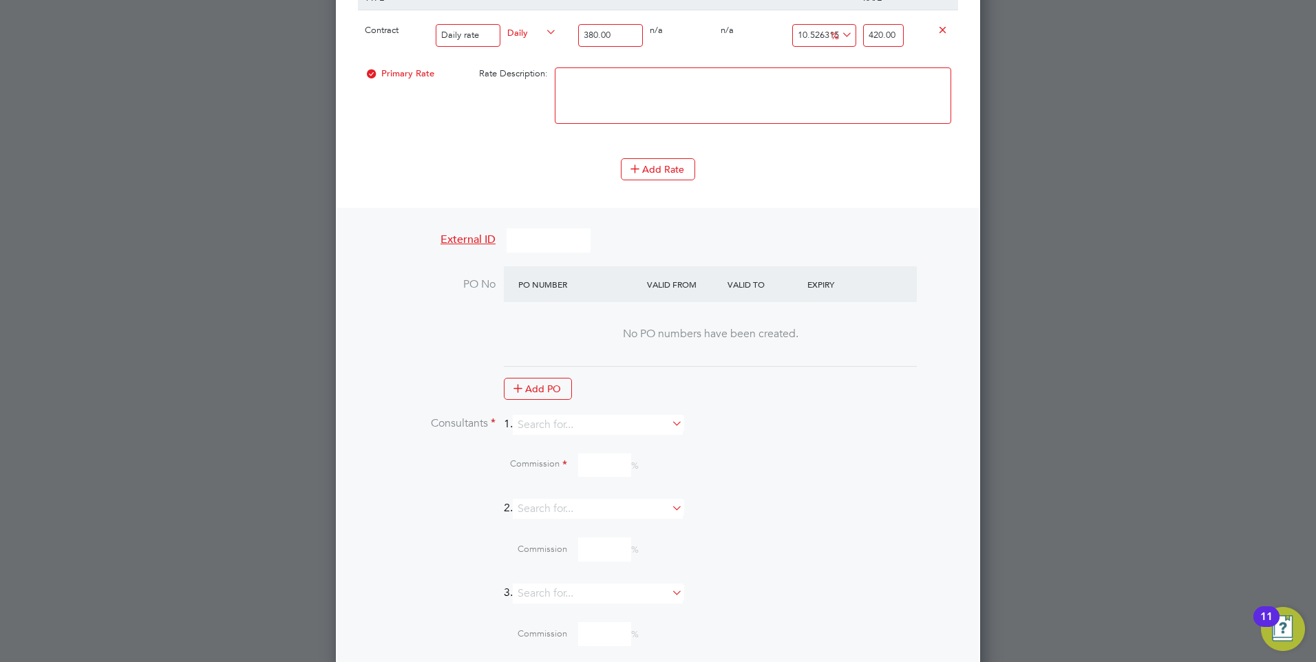
scroll to position [1213, 0]
click at [585, 425] on input at bounding box center [598, 424] width 170 height 20
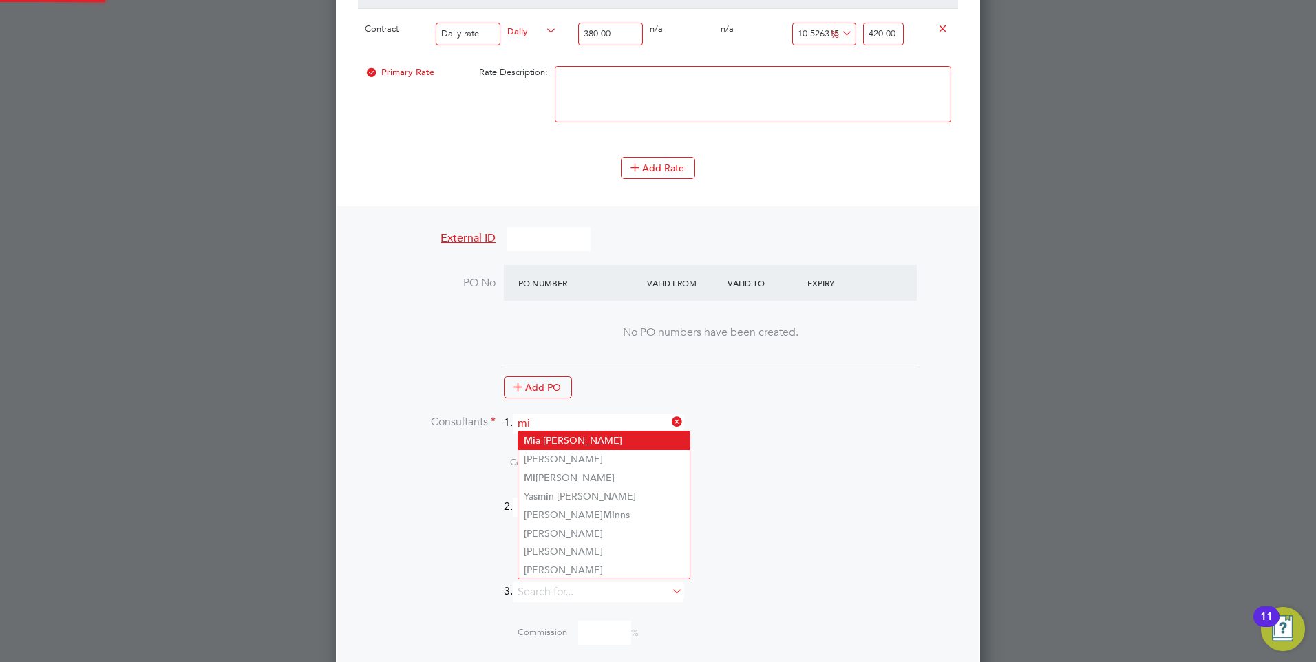
click at [562, 438] on li "Mi a Eckersley" at bounding box center [603, 441] width 171 height 19
type input "[PERSON_NAME]"
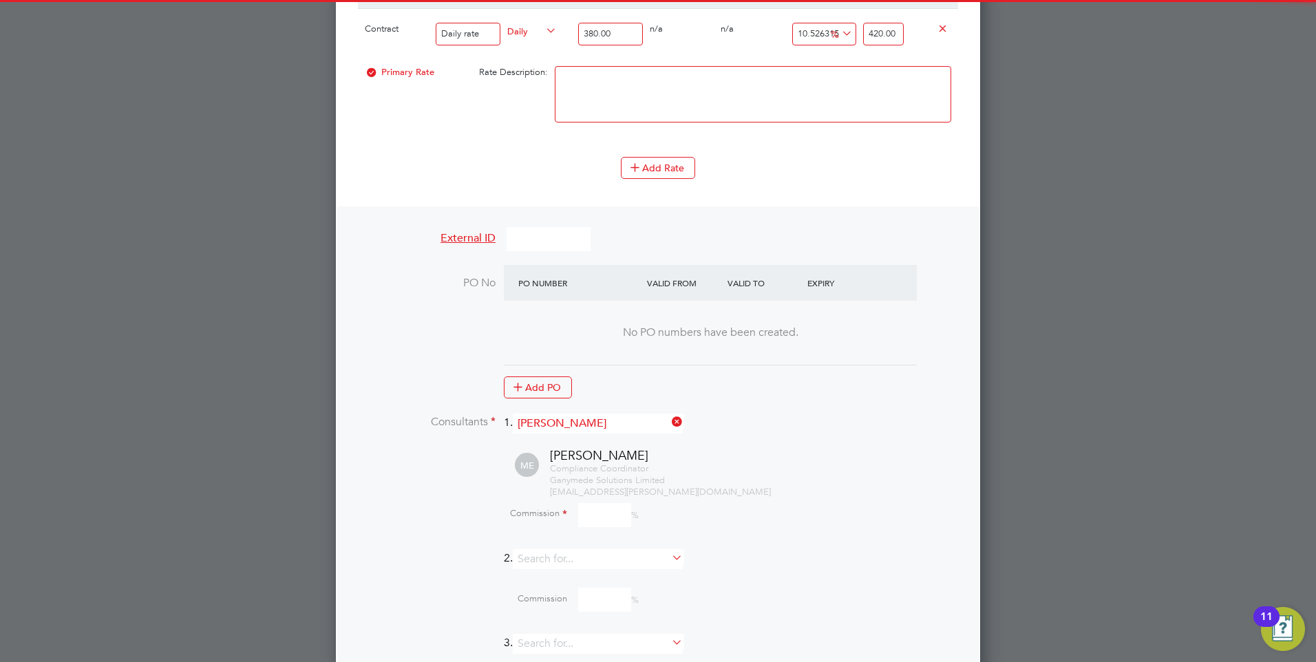
scroll to position [1948, 645]
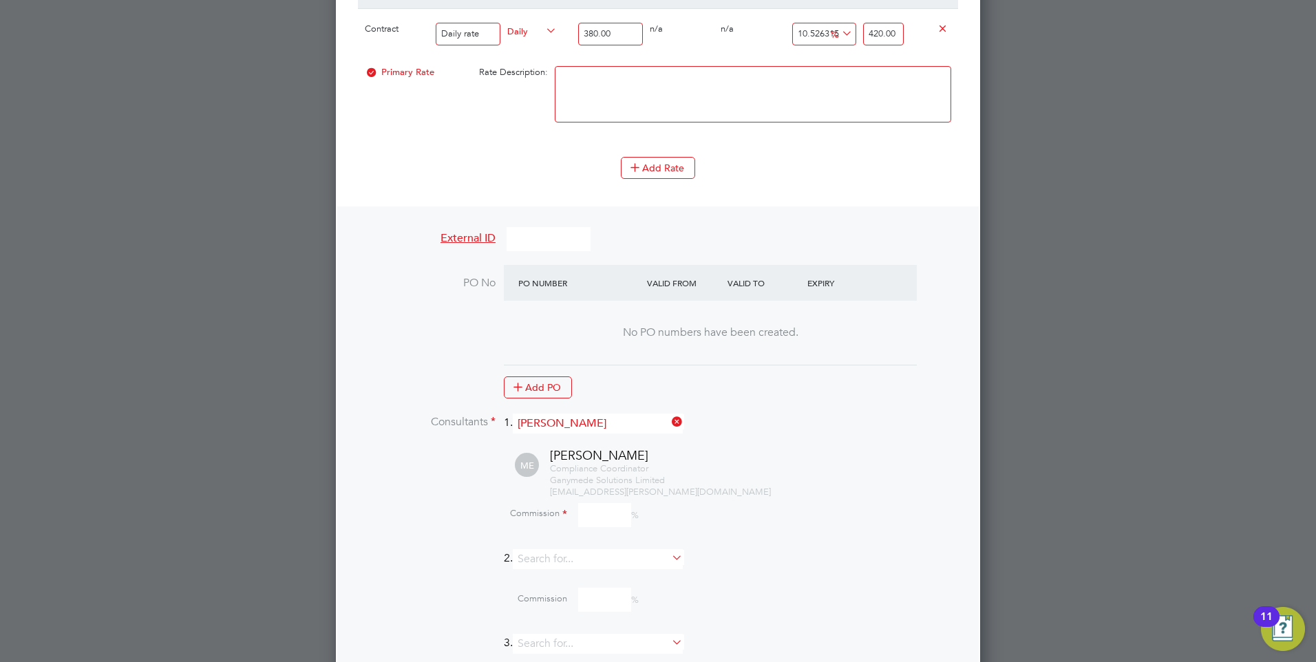
click at [597, 513] on input at bounding box center [604, 515] width 53 height 24
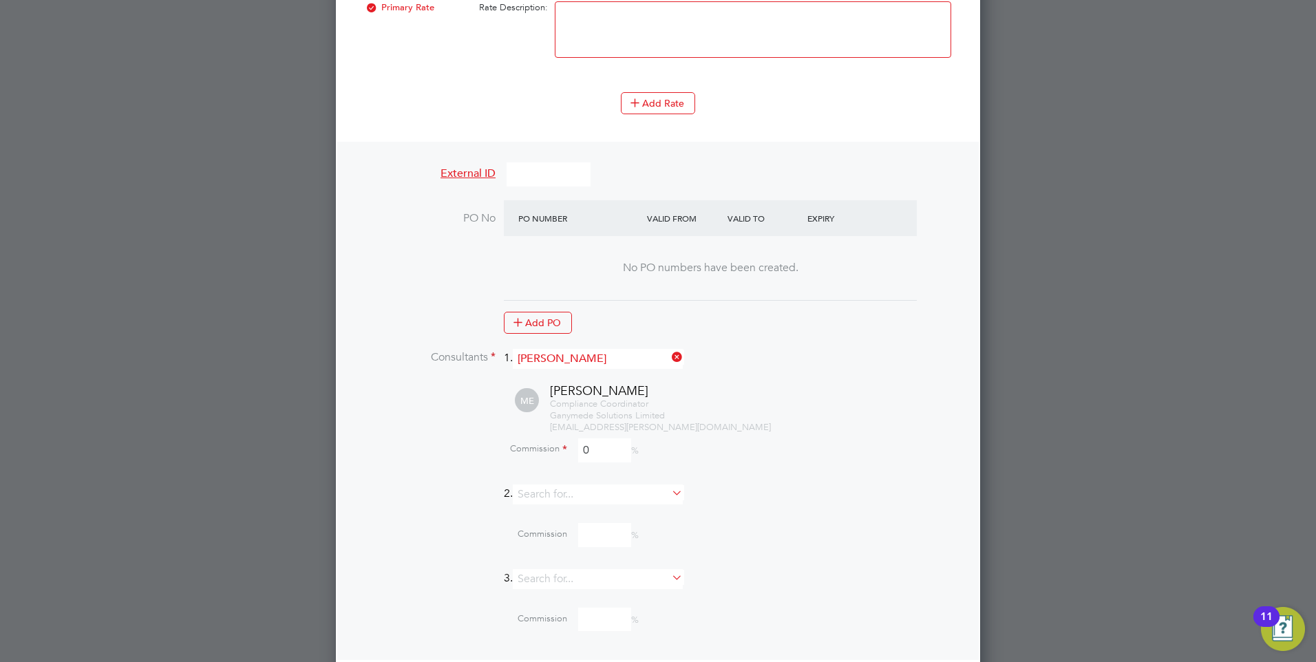
scroll to position [1337, 0]
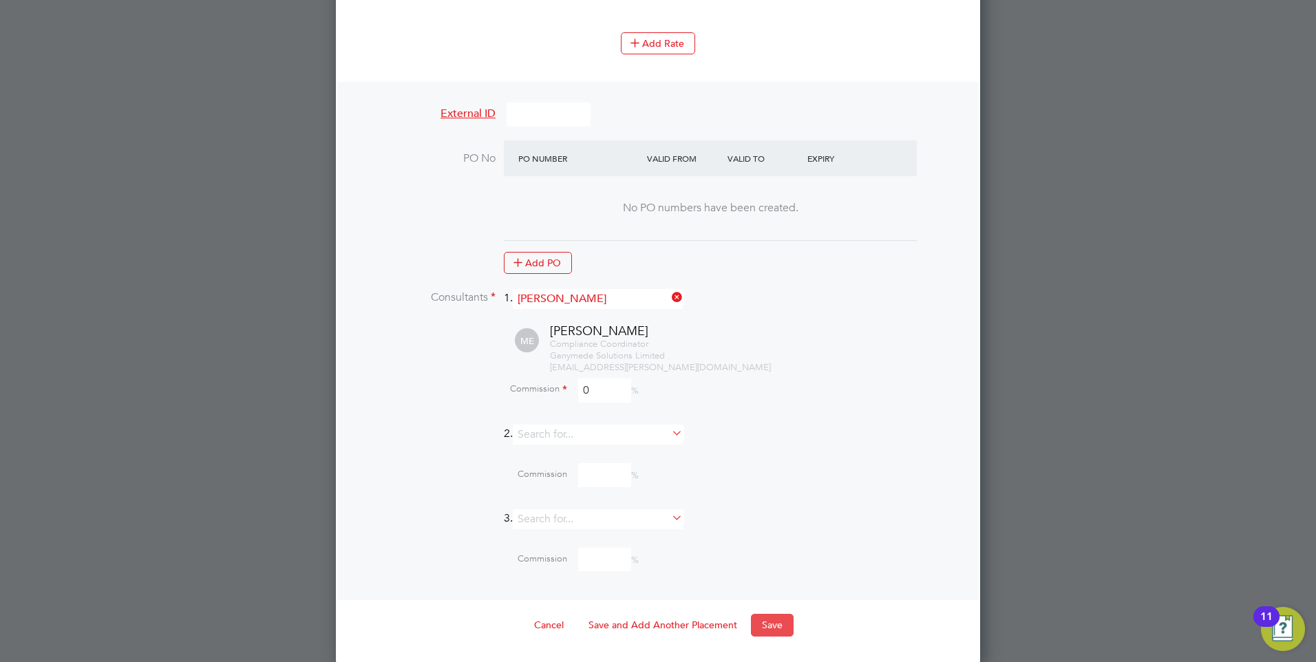
type input "0"
click at [767, 619] on button "Save" at bounding box center [772, 625] width 43 height 22
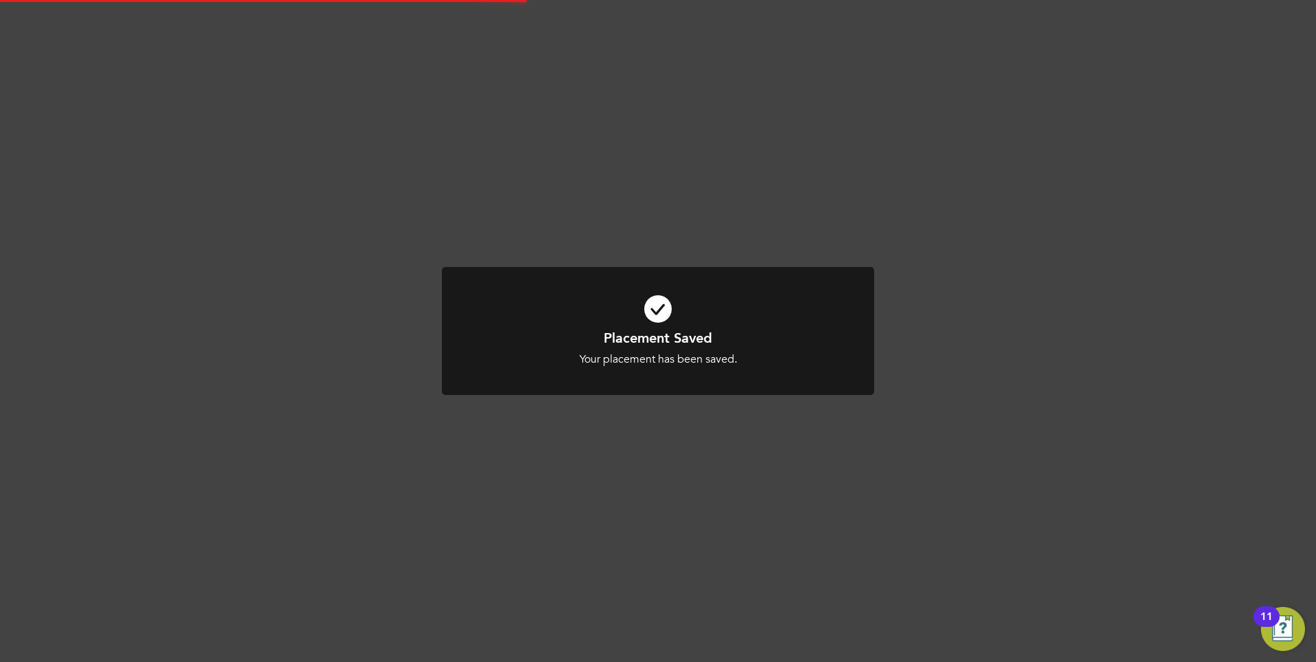
scroll to position [22, 272]
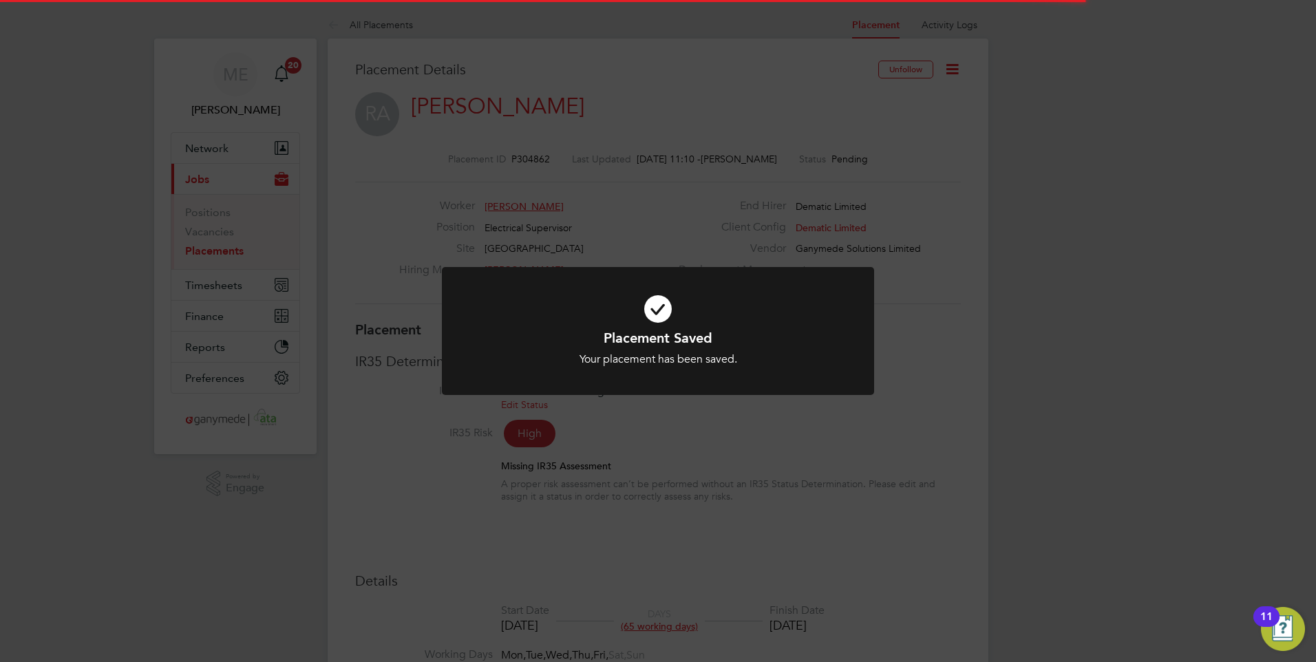
click at [591, 317] on icon at bounding box center [658, 309] width 358 height 54
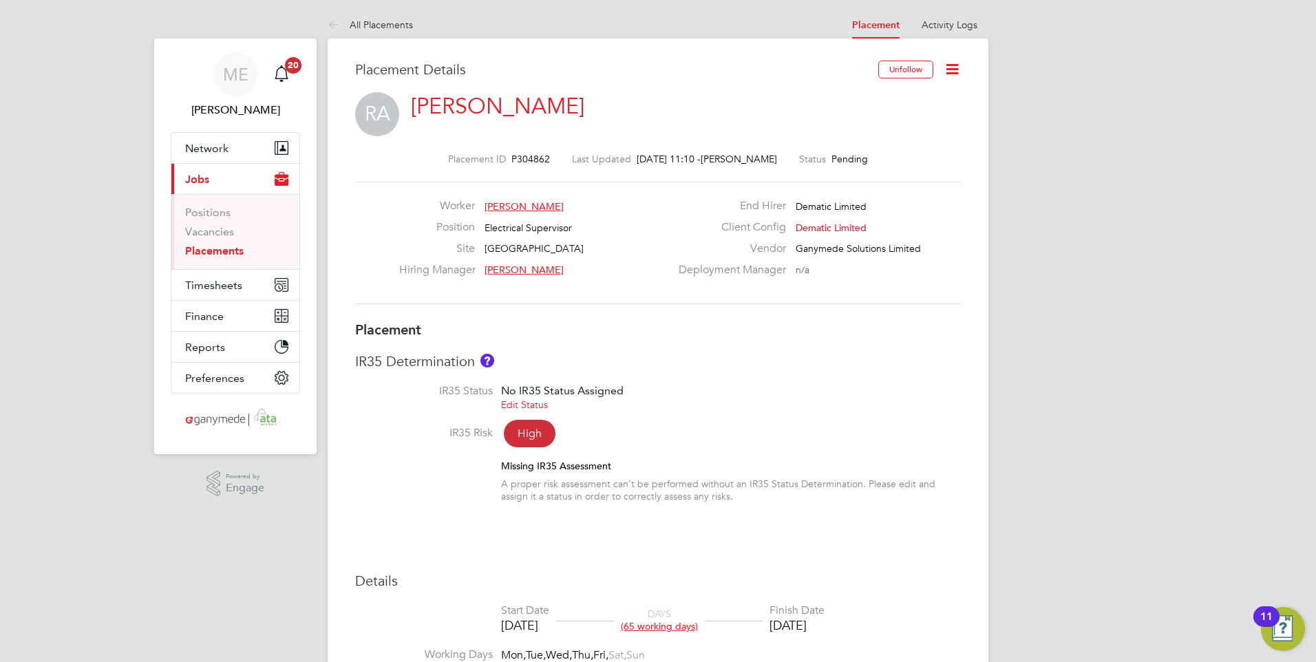
click at [450, 109] on link "Ross Allen" at bounding box center [497, 106] width 173 height 27
click at [336, 27] on icon at bounding box center [336, 25] width 17 height 17
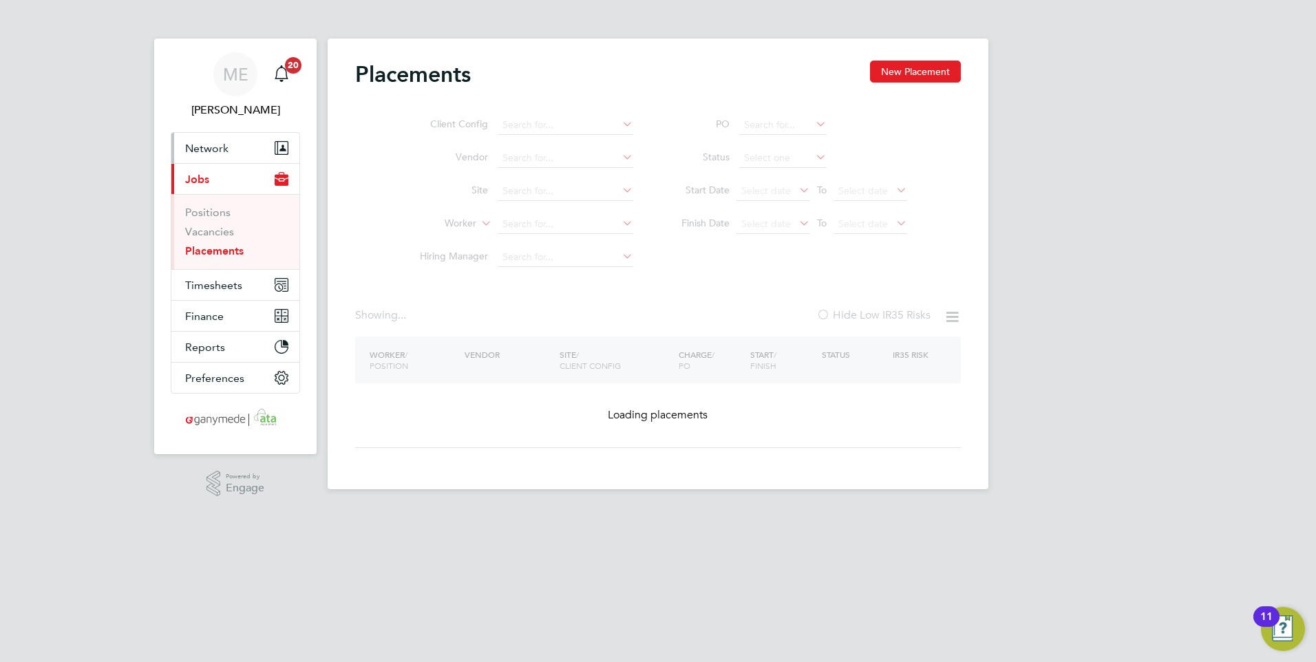
click at [219, 145] on span "Network" at bounding box center [206, 148] width 43 height 13
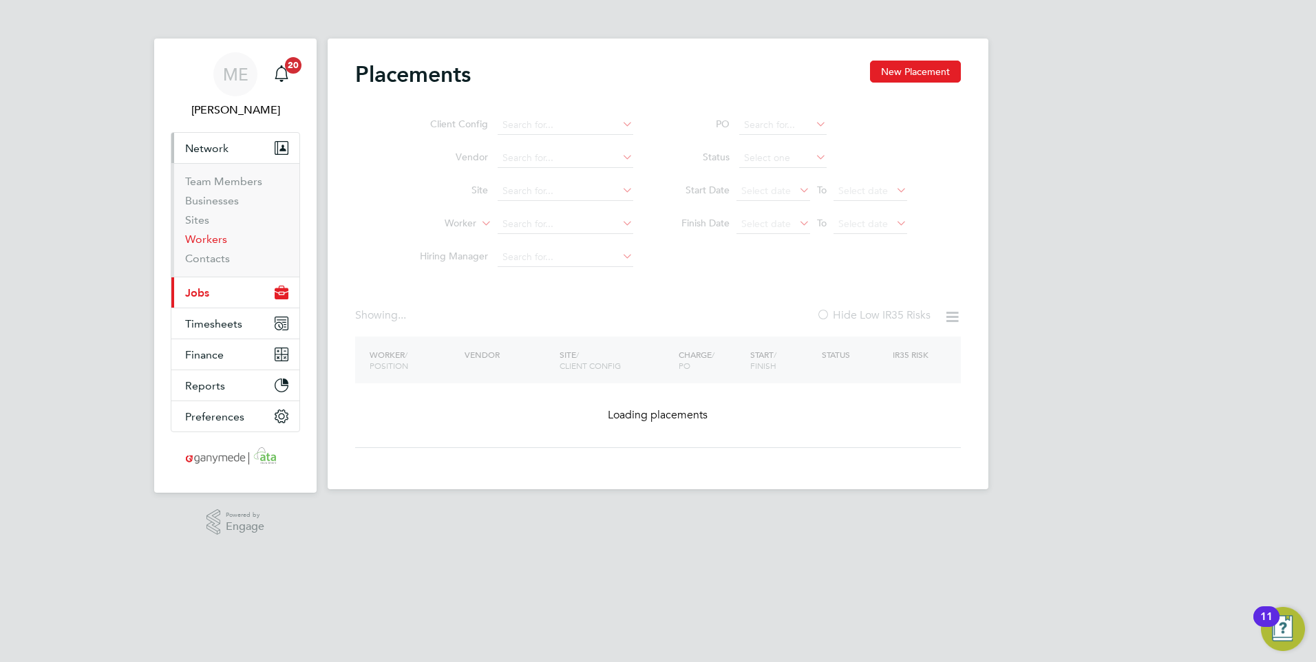
click at [209, 238] on link "Workers" at bounding box center [206, 239] width 42 height 13
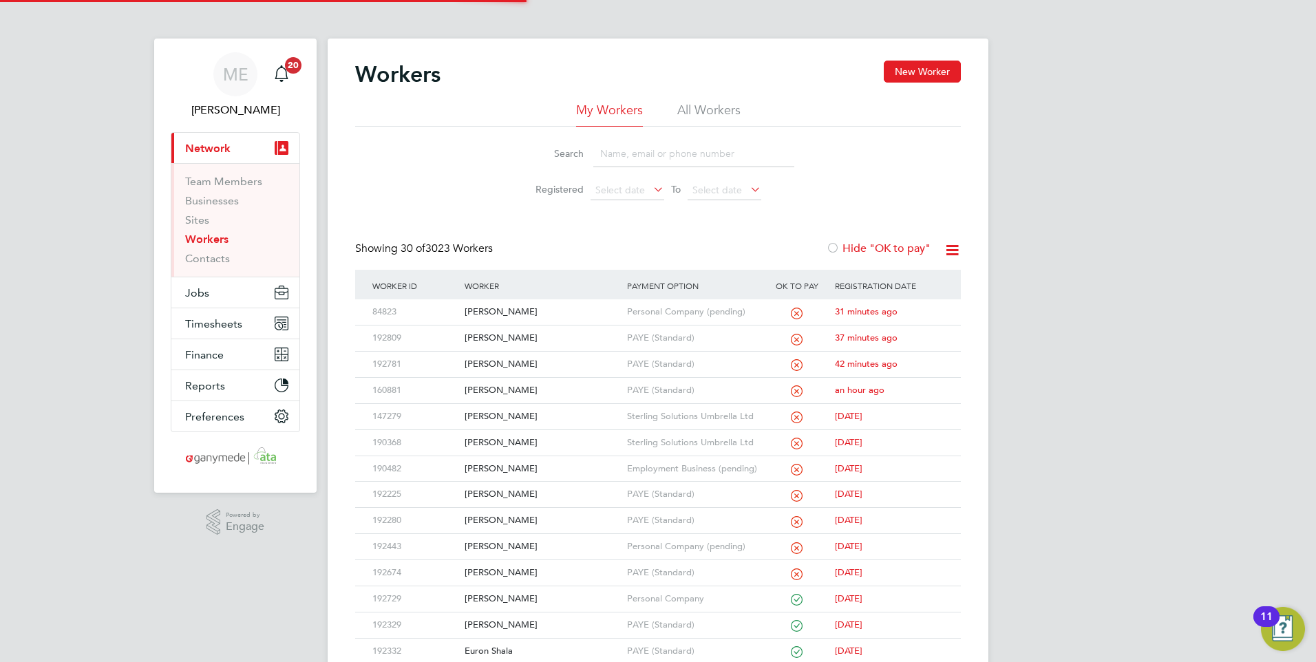
drag, startPoint x: 628, startPoint y: 156, endPoint x: 639, endPoint y: 162, distance: 12.3
click at [628, 156] on input at bounding box center [693, 153] width 201 height 27
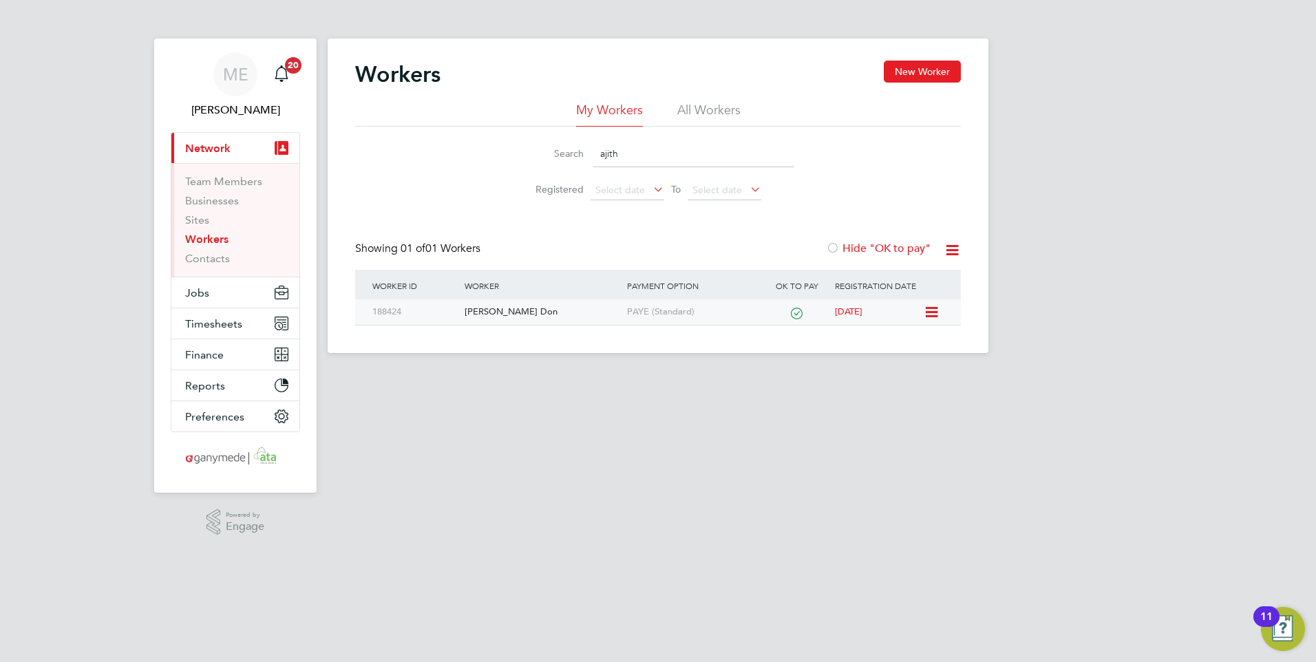
type input "ajith"
click at [575, 319] on div "Ajith Mangala Kumara Nakandalage Don" at bounding box center [542, 311] width 162 height 25
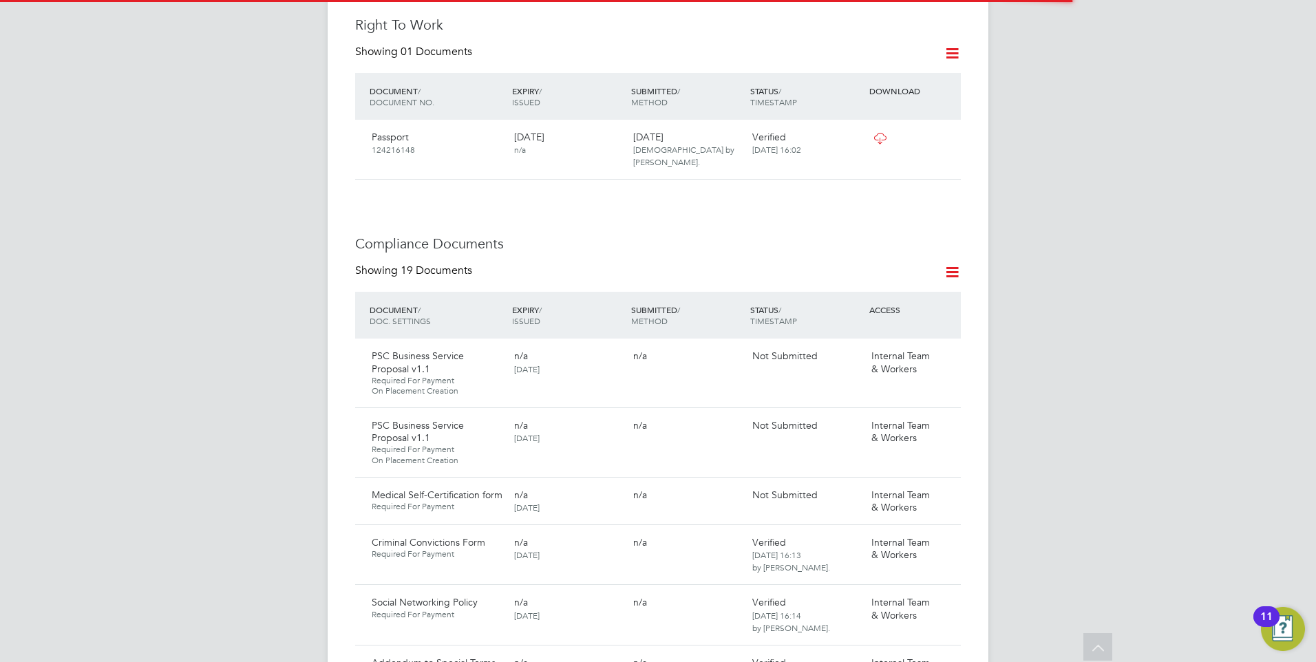
scroll to position [619, 0]
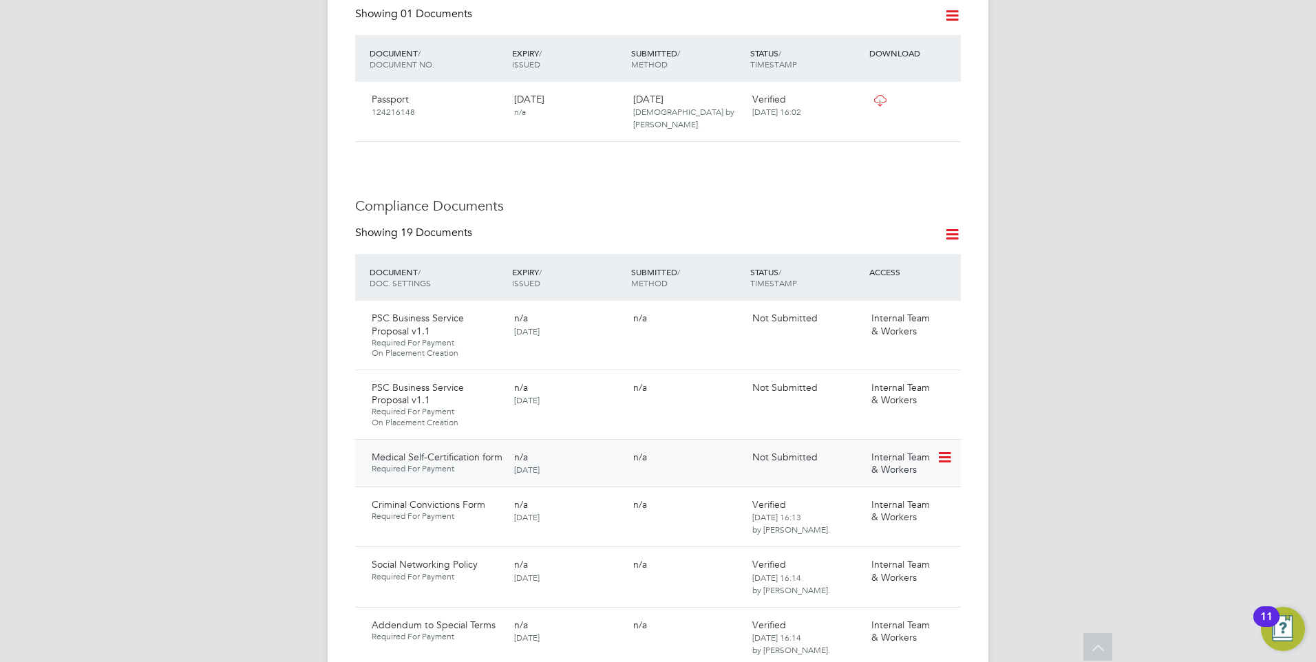
click at [945, 449] on icon at bounding box center [944, 457] width 14 height 17
click at [863, 515] on li "Delete Document" at bounding box center [883, 522] width 138 height 19
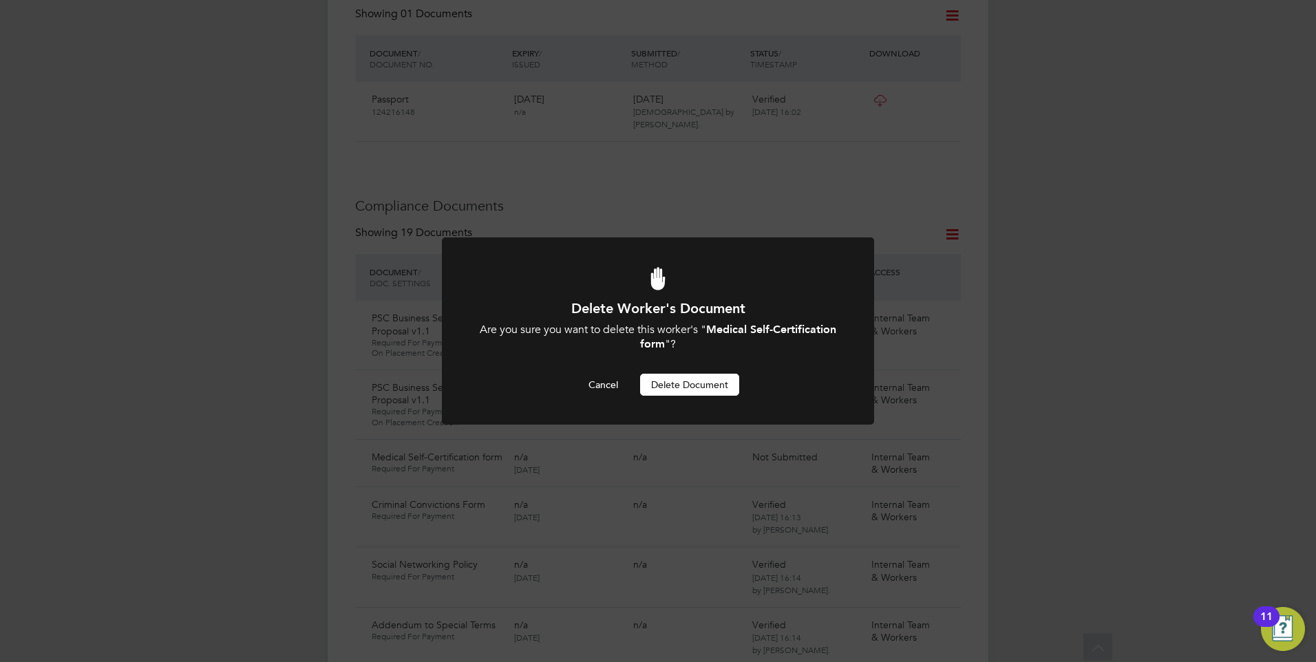
click at [683, 383] on button "Delete Document" at bounding box center [689, 385] width 99 height 22
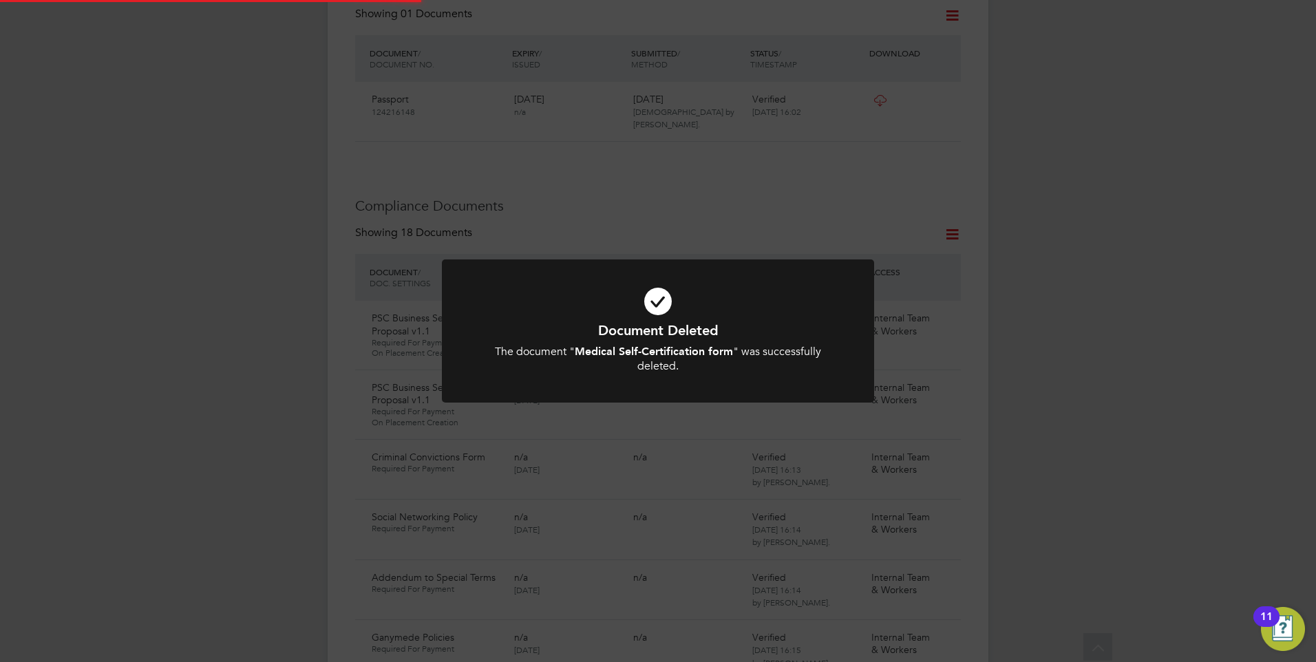
click at [628, 332] on h1 "Document Deleted" at bounding box center [658, 330] width 358 height 18
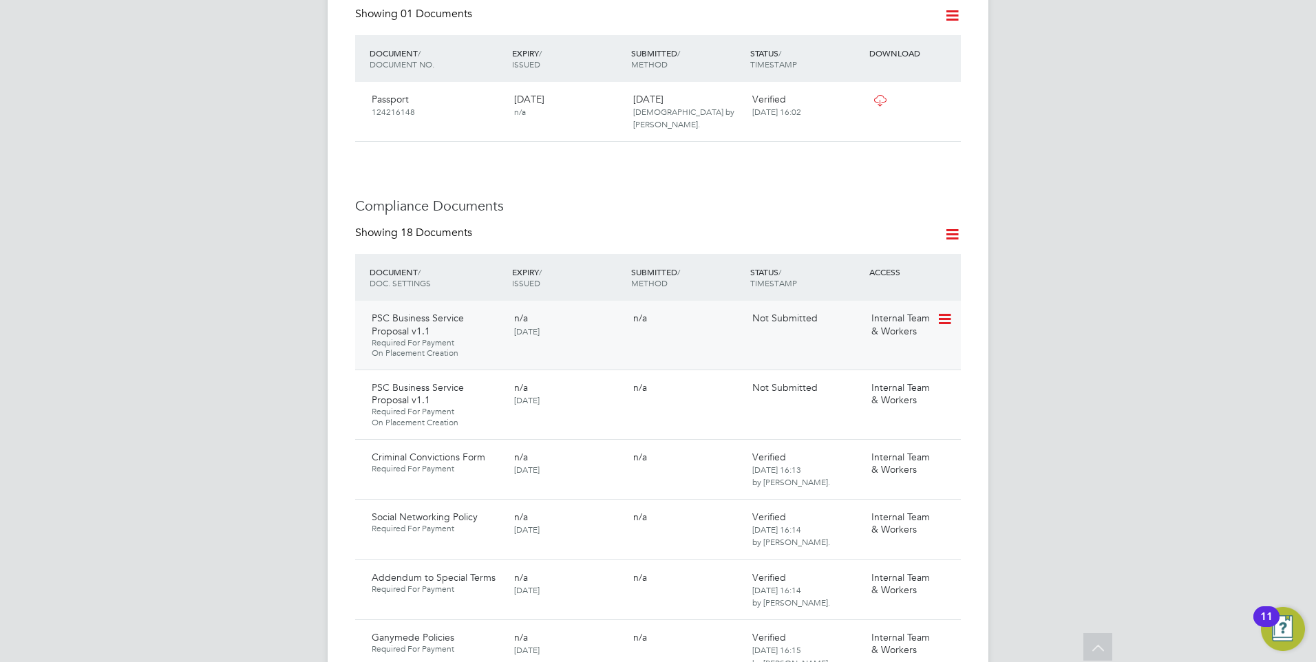
click at [946, 311] on icon at bounding box center [944, 319] width 14 height 17
click at [852, 363] on li "Request Document" at bounding box center [883, 364] width 138 height 19
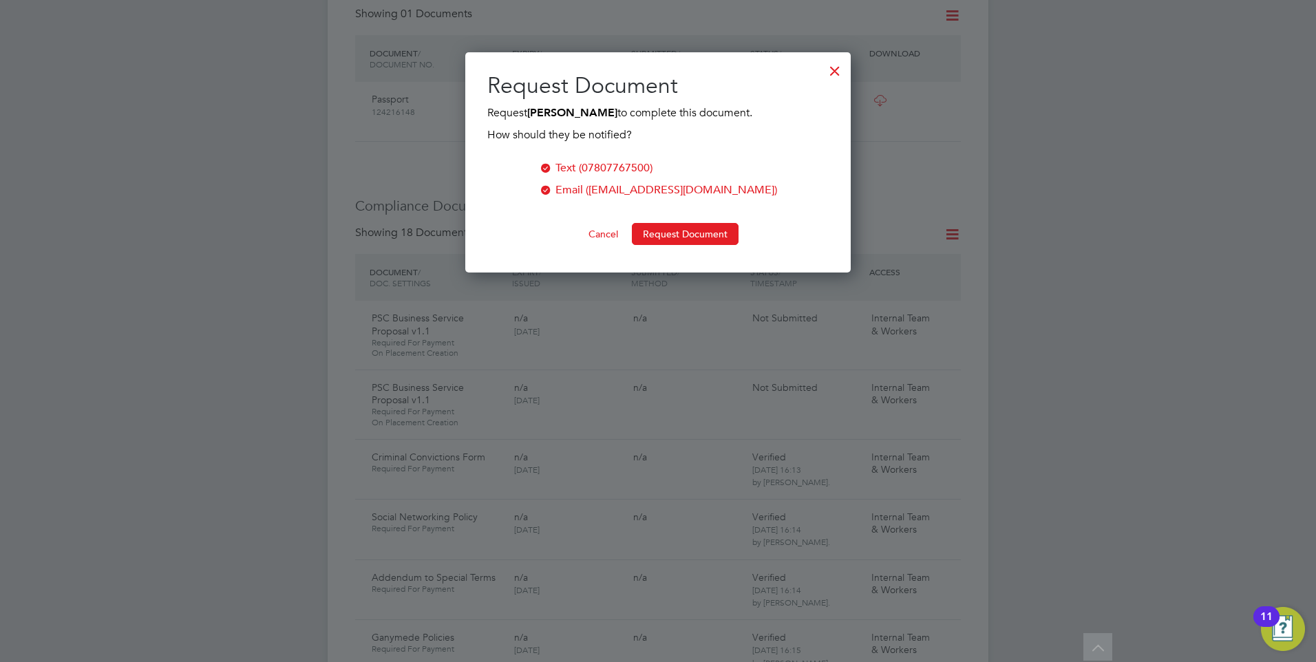
scroll to position [221, 386]
click at [680, 223] on button "Request Document" at bounding box center [685, 234] width 107 height 22
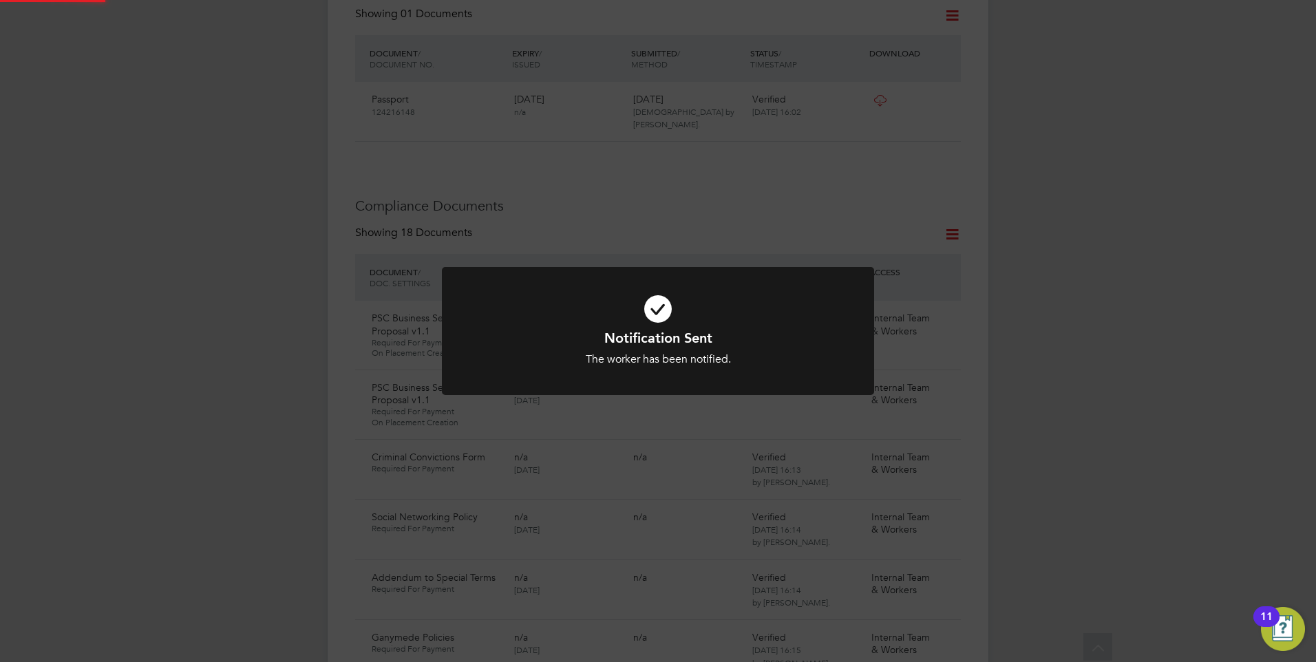
click at [727, 326] on icon at bounding box center [658, 309] width 358 height 54
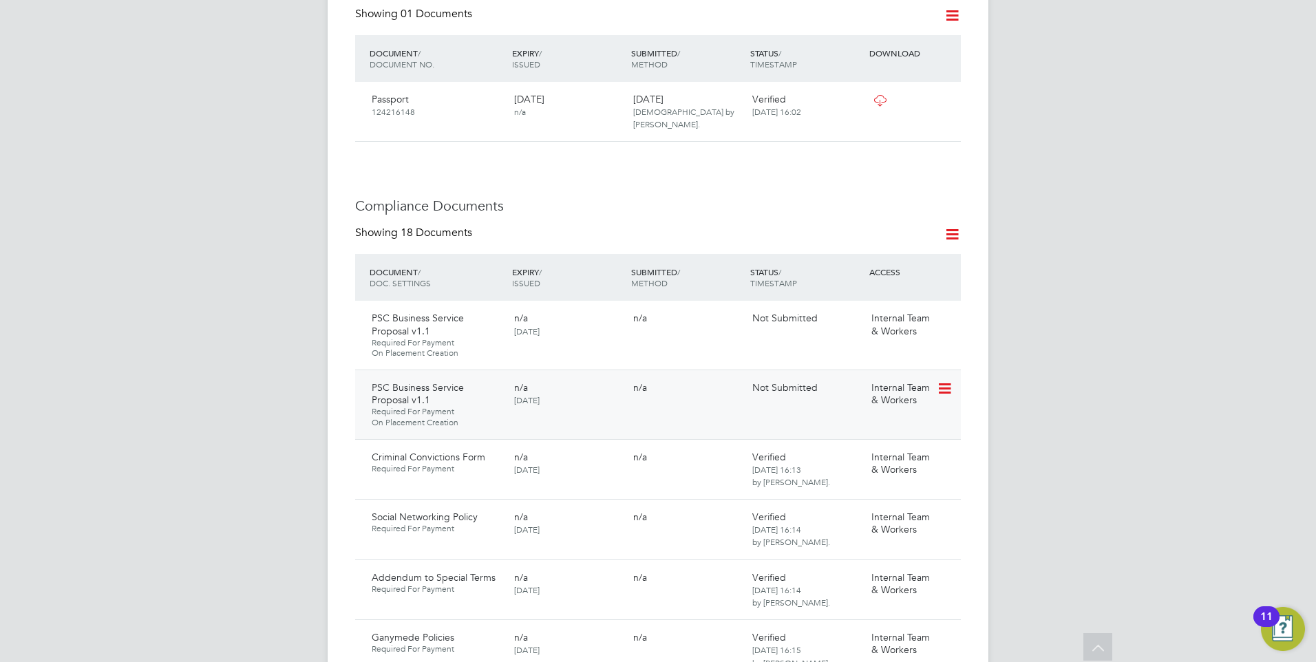
click at [947, 381] on icon at bounding box center [944, 389] width 14 height 17
click at [862, 427] on li "Request Document" at bounding box center [883, 433] width 138 height 19
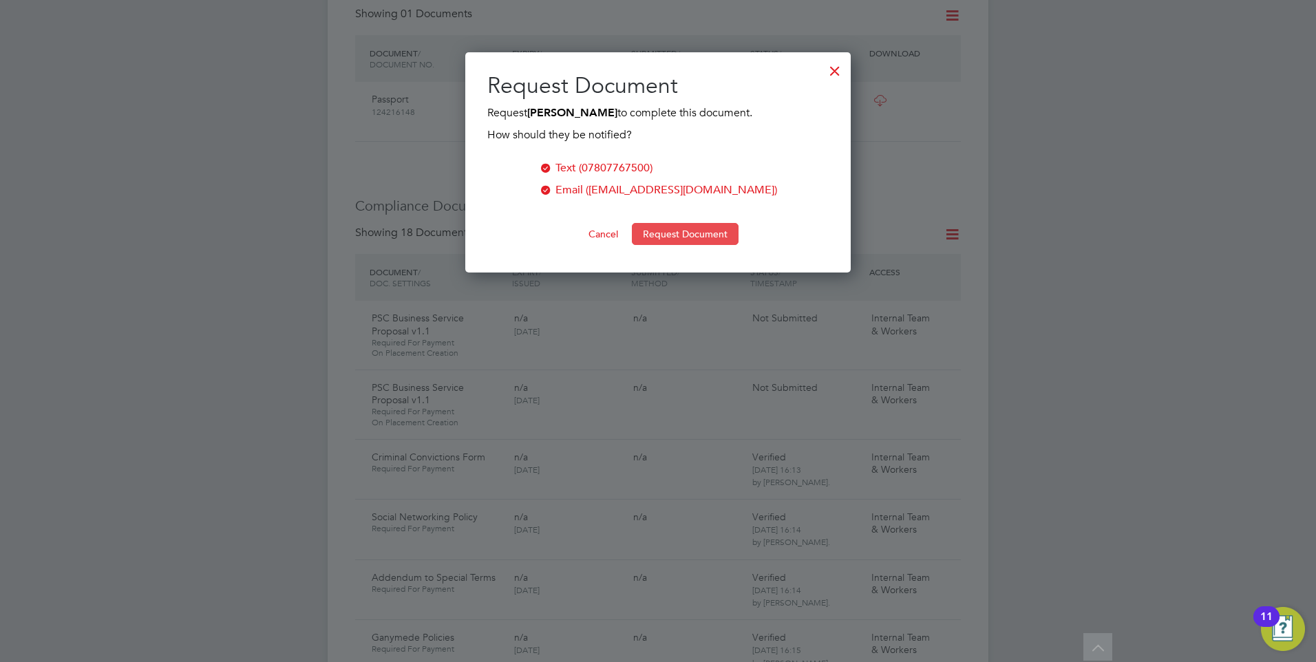
click at [670, 227] on button "Request Document" at bounding box center [685, 234] width 107 height 22
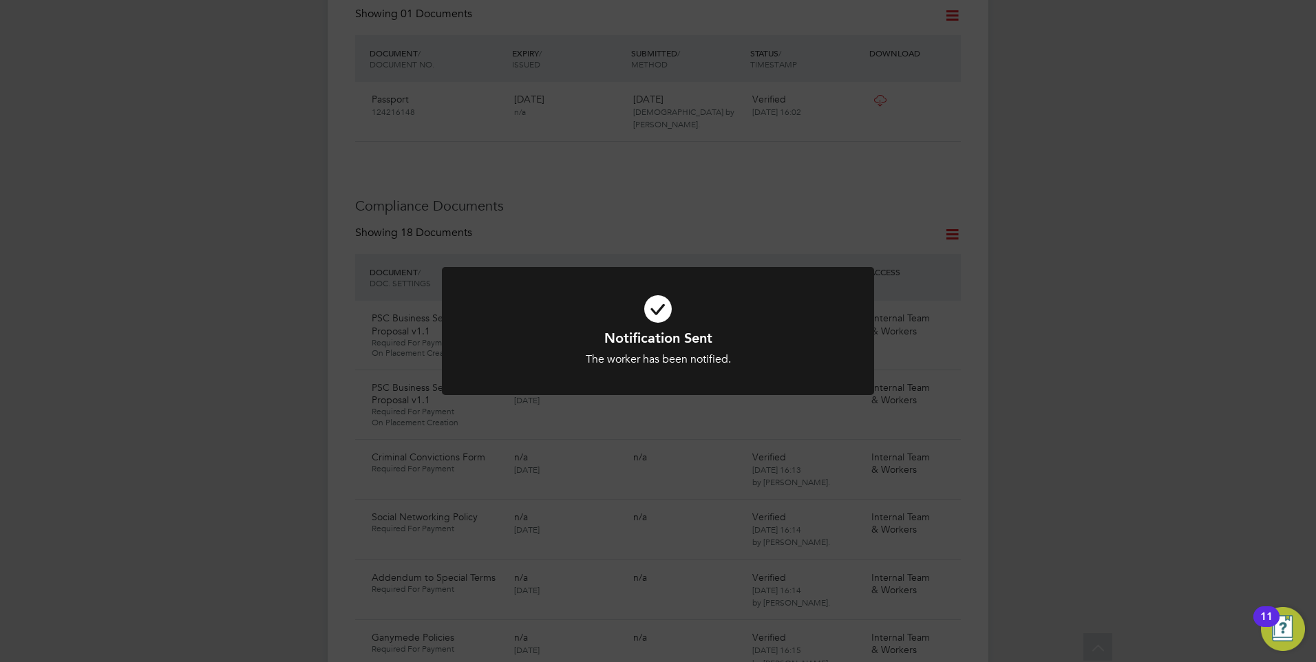
click at [338, 364] on div "Notification Sent The worker has been notified. Cancel Okay" at bounding box center [658, 331] width 1316 height 662
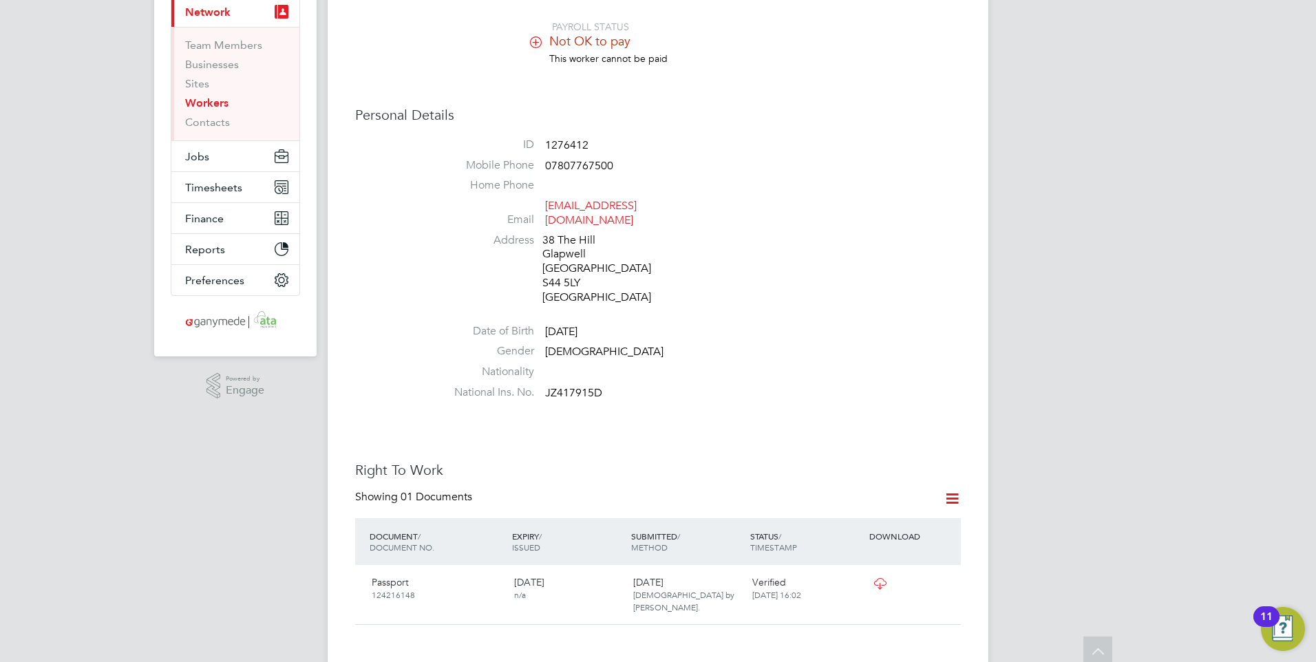
scroll to position [0, 0]
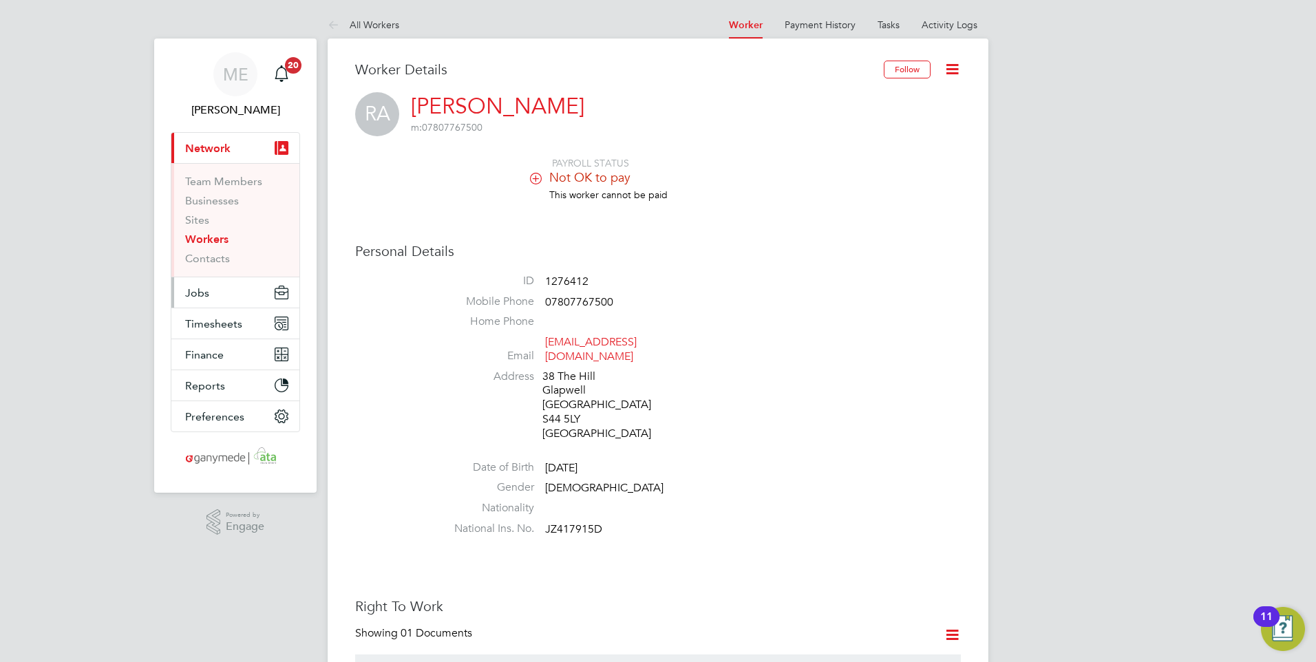
click at [204, 290] on span "Jobs" at bounding box center [197, 292] width 24 height 13
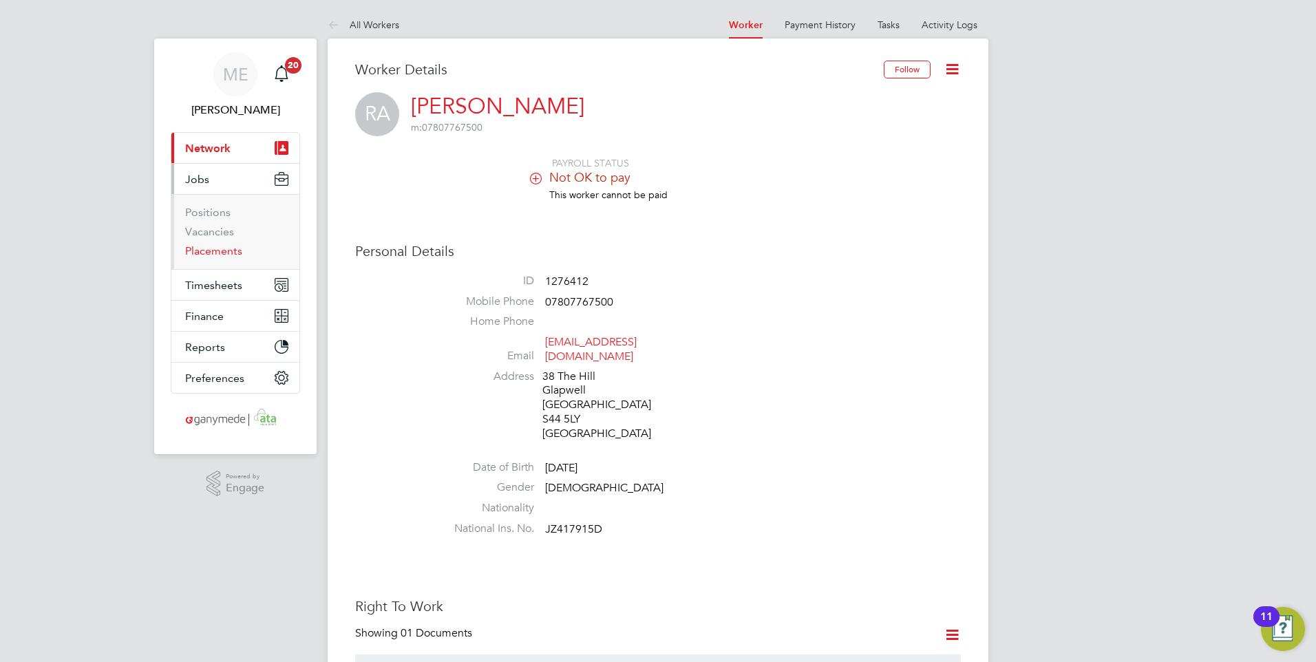
click at [206, 248] on link "Placements" at bounding box center [213, 250] width 57 height 13
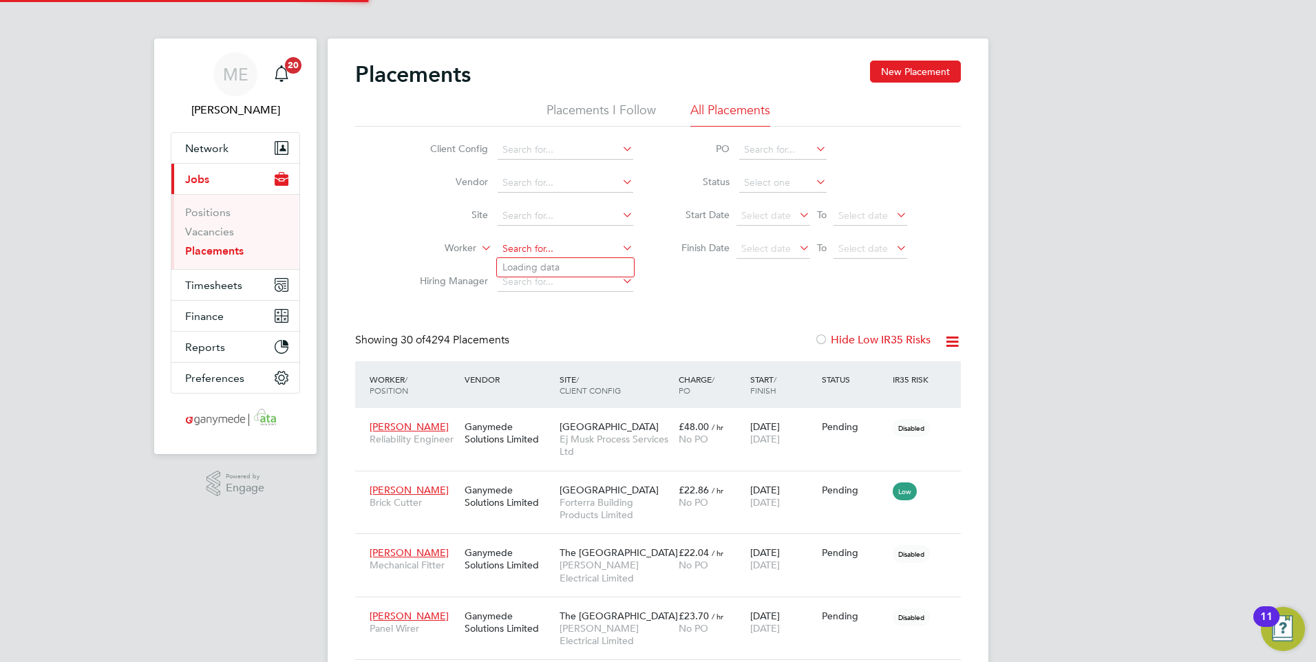
click at [533, 248] on input at bounding box center [566, 249] width 136 height 19
click at [585, 268] on b "Taylor" at bounding box center [625, 268] width 80 height 12
type input "Lee Taylor"
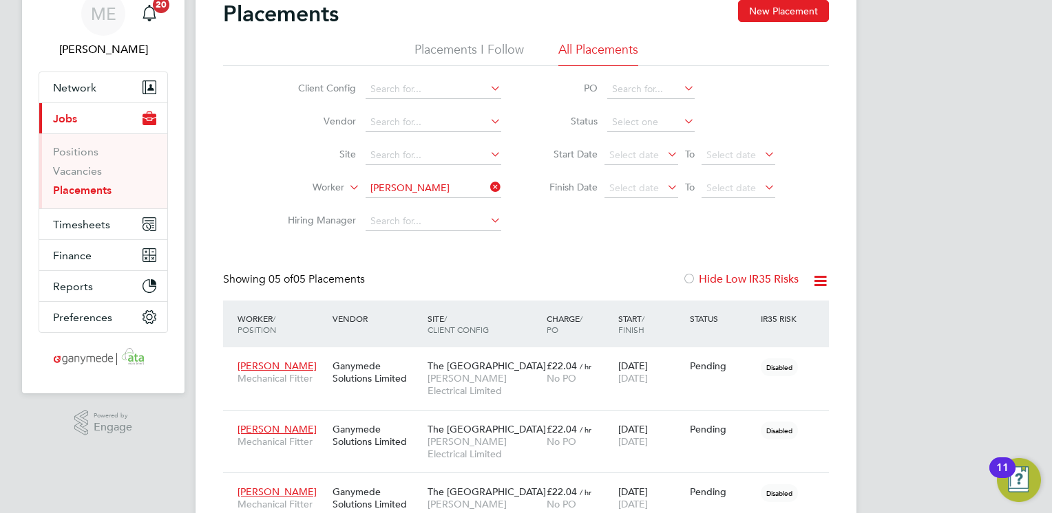
scroll to position [6, 6]
click at [487, 182] on icon at bounding box center [487, 187] width 0 height 19
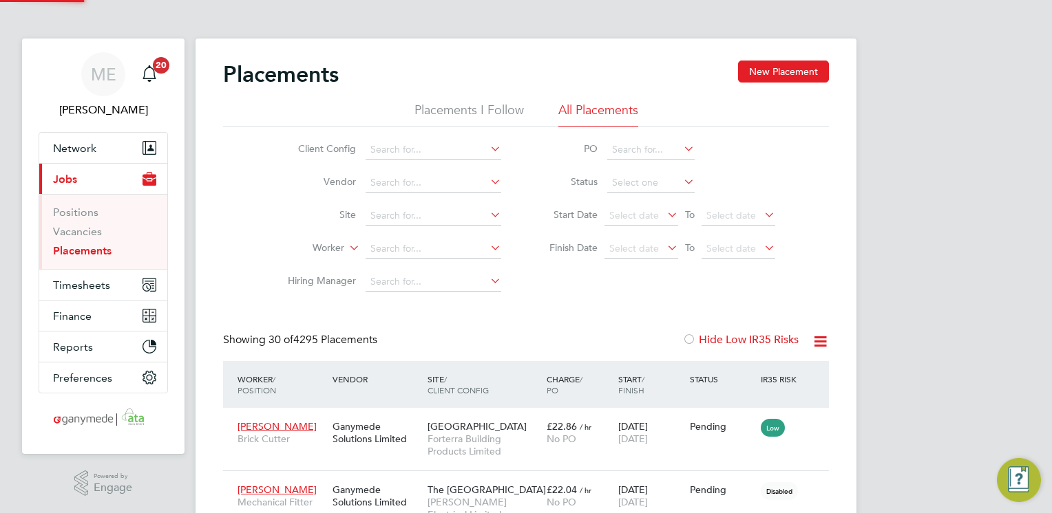
scroll to position [39, 120]
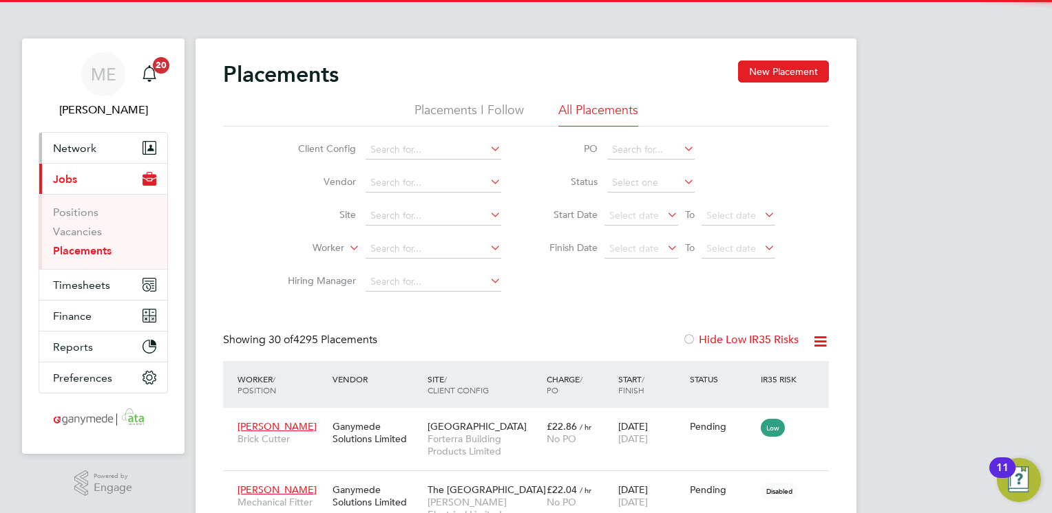
click at [94, 143] on span "Network" at bounding box center [74, 148] width 43 height 13
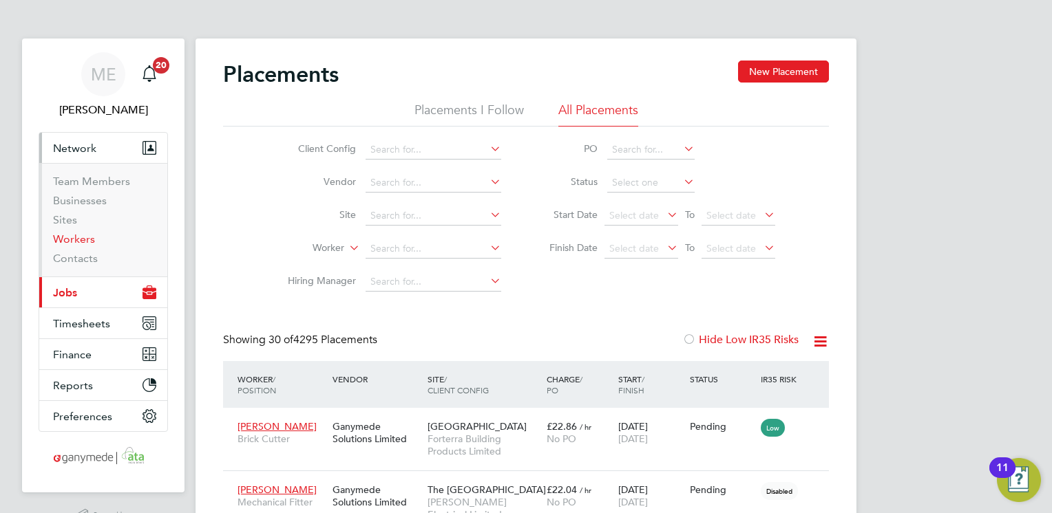
click at [89, 240] on link "Workers" at bounding box center [74, 239] width 42 height 13
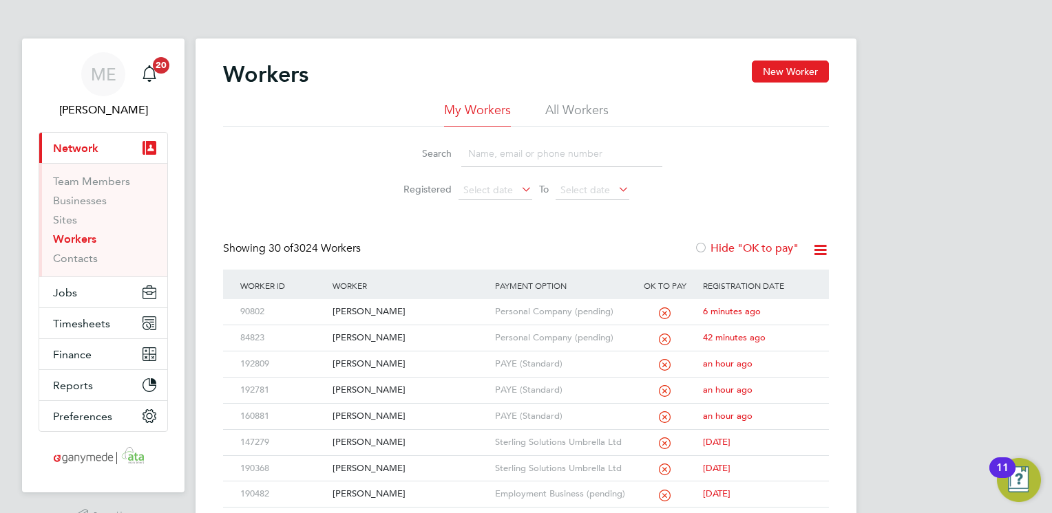
click at [476, 154] on input at bounding box center [561, 153] width 201 height 27
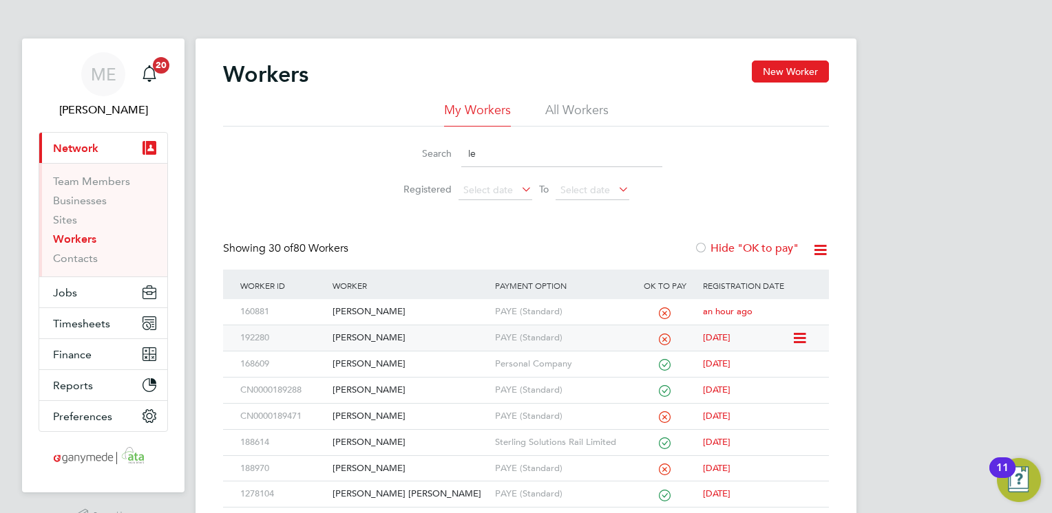
type input "le"
click at [402, 339] on div "[PERSON_NAME]" at bounding box center [410, 338] width 162 height 25
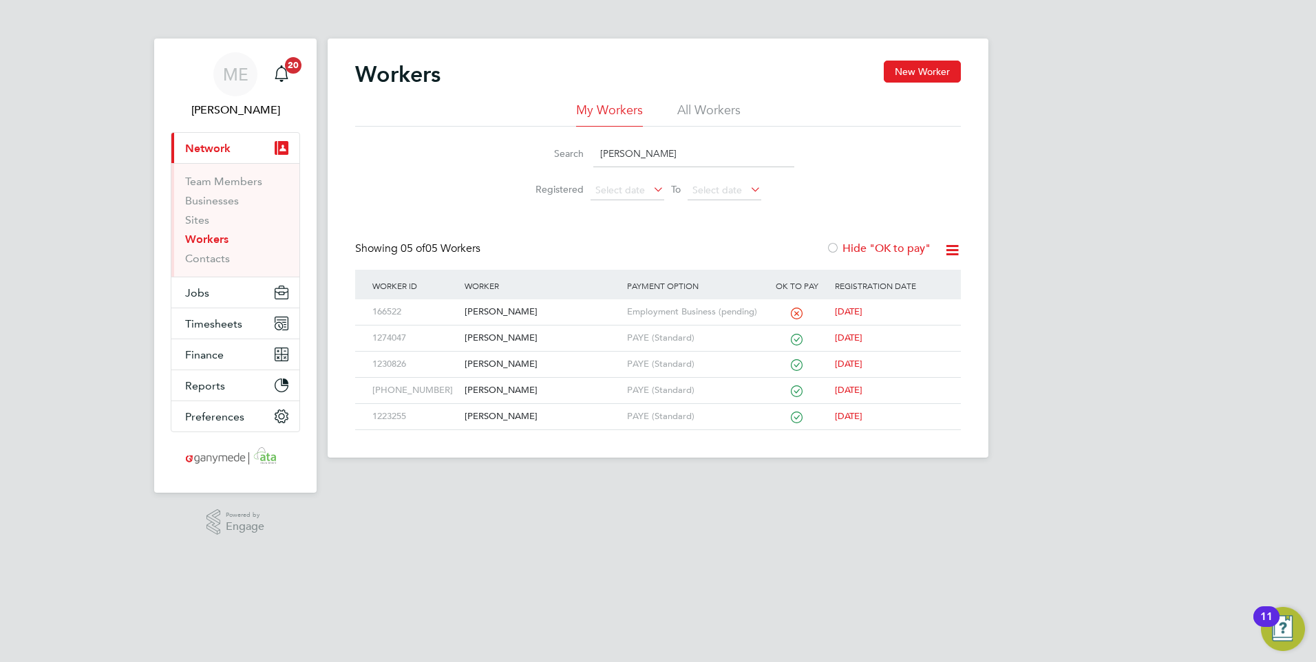
drag, startPoint x: 597, startPoint y: 147, endPoint x: 568, endPoint y: 147, distance: 28.2
click at [569, 147] on div "Search [PERSON_NAME]" at bounding box center [658, 153] width 273 height 27
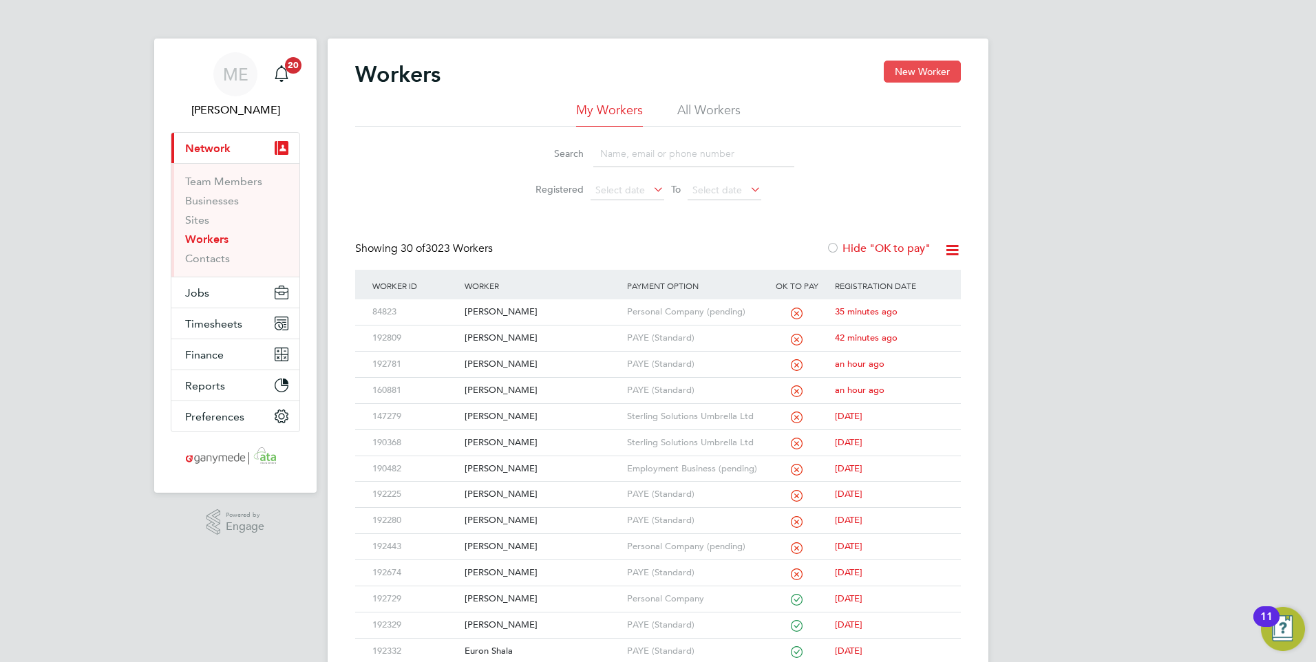
click at [939, 76] on button "New Worker" at bounding box center [922, 72] width 77 height 22
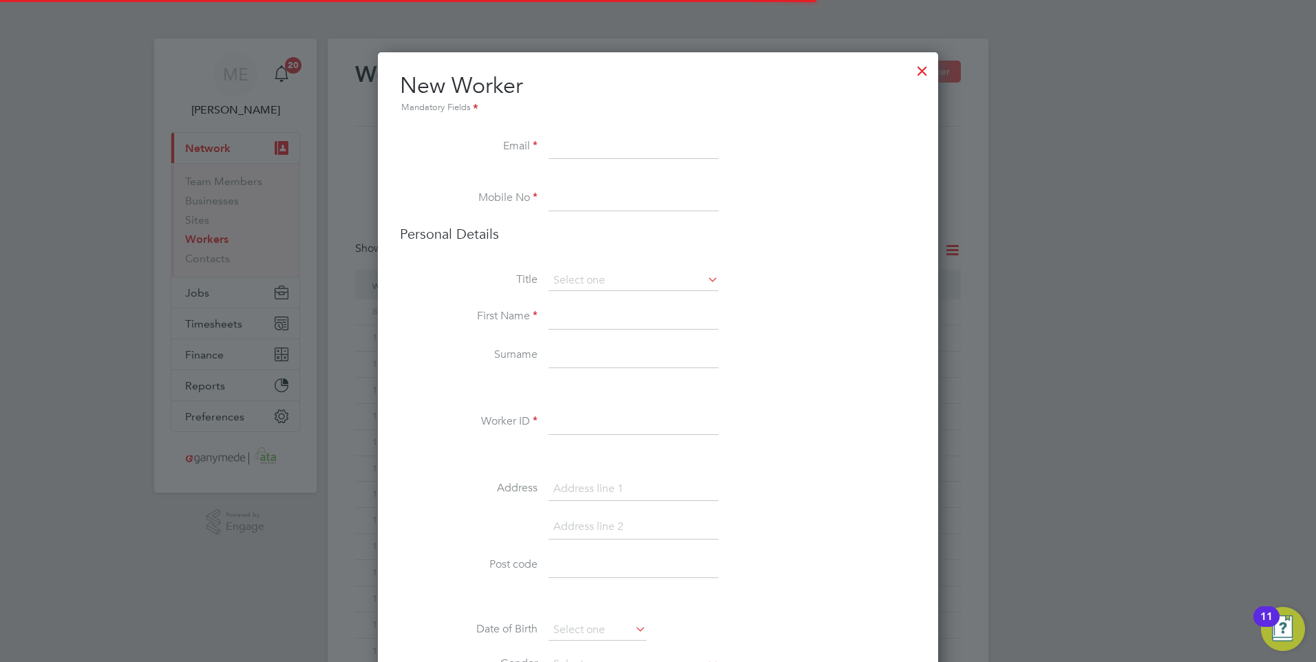
scroll to position [1540, 561]
paste input "rosamund.tedman@soroslimited.co.uk"
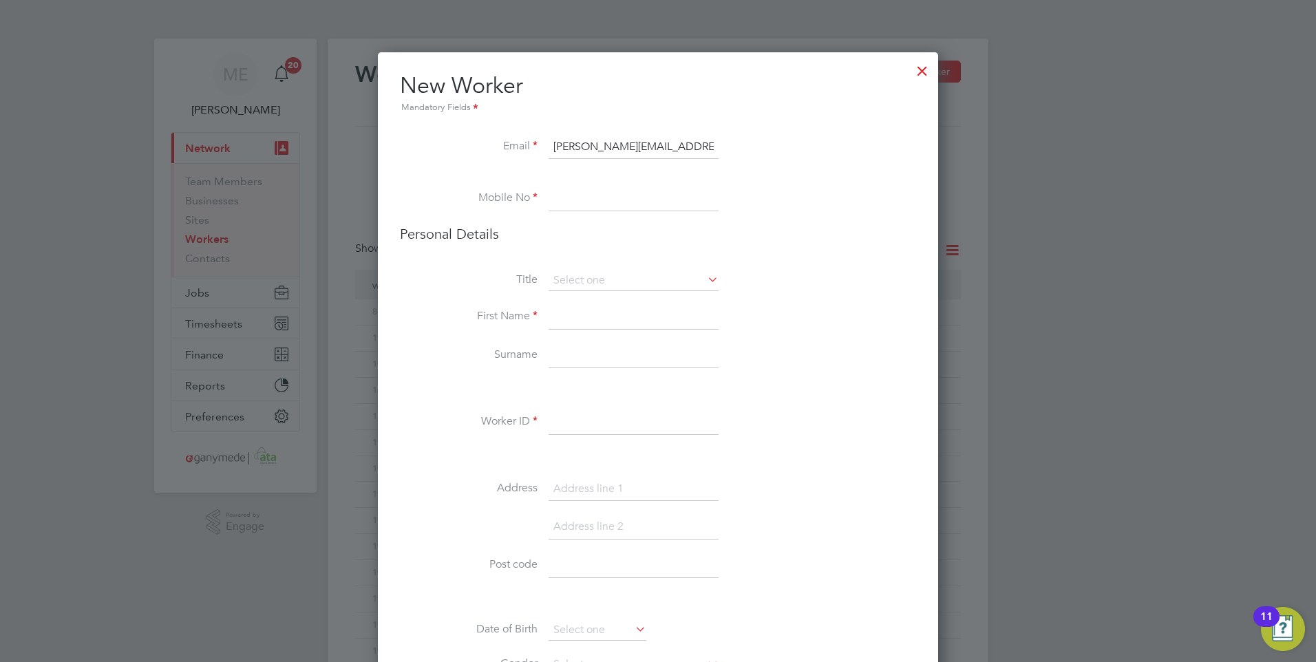
scroll to position [0, 27]
type input "rosamund.tedman@soroslimited.co.uk"
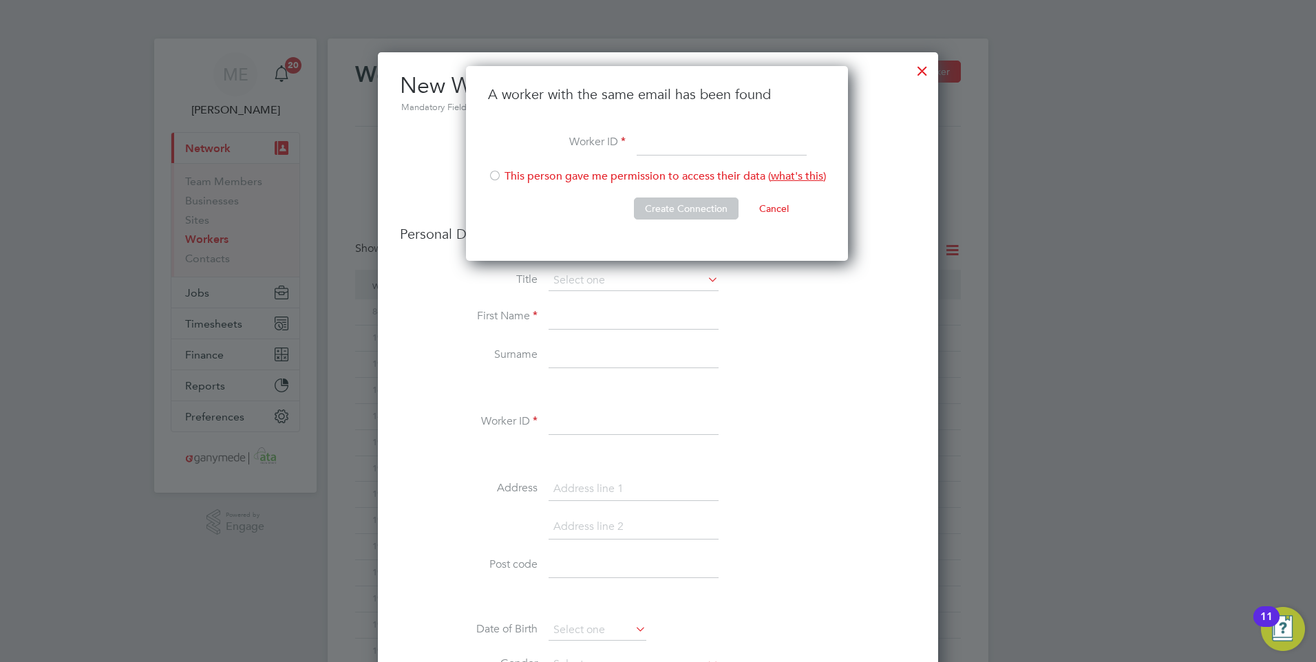
paste input "+44 7738 238940"
click at [495, 174] on div at bounding box center [495, 177] width 14 height 14
click at [705, 206] on button "Create Connection" at bounding box center [686, 209] width 105 height 22
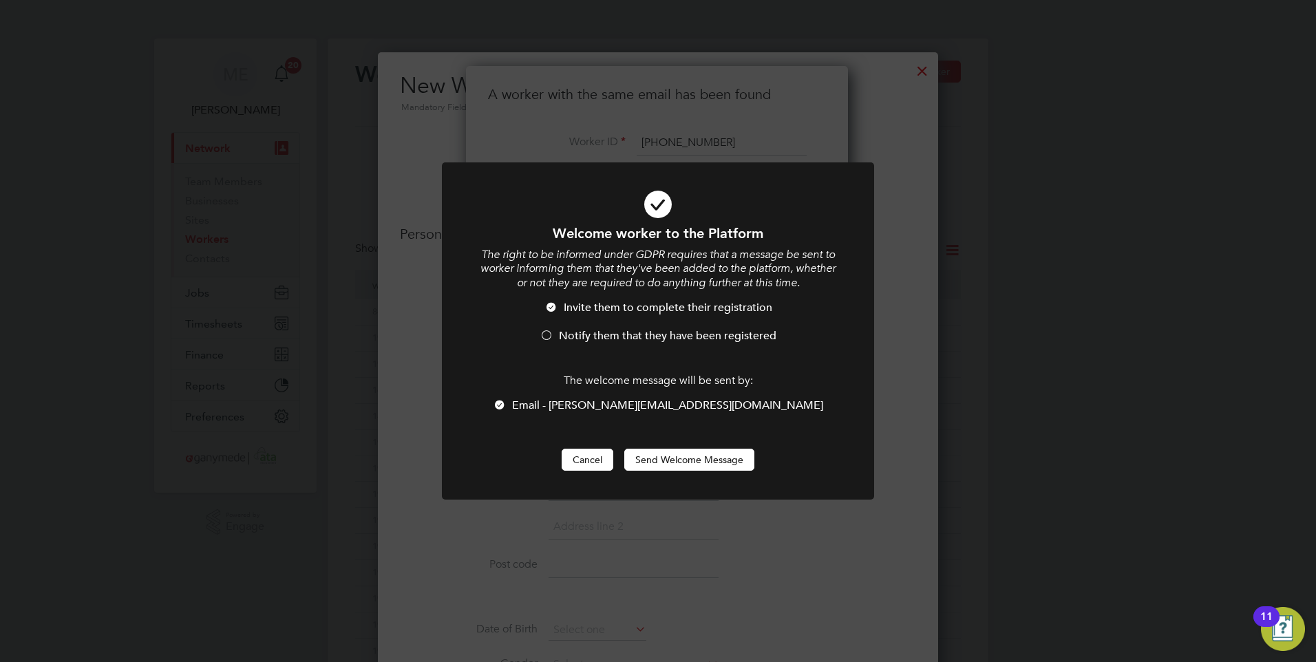
click at [595, 458] on button "Cancel" at bounding box center [588, 460] width 52 height 22
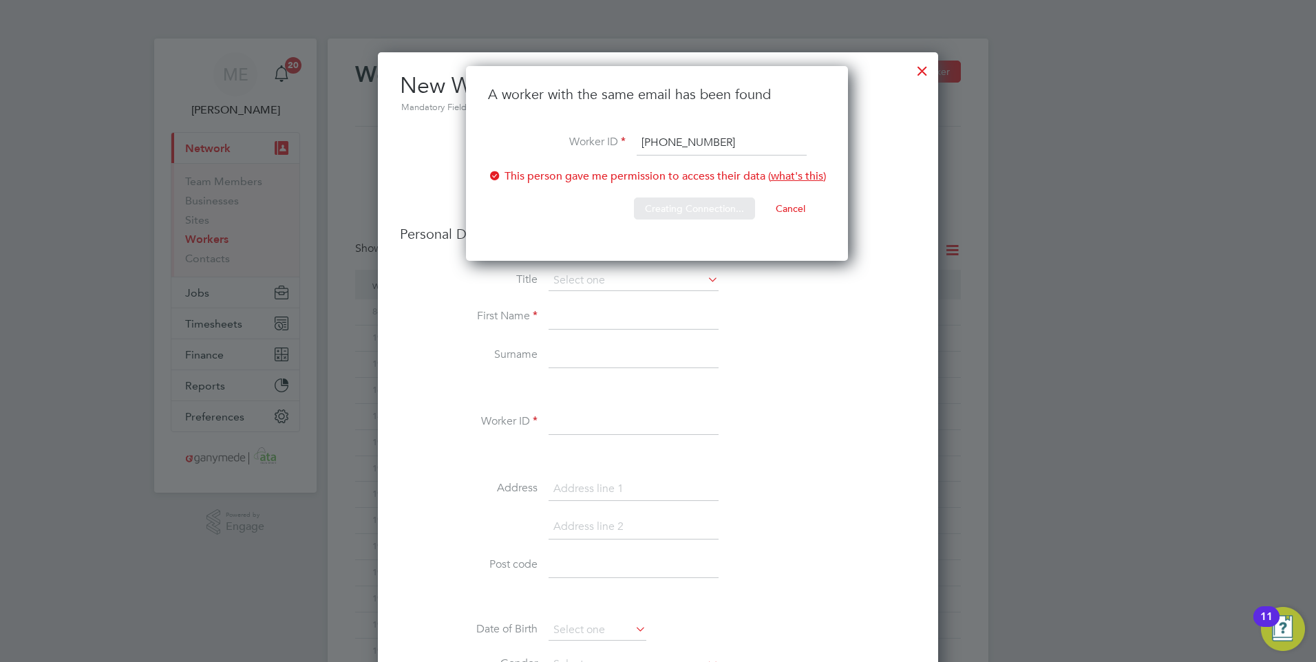
drag, startPoint x: 747, startPoint y: 137, endPoint x: 646, endPoint y: 134, distance: 101.9
click at [646, 134] on div "Workers New Worker My Workers All Workers Search Registered Select date To Sele…" at bounding box center [658, 595] width 661 height 1112
type input "+"
type input "90802"
click at [687, 204] on button "Create Connection" at bounding box center [686, 209] width 105 height 22
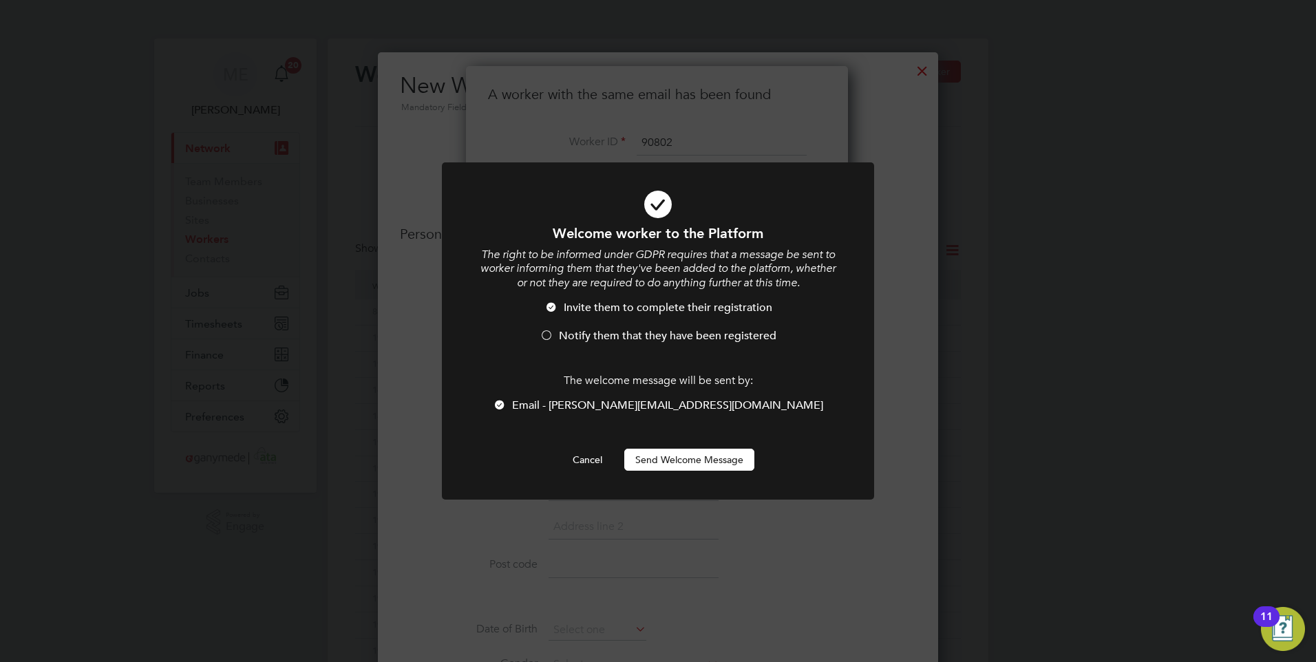
click at [664, 465] on button "Send Welcome Message" at bounding box center [689, 460] width 130 height 22
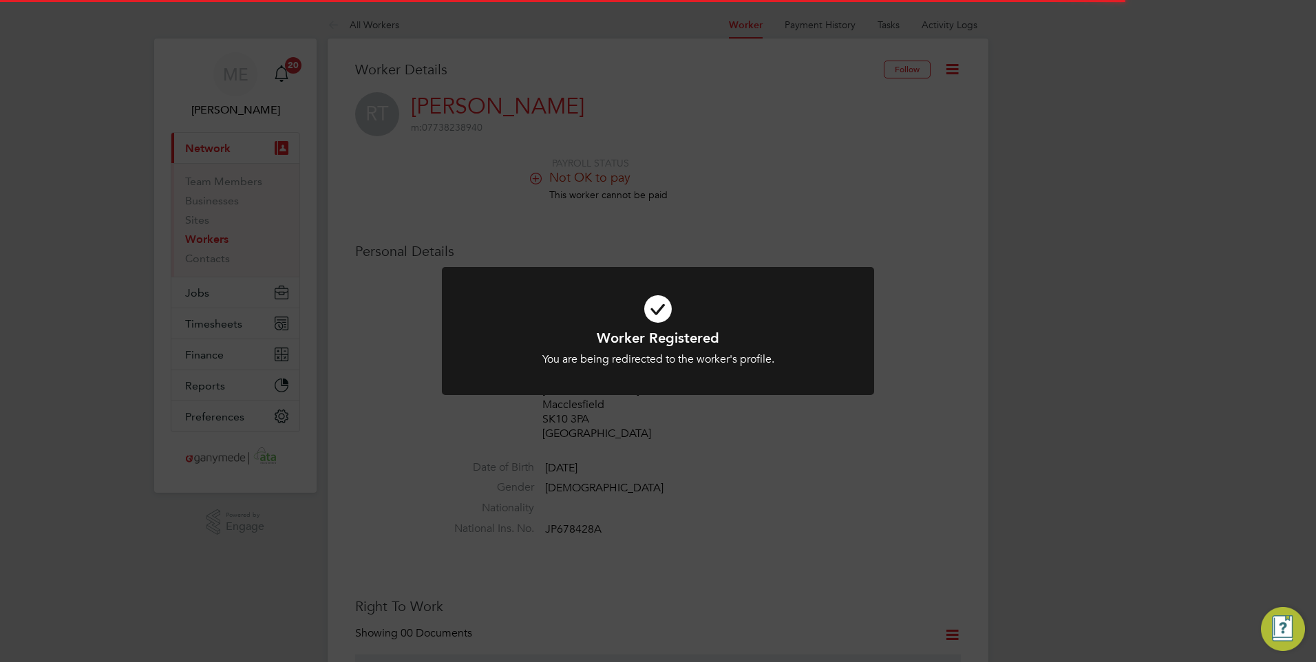
click at [659, 343] on h1 "Worker Registered" at bounding box center [658, 338] width 358 height 18
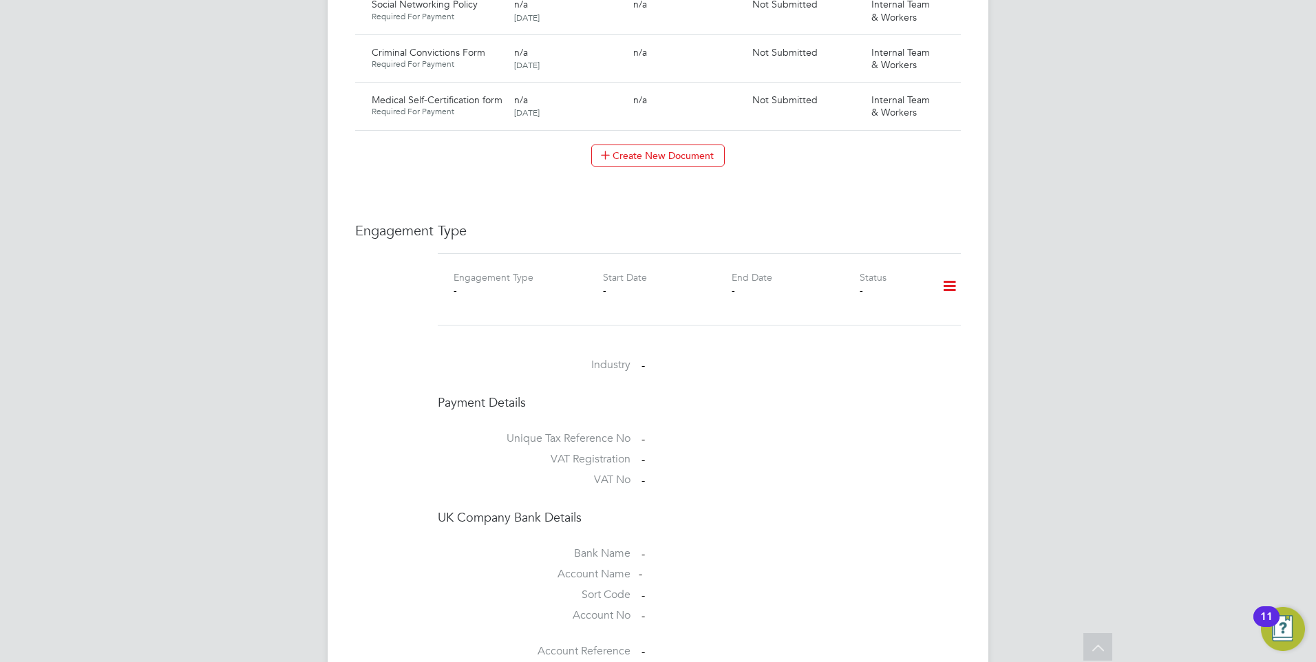
scroll to position [1032, 0]
click at [948, 271] on icon at bounding box center [949, 287] width 24 height 32
click at [857, 312] on li "Add Engagement Type" at bounding box center [878, 317] width 156 height 19
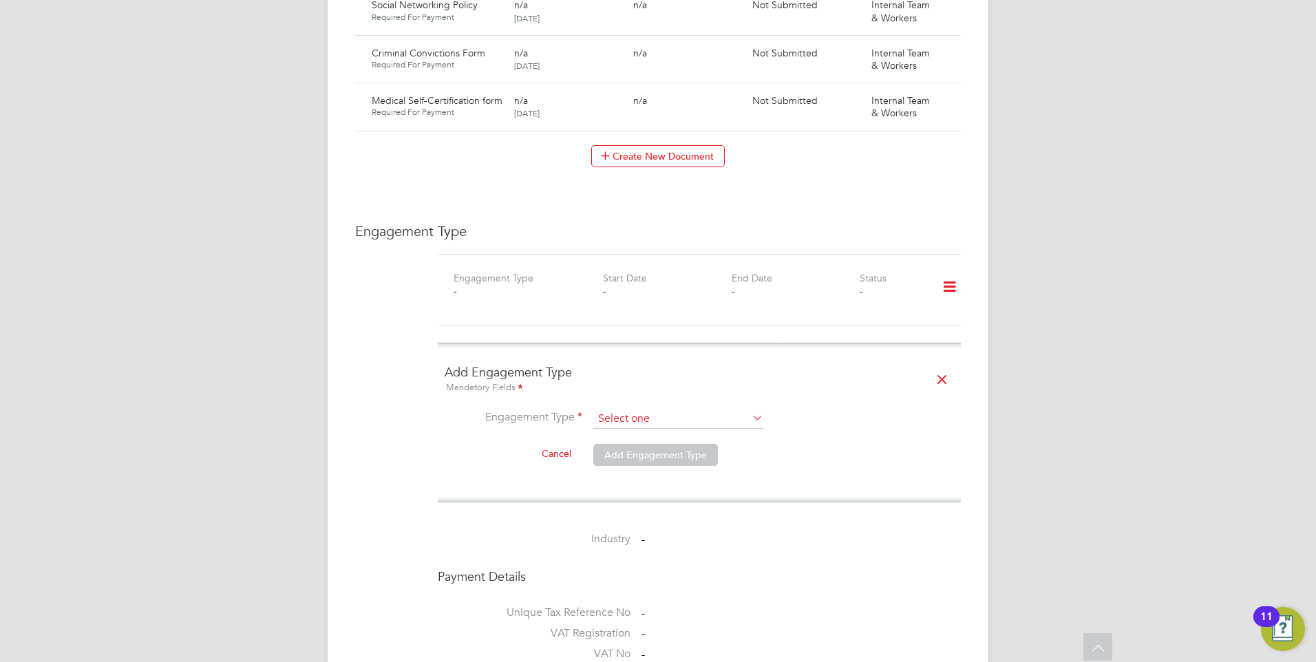
click at [621, 400] on div "All Workers Worker Payment History Tasks Activity Logs Worker Payment History T…" at bounding box center [658, 64] width 661 height 2170
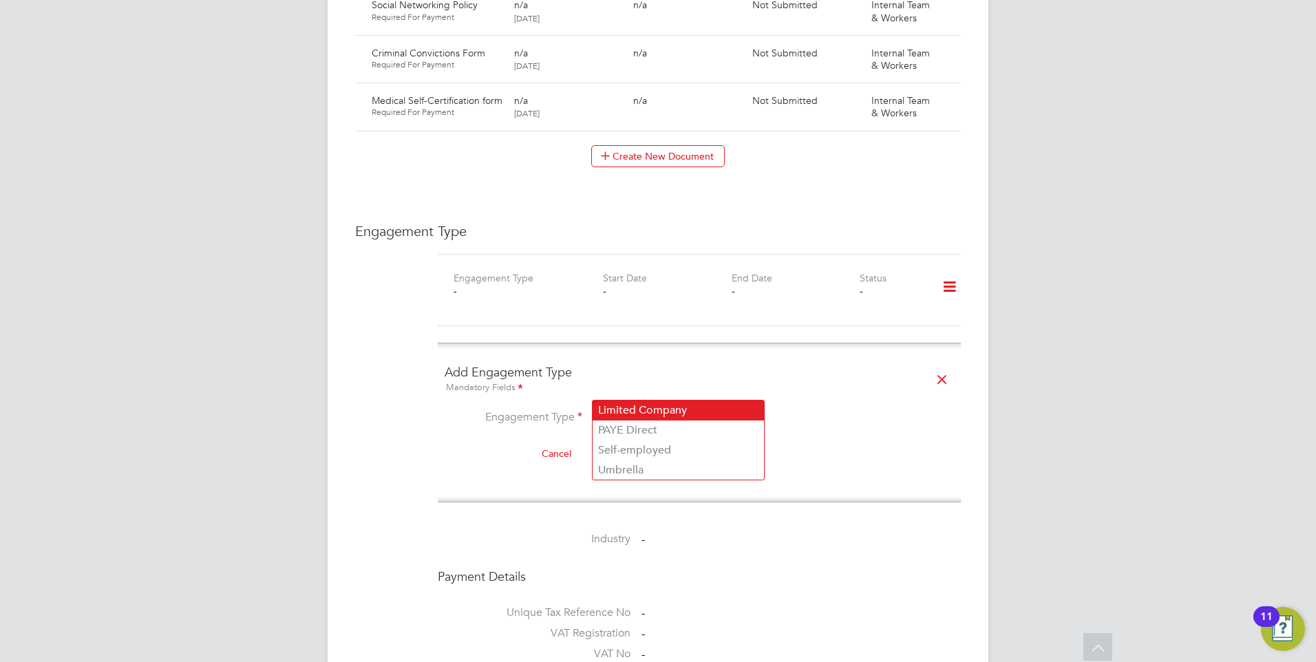
click at [628, 410] on li "Limited Company" at bounding box center [678, 411] width 171 height 20
type input "Limited Company"
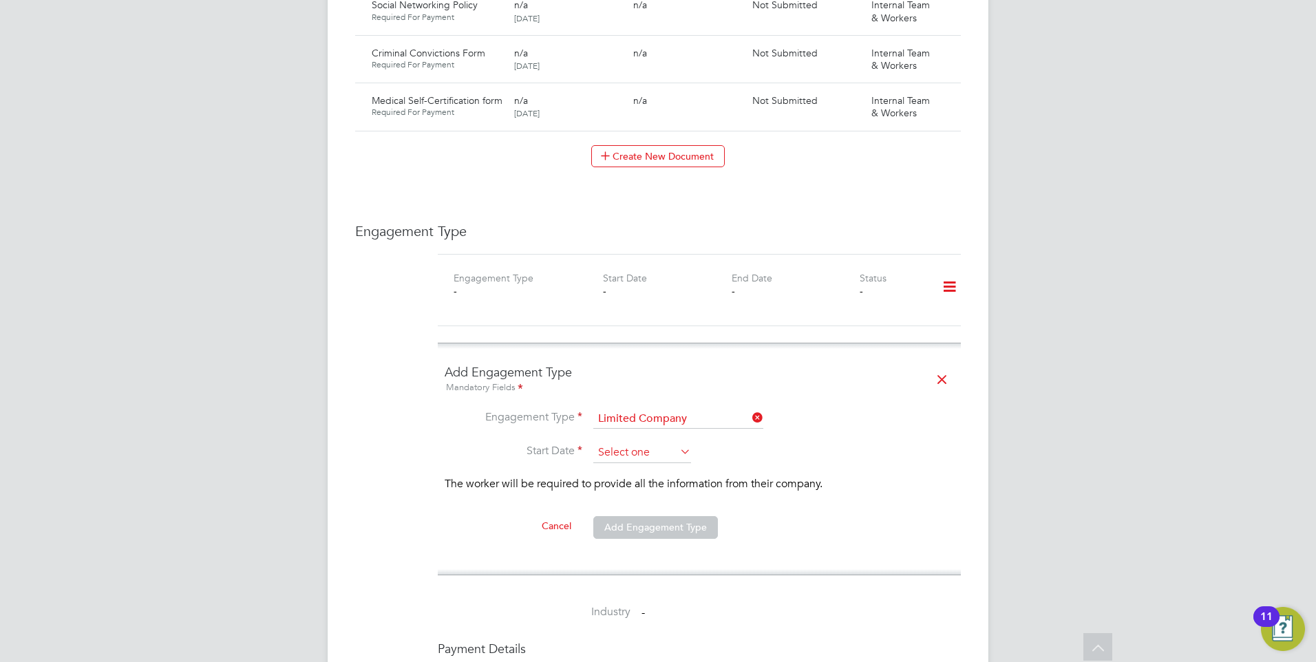
click at [626, 443] on input at bounding box center [642, 453] width 98 height 21
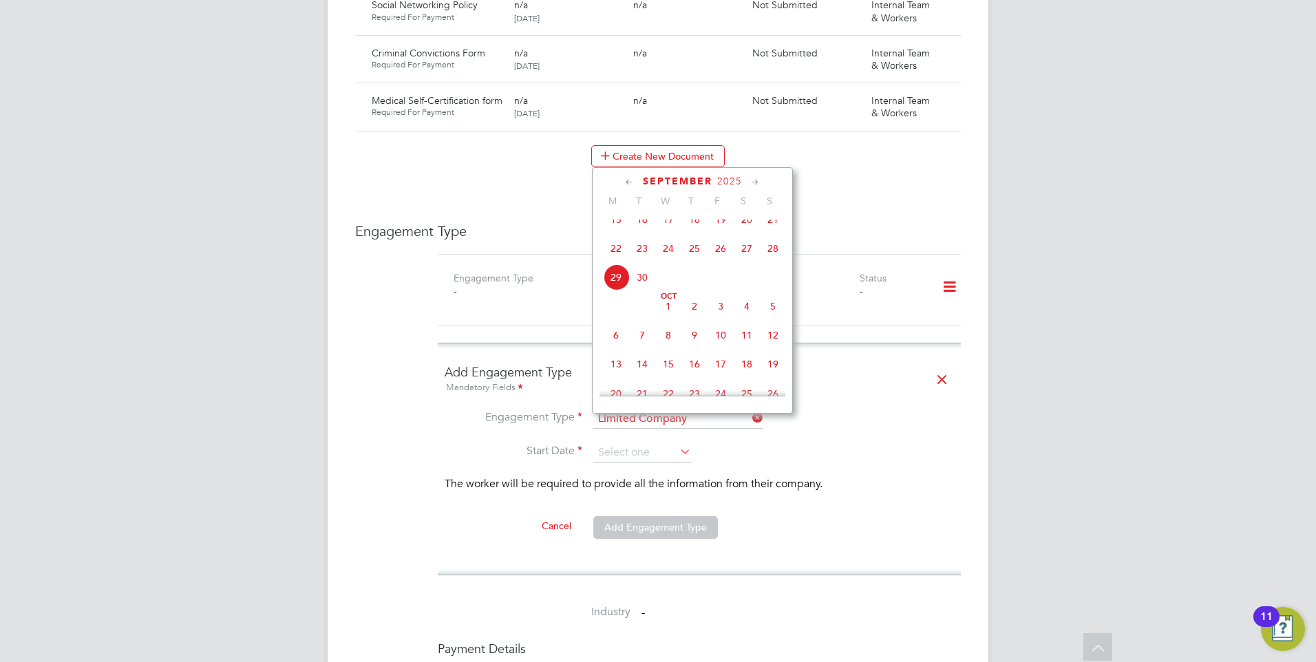
click at [617, 288] on span "29" at bounding box center [616, 277] width 26 height 26
type input "[DATE]"
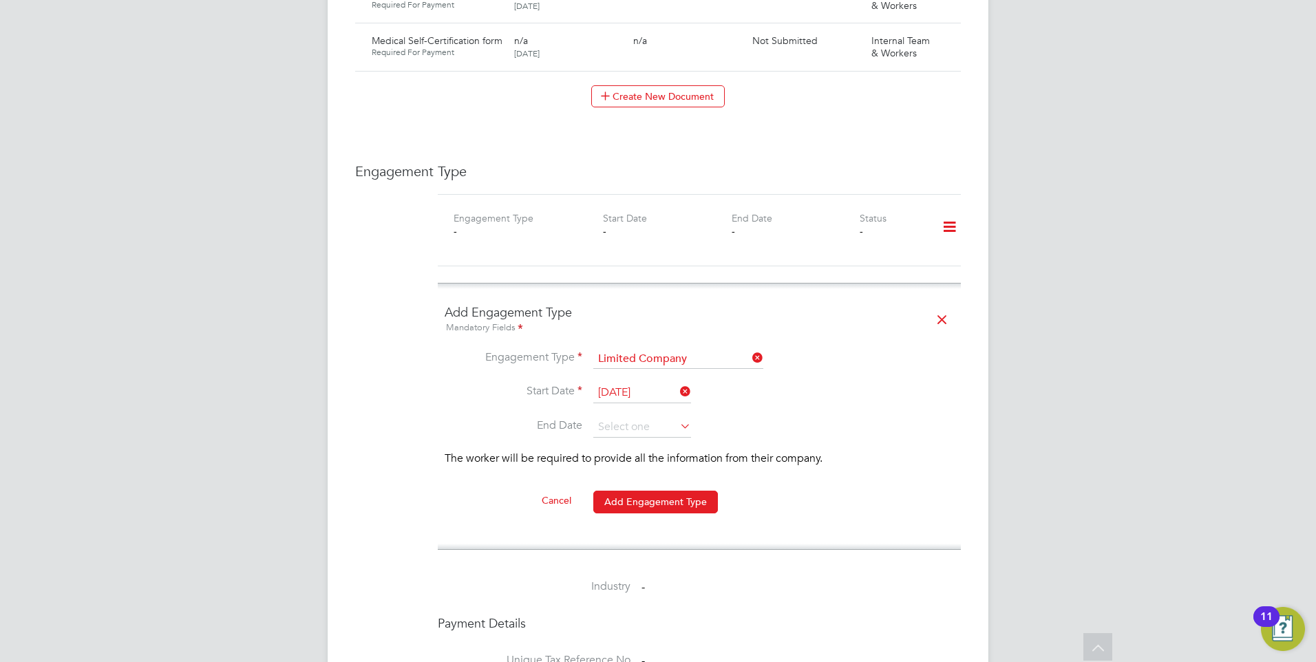
scroll to position [1170, 0]
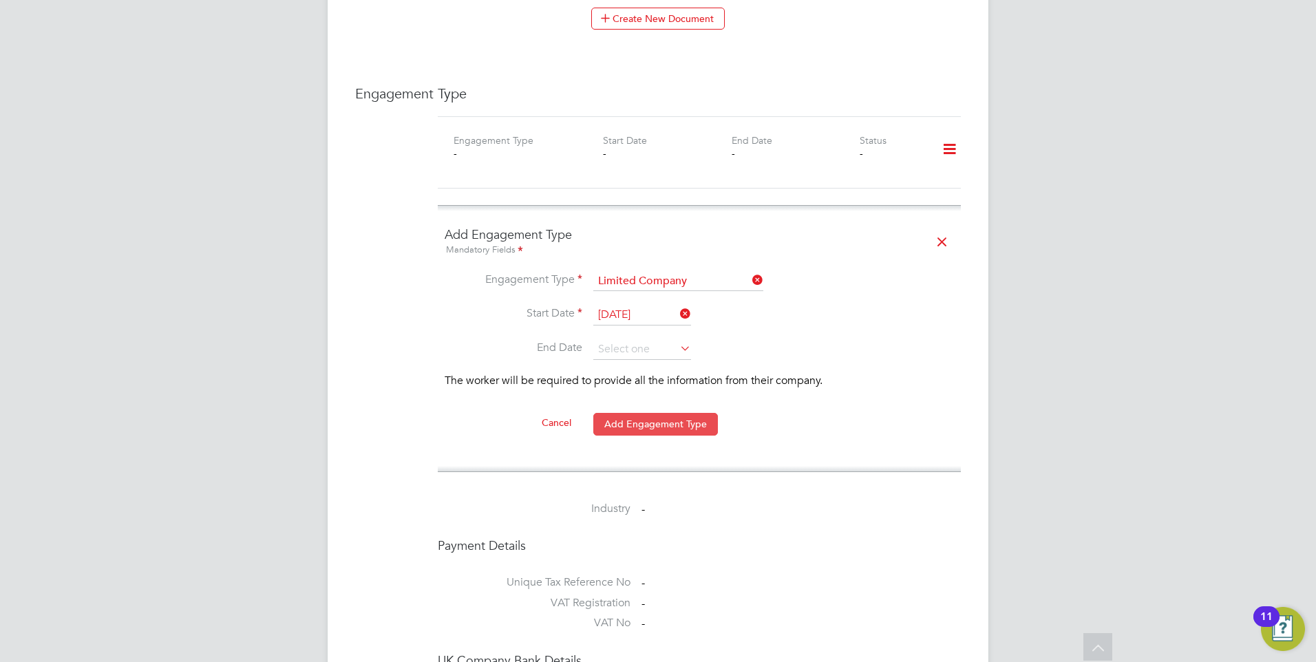
click at [635, 413] on button "Add Engagement Type" at bounding box center [655, 424] width 125 height 22
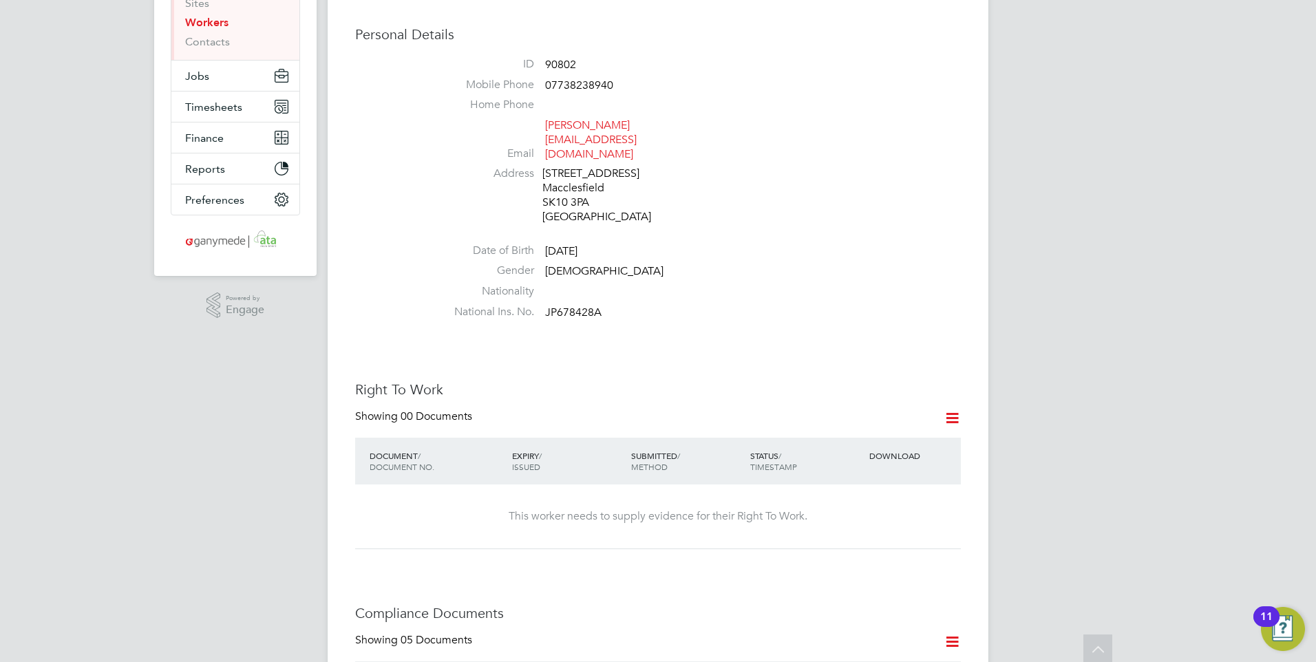
scroll to position [0, 0]
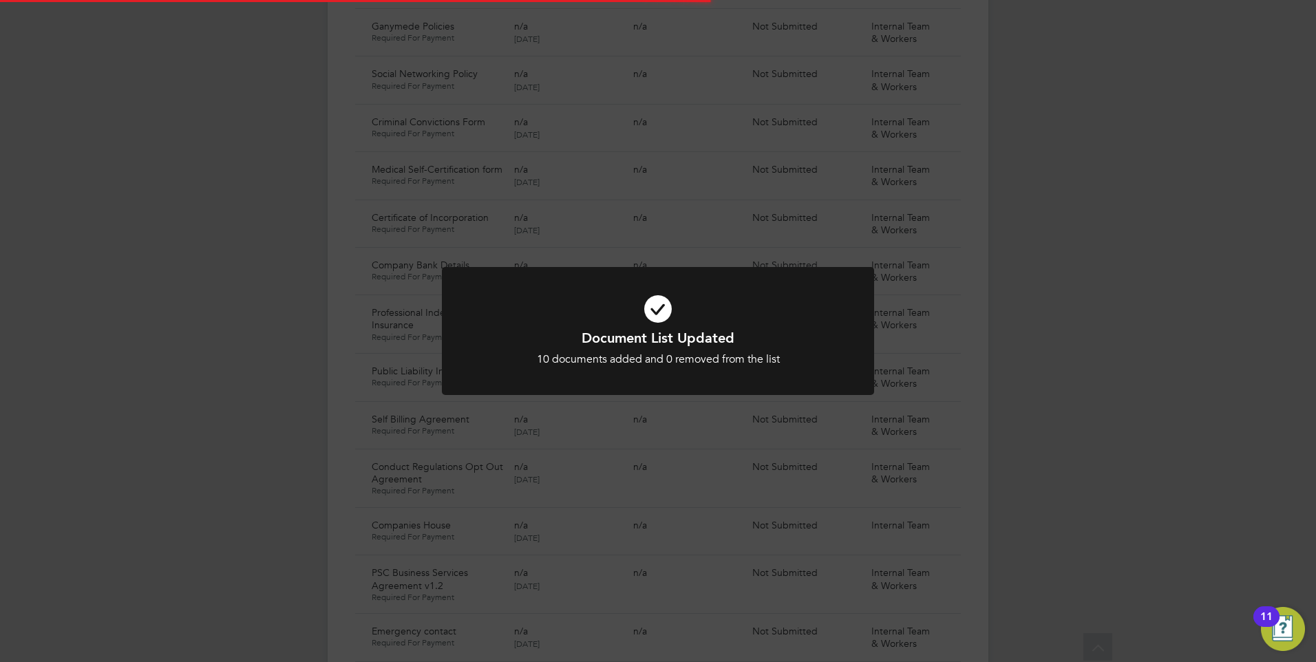
click at [659, 330] on h1 "Document List Updated" at bounding box center [658, 338] width 358 height 18
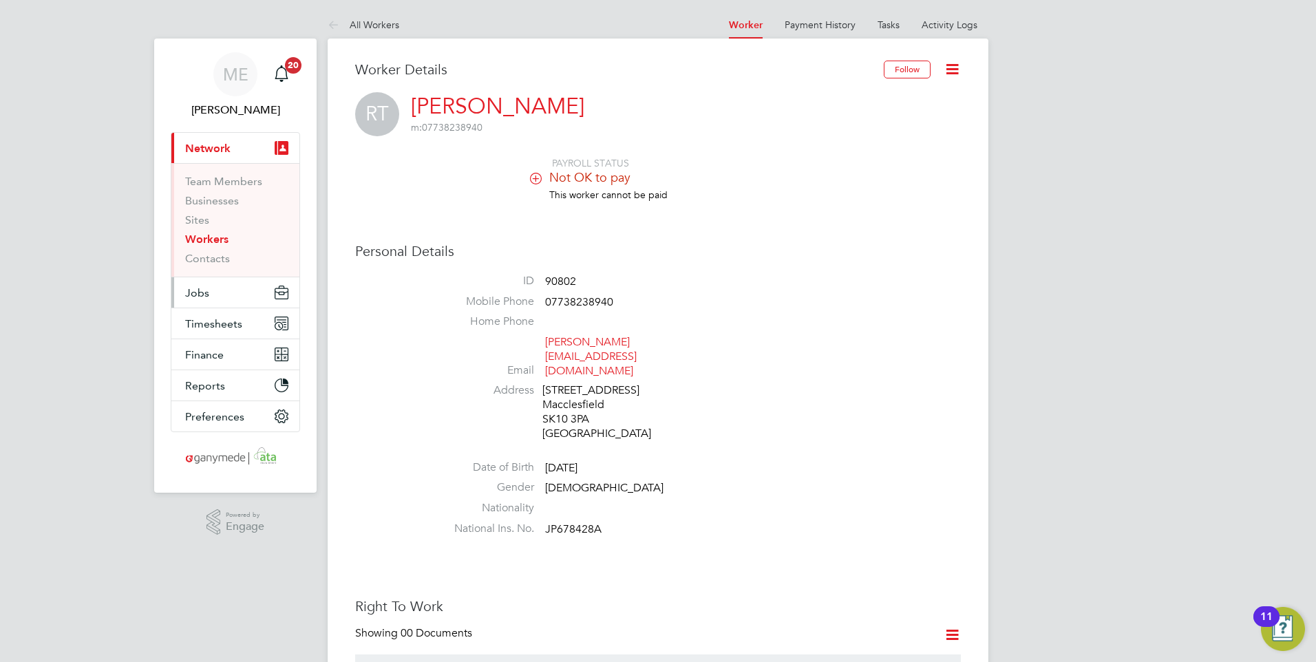
click at [216, 293] on button "Jobs" at bounding box center [235, 292] width 128 height 30
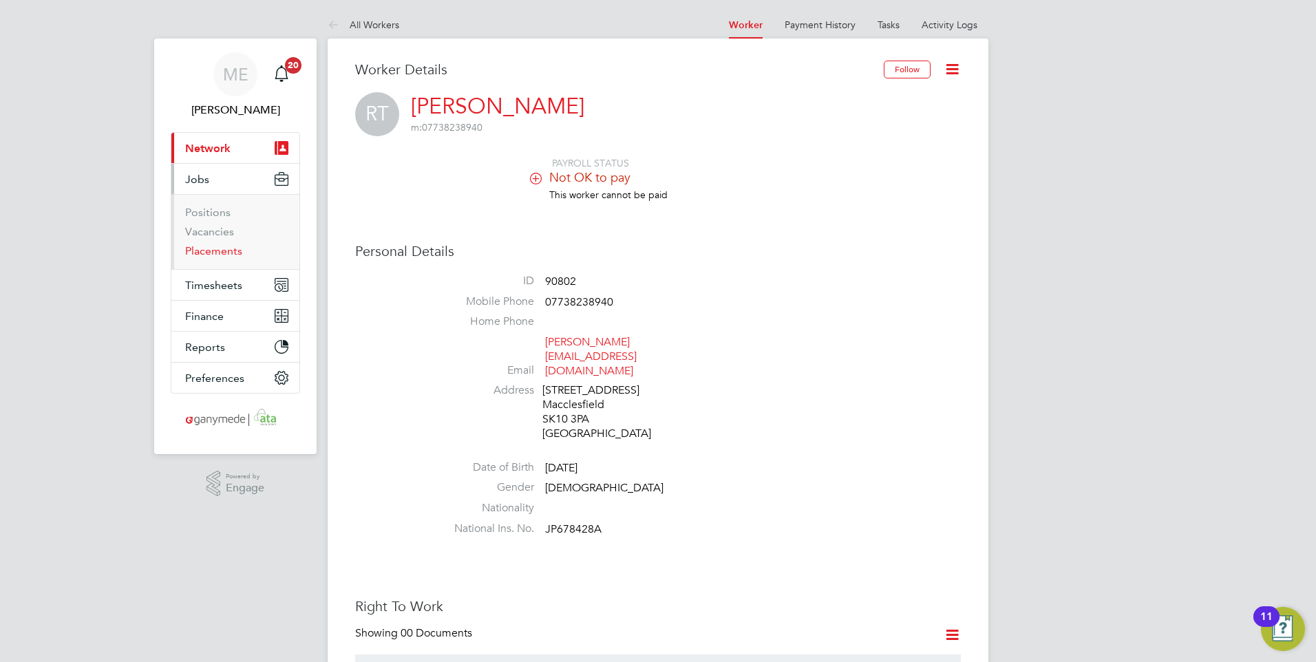
click at [203, 255] on link "Placements" at bounding box center [213, 250] width 57 height 13
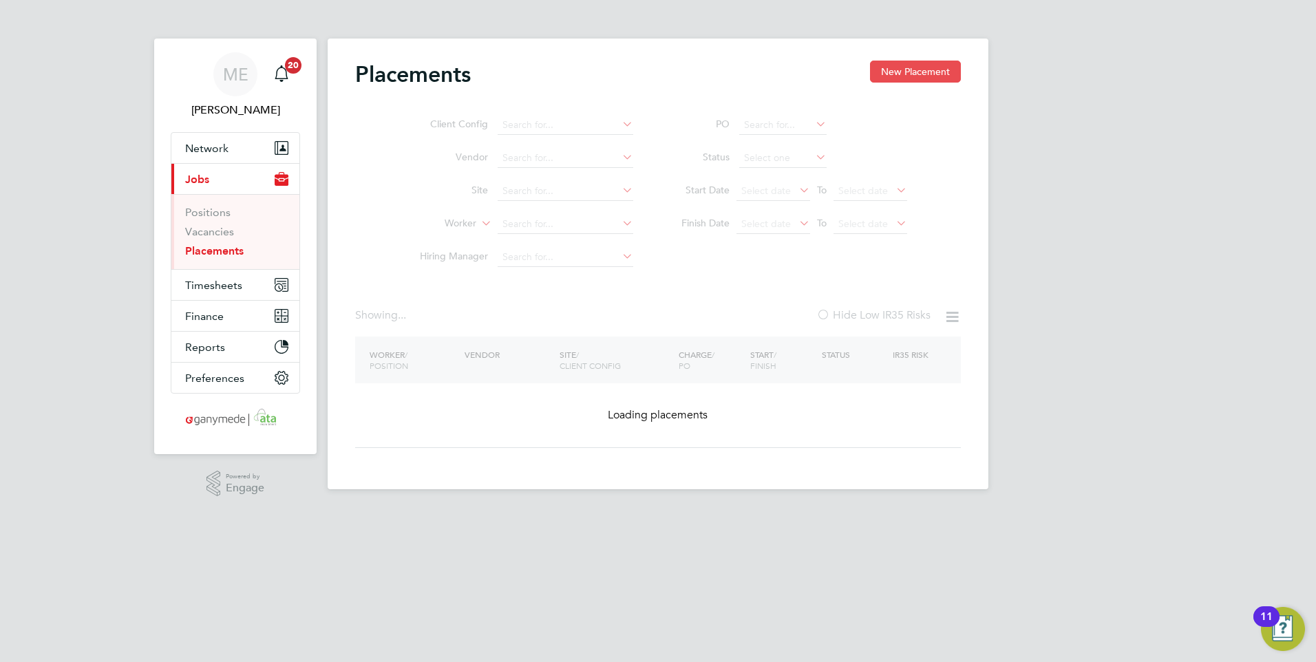
click at [933, 69] on button "New Placement" at bounding box center [915, 72] width 91 height 22
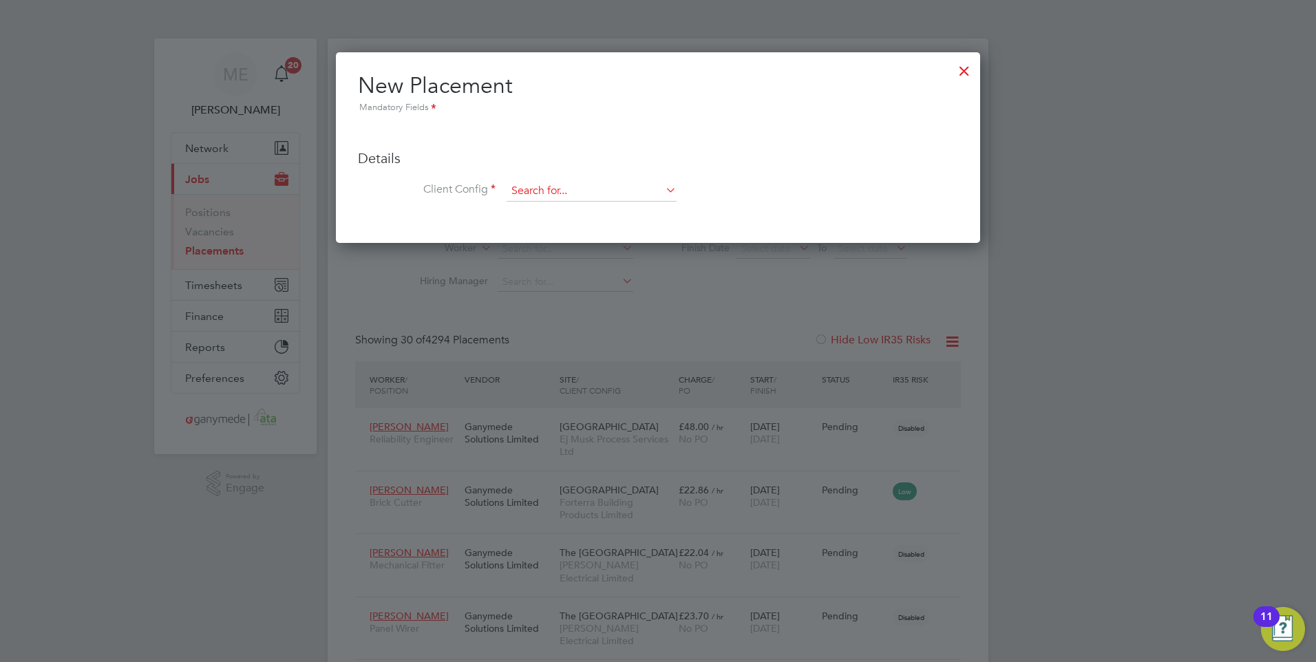
click at [593, 195] on input at bounding box center [592, 191] width 170 height 21
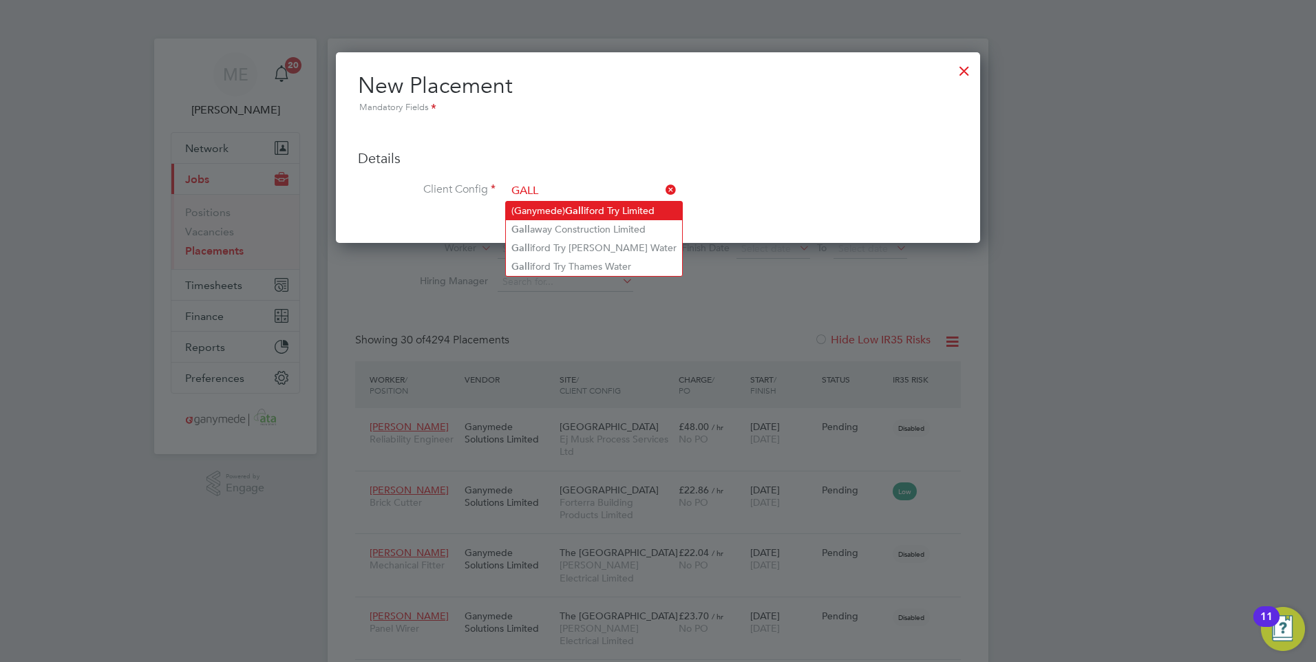
click at [584, 211] on b "Gall" at bounding box center [574, 211] width 19 height 12
type input "(Ganymede) Galliford Try Limited"
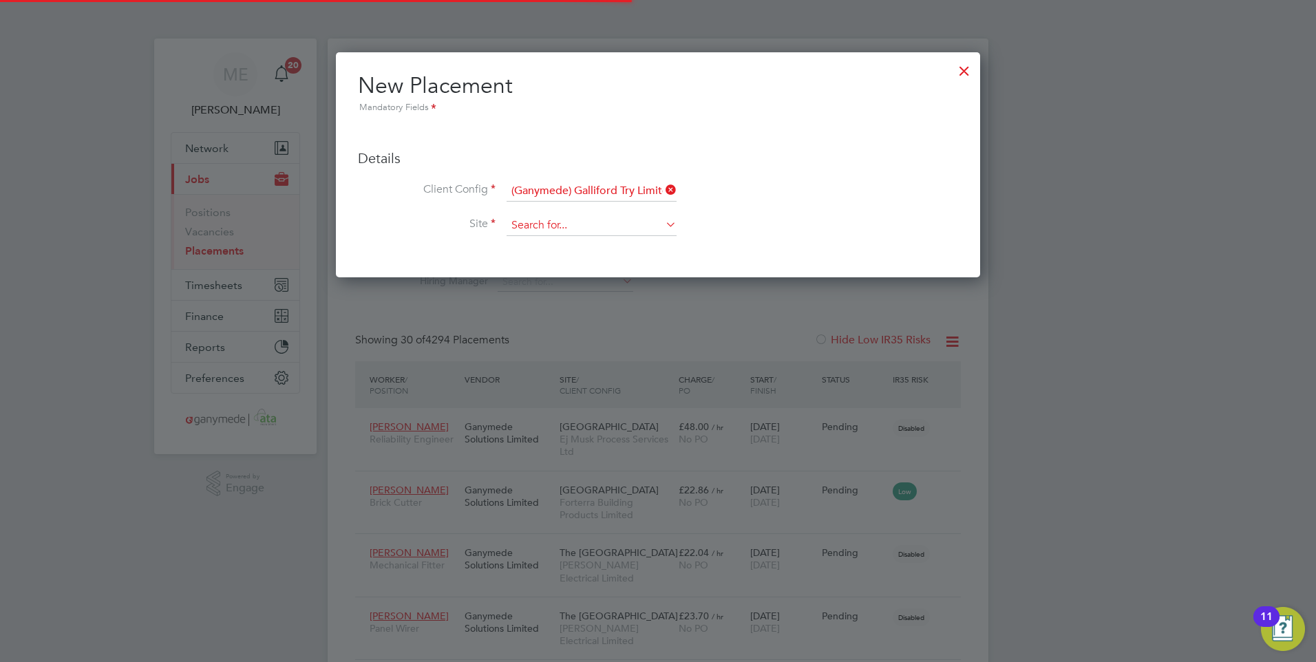
click at [554, 230] on input at bounding box center [592, 225] width 170 height 21
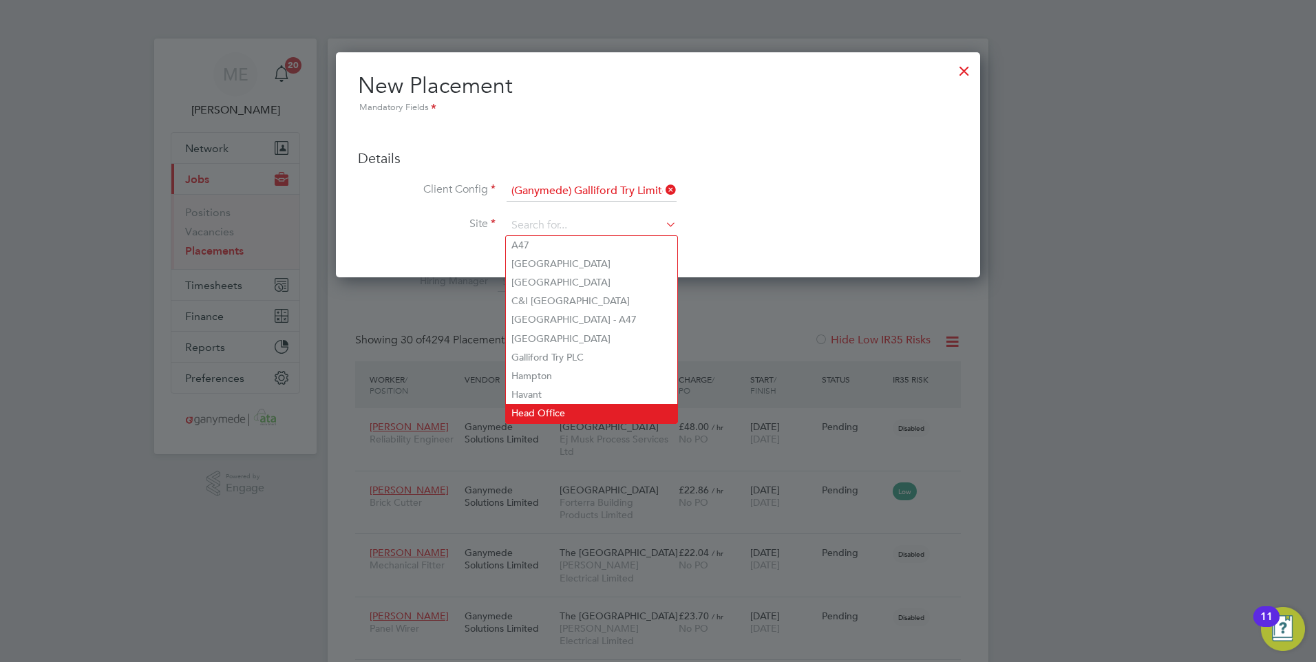
click at [536, 405] on li "Head Office" at bounding box center [591, 413] width 171 height 19
type input "Head Office"
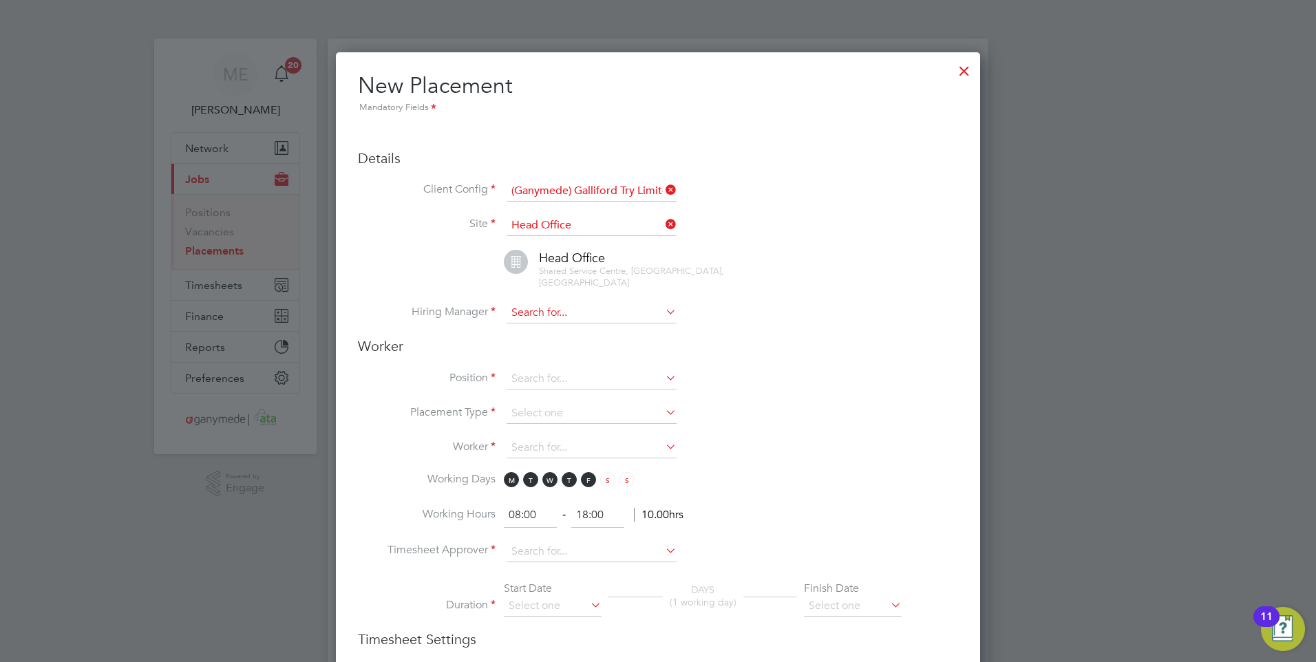
click at [531, 306] on input at bounding box center [592, 313] width 170 height 21
click at [600, 307] on input at bounding box center [592, 313] width 170 height 21
click at [586, 318] on li "Rich ard Gardner" at bounding box center [591, 321] width 171 height 19
type input "Richard Gardner"
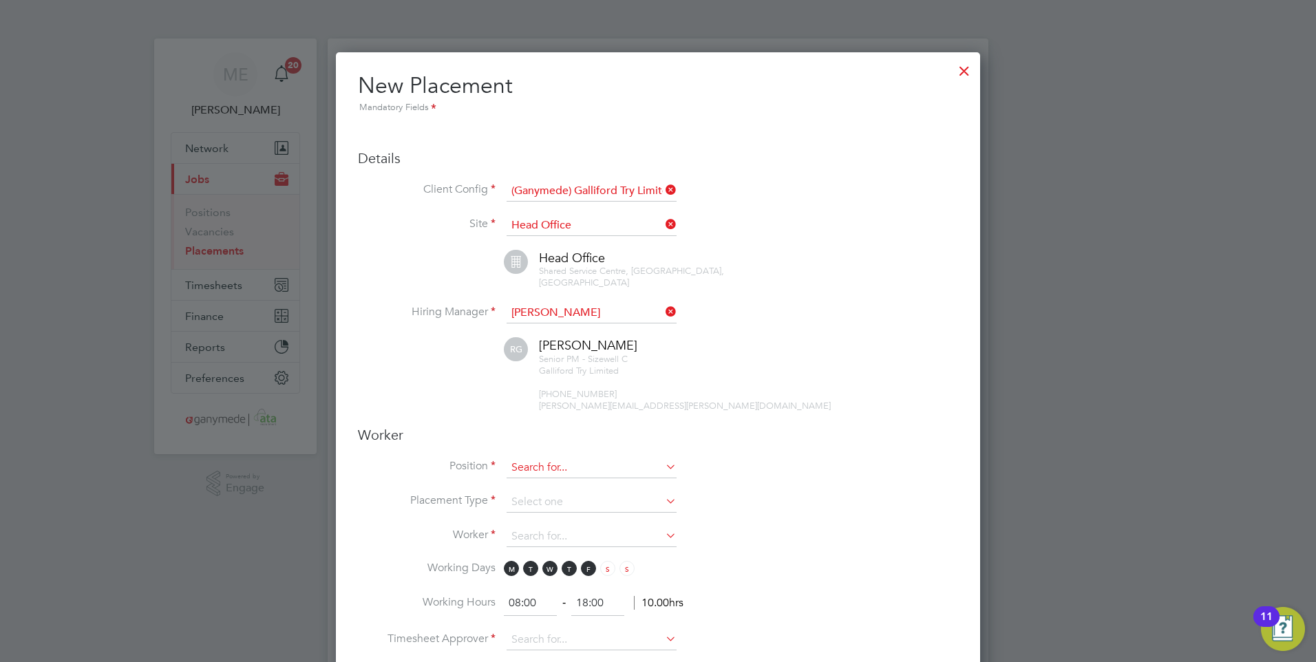
click at [559, 458] on input at bounding box center [592, 468] width 170 height 21
click at [561, 471] on li "Senior Si te Agent" at bounding box center [591, 475] width 171 height 19
type input "Senior Site Agent"
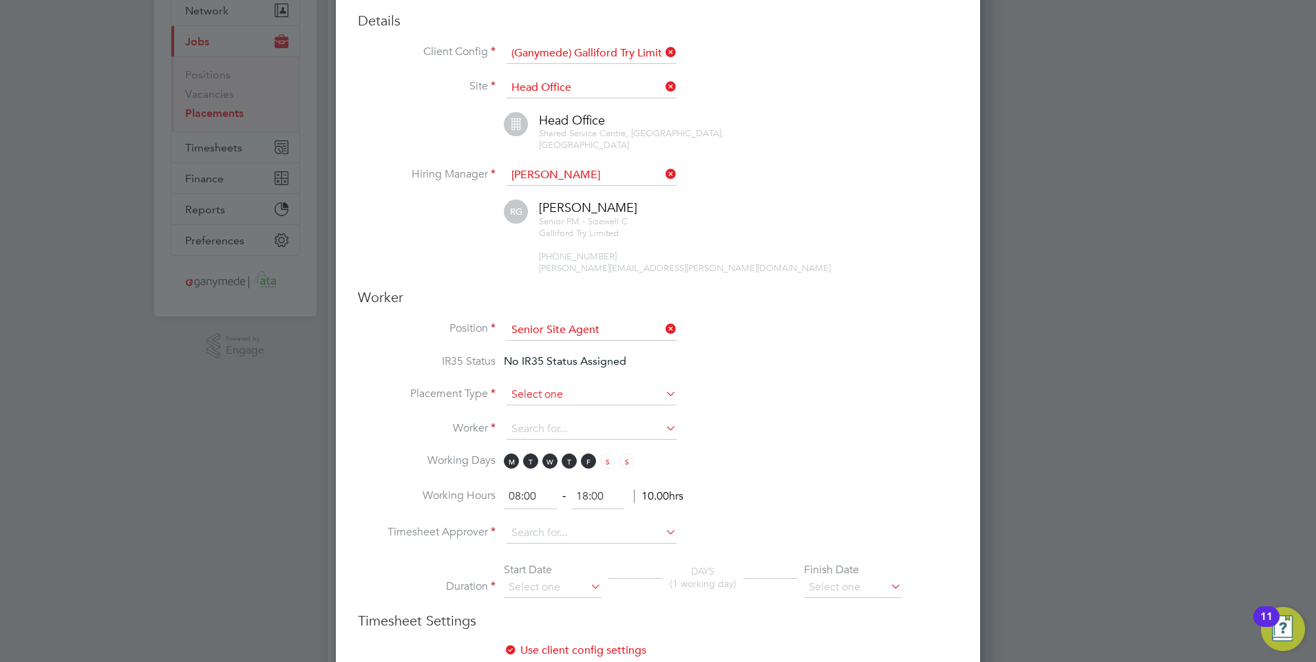
click at [546, 385] on input at bounding box center [592, 395] width 170 height 21
click at [543, 399] on li "Temporary" at bounding box center [591, 403] width 171 height 18
type input "Temporary"
click at [547, 419] on input at bounding box center [592, 429] width 170 height 21
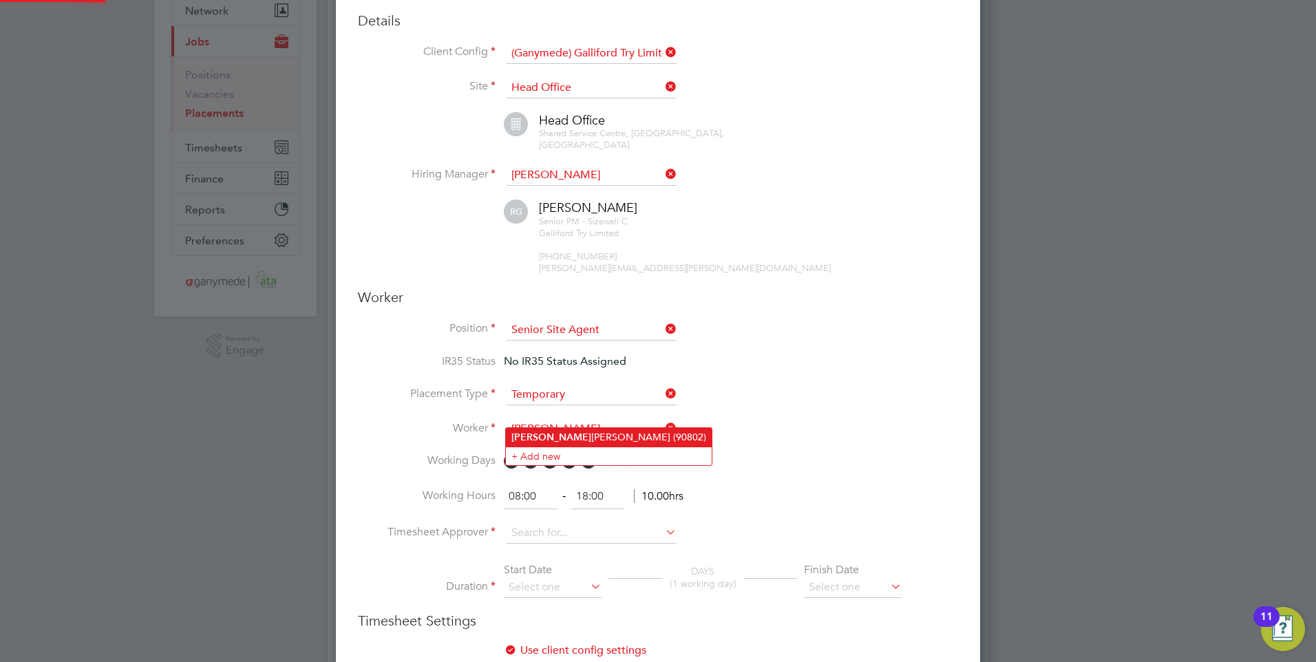
click at [554, 437] on li "Rosa mund Tedman (90802)" at bounding box center [609, 437] width 206 height 19
type input "Rosamund Tedman (90802)"
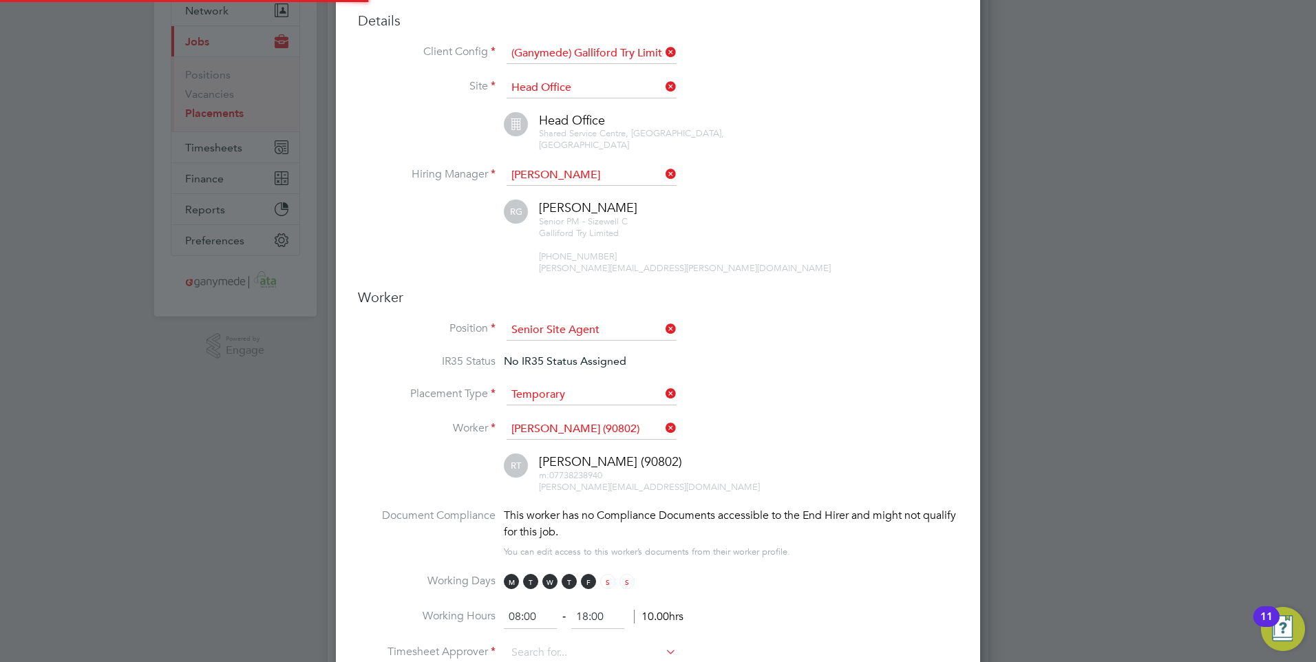
scroll to position [7, 7]
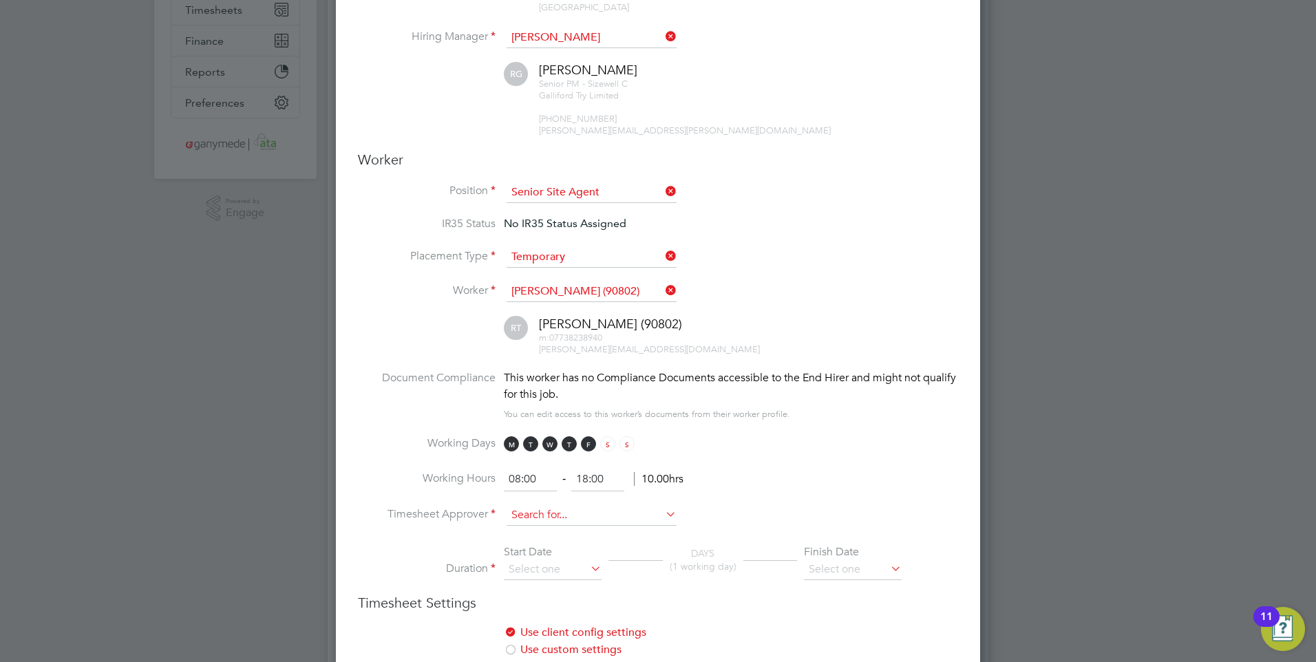
click at [543, 508] on input at bounding box center [592, 515] width 170 height 21
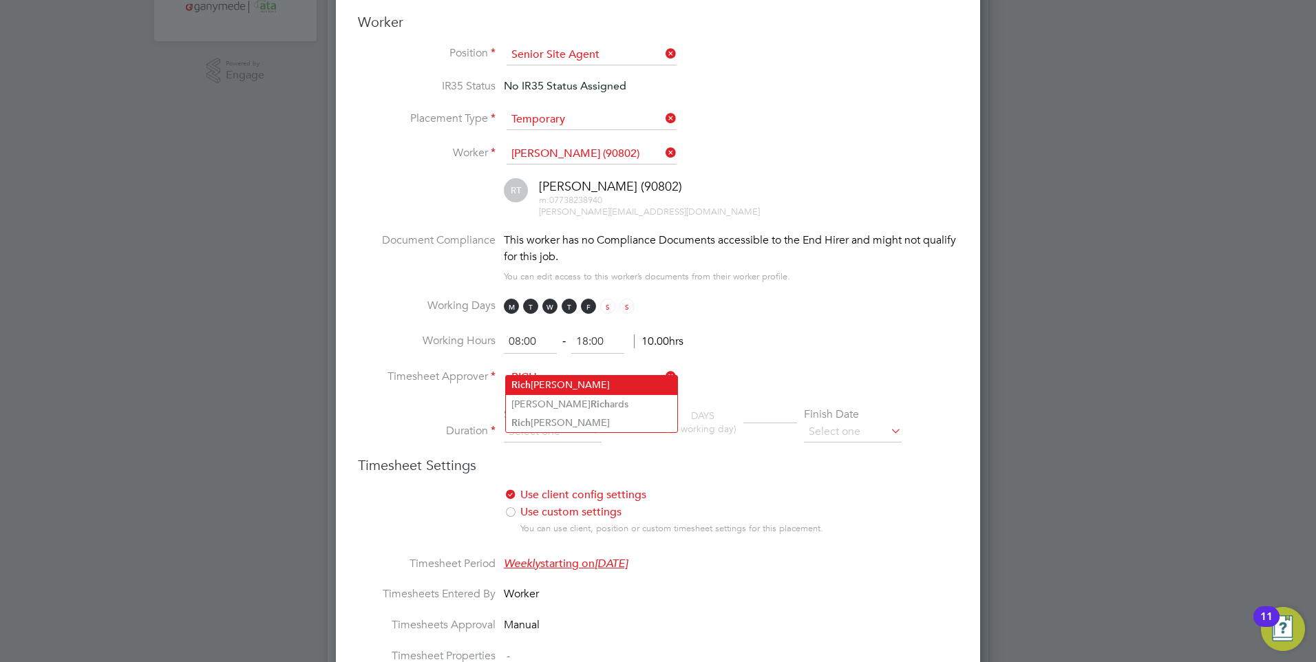
click at [539, 385] on li "Rich ard Gardner" at bounding box center [591, 385] width 171 height 19
type input "Richard Gardner"
click at [533, 427] on input at bounding box center [553, 432] width 98 height 21
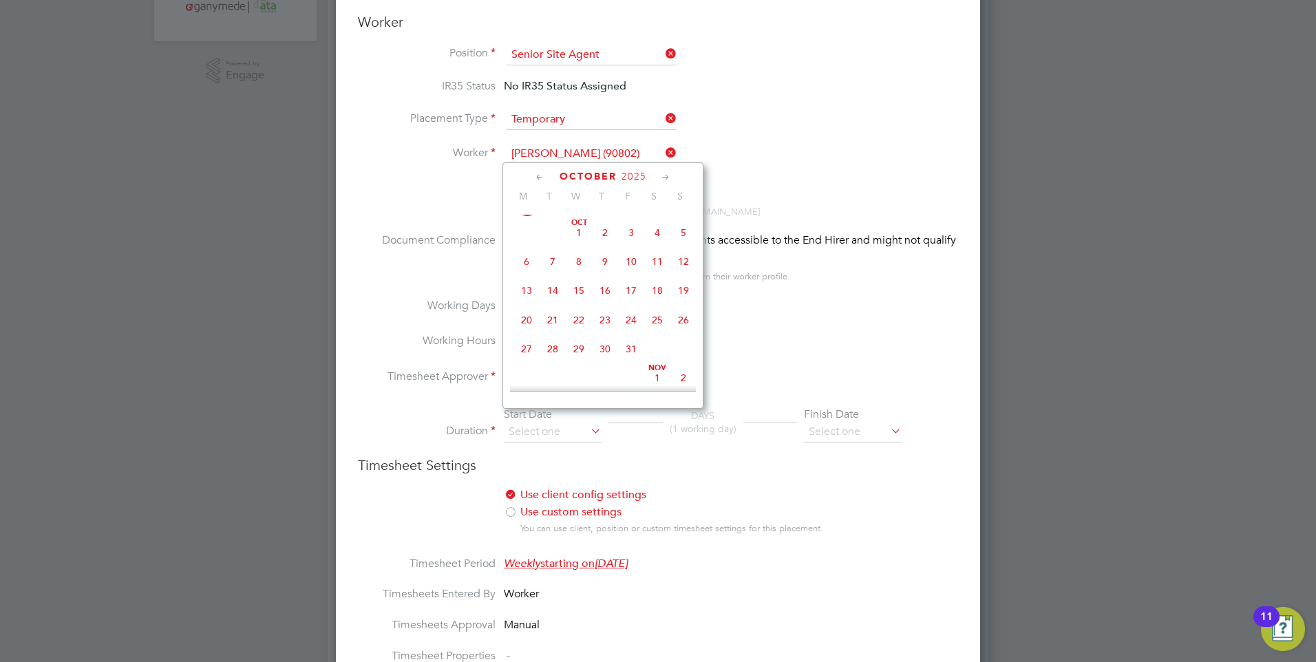
click at [523, 332] on span "20" at bounding box center [526, 320] width 26 height 26
type input "20 Oct 2025"
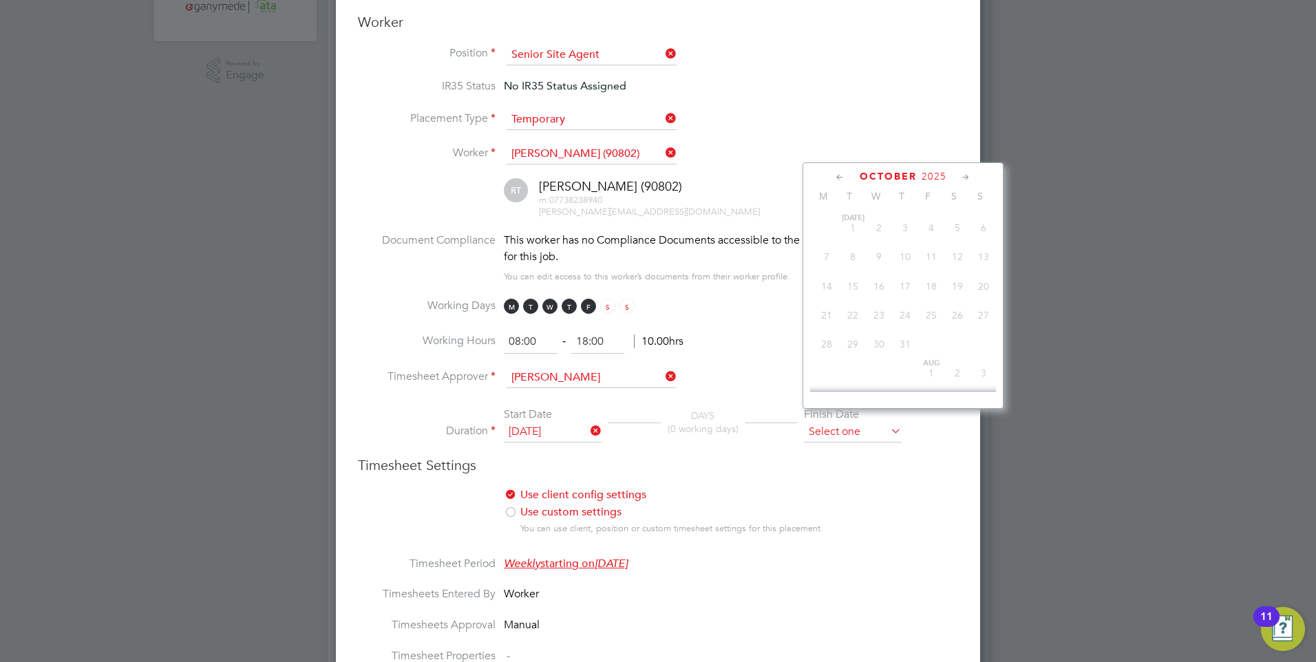
click at [860, 422] on input at bounding box center [853, 432] width 98 height 21
click at [825, 317] on span "20" at bounding box center [826, 304] width 26 height 26
type input "20 Apr 2026"
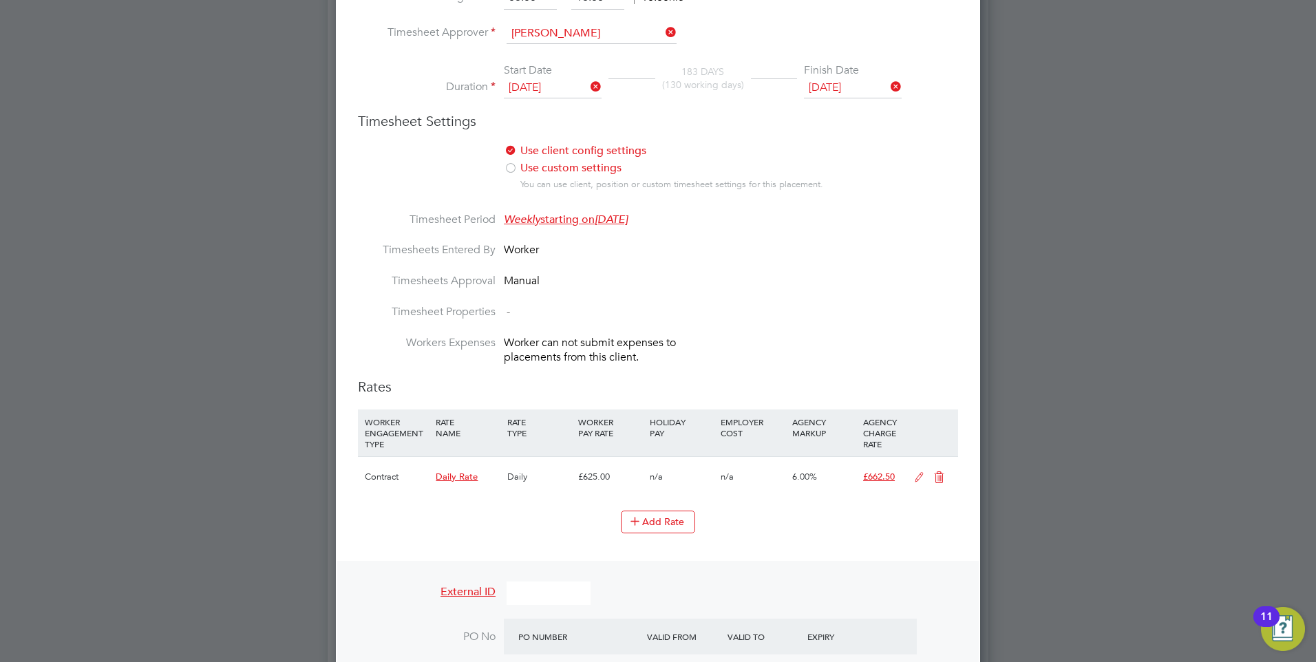
drag, startPoint x: 934, startPoint y: 464, endPoint x: 926, endPoint y: 462, distance: 8.5
click at [934, 472] on icon at bounding box center [938, 477] width 17 height 11
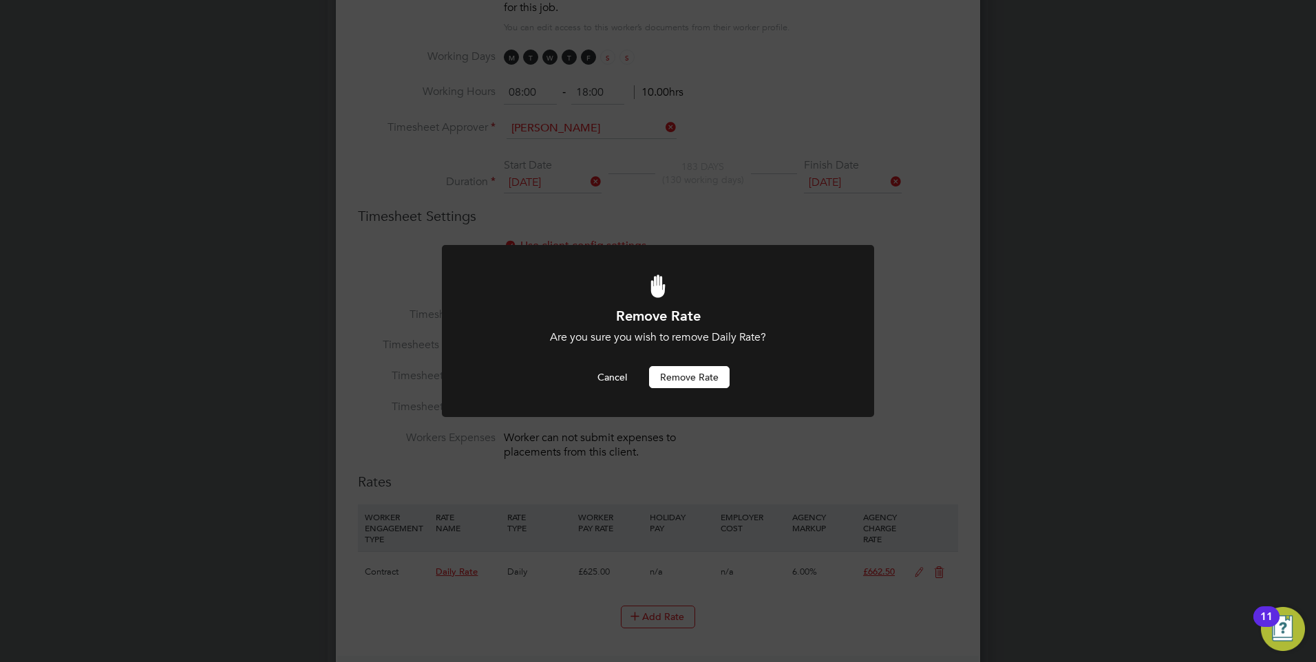
click at [679, 374] on button "Remove rate" at bounding box center [689, 377] width 81 height 22
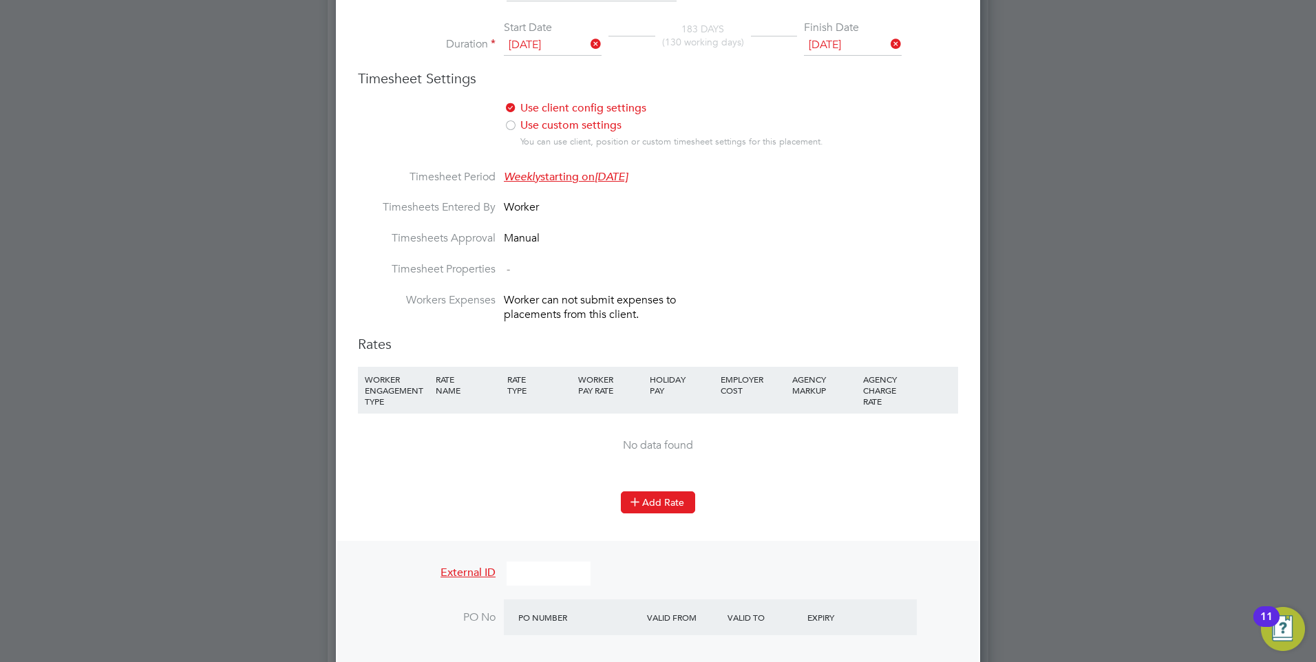
click at [646, 495] on button "Add Rate" at bounding box center [658, 502] width 74 height 22
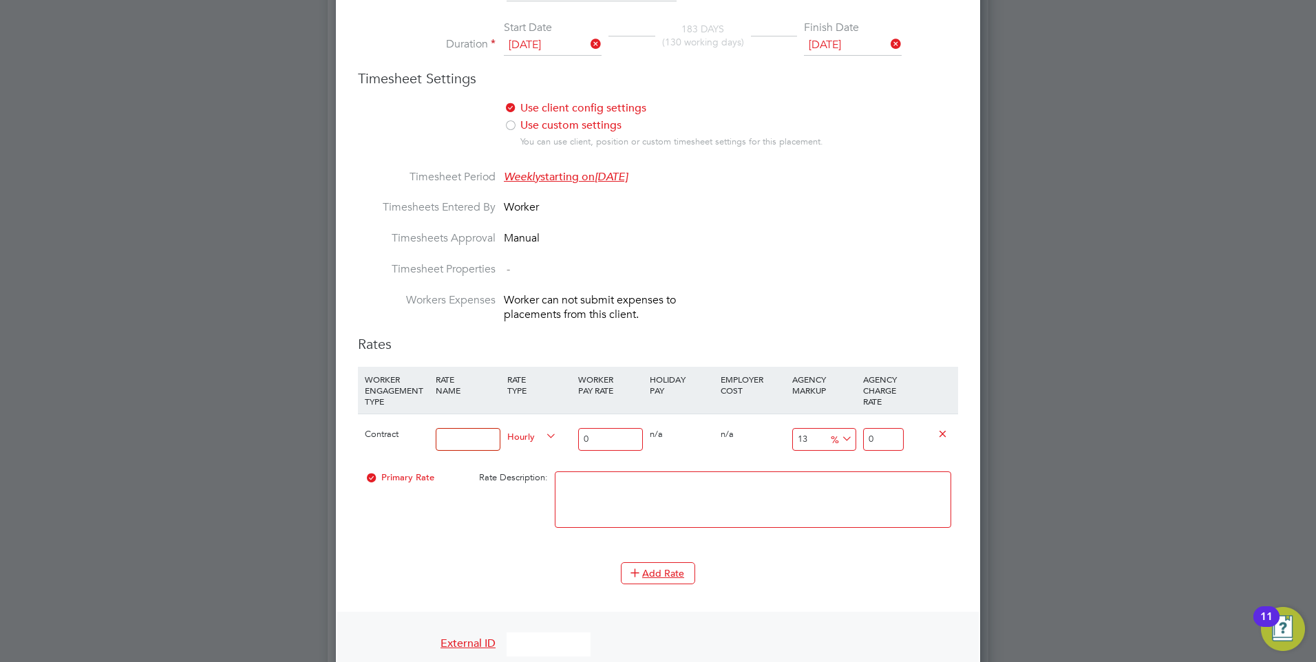
click at [518, 428] on span "Hourly" at bounding box center [532, 435] width 50 height 15
click at [518, 454] on li "DAILY" at bounding box center [532, 456] width 60 height 17
click at [429, 423] on div "Contract" at bounding box center [396, 434] width 71 height 40
click at [457, 428] on input at bounding box center [468, 439] width 64 height 23
type input "Daily rate"
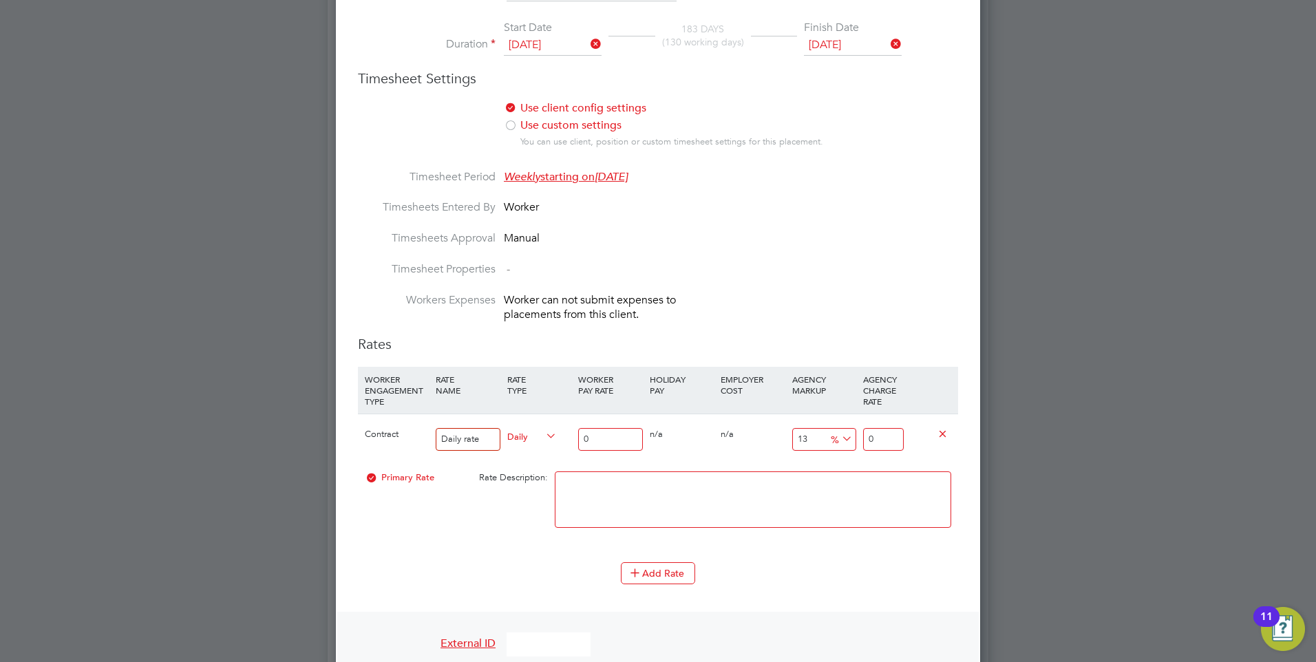
type input "0"
click at [603, 428] on input "0" at bounding box center [610, 439] width 64 height 23
type input "4"
type input "4.52"
type input "45"
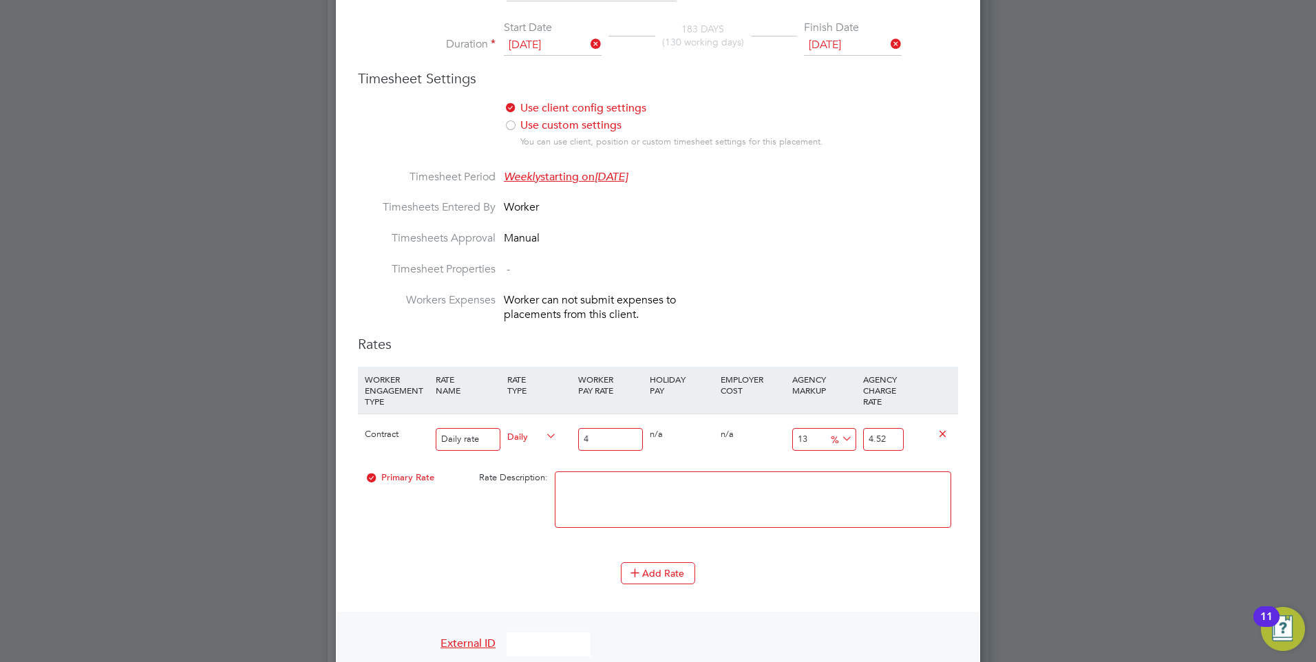
type input "50.85"
type input "450"
type input "508.5"
type input "450.00"
click at [890, 428] on input "508.5" at bounding box center [883, 439] width 41 height 23
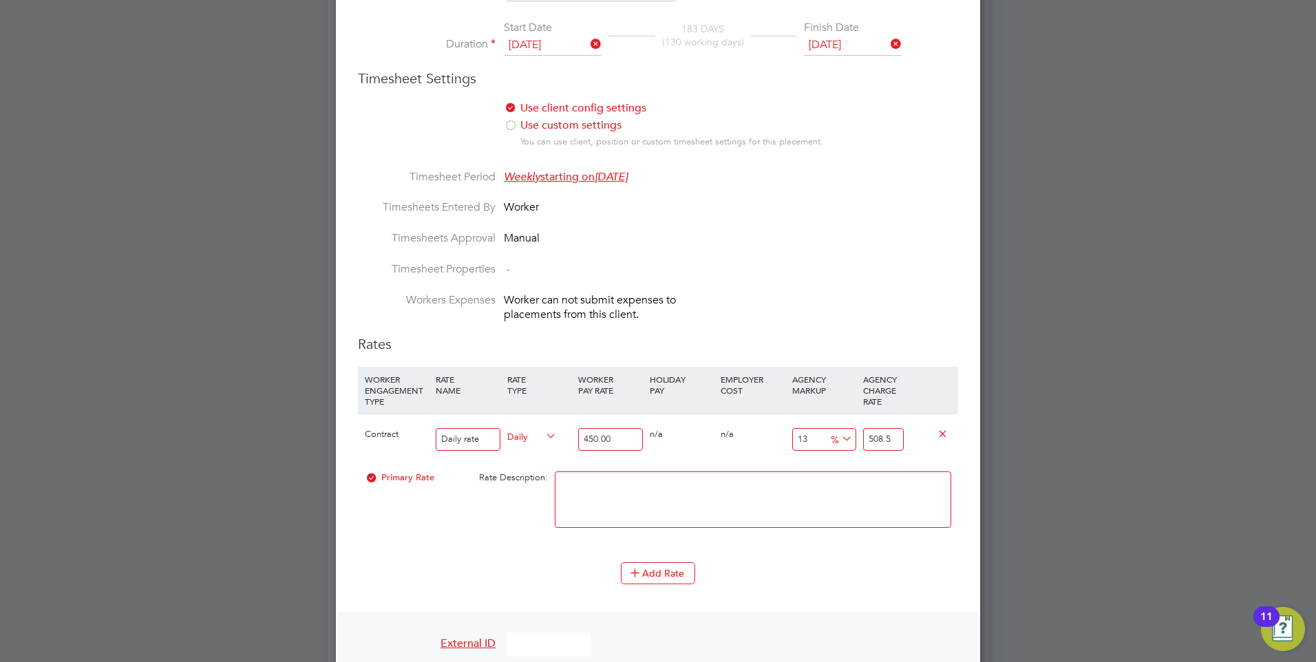
drag, startPoint x: 895, startPoint y: 427, endPoint x: 853, endPoint y: 422, distance: 42.9
click at [853, 422] on div "Contract Daily rate Daily 450.00 0 n/a 0 n/a 13 58.5 % 508.5" at bounding box center [658, 439] width 600 height 51
type input "-98.88888888888889"
type input "5"
type input "-88.66666666666667"
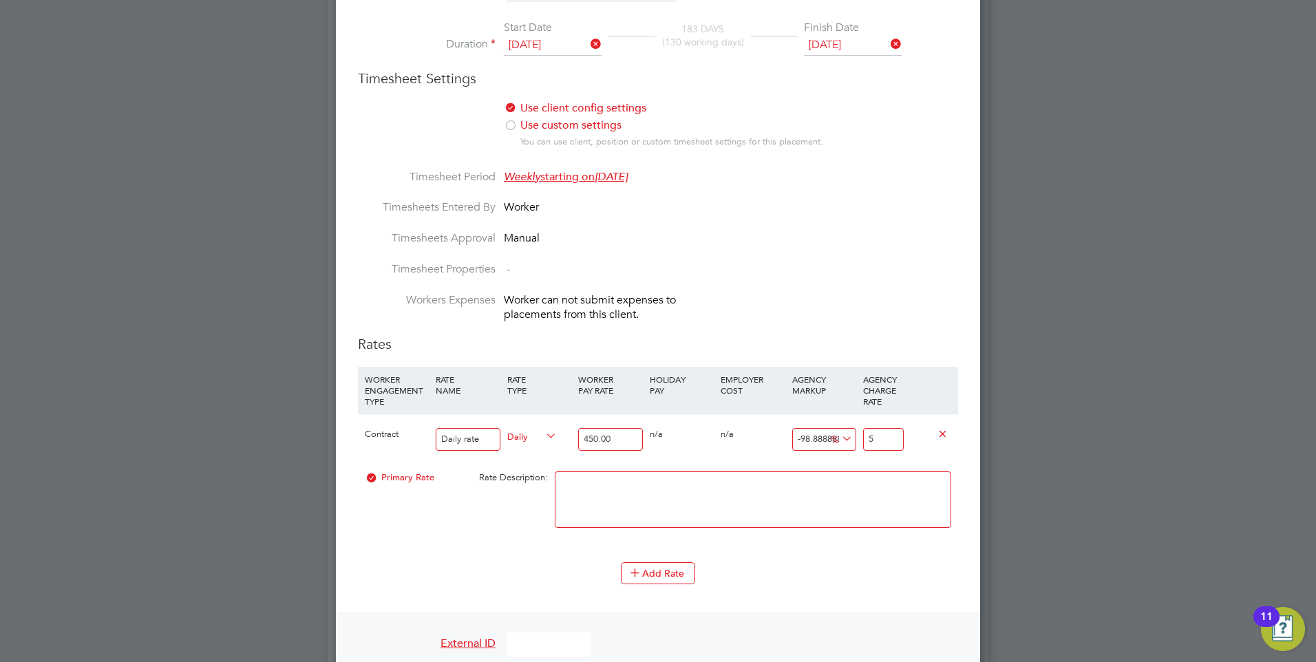
type input "51"
type input "14.88888888888889"
type input "517"
type input "14.933333333333334"
type input "517.2"
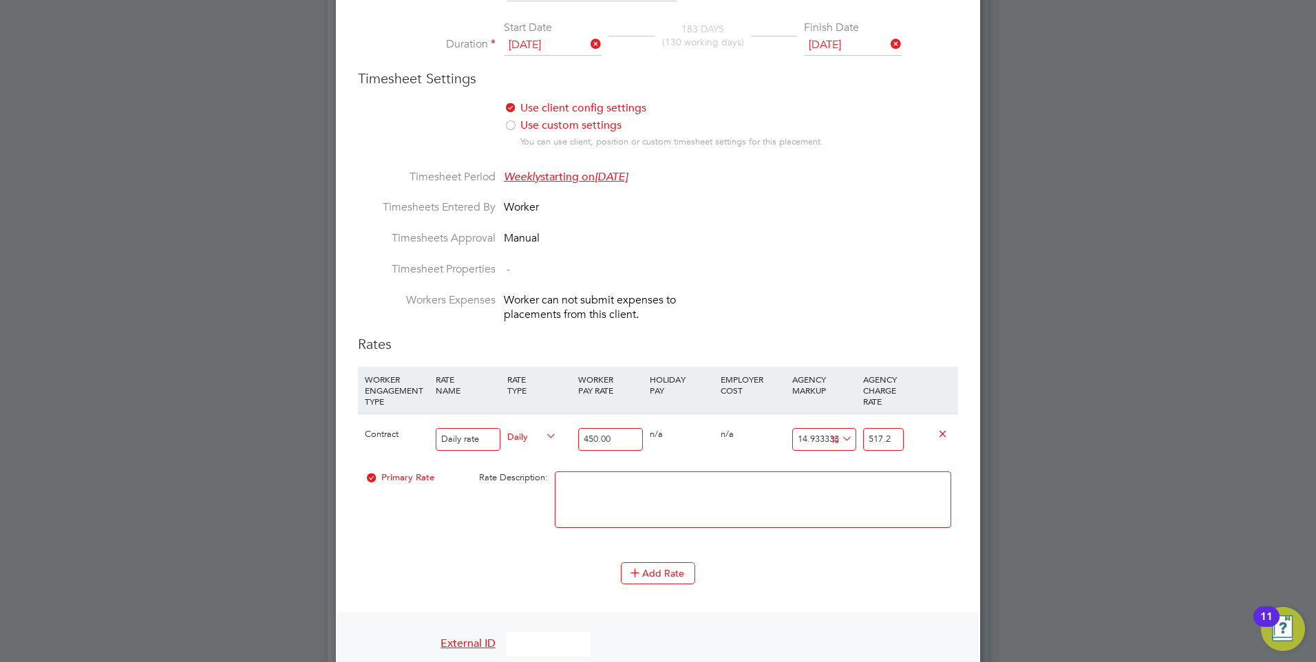
type input "14.942222222222222"
type input "517.24"
click at [819, 483] on textarea at bounding box center [753, 499] width 396 height 56
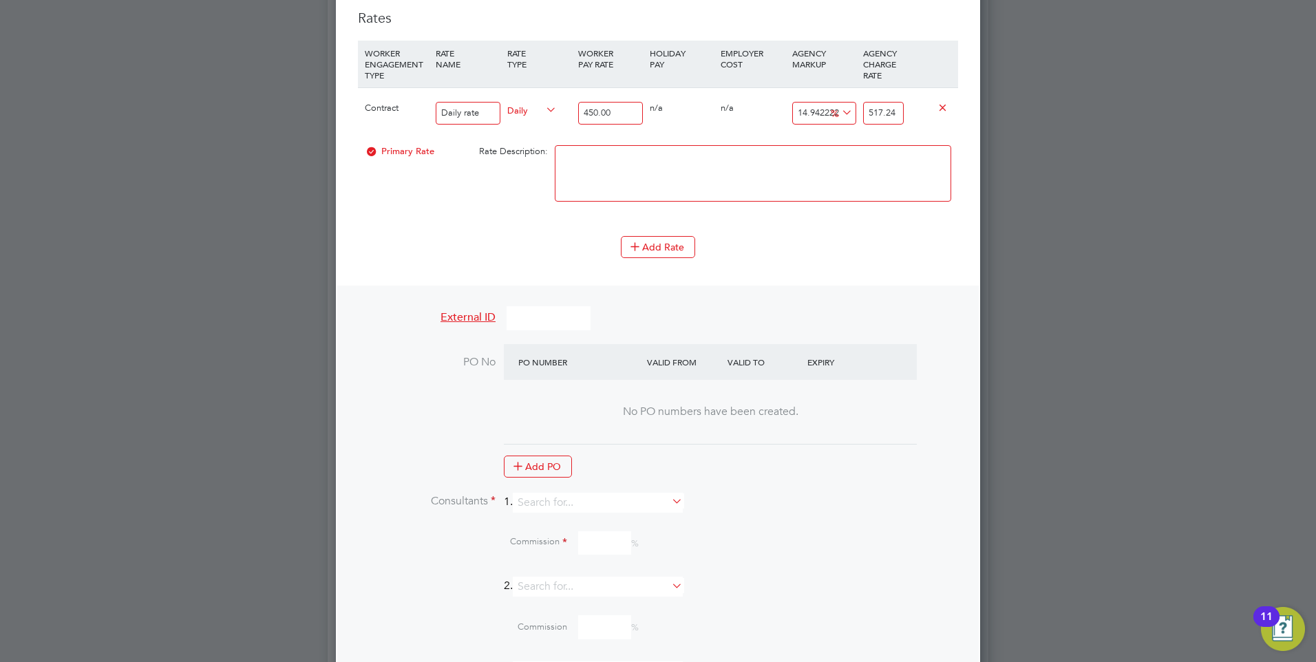
scroll to position [1144, 0]
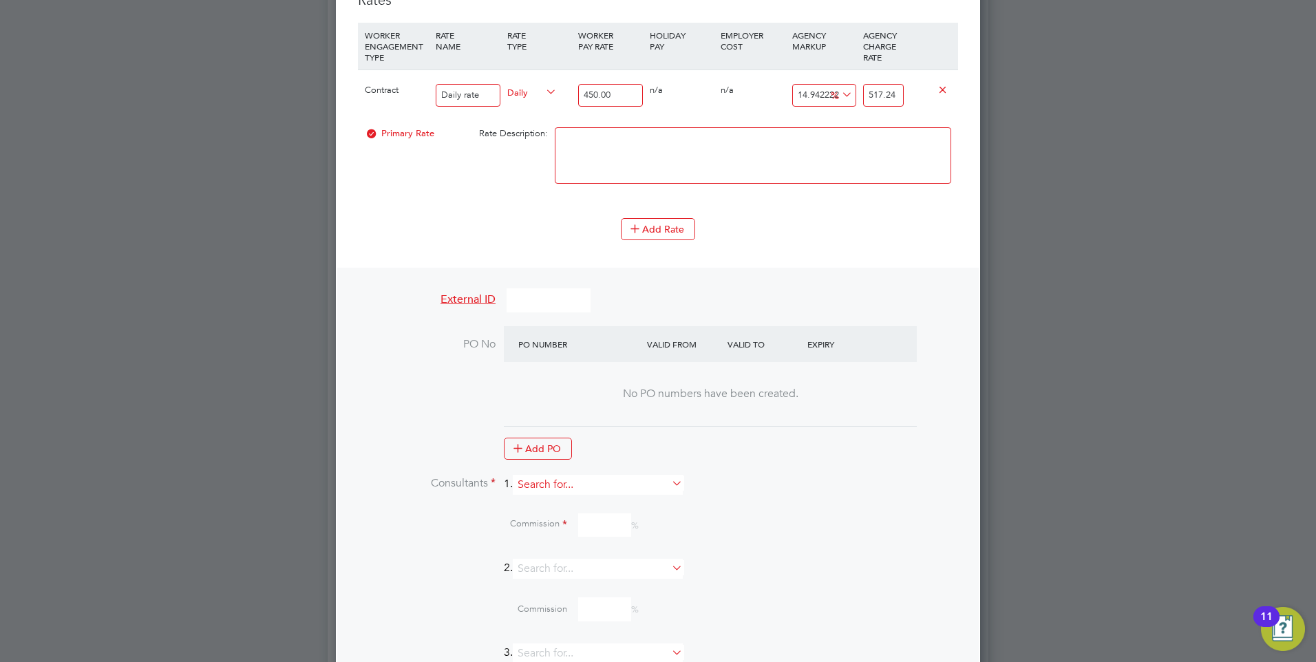
click at [658, 475] on input at bounding box center [598, 485] width 170 height 20
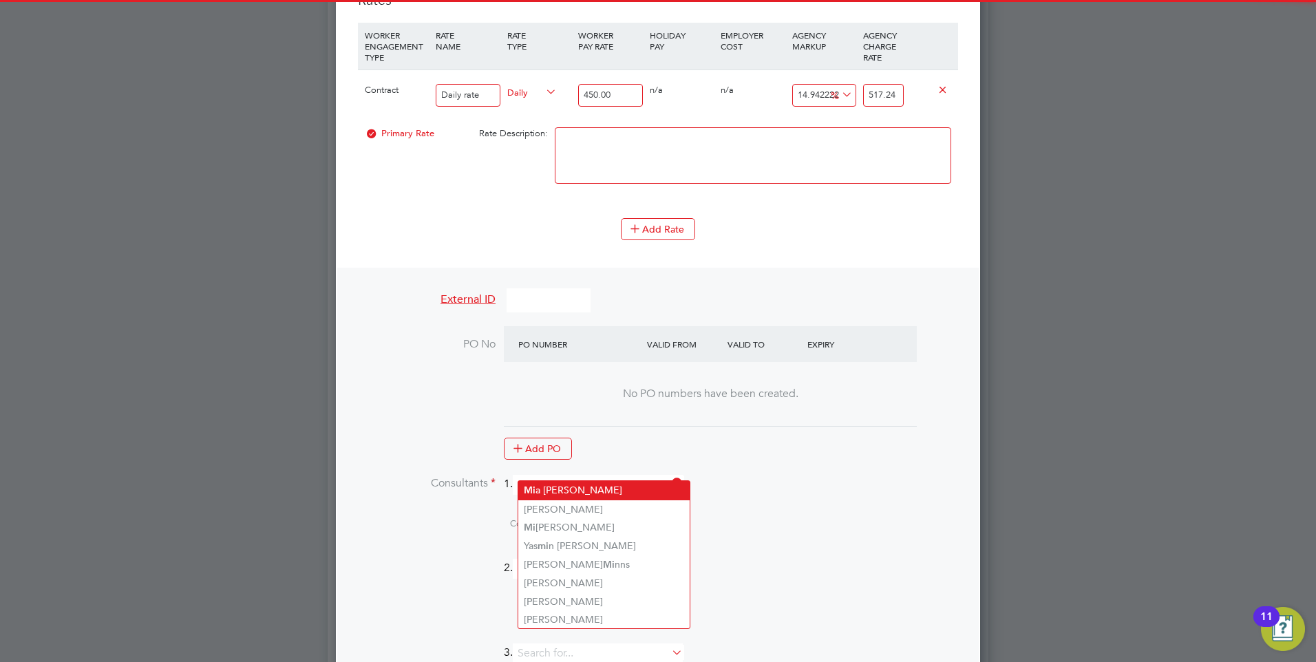
click at [599, 485] on li "Mi a Eckersley" at bounding box center [603, 490] width 171 height 19
type input "[PERSON_NAME]"
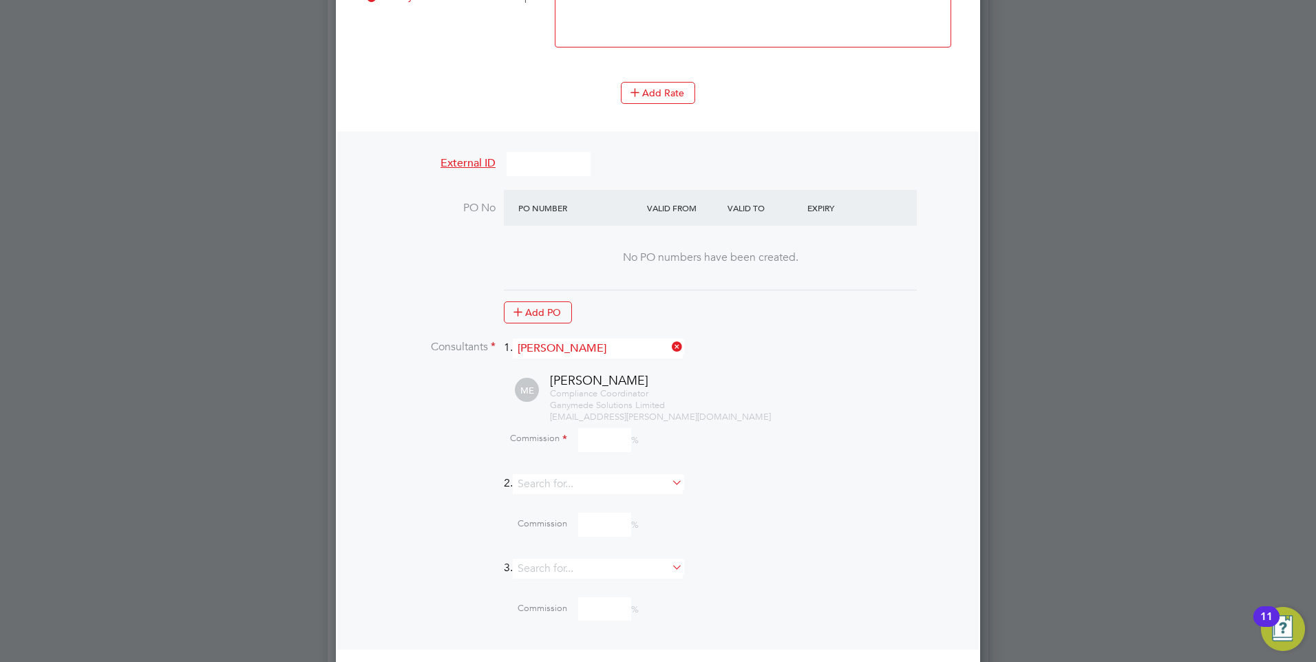
scroll to position [1281, 0]
click at [598, 427] on input at bounding box center [604, 439] width 53 height 24
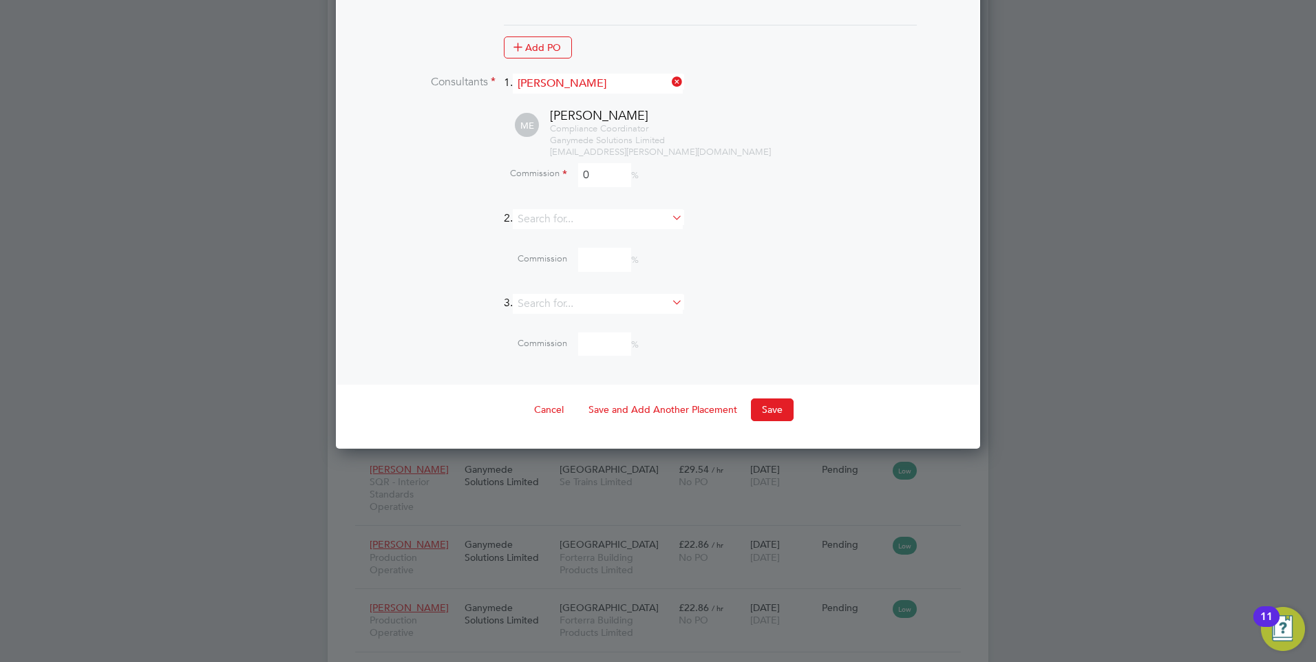
scroll to position [1557, 0]
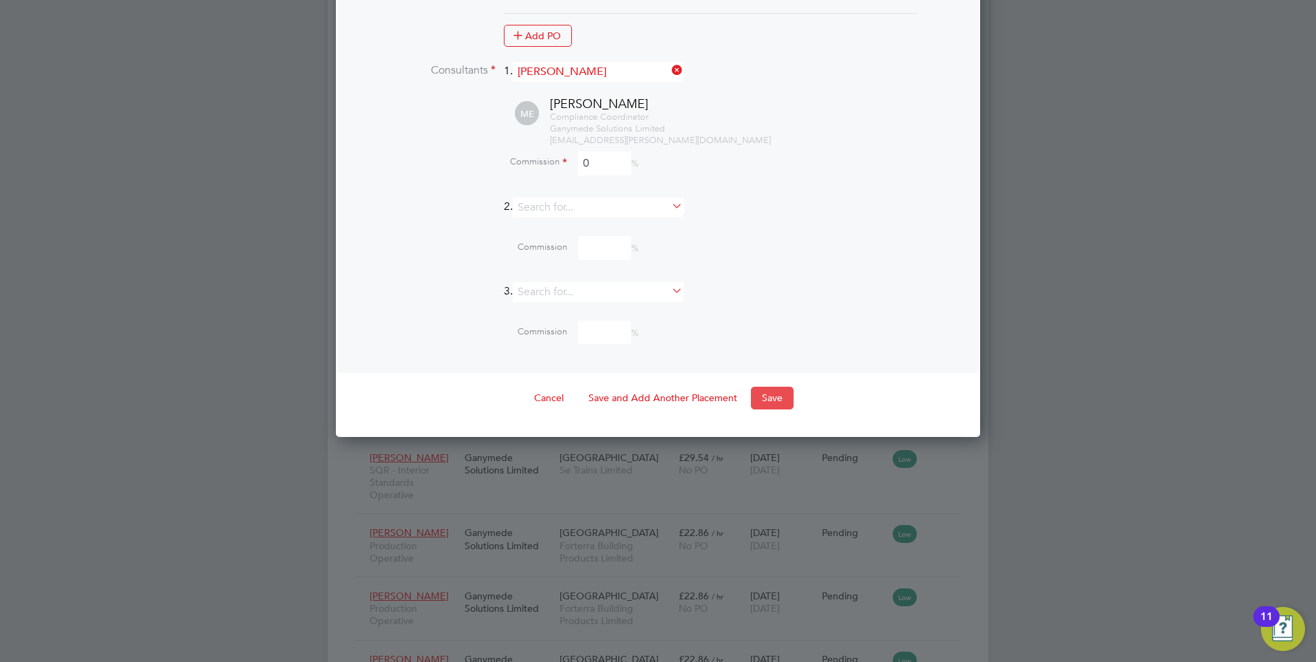
type input "0"
click at [770, 387] on button "Save" at bounding box center [772, 398] width 43 height 22
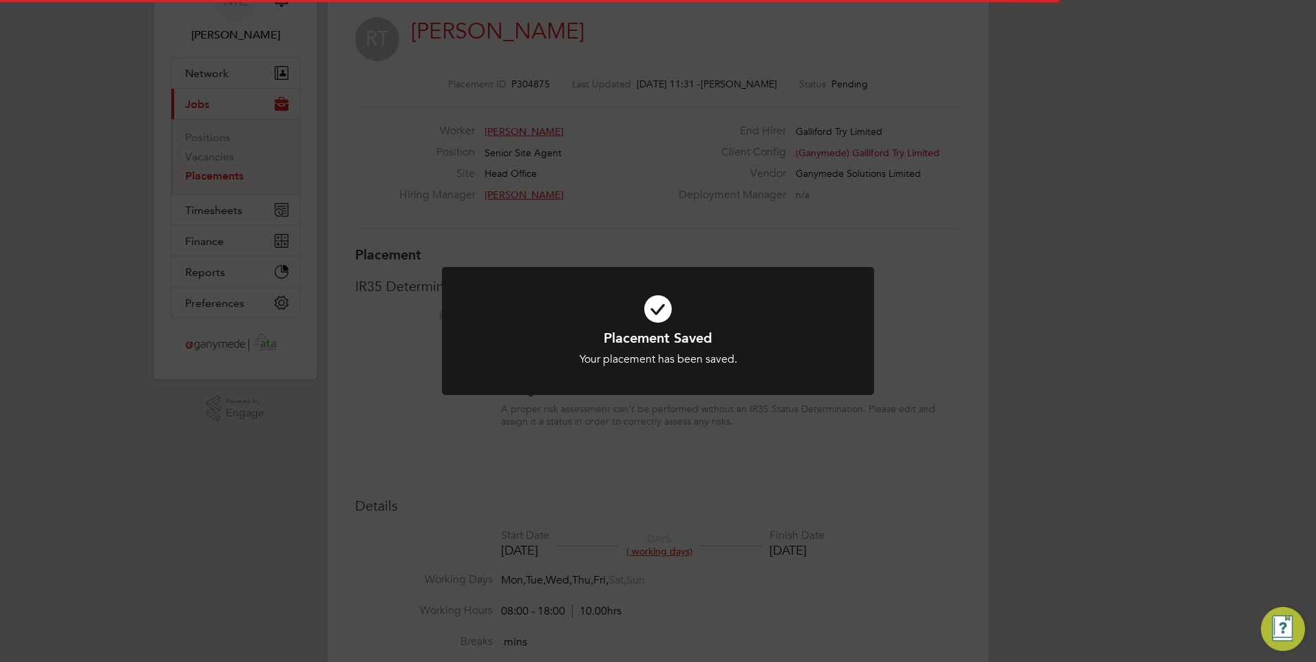
scroll to position [7, 7]
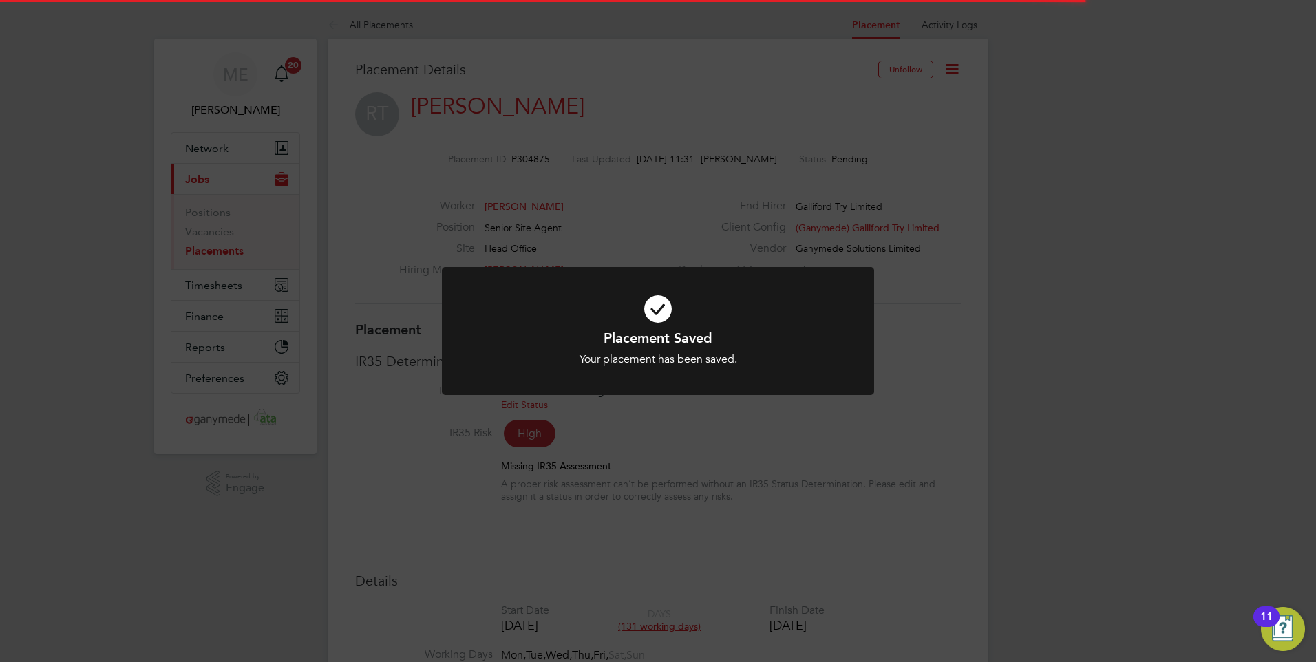
click at [695, 321] on icon at bounding box center [658, 309] width 358 height 54
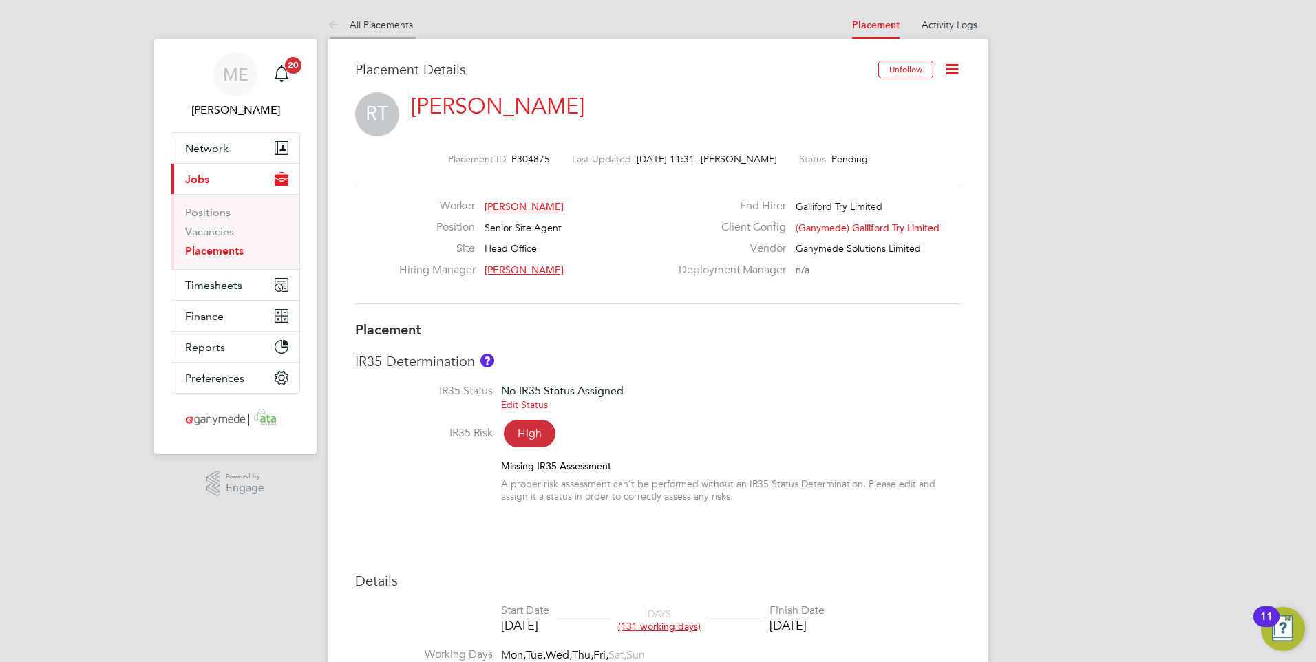
click at [328, 28] on icon at bounding box center [336, 25] width 17 height 17
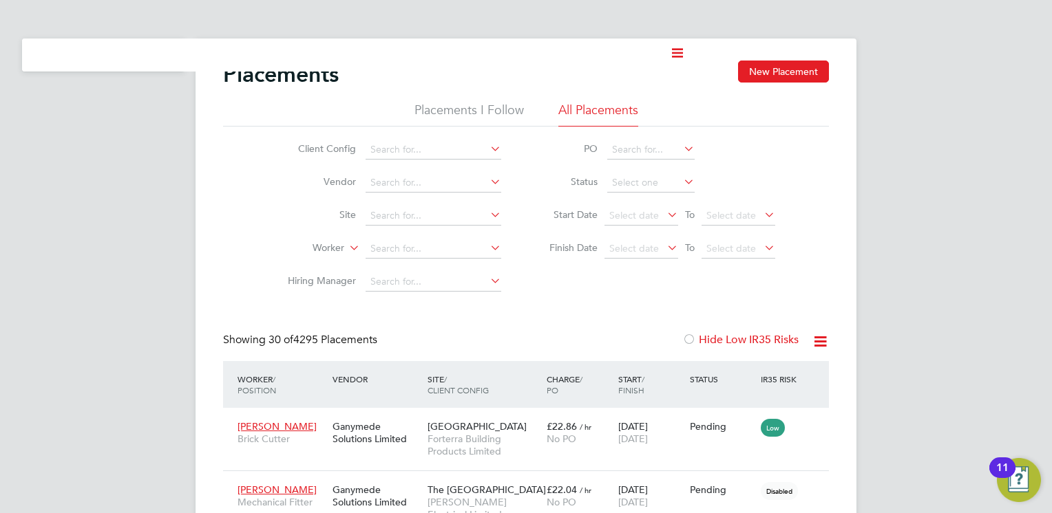
scroll to position [39, 96]
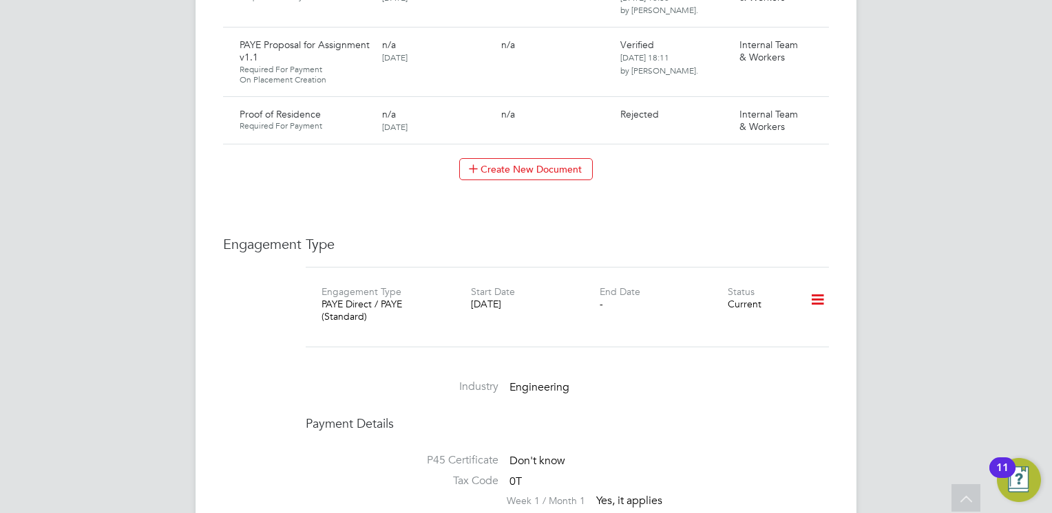
scroll to position [1239, 0]
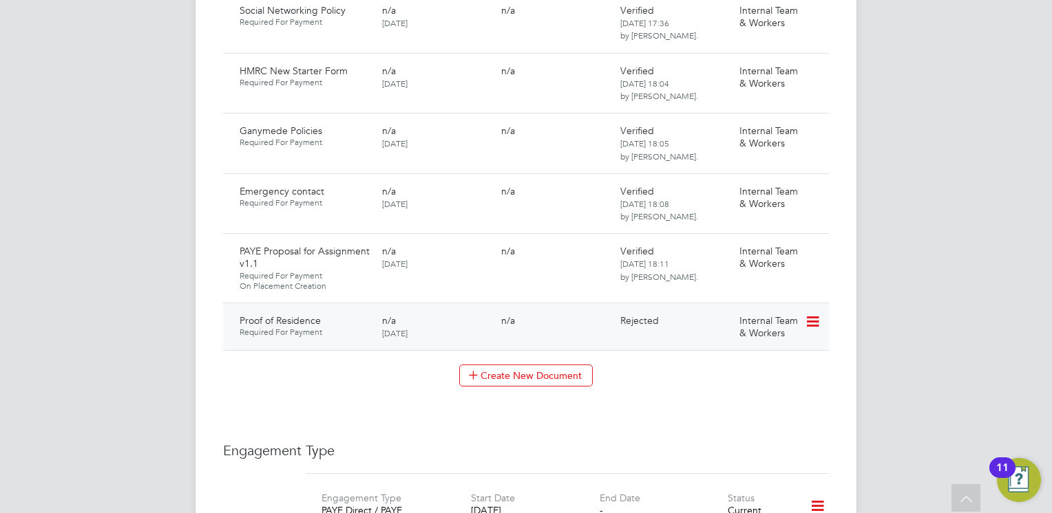
click at [813, 314] on icon at bounding box center [812, 322] width 14 height 17
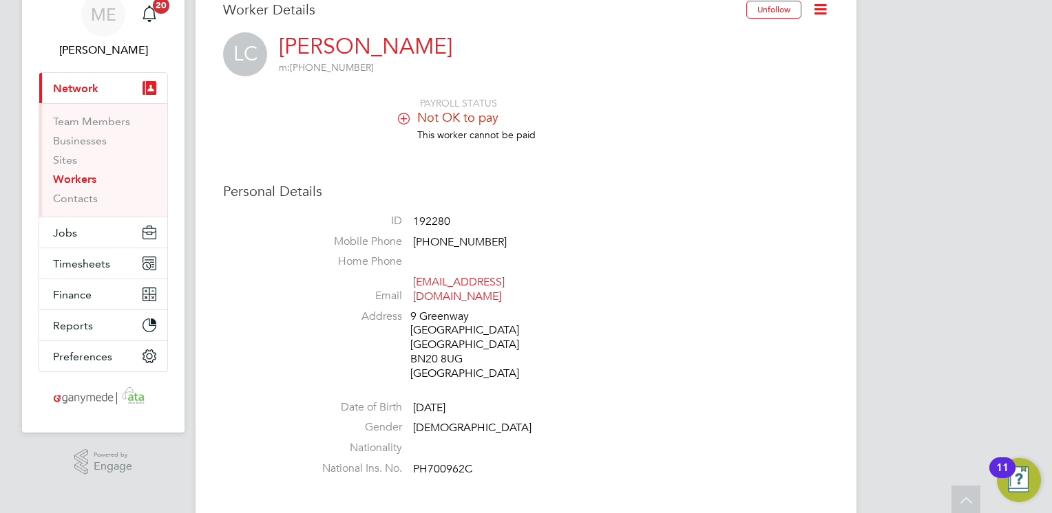
scroll to position [0, 0]
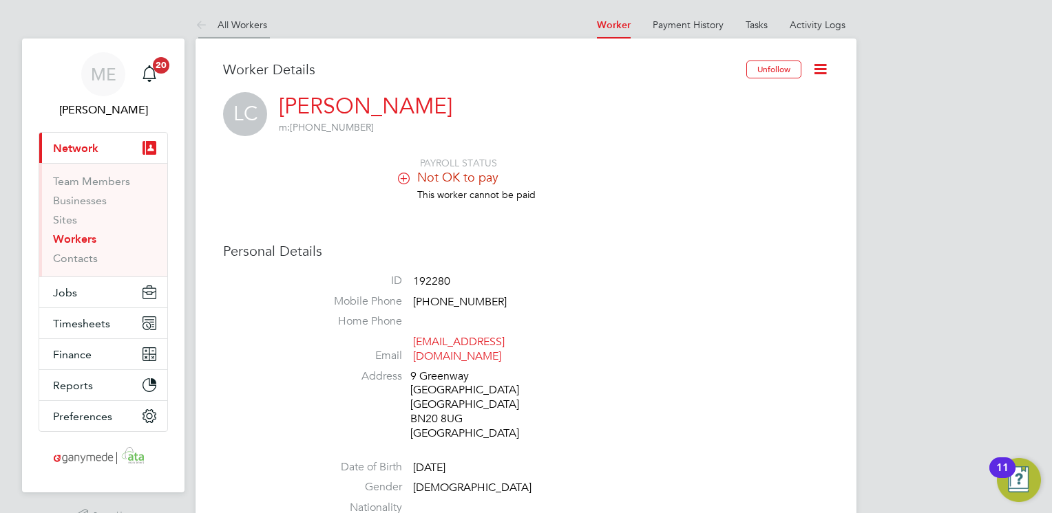
click at [214, 21] on link "All Workers" at bounding box center [231, 25] width 72 height 12
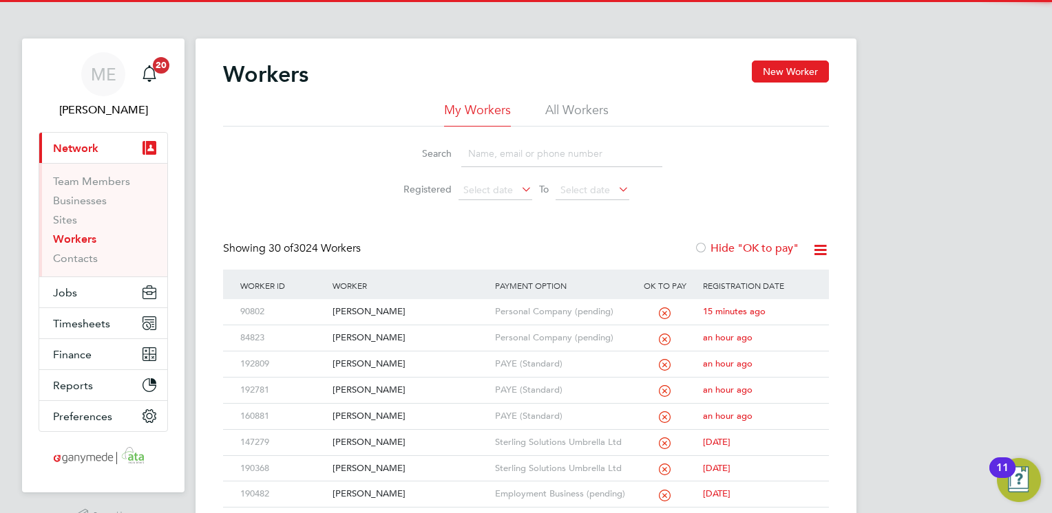
click at [500, 159] on input at bounding box center [561, 153] width 201 height 27
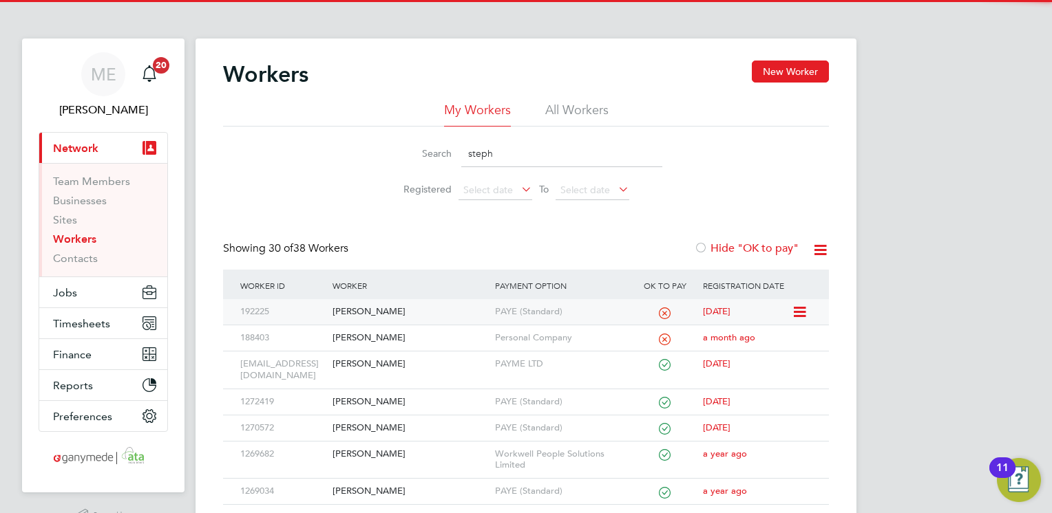
type input "steph"
click at [449, 309] on div "[PERSON_NAME]" at bounding box center [410, 311] width 162 height 25
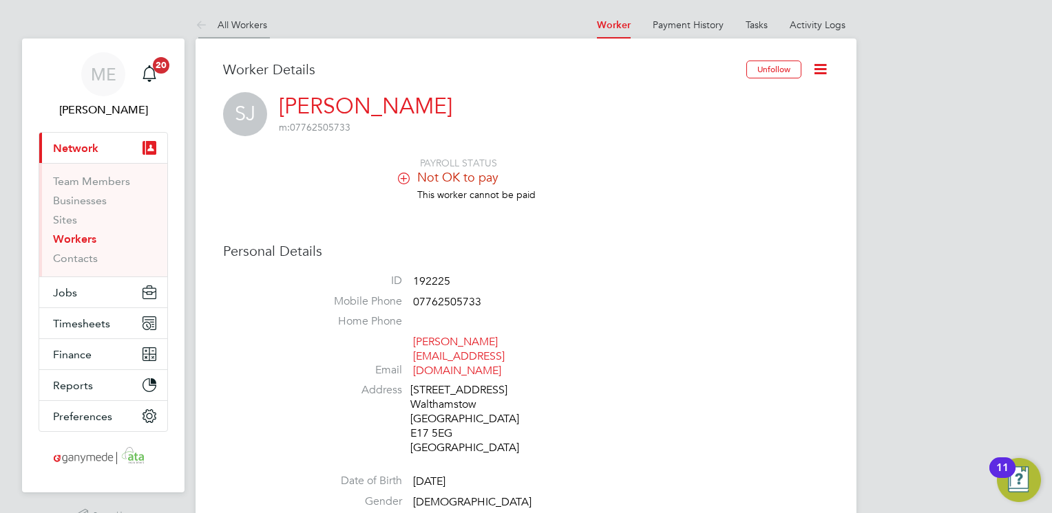
click at [198, 23] on icon at bounding box center [203, 25] width 17 height 17
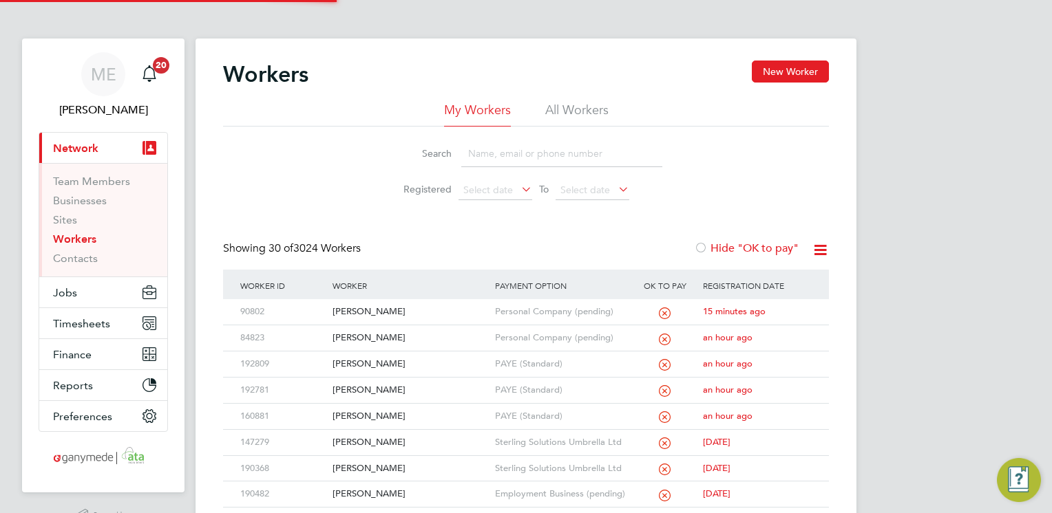
click at [520, 156] on input at bounding box center [561, 153] width 201 height 27
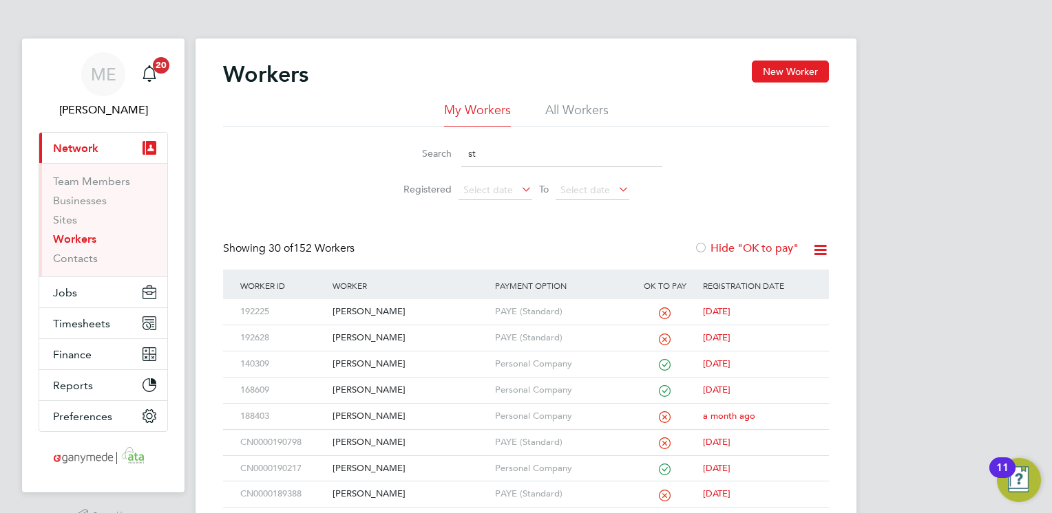
click at [477, 157] on input "st" at bounding box center [561, 153] width 201 height 27
type input "s"
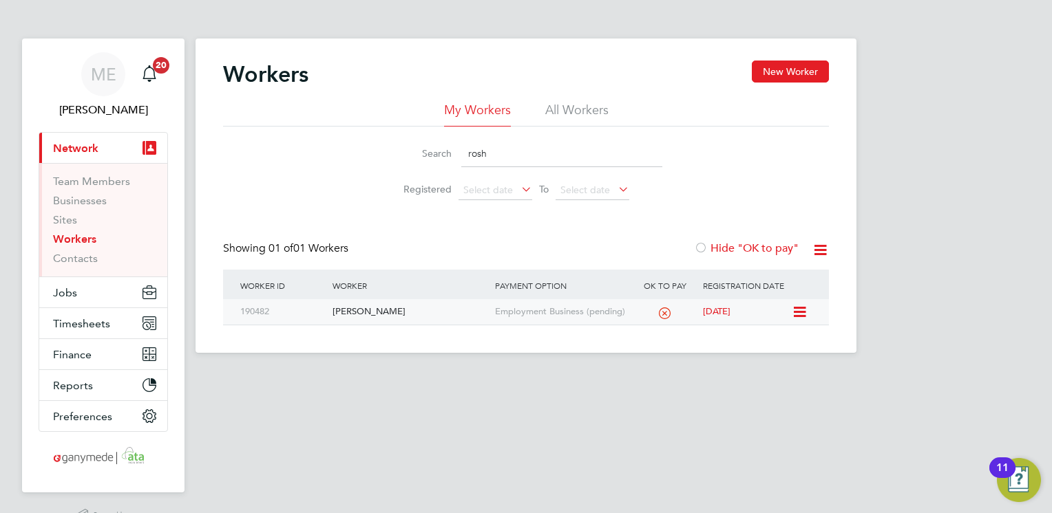
type input "rosh"
click at [466, 315] on div "[PERSON_NAME]" at bounding box center [410, 311] width 162 height 25
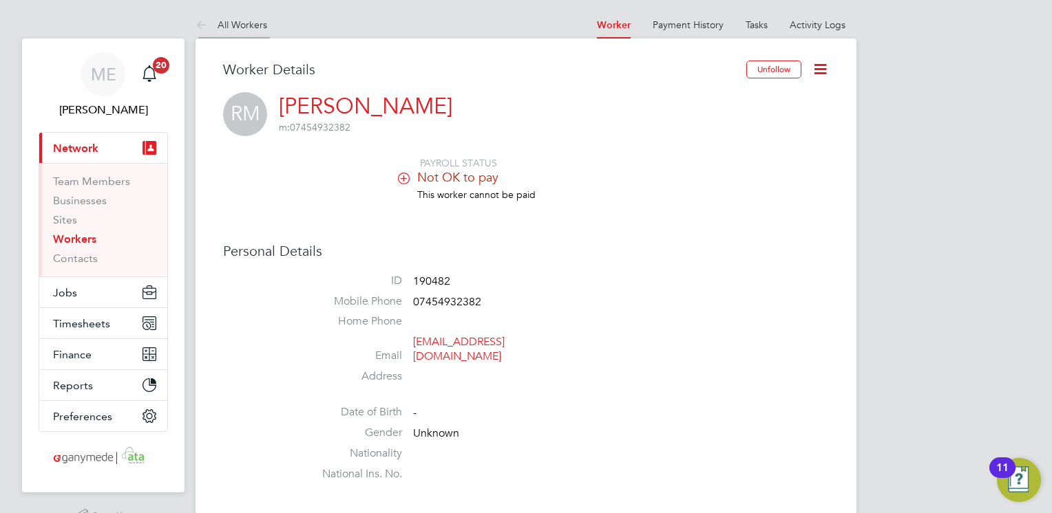
click at [208, 20] on icon at bounding box center [203, 25] width 17 height 17
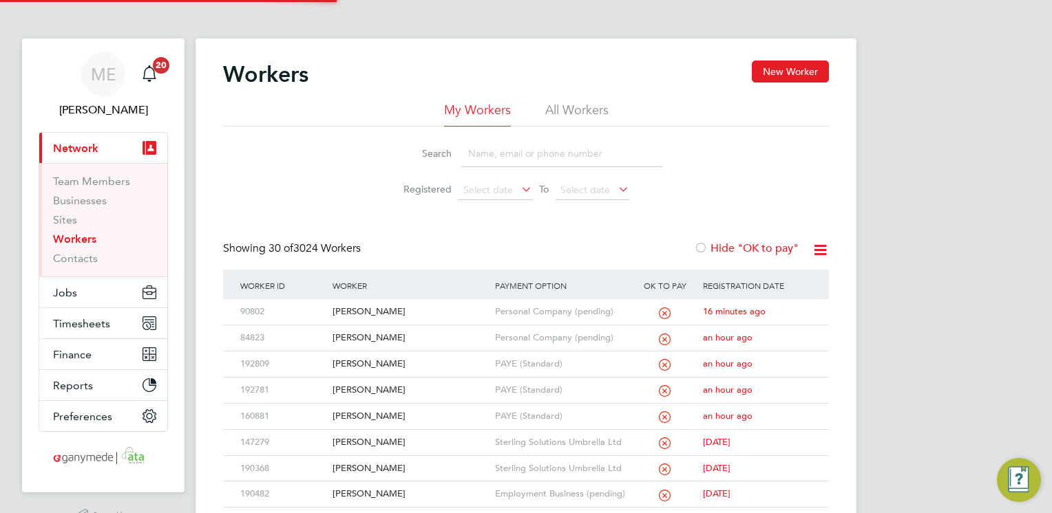
click at [526, 160] on input at bounding box center [561, 153] width 201 height 27
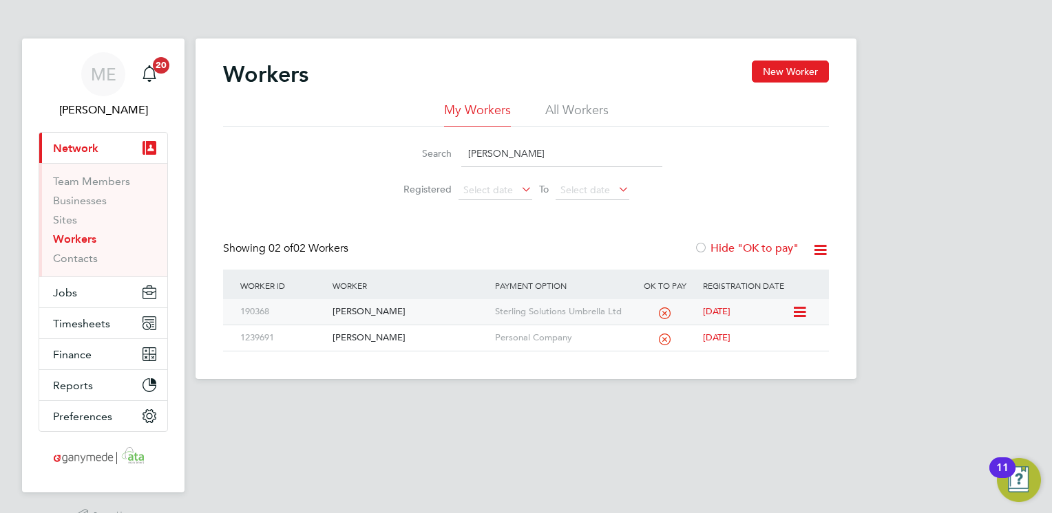
type input "[PERSON_NAME]"
click at [430, 306] on div "[PERSON_NAME]" at bounding box center [410, 311] width 162 height 25
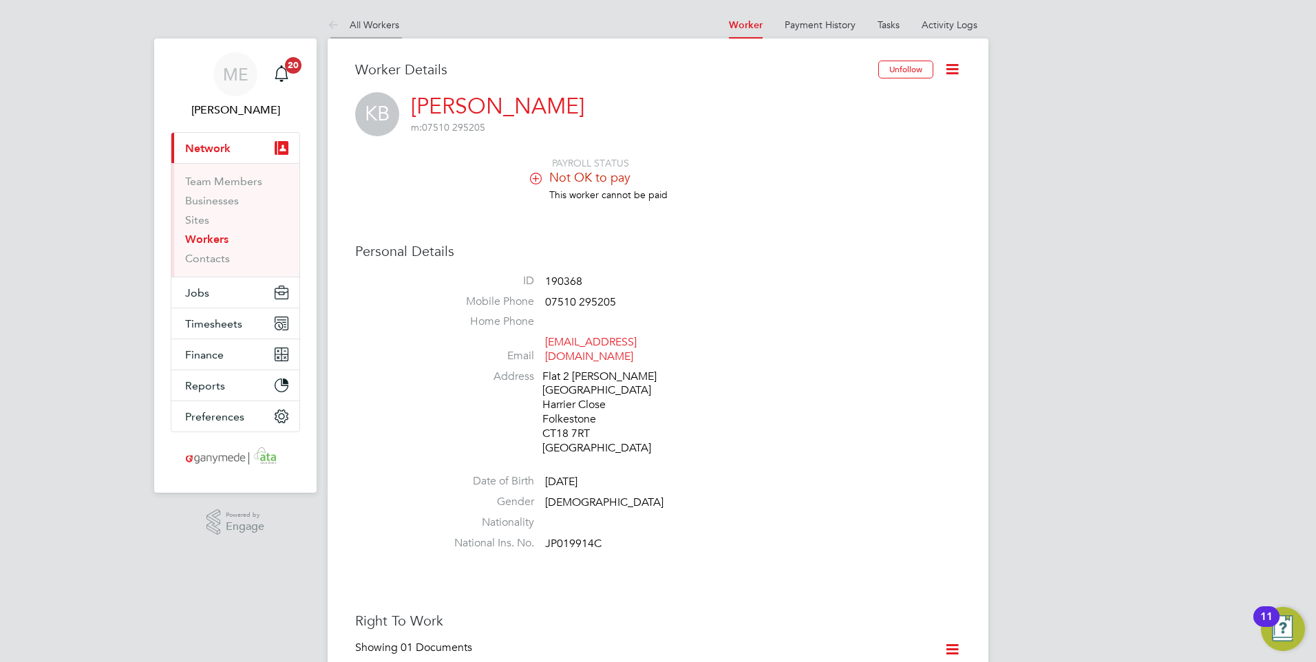
click at [334, 23] on icon at bounding box center [336, 25] width 17 height 17
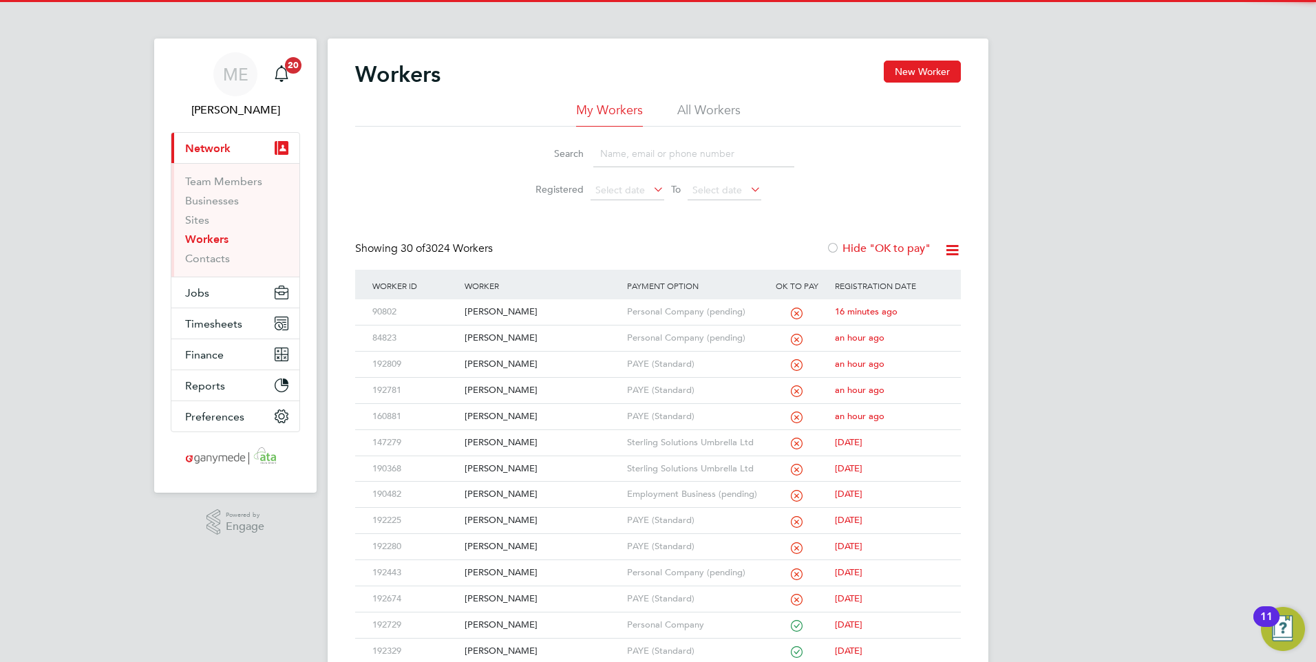
click at [631, 148] on input at bounding box center [693, 153] width 201 height 27
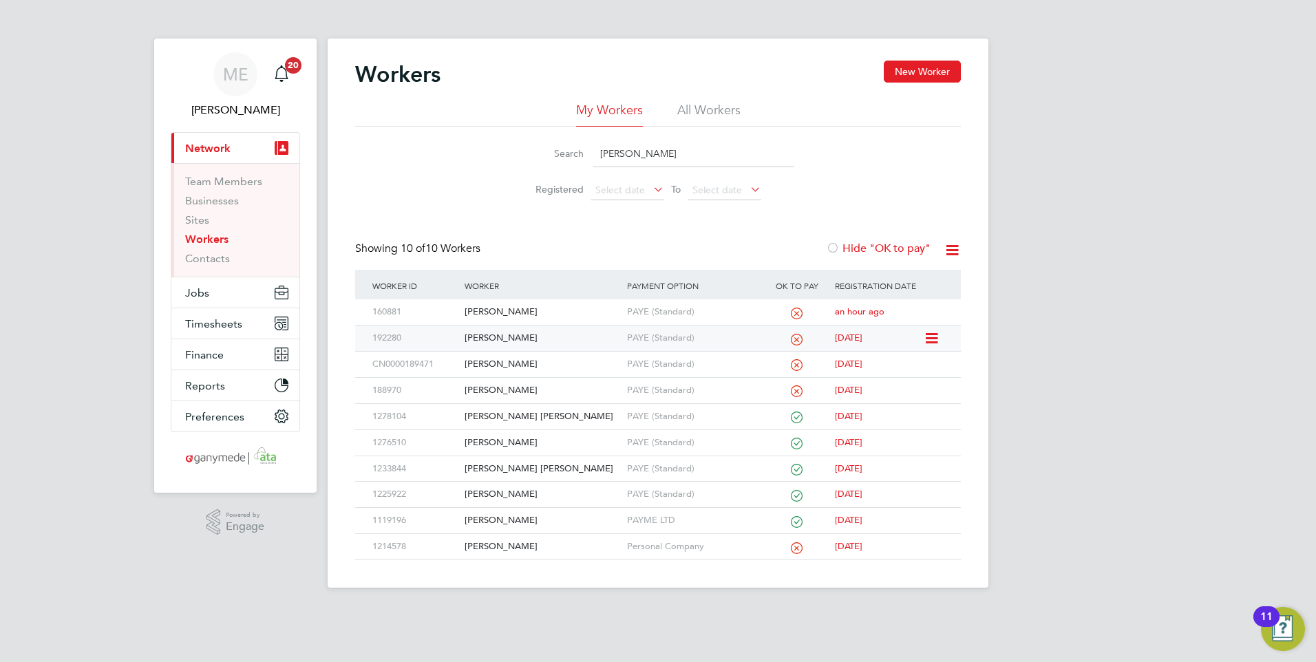
type input "[PERSON_NAME]"
click at [541, 330] on div "[PERSON_NAME]" at bounding box center [542, 338] width 162 height 25
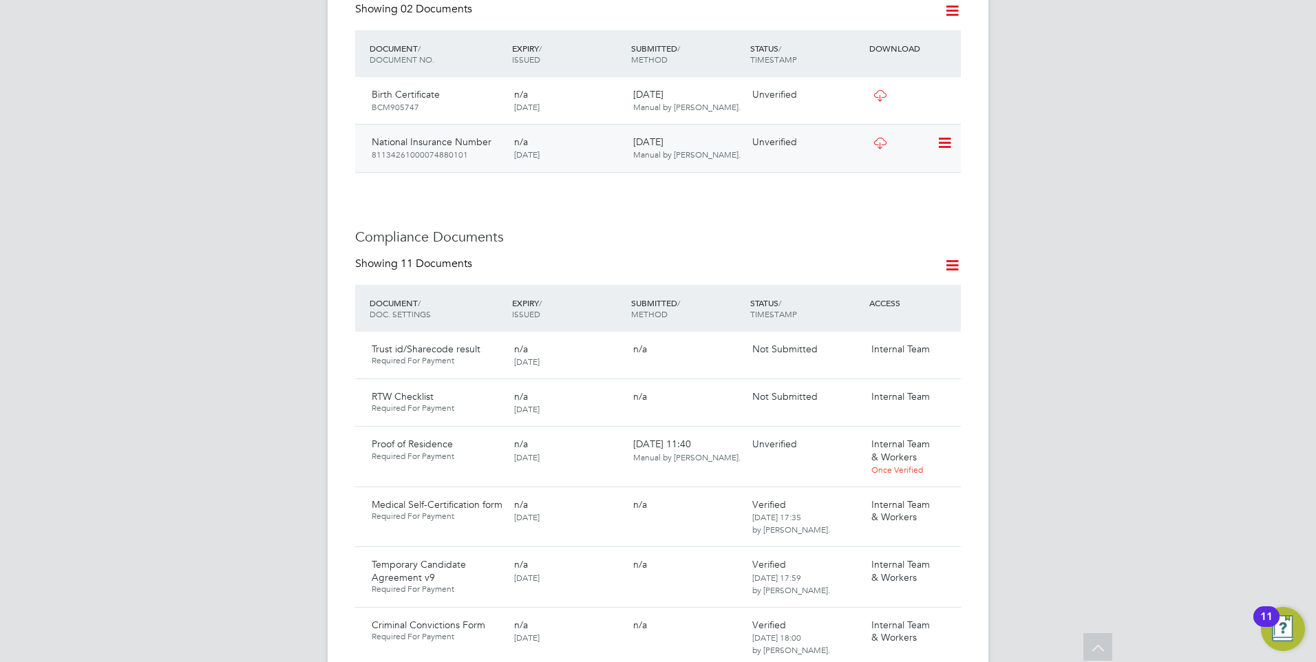
scroll to position [551, 0]
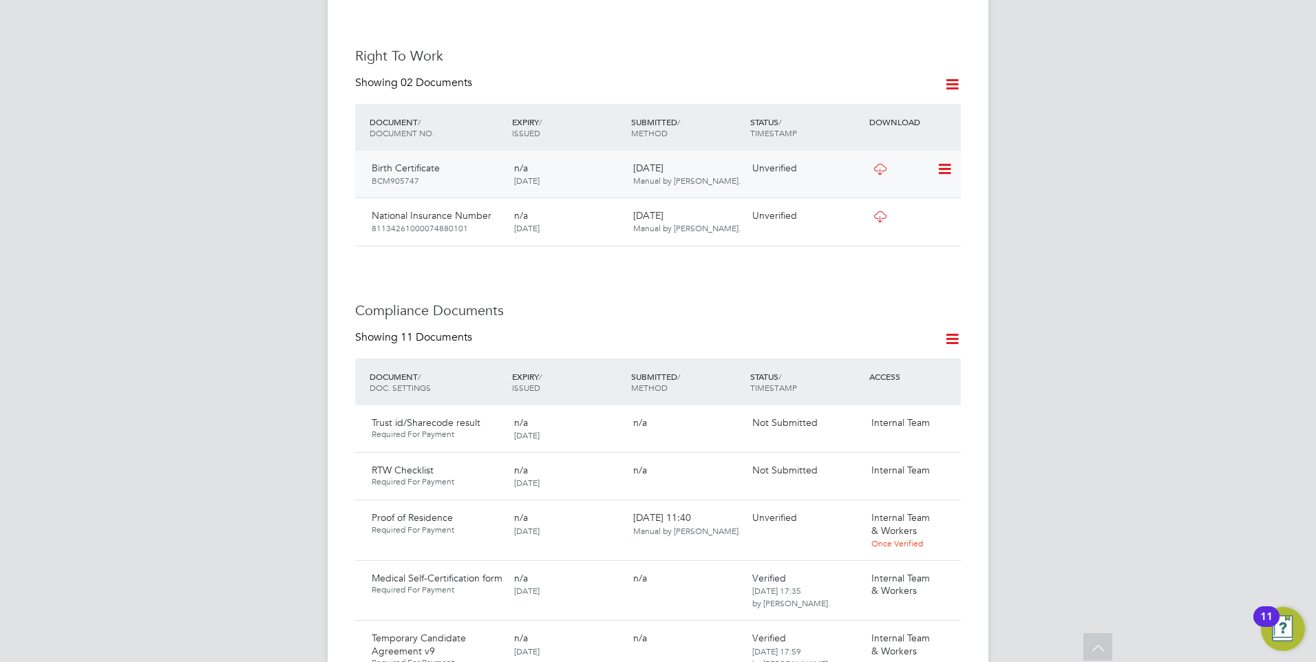
click at [877, 164] on icon at bounding box center [879, 169] width 17 height 11
click at [944, 161] on icon at bounding box center [944, 169] width 14 height 17
click at [876, 184] on li "Verify Document" at bounding box center [899, 187] width 101 height 19
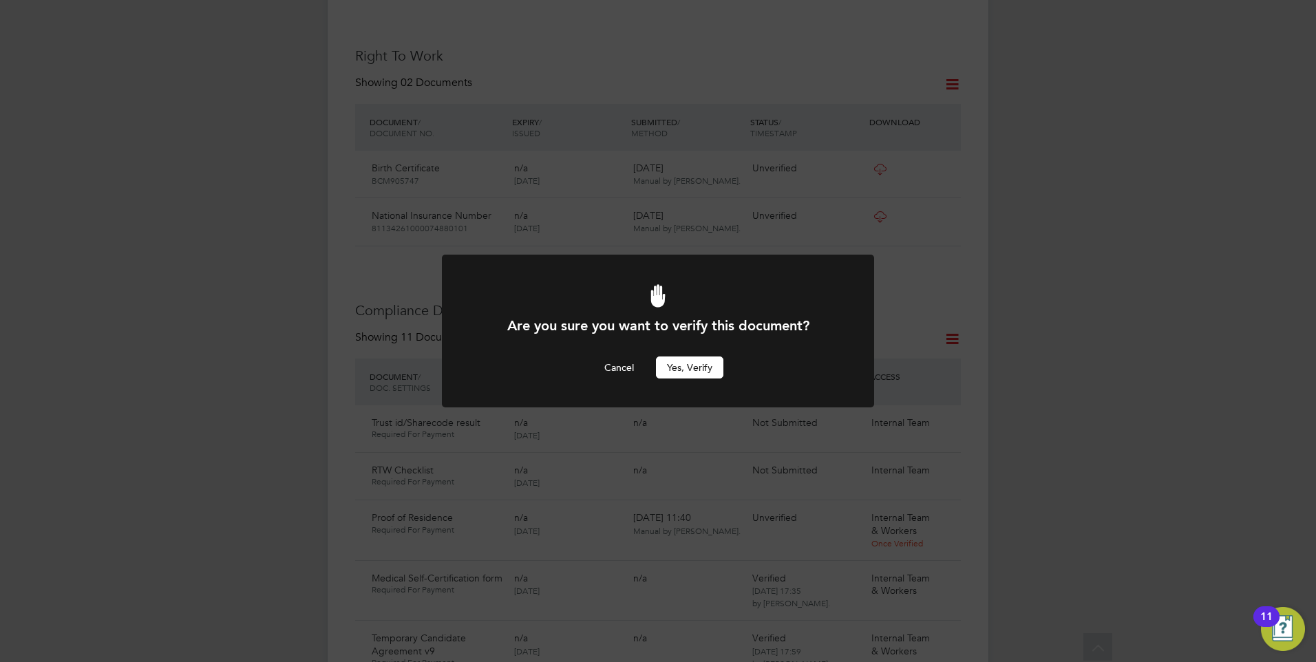
scroll to position [0, 0]
click at [693, 370] on button "Yes, verify" at bounding box center [689, 368] width 67 height 22
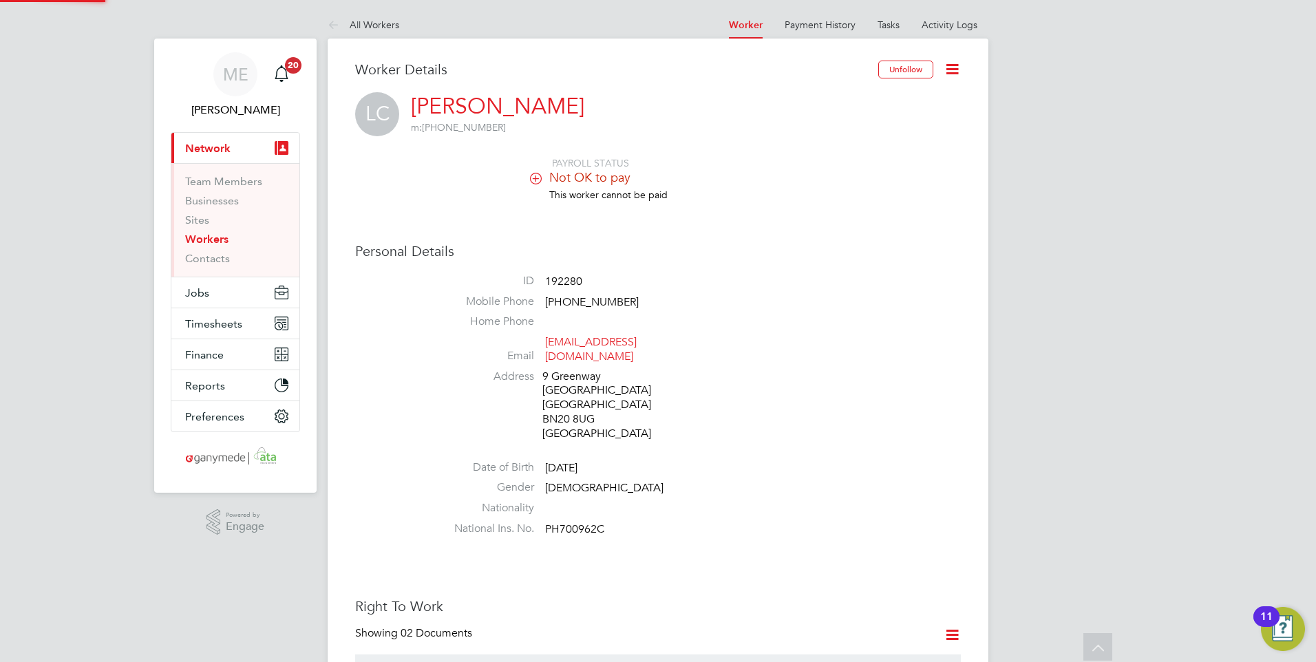
scroll to position [551, 0]
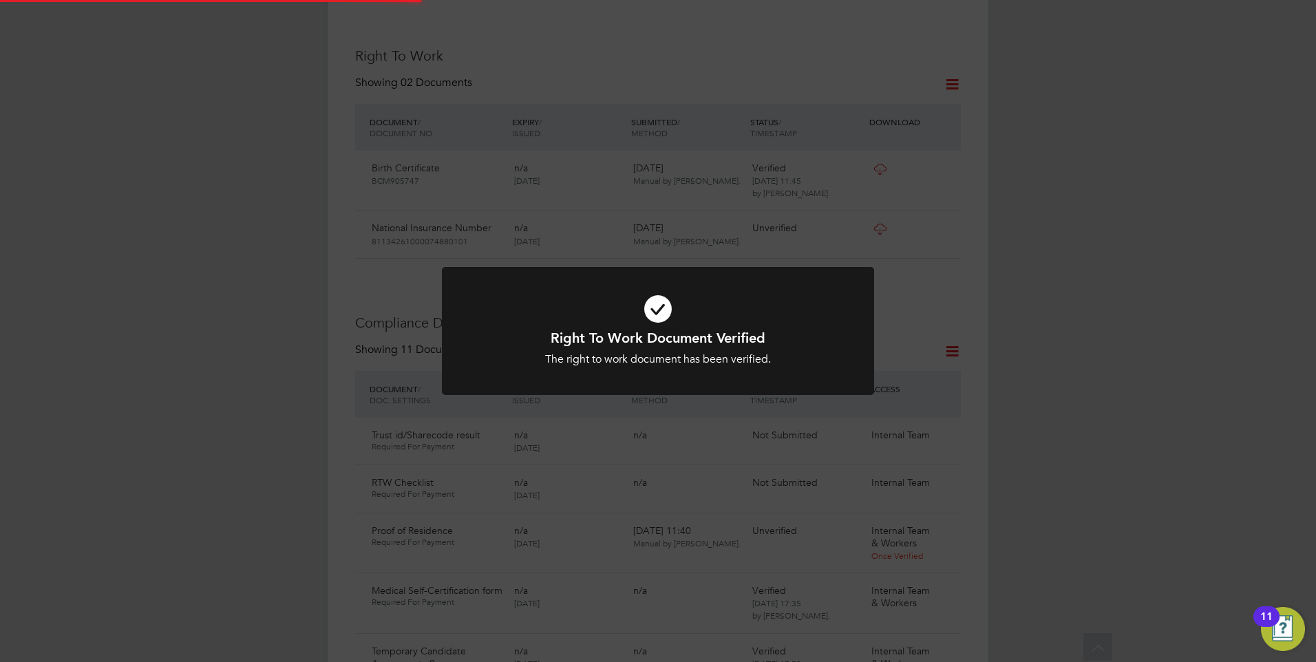
click at [734, 325] on icon at bounding box center [658, 309] width 358 height 54
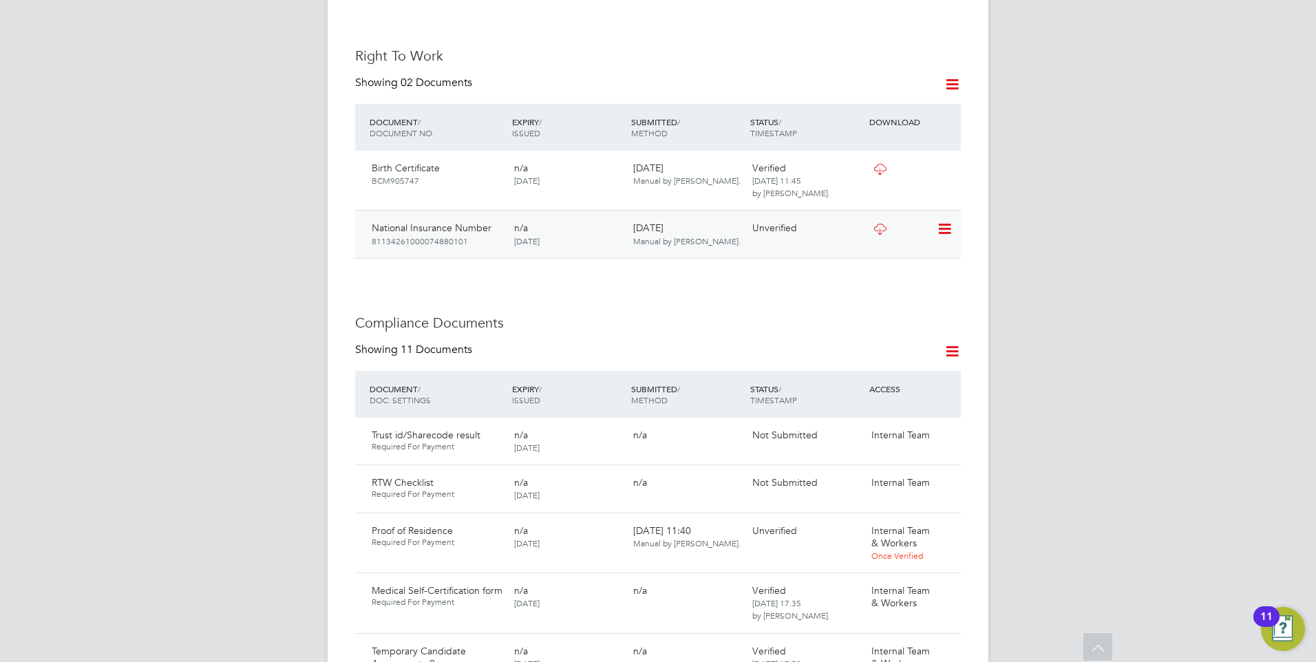
click at [944, 221] on icon at bounding box center [944, 229] width 14 height 17
click at [876, 245] on li "Verify Document" at bounding box center [899, 247] width 101 height 19
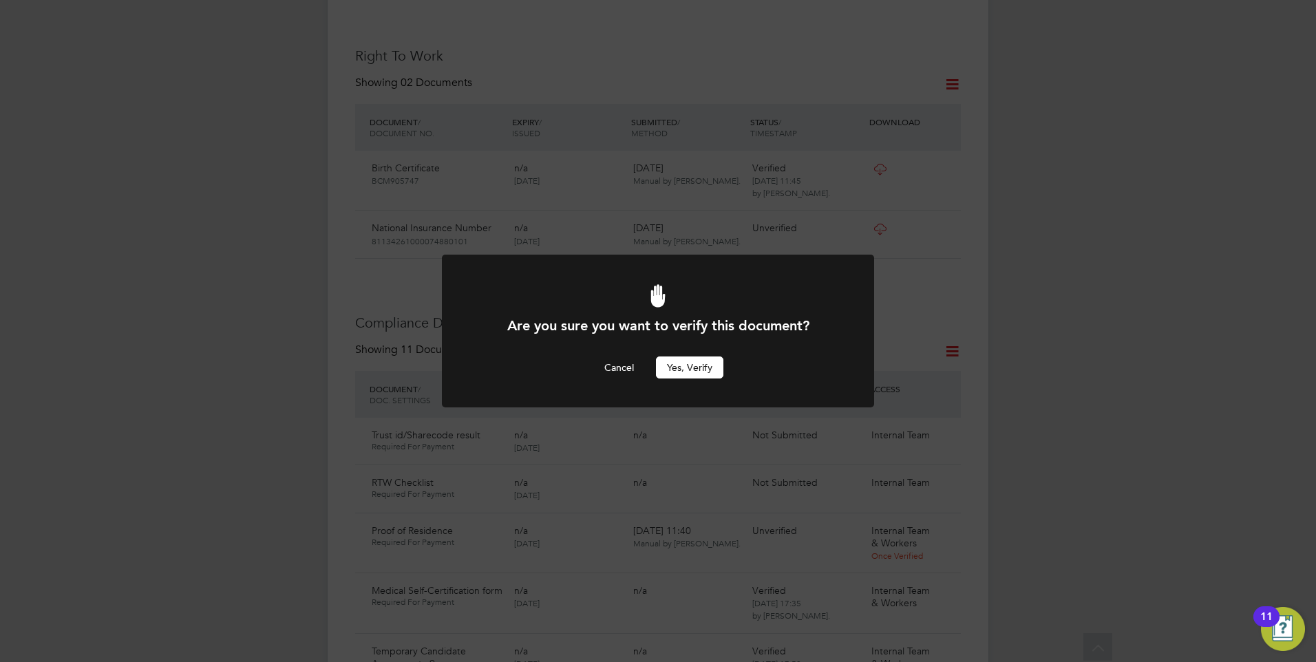
scroll to position [0, 0]
click at [680, 363] on button "Yes, verify" at bounding box center [689, 368] width 67 height 22
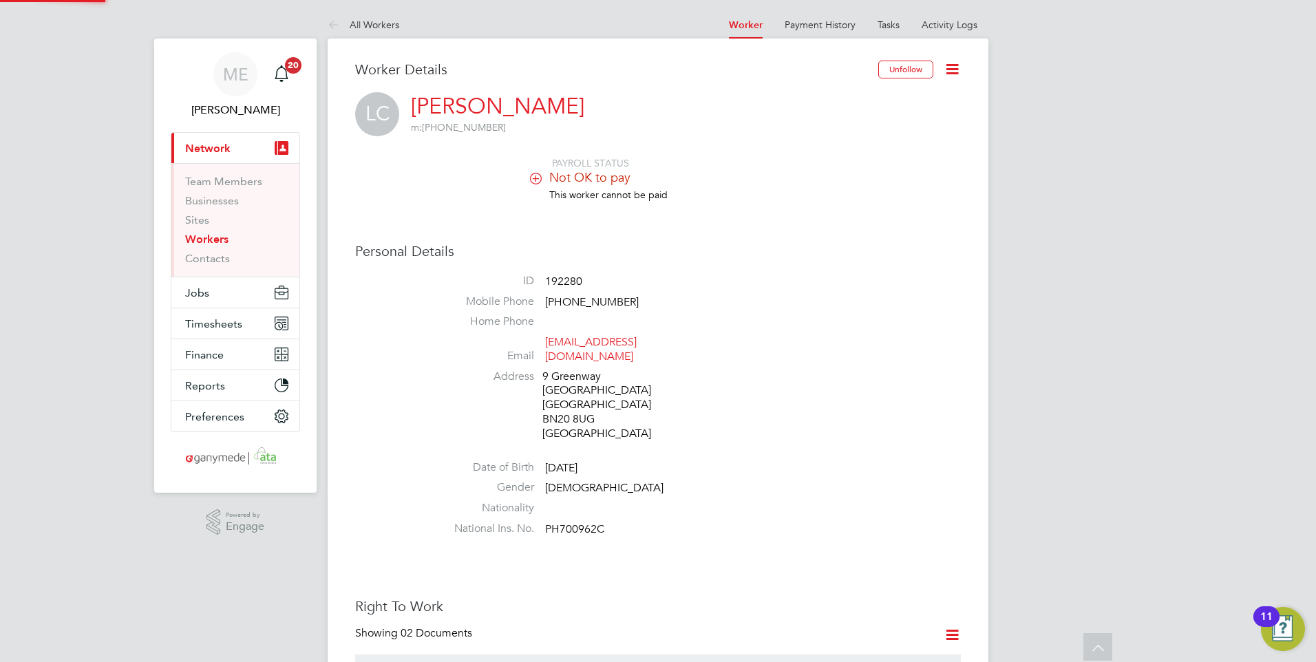
scroll to position [551, 0]
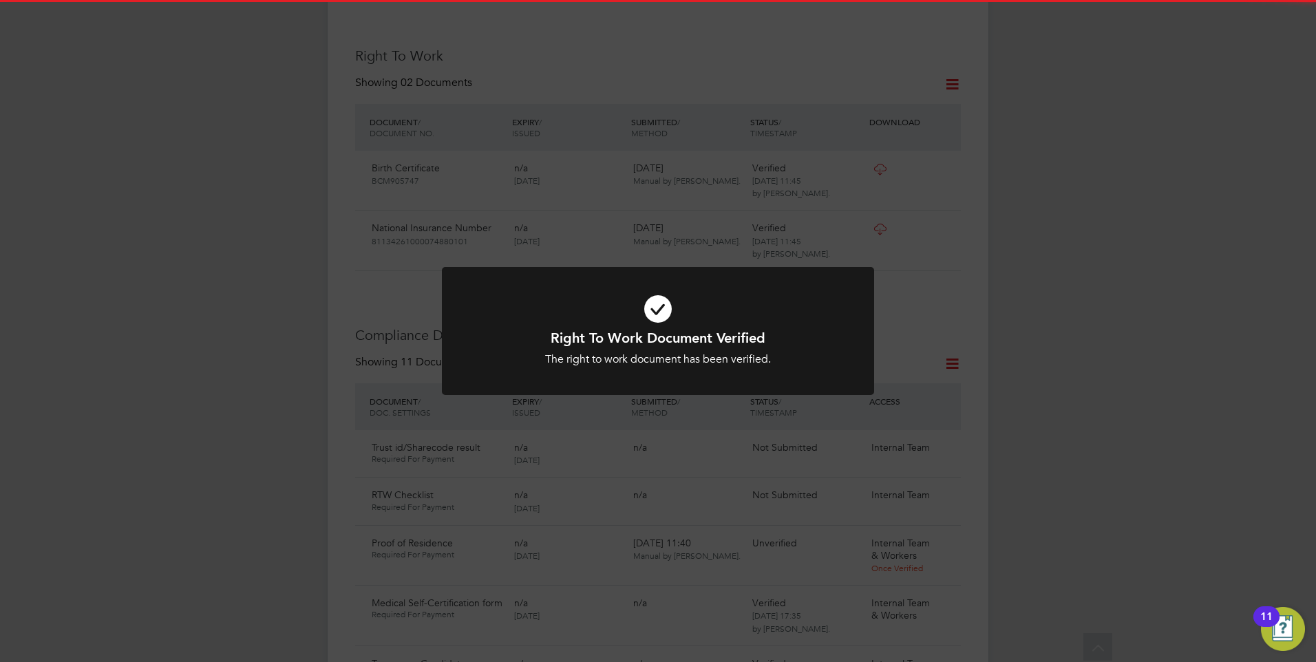
click at [708, 329] on h1 "Right To Work Document Verified" at bounding box center [658, 338] width 358 height 18
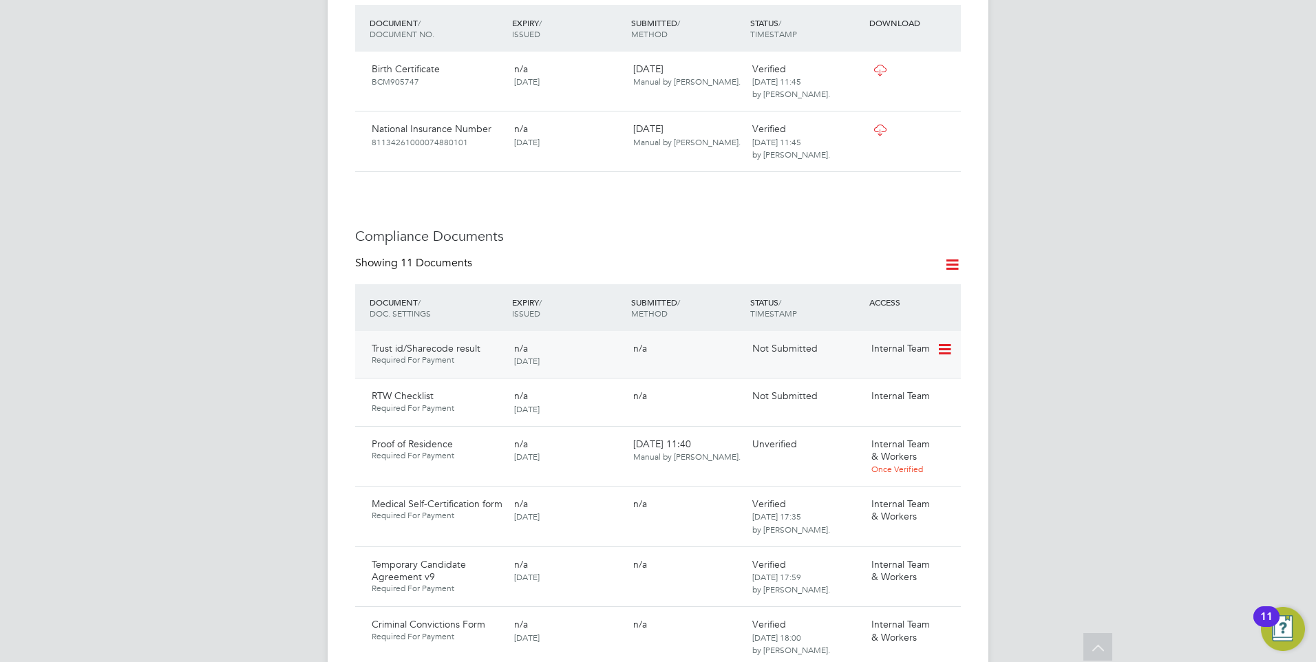
scroll to position [688, 0]
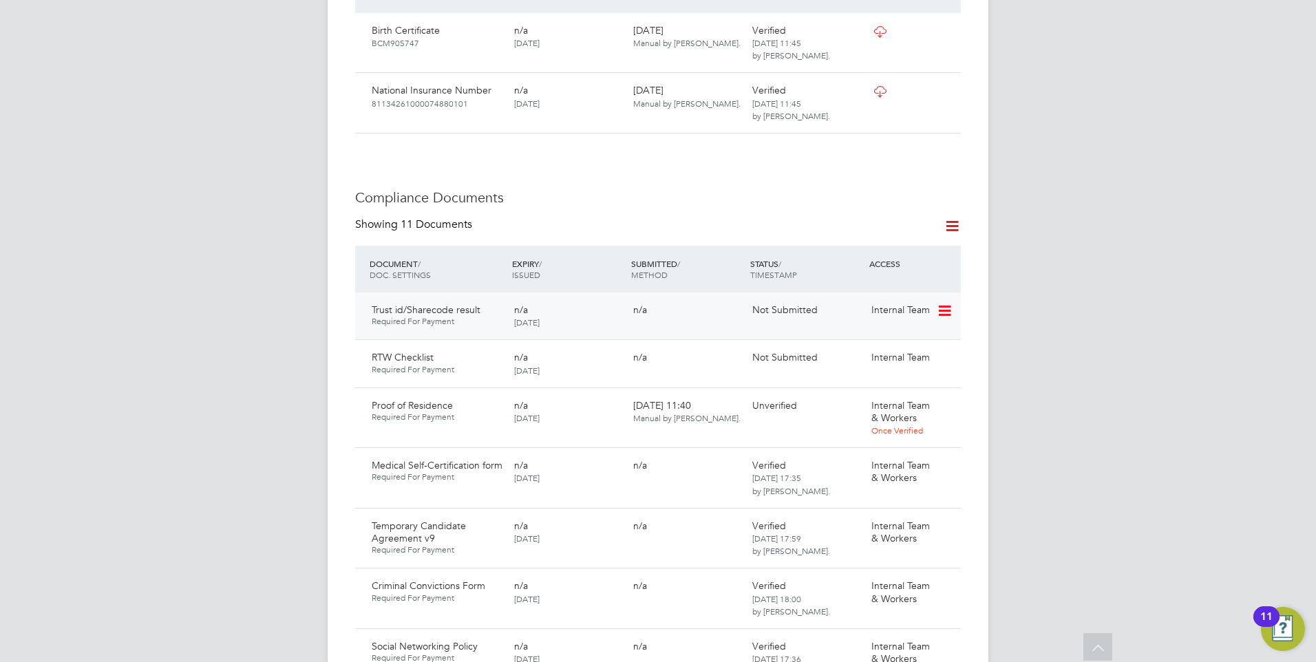
click at [950, 303] on icon at bounding box center [944, 311] width 14 height 17
click at [898, 346] on li "Submit Document" at bounding box center [902, 348] width 96 height 19
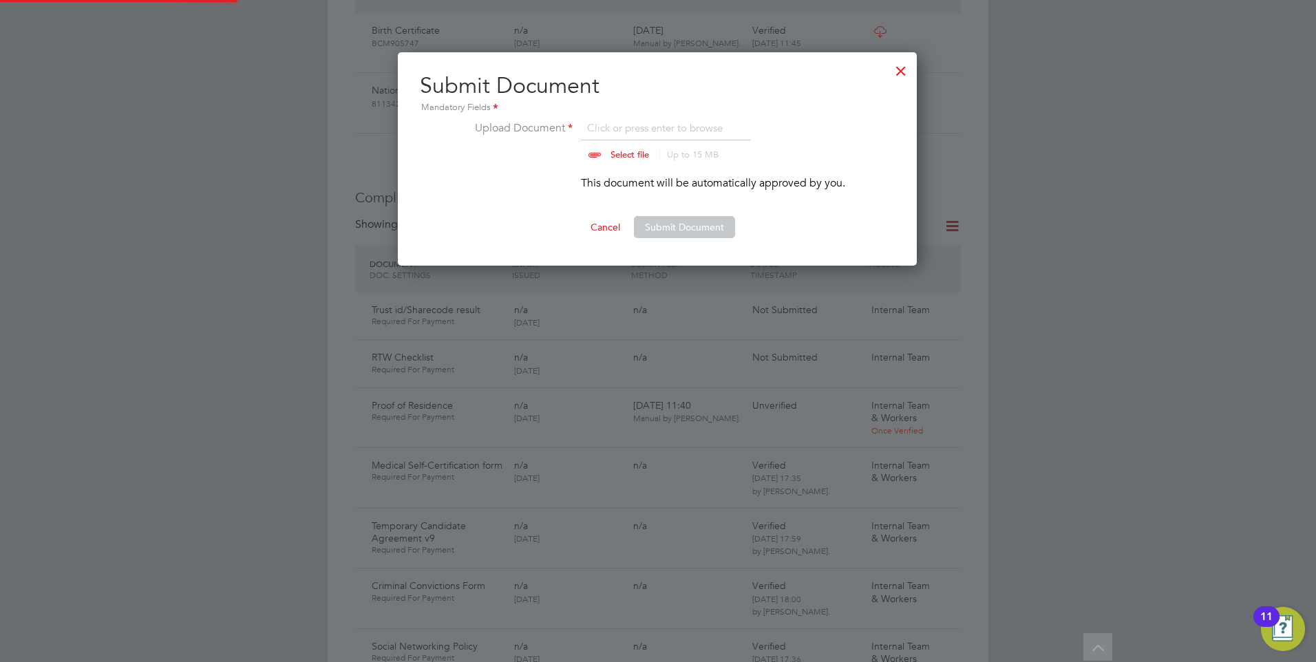
scroll to position [214, 520]
click at [659, 223] on button "Submit Document" at bounding box center [684, 227] width 101 height 22
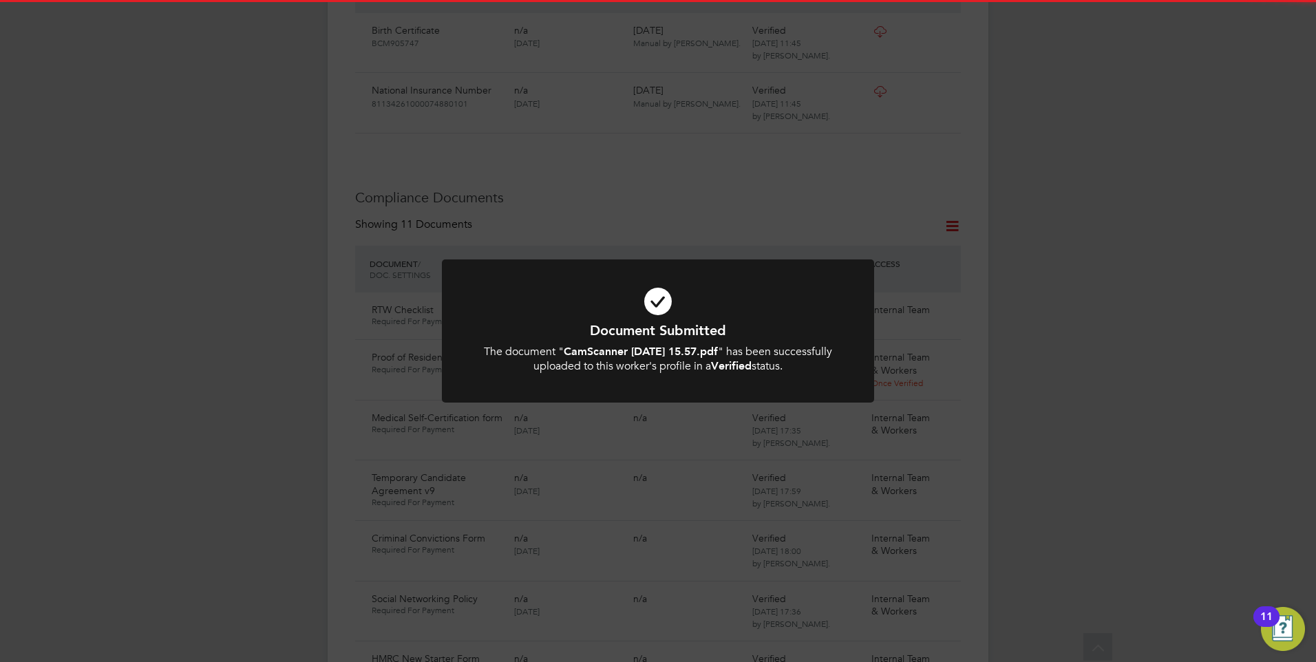
click at [676, 300] on icon at bounding box center [658, 302] width 358 height 54
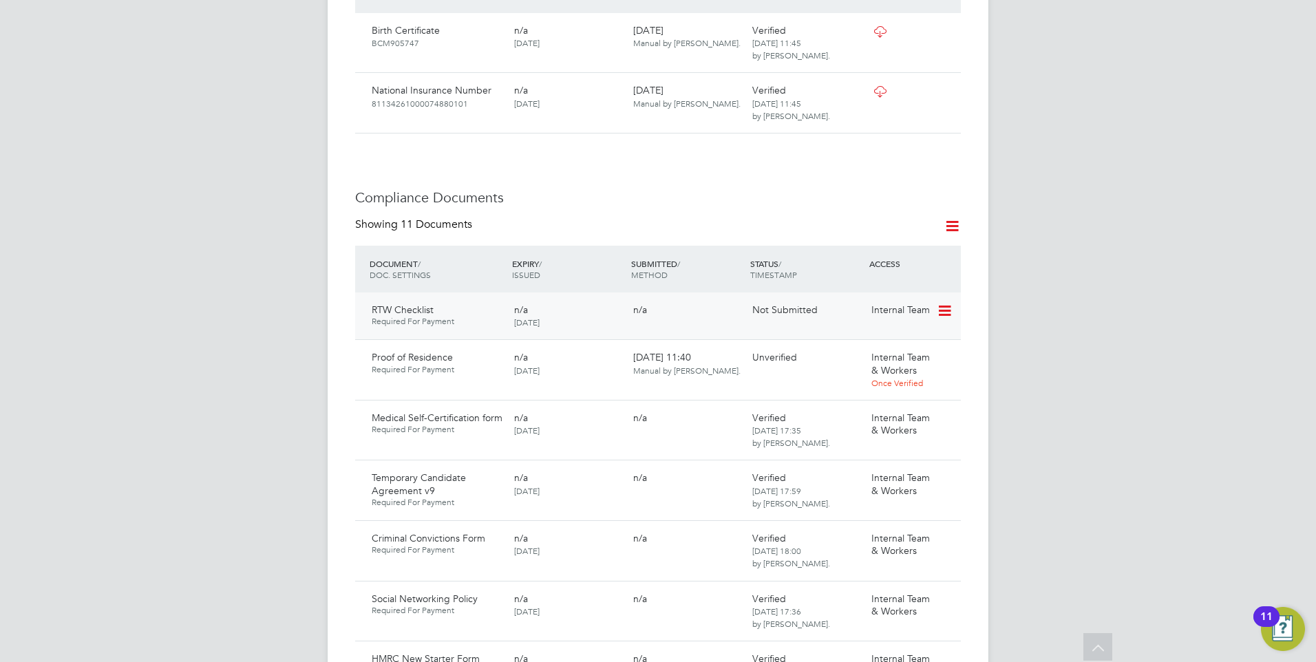
click at [950, 303] on icon at bounding box center [944, 311] width 14 height 17
click at [898, 349] on li "Submit Document" at bounding box center [902, 348] width 96 height 19
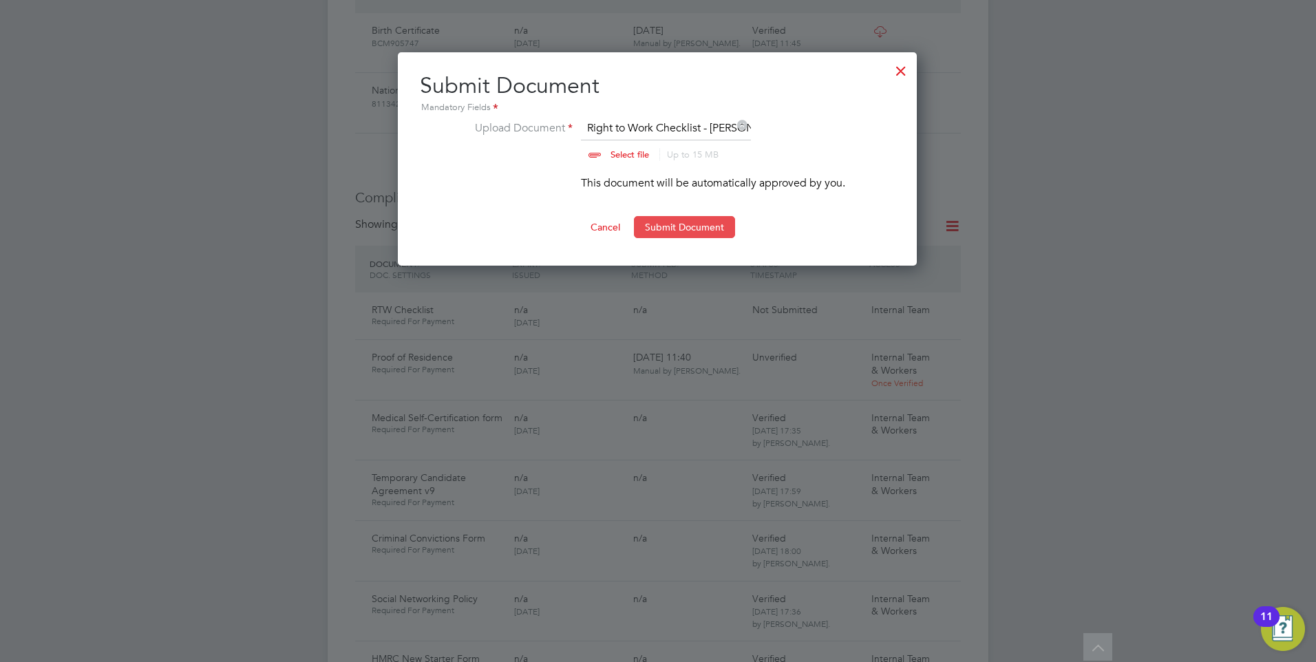
click at [667, 226] on button "Submit Document" at bounding box center [684, 227] width 101 height 22
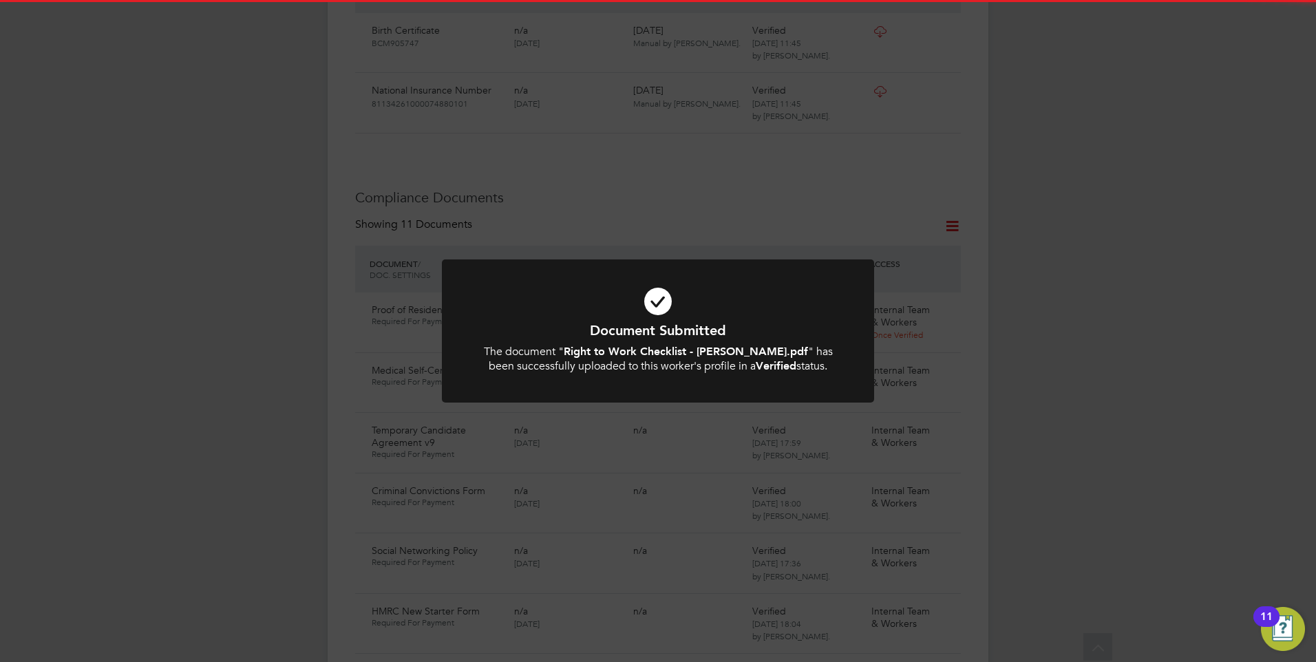
click at [633, 314] on icon at bounding box center [658, 302] width 358 height 54
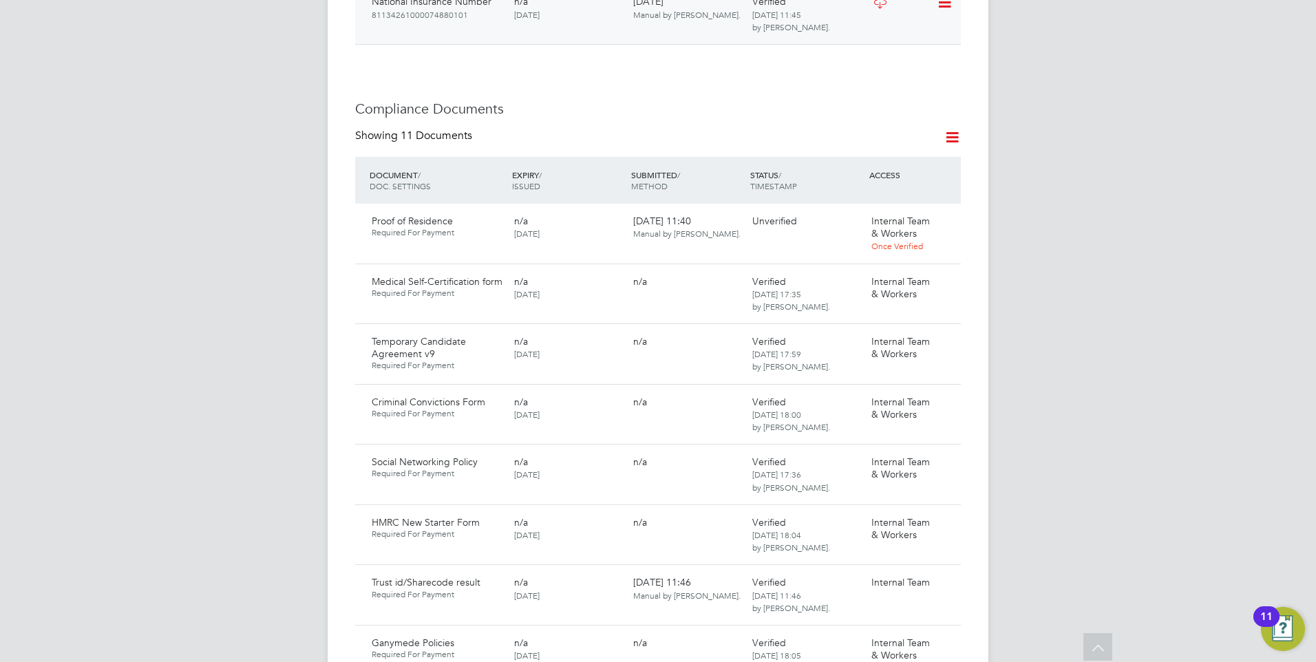
scroll to position [757, 0]
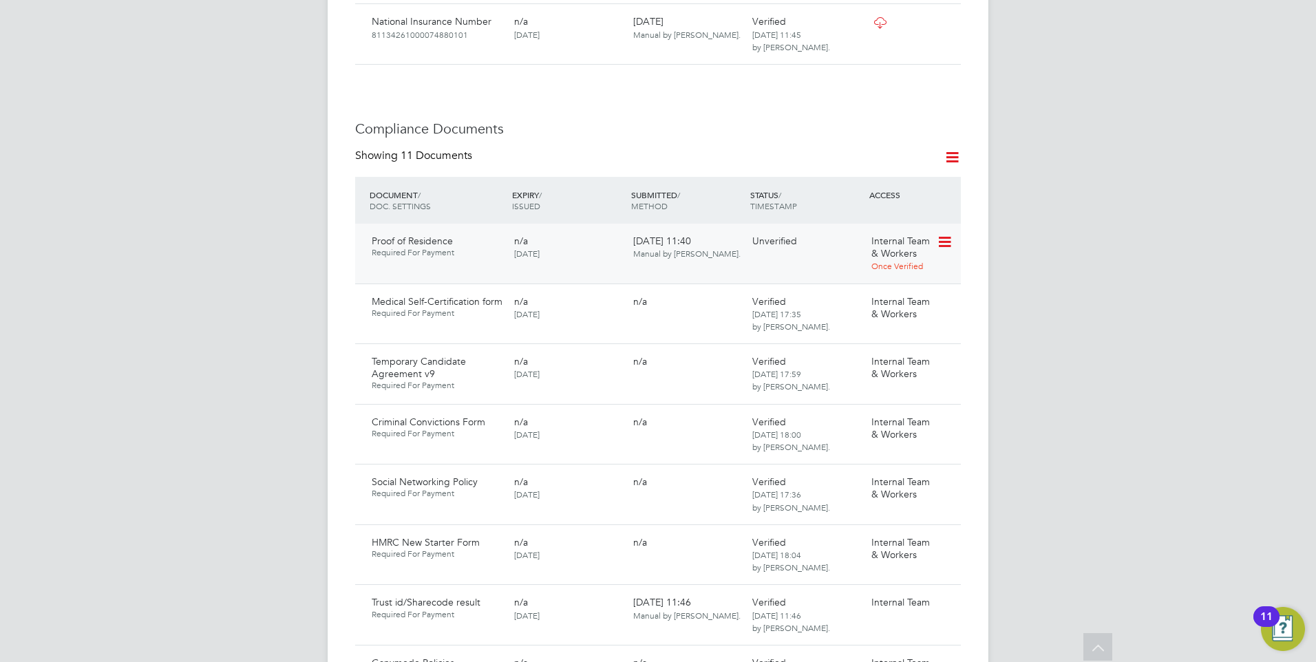
click at [941, 234] on icon at bounding box center [944, 242] width 14 height 17
click at [871, 275] on li "Download Document" at bounding box center [894, 279] width 109 height 19
click at [942, 234] on icon at bounding box center [944, 242] width 14 height 17
click at [875, 315] on li "Verify Document" at bounding box center [894, 319] width 109 height 19
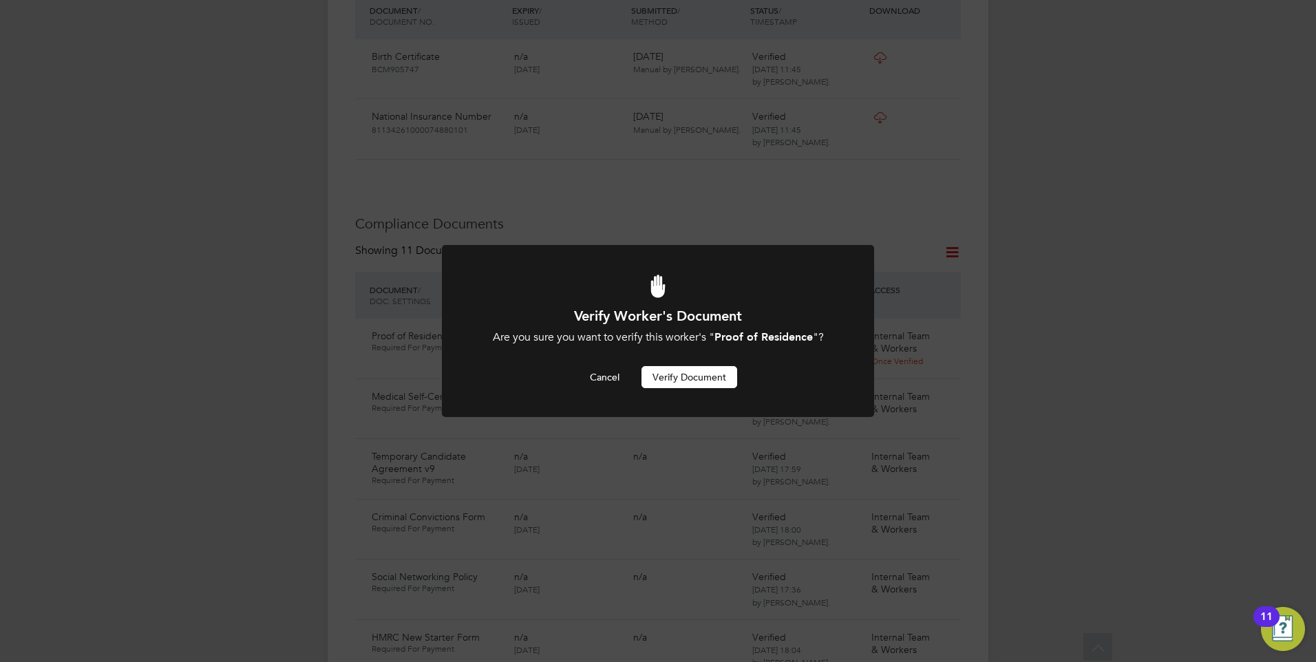
scroll to position [0, 0]
click at [687, 372] on button "Verify Document" at bounding box center [689, 377] width 96 height 22
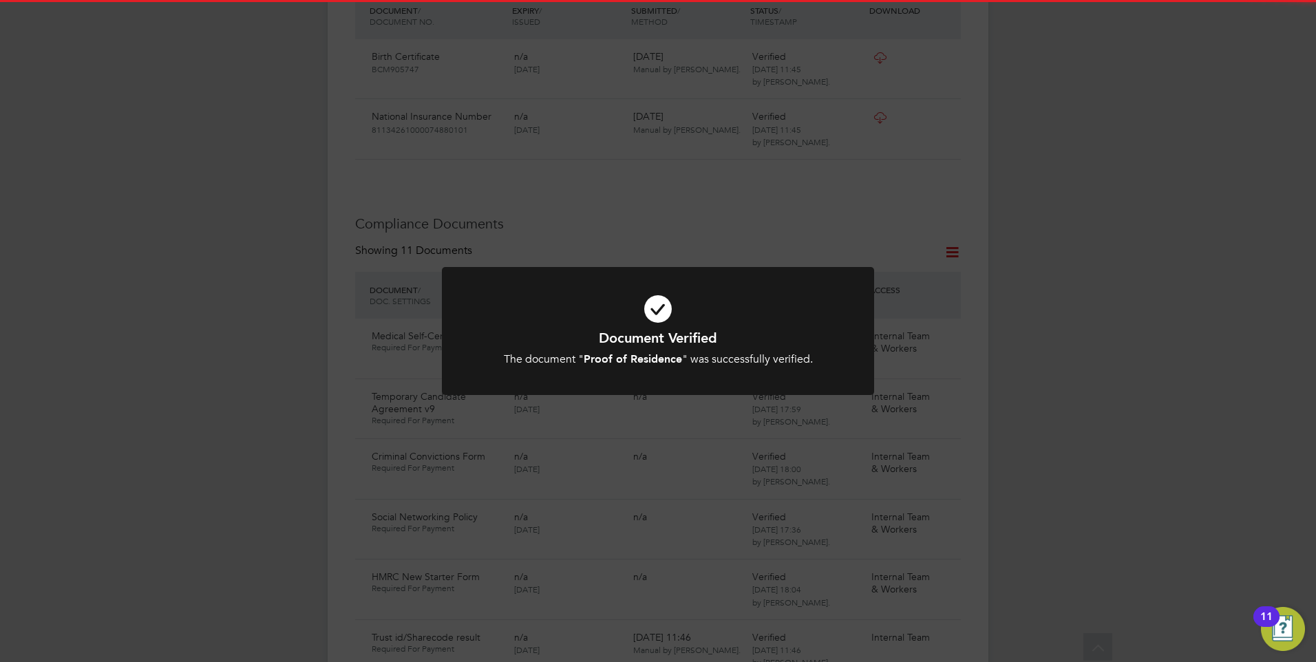
click at [623, 324] on icon at bounding box center [658, 309] width 358 height 54
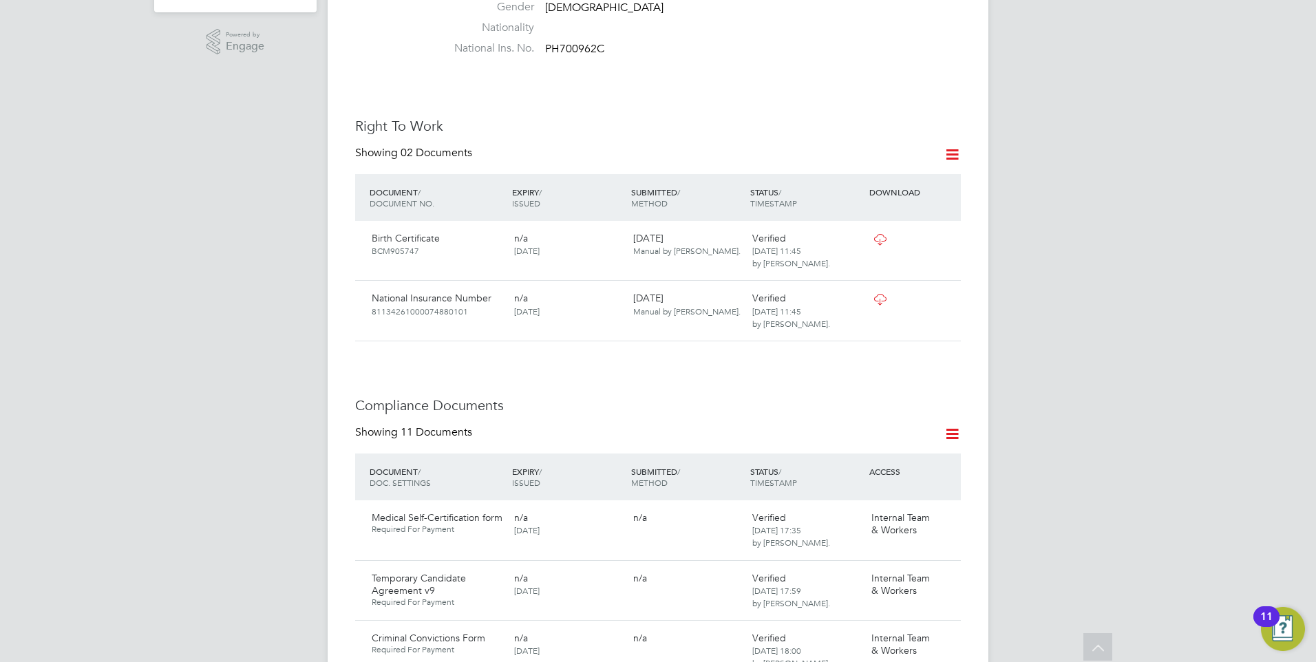
scroll to position [482, 0]
click at [946, 424] on icon at bounding box center [952, 432] width 17 height 17
click at [915, 445] on li "Document Settings" at bounding box center [907, 451] width 101 height 19
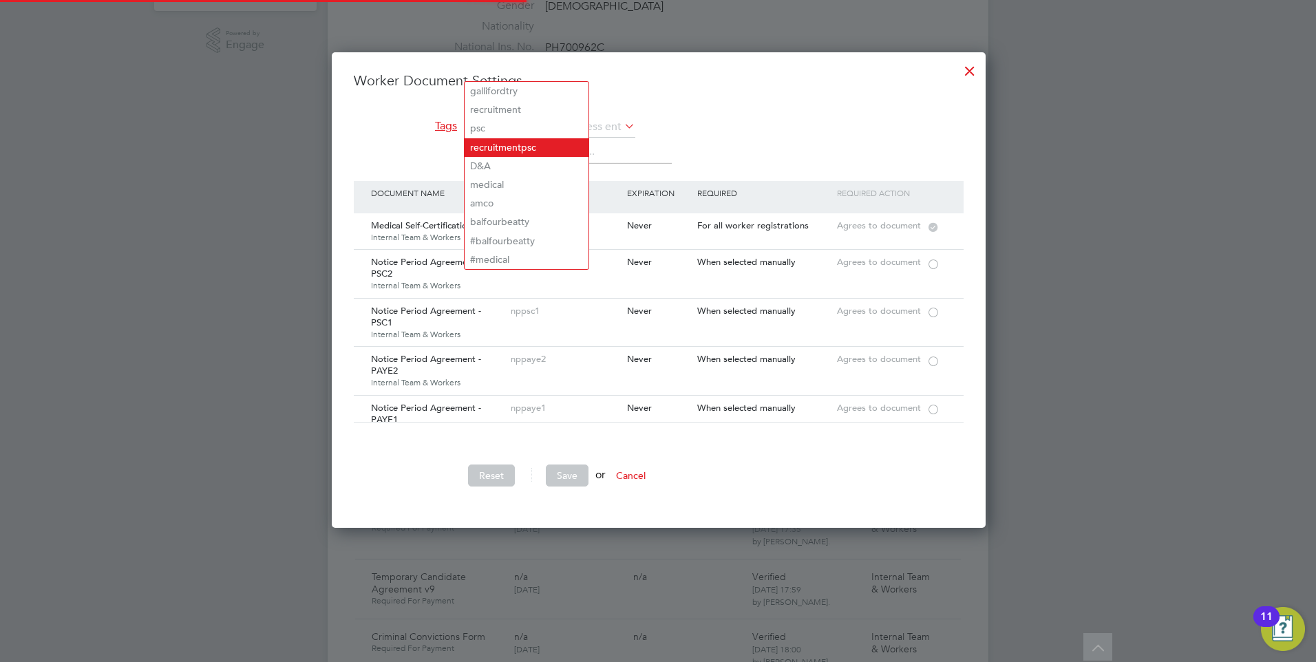
scroll to position [476, 653]
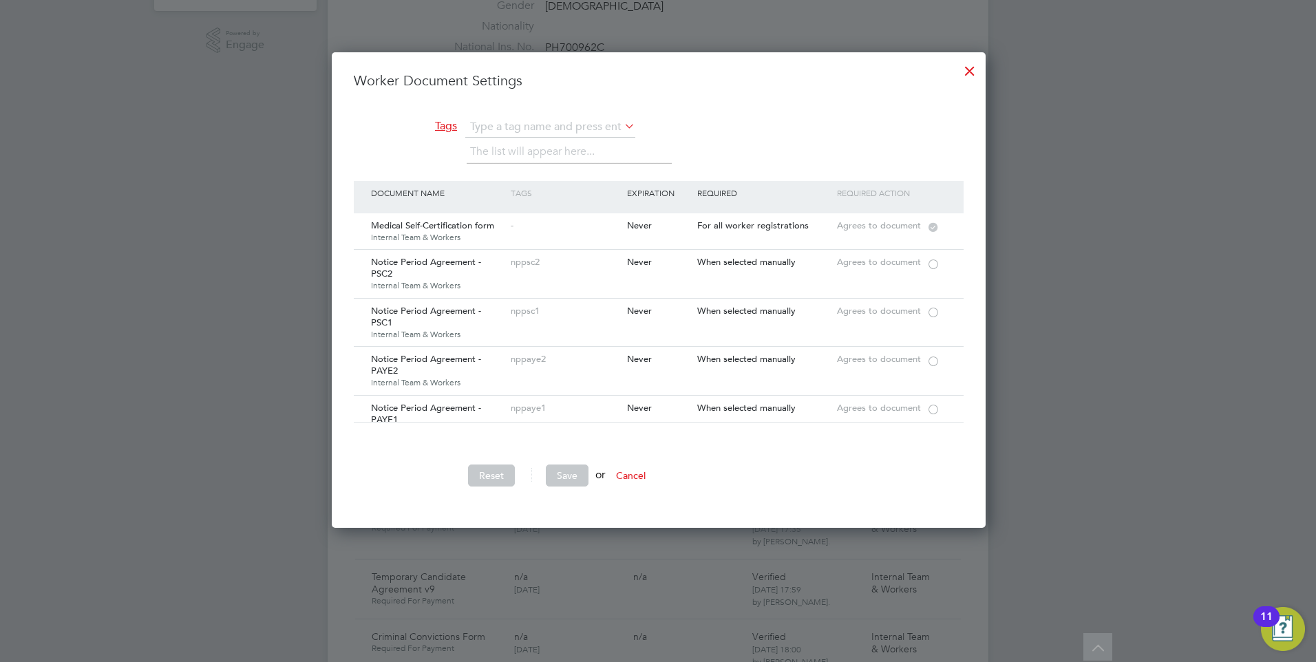
click at [490, 162] on li "D&A" at bounding box center [527, 166] width 124 height 19
type input "D&A"
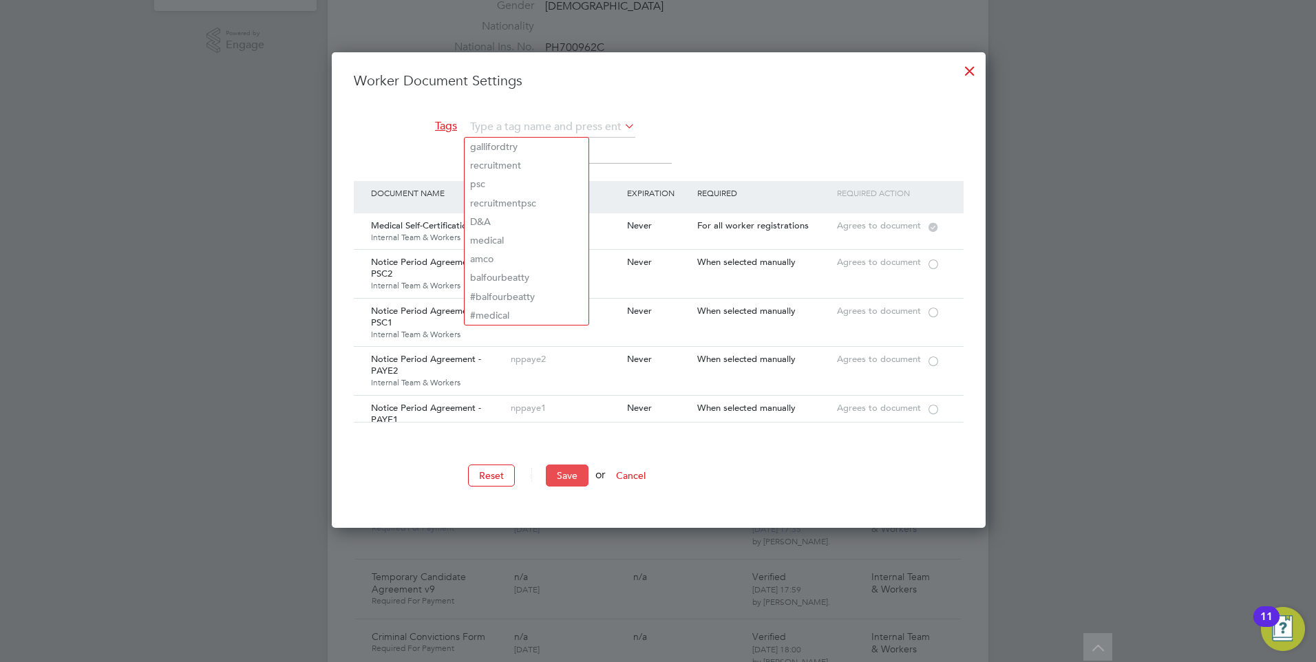
click at [566, 471] on button "Save" at bounding box center [567, 476] width 43 height 22
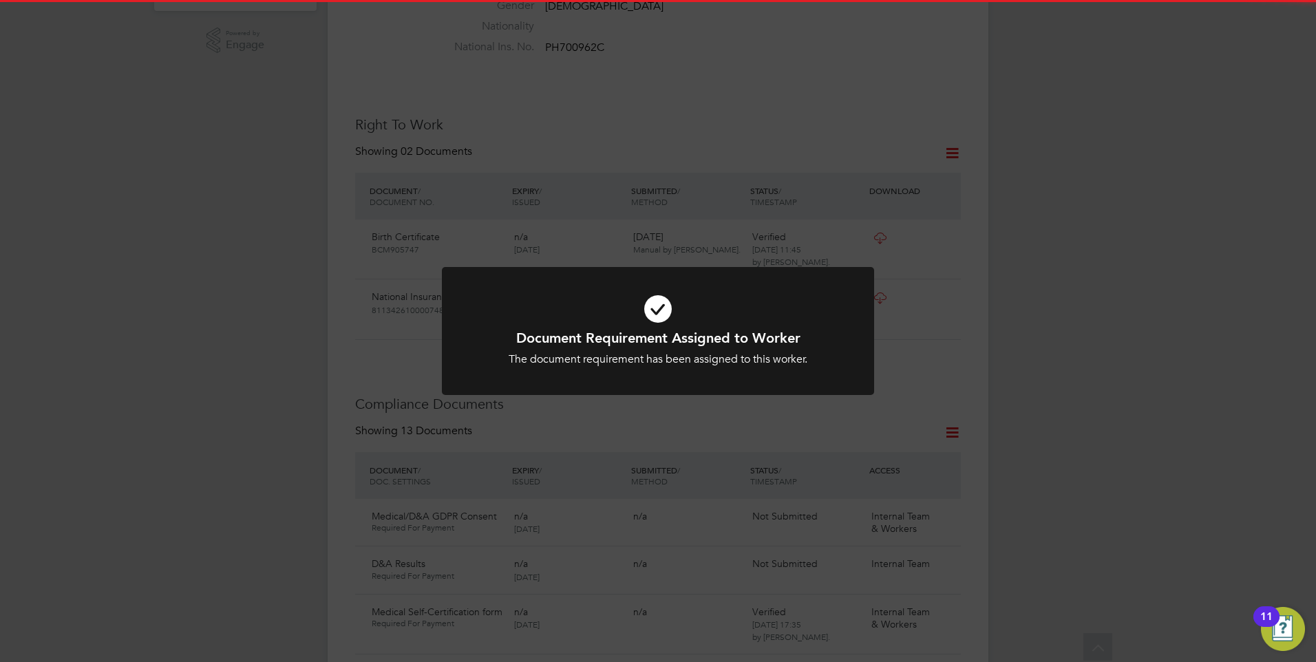
click at [609, 304] on icon at bounding box center [658, 309] width 358 height 54
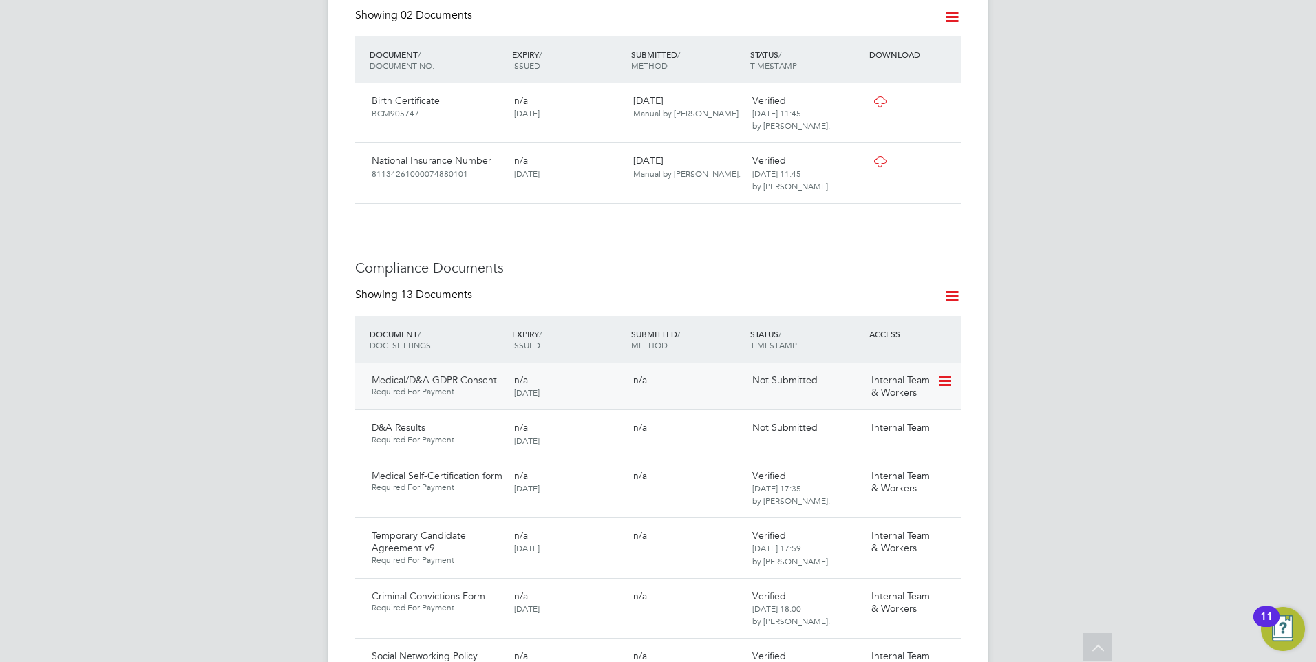
scroll to position [619, 0]
click at [947, 372] on icon at bounding box center [944, 380] width 14 height 17
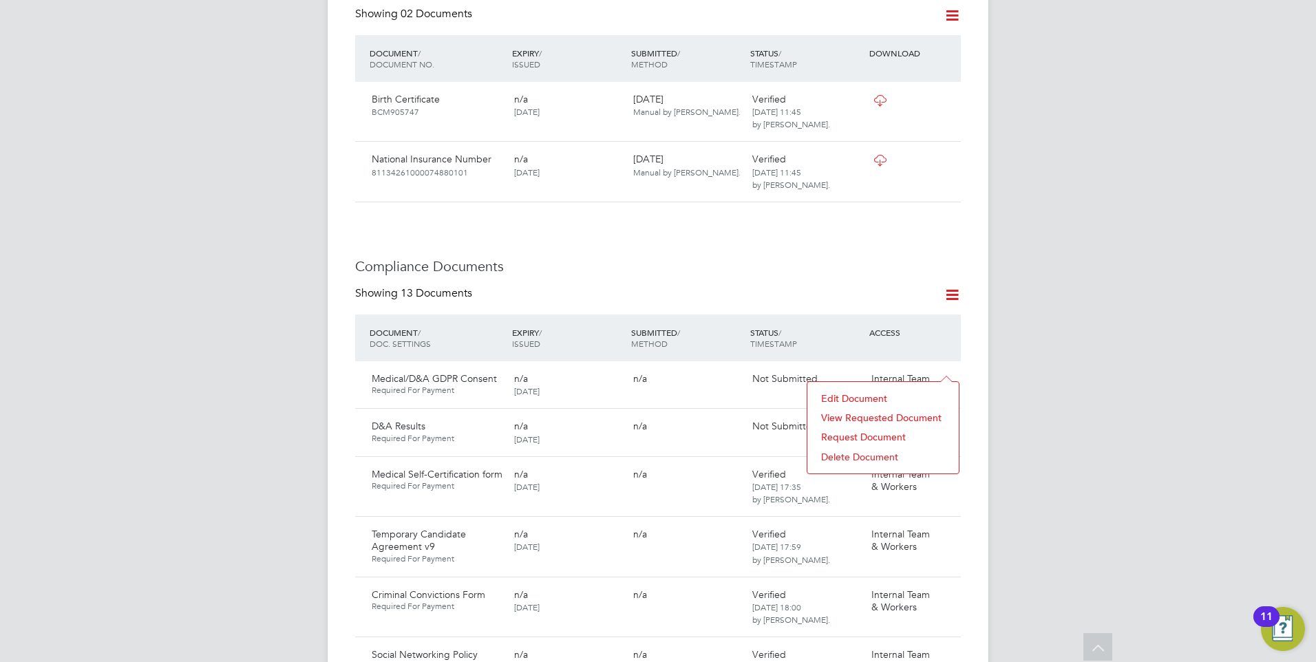
click at [853, 432] on li "Request Document" at bounding box center [883, 436] width 138 height 19
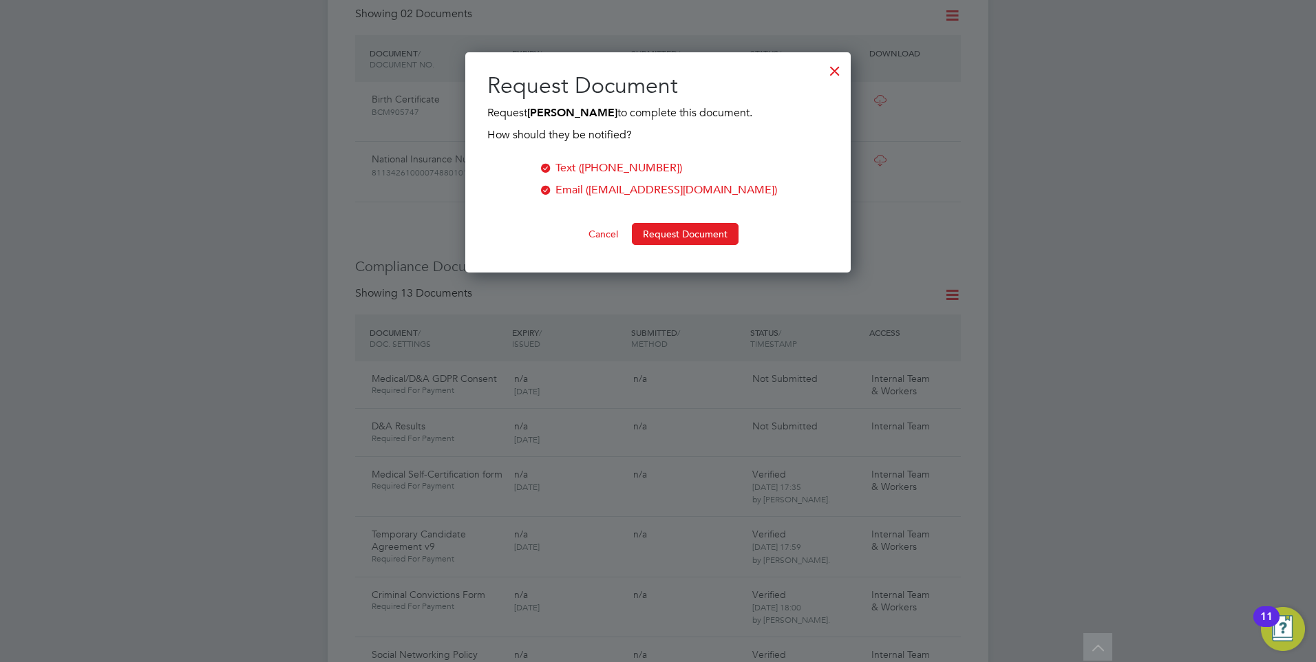
scroll to position [221, 386]
click at [680, 233] on button "Request Document" at bounding box center [685, 234] width 107 height 22
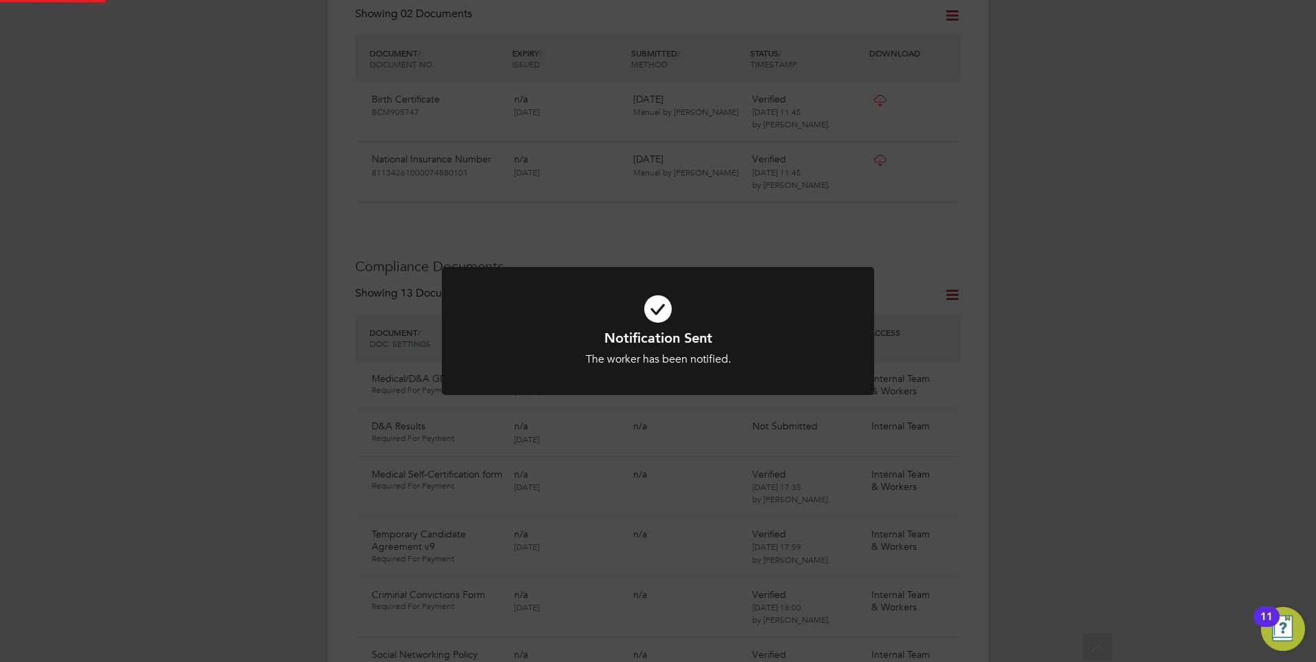
click at [734, 318] on icon at bounding box center [658, 309] width 358 height 54
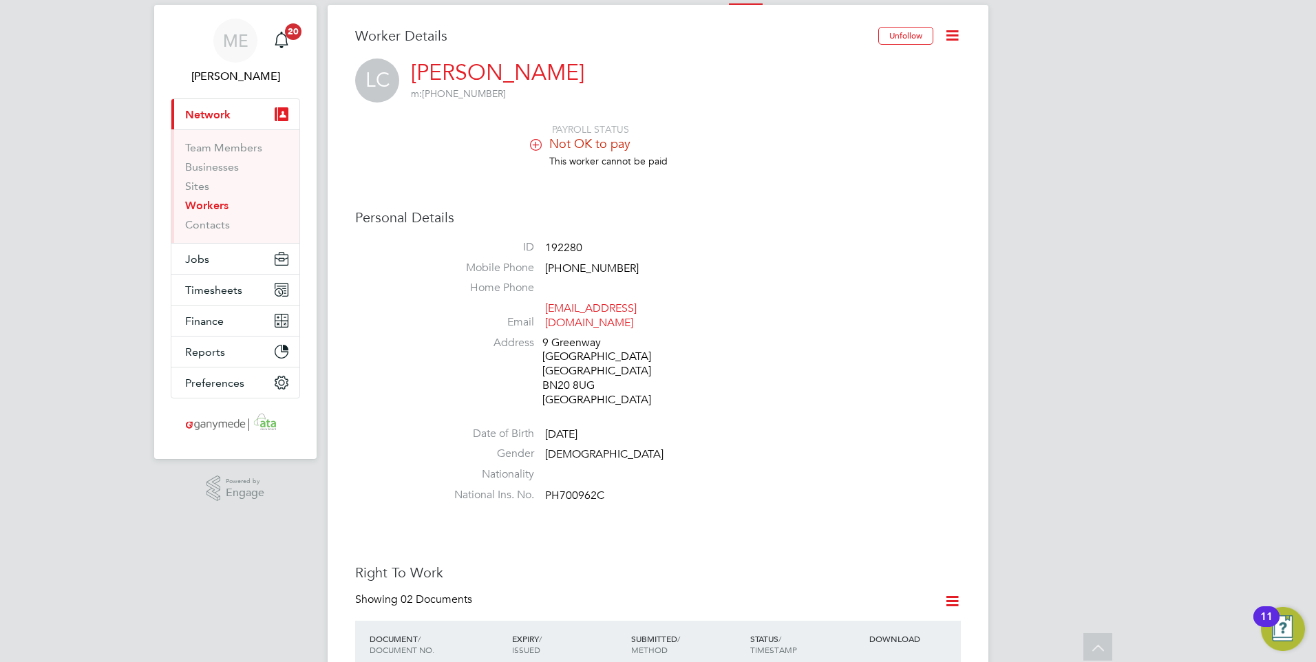
scroll to position [0, 0]
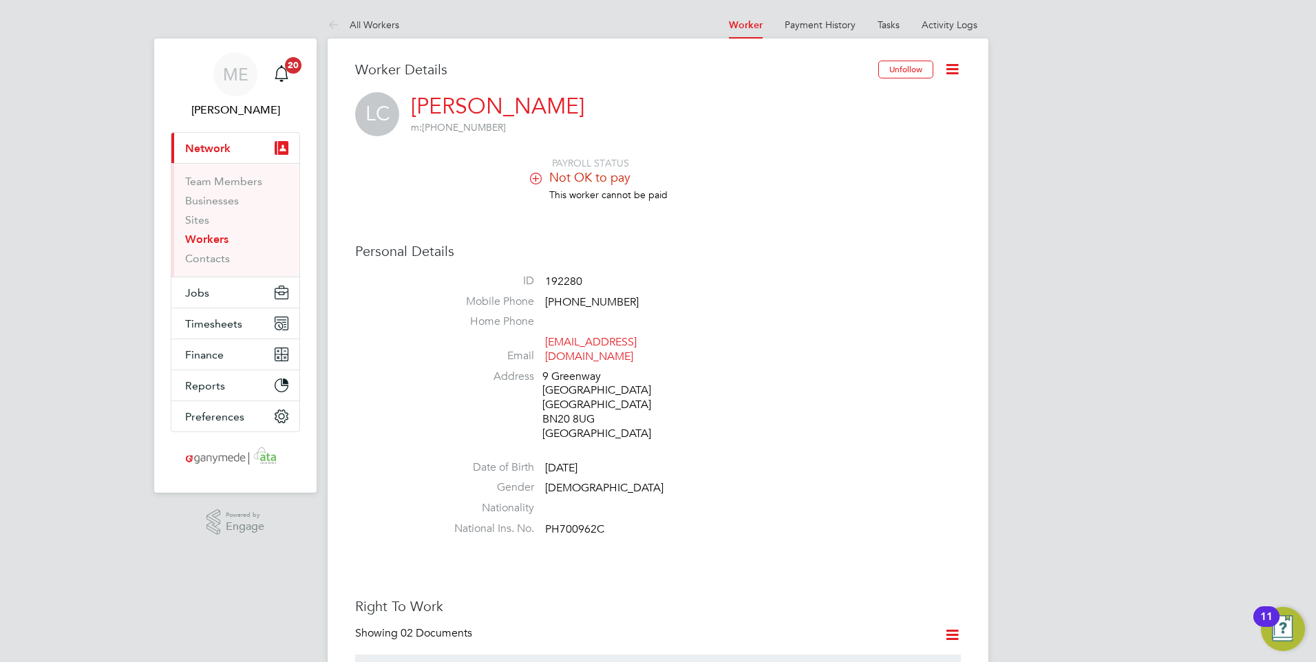
click at [954, 72] on icon at bounding box center [952, 69] width 17 height 17
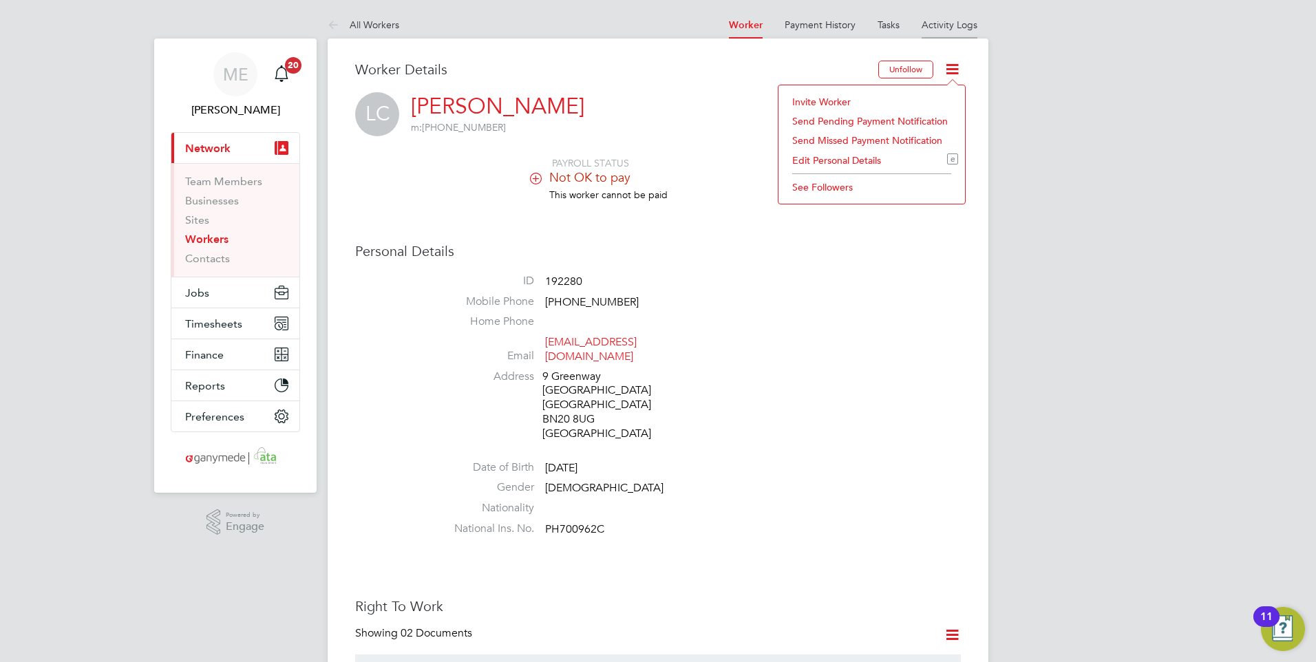
click at [960, 24] on link "Activity Logs" at bounding box center [950, 25] width 56 height 12
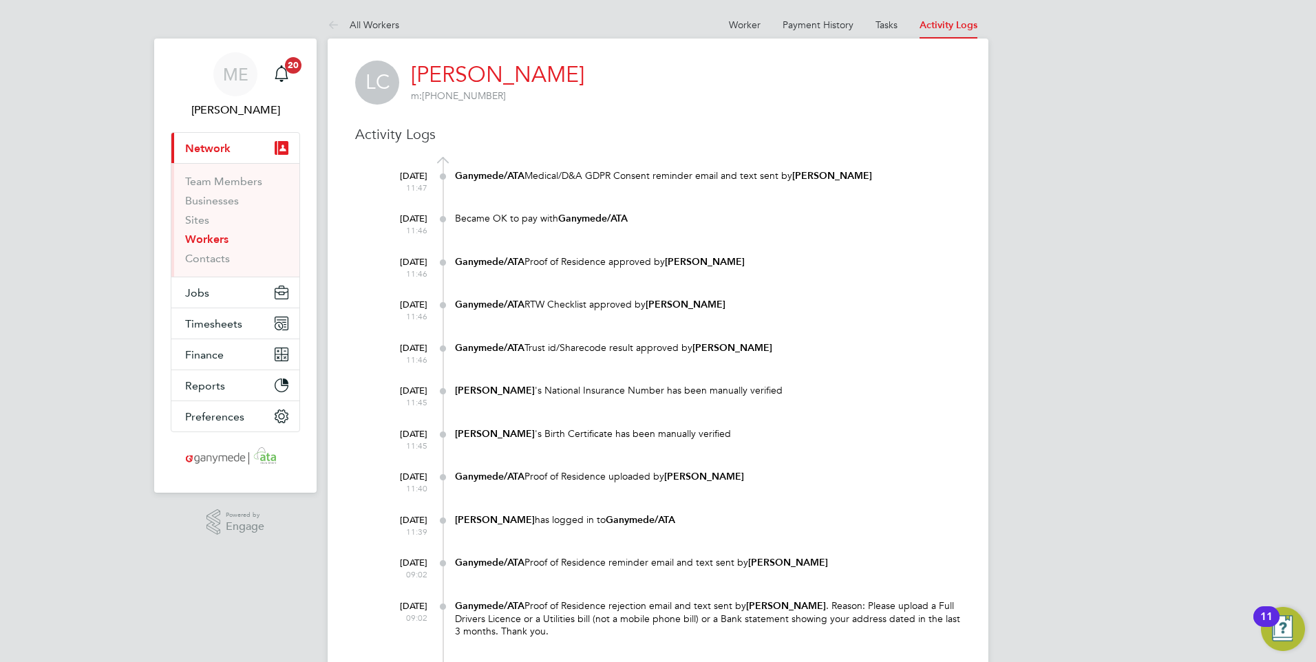
click at [761, 23] on at-navigation-tab "Worker" at bounding box center [745, 23] width 54 height 12
click at [746, 24] on link "Worker" at bounding box center [745, 25] width 32 height 12
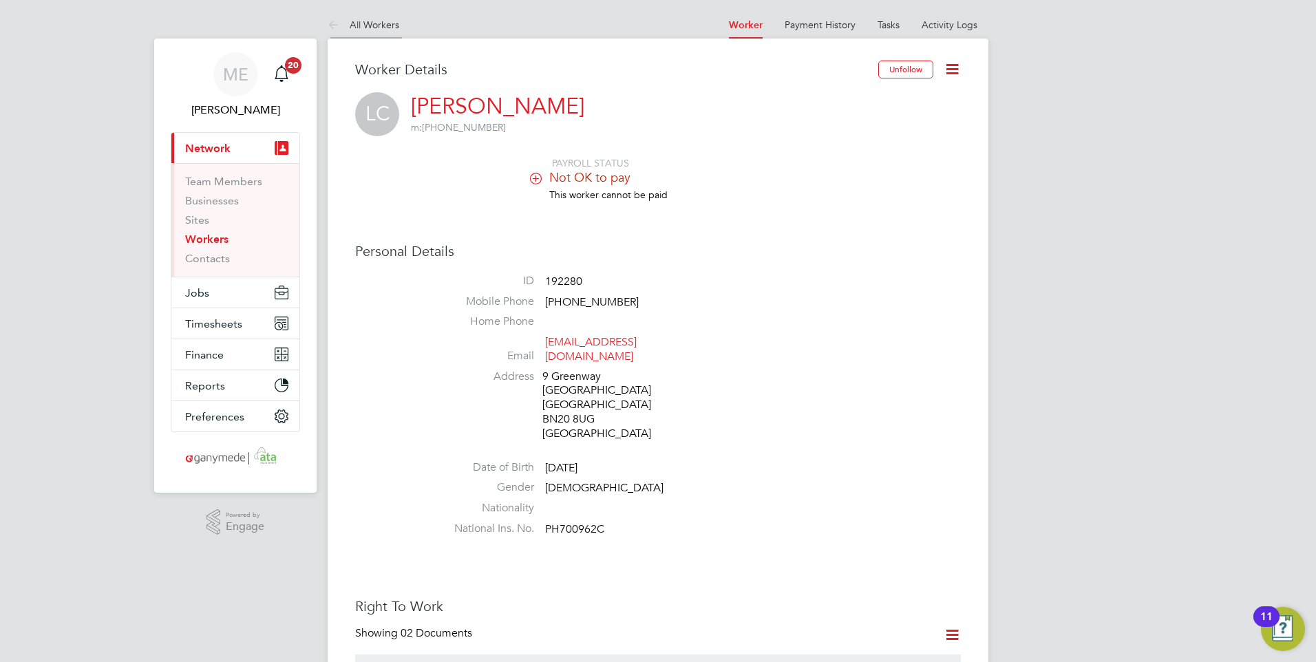
click at [332, 20] on icon at bounding box center [336, 25] width 17 height 17
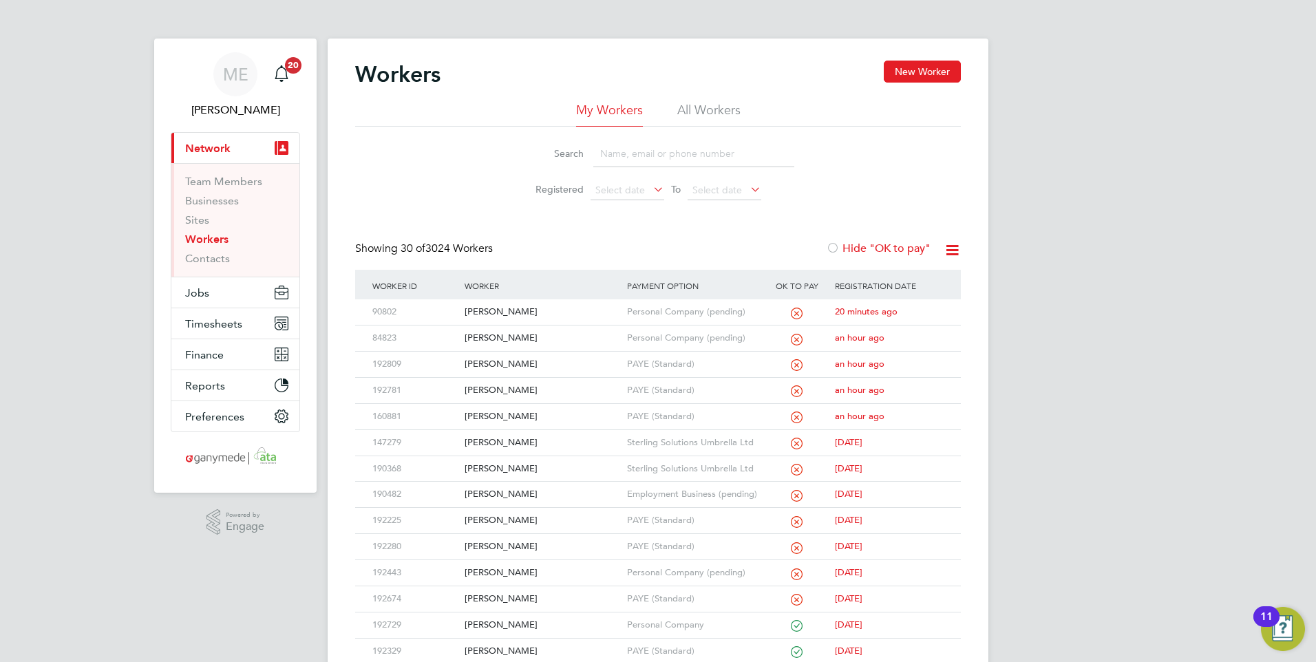
click at [623, 151] on input at bounding box center [693, 153] width 201 height 27
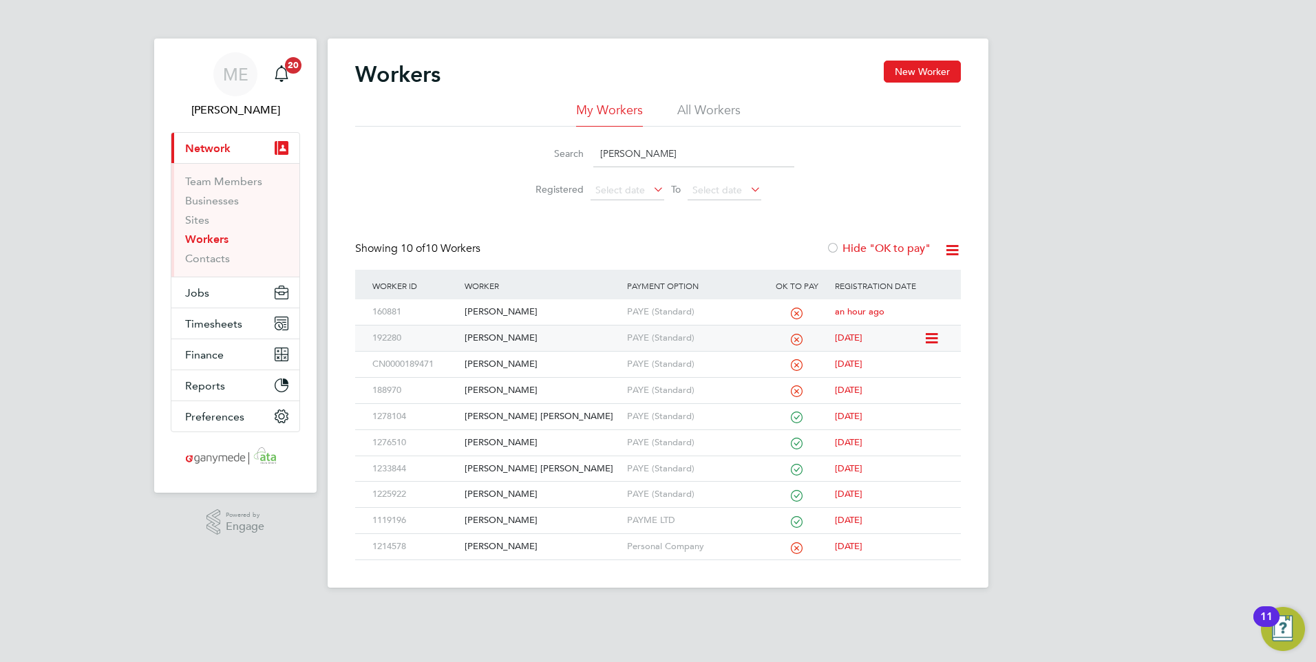
type input "[PERSON_NAME]"
click at [552, 332] on div "[PERSON_NAME]" at bounding box center [542, 338] width 162 height 25
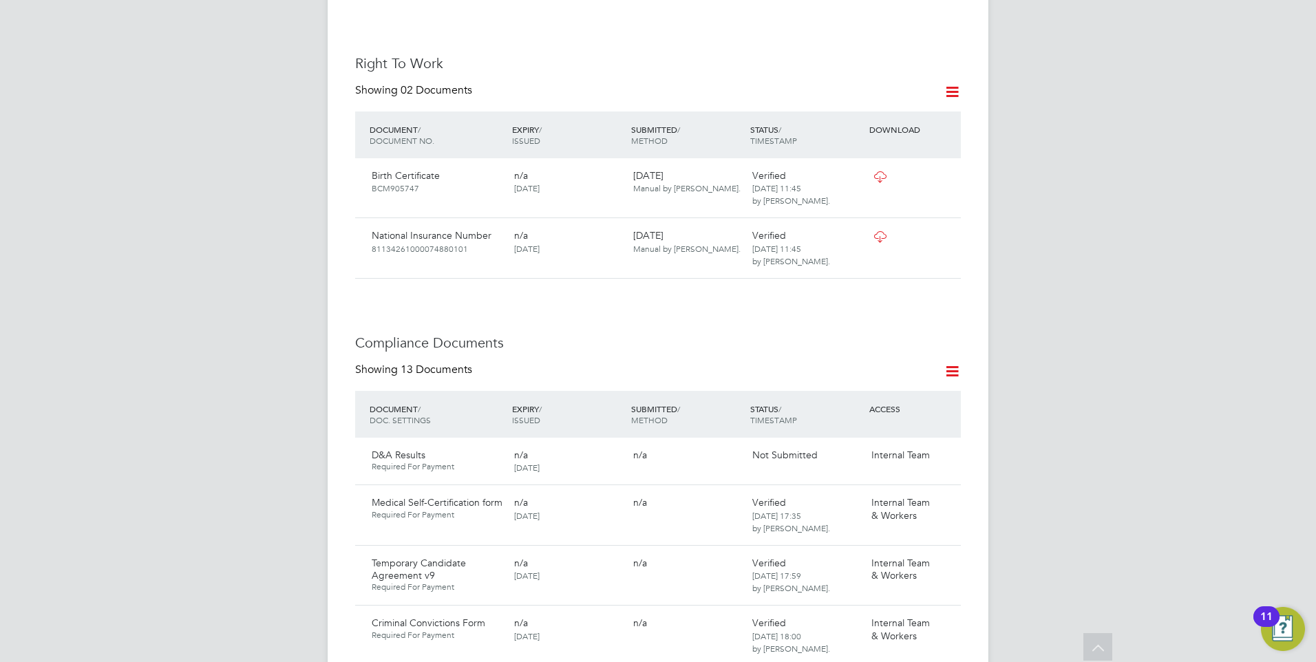
scroll to position [619, 0]
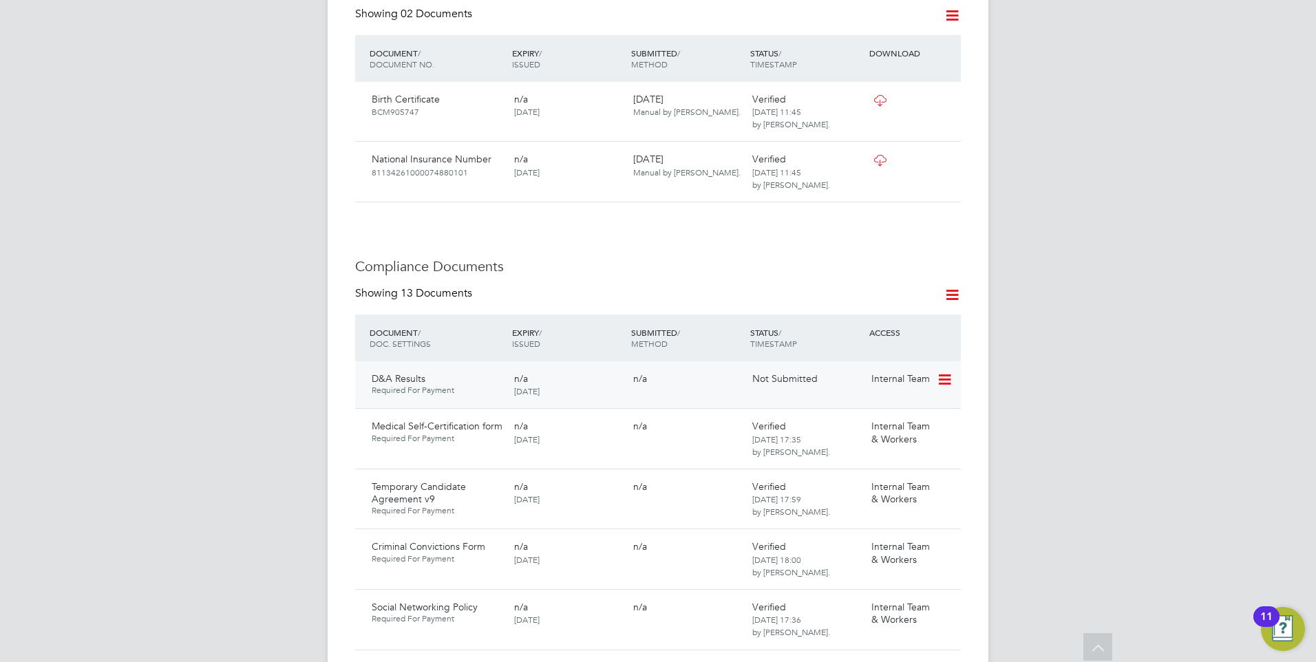
click at [939, 372] on icon at bounding box center [944, 380] width 14 height 17
click at [895, 414] on li "Submit Document" at bounding box center [902, 417] width 96 height 19
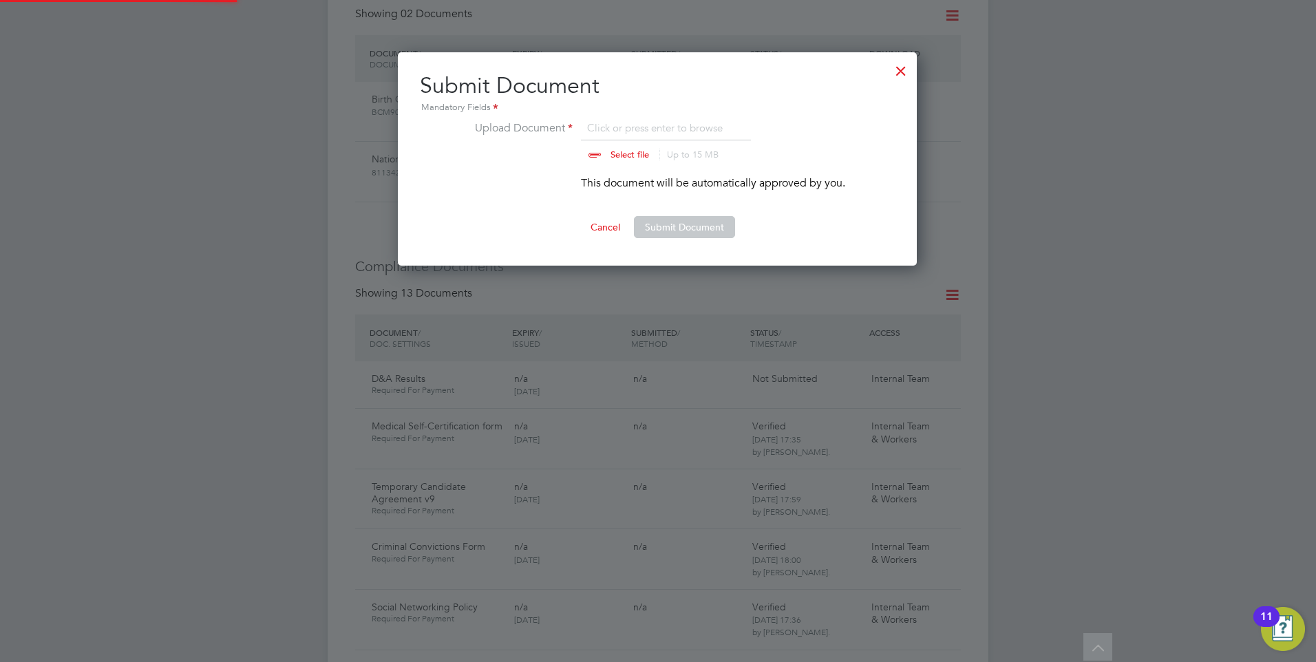
scroll to position [214, 520]
click at [618, 153] on input "file" at bounding box center [643, 140] width 216 height 41
type input "C:\fakepath\a0650f26-6132-4c42-beb2-6001229d5de0_V1.pdf"
click at [679, 222] on button "Submit Document" at bounding box center [684, 227] width 101 height 22
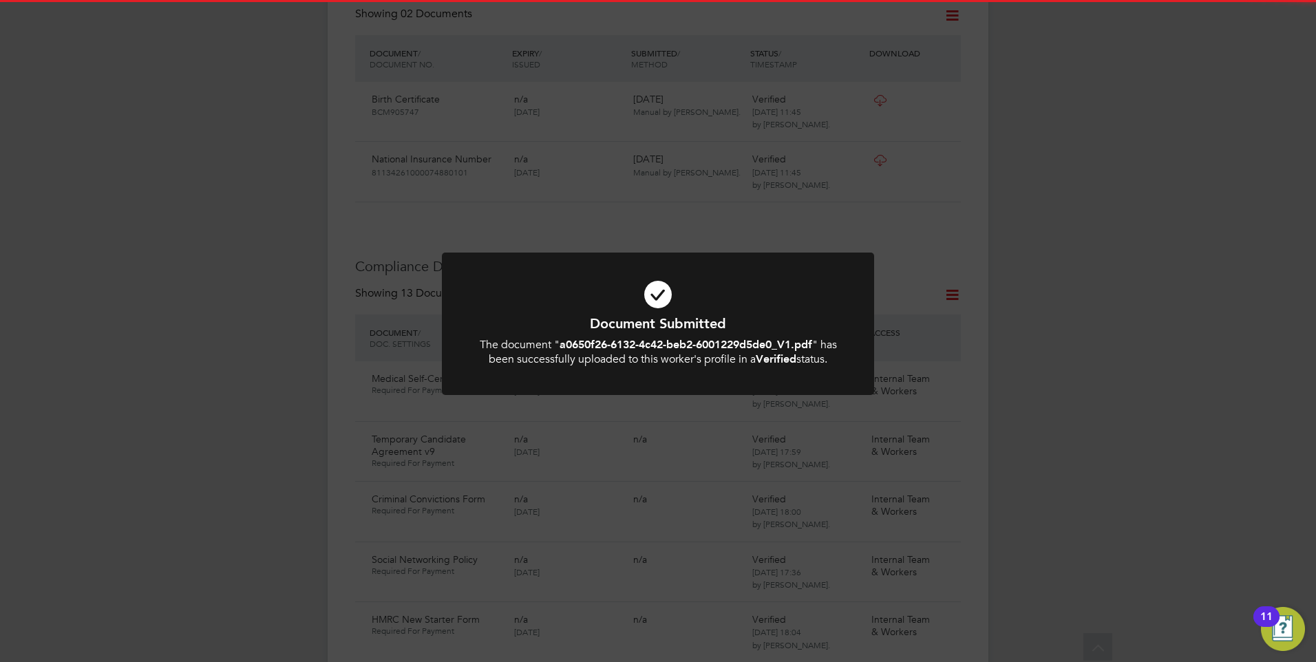
click at [705, 317] on h1 "Document Submitted" at bounding box center [658, 324] width 358 height 18
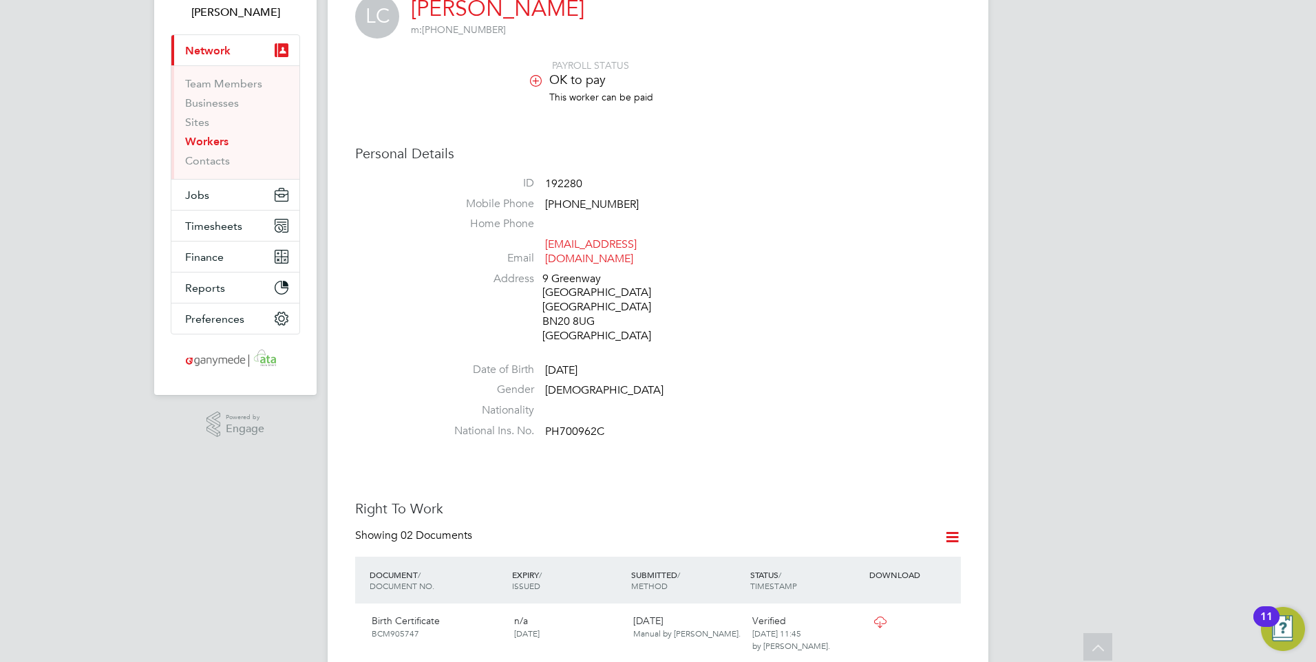
scroll to position [64, 0]
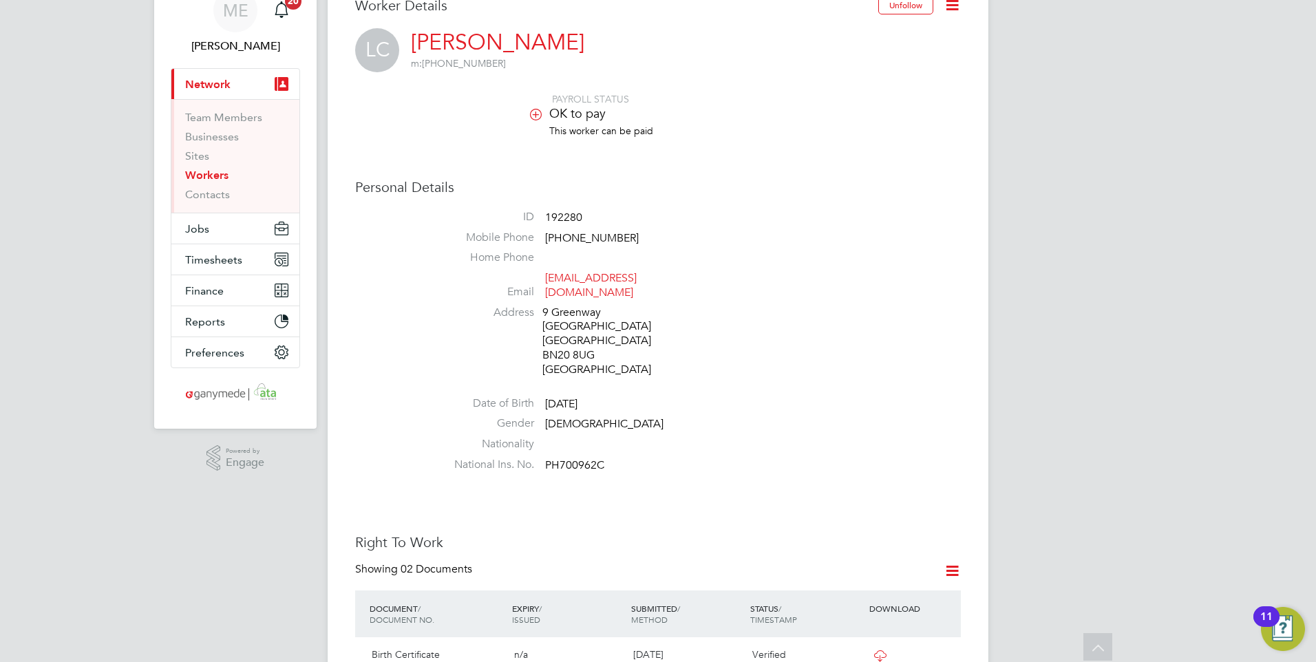
click at [613, 458] on li "National Ins. No. PH700962C" at bounding box center [699, 468] width 523 height 21
drag, startPoint x: 608, startPoint y: 445, endPoint x: 544, endPoint y: 450, distance: 63.5
click at [544, 458] on li "National Ins. No. PH700962C" at bounding box center [699, 468] width 523 height 21
drag, startPoint x: 544, startPoint y: 450, endPoint x: 551, endPoint y: 451, distance: 7.0
copy span "PH700962C"
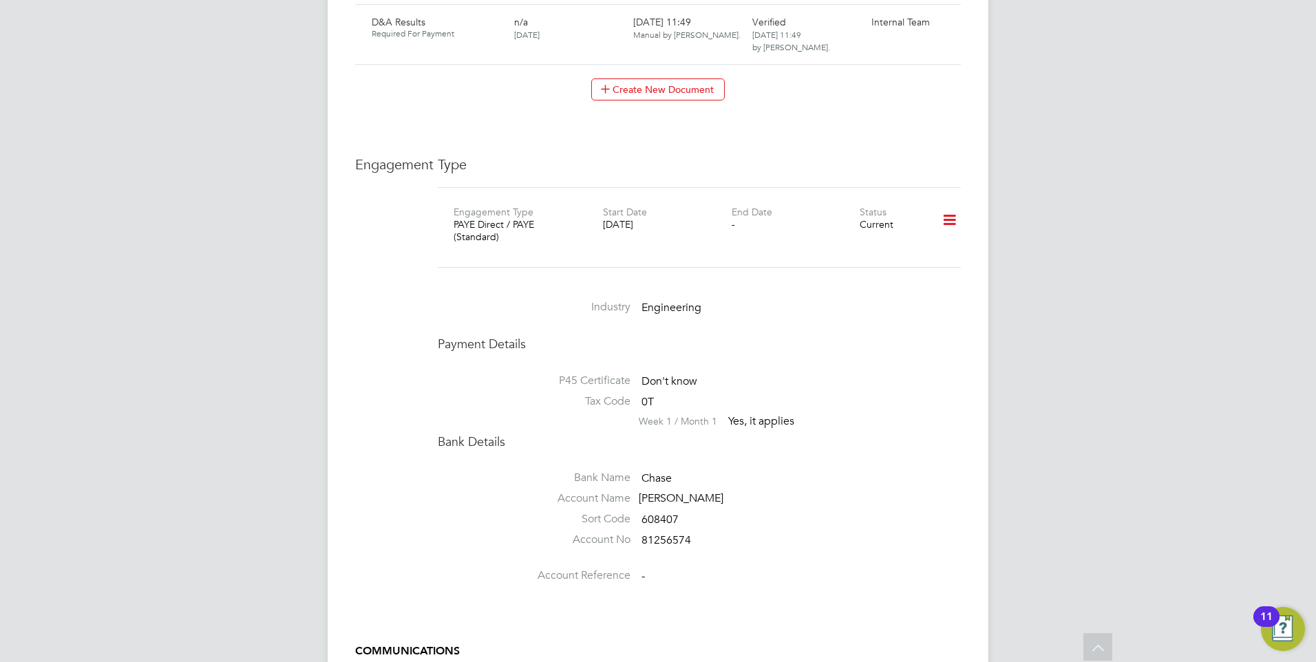
scroll to position [1716, 0]
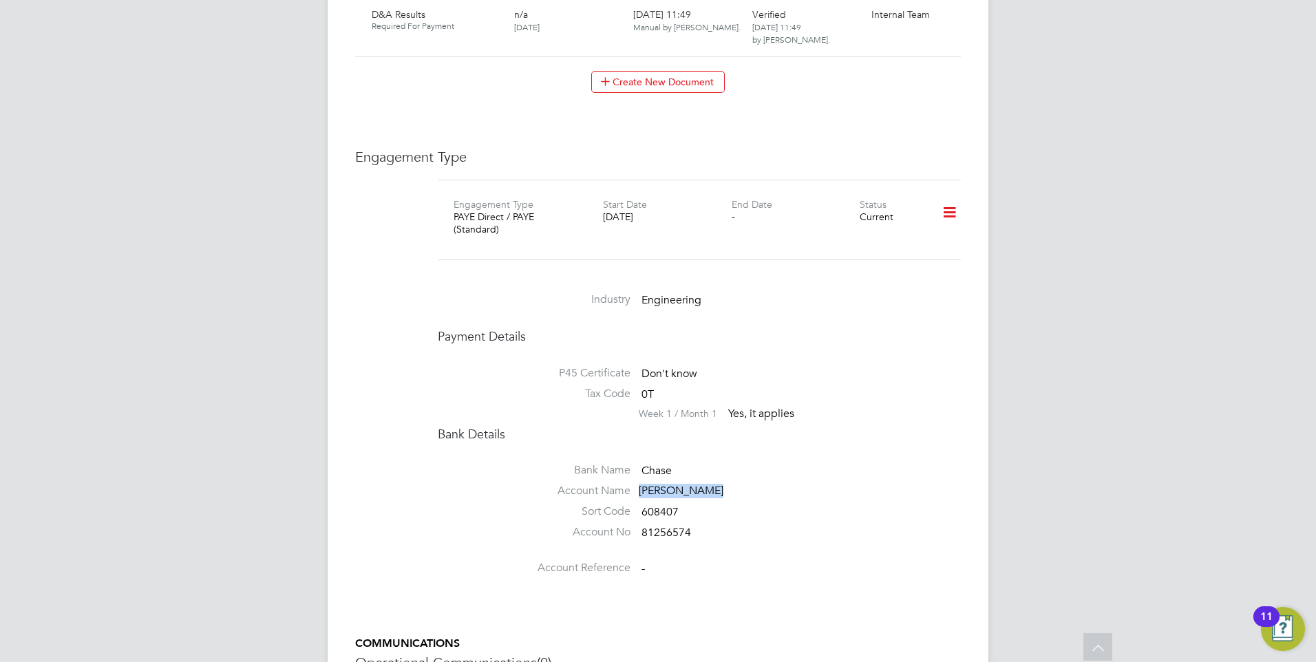
drag, startPoint x: 637, startPoint y: 470, endPoint x: 712, endPoint y: 477, distance: 76.0
click at [712, 484] on li "Account Name [PERSON_NAME]" at bounding box center [699, 494] width 523 height 21
drag, startPoint x: 712, startPoint y: 477, endPoint x: 692, endPoint y: 471, distance: 20.7
copy div "[PERSON_NAME]"
drag, startPoint x: 642, startPoint y: 511, endPoint x: 702, endPoint y: 515, distance: 60.0
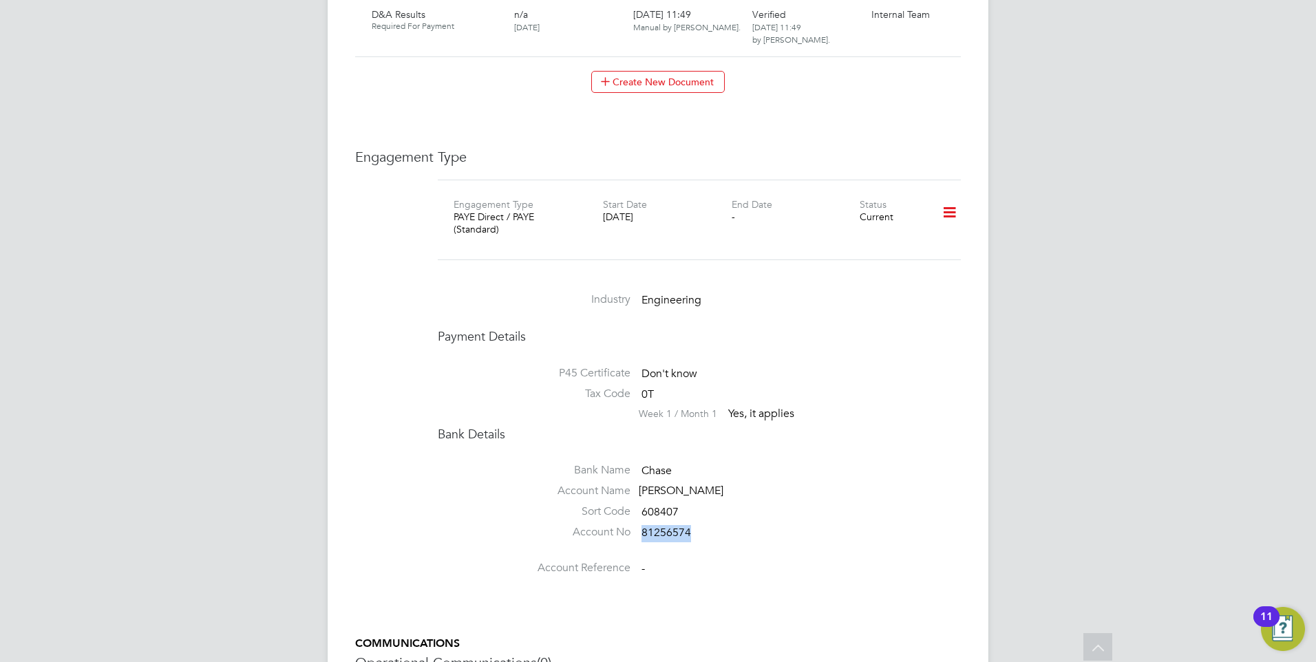
click at [702, 525] on li "Account No 81256574" at bounding box center [699, 535] width 523 height 21
drag, startPoint x: 702, startPoint y: 515, endPoint x: 666, endPoint y: 509, distance: 37.0
copy span "81256574"
drag, startPoint x: 641, startPoint y: 493, endPoint x: 692, endPoint y: 493, distance: 51.6
click at [692, 504] on li "Sort Code 608407" at bounding box center [699, 514] width 523 height 21
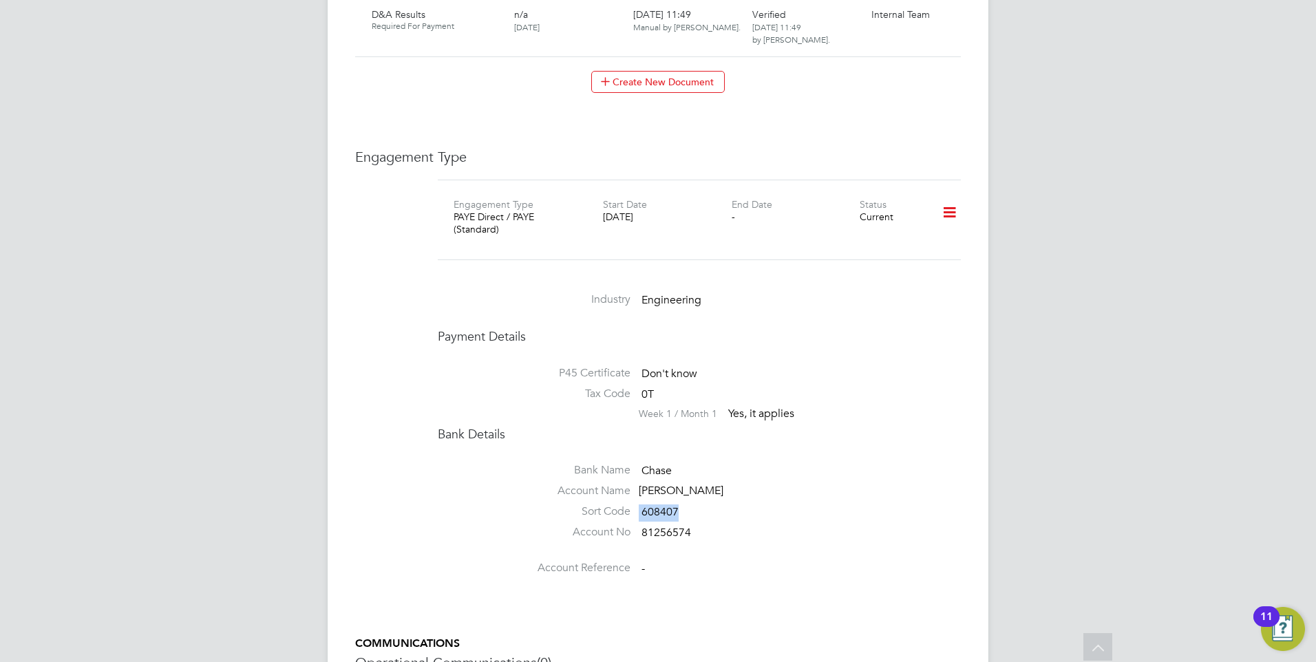
drag, startPoint x: 692, startPoint y: 493, endPoint x: 658, endPoint y: 491, distance: 34.5
copy li "608407"
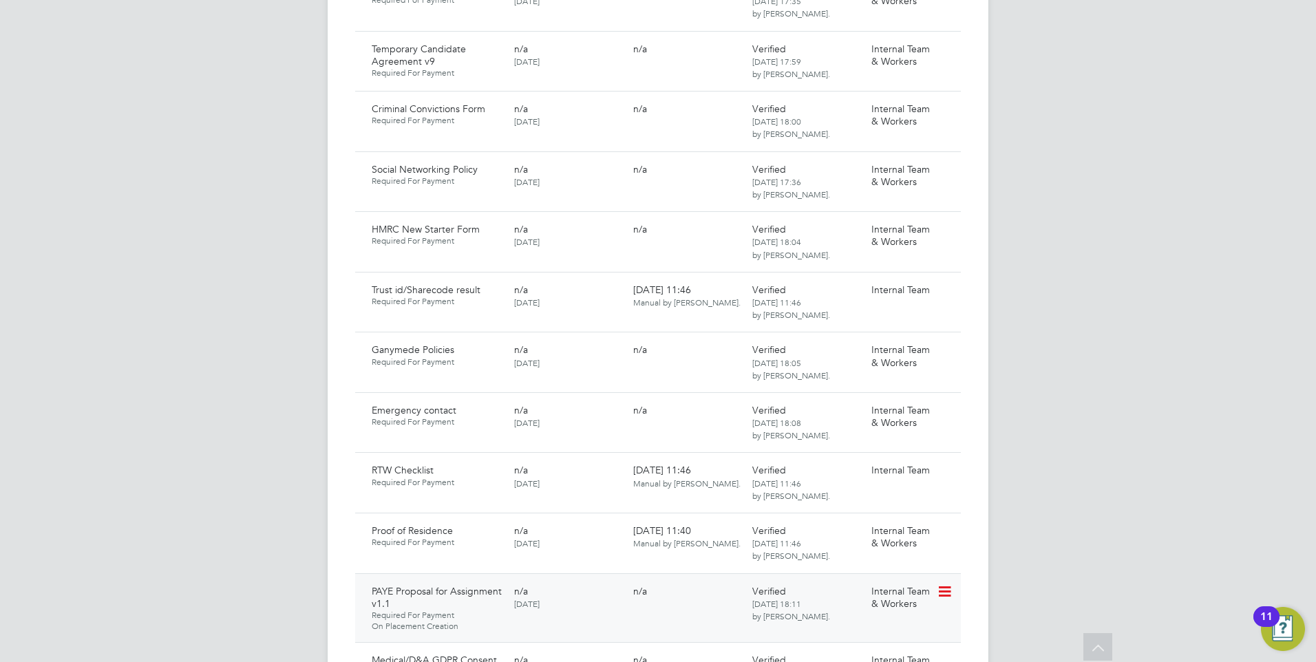
scroll to position [983, 0]
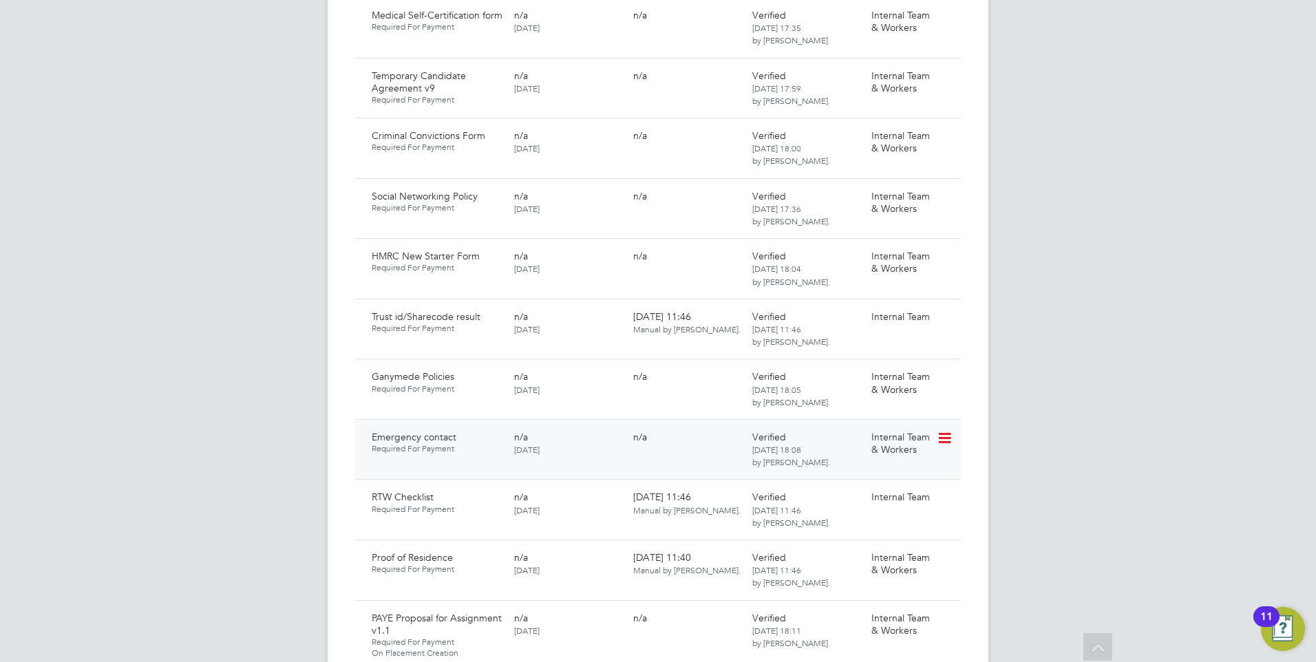
click at [950, 430] on icon at bounding box center [944, 438] width 14 height 17
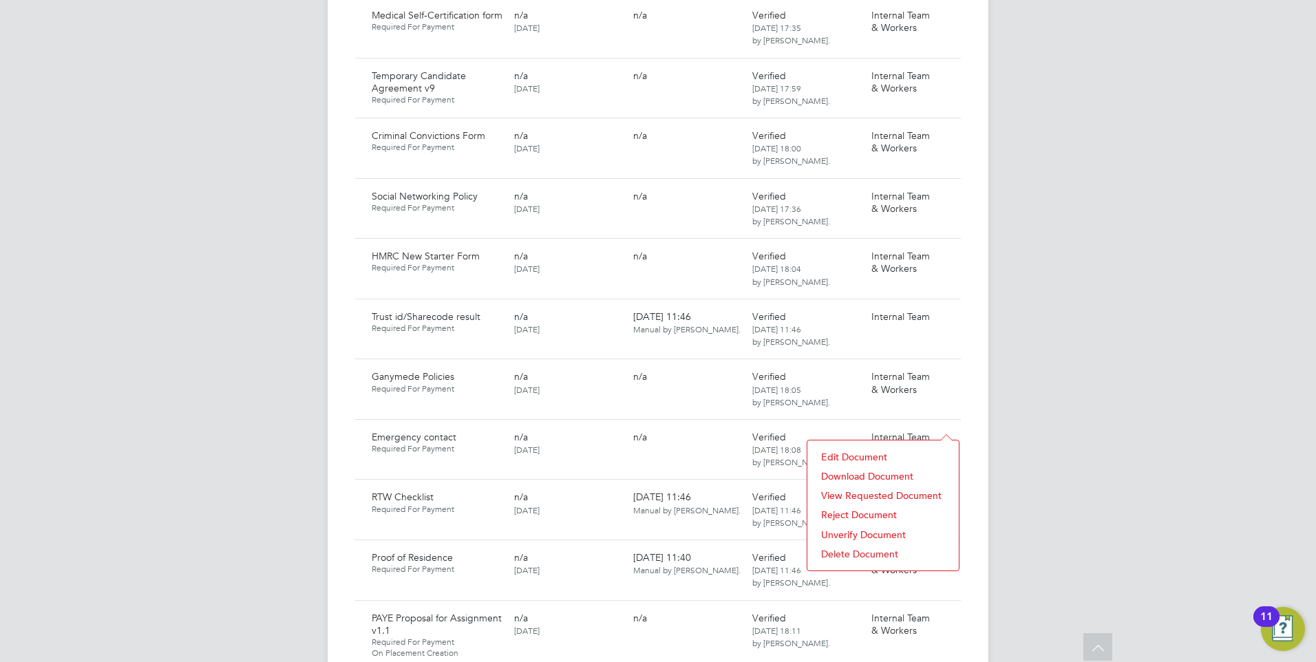
click at [860, 471] on li "Download Document" at bounding box center [883, 476] width 138 height 19
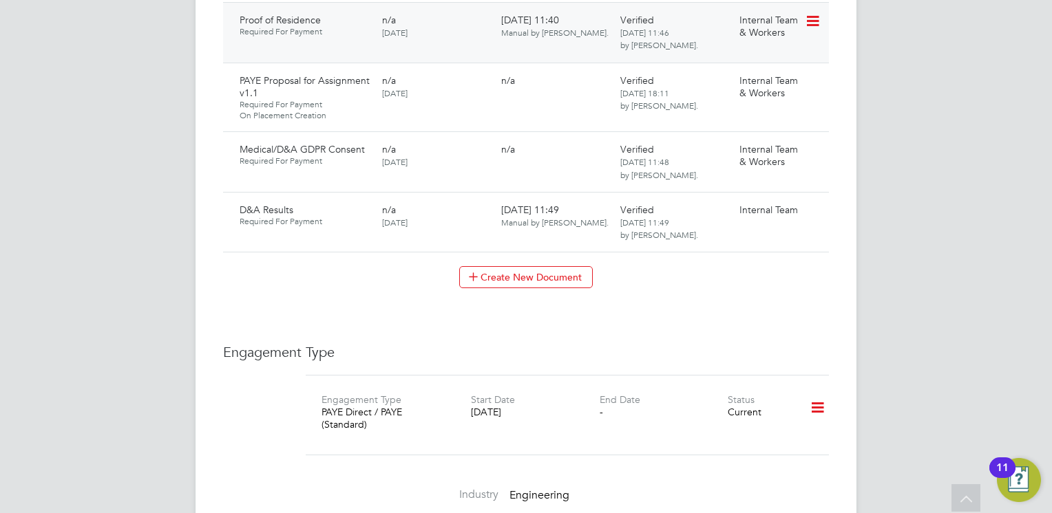
scroll to position [1445, 0]
